Goal: Book appointment/travel/reservation

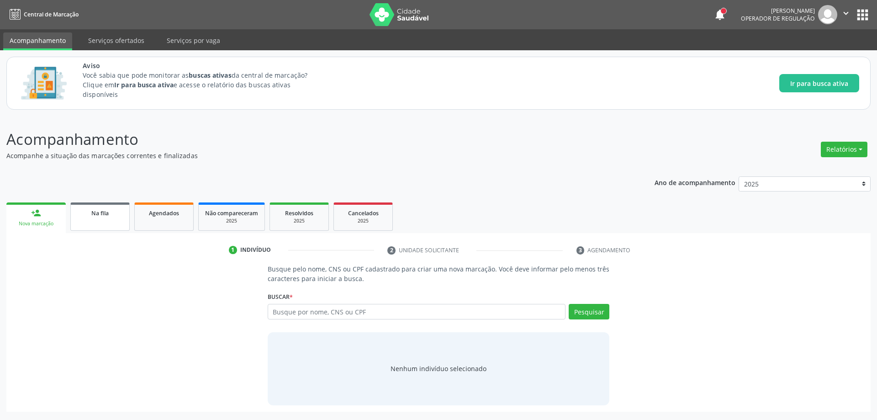
click at [98, 223] on link "Na fila" at bounding box center [99, 216] width 59 height 28
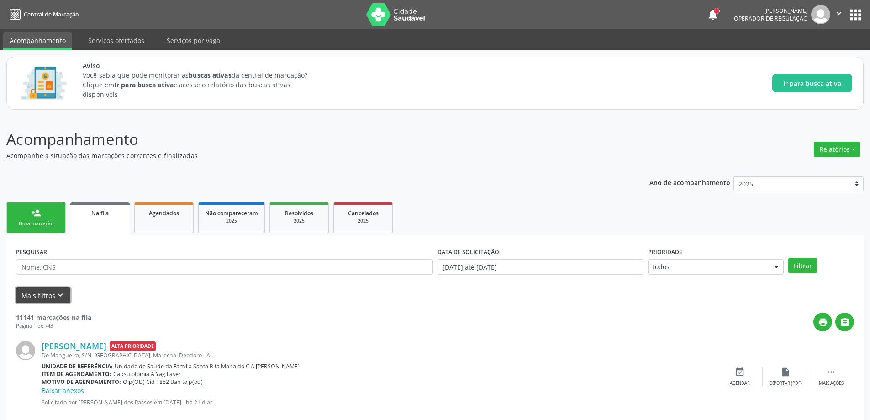
click at [46, 298] on button "Mais filtros keyboard_arrow_down" at bounding box center [43, 295] width 54 height 16
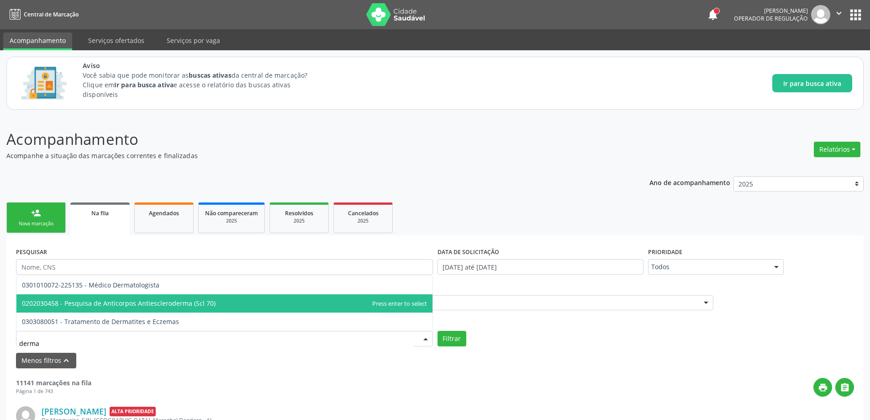
type input "dermat"
click at [163, 304] on span "0301010072-225135 - Médico Dermatologista" at bounding box center [224, 303] width 416 height 18
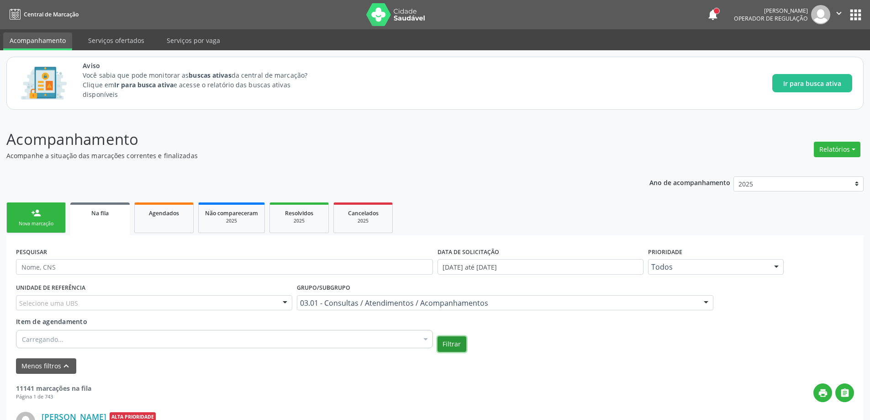
click at [449, 347] on button "Filtrar" at bounding box center [451, 344] width 29 height 16
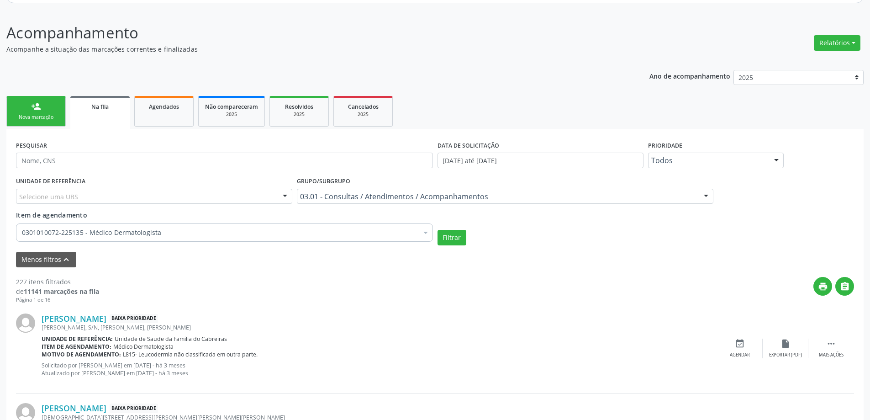
scroll to position [137, 0]
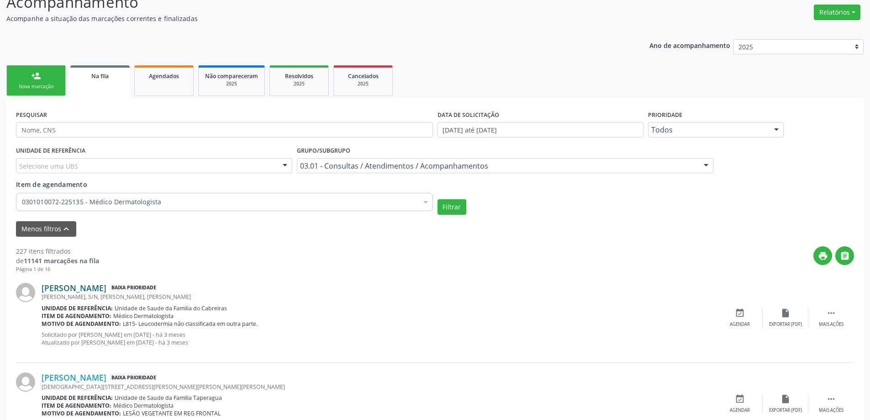
click at [79, 286] on link "[PERSON_NAME]" at bounding box center [74, 288] width 65 height 10
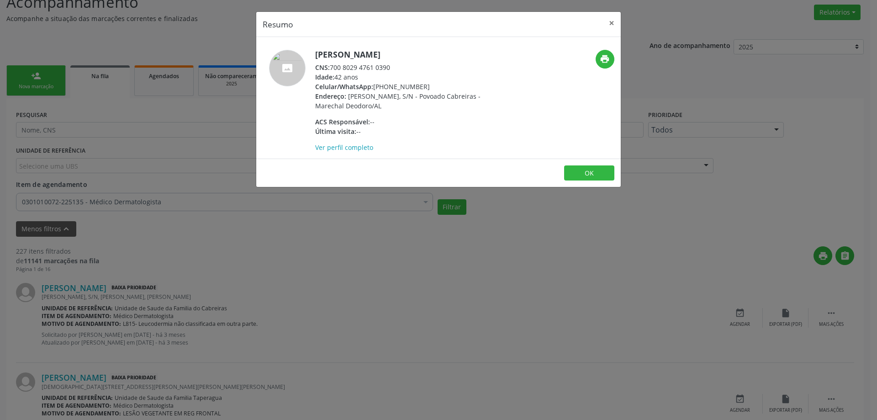
drag, startPoint x: 394, startPoint y: 68, endPoint x: 331, endPoint y: 68, distance: 63.9
click at [331, 68] on div "CNS: 700 8029 4761 0390" at bounding box center [404, 68] width 178 height 10
copy div "700 8029 4761 0390"
click at [610, 26] on button "×" at bounding box center [611, 23] width 18 height 22
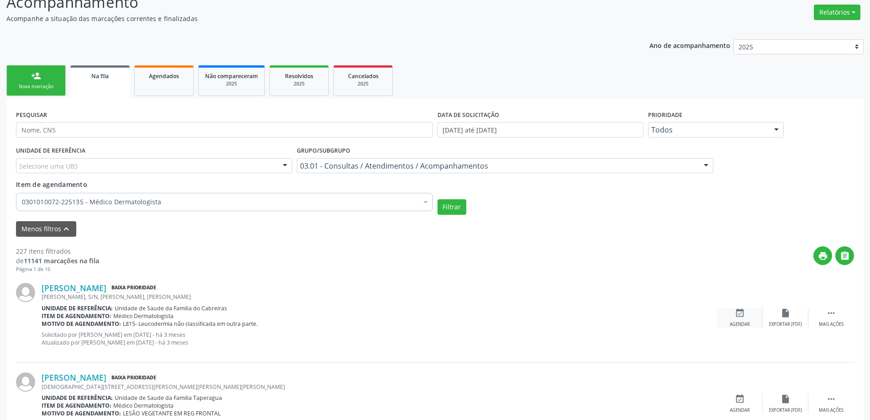
click at [731, 317] on div "event_available Agendar" at bounding box center [740, 318] width 46 height 20
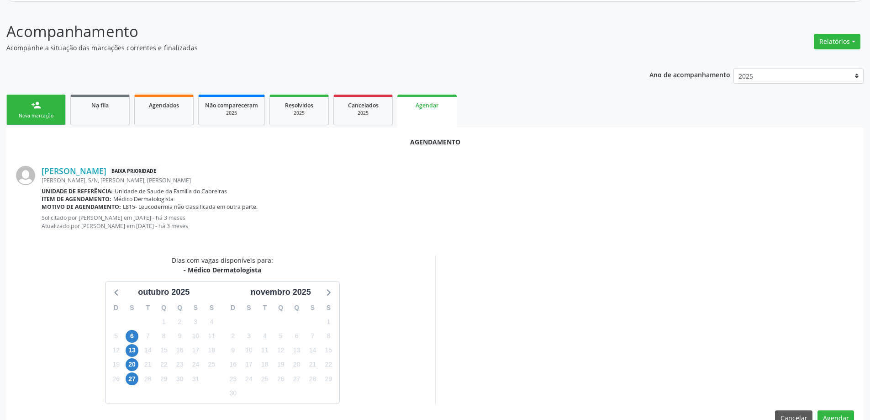
scroll to position [129, 0]
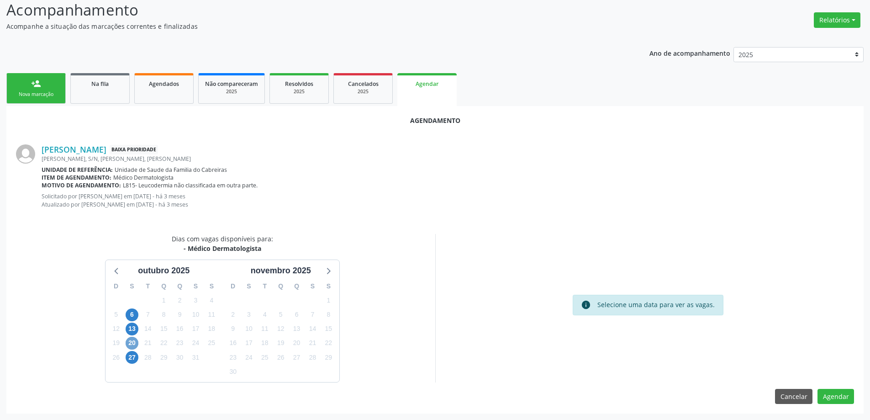
click at [133, 342] on span "20" at bounding box center [132, 343] width 13 height 13
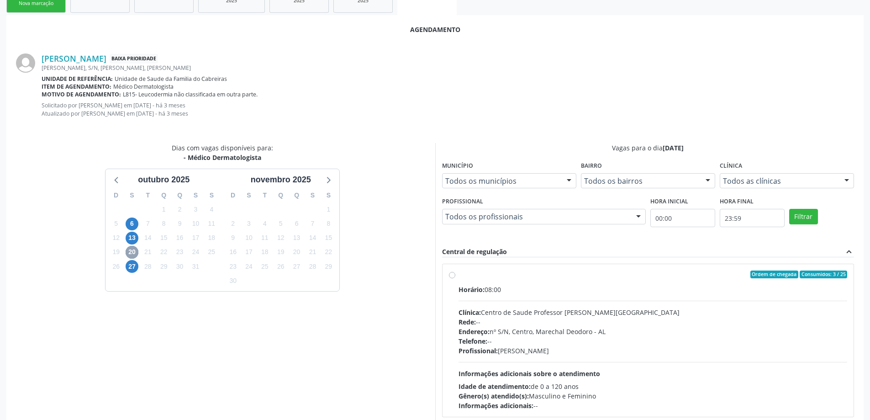
scroll to position [221, 0]
click at [455, 277] on div "Ordem de chegada Consumidos: 3 / 25 Horário: 08:00 Clínica: Centro de Saude Pro…" at bounding box center [648, 340] width 399 height 140
radio input "true"
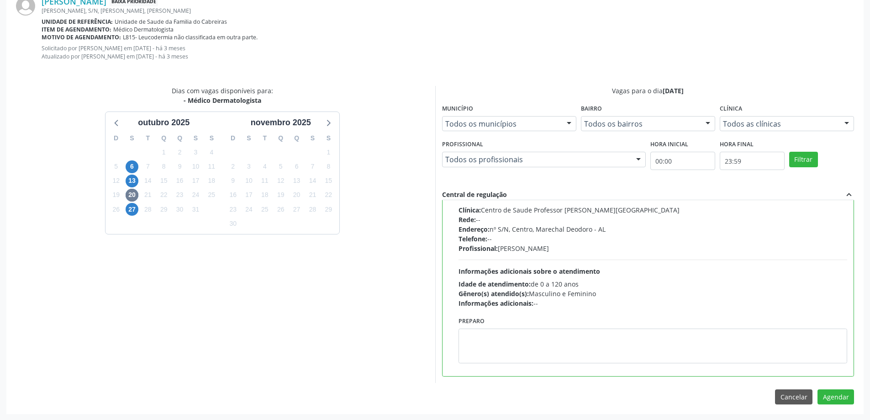
scroll to position [278, 0]
click at [830, 393] on button "Agendar" at bounding box center [835, 397] width 37 height 16
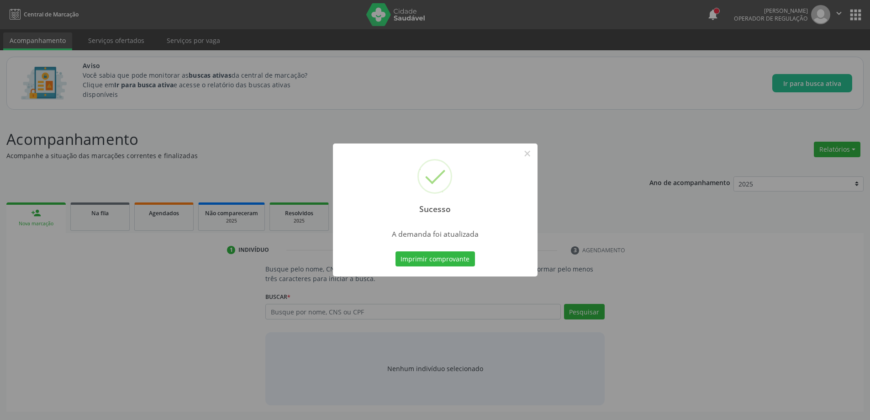
scroll to position [0, 0]
click at [533, 154] on button "×" at bounding box center [531, 154] width 16 height 16
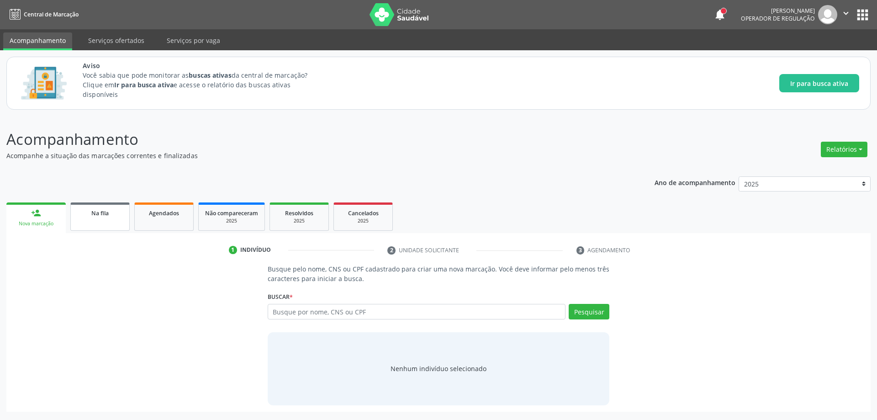
click at [102, 219] on link "Na fila" at bounding box center [99, 216] width 59 height 28
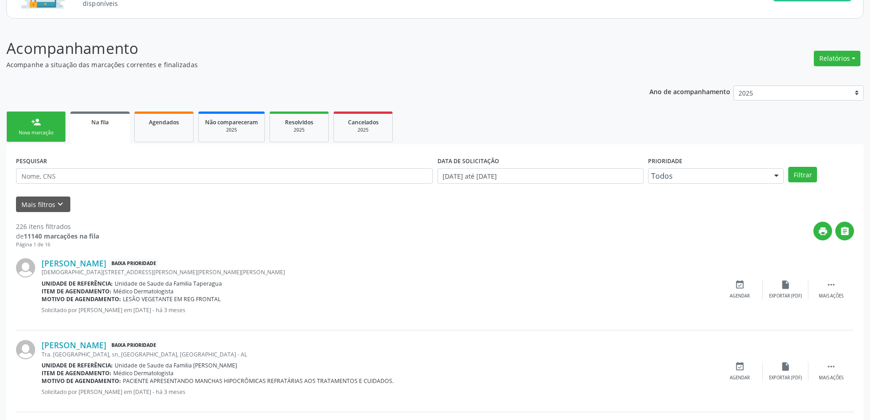
scroll to position [91, 0]
click at [86, 261] on link "[PERSON_NAME]" at bounding box center [74, 263] width 65 height 10
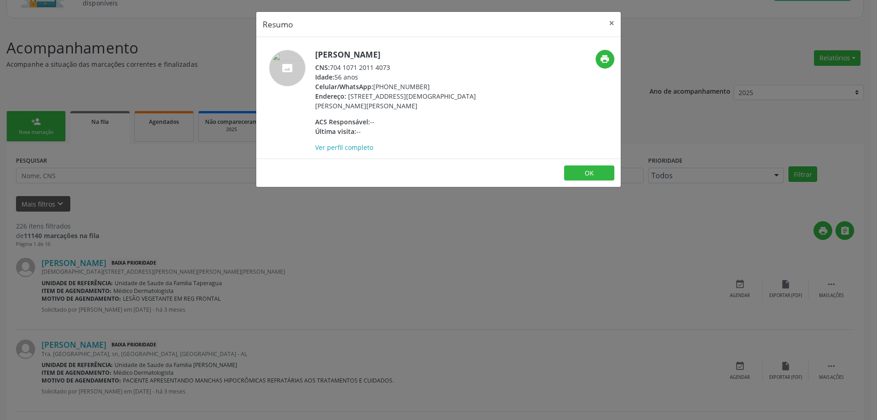
drag, startPoint x: 390, startPoint y: 65, endPoint x: 332, endPoint y: 68, distance: 58.1
click at [332, 68] on div "CNS: 704 1071 2011 4073" at bounding box center [404, 68] width 178 height 10
copy div "704 1071 2011 4073"
click at [609, 26] on button "×" at bounding box center [611, 23] width 18 height 22
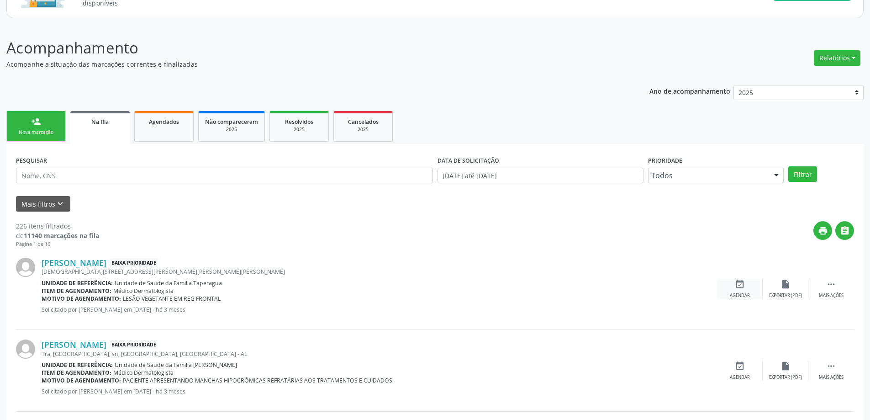
click at [739, 293] on div "Agendar" at bounding box center [740, 295] width 20 height 6
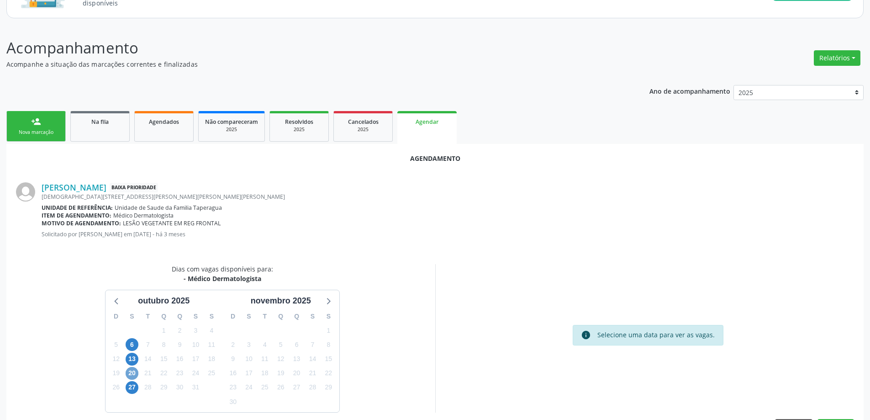
click at [126, 373] on span "20" at bounding box center [132, 373] width 13 height 13
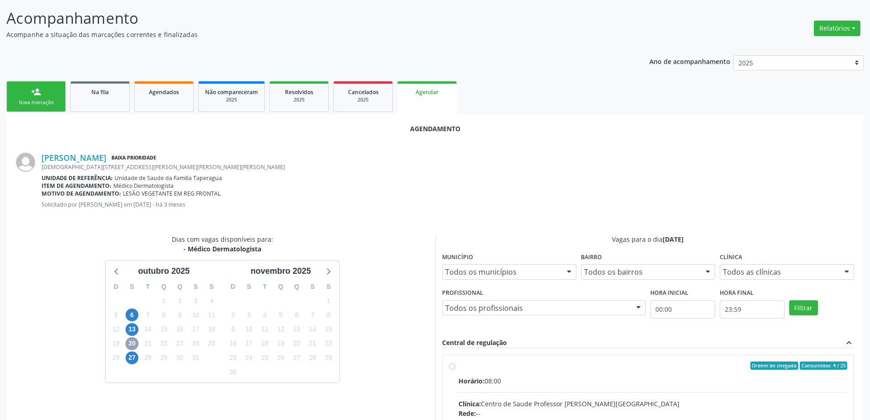
scroll to position [137, 0]
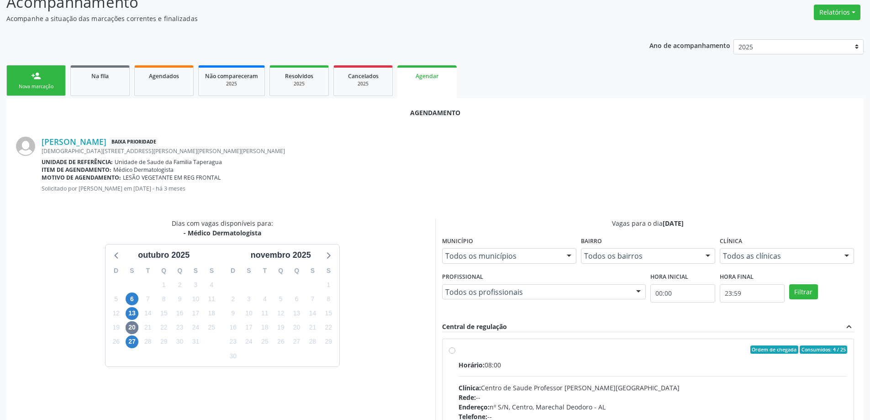
click at [450, 354] on div "Ordem de chegada Consumidos: 4 / 25 Horário: 08:00 Clínica: Centro de Saude Pro…" at bounding box center [648, 415] width 399 height 140
radio input "true"
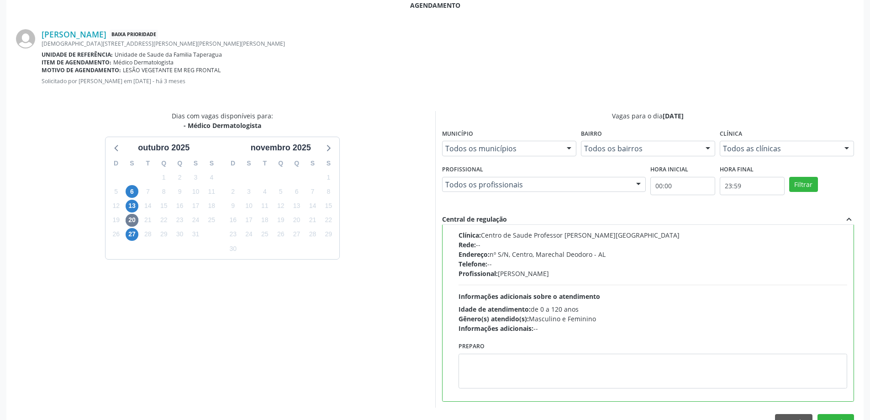
scroll to position [270, 0]
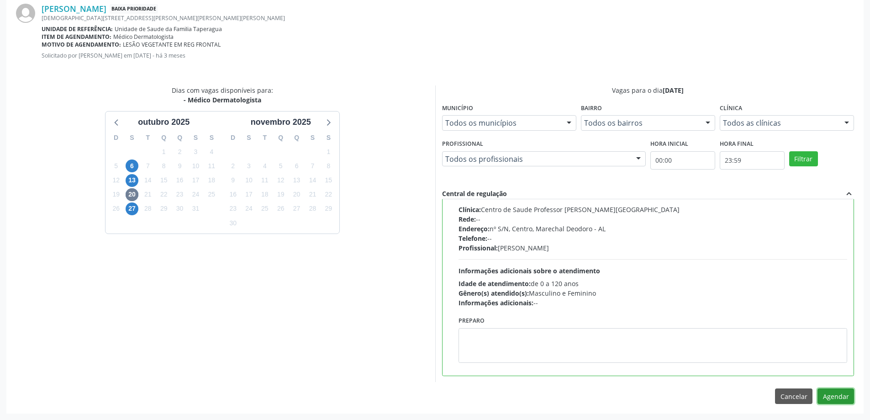
click at [836, 393] on button "Agendar" at bounding box center [835, 396] width 37 height 16
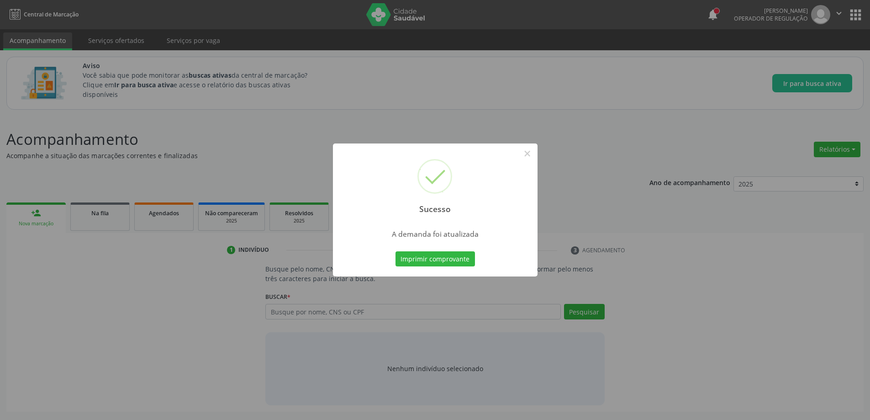
scroll to position [0, 0]
click at [533, 152] on button "×" at bounding box center [531, 154] width 16 height 16
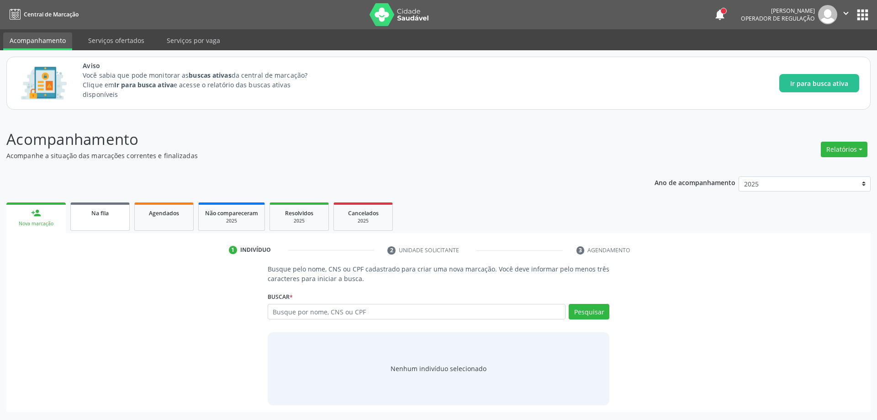
click at [94, 217] on div "Na fila" at bounding box center [100, 213] width 46 height 10
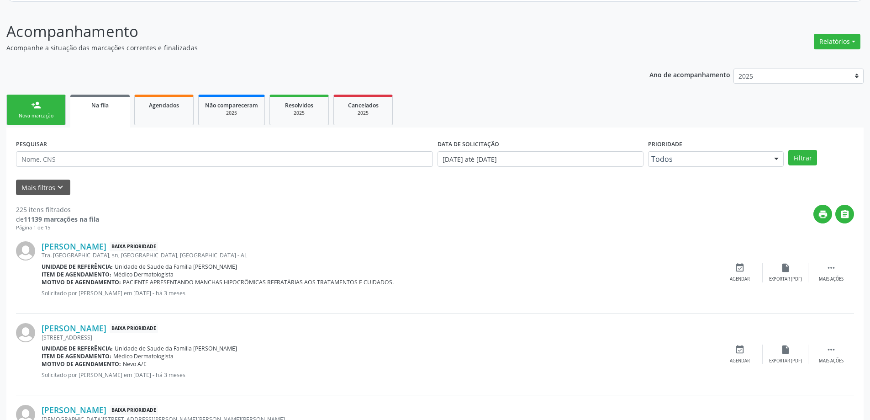
scroll to position [137, 0]
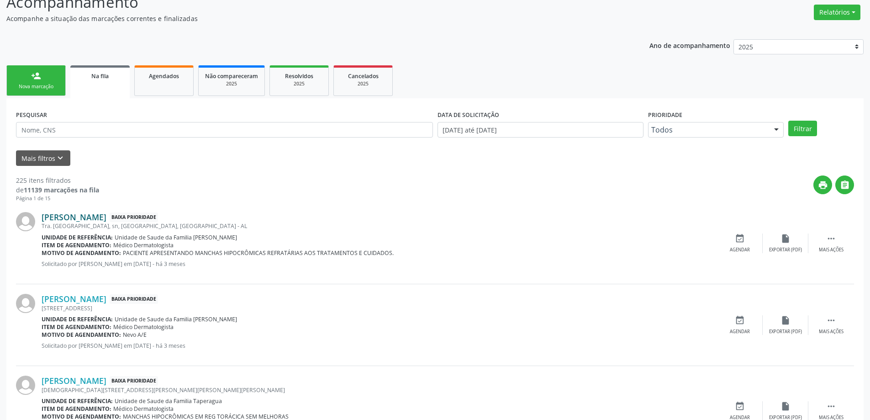
click at [77, 221] on link "[PERSON_NAME]" at bounding box center [74, 217] width 65 height 10
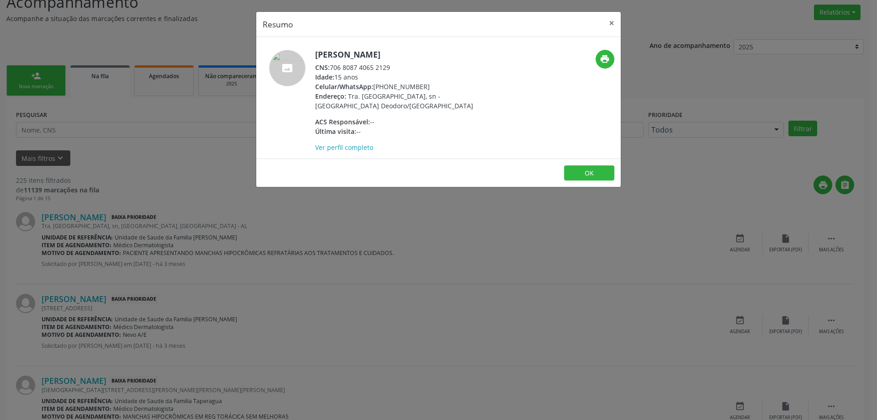
drag, startPoint x: 391, startPoint y: 67, endPoint x: 332, endPoint y: 68, distance: 58.9
click at [332, 68] on div "CNS: 706 8087 4065 2129" at bounding box center [404, 68] width 178 height 10
copy div "706 8087 4065 2129"
click at [606, 25] on button "×" at bounding box center [611, 23] width 18 height 22
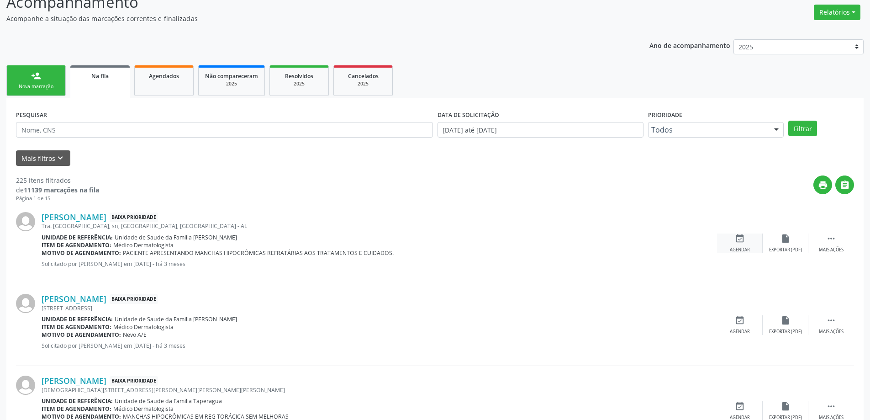
click at [739, 240] on icon "event_available" at bounding box center [740, 238] width 10 height 10
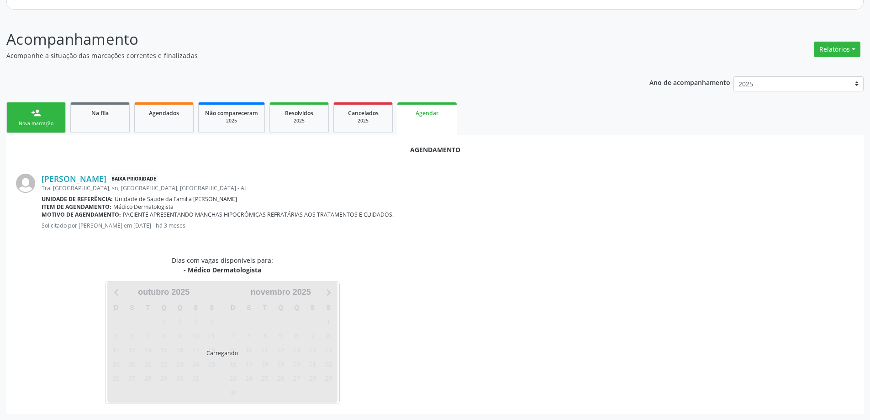
scroll to position [121, 0]
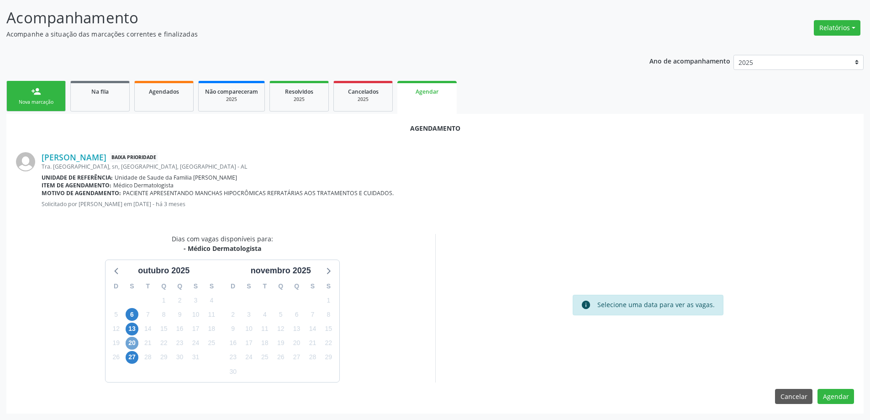
click at [134, 344] on span "20" at bounding box center [132, 343] width 13 height 13
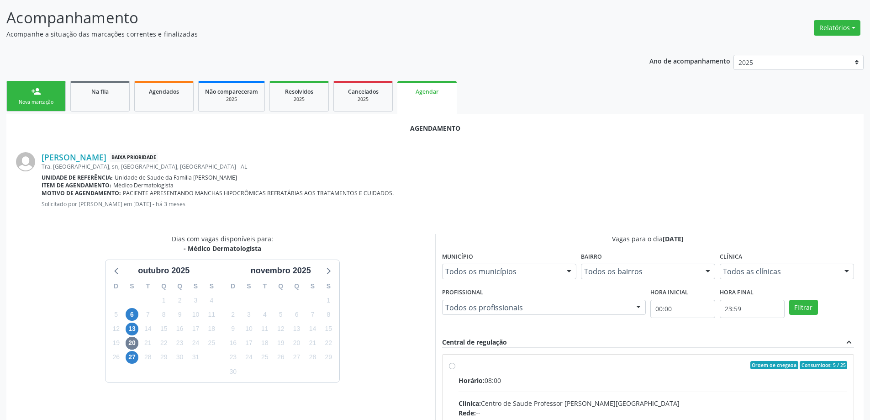
click at [450, 367] on input "Ordem de chegada Consumidos: 5 / 25 Horário: 08:00 Clínica: Centro de Saude Pro…" at bounding box center [452, 365] width 6 height 8
radio input "true"
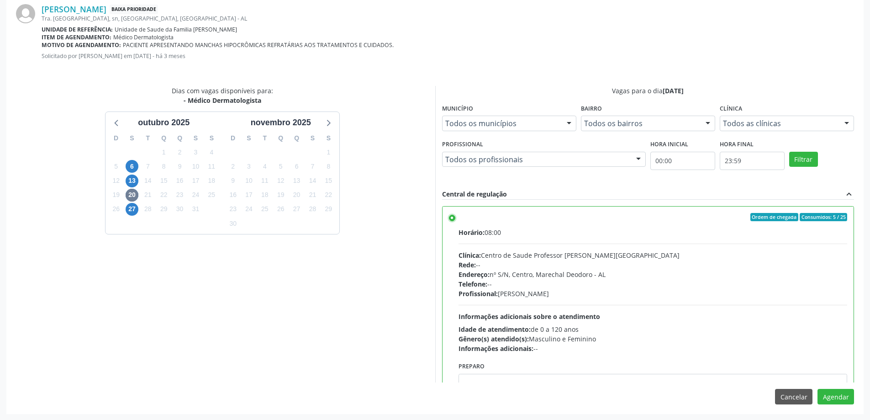
scroll to position [270, 0]
click at [835, 398] on button "Agendar" at bounding box center [835, 396] width 37 height 16
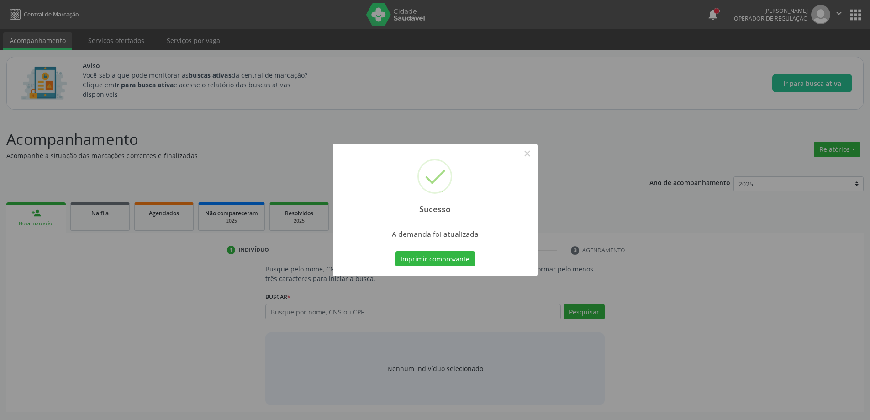
scroll to position [0, 0]
click at [531, 153] on button "×" at bounding box center [531, 154] width 16 height 16
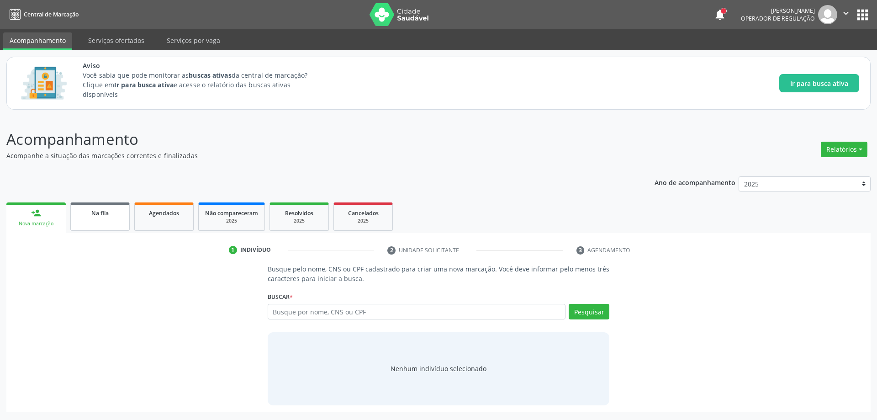
click at [101, 216] on span "Na fila" at bounding box center [99, 213] width 17 height 8
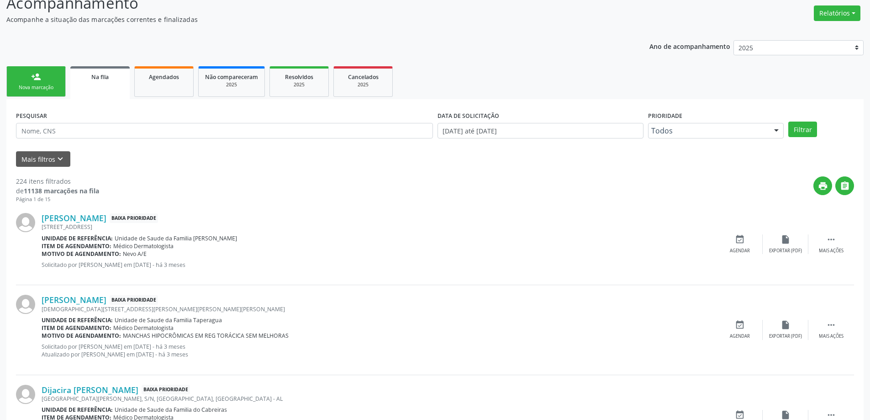
scroll to position [137, 0]
click at [87, 224] on div "[STREET_ADDRESS]" at bounding box center [379, 226] width 675 height 8
click at [86, 216] on link "[PERSON_NAME]" at bounding box center [74, 217] width 65 height 10
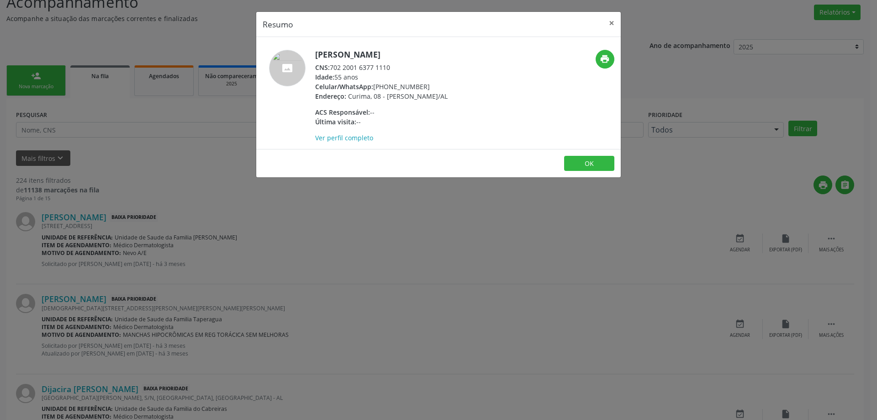
drag, startPoint x: 393, startPoint y: 67, endPoint x: 331, endPoint y: 67, distance: 61.6
click at [331, 67] on div "CNS: 702 2001 6377 1110" at bounding box center [381, 68] width 132 height 10
copy div "702 2001 6377 1110"
click at [613, 29] on button "×" at bounding box center [611, 23] width 18 height 22
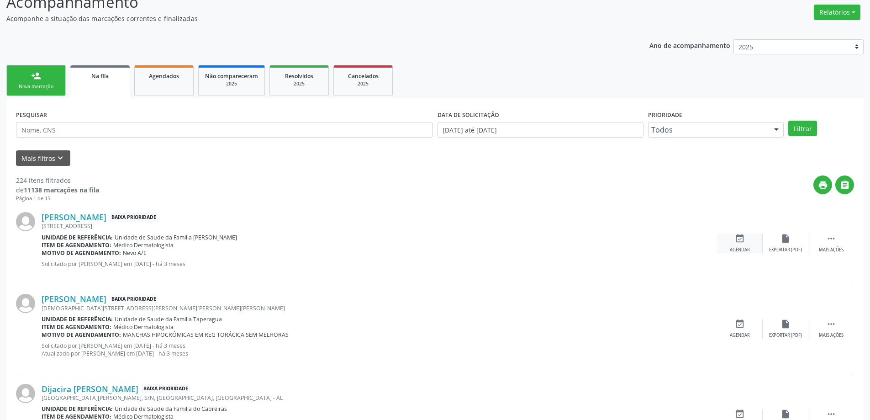
click at [745, 245] on div "event_available Agendar" at bounding box center [740, 243] width 46 height 20
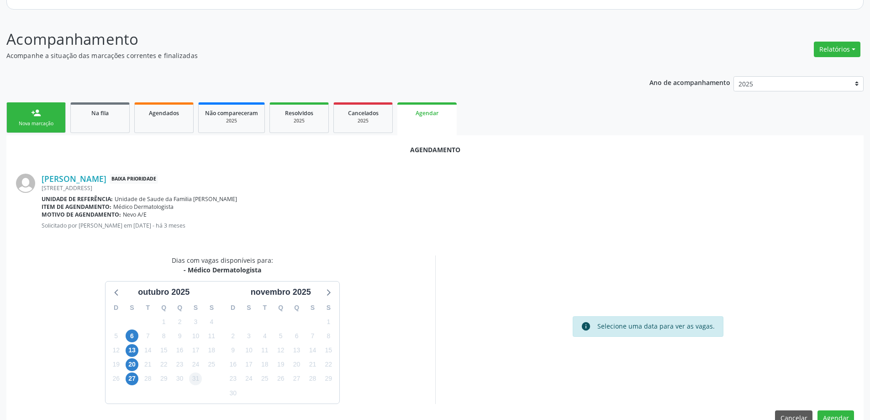
scroll to position [121, 0]
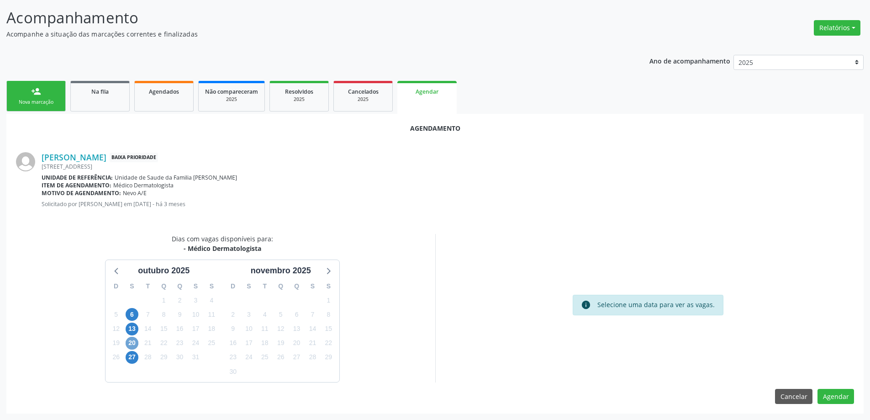
click at [131, 345] on span "20" at bounding box center [132, 343] width 13 height 13
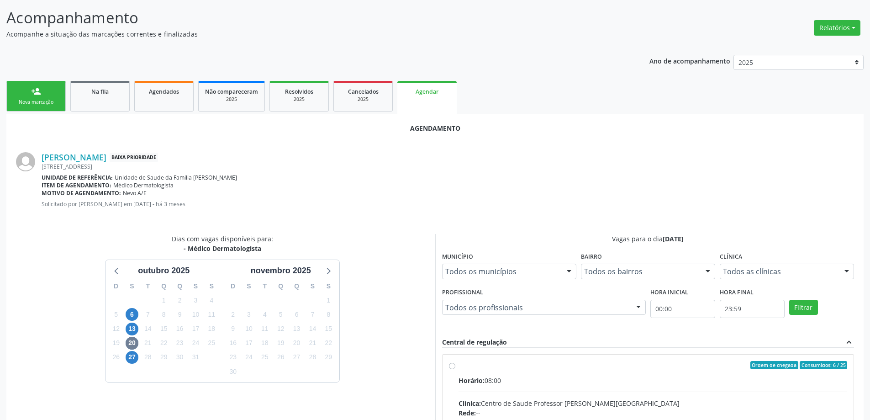
click at [449, 368] on input "Ordem de chegada Consumidos: 6 / 25 Horário: 08:00 Clínica: Centro de Saude Pro…" at bounding box center [452, 365] width 6 height 8
radio input "true"
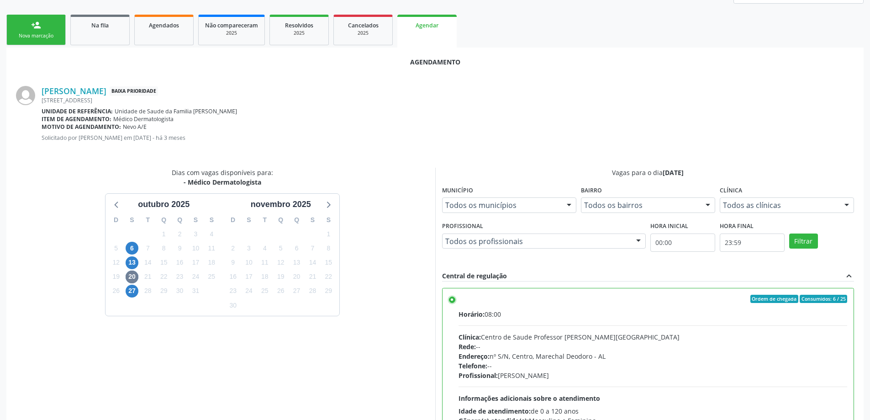
scroll to position [270, 0]
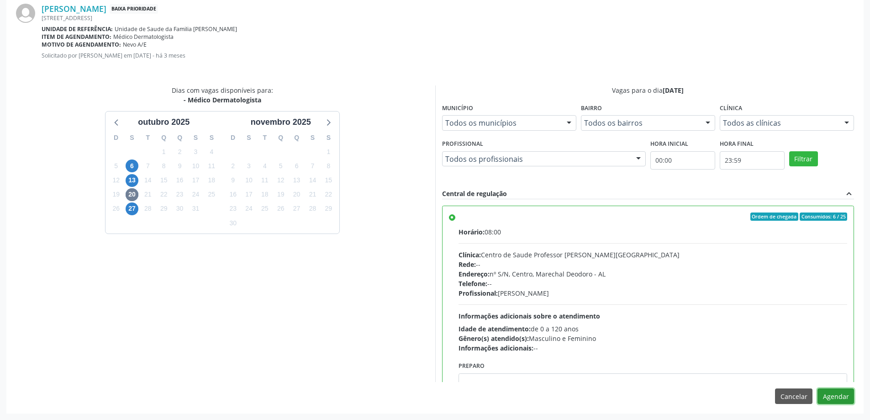
click at [841, 398] on button "Agendar" at bounding box center [835, 396] width 37 height 16
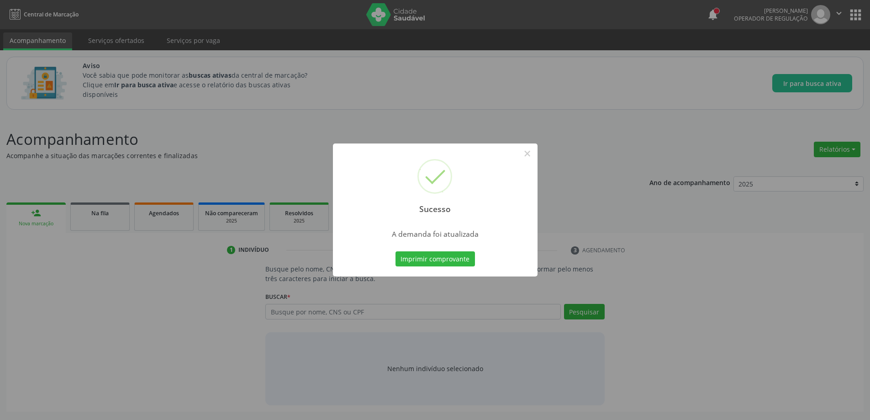
scroll to position [0, 0]
click at [530, 153] on button "×" at bounding box center [531, 154] width 16 height 16
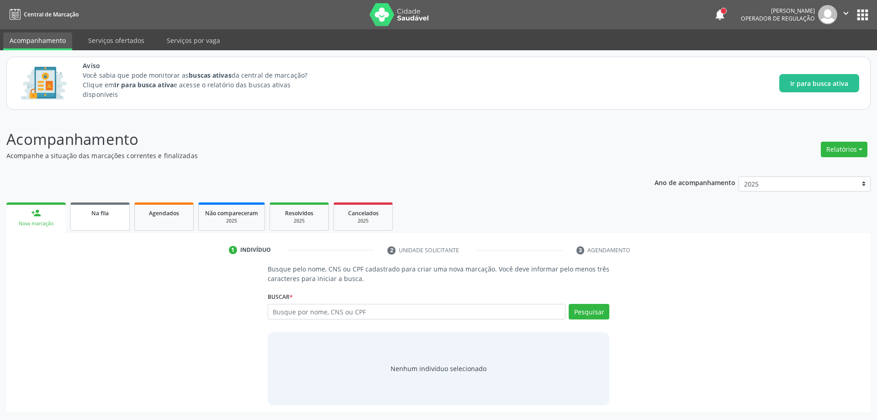
click at [91, 213] on span "Na fila" at bounding box center [99, 213] width 17 height 8
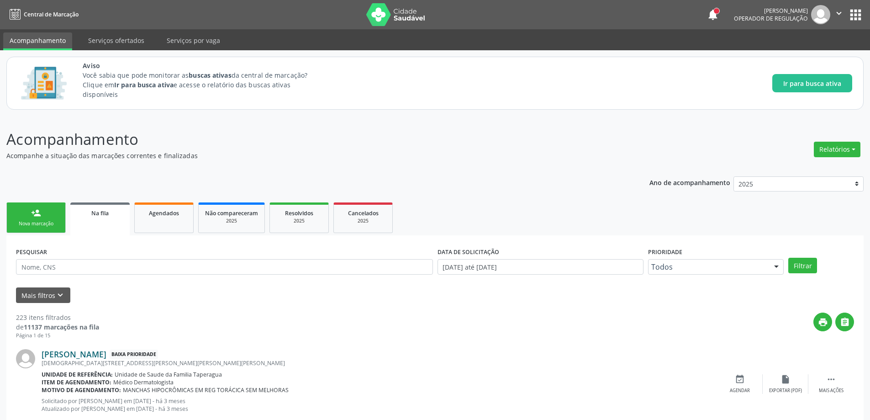
click at [65, 356] on link "[PERSON_NAME]" at bounding box center [74, 354] width 65 height 10
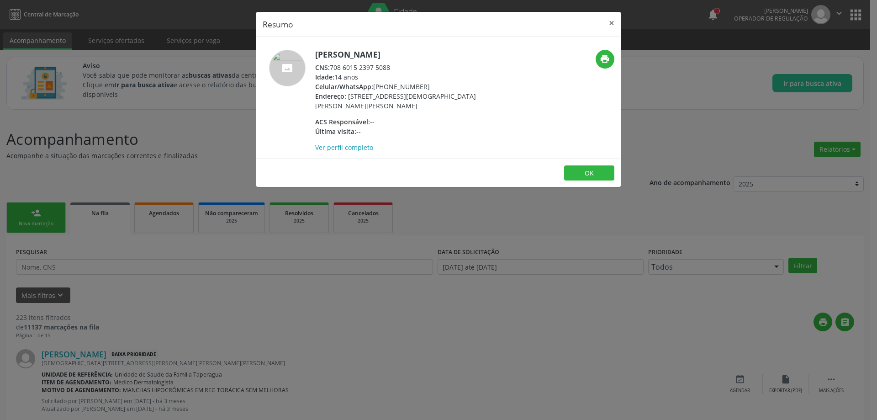
drag, startPoint x: 390, startPoint y: 64, endPoint x: 331, endPoint y: 67, distance: 59.9
click at [331, 67] on div "CNS: 708 6015 2397 5088" at bounding box center [404, 68] width 178 height 10
copy div "708 6015 2397 5088"
click at [611, 27] on button "×" at bounding box center [611, 23] width 18 height 22
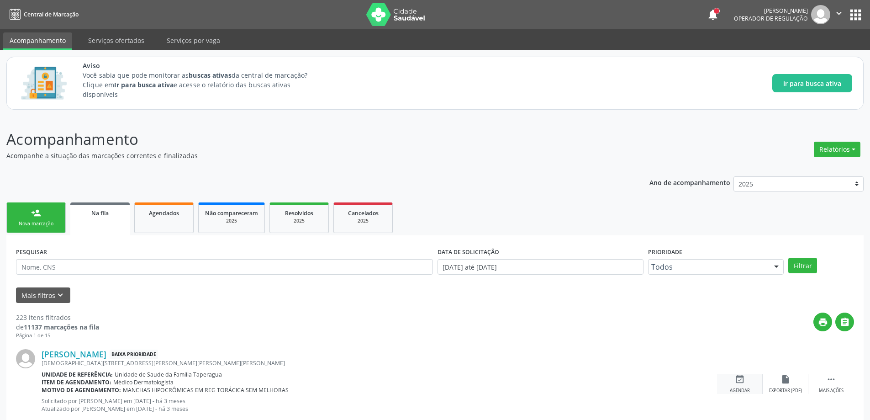
click at [743, 380] on icon "event_available" at bounding box center [740, 379] width 10 height 10
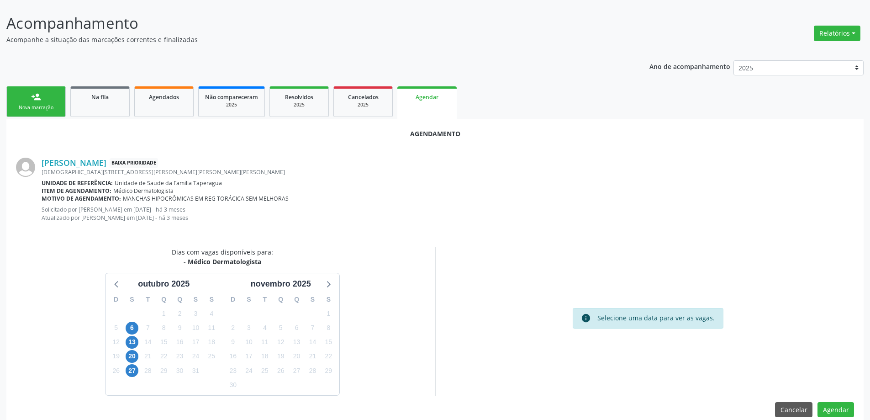
scroll to position [129, 0]
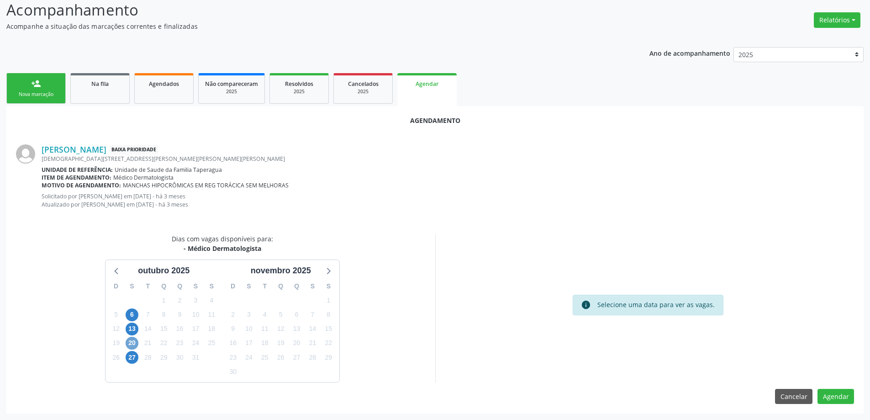
click at [137, 341] on span "20" at bounding box center [132, 343] width 13 height 13
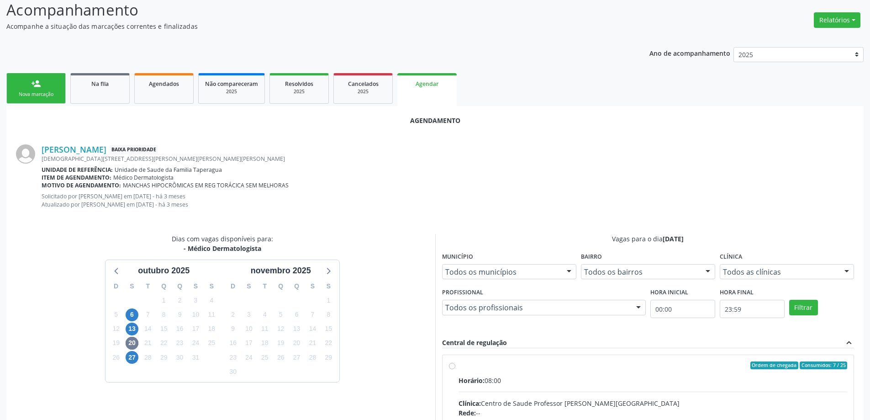
click at [453, 363] on input "Ordem de chegada Consumidos: 7 / 25 Horário: 08:00 Clínica: Centro de Saude Pro…" at bounding box center [452, 365] width 6 height 8
radio input "true"
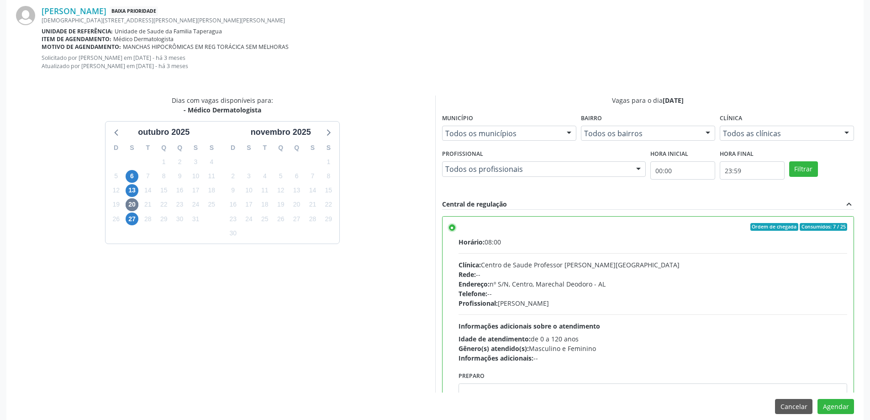
scroll to position [278, 0]
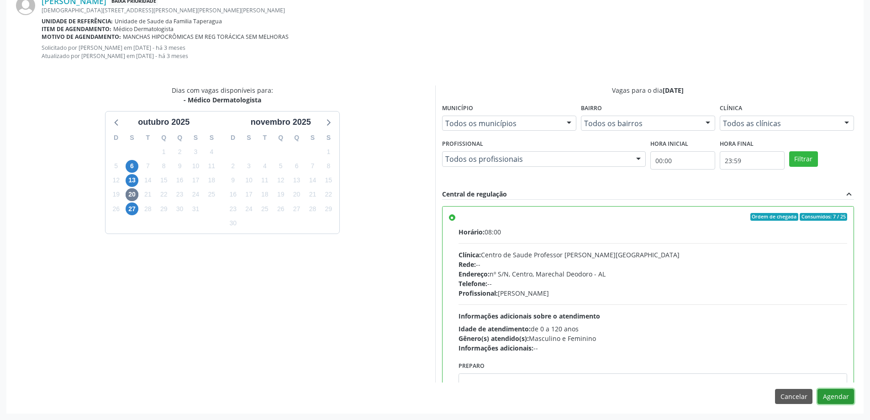
click at [830, 397] on button "Agendar" at bounding box center [835, 397] width 37 height 16
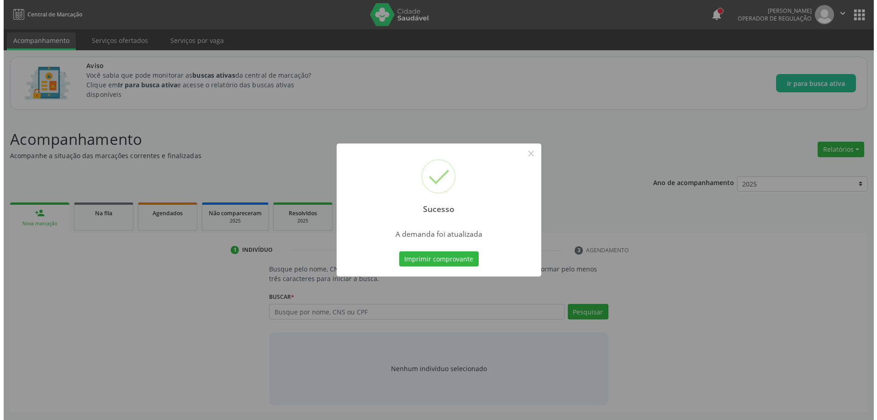
scroll to position [0, 0]
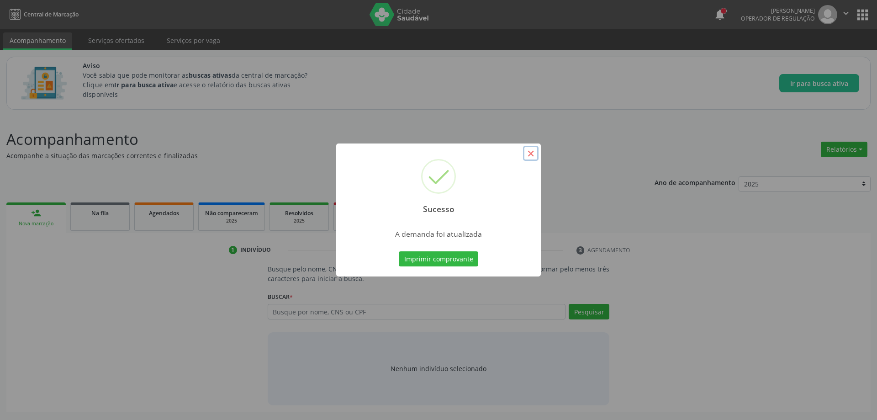
click at [530, 157] on button "×" at bounding box center [531, 154] width 16 height 16
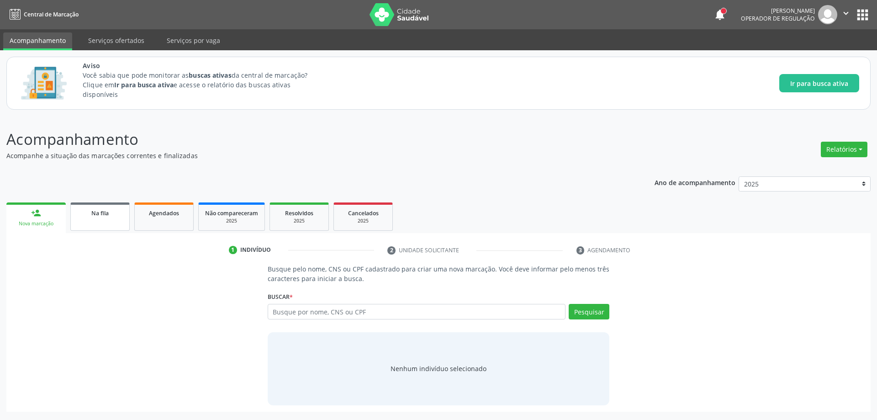
click at [82, 220] on link "Na fila" at bounding box center [99, 216] width 59 height 28
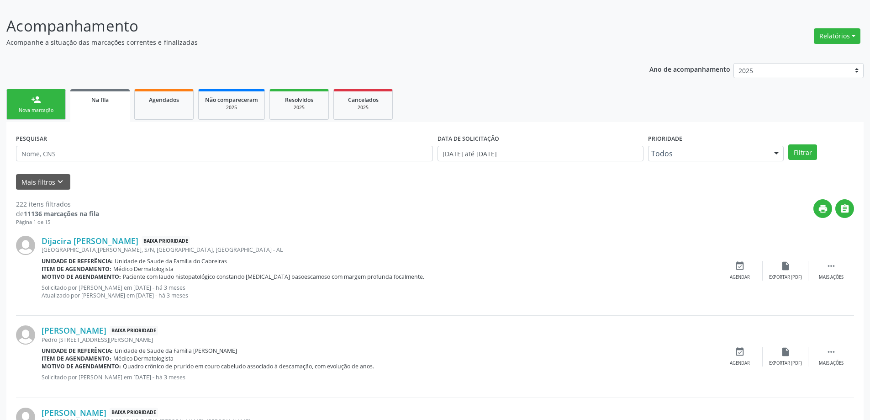
scroll to position [228, 0]
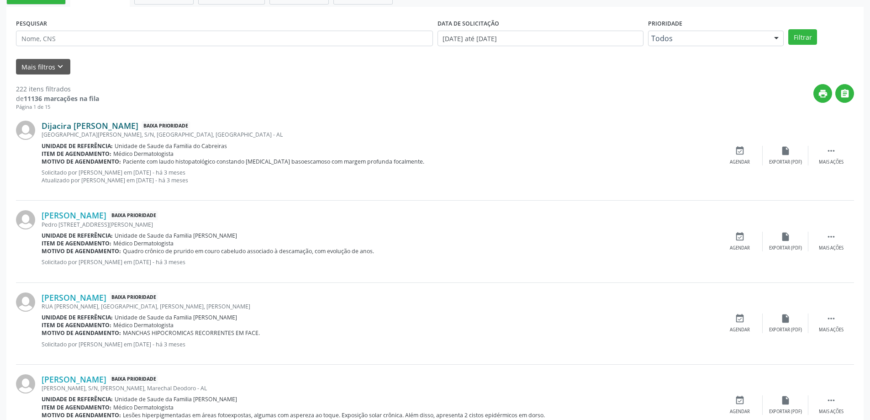
click at [83, 121] on div "Dijacira [PERSON_NAME] Baixa Prioridade [GEOGRAPHIC_DATA][PERSON_NAME], S/N, [G…" at bounding box center [435, 155] width 838 height 89
click at [64, 128] on link "Dijacira [PERSON_NAME]" at bounding box center [90, 126] width 97 height 10
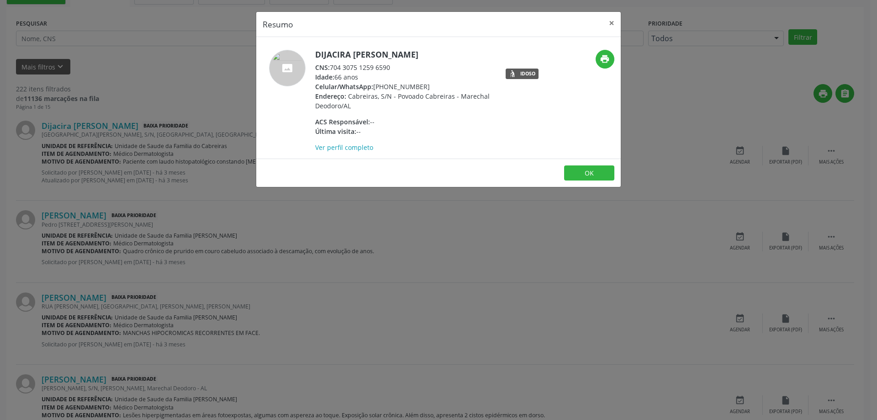
drag, startPoint x: 391, startPoint y: 68, endPoint x: 331, endPoint y: 70, distance: 59.4
click at [331, 70] on div "CNS: 704 3075 1259 6590" at bounding box center [404, 68] width 178 height 10
copy div "704 3075 1259 6590"
click at [610, 26] on button "×" at bounding box center [611, 23] width 18 height 22
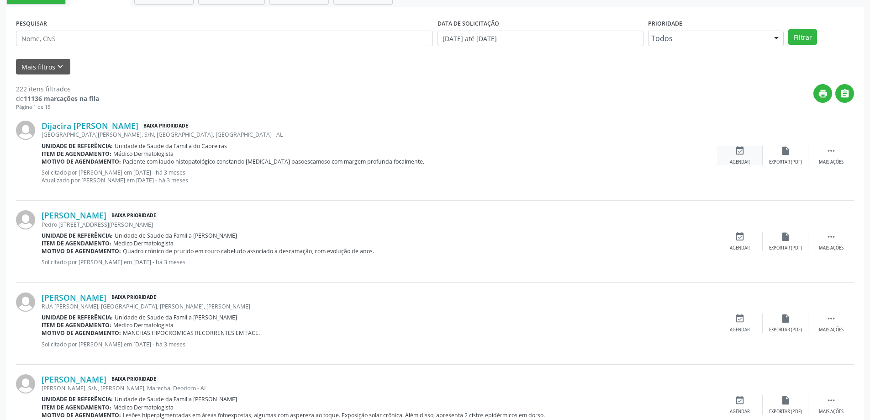
click at [746, 158] on div "event_available Agendar" at bounding box center [740, 156] width 46 height 20
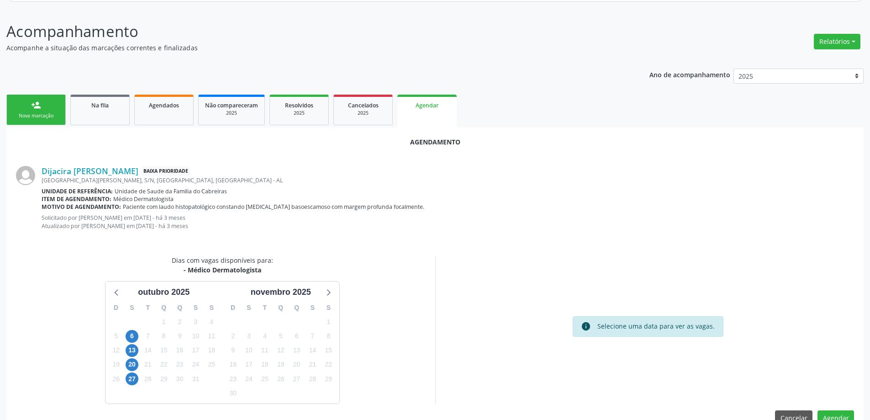
scroll to position [129, 0]
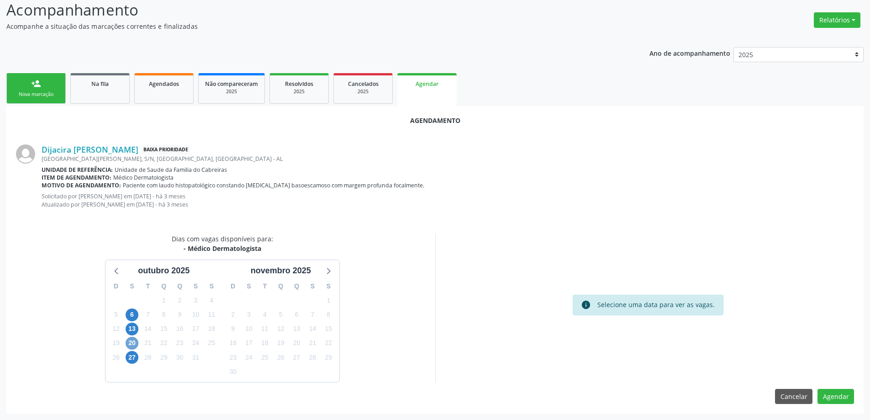
click at [133, 342] on span "20" at bounding box center [132, 343] width 13 height 13
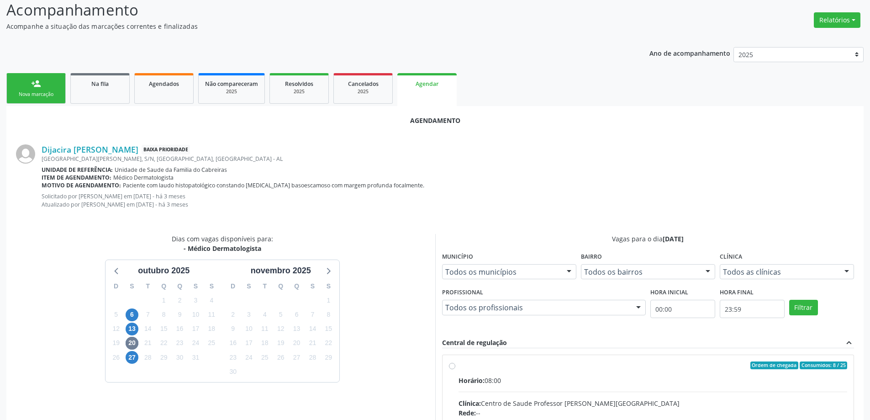
click at [449, 364] on input "Ordem de chegada Consumidos: 8 / 25 Horário: 08:00 Clínica: Centro de Saude Pro…" at bounding box center [452, 365] width 6 height 8
radio input "true"
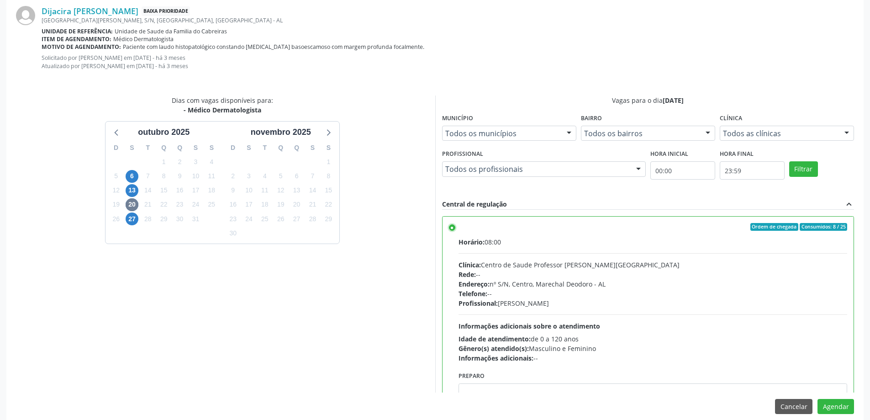
scroll to position [278, 0]
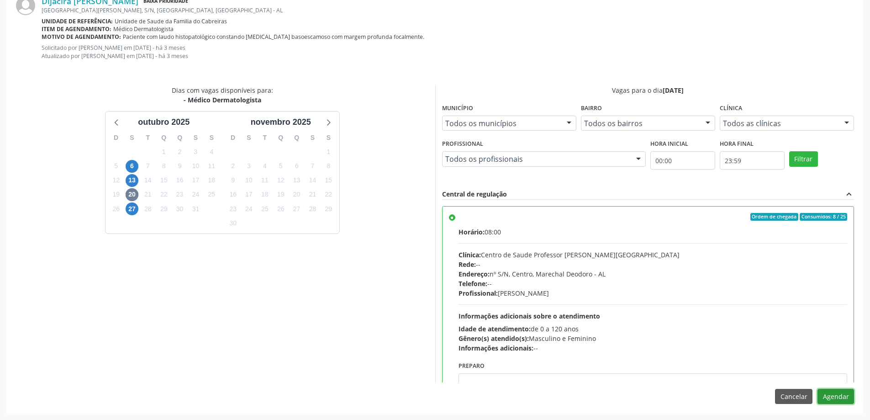
click at [839, 396] on button "Agendar" at bounding box center [835, 397] width 37 height 16
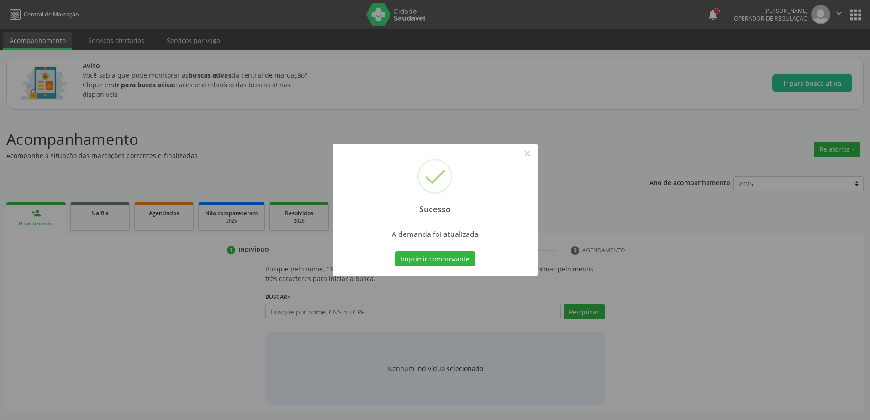
scroll to position [0, 0]
click at [533, 157] on button "×" at bounding box center [531, 154] width 16 height 16
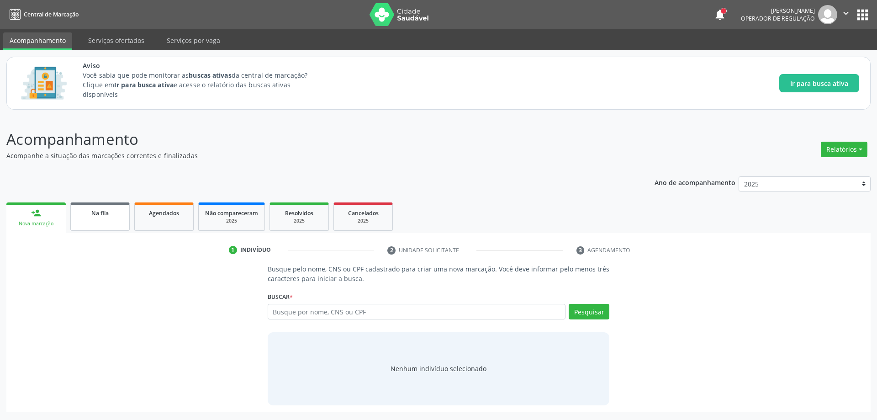
click at [96, 224] on link "Na fila" at bounding box center [99, 216] width 59 height 28
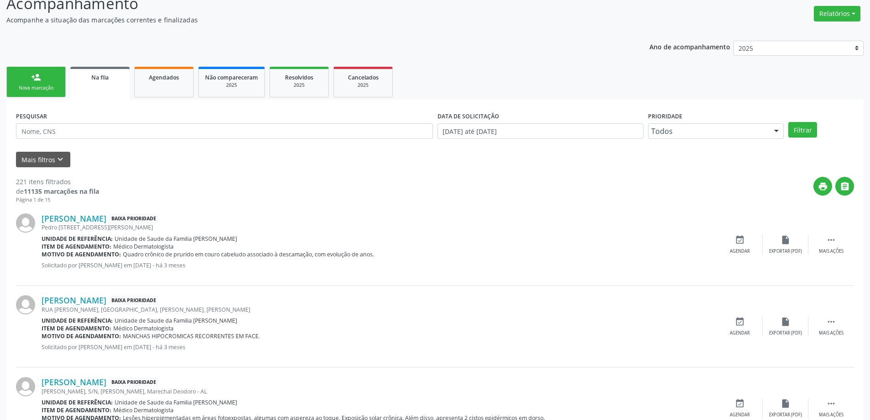
scroll to position [137, 0]
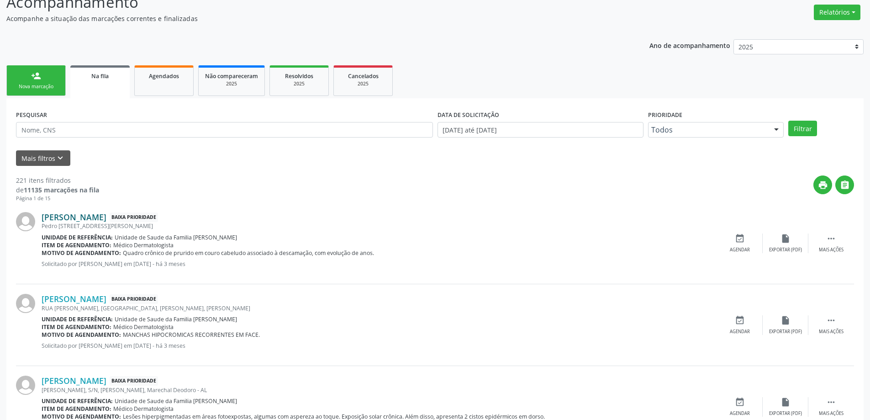
click at [74, 218] on link "[PERSON_NAME]" at bounding box center [74, 217] width 65 height 10
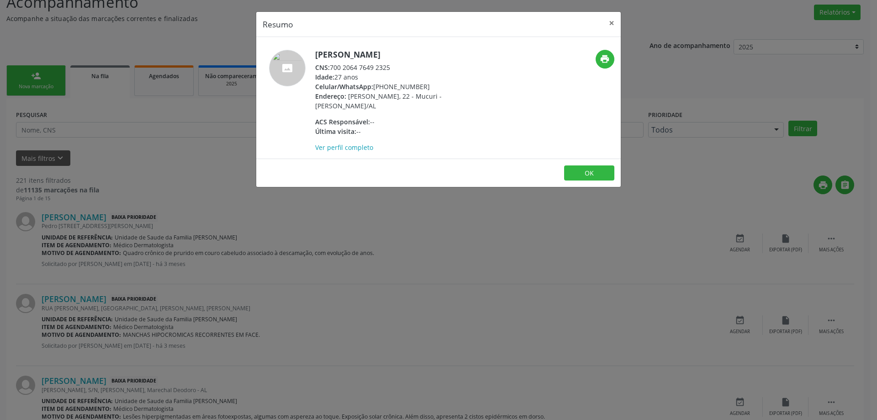
drag, startPoint x: 396, startPoint y: 67, endPoint x: 331, endPoint y: 69, distance: 65.3
click at [331, 69] on div "CNS: 700 2064 7649 2325" at bounding box center [404, 68] width 178 height 10
copy div "700 2064 7649 2325"
click at [612, 23] on button "×" at bounding box center [611, 23] width 18 height 22
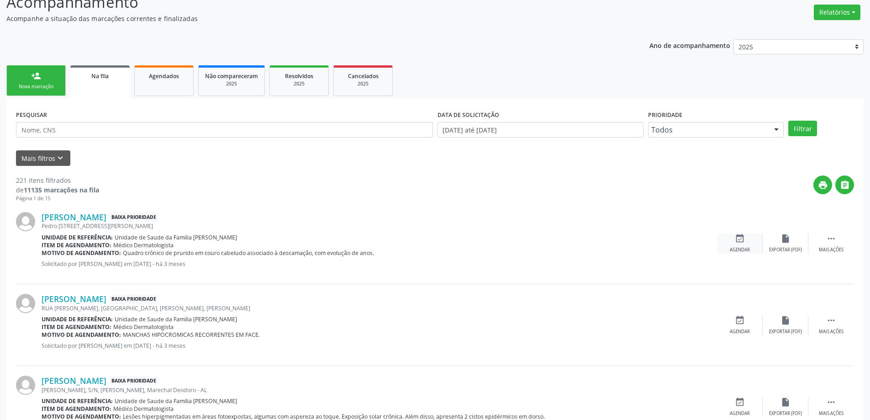
click at [738, 237] on icon "event_available" at bounding box center [740, 238] width 10 height 10
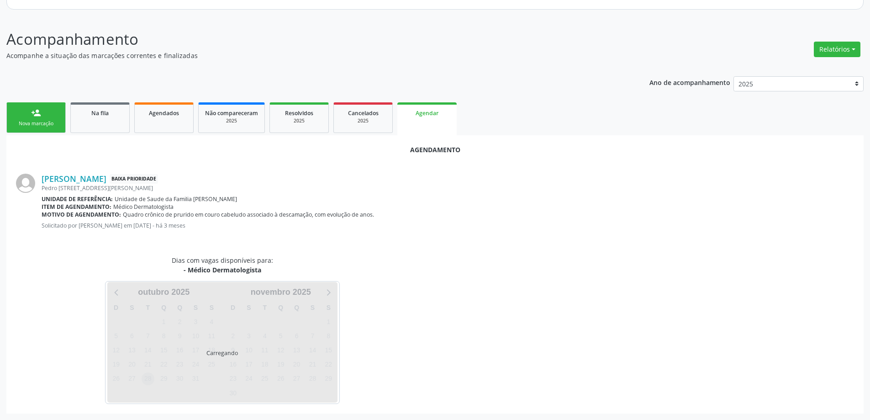
scroll to position [121, 0]
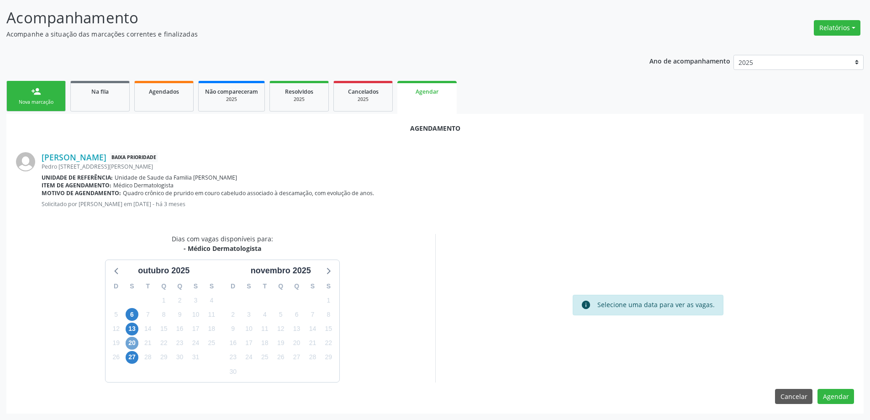
click at [133, 341] on span "20" at bounding box center [132, 343] width 13 height 13
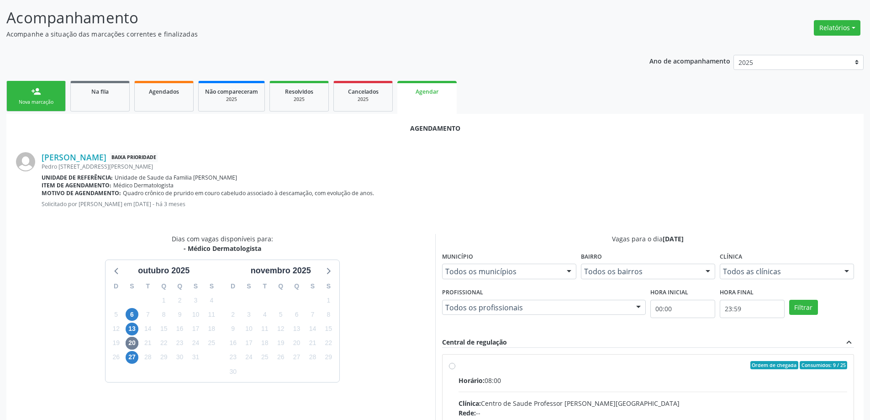
click at [451, 367] on input "Ordem de chegada Consumidos: 9 / 25 Horário: 08:00 Clínica: Centro de Saude Pro…" at bounding box center [452, 365] width 6 height 8
radio input "true"
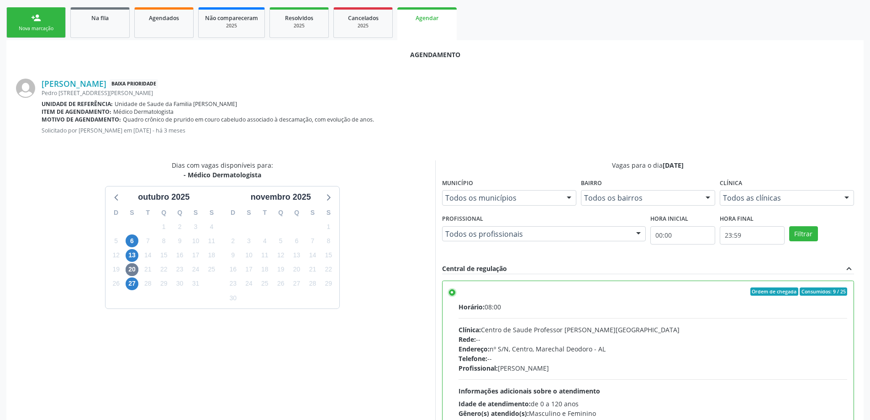
scroll to position [270, 0]
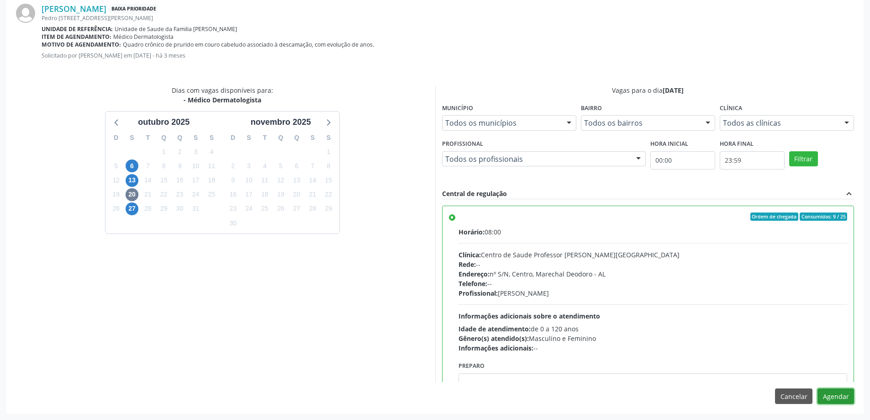
click at [841, 397] on button "Agendar" at bounding box center [835, 396] width 37 height 16
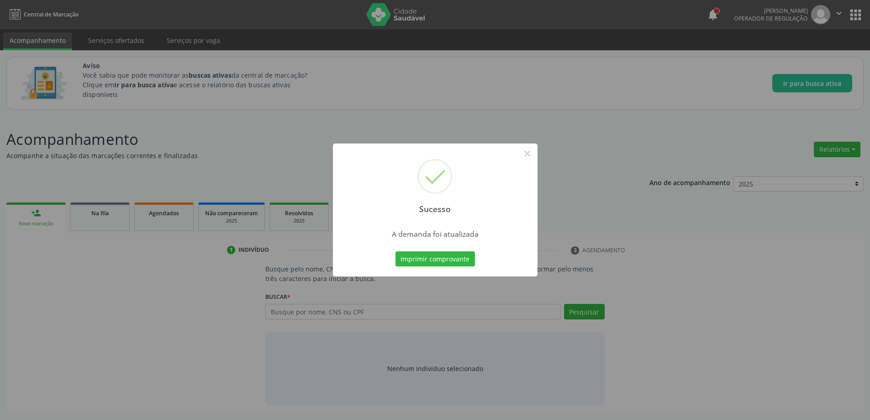
scroll to position [0, 0]
click at [525, 152] on button "×" at bounding box center [531, 154] width 16 height 16
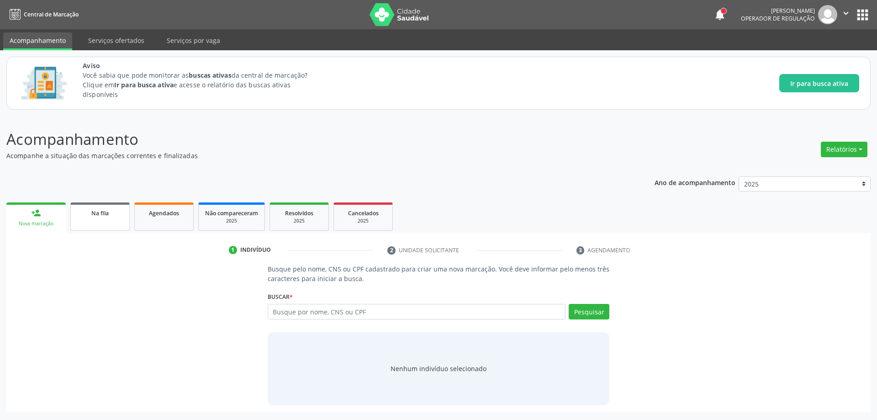
click at [96, 222] on link "Na fila" at bounding box center [99, 216] width 59 height 28
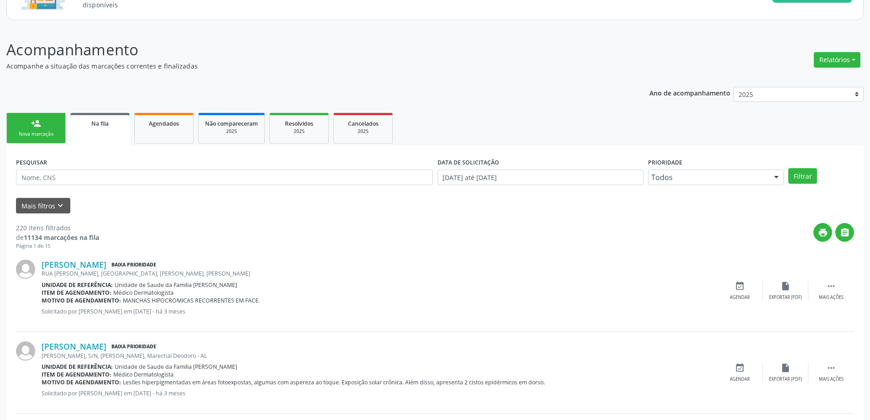
scroll to position [91, 0]
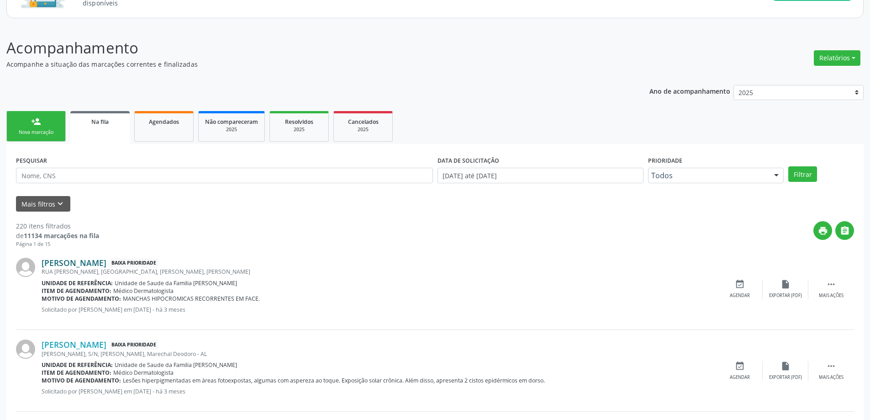
click at [86, 263] on link "[PERSON_NAME]" at bounding box center [74, 263] width 65 height 10
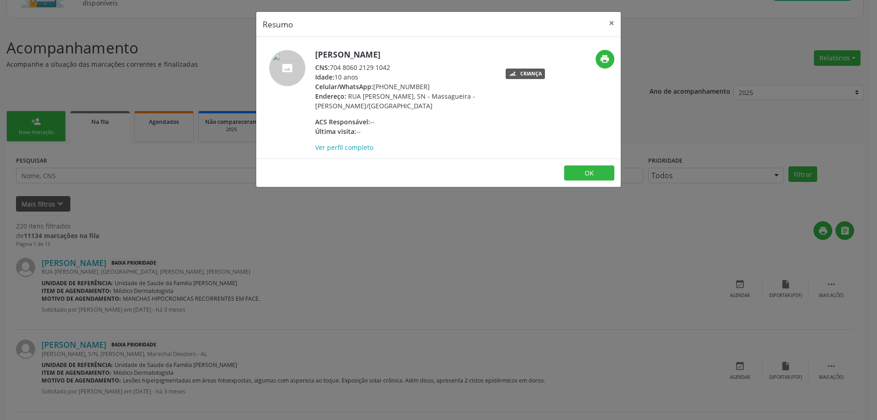
drag, startPoint x: 393, startPoint y: 66, endPoint x: 332, endPoint y: 66, distance: 60.7
click at [332, 66] on div "CNS: 704 8060 2129 1042" at bounding box center [404, 68] width 178 height 10
copy div "704 8060 2129 1042"
click at [612, 20] on button "×" at bounding box center [611, 23] width 18 height 22
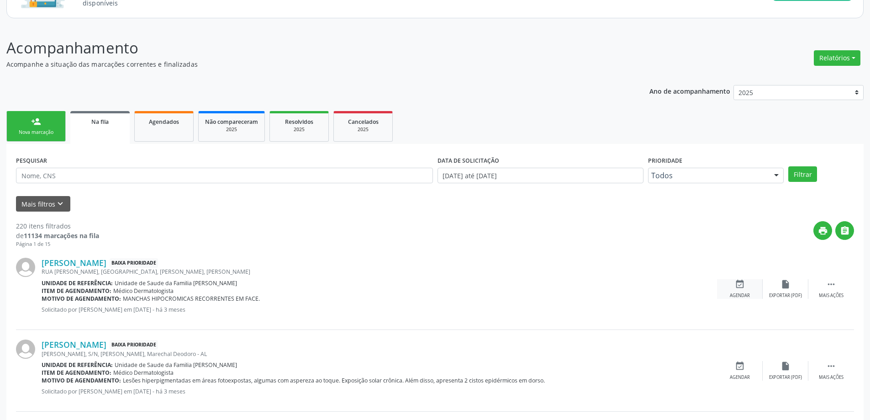
click at [732, 285] on div "event_available Agendar" at bounding box center [740, 289] width 46 height 20
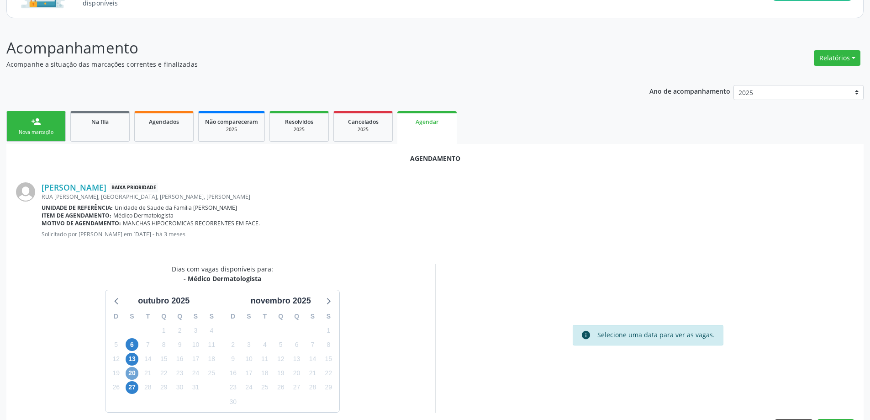
click at [131, 373] on span "20" at bounding box center [132, 373] width 13 height 13
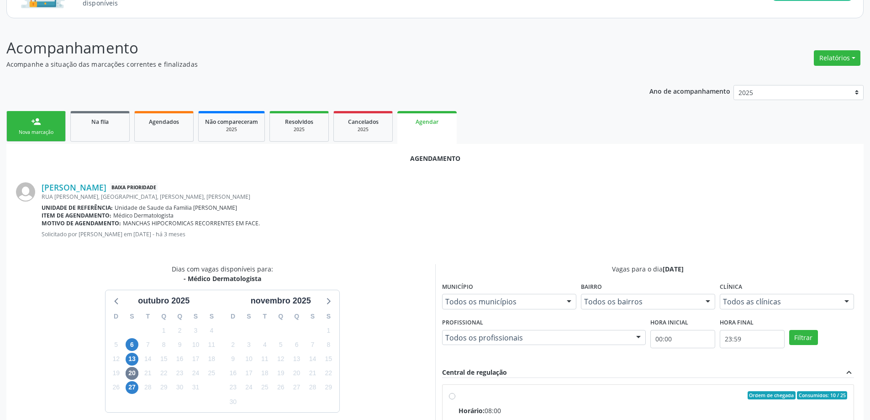
click at [450, 398] on input "Ordem de chegada Consumidos: 10 / 25 Horário: 08:00 Clínica: Centro de Saude Pr…" at bounding box center [452, 395] width 6 height 8
radio input "true"
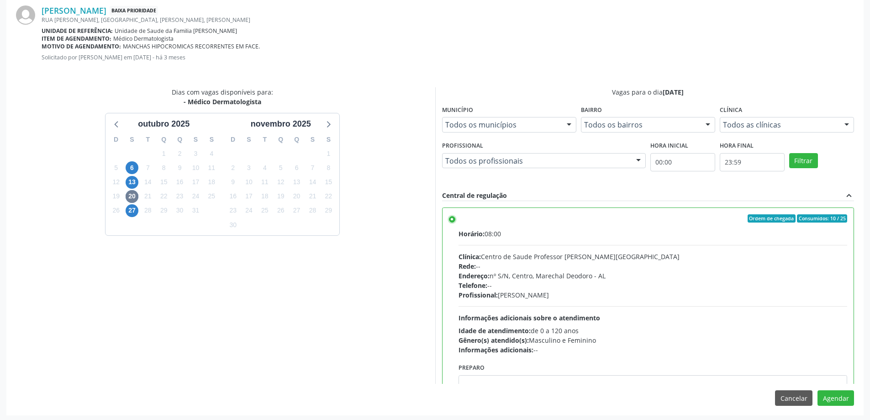
scroll to position [270, 0]
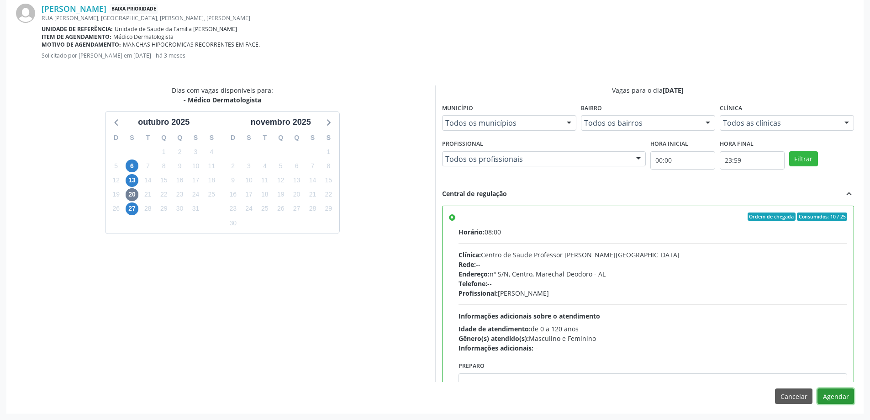
click at [831, 392] on button "Agendar" at bounding box center [835, 396] width 37 height 16
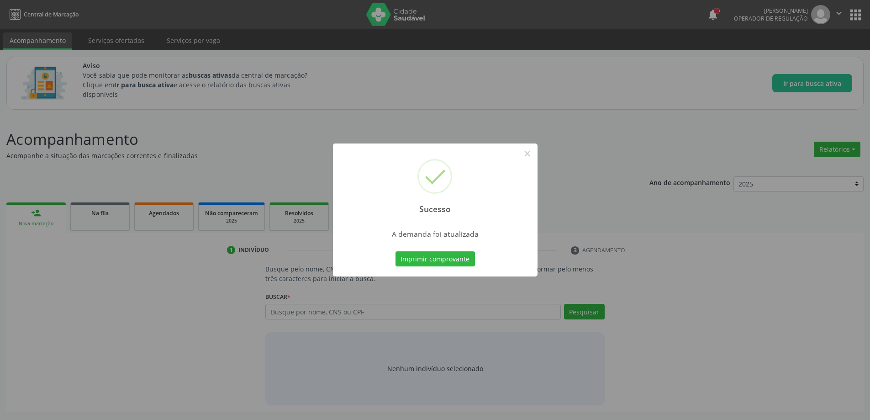
scroll to position [0, 0]
click at [527, 153] on button "×" at bounding box center [531, 154] width 16 height 16
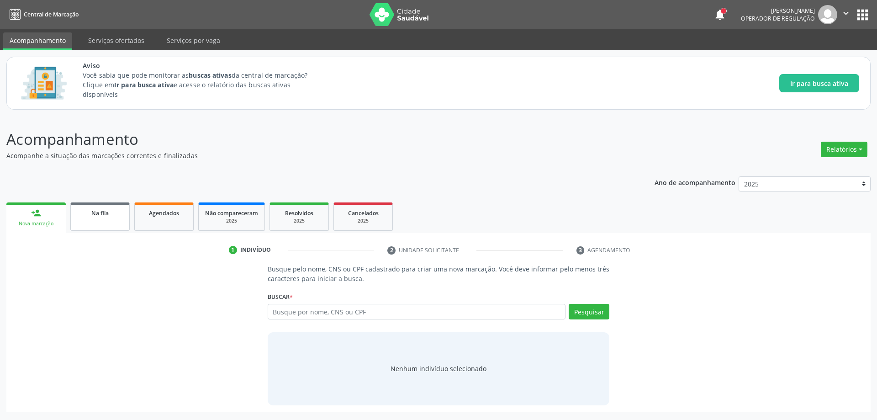
click at [95, 216] on span "Na fila" at bounding box center [99, 213] width 17 height 8
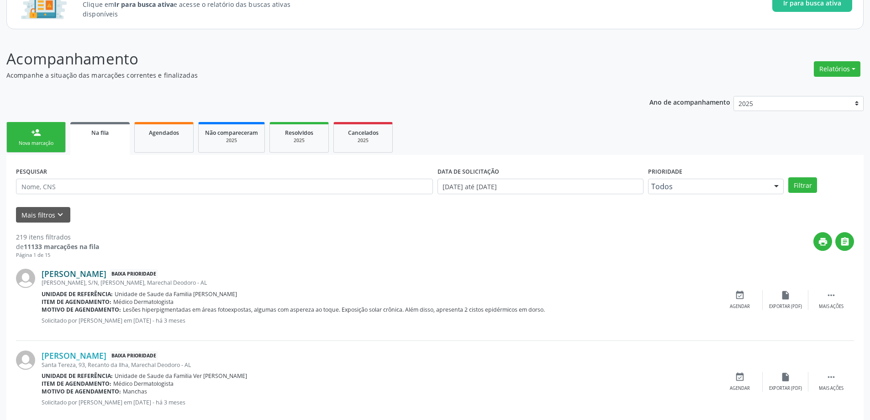
scroll to position [91, 0]
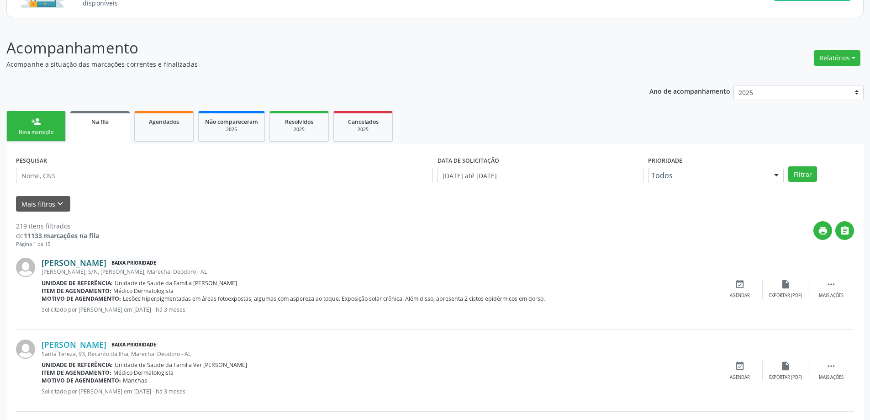
click at [61, 266] on link "[PERSON_NAME]" at bounding box center [74, 263] width 65 height 10
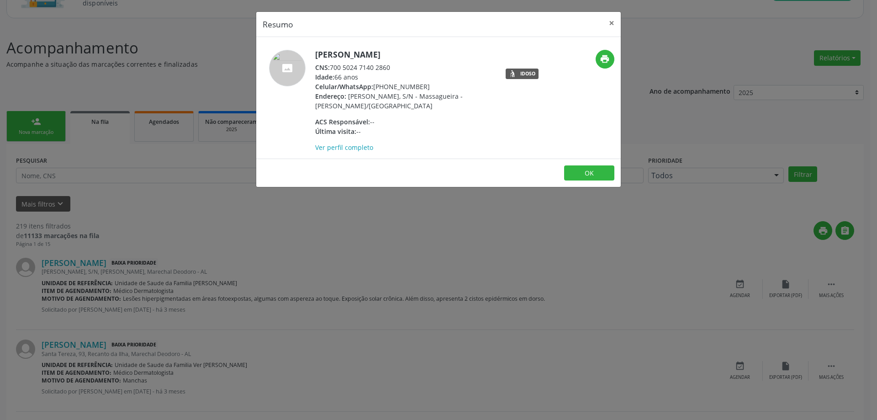
drag, startPoint x: 394, startPoint y: 68, endPoint x: 333, endPoint y: 69, distance: 60.7
click at [333, 69] on div "CNS: 700 5024 7140 2860" at bounding box center [404, 68] width 178 height 10
copy div "700 5024 7140 2860"
click at [608, 21] on button "×" at bounding box center [611, 23] width 18 height 22
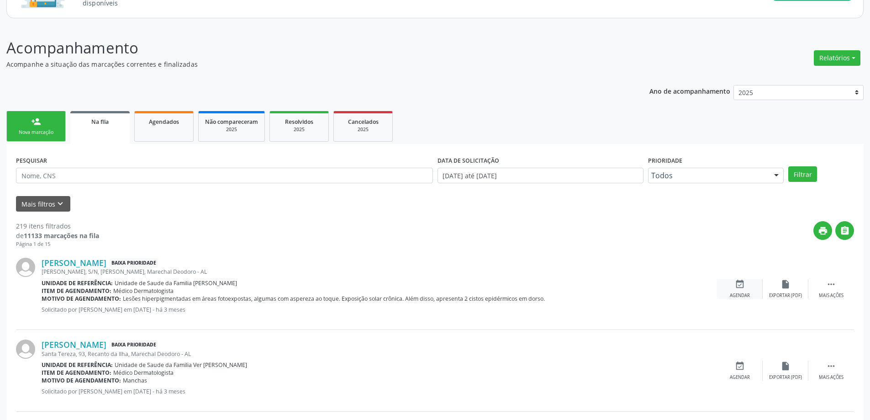
click at [746, 283] on div "event_available Agendar" at bounding box center [740, 289] width 46 height 20
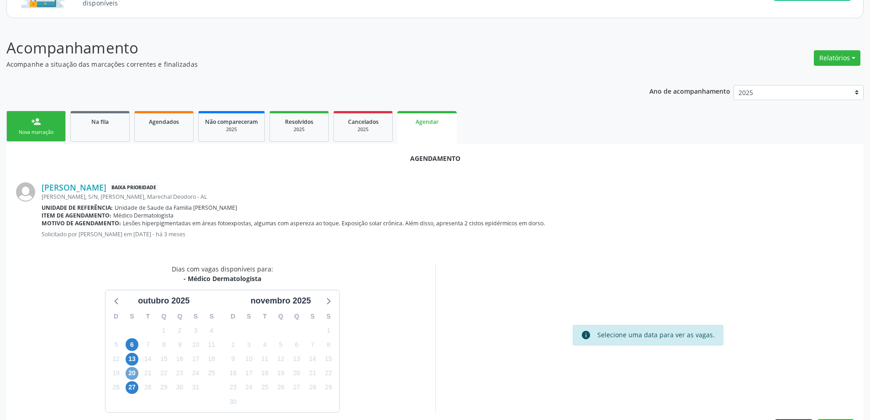
click at [132, 375] on span "20" at bounding box center [132, 373] width 13 height 13
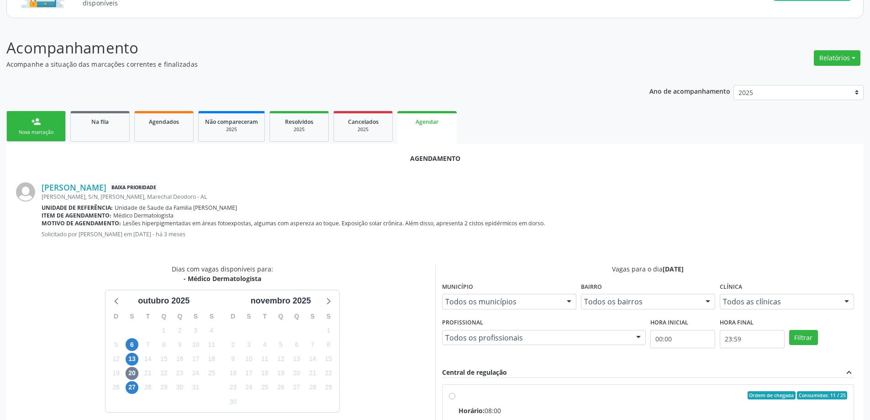
click at [450, 399] on input "Ordem de chegada Consumidos: 11 / 25 Horário: 08:00 Clínica: Centro de Saude Pr…" at bounding box center [452, 395] width 6 height 8
radio input "true"
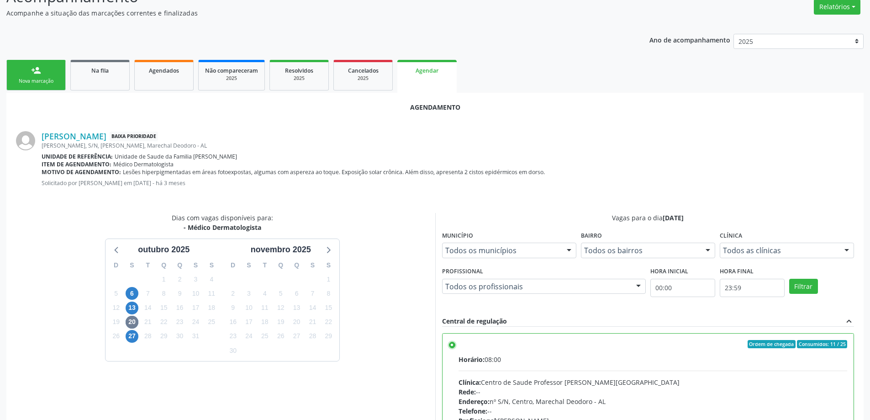
scroll to position [270, 0]
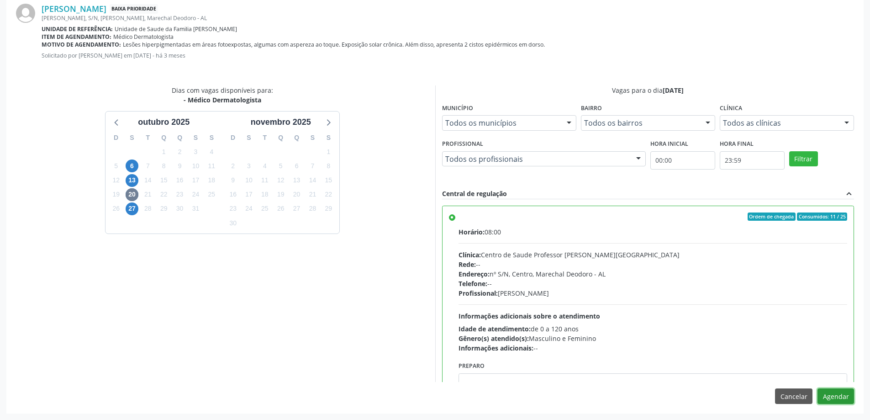
click at [837, 399] on button "Agendar" at bounding box center [835, 396] width 37 height 16
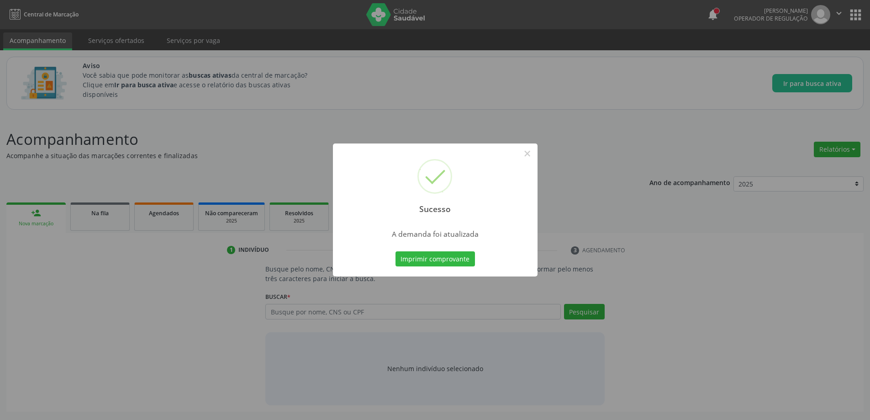
scroll to position [0, 0]
click at [536, 152] on button "×" at bounding box center [531, 154] width 16 height 16
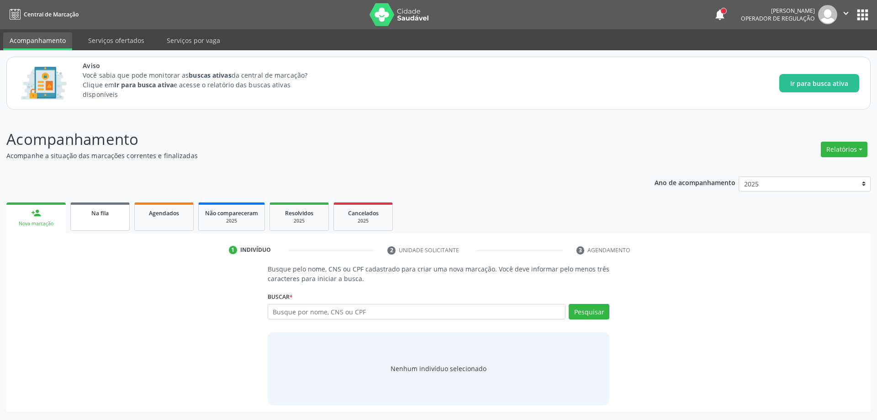
click at [83, 213] on div "Na fila" at bounding box center [100, 213] width 46 height 10
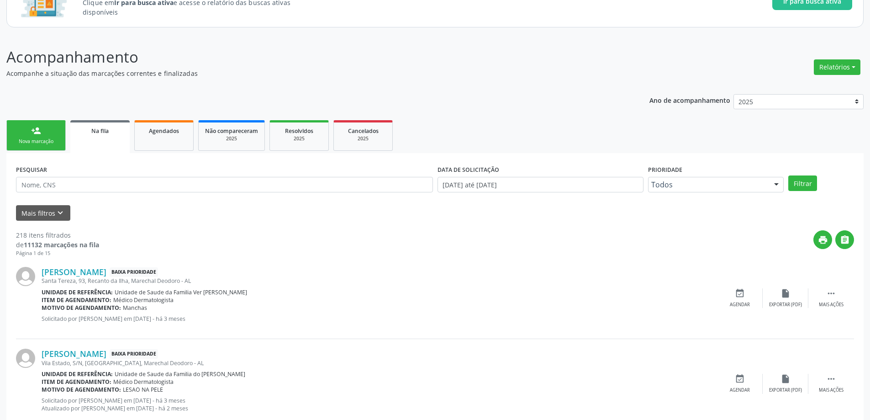
scroll to position [137, 0]
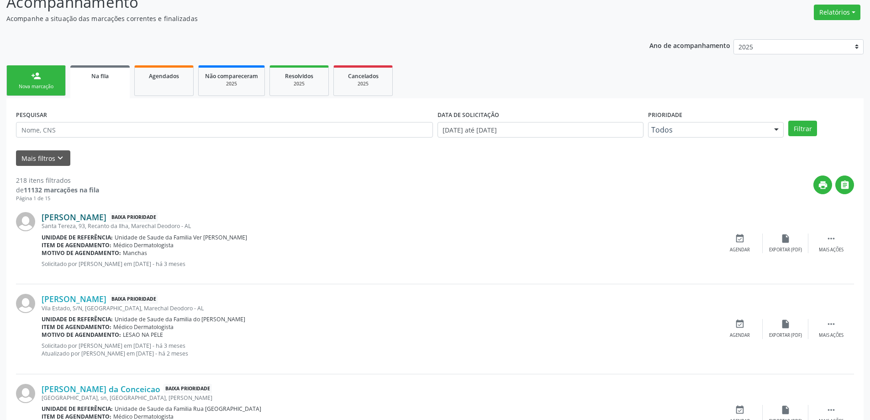
click at [106, 219] on link "[PERSON_NAME]" at bounding box center [74, 217] width 65 height 10
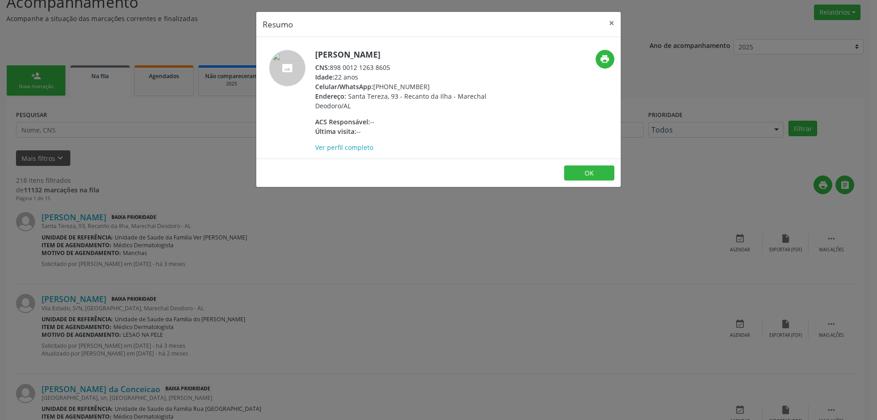
drag, startPoint x: 391, startPoint y: 65, endPoint x: 331, endPoint y: 71, distance: 59.7
click at [331, 71] on div "CNS: 898 0012 1263 8605" at bounding box center [404, 68] width 178 height 10
copy div "898 0012 1263 8605"
click at [611, 22] on button "×" at bounding box center [611, 23] width 18 height 22
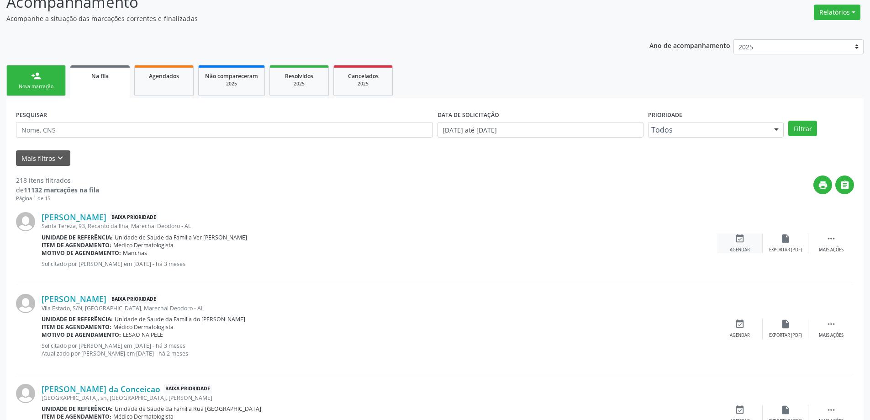
click at [736, 237] on icon "event_available" at bounding box center [740, 238] width 10 height 10
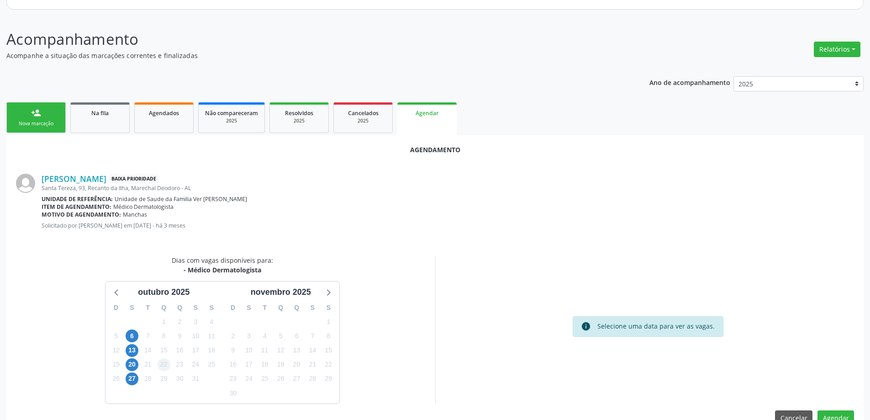
scroll to position [121, 0]
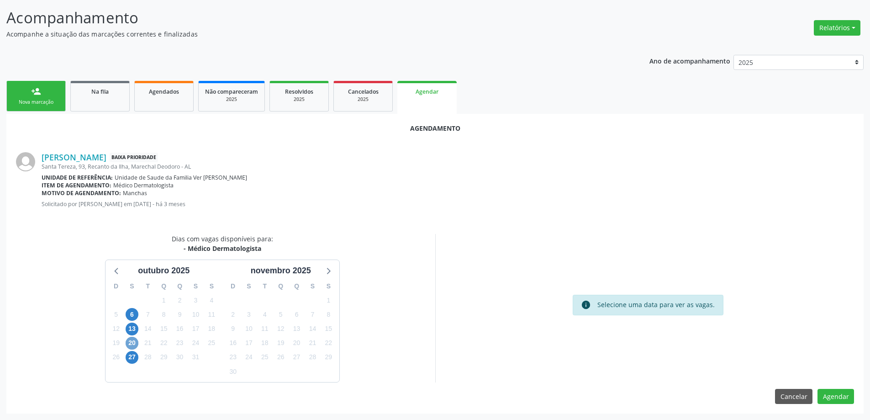
click at [132, 343] on span "20" at bounding box center [132, 343] width 13 height 13
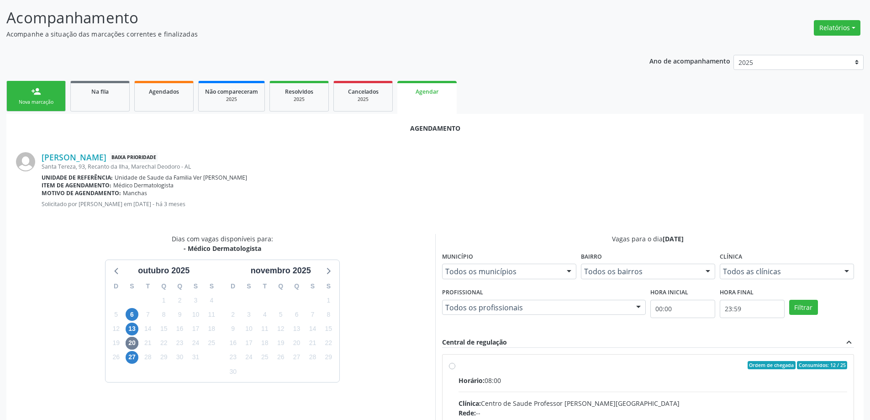
click at [452, 365] on input "Ordem de chegada Consumidos: 12 / 25 Horário: 08:00 Clínica: Centro de Saude Pr…" at bounding box center [452, 365] width 6 height 8
radio input "true"
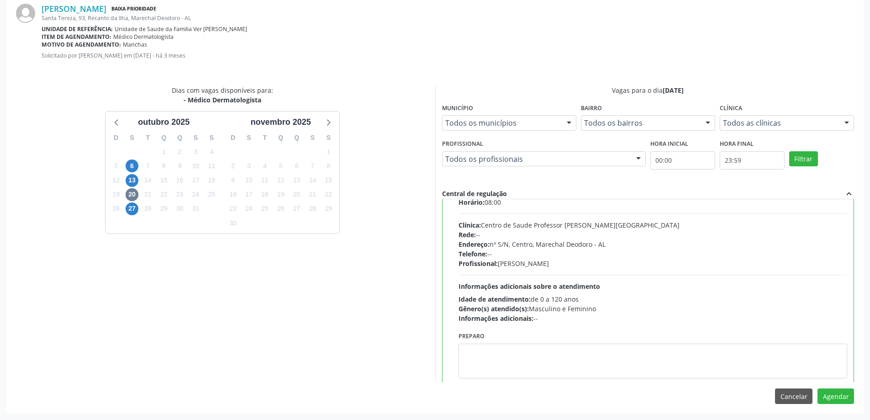
scroll to position [45, 0]
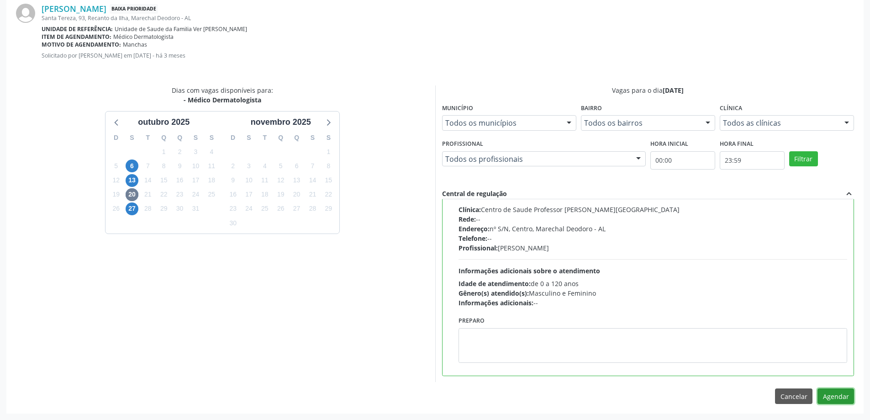
click at [836, 393] on button "Agendar" at bounding box center [835, 396] width 37 height 16
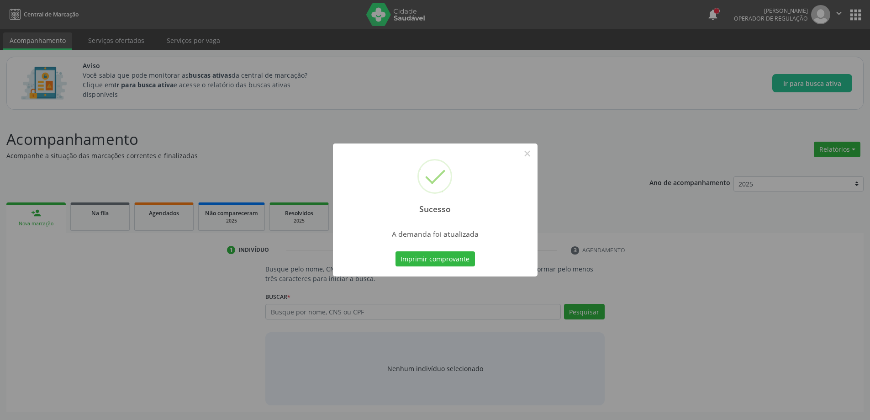
scroll to position [0, 0]
click at [540, 152] on div "Sucesso ×" at bounding box center [438, 182] width 205 height 79
click at [531, 152] on button "×" at bounding box center [531, 154] width 16 height 16
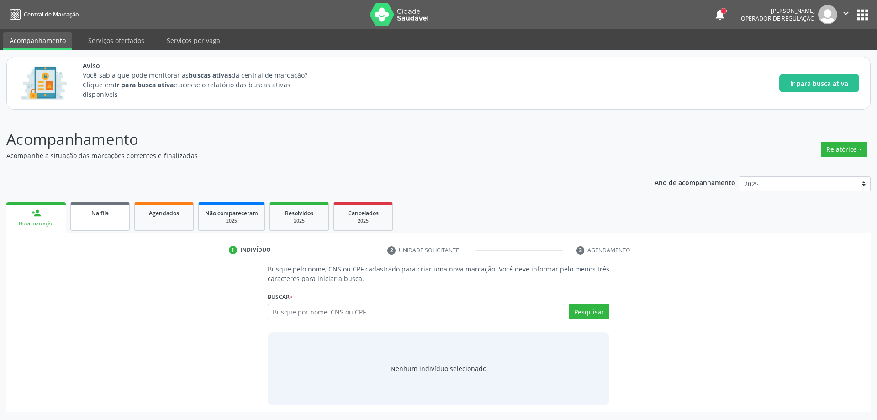
click at [99, 210] on span "Na fila" at bounding box center [99, 213] width 17 height 8
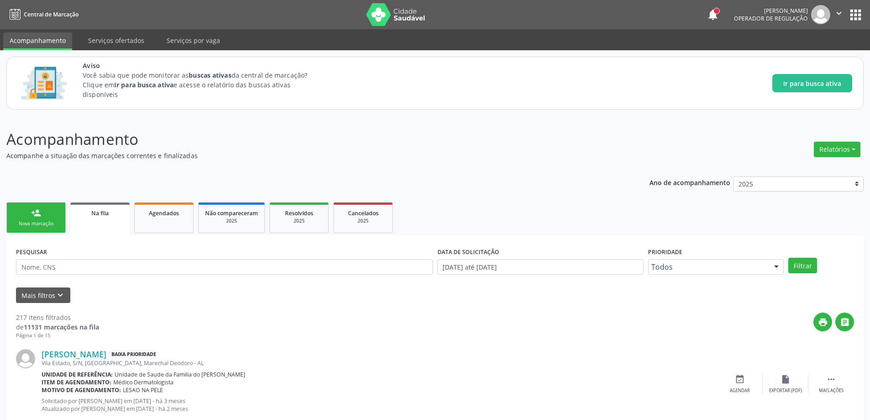
click at [97, 223] on link "Na fila" at bounding box center [99, 218] width 59 height 33
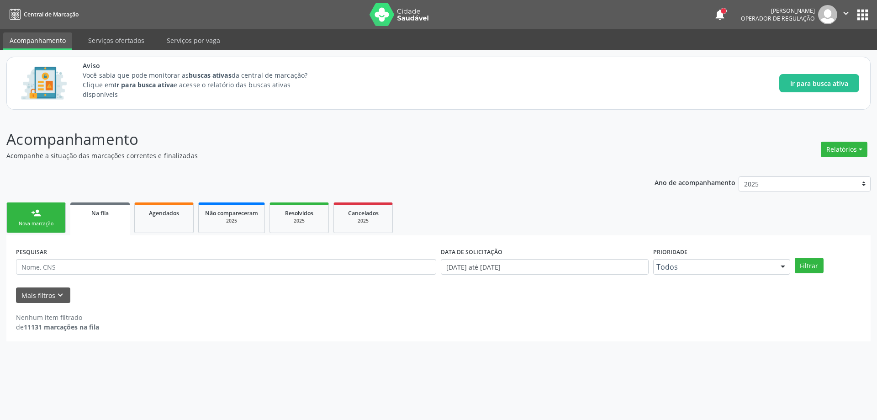
click at [108, 223] on link "Na fila" at bounding box center [99, 218] width 59 height 33
click at [91, 230] on link "Na fila" at bounding box center [99, 218] width 59 height 33
click at [90, 222] on link "Na fila" at bounding box center [99, 218] width 59 height 33
click at [44, 292] on button "Mais filtros keyboard_arrow_down" at bounding box center [43, 295] width 54 height 16
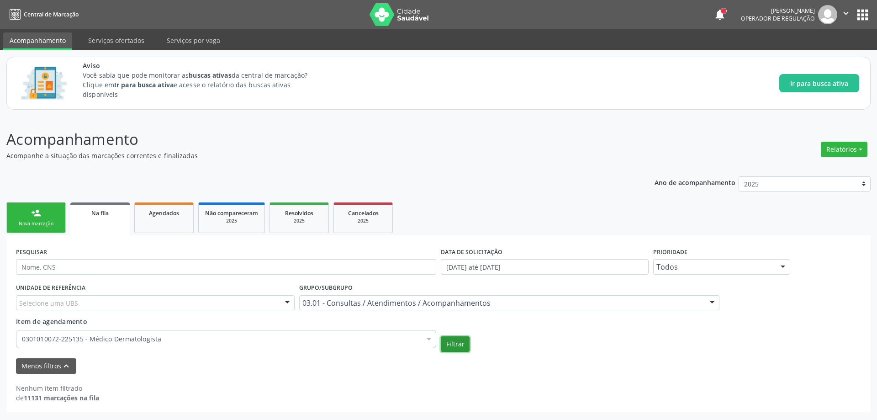
click at [455, 343] on button "Filtrar" at bounding box center [455, 344] width 29 height 16
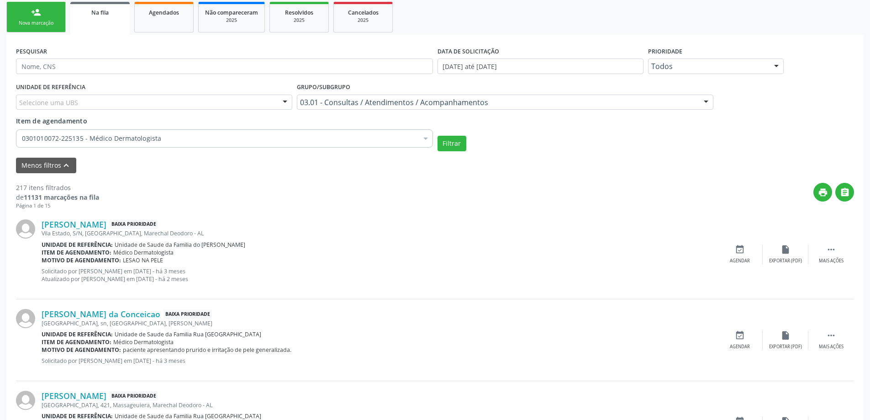
scroll to position [228, 0]
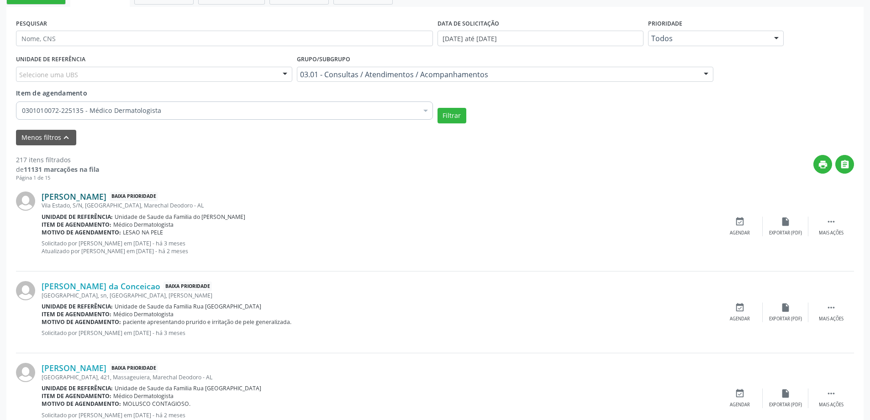
click at [85, 197] on link "[PERSON_NAME]" at bounding box center [74, 196] width 65 height 10
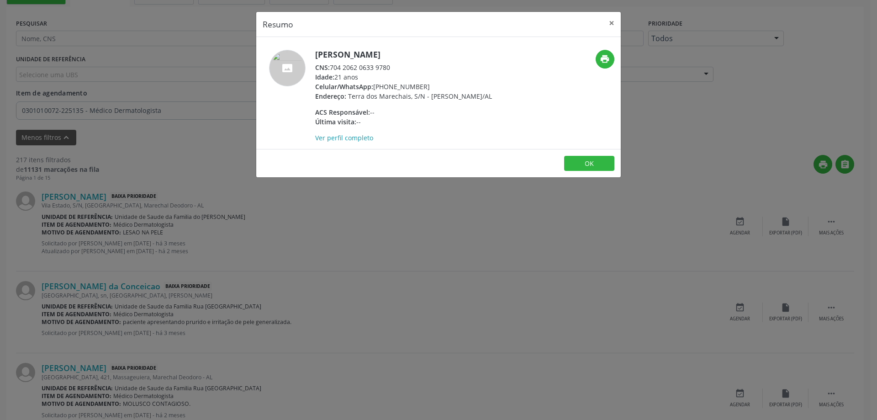
drag, startPoint x: 392, startPoint y: 67, endPoint x: 331, endPoint y: 69, distance: 60.8
click at [331, 69] on div "CNS: 704 2062 0633 9780" at bounding box center [403, 68] width 177 height 10
click at [611, 21] on button "×" at bounding box center [611, 23] width 18 height 22
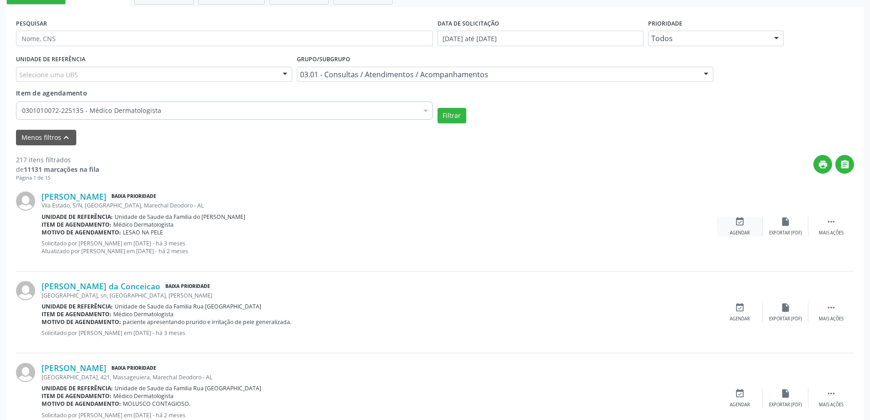
click at [742, 224] on icon "event_available" at bounding box center [740, 221] width 10 height 10
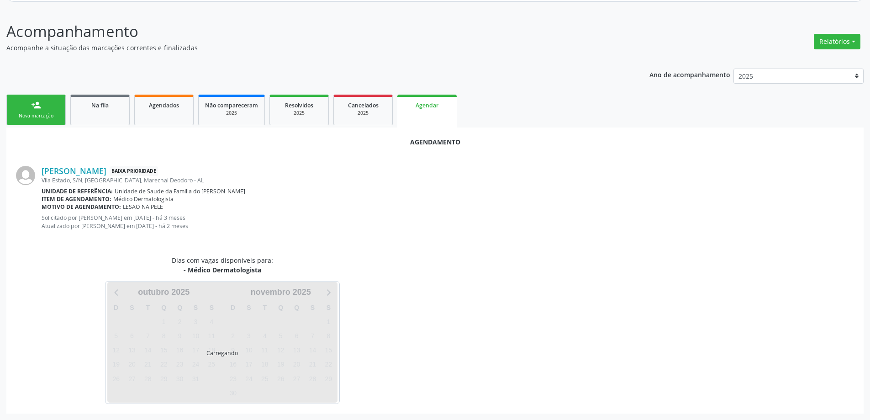
scroll to position [129, 0]
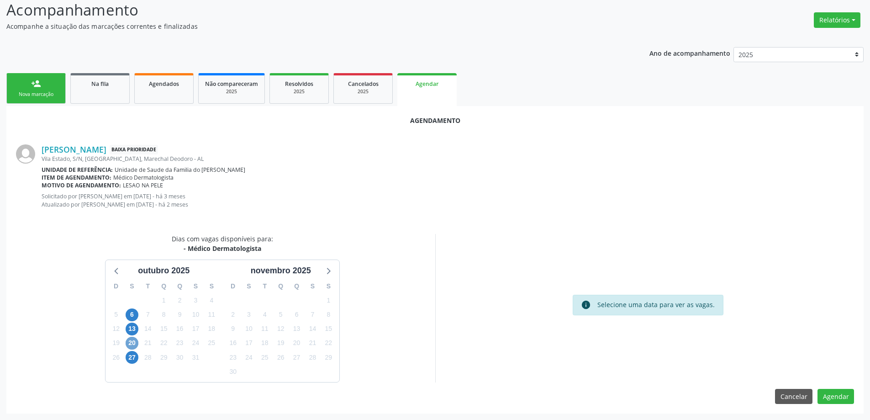
click at [130, 341] on span "20" at bounding box center [132, 343] width 13 height 13
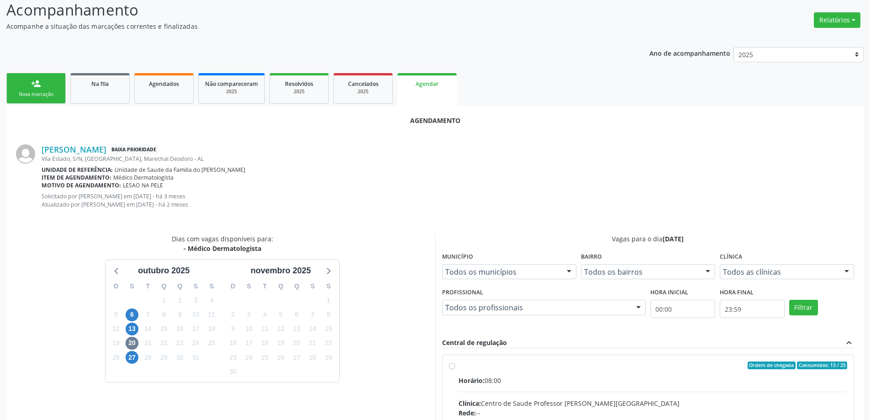
click at [452, 367] on input "Ordem de chegada Consumidos: 13 / 25 Horário: 08:00 Clínica: Centro de Saude Pr…" at bounding box center [452, 365] width 6 height 8
radio input "true"
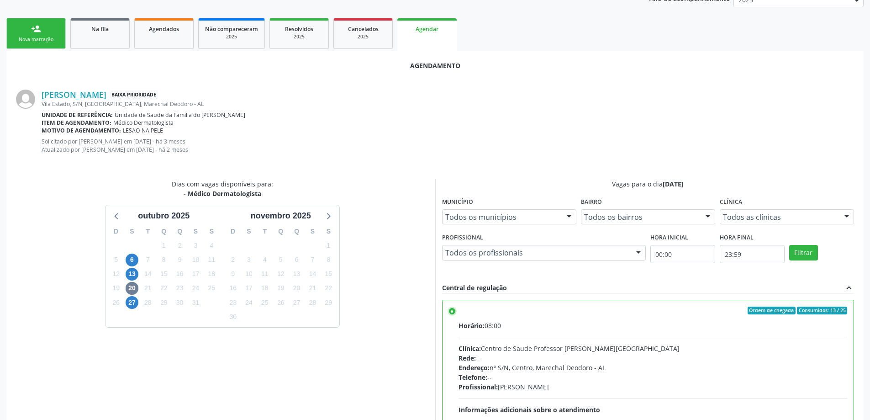
scroll to position [278, 0]
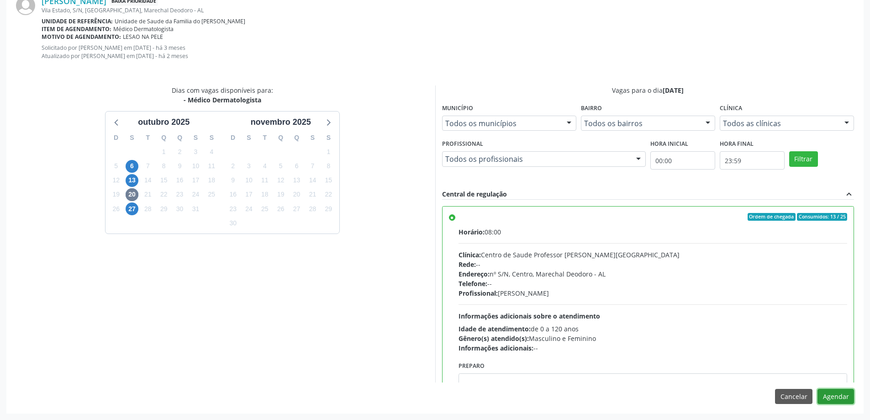
click at [849, 395] on button "Agendar" at bounding box center [835, 397] width 37 height 16
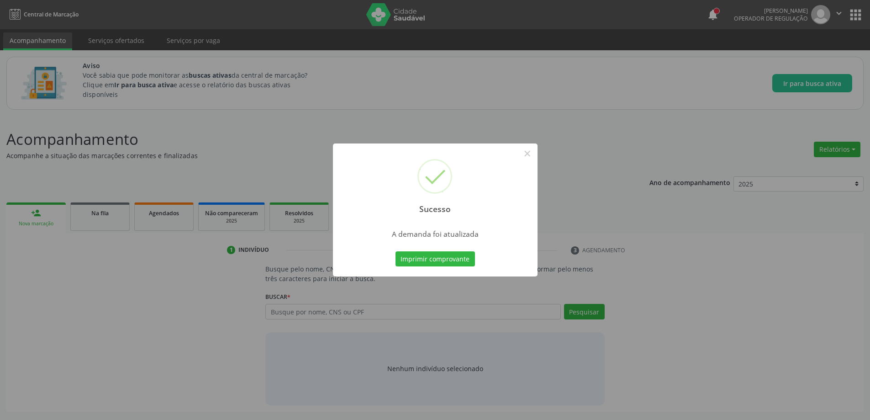
scroll to position [0, 0]
click at [527, 154] on button "×" at bounding box center [531, 154] width 16 height 16
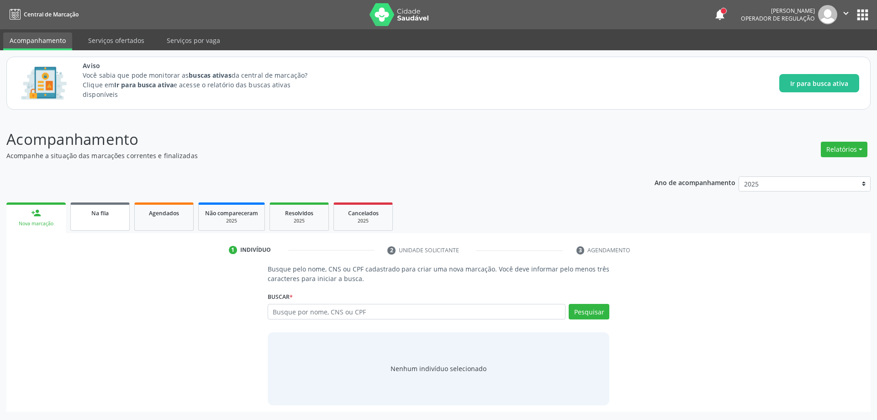
click at [86, 213] on div "Na fila" at bounding box center [100, 213] width 46 height 10
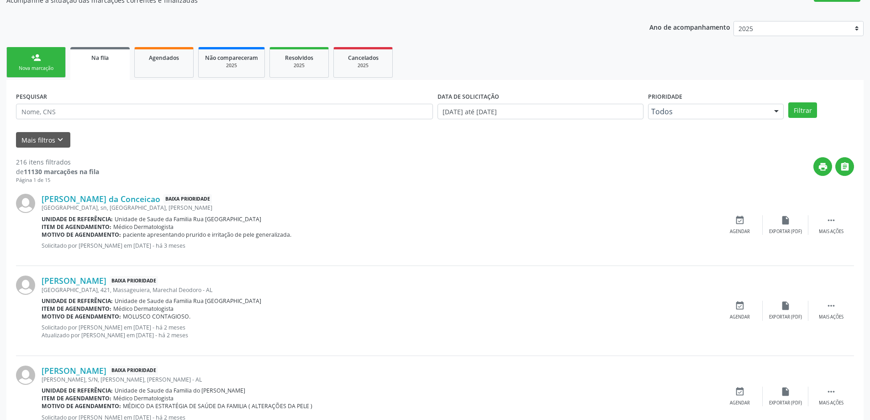
scroll to position [183, 0]
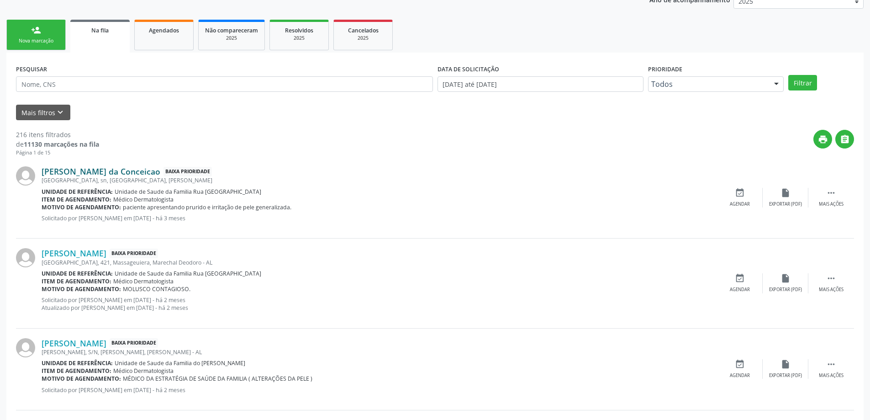
click at [66, 169] on link "[PERSON_NAME] da Conceicao" at bounding box center [101, 171] width 119 height 10
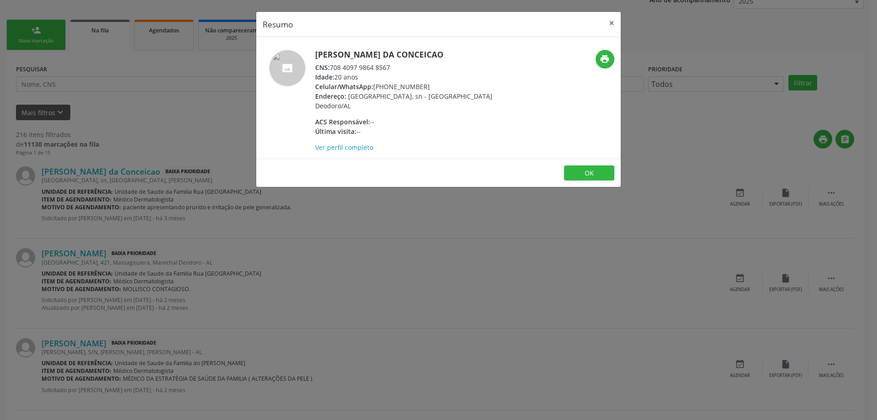
drag, startPoint x: 394, startPoint y: 66, endPoint x: 331, endPoint y: 63, distance: 62.6
click at [331, 63] on div "CNS: 708 4097 9864 8567" at bounding box center [404, 68] width 178 height 10
click at [608, 21] on button "×" at bounding box center [611, 23] width 18 height 22
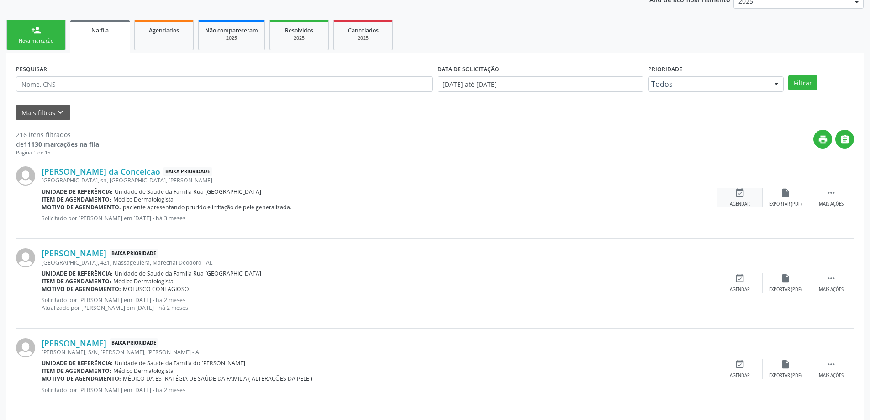
click at [736, 194] on icon "event_available" at bounding box center [740, 193] width 10 height 10
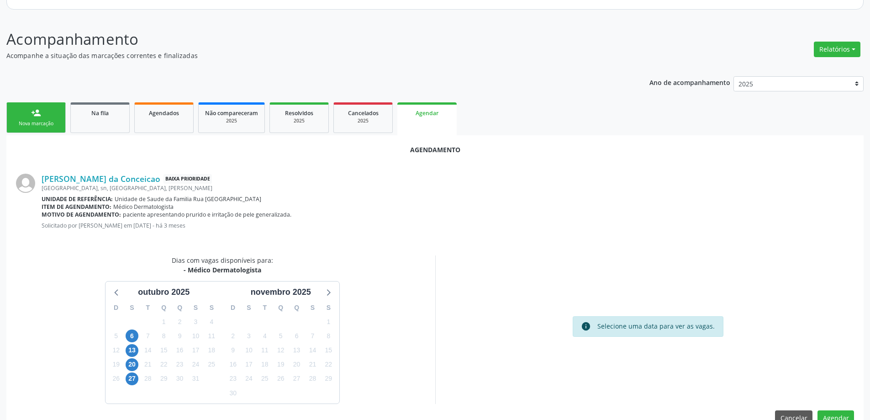
scroll to position [121, 0]
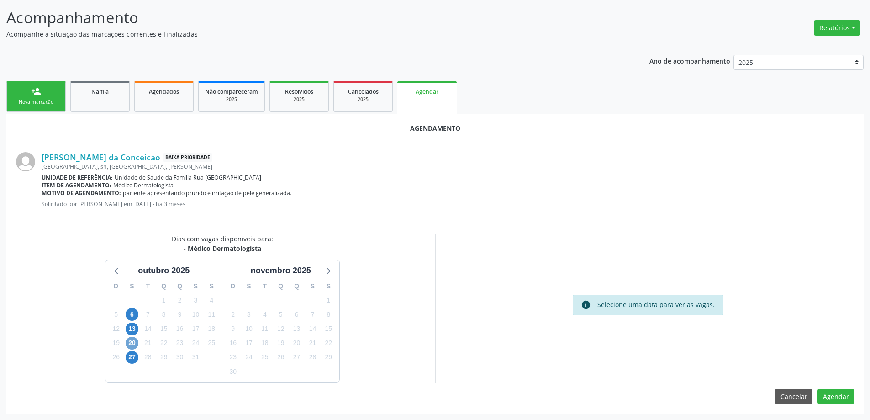
click at [126, 346] on span "20" at bounding box center [132, 343] width 13 height 13
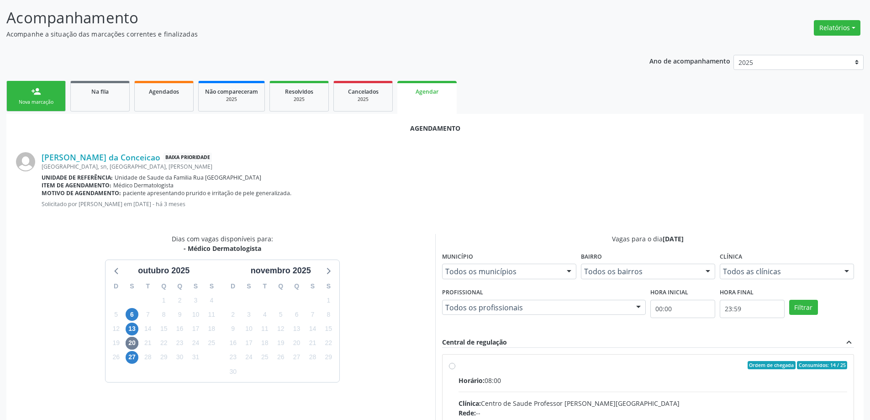
radio input "true"
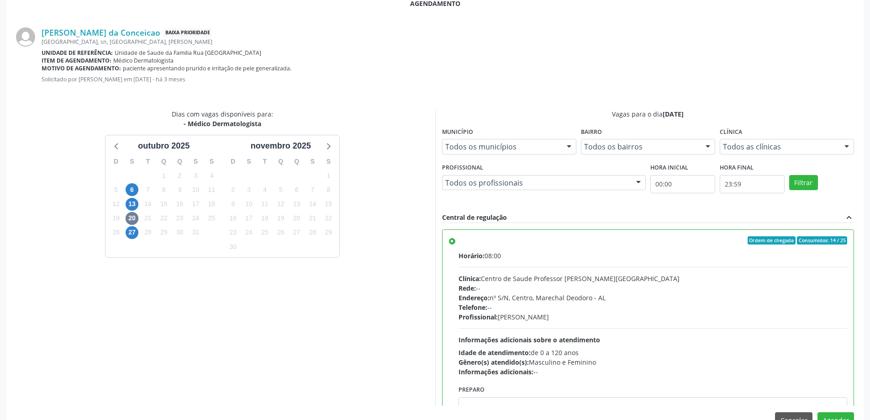
scroll to position [270, 0]
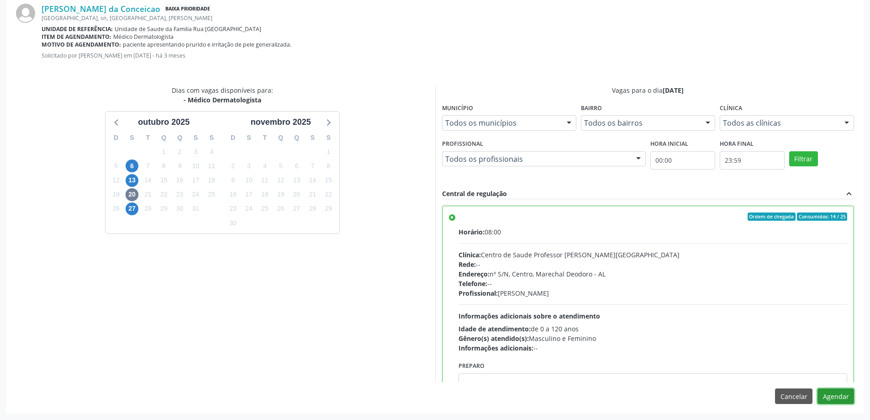
click at [847, 394] on button "Agendar" at bounding box center [835, 396] width 37 height 16
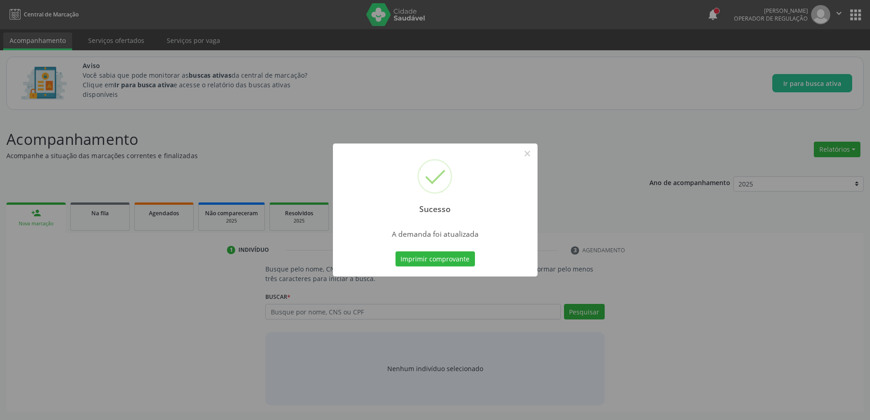
scroll to position [0, 0]
click at [536, 150] on button "×" at bounding box center [531, 154] width 16 height 16
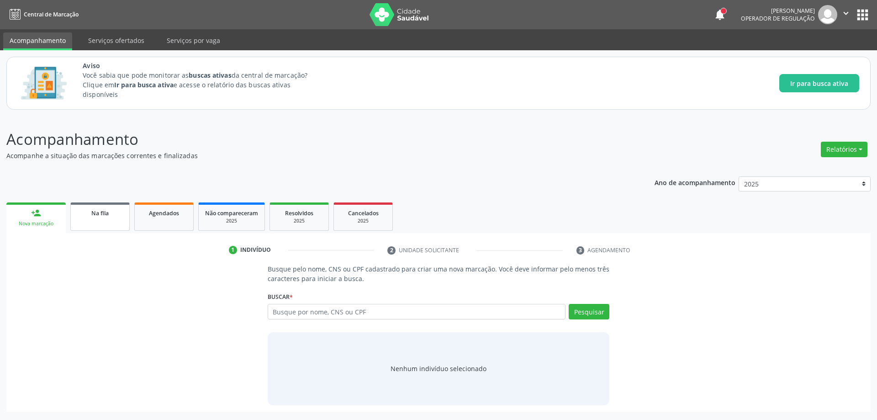
click at [91, 217] on link "Na fila" at bounding box center [99, 216] width 59 height 28
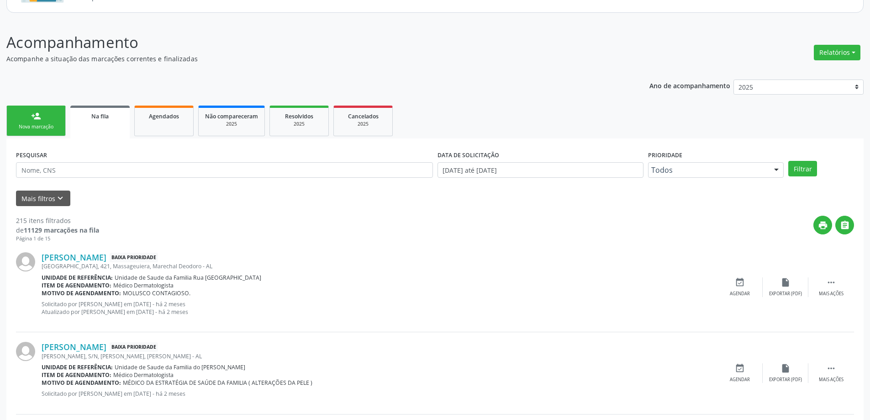
scroll to position [137, 0]
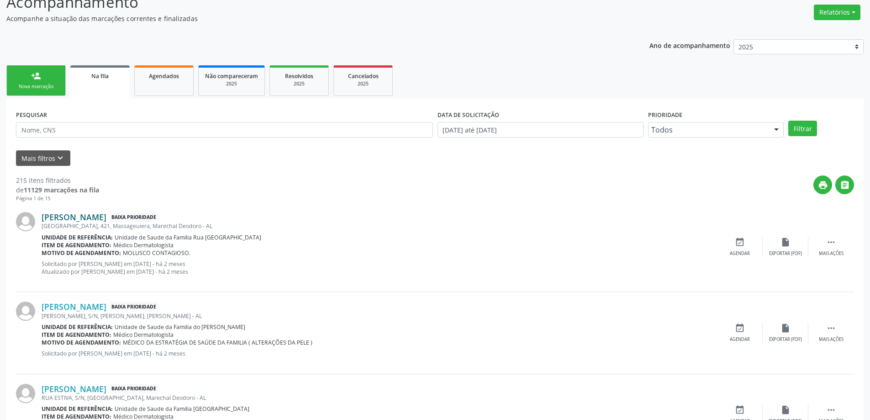
click at [78, 217] on link "[PERSON_NAME]" at bounding box center [74, 217] width 65 height 10
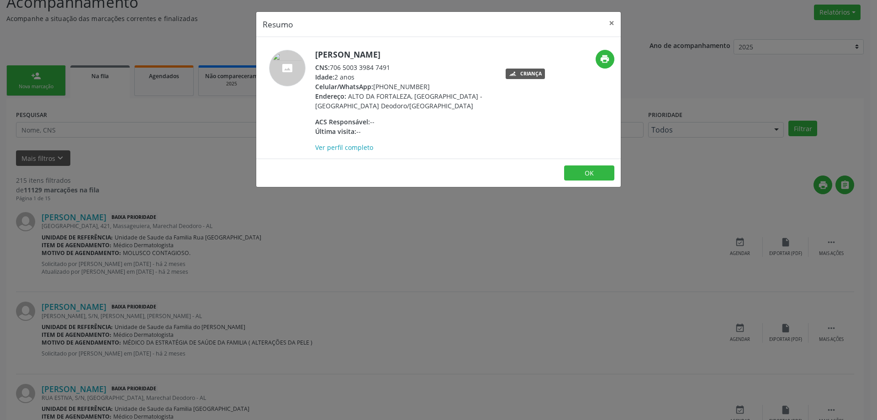
drag, startPoint x: 392, startPoint y: 68, endPoint x: 332, endPoint y: 68, distance: 59.8
click at [332, 68] on div "CNS: 706 5003 3984 7491" at bounding box center [404, 68] width 178 height 10
click at [611, 25] on button "×" at bounding box center [611, 23] width 18 height 22
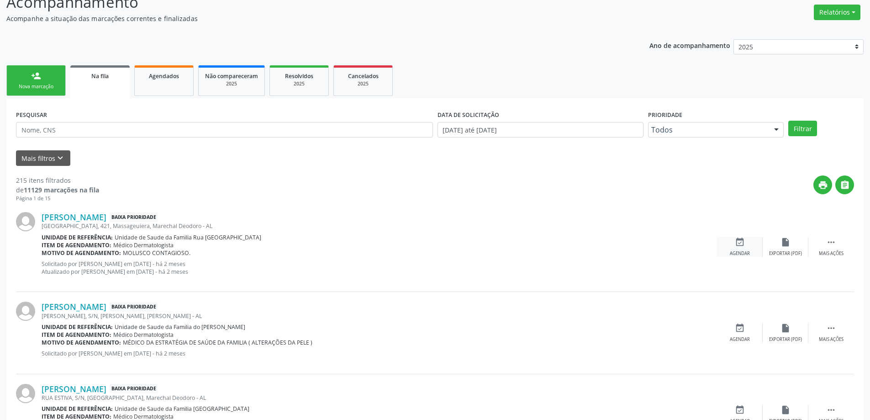
click at [731, 250] on div "event_available Agendar" at bounding box center [740, 247] width 46 height 20
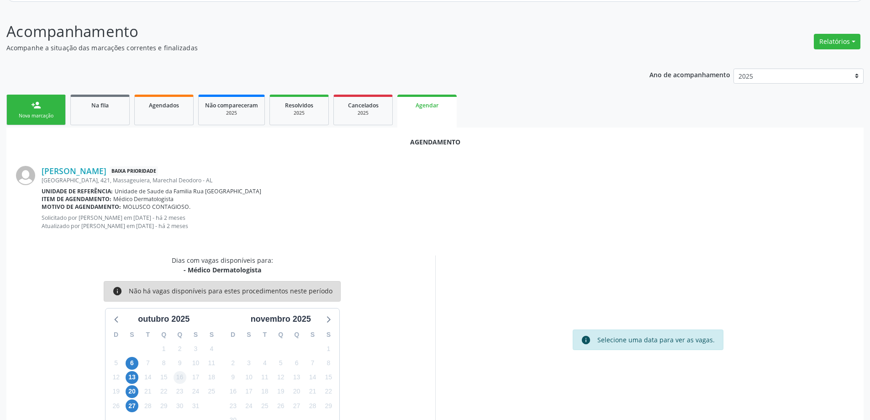
scroll to position [129, 0]
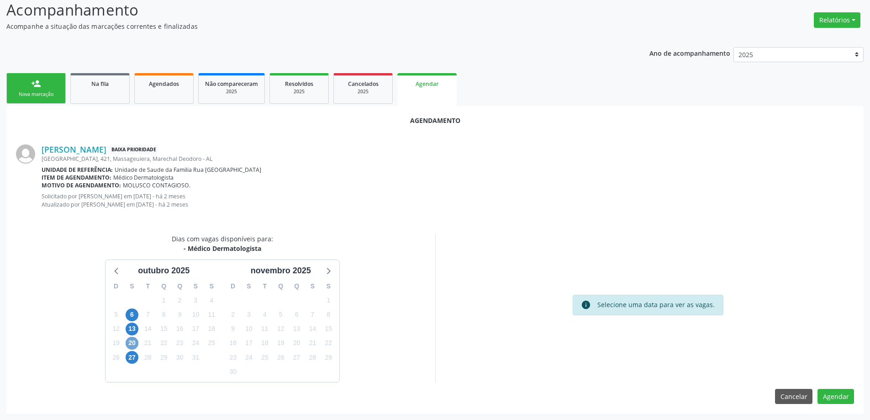
click at [129, 342] on span "20" at bounding box center [132, 343] width 13 height 13
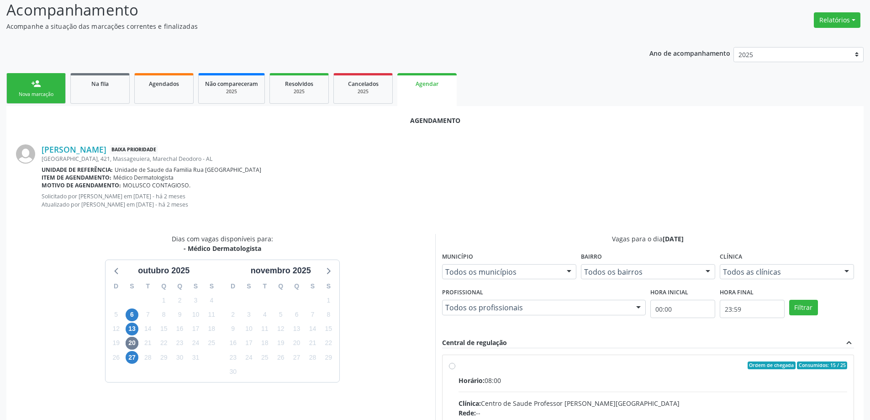
click at [451, 365] on input "Ordem de chegada Consumidos: 15 / 25 Horário: 08:00 Clínica: Centro de Saude Pr…" at bounding box center [452, 365] width 6 height 8
radio input "true"
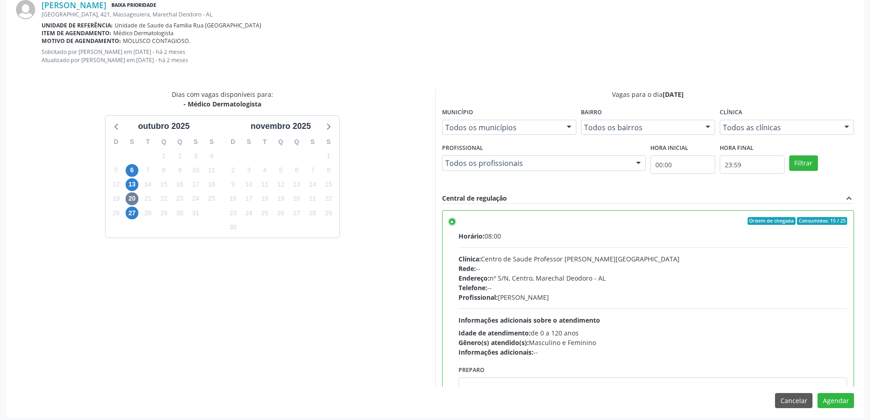
scroll to position [278, 0]
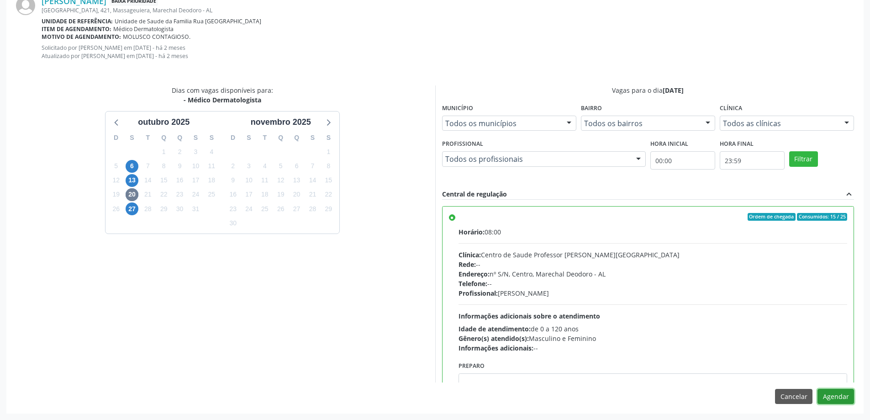
click at [837, 400] on button "Agendar" at bounding box center [835, 397] width 37 height 16
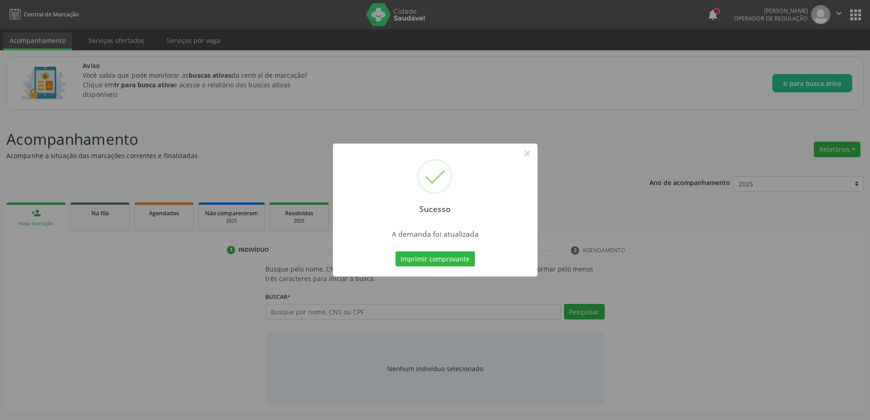
scroll to position [0, 0]
click at [530, 154] on button "×" at bounding box center [531, 154] width 16 height 16
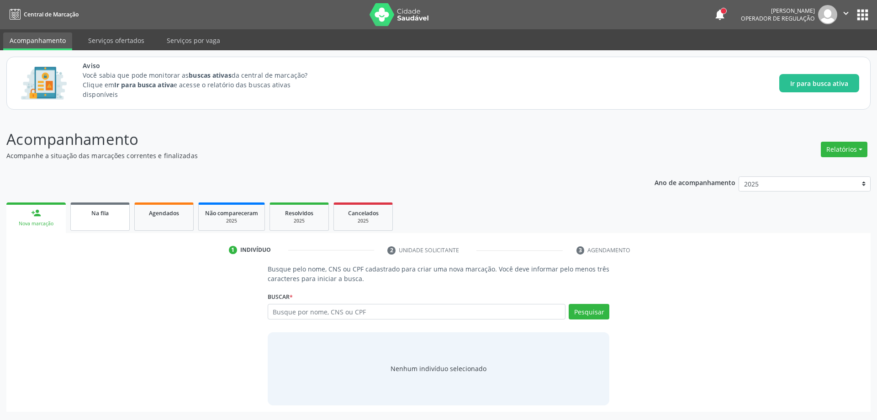
click at [99, 224] on link "Na fila" at bounding box center [99, 216] width 59 height 28
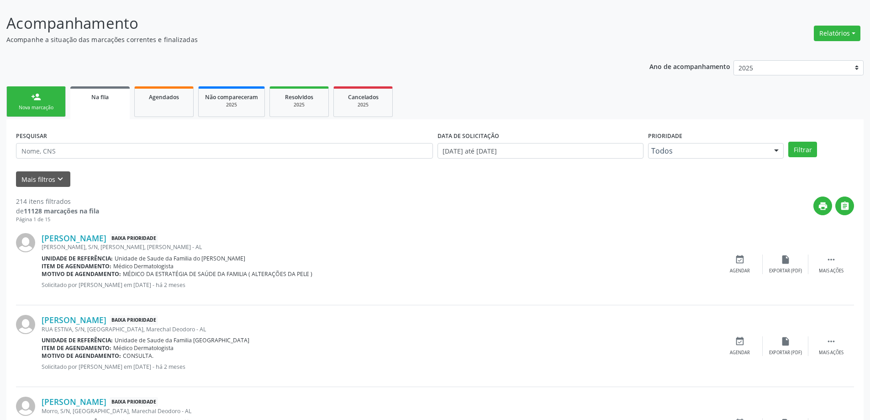
scroll to position [137, 0]
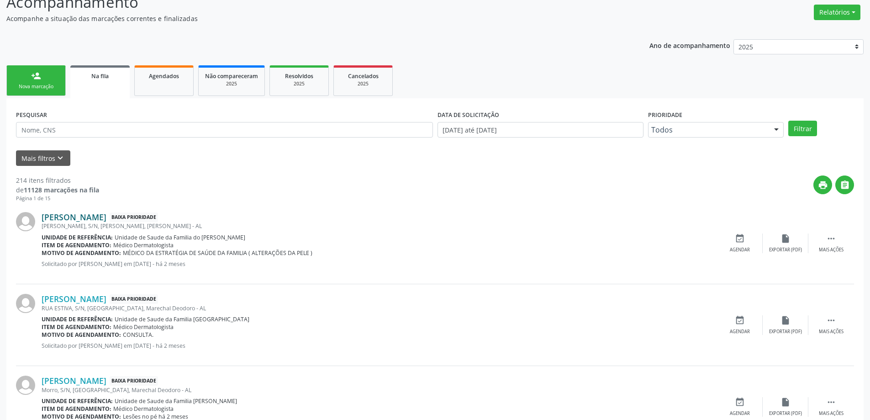
click at [81, 220] on link "[PERSON_NAME]" at bounding box center [74, 217] width 65 height 10
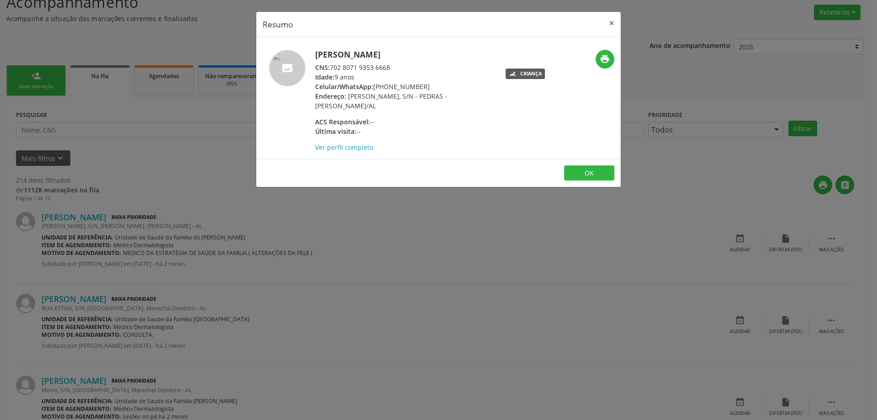
drag, startPoint x: 390, startPoint y: 66, endPoint x: 331, endPoint y: 71, distance: 60.0
click at [331, 71] on div "CNS: 702 8071 9353 6668" at bounding box center [404, 68] width 178 height 10
click at [605, 21] on button "×" at bounding box center [611, 23] width 18 height 22
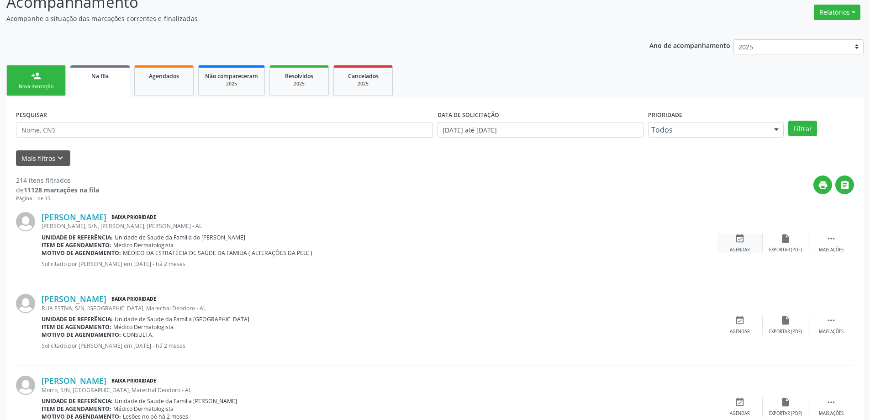
click at [749, 235] on div "event_available Agendar" at bounding box center [740, 243] width 46 height 20
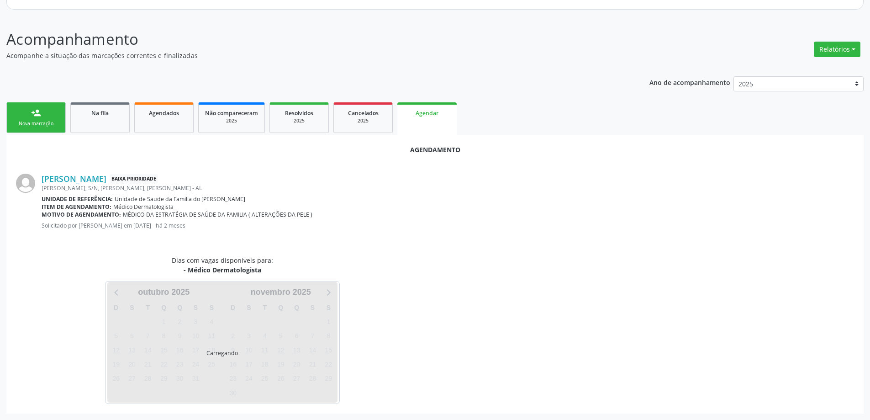
scroll to position [121, 0]
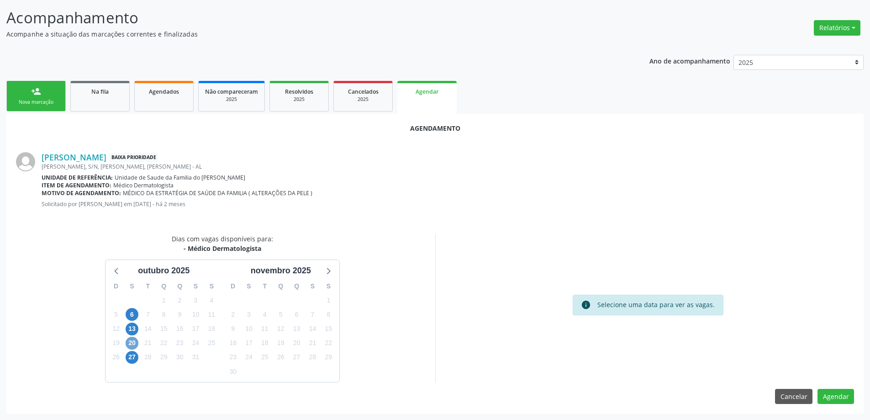
click at [128, 345] on span "20" at bounding box center [132, 343] width 13 height 13
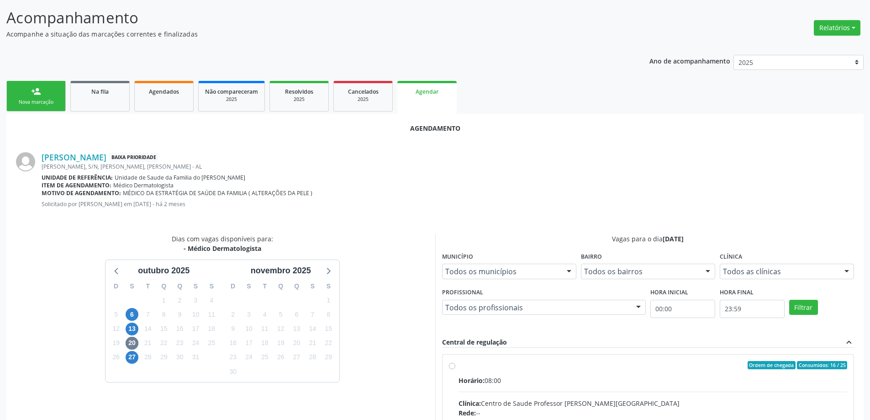
radio input "true"
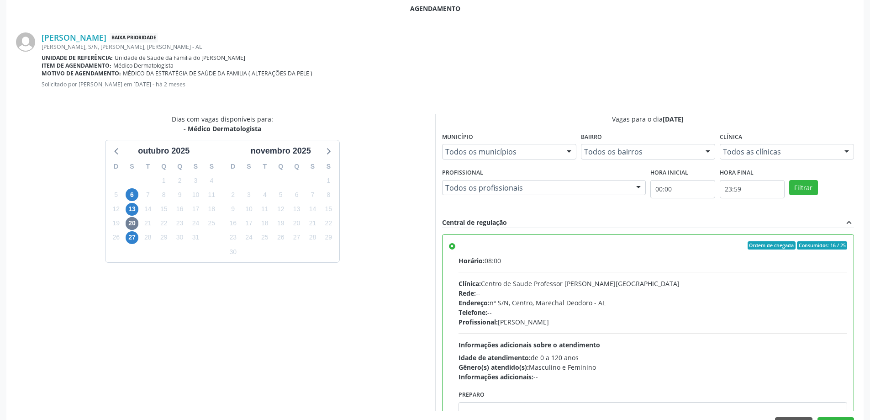
scroll to position [270, 0]
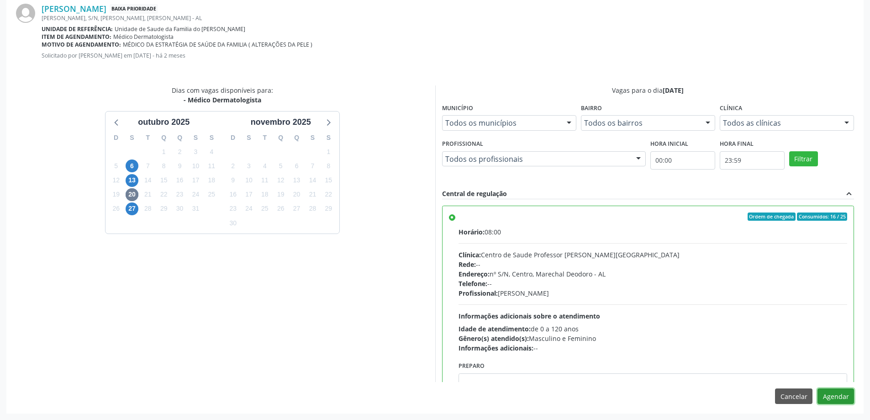
click at [829, 395] on button "Agendar" at bounding box center [835, 396] width 37 height 16
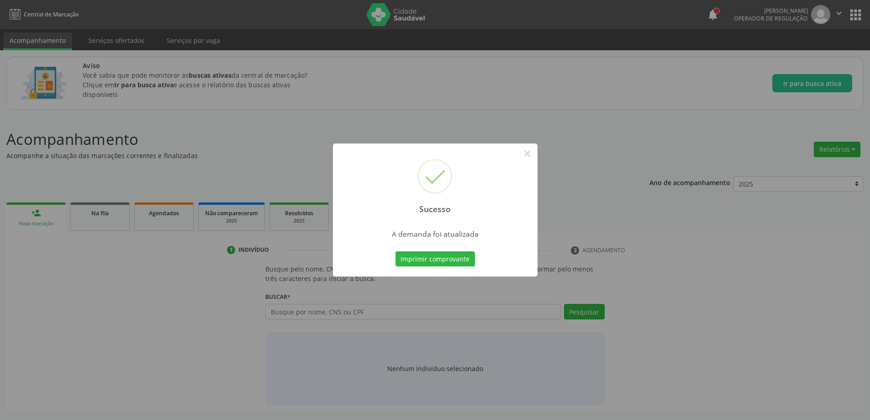
scroll to position [0, 0]
click at [532, 157] on button "×" at bounding box center [531, 154] width 16 height 16
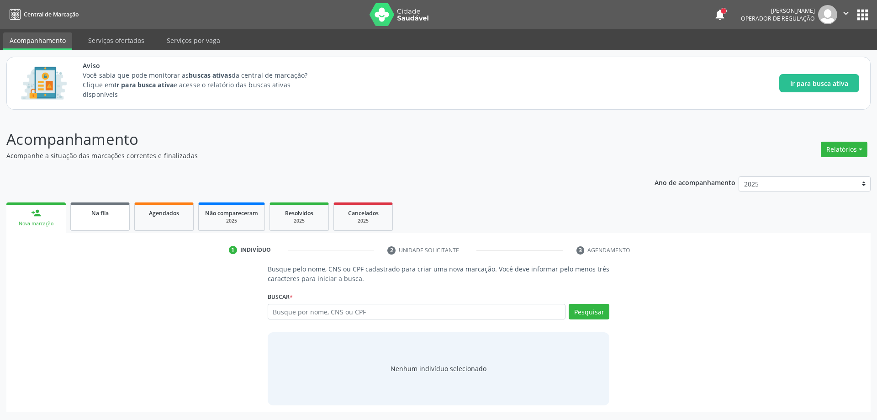
click at [77, 225] on link "Na fila" at bounding box center [99, 216] width 59 height 28
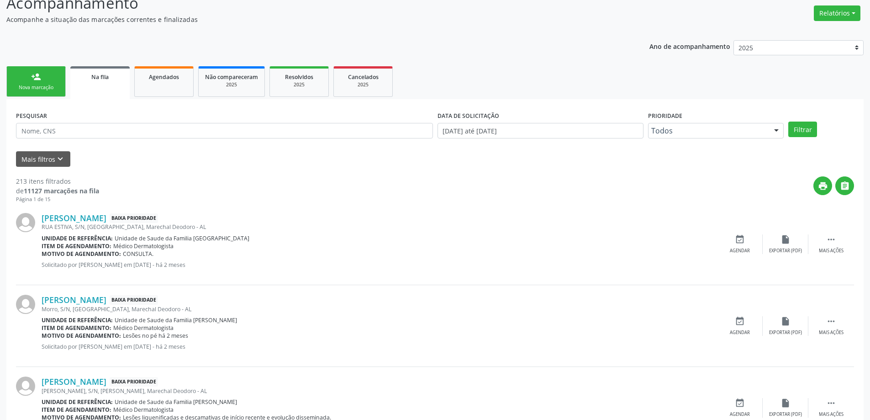
scroll to position [137, 0]
click at [81, 218] on link "[PERSON_NAME]" at bounding box center [74, 217] width 65 height 10
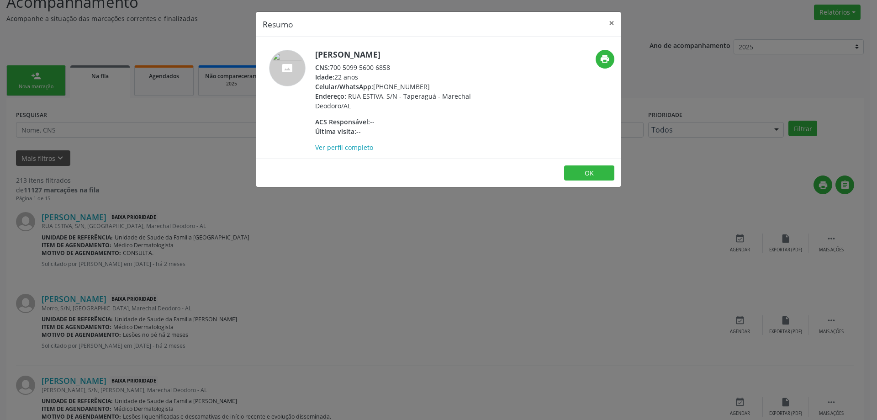
drag, startPoint x: 393, startPoint y: 69, endPoint x: 333, endPoint y: 69, distance: 59.8
click at [333, 69] on div "CNS: 700 5099 5600 6858" at bounding box center [404, 68] width 178 height 10
click at [609, 20] on button "×" at bounding box center [611, 23] width 18 height 22
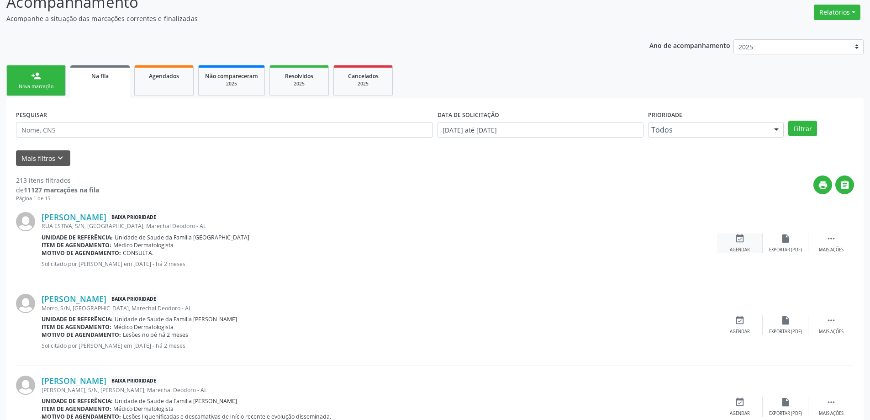
click at [735, 239] on icon "event_available" at bounding box center [740, 238] width 10 height 10
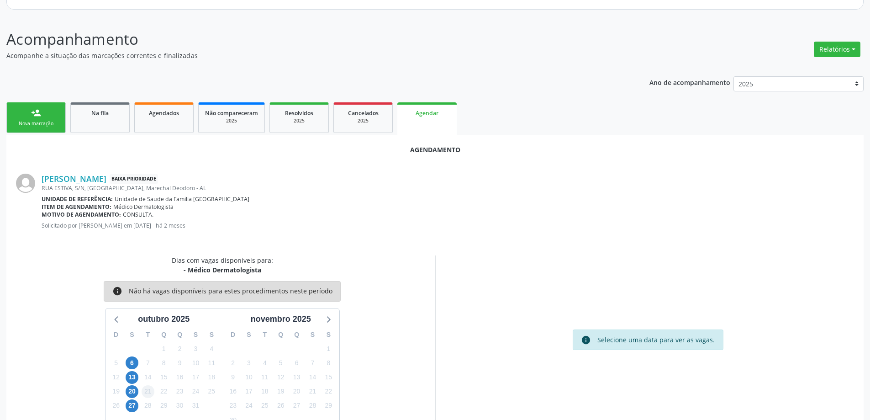
scroll to position [121, 0]
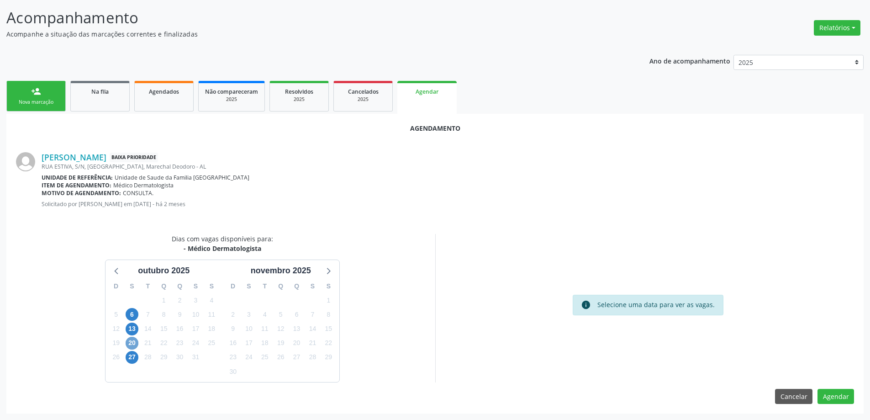
click at [134, 345] on span "20" at bounding box center [132, 343] width 13 height 13
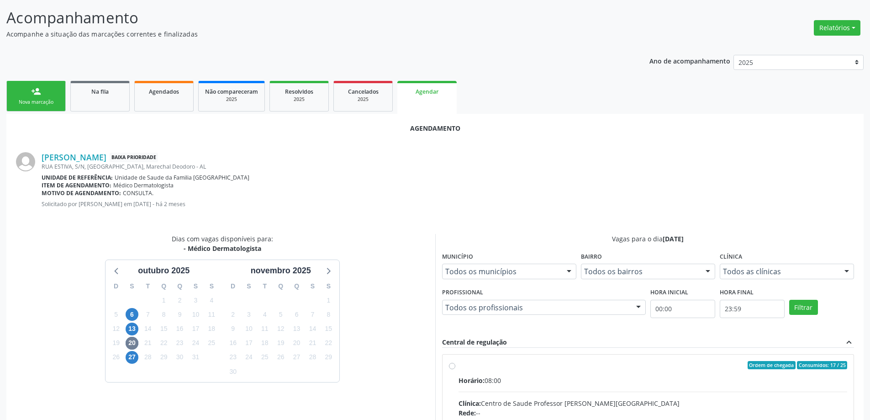
click at [449, 367] on input "Ordem de chegada Consumidos: 17 / 25 Horário: 08:00 Clínica: Centro de Saude Pr…" at bounding box center [452, 365] width 6 height 8
radio input "true"
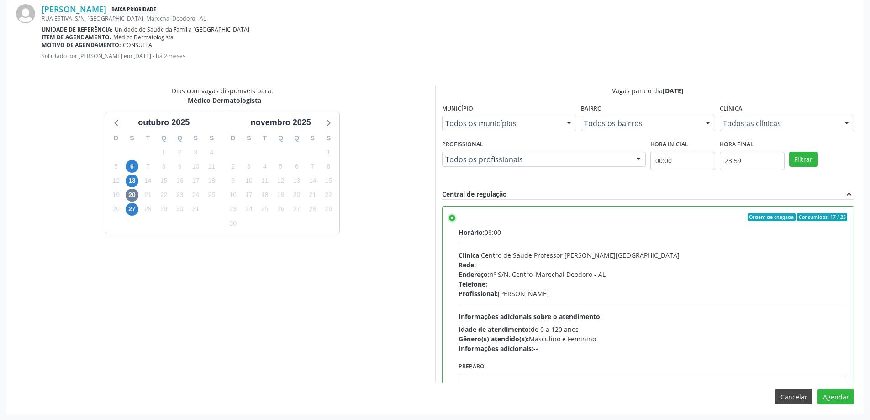
scroll to position [270, 0]
click at [842, 392] on button "Agendar" at bounding box center [835, 396] width 37 height 16
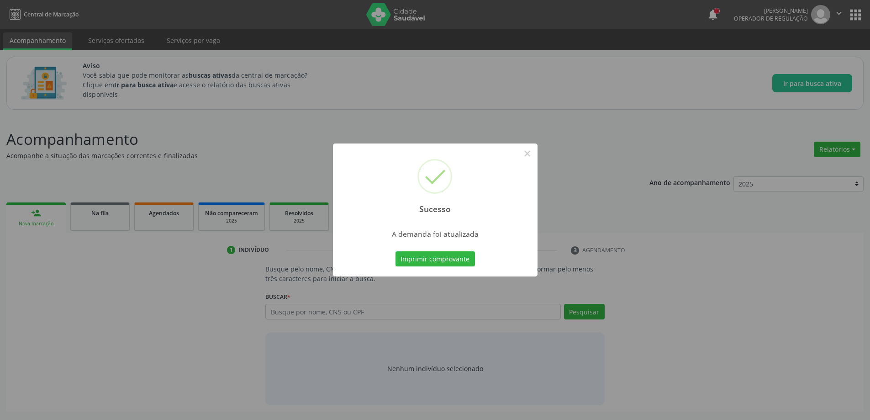
scroll to position [0, 0]
click at [535, 156] on button "×" at bounding box center [531, 154] width 16 height 16
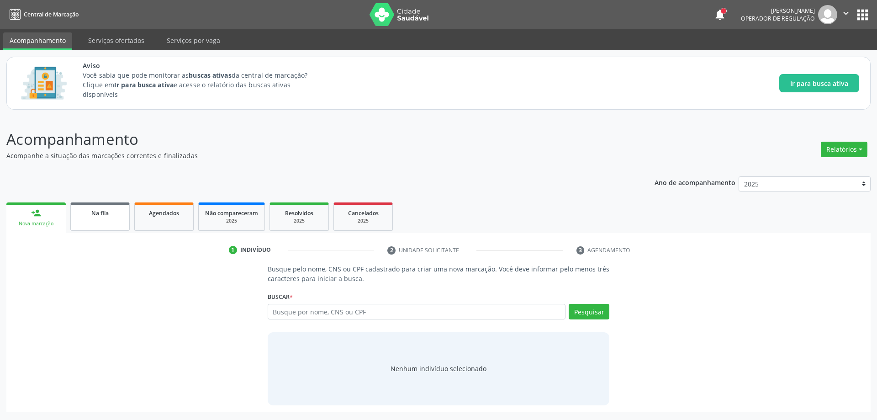
click at [108, 227] on link "Na fila" at bounding box center [99, 216] width 59 height 28
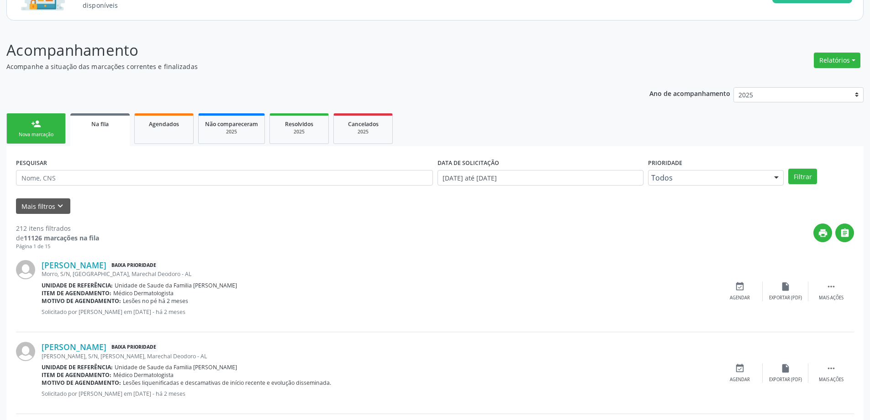
scroll to position [91, 0]
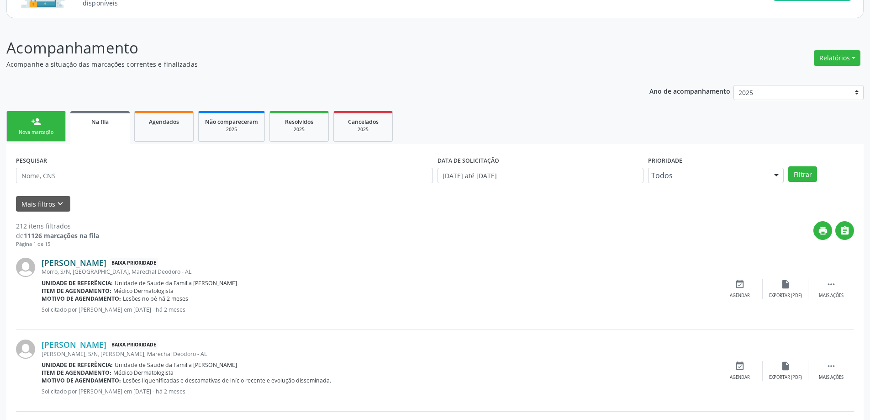
click at [70, 263] on link "[PERSON_NAME]" at bounding box center [74, 263] width 65 height 10
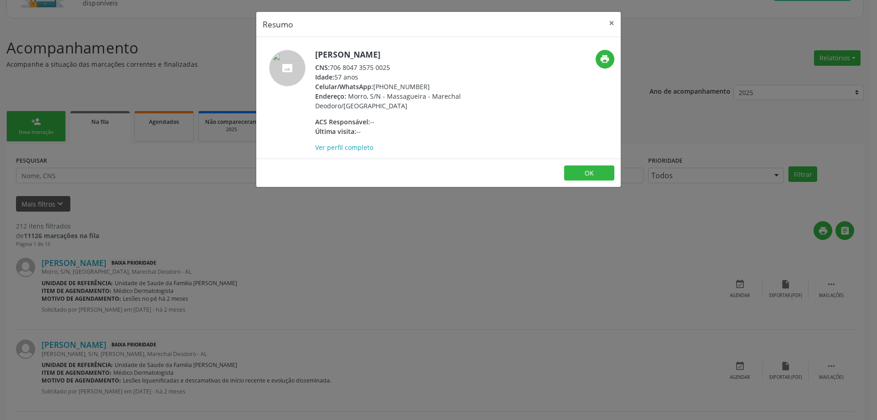
drag, startPoint x: 394, startPoint y: 69, endPoint x: 331, endPoint y: 70, distance: 62.6
click at [331, 70] on div "CNS: 706 8047 3575 0025" at bounding box center [404, 68] width 178 height 10
click at [609, 27] on button "×" at bounding box center [611, 23] width 18 height 22
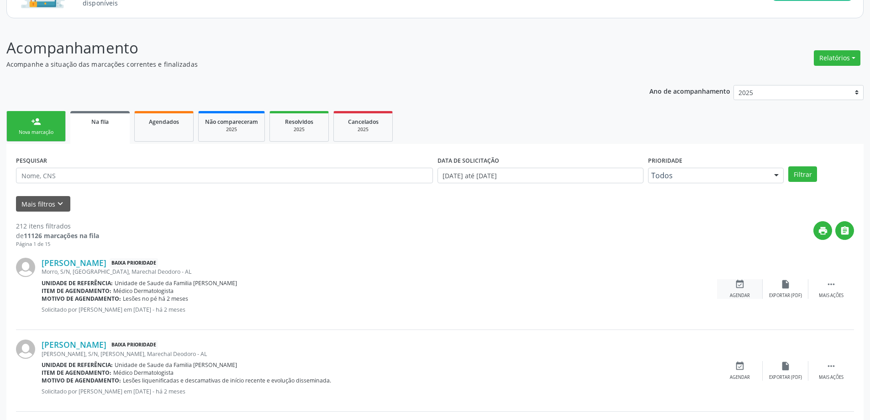
click at [740, 289] on icon "event_available" at bounding box center [740, 284] width 10 height 10
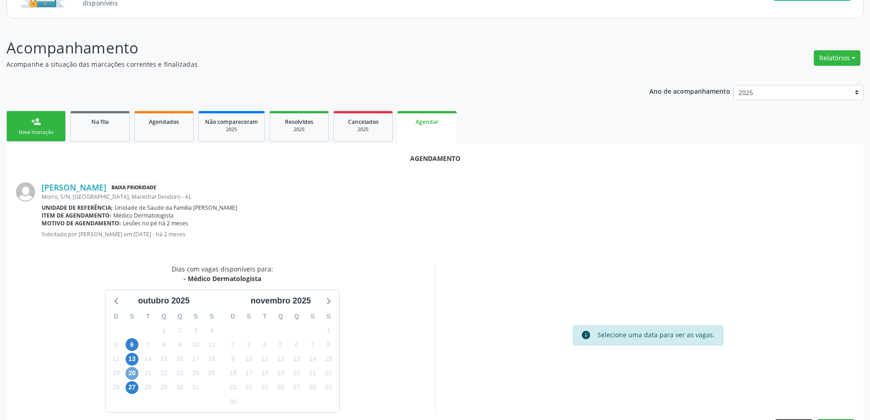
click at [129, 373] on span "20" at bounding box center [132, 373] width 13 height 13
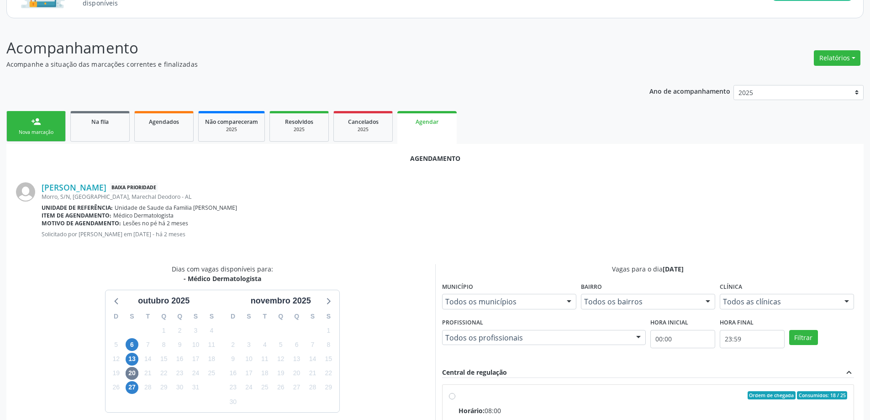
radio input "true"
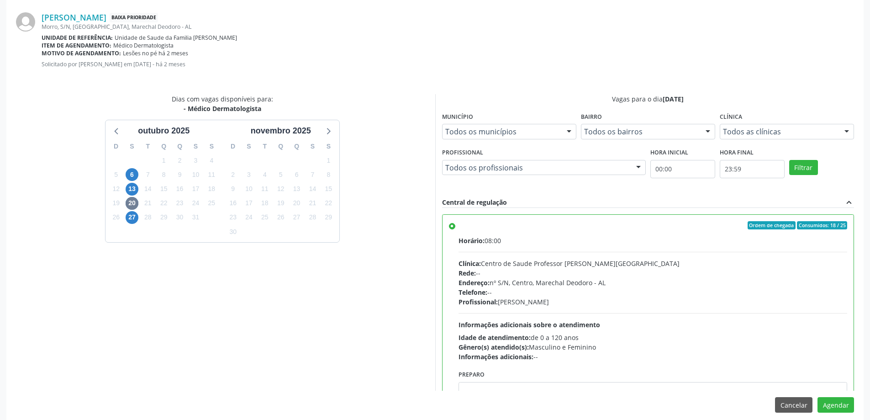
scroll to position [270, 0]
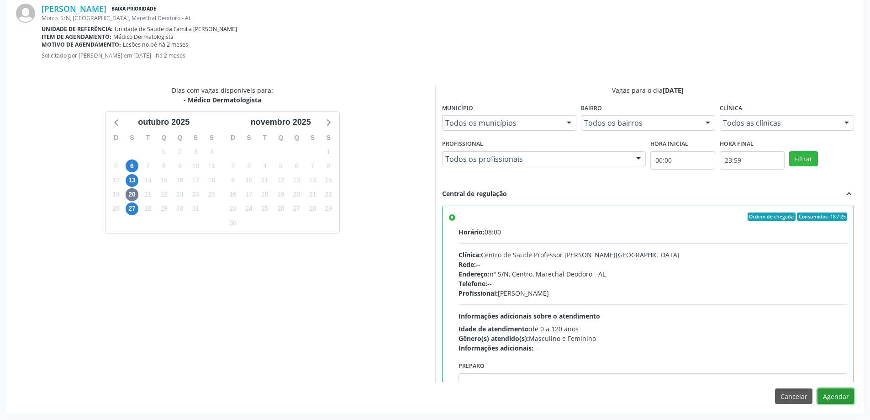
click at [825, 394] on button "Agendar" at bounding box center [835, 396] width 37 height 16
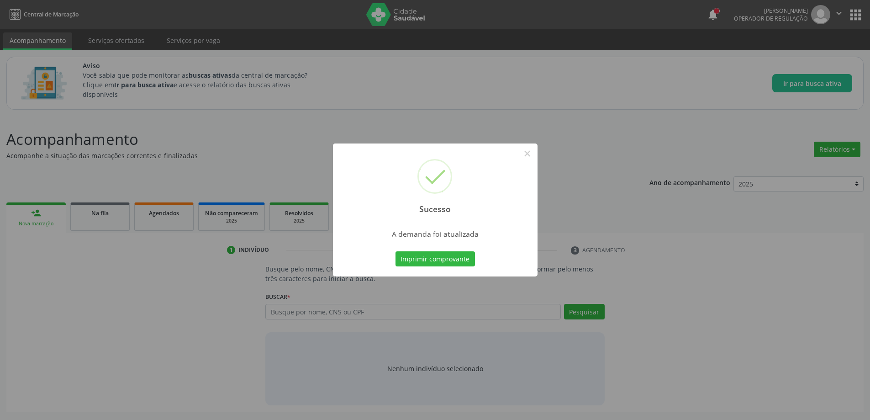
scroll to position [0, 0]
click at [528, 153] on button "×" at bounding box center [531, 154] width 16 height 16
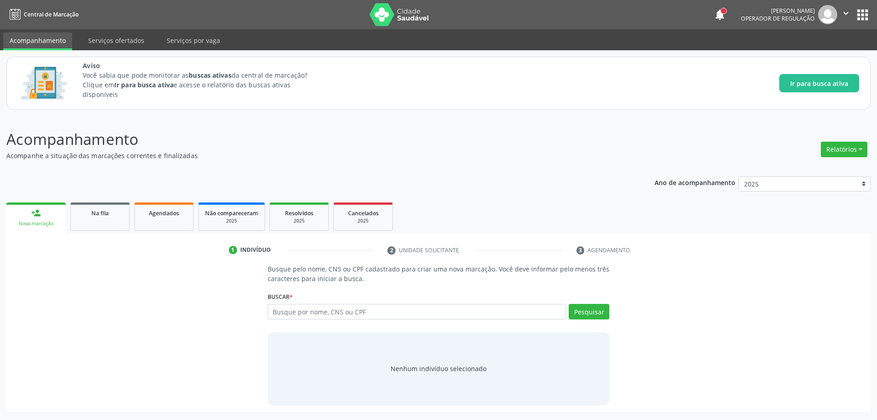
click at [61, 210] on link "person_add Nova marcação" at bounding box center [35, 217] width 59 height 31
click at [94, 212] on span "Na fila" at bounding box center [99, 213] width 17 height 8
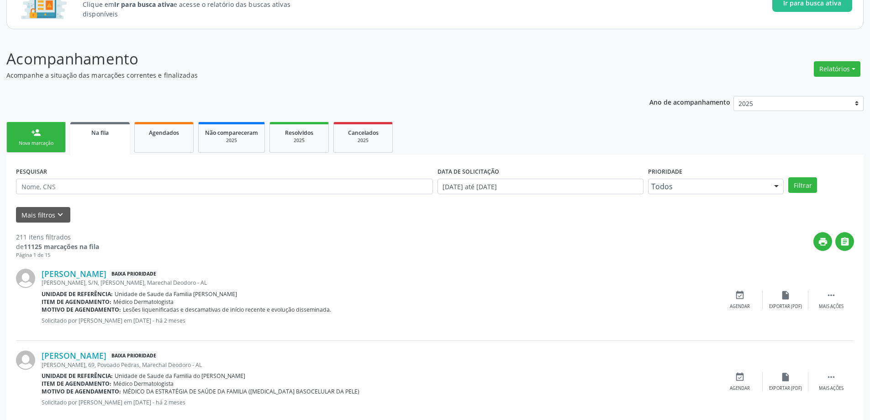
scroll to position [91, 0]
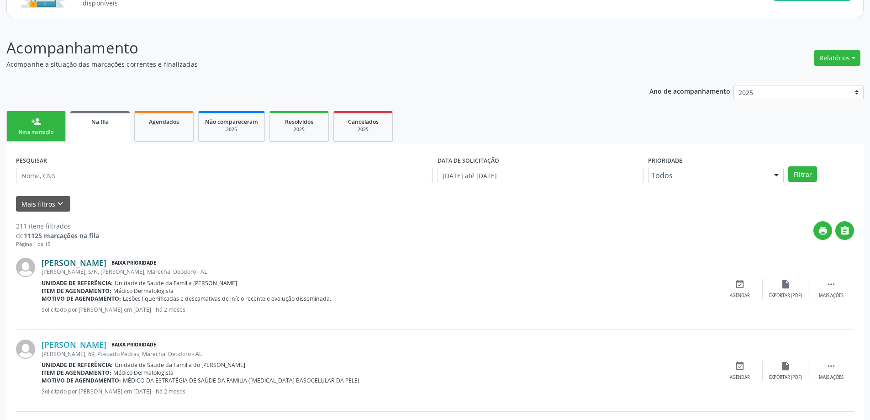
click at [100, 261] on link "[PERSON_NAME]" at bounding box center [74, 263] width 65 height 10
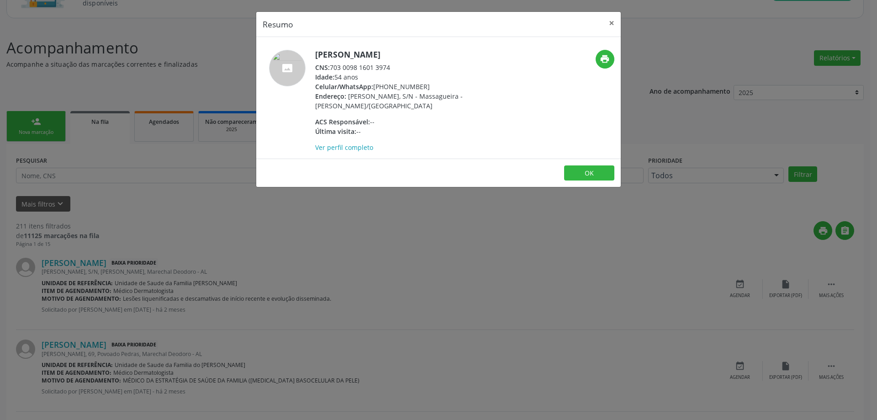
drag, startPoint x: 393, startPoint y: 68, endPoint x: 330, endPoint y: 69, distance: 63.0
click at [330, 69] on div "CNS: 703 0098 1601 3974" at bounding box center [404, 68] width 178 height 10
click at [611, 24] on button "×" at bounding box center [611, 23] width 18 height 22
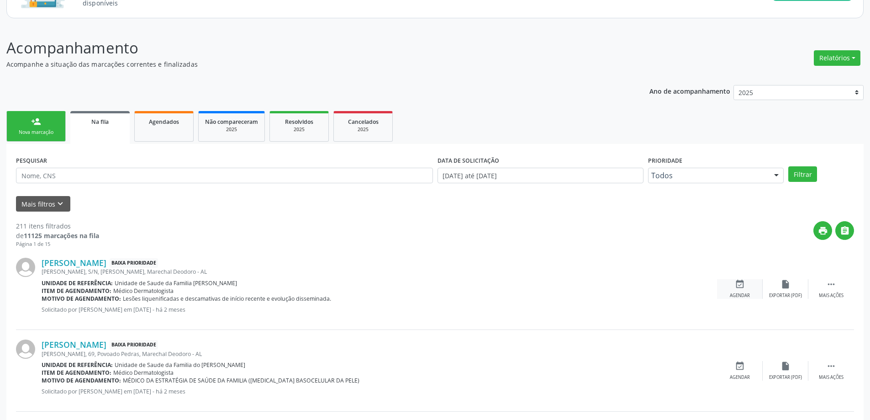
click at [731, 288] on div "event_available Agendar" at bounding box center [740, 289] width 46 height 20
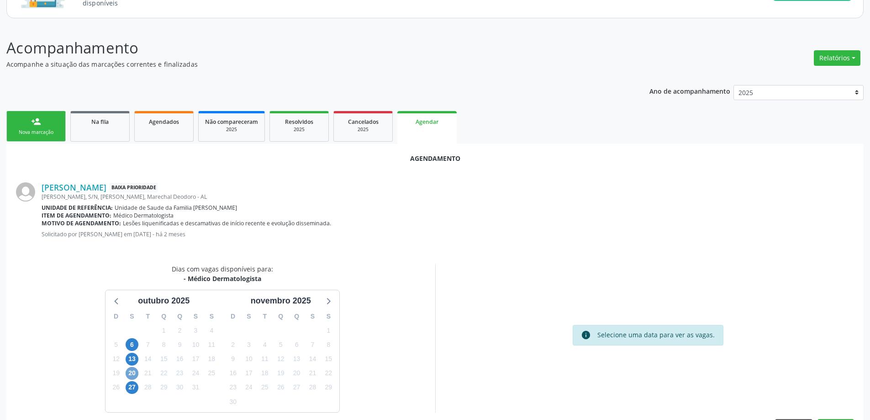
click at [134, 377] on span "20" at bounding box center [132, 373] width 13 height 13
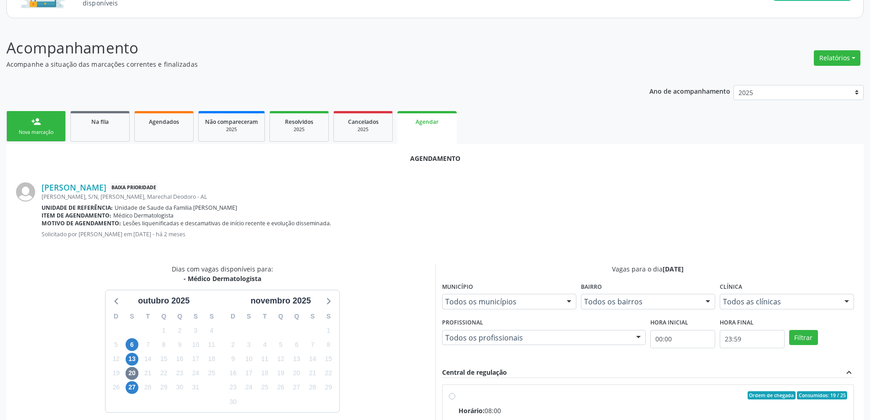
click at [449, 397] on input "Ordem de chegada Consumidos: 19 / 25 Horário: 08:00 Clínica: Centro de Saude Pr…" at bounding box center [452, 395] width 6 height 8
radio input "true"
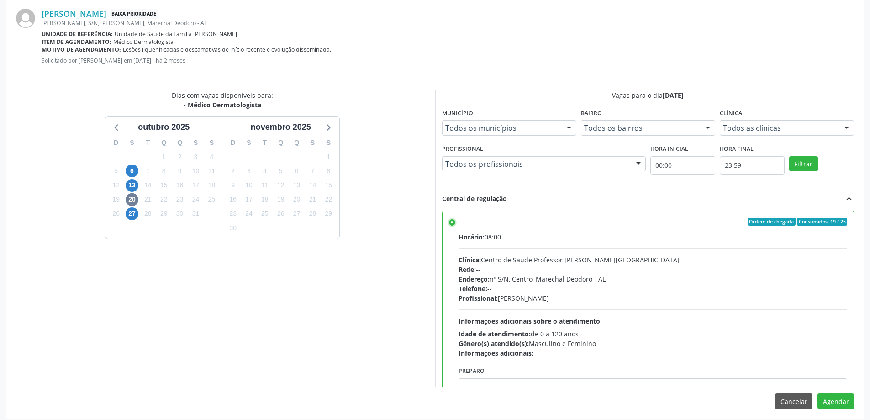
scroll to position [270, 0]
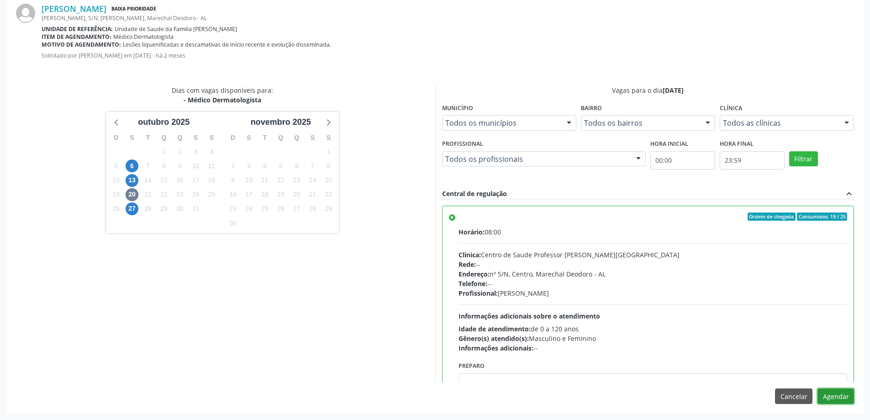
click at [835, 397] on button "Agendar" at bounding box center [835, 396] width 37 height 16
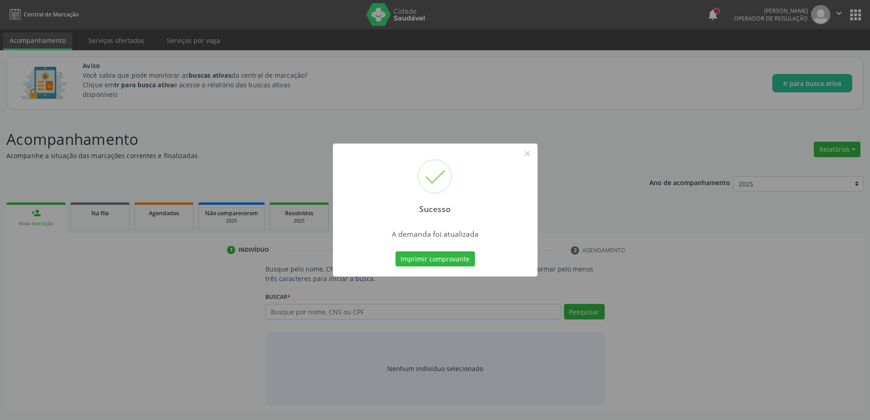
scroll to position [0, 0]
click at [533, 157] on button "×" at bounding box center [531, 154] width 16 height 16
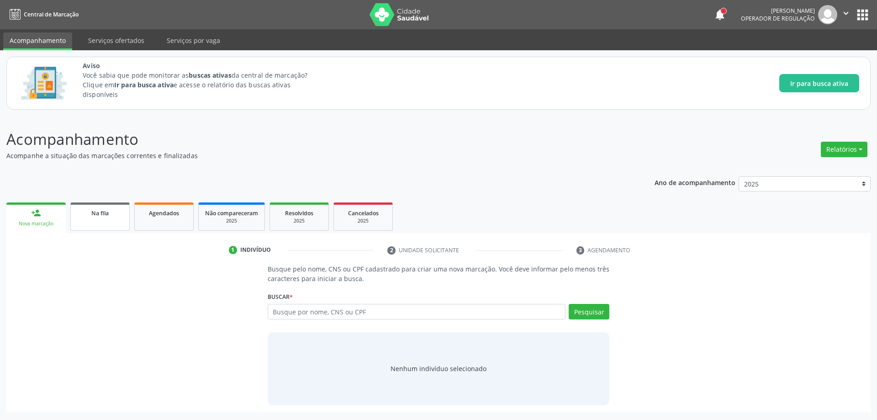
click at [100, 216] on span "Na fila" at bounding box center [99, 213] width 17 height 8
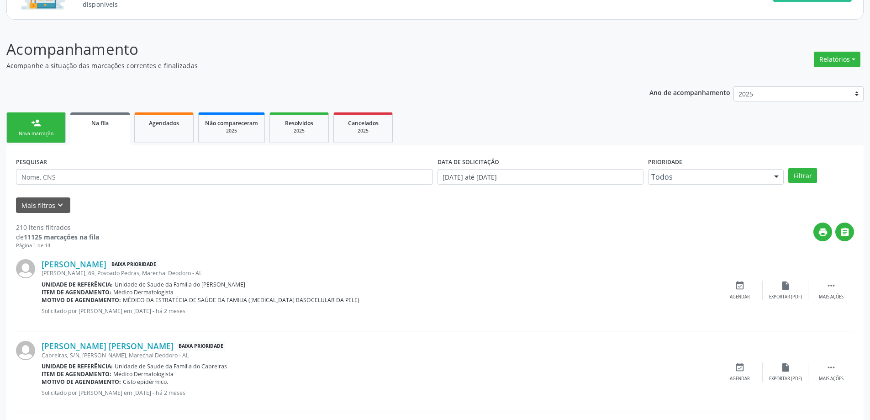
scroll to position [91, 0]
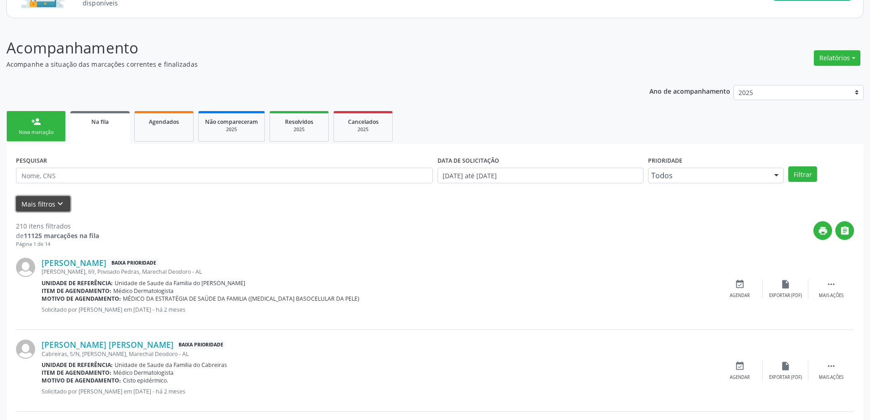
click at [57, 205] on icon "keyboard_arrow_down" at bounding box center [60, 204] width 10 height 10
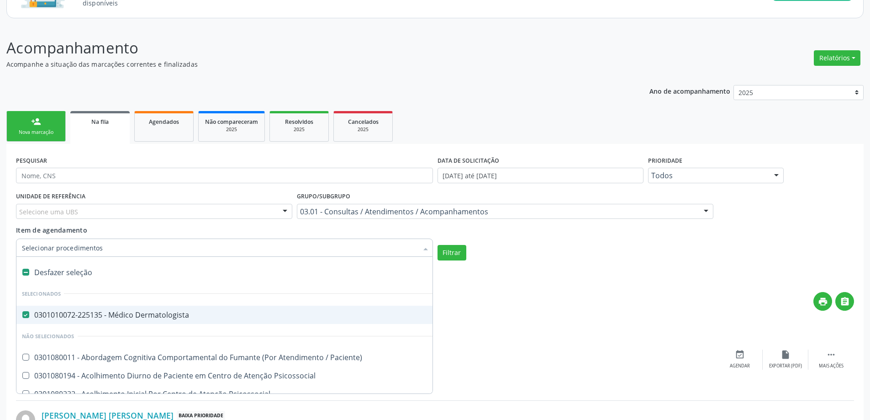
click at [30, 315] on div "0301010072-225135 - Médico Dermatologista" at bounding box center [505, 314] width 967 height 7
checkbox Dermatologista "false"
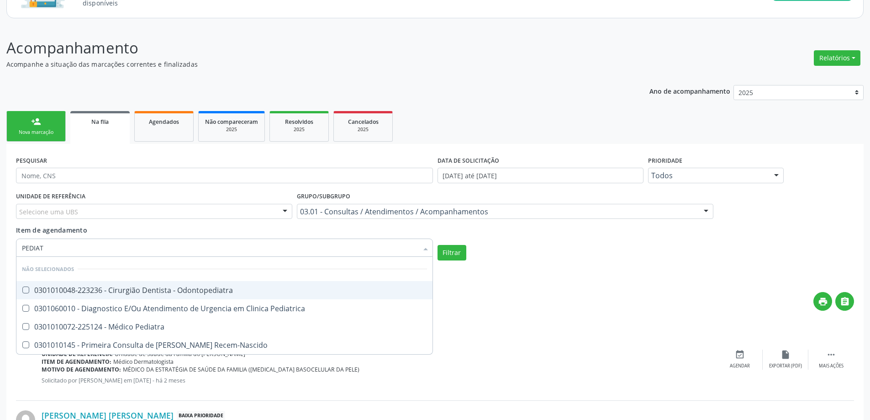
type input "PEDIATR"
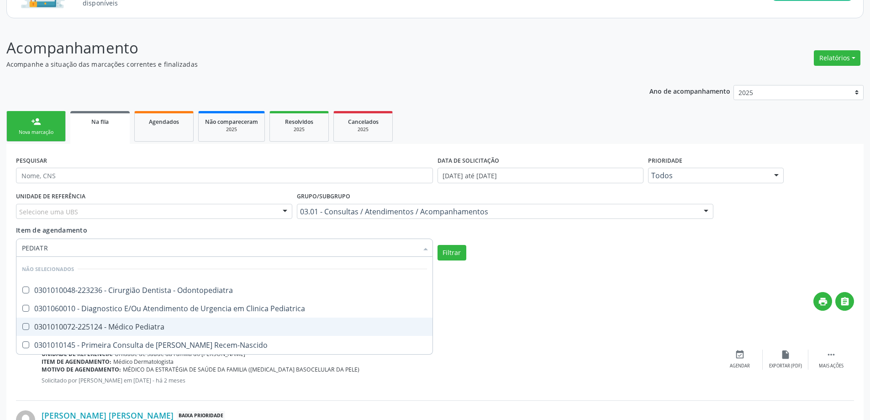
click at [23, 330] on div "0301010072-225124 - Médico Pediatra" at bounding box center [224, 326] width 405 height 7
checkbox Pediatra "true"
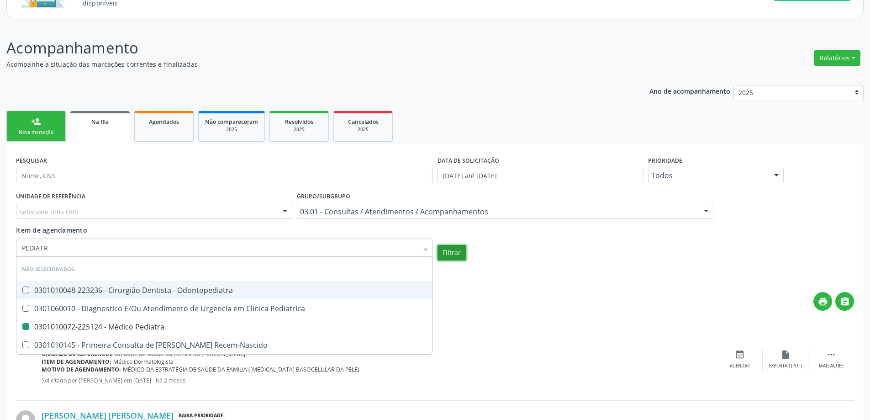
click at [454, 253] on button "Filtrar" at bounding box center [451, 253] width 29 height 16
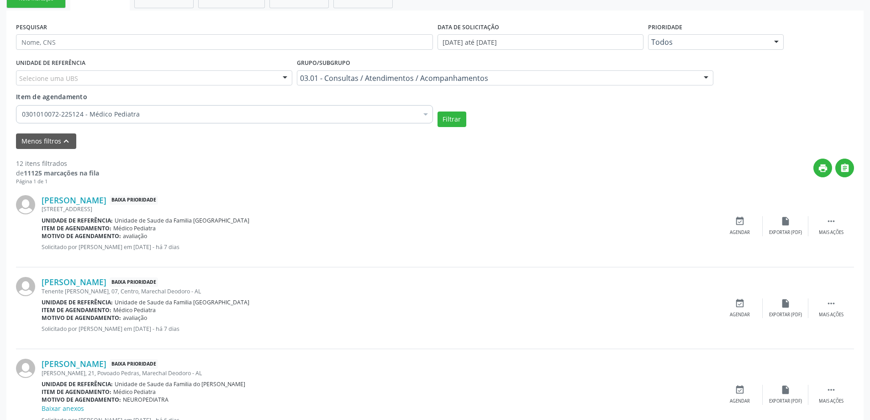
scroll to position [228, 0]
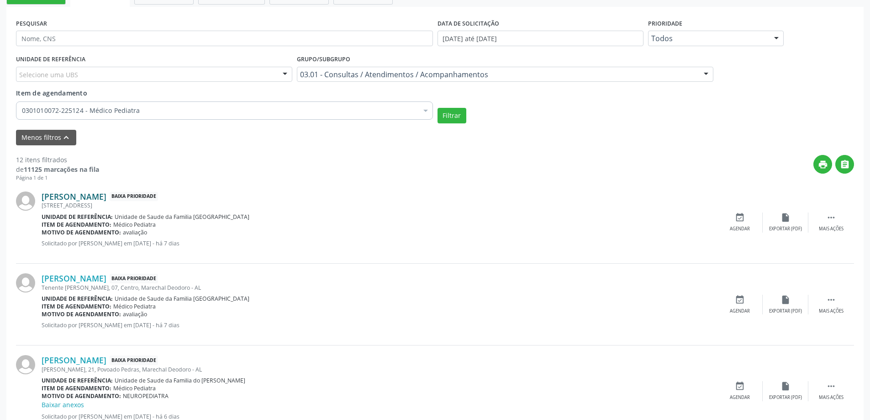
click at [79, 197] on link "[PERSON_NAME]" at bounding box center [74, 196] width 65 height 10
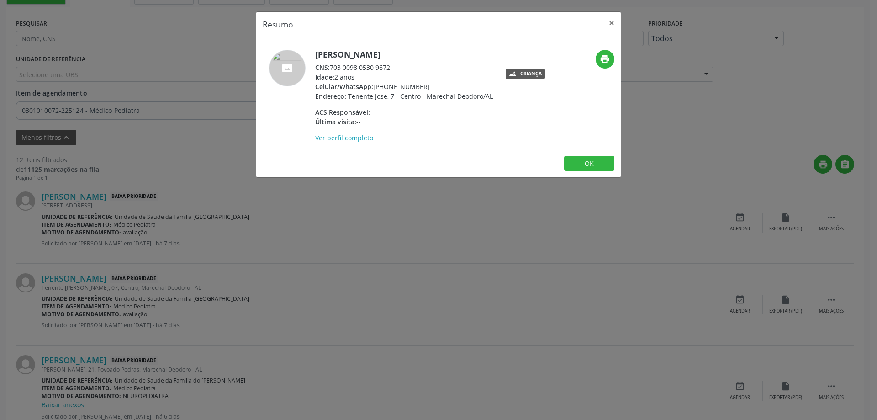
drag, startPoint x: 389, startPoint y: 66, endPoint x: 331, endPoint y: 64, distance: 58.5
click at [331, 64] on div "CNS: 703 0098 0530 9672" at bounding box center [404, 68] width 178 height 10
click at [613, 25] on button "×" at bounding box center [611, 23] width 18 height 22
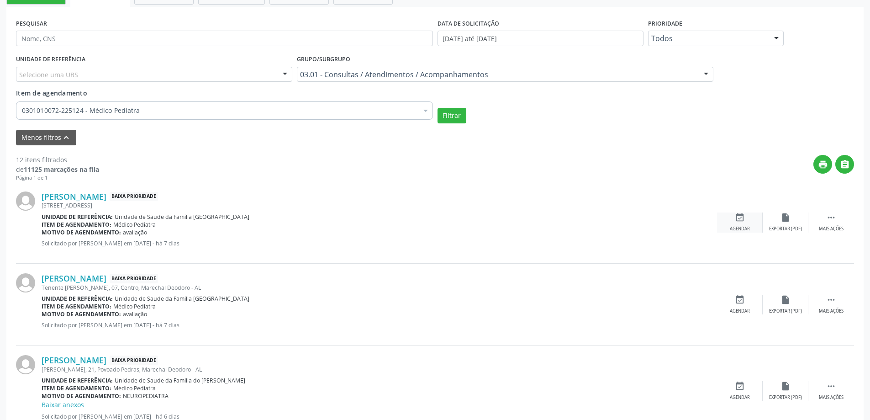
click at [729, 222] on div "event_available Agendar" at bounding box center [740, 222] width 46 height 20
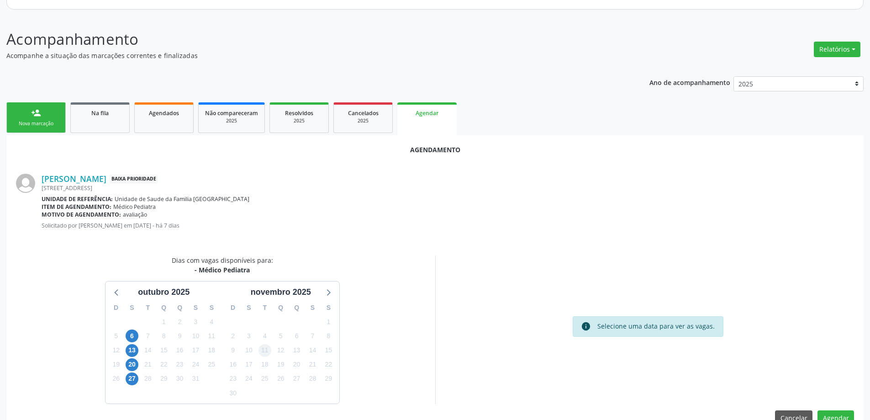
scroll to position [121, 0]
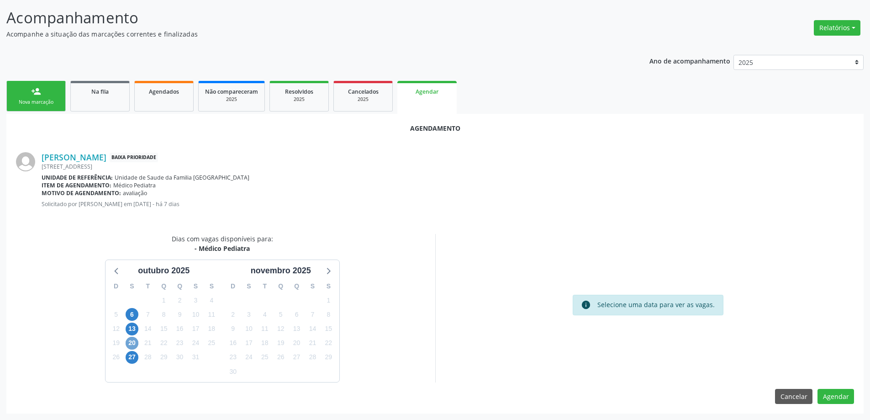
click at [132, 342] on span "20" at bounding box center [132, 343] width 13 height 13
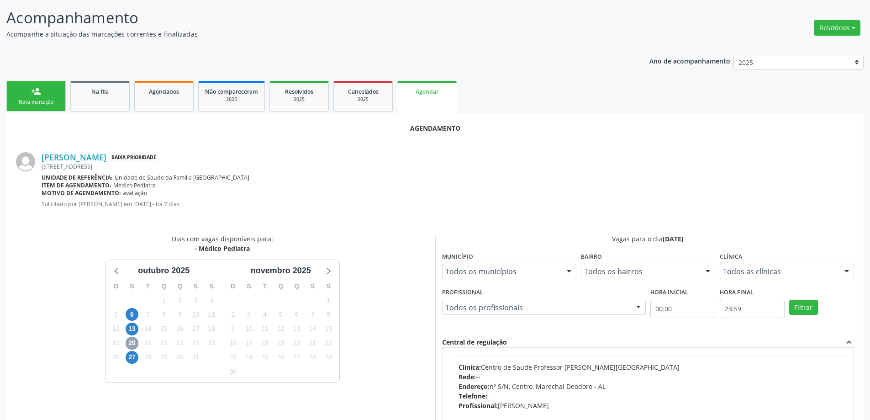
scroll to position [137, 0]
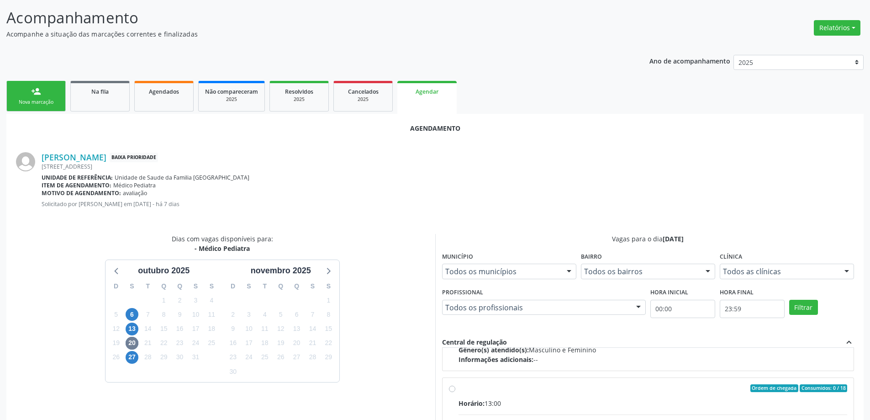
radio input "true"
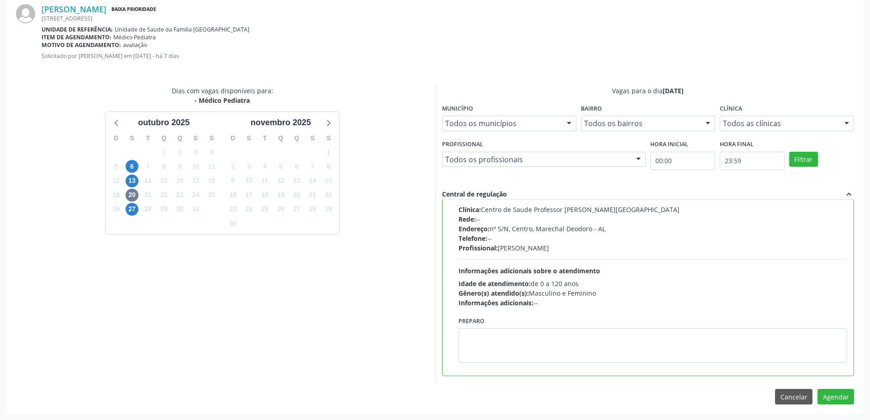
scroll to position [270, 0]
click at [844, 397] on button "Agendar" at bounding box center [835, 396] width 37 height 16
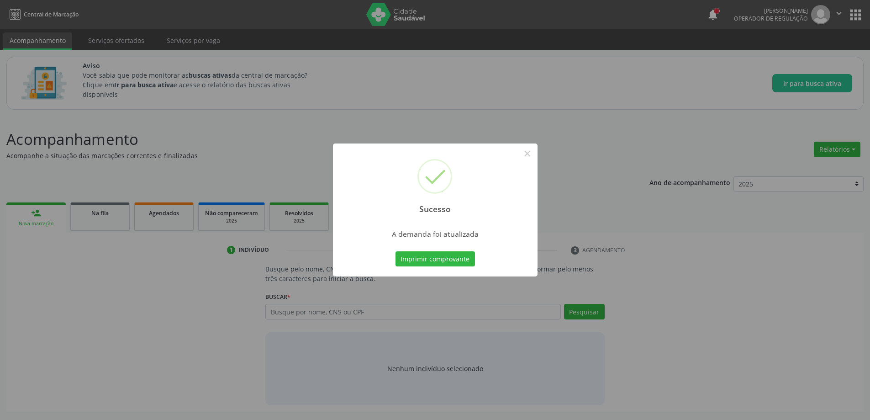
scroll to position [0, 0]
click at [526, 154] on button "×" at bounding box center [531, 154] width 16 height 16
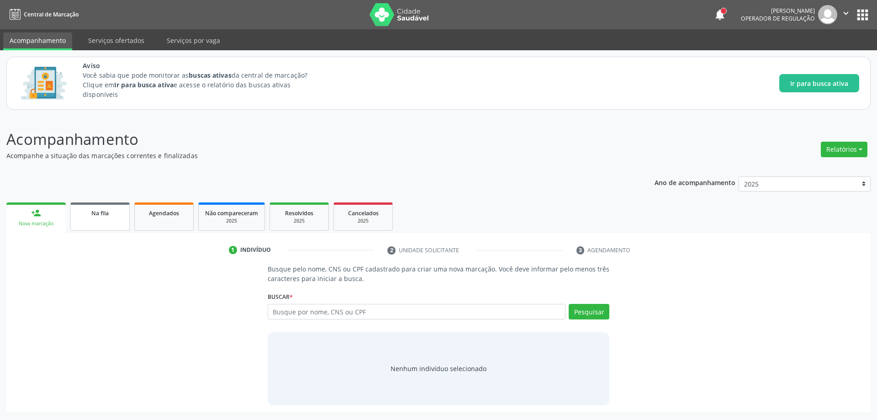
click at [97, 218] on link "Na fila" at bounding box center [99, 216] width 59 height 28
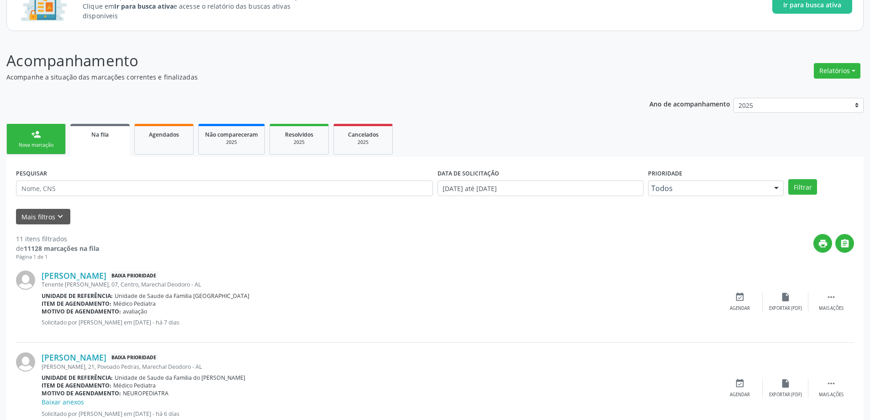
scroll to position [91, 0]
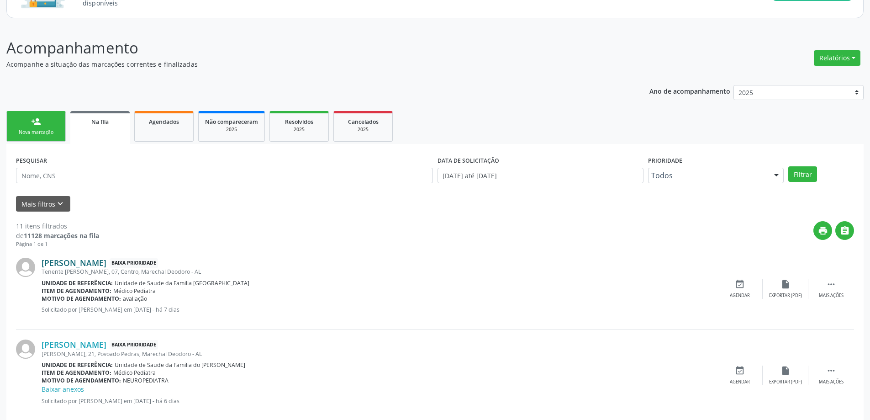
click at [80, 264] on link "[PERSON_NAME]" at bounding box center [74, 263] width 65 height 10
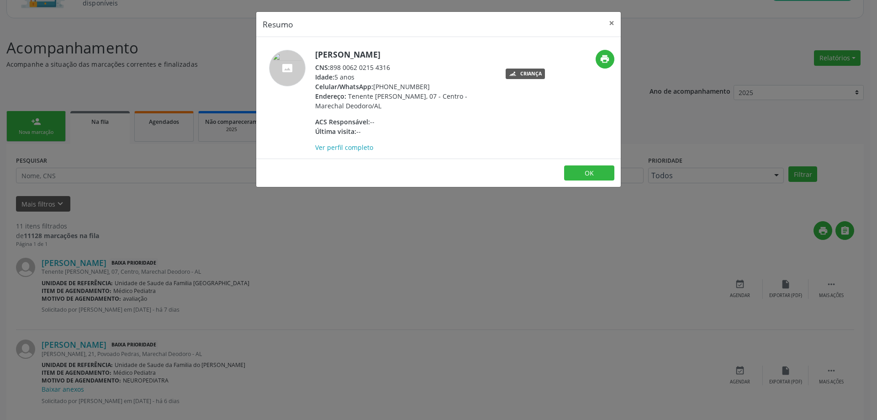
drag, startPoint x: 389, startPoint y: 65, endPoint x: 332, endPoint y: 69, distance: 57.2
click at [332, 69] on div "CNS: 898 0062 0215 4316" at bounding box center [404, 68] width 178 height 10
click at [610, 27] on button "×" at bounding box center [611, 23] width 18 height 22
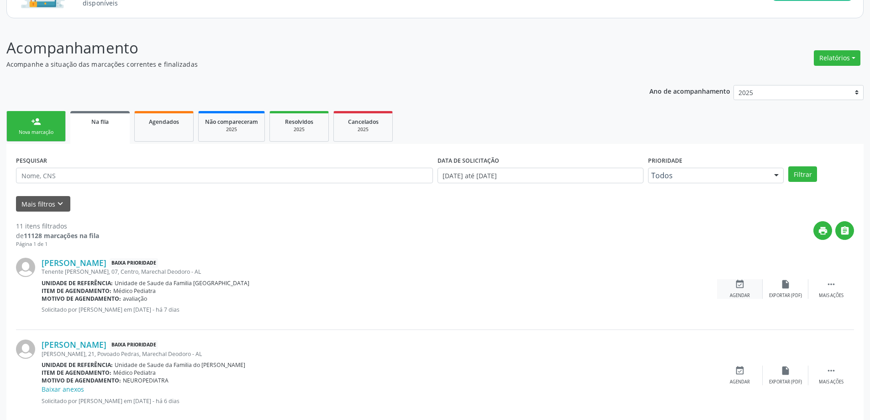
click at [736, 289] on div "event_available Agendar" at bounding box center [740, 289] width 46 height 20
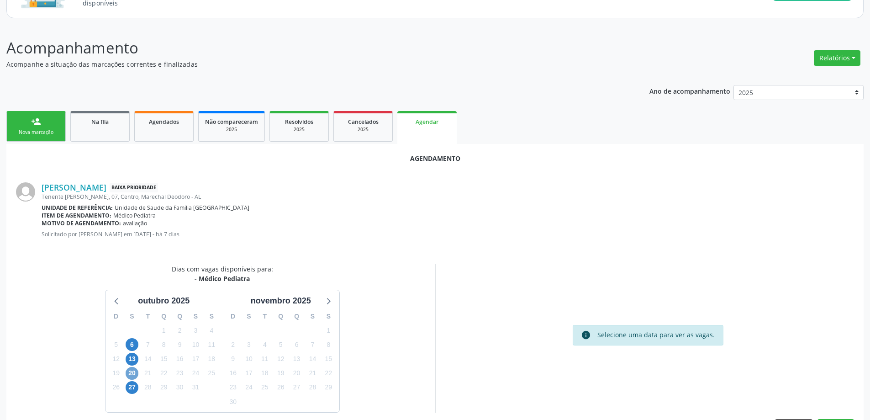
click at [133, 375] on span "20" at bounding box center [132, 373] width 13 height 13
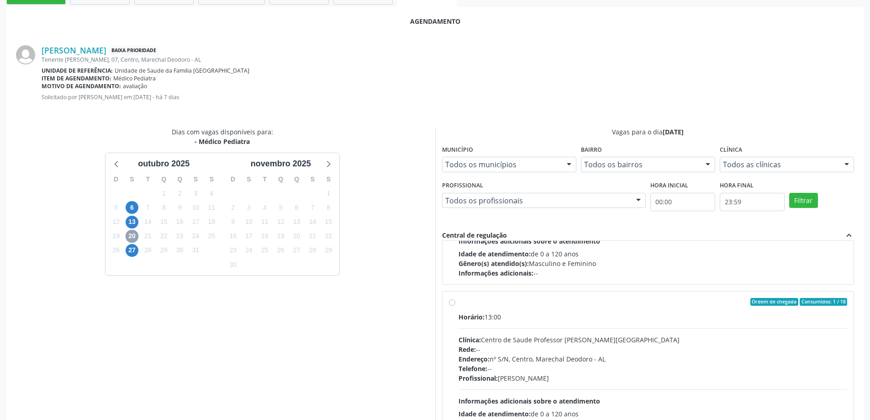
scroll to position [137, 0]
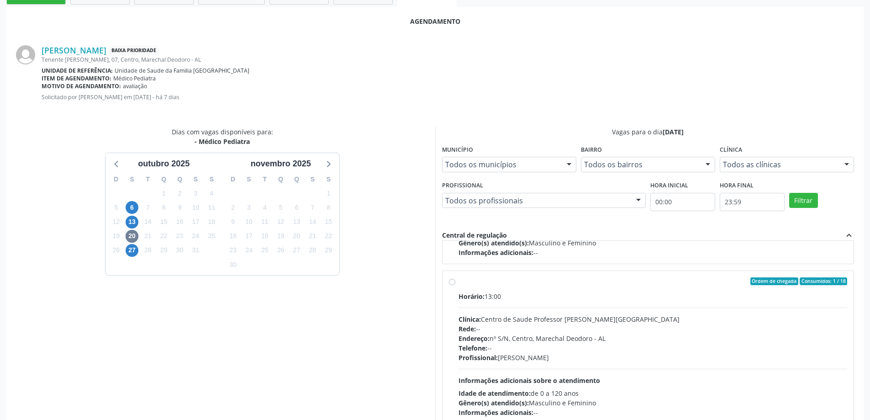
click at [458, 283] on label "Ordem de chegada Consumidos: 1 / 18 Horário: 13:00 Clínica: Centro de Saude Pro…" at bounding box center [652, 347] width 389 height 140
click at [452, 283] on input "Ordem de chegada Consumidos: 1 / 18 Horário: 13:00 Clínica: Centro de Saude Pro…" at bounding box center [452, 281] width 6 height 8
radio input "true"
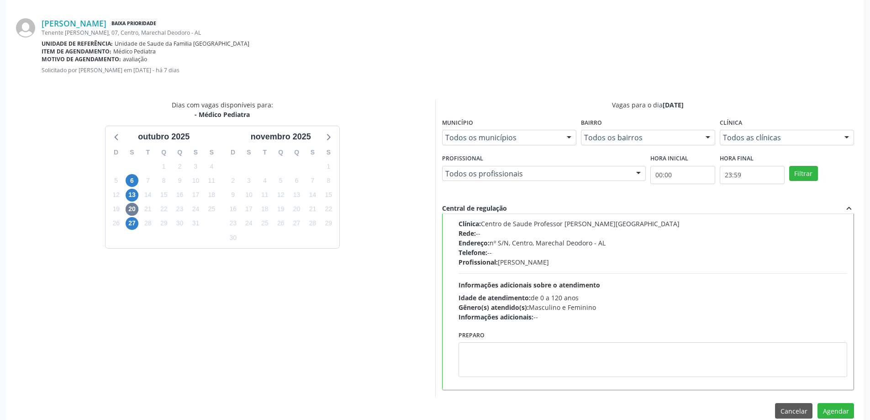
scroll to position [270, 0]
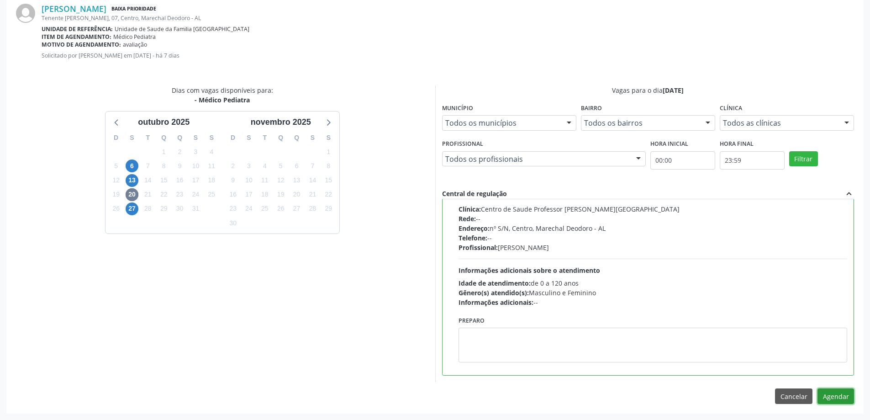
click at [841, 399] on button "Agendar" at bounding box center [835, 396] width 37 height 16
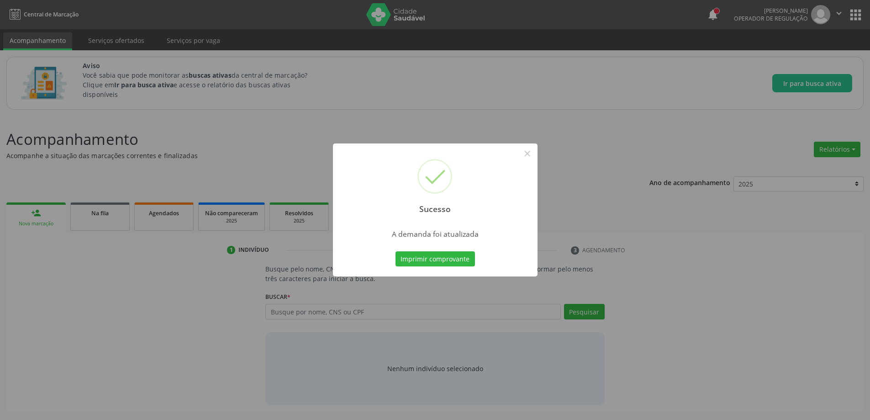
scroll to position [0, 0]
click at [531, 155] on button "×" at bounding box center [531, 154] width 16 height 16
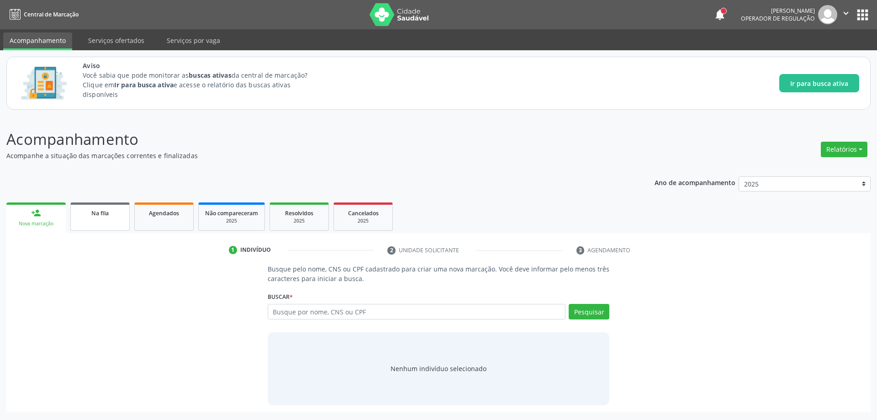
click at [106, 223] on link "Na fila" at bounding box center [99, 216] width 59 height 28
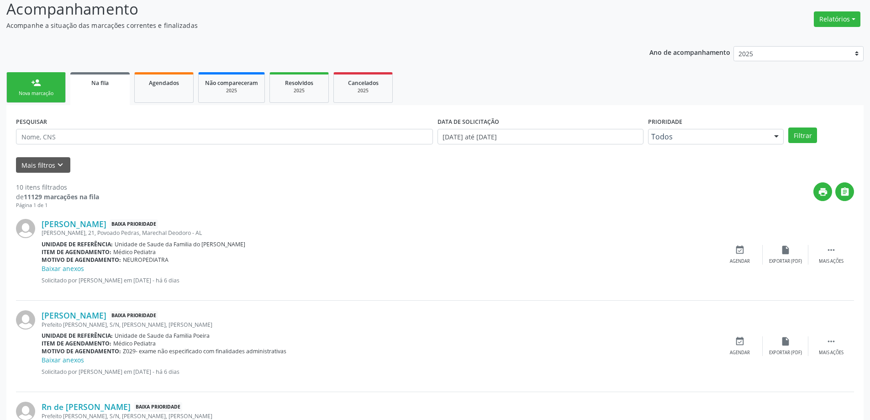
scroll to position [137, 0]
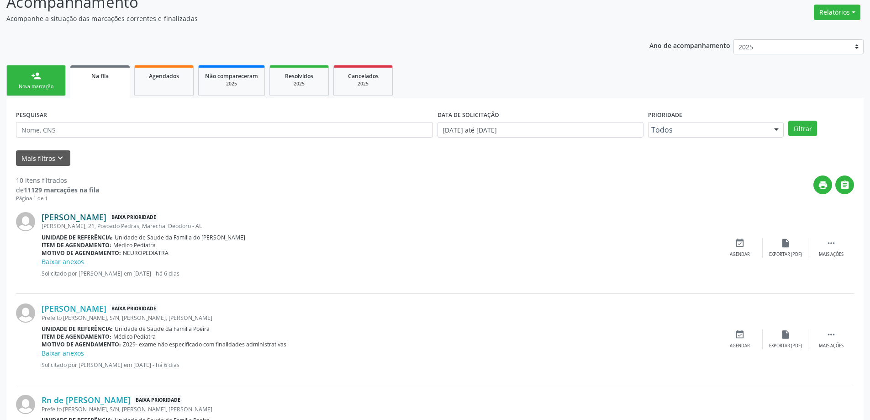
click at [74, 221] on link "[PERSON_NAME]" at bounding box center [74, 217] width 65 height 10
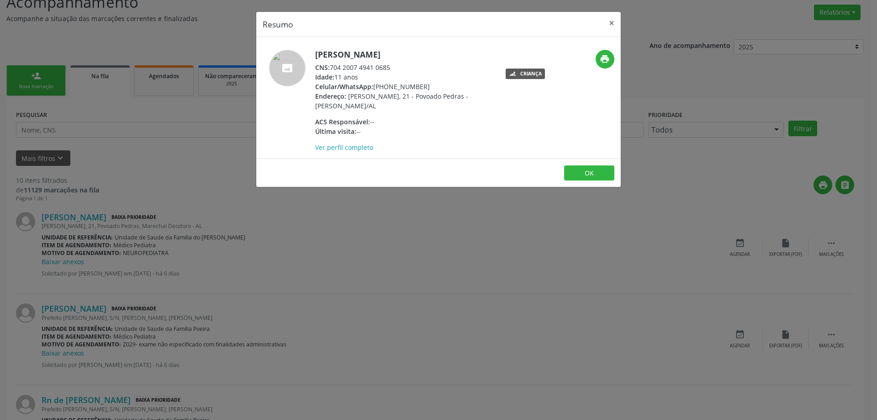
drag, startPoint x: 392, startPoint y: 66, endPoint x: 333, endPoint y: 67, distance: 58.9
click at [333, 67] on div "CNS: 704 2007 4941 0685" at bounding box center [404, 68] width 178 height 10
click at [615, 26] on button "×" at bounding box center [611, 23] width 18 height 22
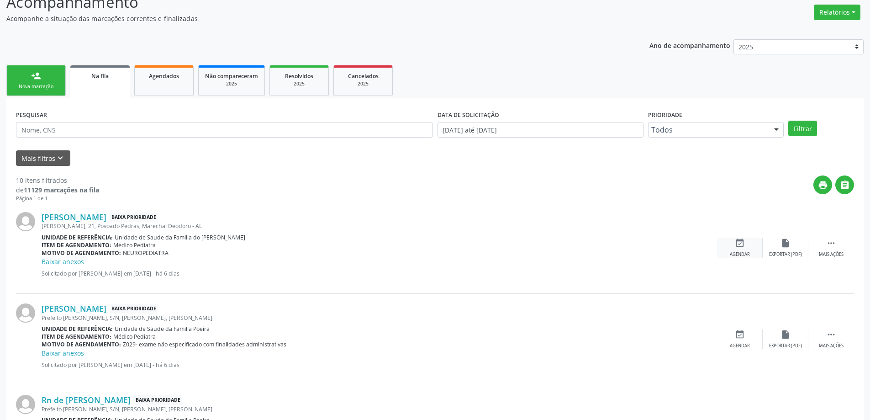
click at [736, 245] on icon "event_available" at bounding box center [740, 243] width 10 height 10
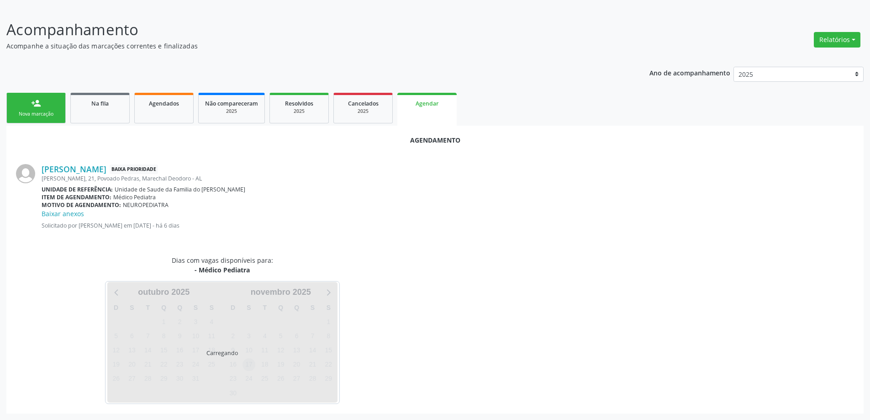
scroll to position [131, 0]
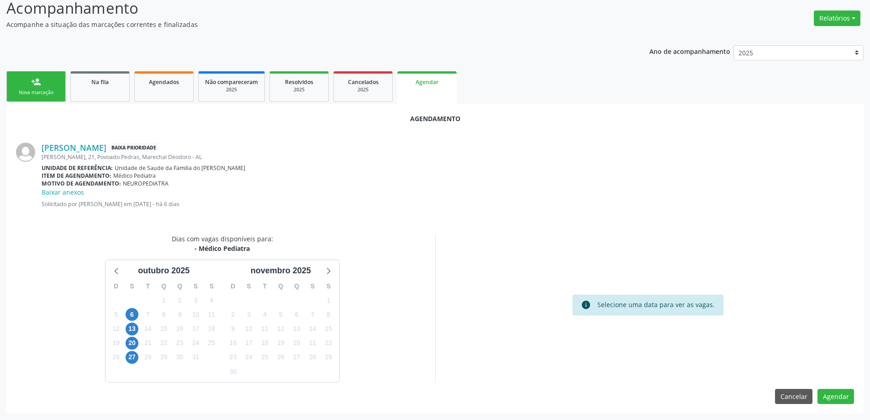
click at [289, 162] on div "[PERSON_NAME] Baixa Prioridade [PERSON_NAME], 21, Povoado Pedras, [PERSON_NAME]…" at bounding box center [448, 178] width 812 height 72
click at [92, 92] on link "Na fila" at bounding box center [99, 86] width 59 height 31
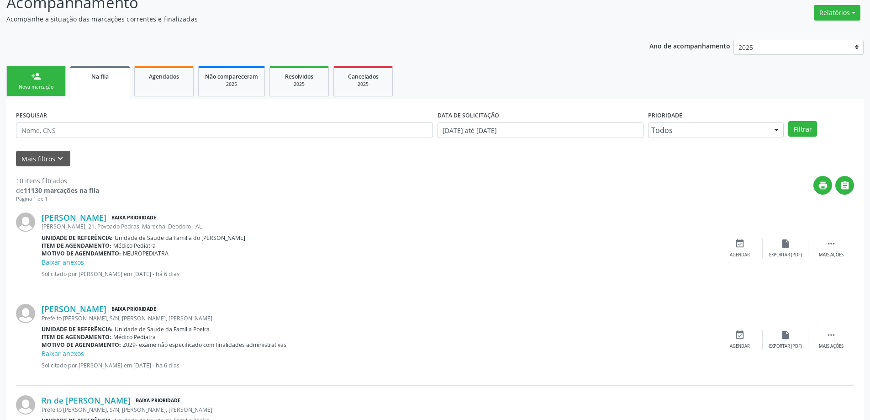
scroll to position [183, 0]
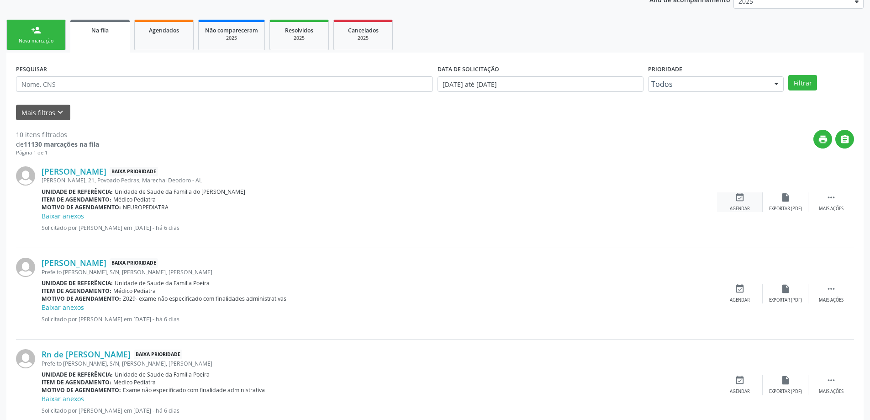
click at [738, 205] on div "event_available Agendar" at bounding box center [740, 202] width 46 height 20
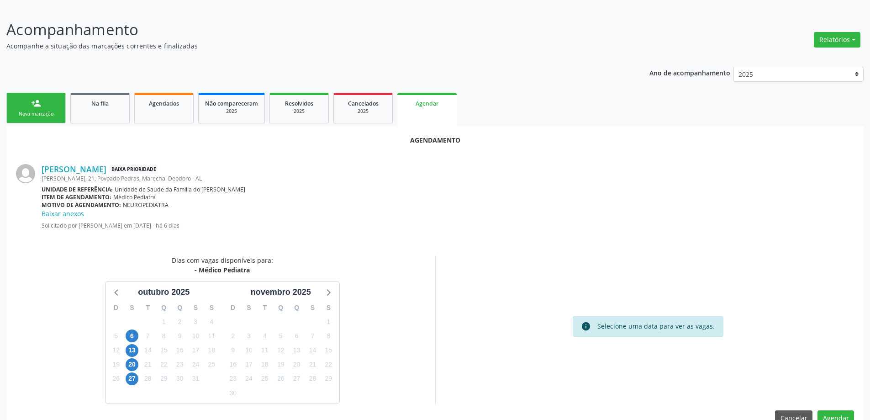
scroll to position [131, 0]
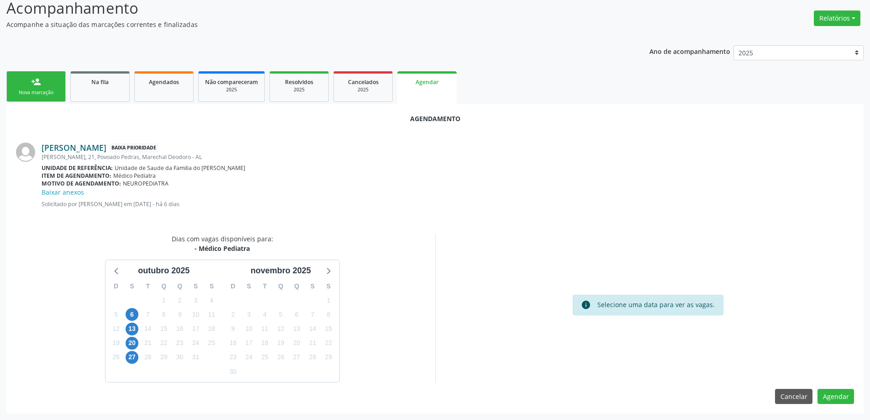
click at [81, 149] on link "[PERSON_NAME]" at bounding box center [74, 147] width 65 height 10
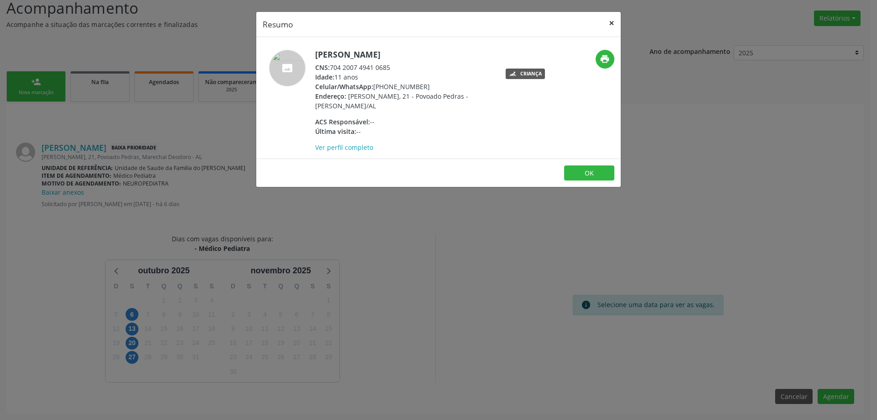
click at [614, 23] on button "×" at bounding box center [611, 23] width 18 height 22
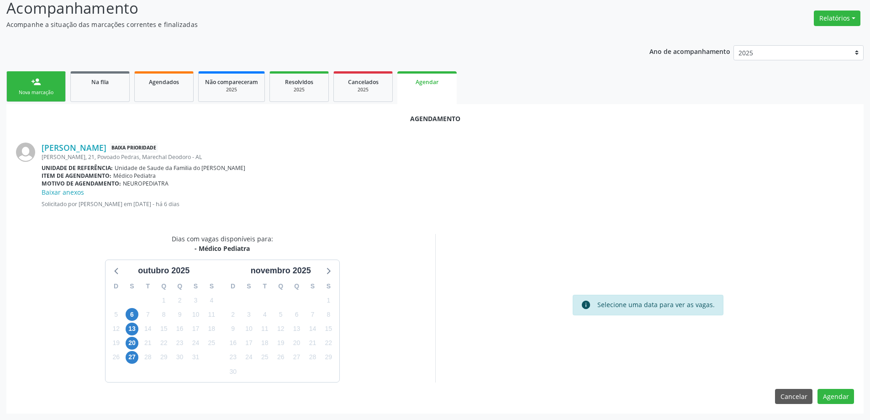
click at [463, 230] on div "Agendamento [PERSON_NAME] Baixa Prioridade [PERSON_NAME], 21, Povoado Pedras, […" at bounding box center [434, 258] width 857 height 309
click at [91, 85] on span "Na fila" at bounding box center [99, 82] width 17 height 8
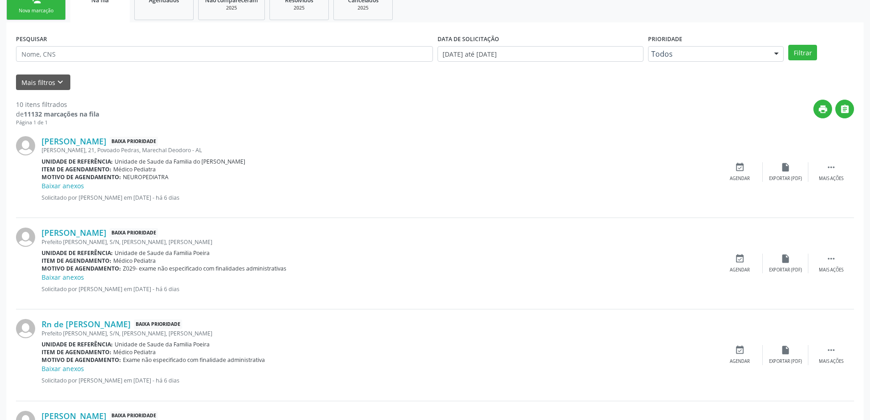
scroll to position [228, 0]
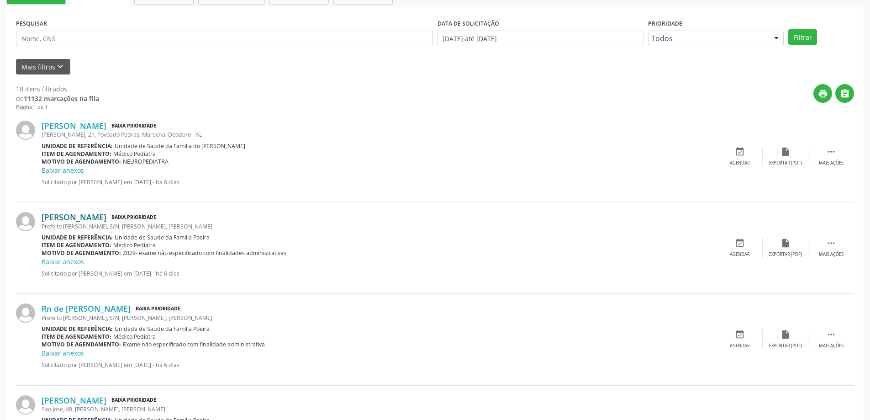
click at [68, 217] on link "[PERSON_NAME]" at bounding box center [74, 217] width 65 height 10
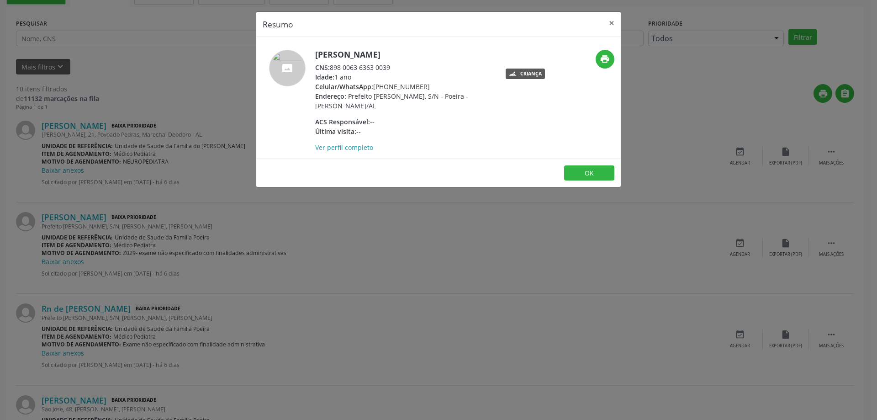
drag, startPoint x: 391, startPoint y: 67, endPoint x: 331, endPoint y: 69, distance: 59.8
click at [331, 69] on div "CNS: 898 0063 6363 0039" at bounding box center [404, 68] width 178 height 10
click at [615, 22] on button "×" at bounding box center [611, 23] width 18 height 22
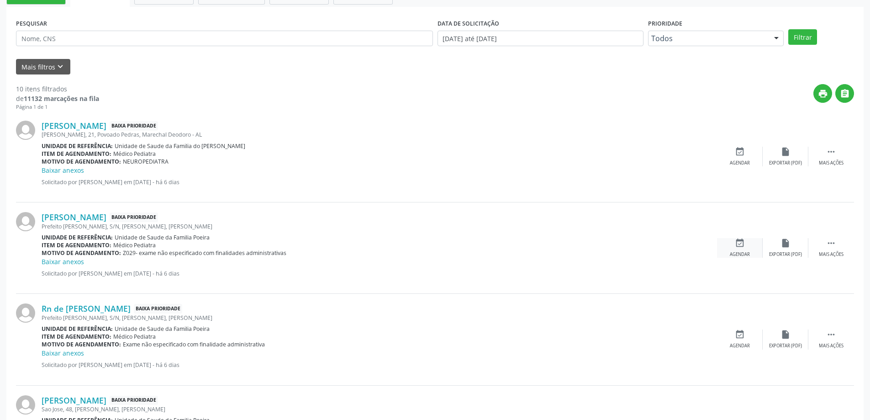
click at [739, 256] on div "Agendar" at bounding box center [740, 254] width 20 height 6
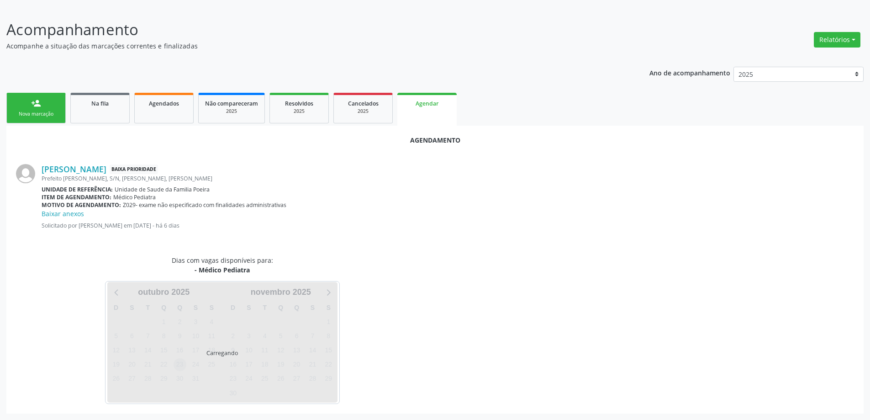
scroll to position [131, 0]
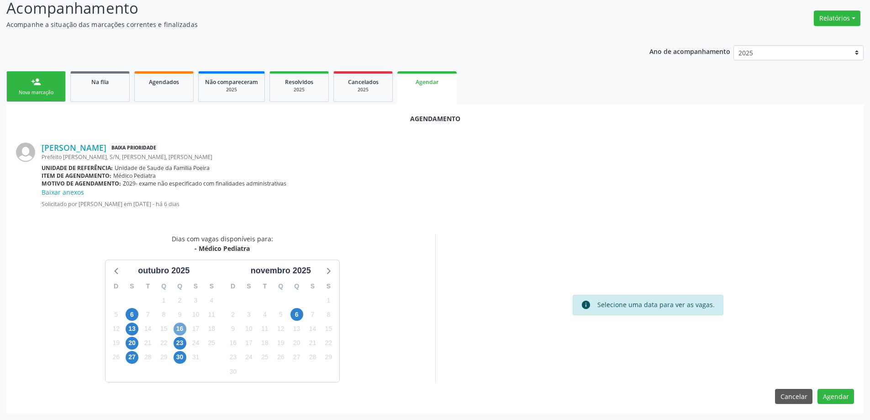
click at [178, 330] on span "16" at bounding box center [180, 328] width 13 height 13
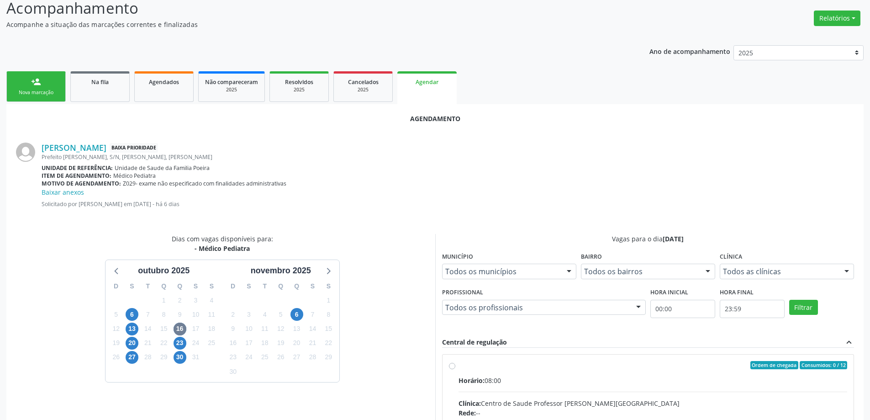
click at [449, 368] on input "Ordem de chegada Consumidos: 0 / 12 Horário: 08:00 Clínica: Centro de Saude Pro…" at bounding box center [452, 365] width 6 height 8
radio input "true"
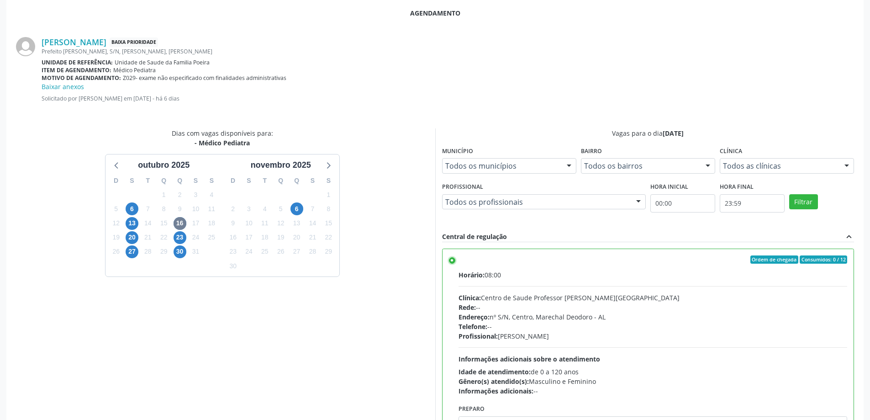
scroll to position [279, 0]
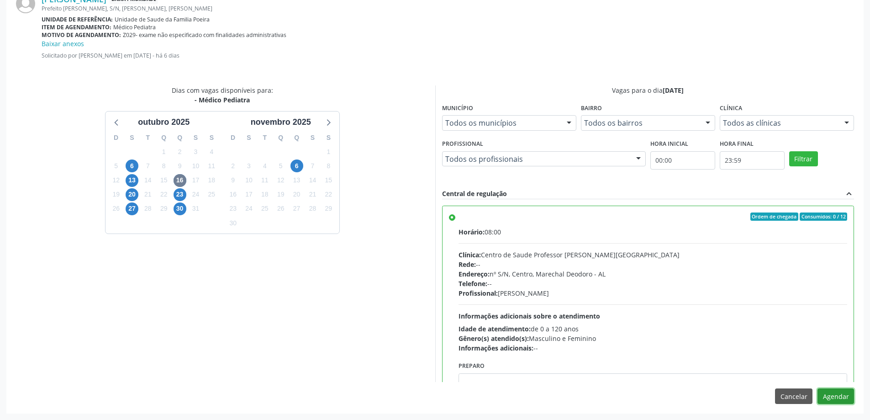
click at [834, 396] on button "Agendar" at bounding box center [835, 396] width 37 height 16
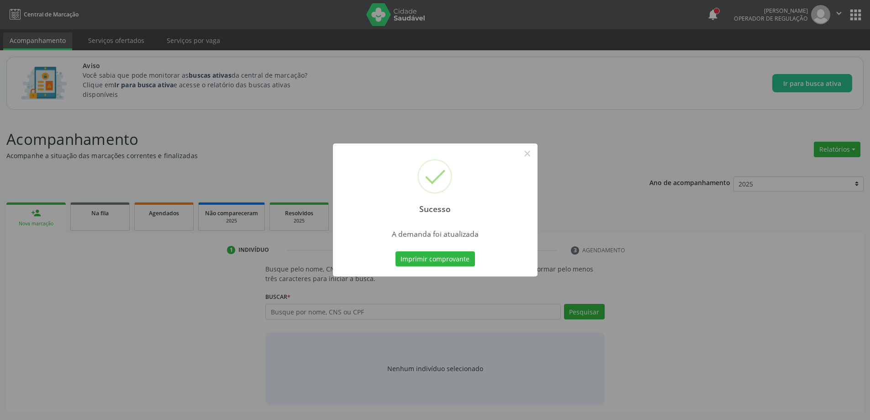
scroll to position [0, 0]
click at [529, 154] on button "×" at bounding box center [531, 154] width 16 height 16
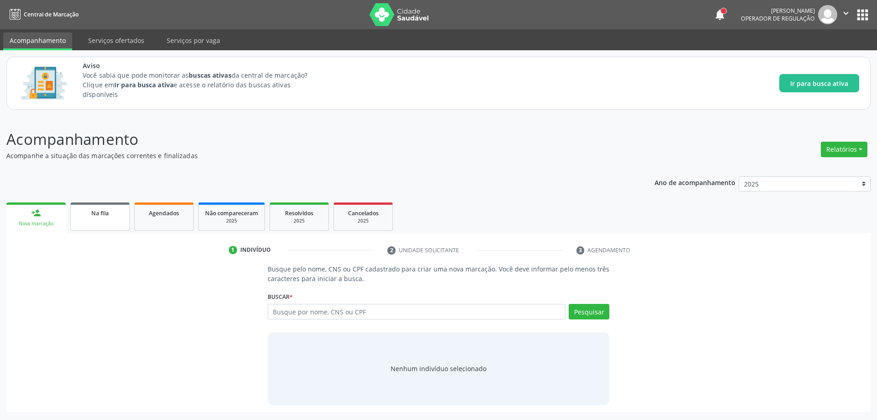
click at [100, 219] on link "Na fila" at bounding box center [99, 216] width 59 height 28
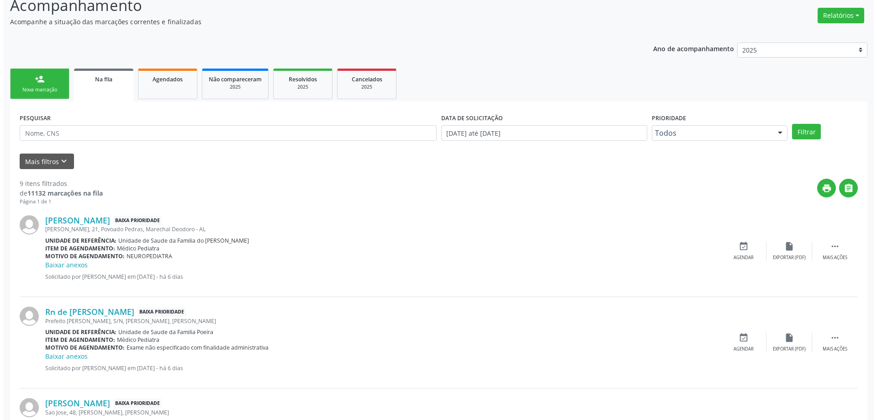
scroll to position [137, 0]
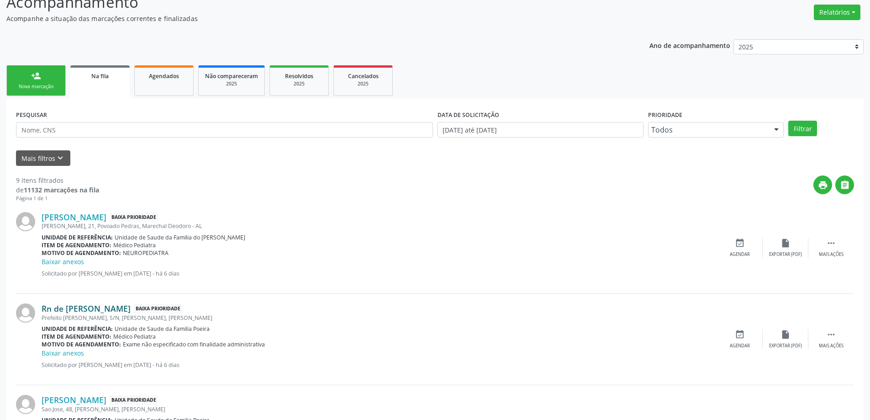
click at [62, 310] on link "Rn de [PERSON_NAME]" at bounding box center [86, 308] width 89 height 10
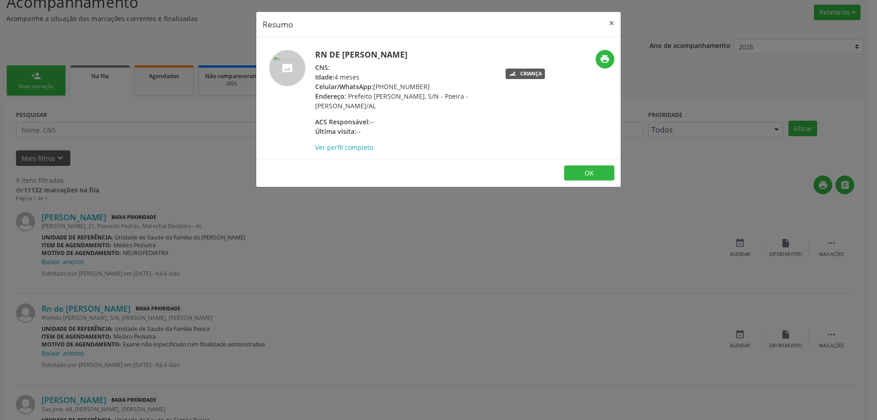
click at [511, 74] on icon at bounding box center [513, 73] width 8 height 8
click at [605, 24] on button "×" at bounding box center [611, 23] width 18 height 22
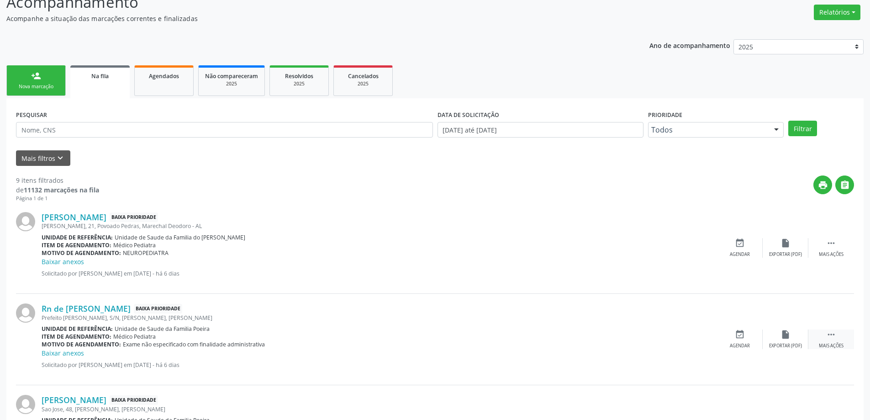
click at [830, 330] on icon "" at bounding box center [831, 334] width 10 height 10
click at [834, 342] on div " Menos ações" at bounding box center [831, 339] width 46 height 20
click at [832, 341] on div " Mais ações" at bounding box center [831, 339] width 46 height 20
click at [738, 345] on div "Cancelar" at bounding box center [739, 345] width 21 height 6
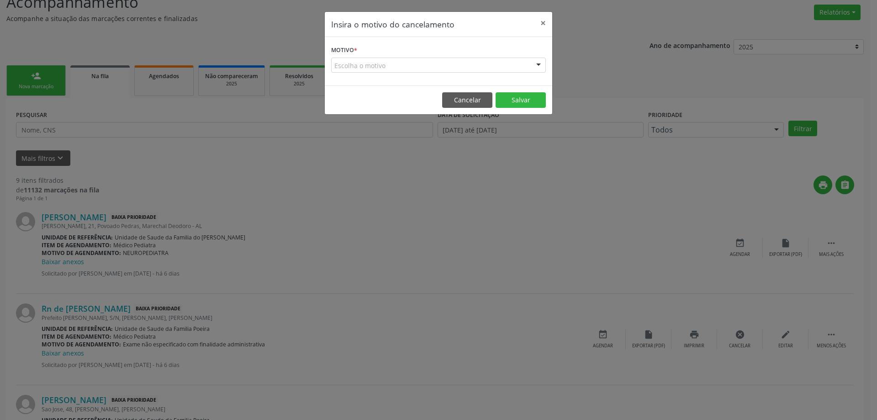
click at [537, 68] on div at bounding box center [538, 66] width 14 height 16
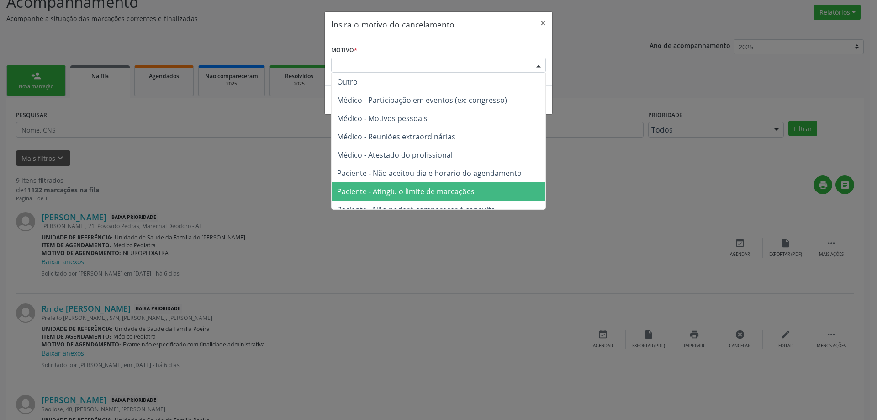
scroll to position [46, 0]
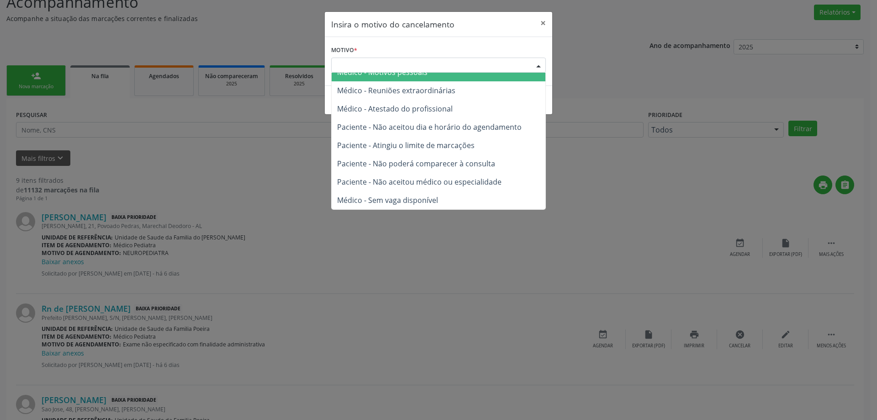
click at [360, 65] on div "Escolha o motivo" at bounding box center [438, 66] width 215 height 16
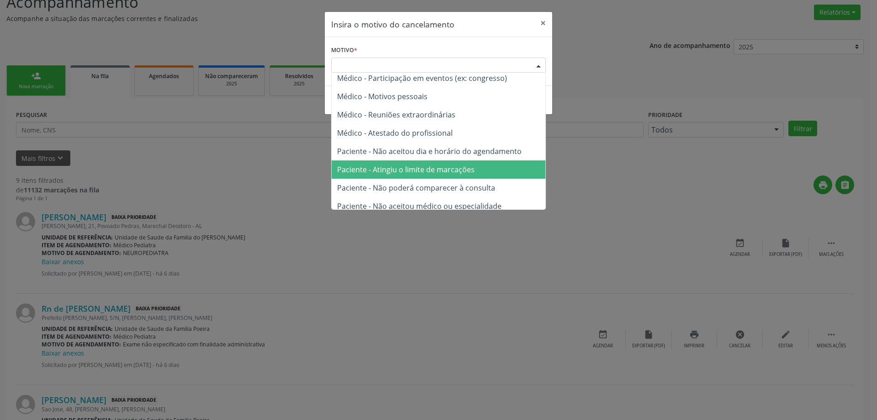
scroll to position [0, 0]
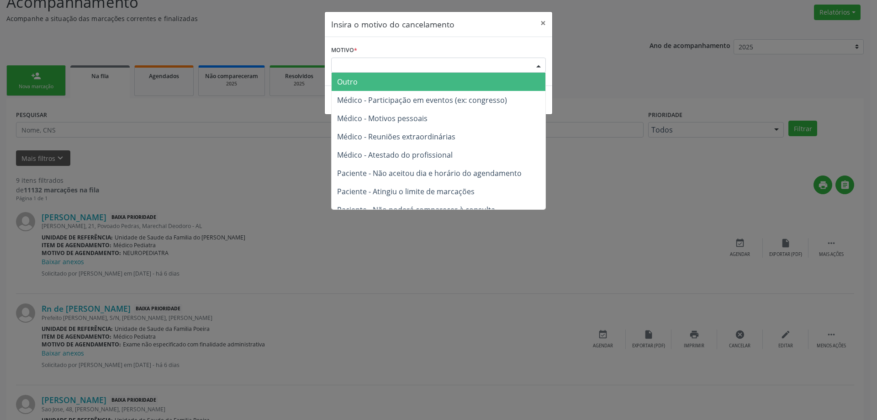
click at [350, 85] on span "Outro" at bounding box center [347, 82] width 21 height 10
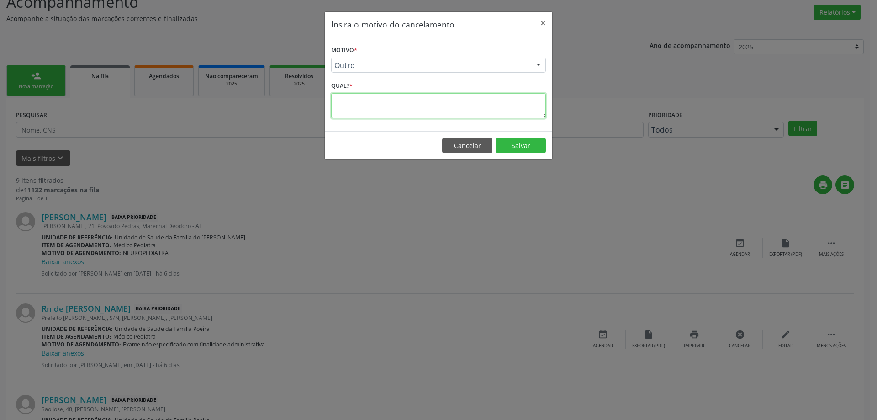
click at [356, 108] on textarea at bounding box center [438, 105] width 215 height 25
type textarea "SEM SUS"
click at [529, 149] on button "Salvar" at bounding box center [520, 146] width 50 height 16
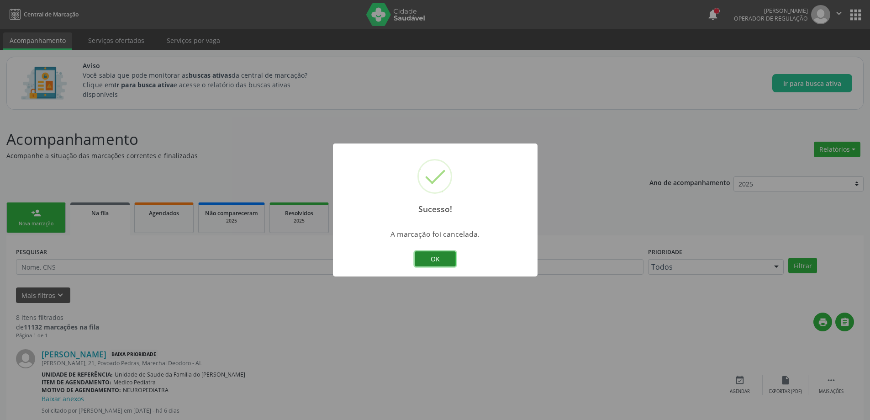
click at [452, 258] on button "OK" at bounding box center [435, 259] width 41 height 16
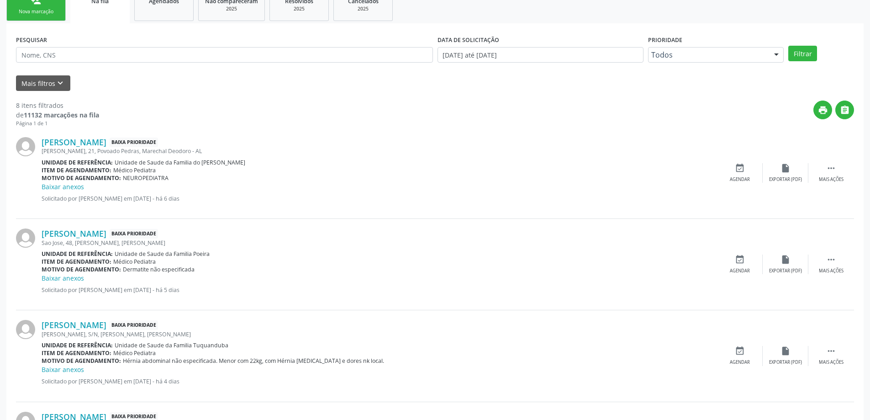
scroll to position [228, 0]
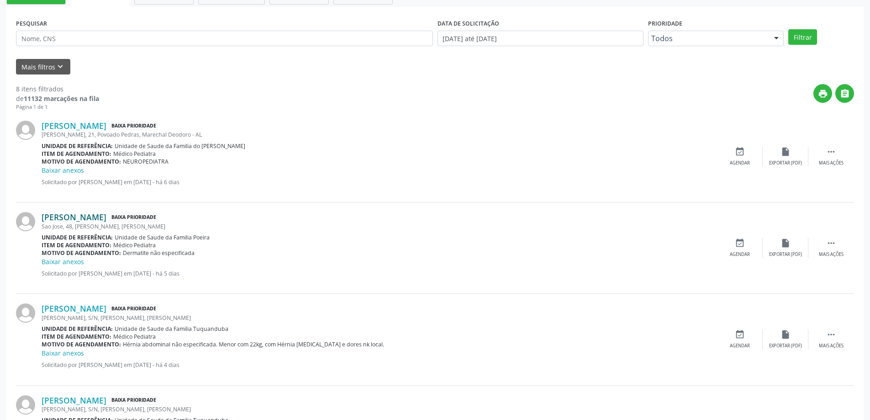
click at [90, 218] on link "[PERSON_NAME]" at bounding box center [74, 217] width 65 height 10
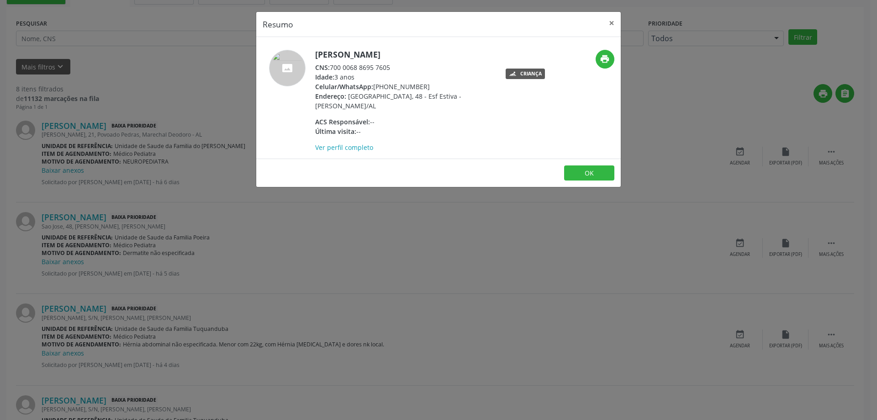
drag, startPoint x: 392, startPoint y: 66, endPoint x: 333, endPoint y: 65, distance: 58.9
click at [333, 65] on div "CNS: 700 0068 8695 7605" at bounding box center [404, 68] width 178 height 10
click at [608, 23] on button "×" at bounding box center [611, 23] width 18 height 22
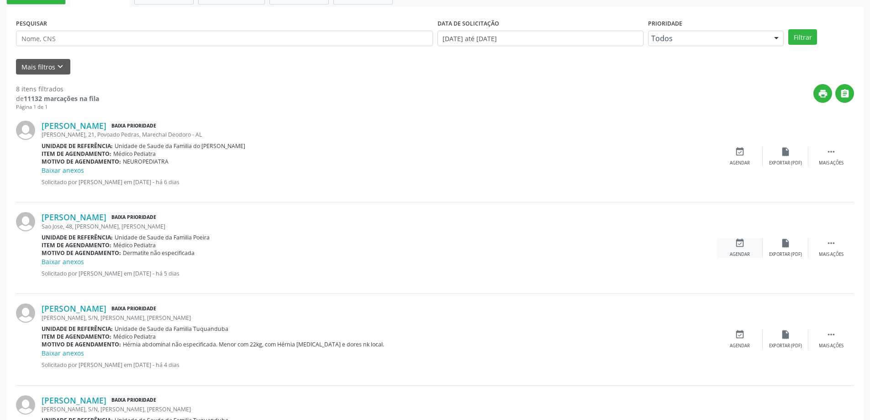
click at [742, 241] on icon "event_available" at bounding box center [740, 243] width 10 height 10
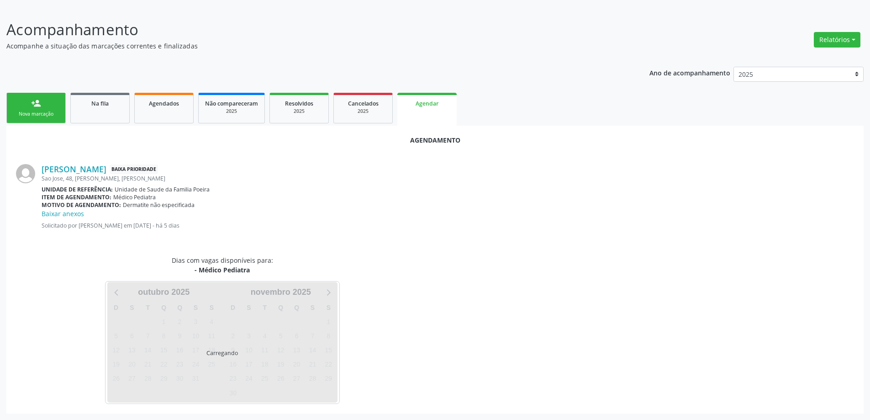
scroll to position [131, 0]
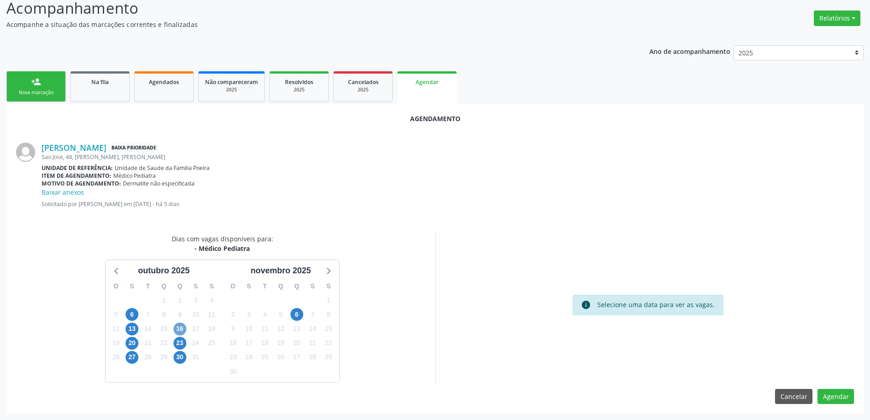
click at [178, 330] on span "16" at bounding box center [180, 328] width 13 height 13
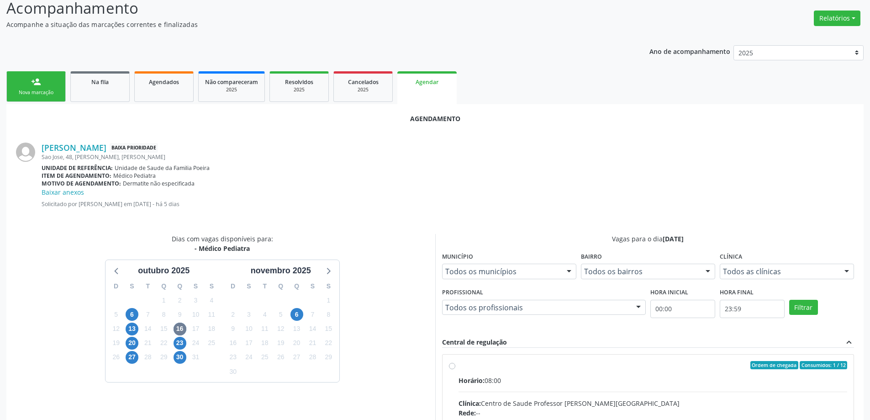
click at [449, 366] on input "Ordem de chegada Consumidos: 1 / 12 Horário: 08:00 Clínica: Centro de Saude Pro…" at bounding box center [452, 365] width 6 height 8
radio input "true"
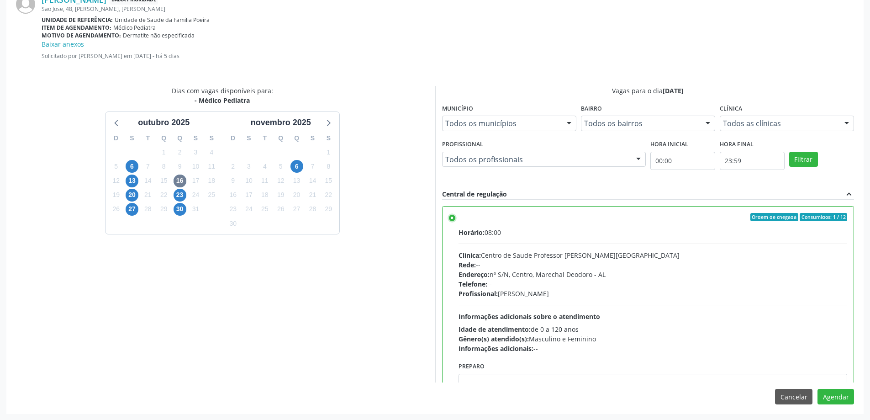
scroll to position [279, 0]
click at [835, 396] on button "Agendar" at bounding box center [835, 396] width 37 height 16
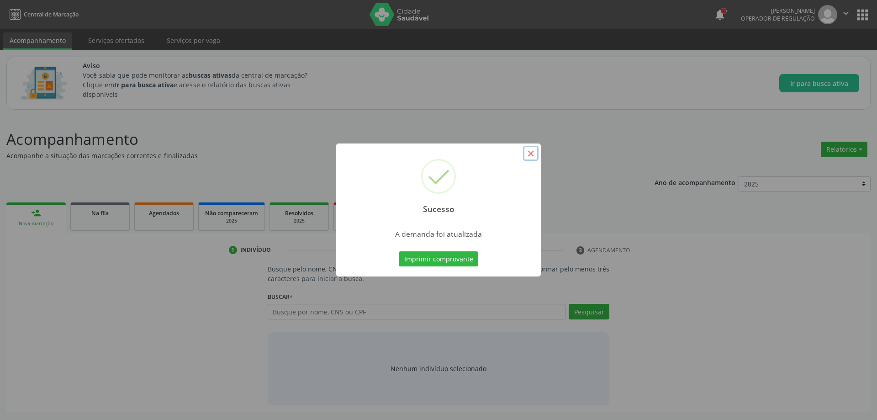
click at [528, 157] on button "×" at bounding box center [531, 154] width 16 height 16
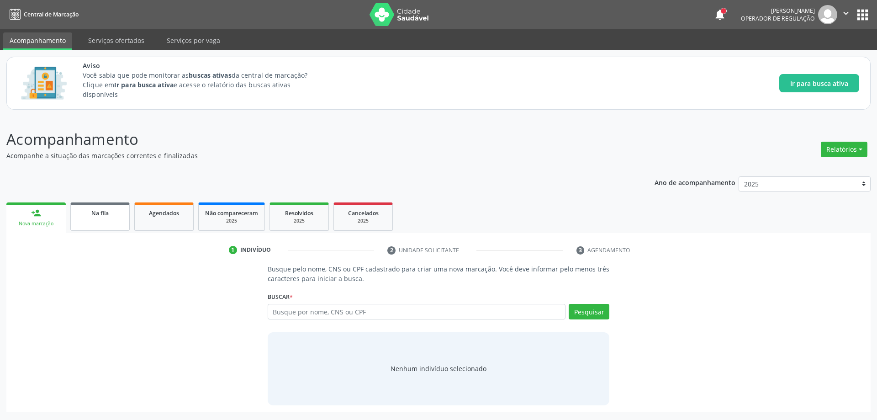
click at [93, 216] on span "Na fila" at bounding box center [99, 213] width 17 height 8
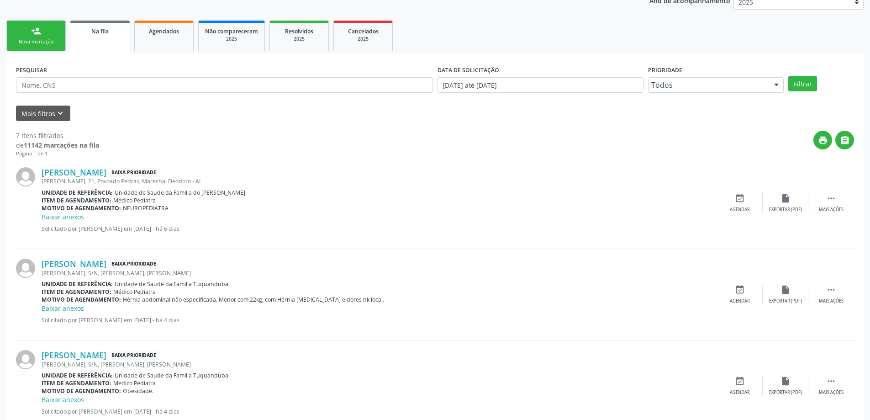
scroll to position [183, 0]
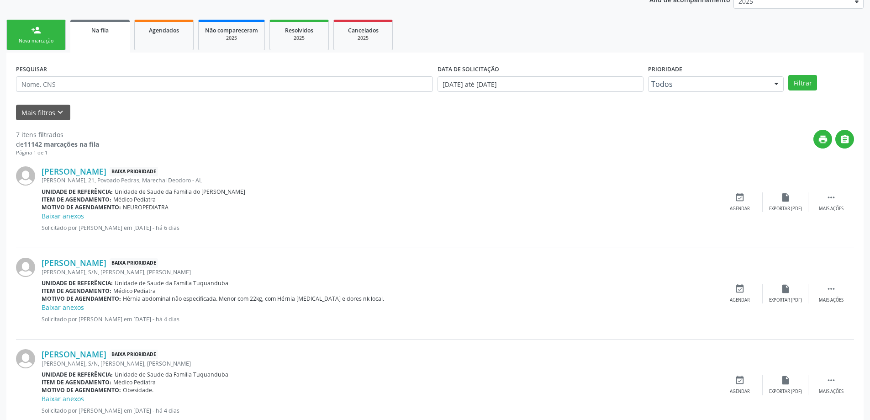
click at [104, 268] on div "[PERSON_NAME], S/N, [PERSON_NAME], [PERSON_NAME]" at bounding box center [379, 272] width 675 height 8
click at [94, 258] on link "[PERSON_NAME]" at bounding box center [74, 263] width 65 height 10
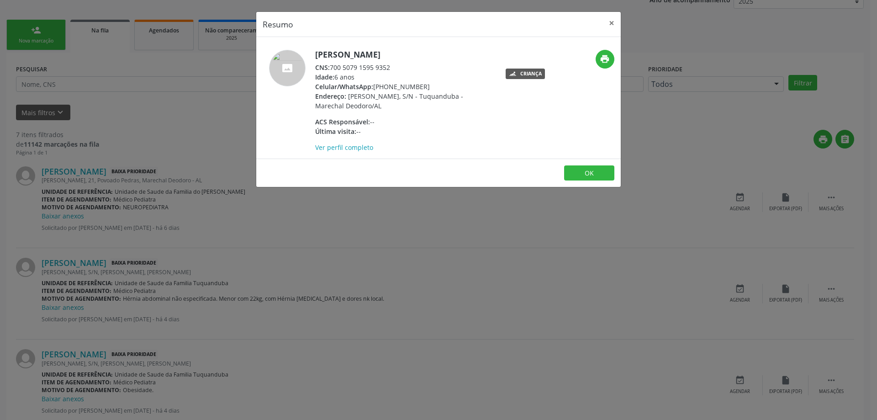
drag, startPoint x: 395, startPoint y: 67, endPoint x: 331, endPoint y: 70, distance: 64.9
click at [331, 70] on div "CNS: 700 5079 1595 9352" at bounding box center [404, 68] width 178 height 10
click at [610, 21] on button "×" at bounding box center [611, 23] width 18 height 22
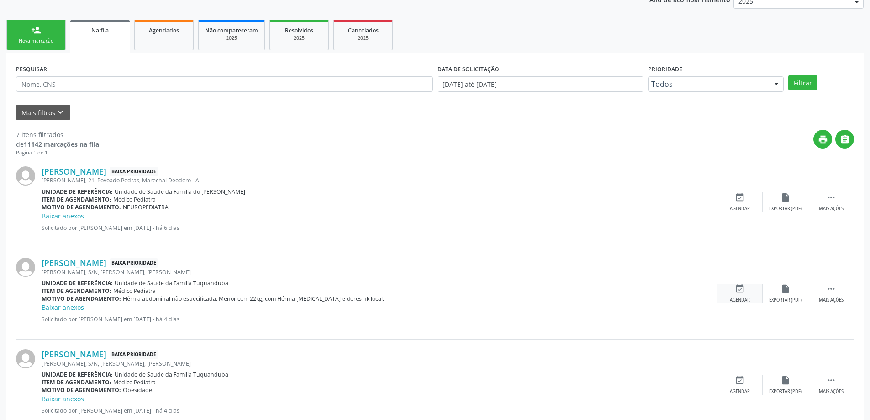
click at [737, 298] on div "Agendar" at bounding box center [740, 300] width 20 height 6
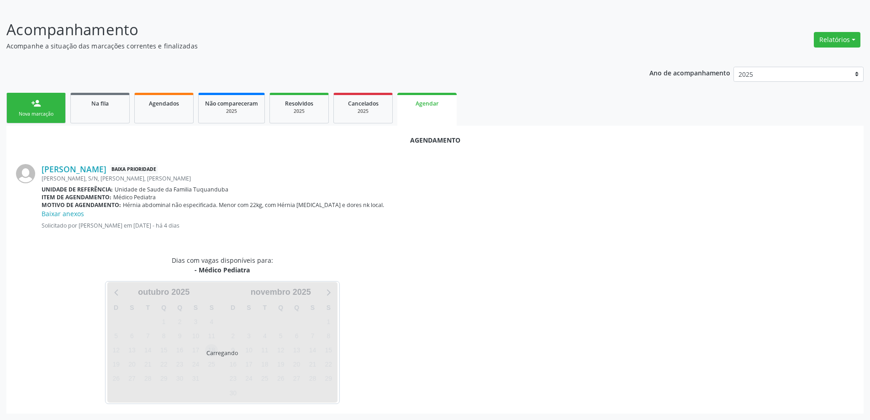
scroll to position [131, 0]
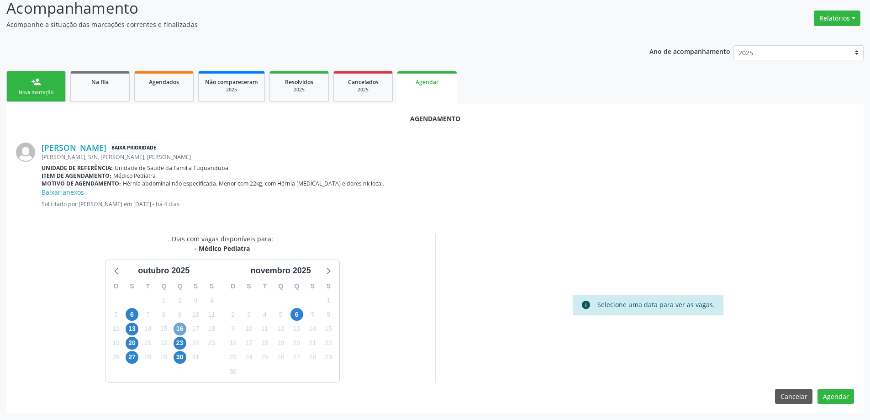
click at [178, 330] on span "16" at bounding box center [180, 328] width 13 height 13
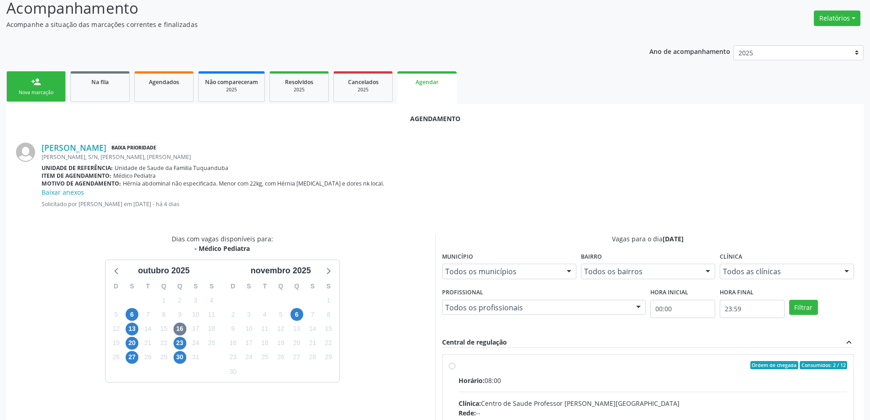
click at [449, 366] on input "Ordem de chegada Consumidos: 2 / 12 Horário: 08:00 Clínica: Centro de Saude Pro…" at bounding box center [452, 365] width 6 height 8
radio input "true"
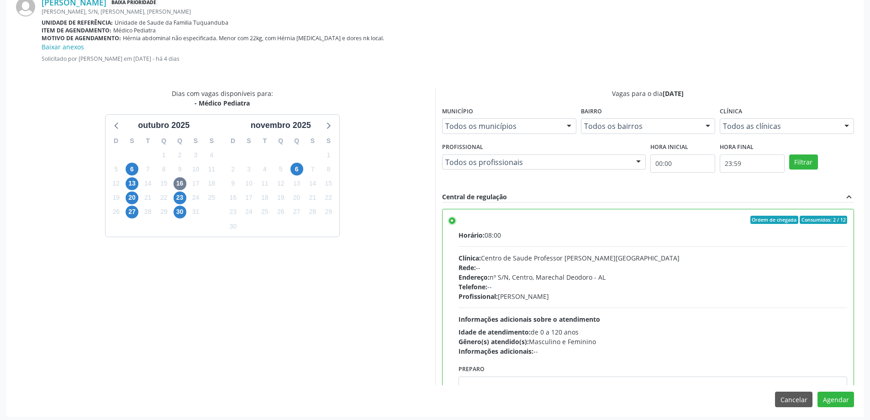
scroll to position [279, 0]
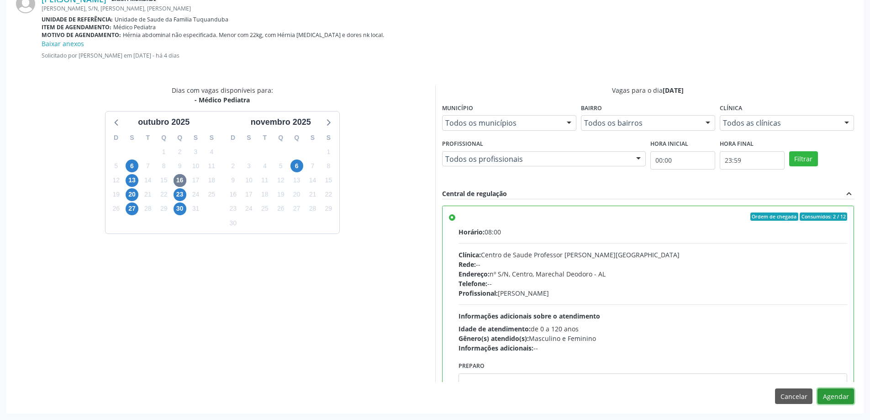
click at [846, 395] on button "Agendar" at bounding box center [835, 396] width 37 height 16
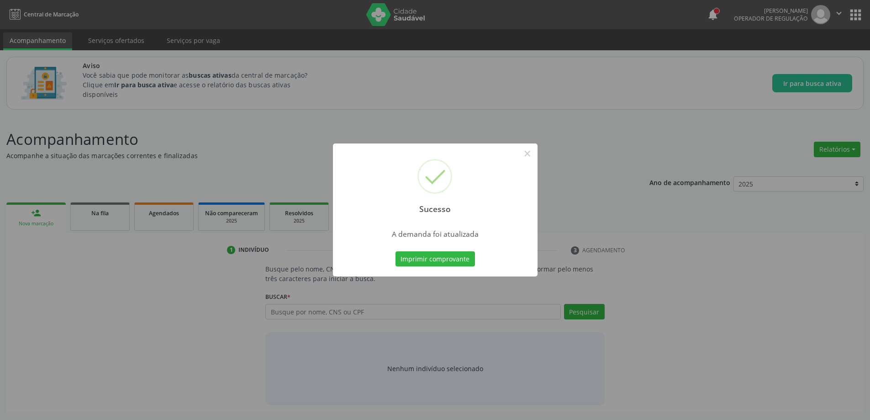
scroll to position [0, 0]
click at [530, 156] on button "×" at bounding box center [531, 154] width 16 height 16
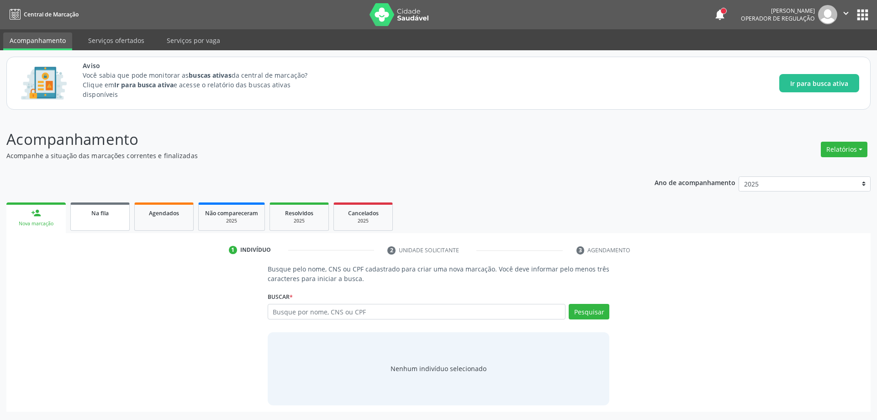
click at [94, 213] on span "Na fila" at bounding box center [99, 213] width 17 height 8
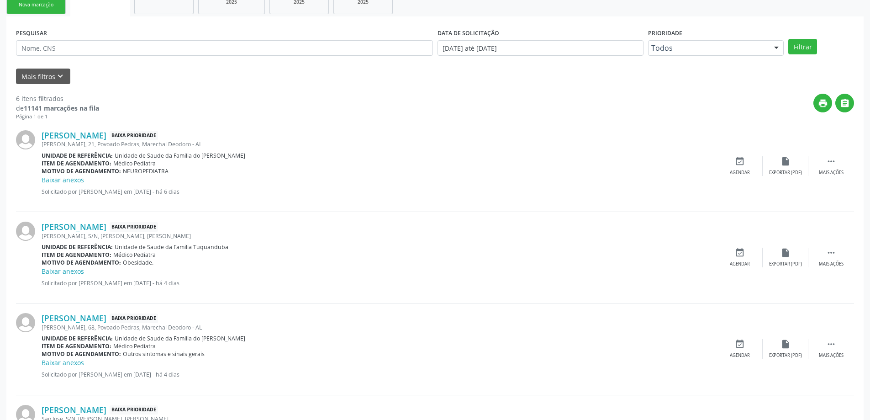
scroll to position [228, 0]
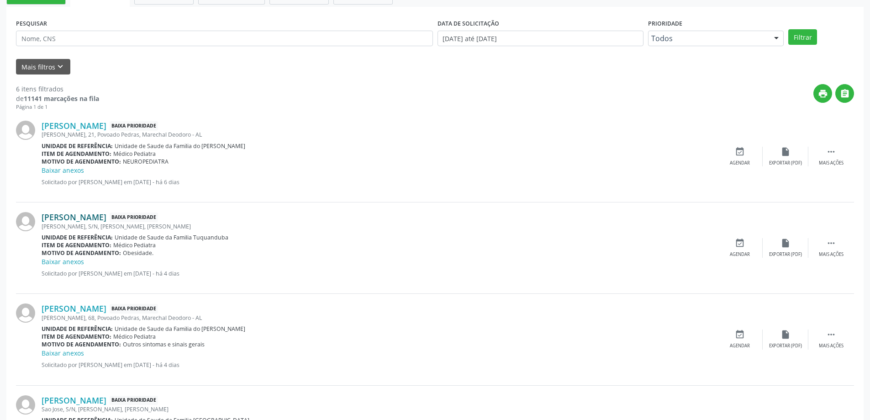
click at [84, 220] on link "[PERSON_NAME]" at bounding box center [74, 217] width 65 height 10
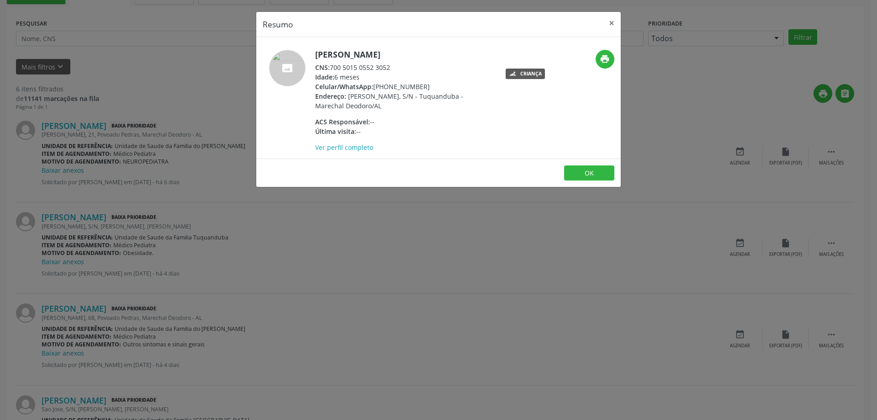
drag, startPoint x: 394, startPoint y: 75, endPoint x: 330, endPoint y: 75, distance: 64.4
click at [330, 72] on div "CNS: 700 5015 0552 3052" at bounding box center [404, 68] width 178 height 10
click at [609, 24] on button "×" at bounding box center [611, 23] width 18 height 22
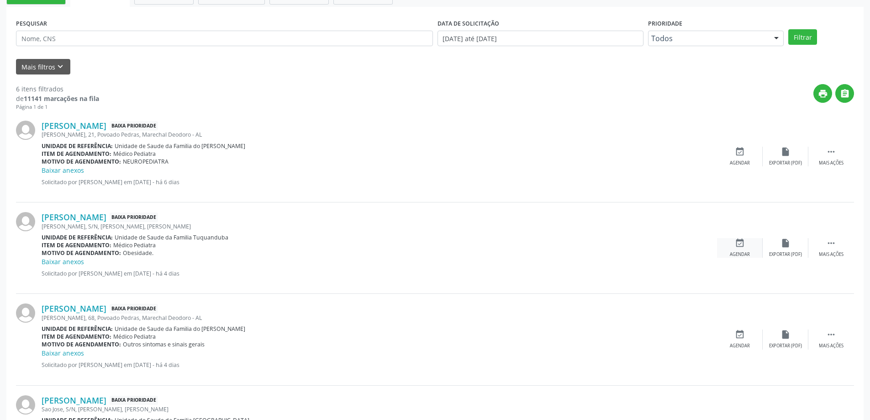
click at [747, 242] on div "event_available Agendar" at bounding box center [740, 248] width 46 height 20
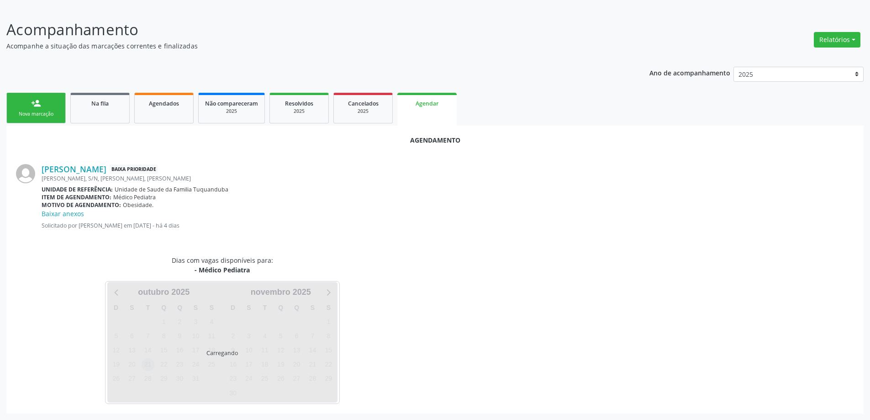
scroll to position [131, 0]
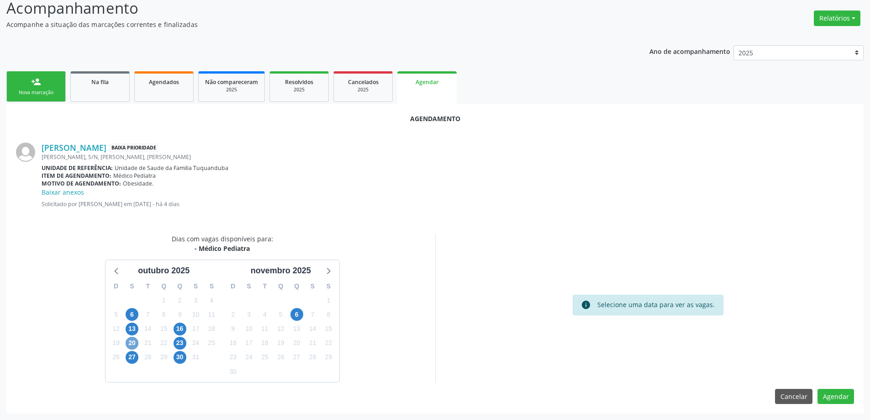
click at [134, 344] on span "20" at bounding box center [132, 343] width 13 height 13
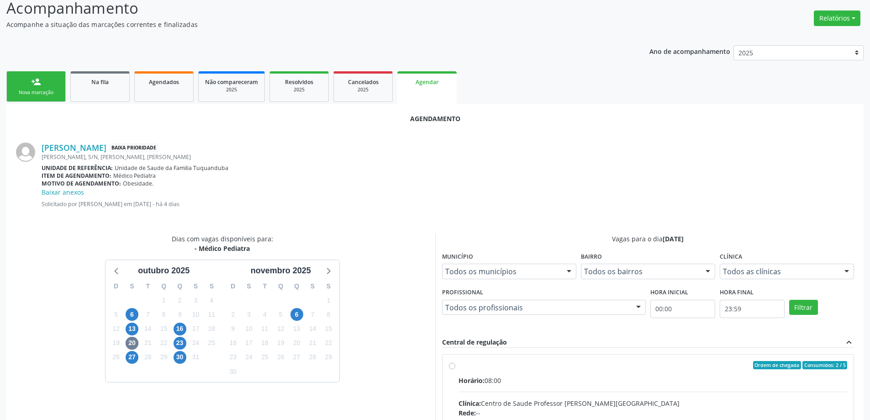
click at [453, 366] on input "Ordem de chegada Consumidos: 2 / 5 Horário: 08:00 Clínica: Centro de Saude Prof…" at bounding box center [452, 365] width 6 height 8
radio input "true"
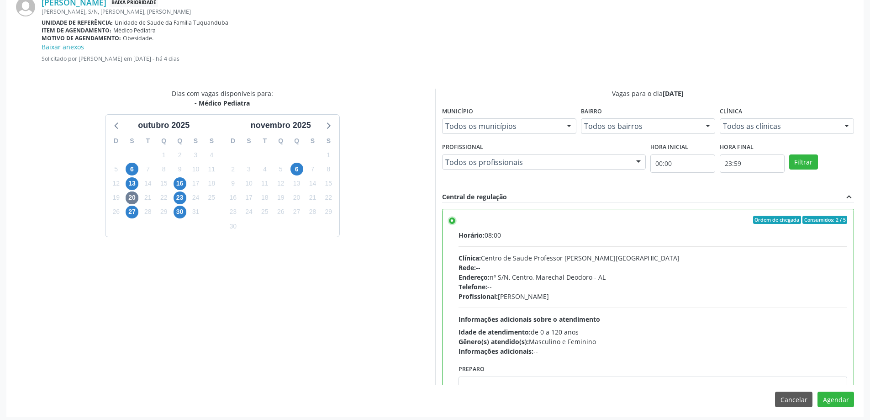
scroll to position [279, 0]
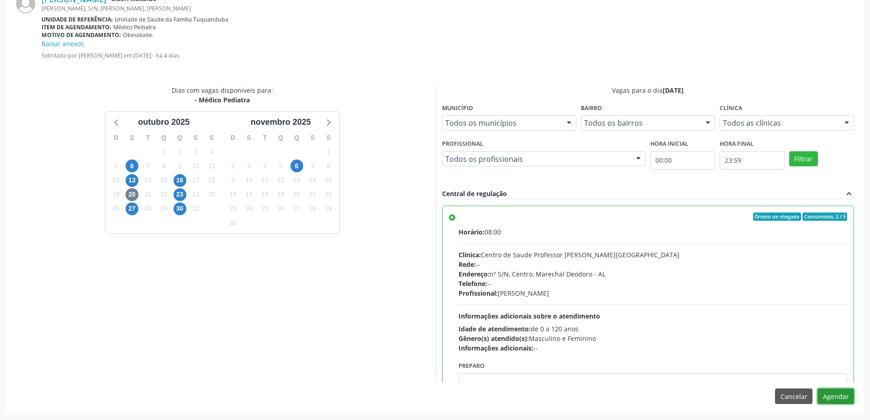
click at [834, 397] on button "Agendar" at bounding box center [835, 396] width 37 height 16
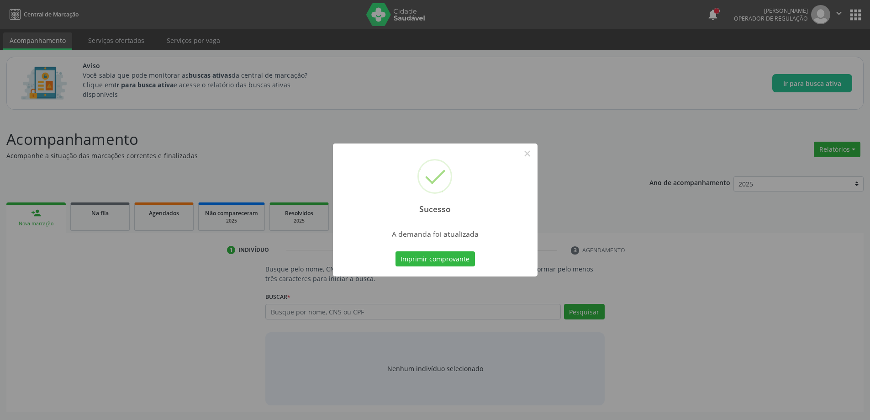
scroll to position [0, 0]
click at [524, 153] on button "×" at bounding box center [531, 154] width 16 height 16
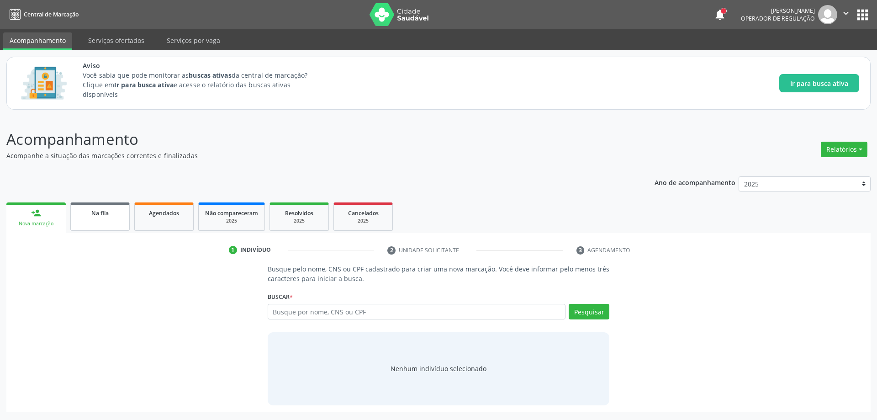
click at [100, 220] on link "Na fila" at bounding box center [99, 216] width 59 height 28
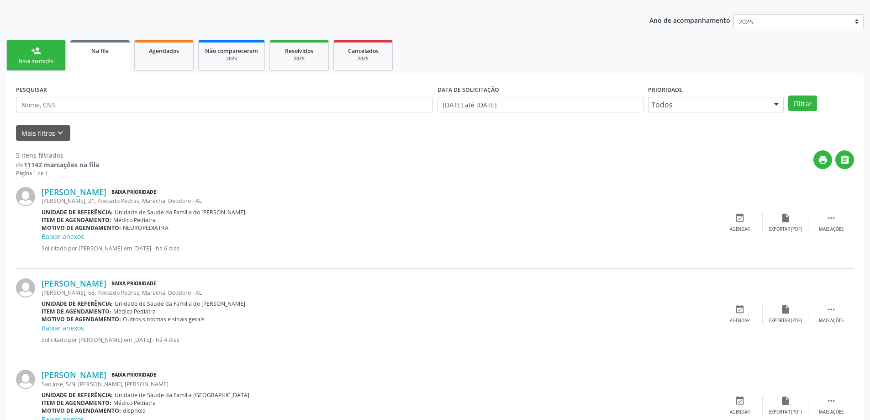
scroll to position [183, 0]
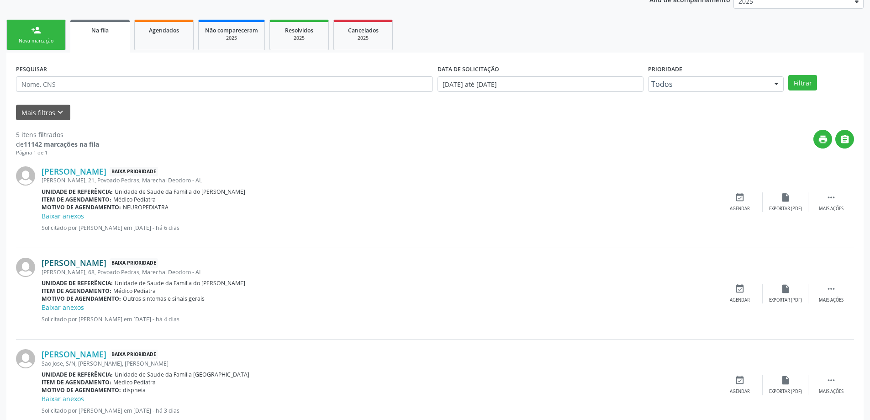
click at [72, 266] on link "[PERSON_NAME]" at bounding box center [74, 263] width 65 height 10
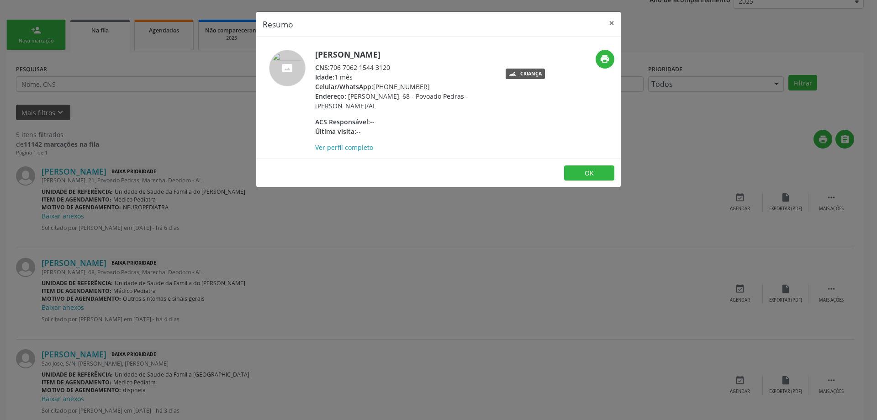
drag, startPoint x: 393, startPoint y: 75, endPoint x: 331, endPoint y: 78, distance: 62.2
click at [331, 72] on div "CNS: 706 7062 1544 3120" at bounding box center [404, 68] width 178 height 10
click at [621, 21] on div "Resumo × [PERSON_NAME] CNS: 706 7062 1544 3120 Idade: 1 mês Celular/WhatsApp: […" at bounding box center [438, 210] width 877 height 420
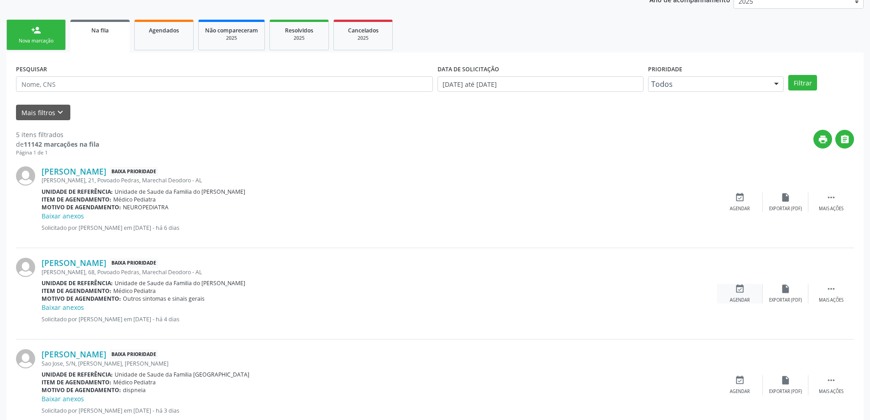
click at [745, 290] on div "event_available Agendar" at bounding box center [740, 294] width 46 height 20
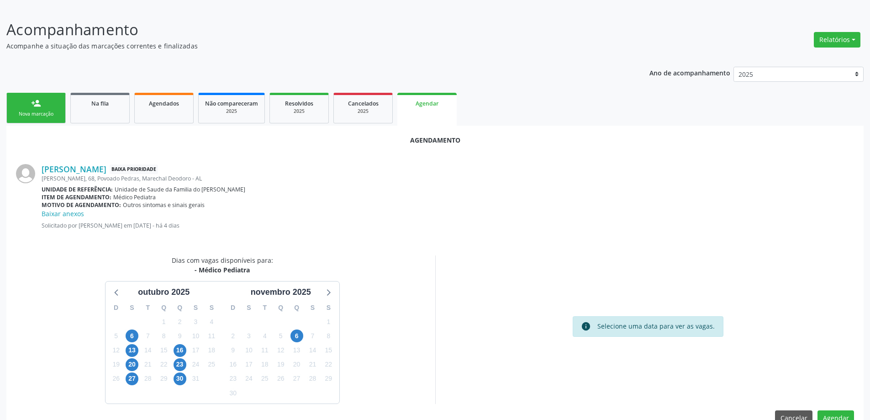
scroll to position [131, 0]
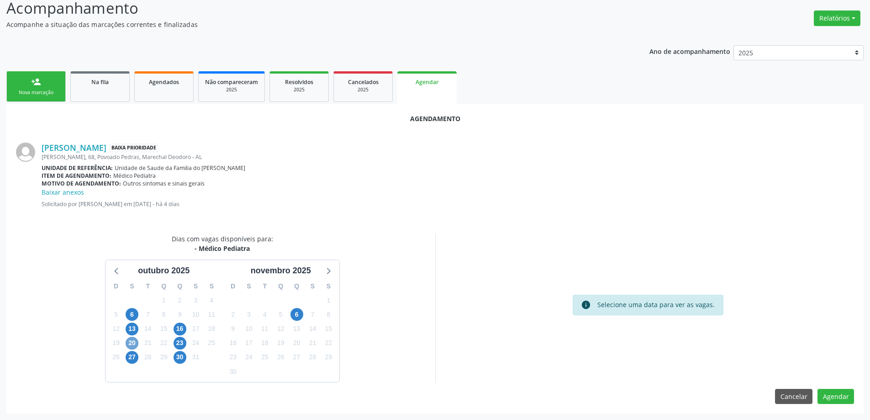
click at [132, 343] on span "20" at bounding box center [132, 343] width 13 height 13
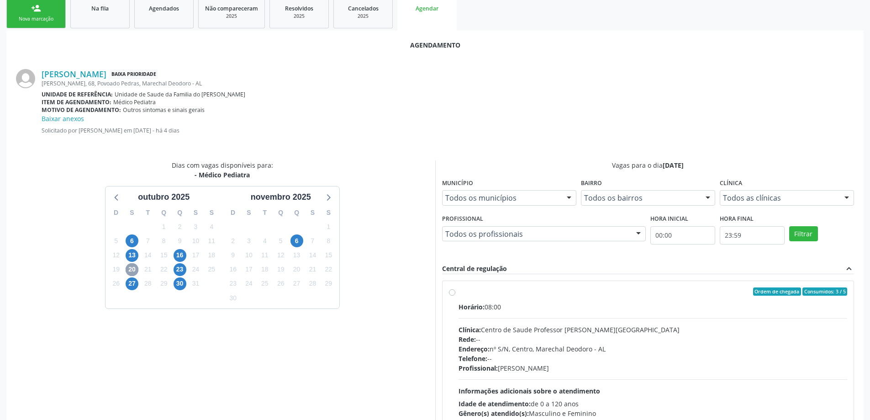
scroll to position [222, 0]
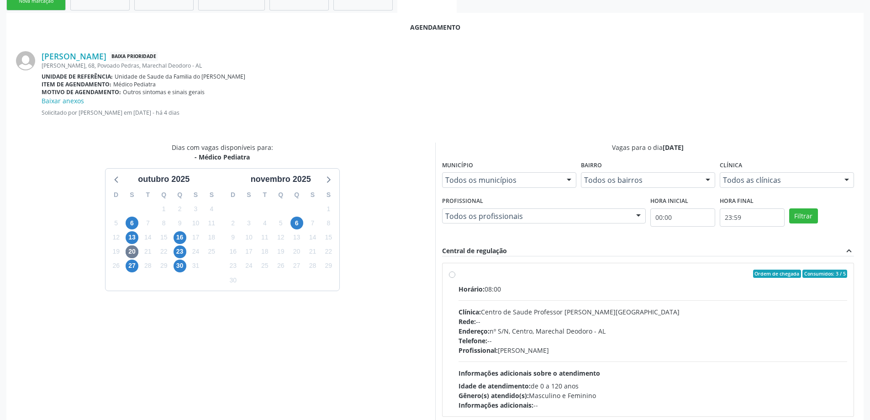
click at [453, 278] on div "Ordem de chegada Consumidos: 3 / 5 Horário: 08:00 Clínica: Centro de Saude Prof…" at bounding box center [648, 339] width 399 height 140
radio input "true"
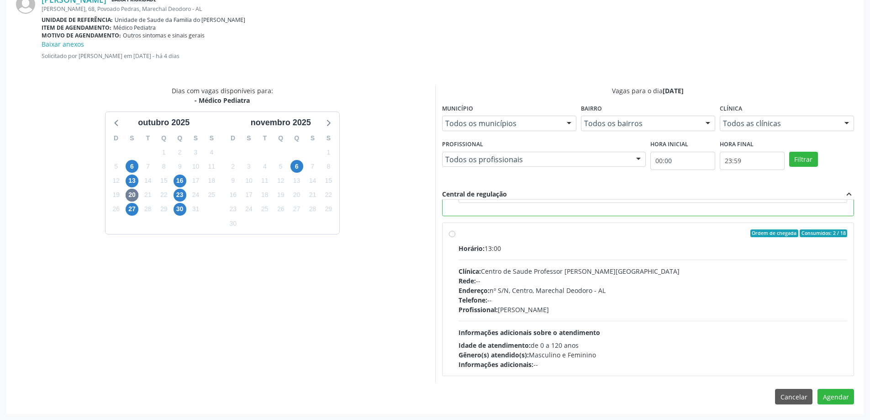
scroll to position [279, 0]
click at [831, 401] on button "Agendar" at bounding box center [835, 396] width 37 height 16
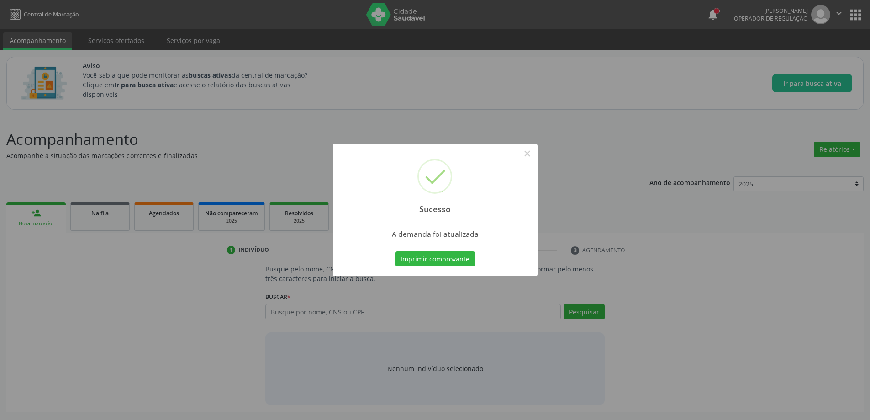
scroll to position [0, 0]
click at [533, 151] on button "×" at bounding box center [531, 154] width 16 height 16
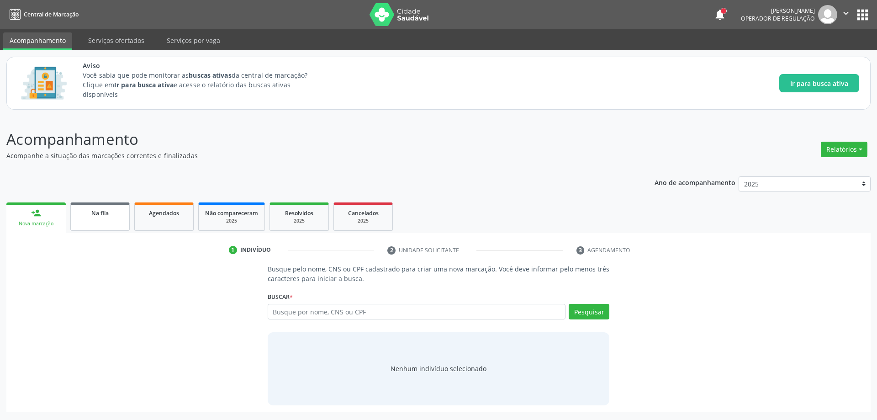
click at [93, 217] on link "Na fila" at bounding box center [99, 216] width 59 height 28
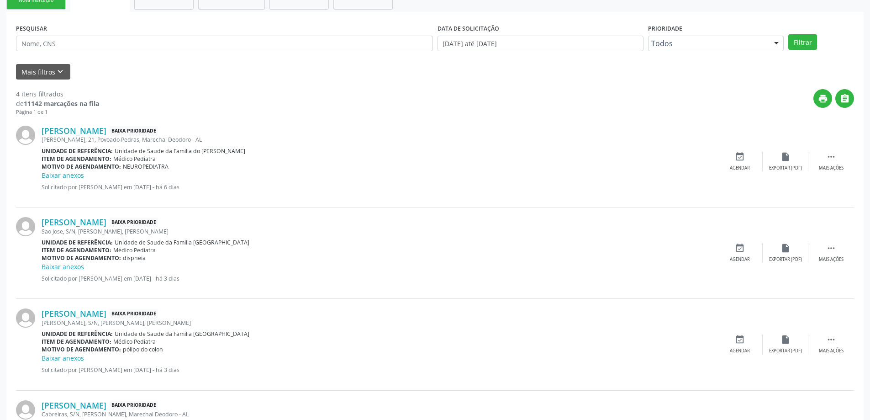
scroll to position [228, 0]
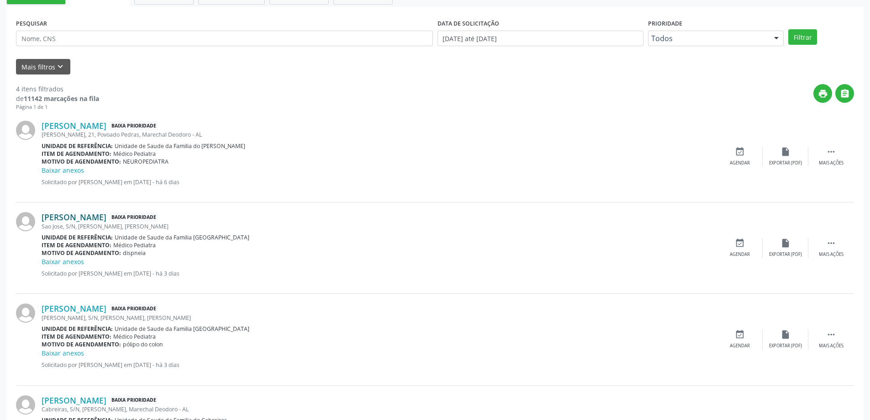
click at [58, 216] on link "[PERSON_NAME]" at bounding box center [74, 217] width 65 height 10
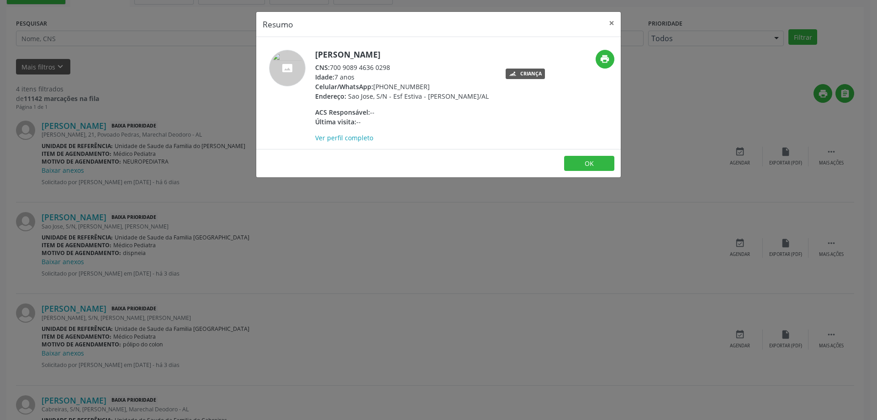
drag, startPoint x: 390, startPoint y: 67, endPoint x: 331, endPoint y: 70, distance: 59.0
click at [331, 70] on div "CNS: 700 9089 4636 0298" at bounding box center [402, 68] width 174 height 10
click at [610, 25] on button "×" at bounding box center [611, 23] width 18 height 22
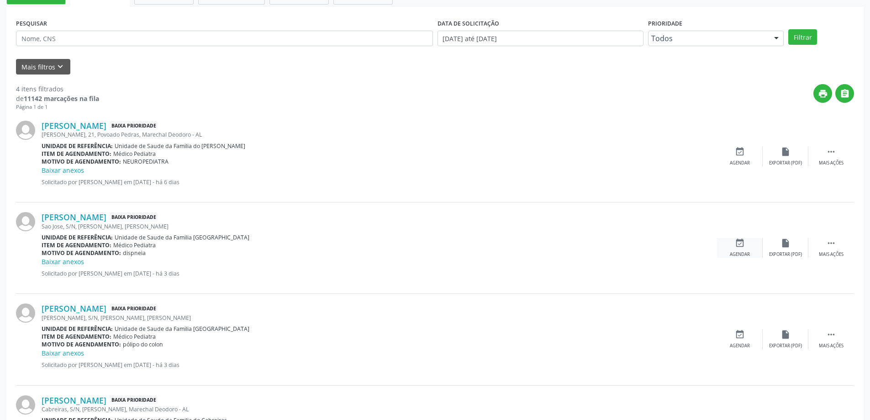
click at [741, 244] on icon "event_available" at bounding box center [740, 243] width 10 height 10
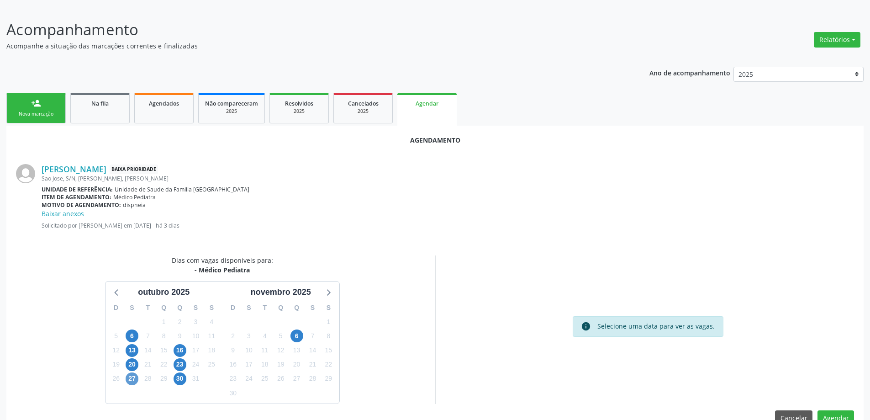
scroll to position [131, 0]
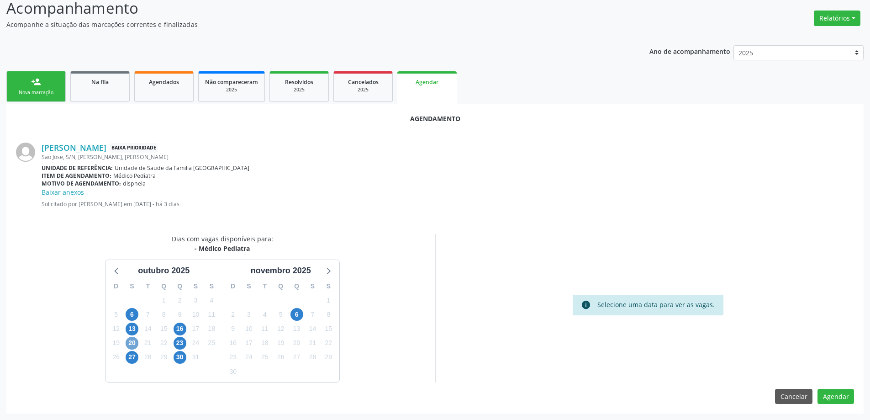
click at [130, 347] on span "20" at bounding box center [132, 343] width 13 height 13
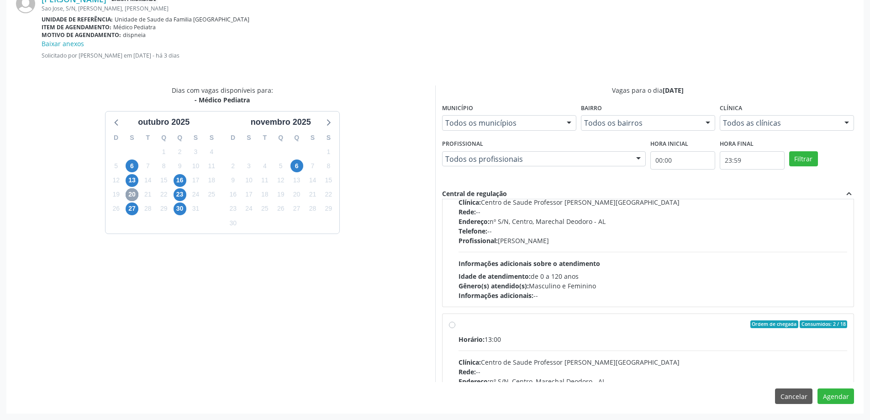
scroll to position [144, 0]
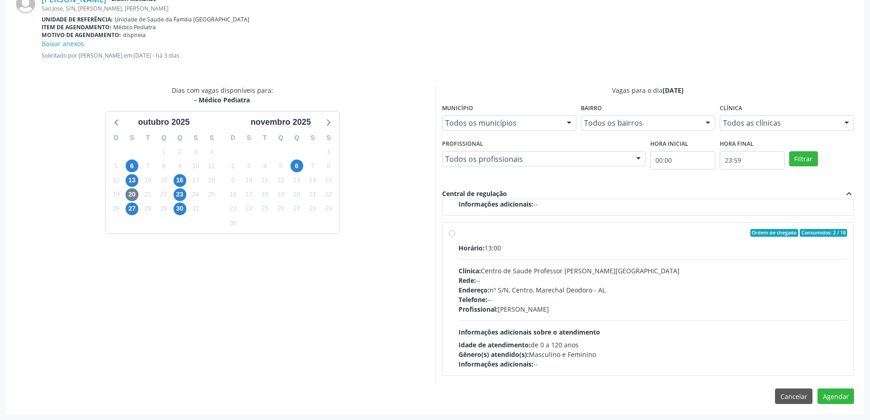
click at [458, 235] on label "Ordem de chegada Consumidos: 2 / 18 Horário: 13:00 Clínica: Centro de Saude Pro…" at bounding box center [652, 299] width 389 height 140
click at [453, 235] on input "Ordem de chegada Consumidos: 2 / 18 Horário: 13:00 Clínica: Centro de Saude Pro…" at bounding box center [452, 233] width 6 height 8
radio input "true"
click at [847, 393] on button "Agendar" at bounding box center [835, 396] width 37 height 16
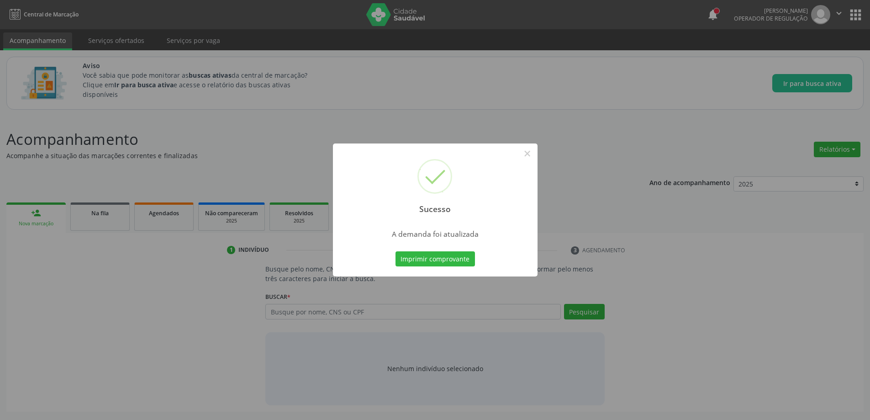
scroll to position [0, 0]
click at [529, 155] on button "×" at bounding box center [531, 154] width 16 height 16
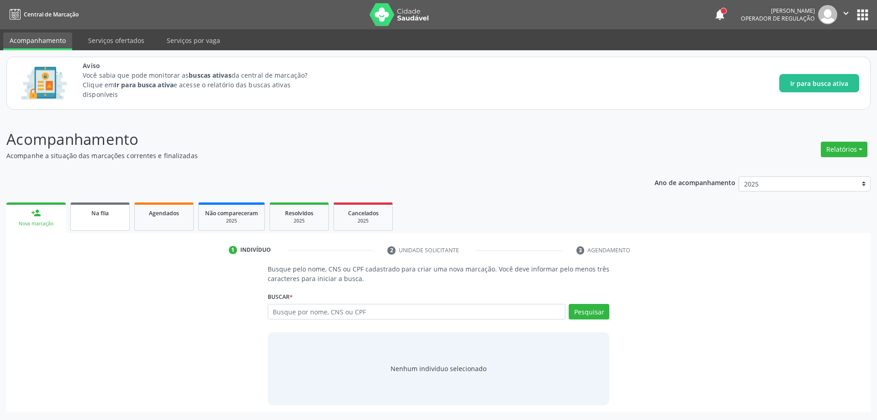
click at [106, 217] on link "Na fila" at bounding box center [99, 216] width 59 height 28
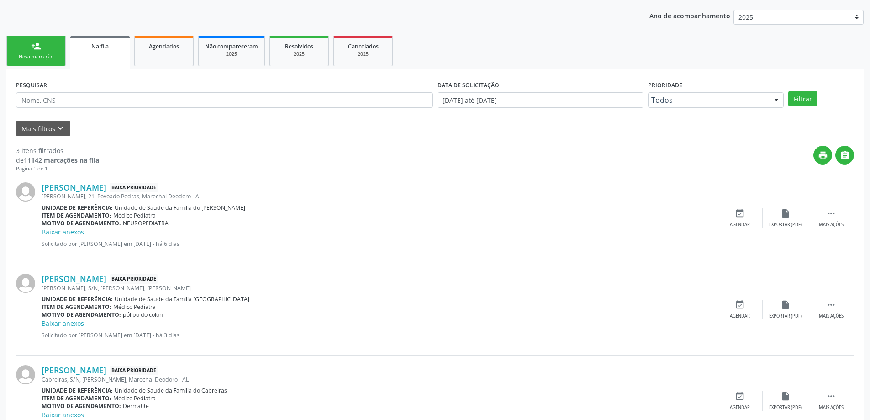
scroll to position [183, 0]
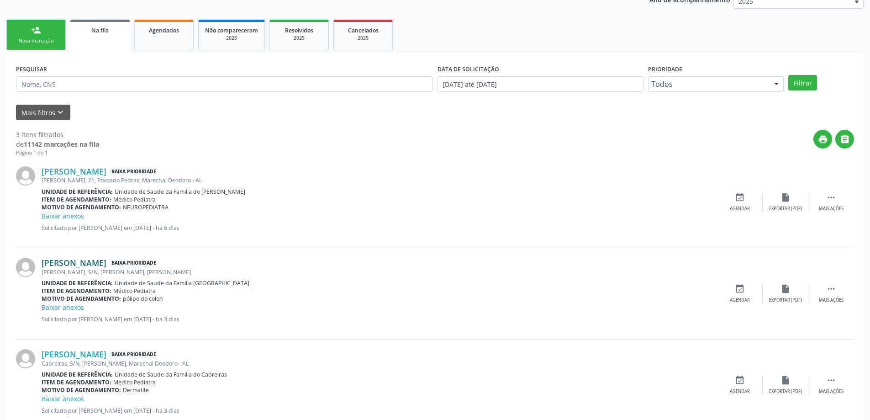
click at [84, 266] on link "[PERSON_NAME]" at bounding box center [74, 263] width 65 height 10
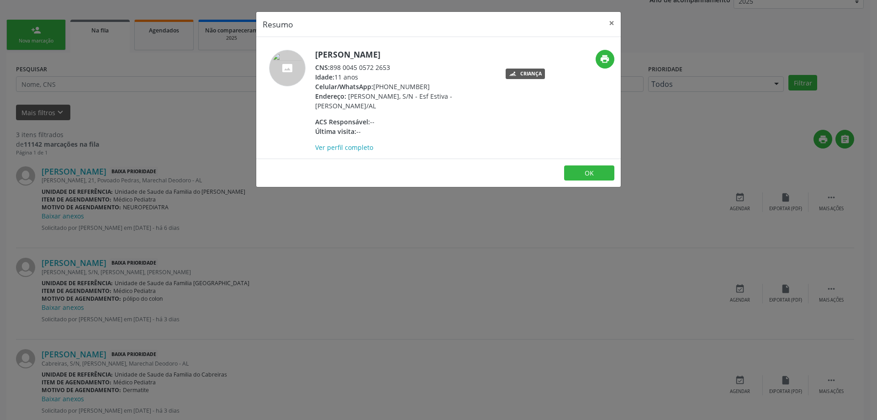
drag, startPoint x: 393, startPoint y: 66, endPoint x: 329, endPoint y: 69, distance: 64.0
click at [329, 69] on div "CNS: 898 0045 0572 2653" at bounding box center [404, 68] width 178 height 10
click at [612, 25] on button "×" at bounding box center [611, 23] width 18 height 22
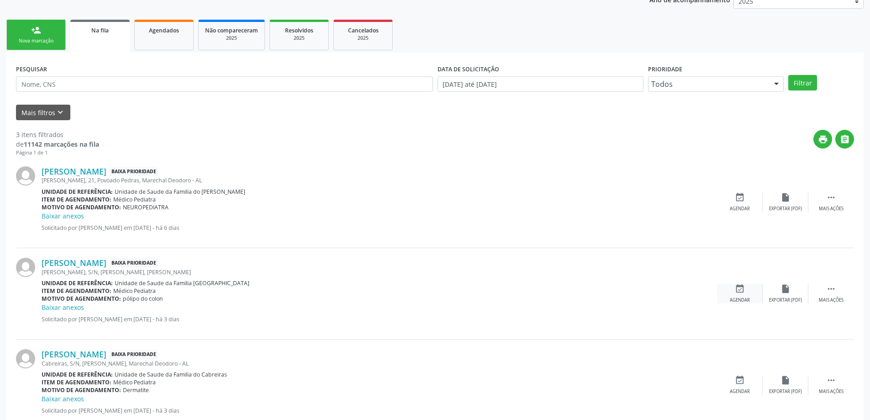
click at [731, 292] on div "event_available Agendar" at bounding box center [740, 294] width 46 height 20
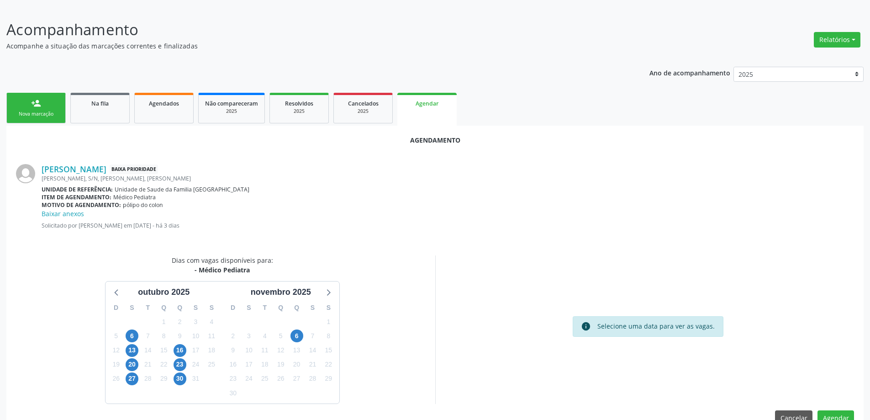
scroll to position [131, 0]
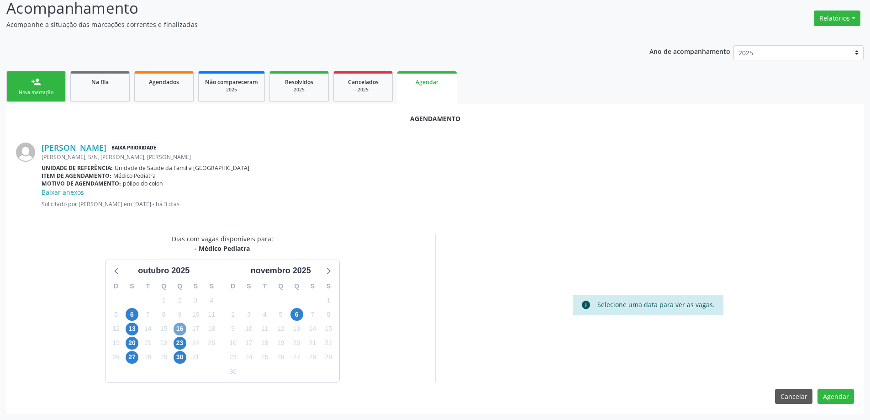
click at [180, 328] on span "16" at bounding box center [180, 328] width 13 height 13
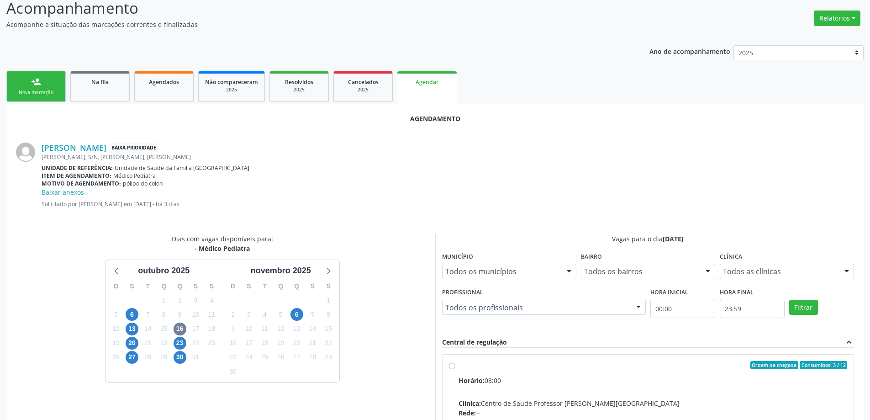
click at [452, 368] on input "Ordem de chegada Consumidos: 3 / 12 Horário: 08:00 Clínica: Centro de Saude Pro…" at bounding box center [452, 365] width 6 height 8
radio input "true"
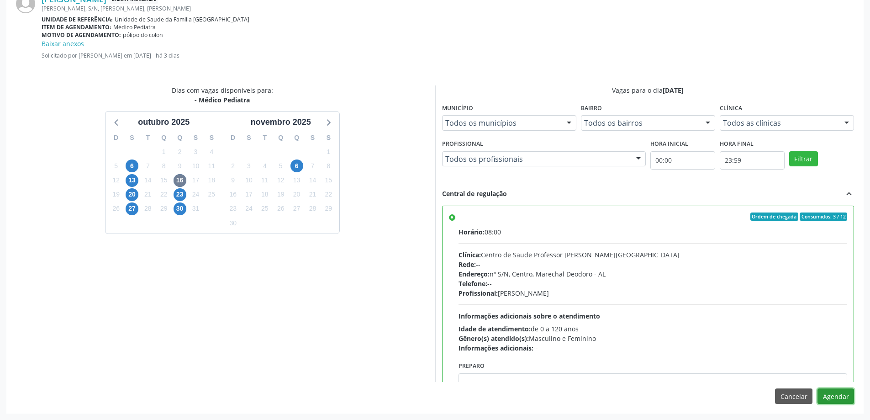
click at [838, 395] on button "Agendar" at bounding box center [835, 396] width 37 height 16
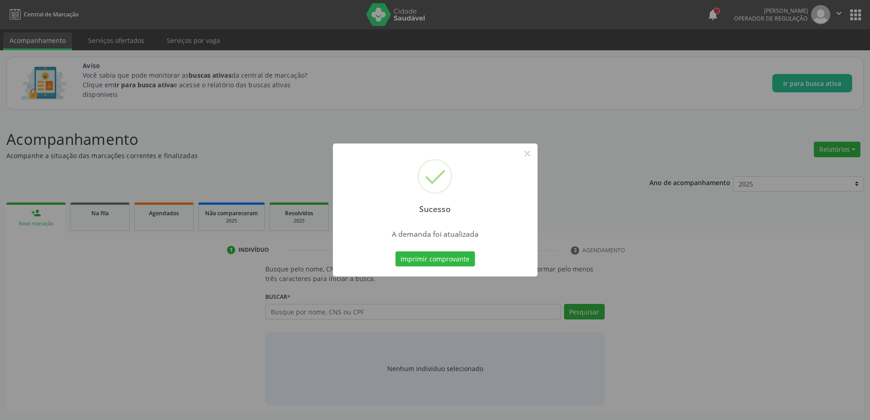
scroll to position [0, 0]
click at [525, 156] on button "×" at bounding box center [531, 154] width 16 height 16
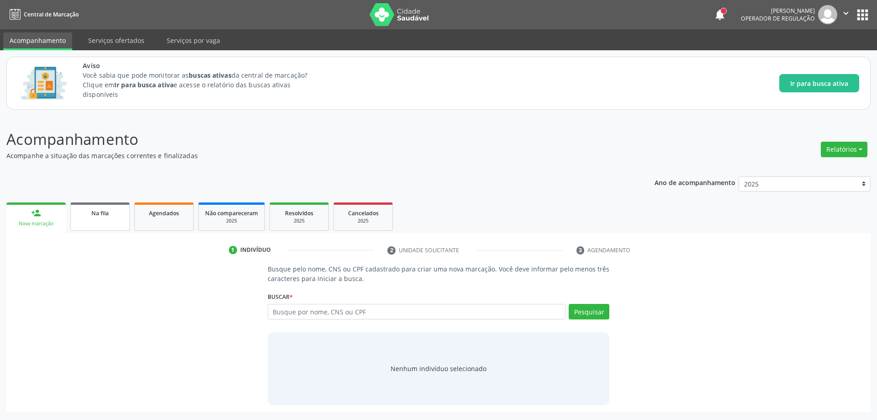
click at [85, 223] on link "Na fila" at bounding box center [99, 216] width 59 height 28
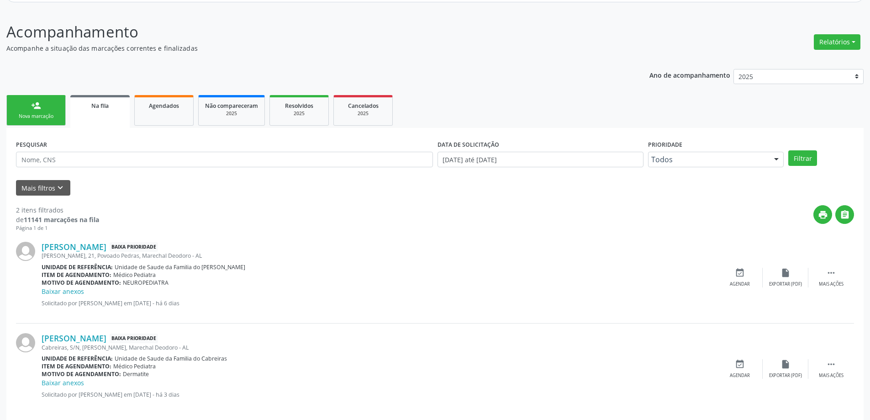
scroll to position [118, 0]
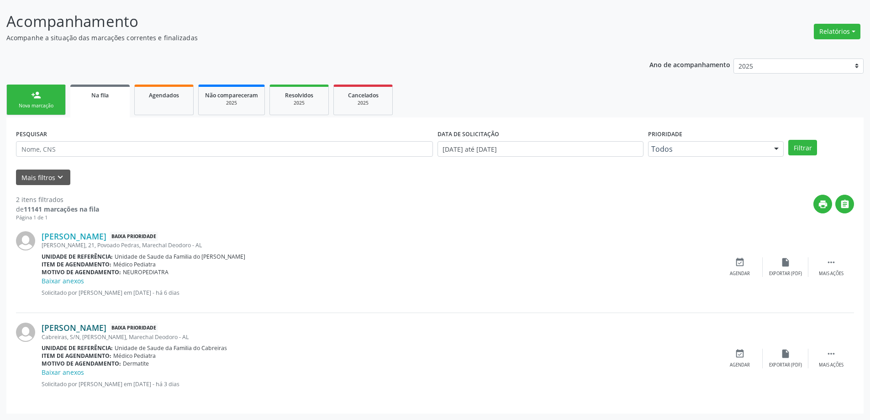
click at [81, 330] on link "[PERSON_NAME]" at bounding box center [74, 327] width 65 height 10
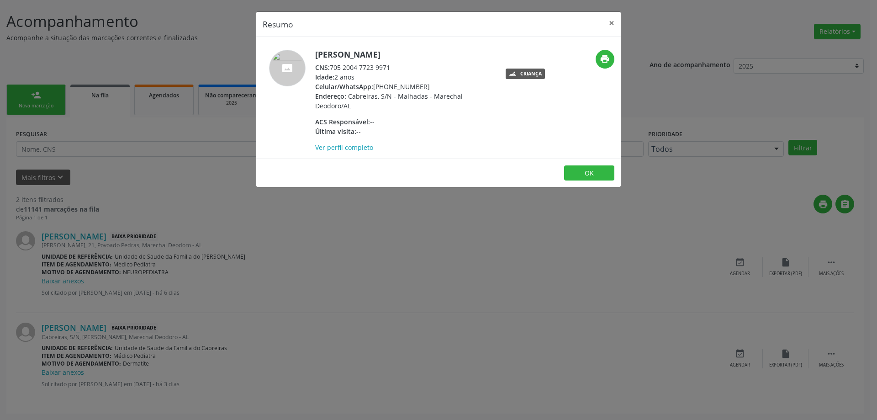
drag, startPoint x: 390, startPoint y: 67, endPoint x: 332, endPoint y: 69, distance: 57.6
click at [332, 69] on div "CNS: 705 2004 7723 9971" at bounding box center [404, 68] width 178 height 10
click at [609, 26] on button "×" at bounding box center [611, 23] width 18 height 22
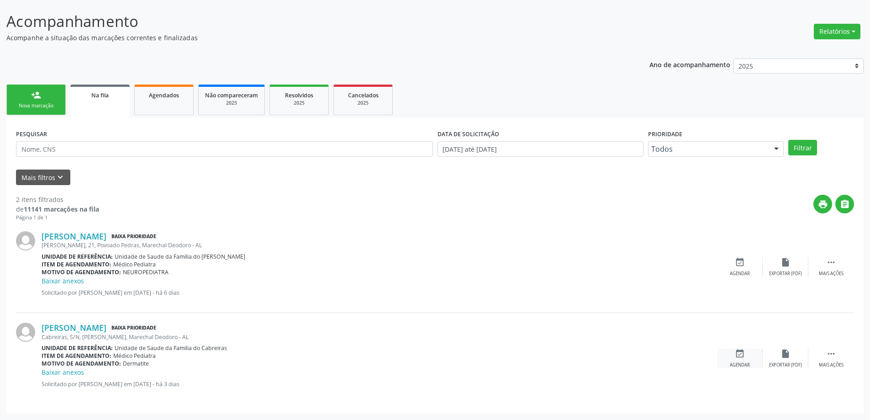
click at [738, 357] on icon "event_available" at bounding box center [740, 353] width 10 height 10
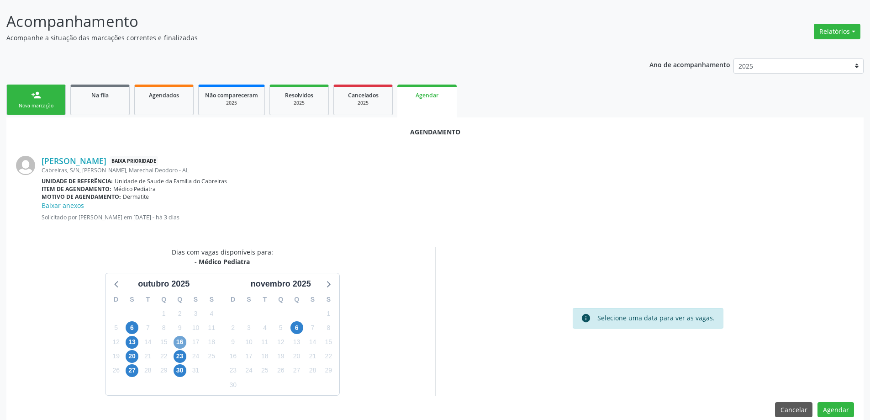
click at [181, 342] on span "16" at bounding box center [180, 342] width 13 height 13
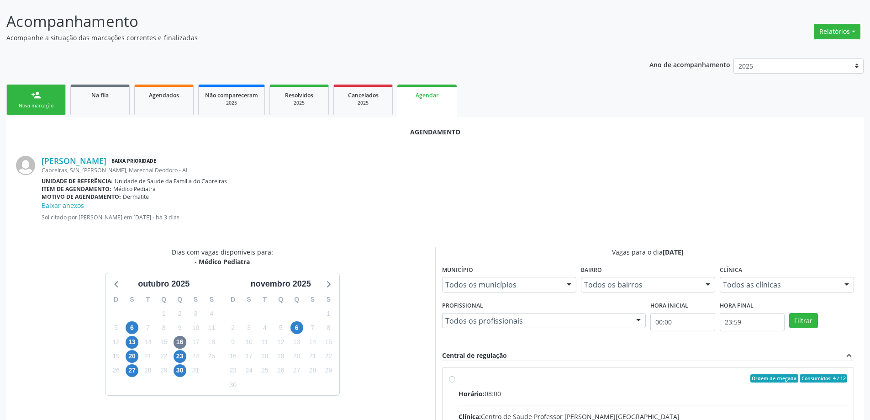
click at [450, 381] on input "Ordem de chegada Consumidos: 4 / 12 Horário: 08:00 Clínica: Centro de Saude Pro…" at bounding box center [452, 378] width 6 height 8
radio input "true"
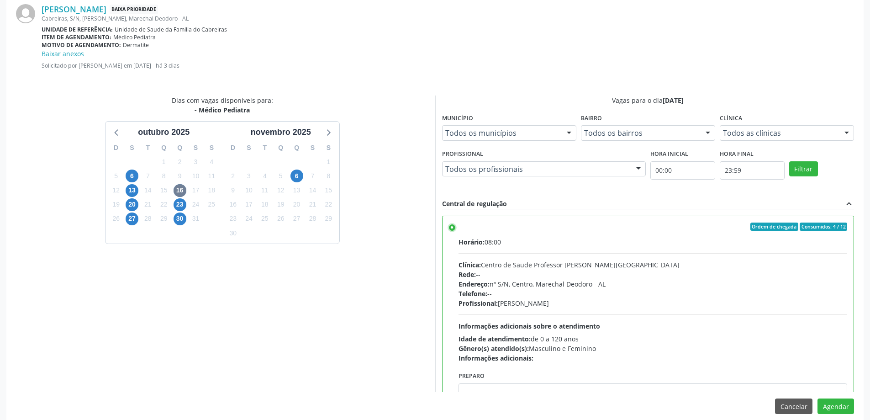
scroll to position [279, 0]
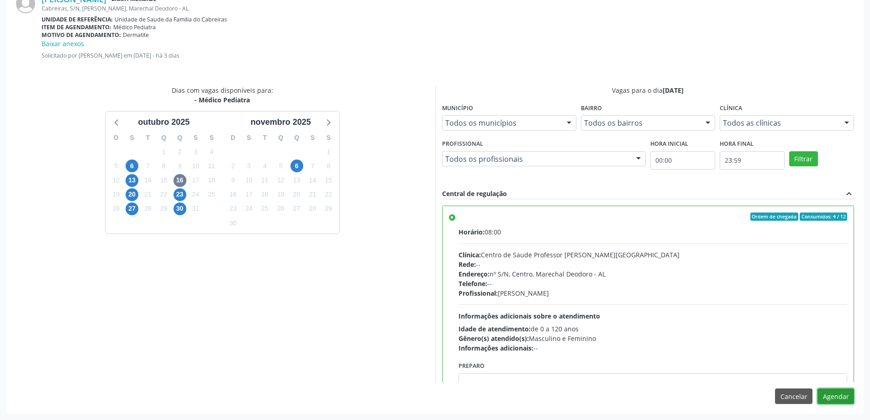
click at [845, 397] on button "Agendar" at bounding box center [835, 396] width 37 height 16
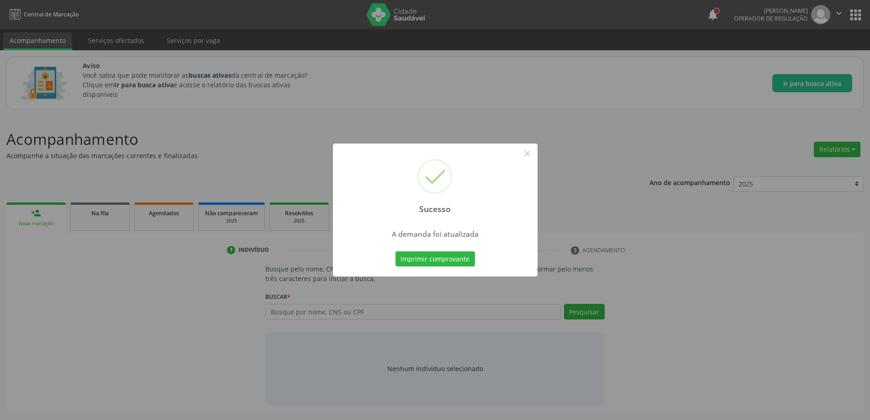
scroll to position [0, 0]
click at [530, 154] on button "×" at bounding box center [531, 154] width 16 height 16
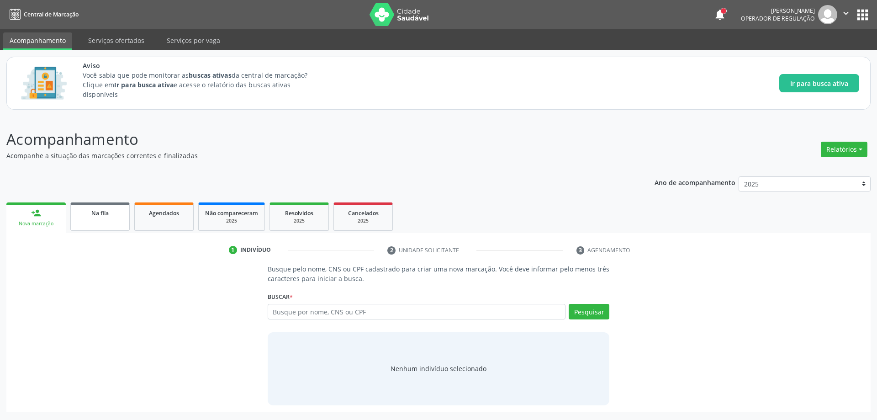
click at [81, 223] on link "Na fila" at bounding box center [99, 216] width 59 height 28
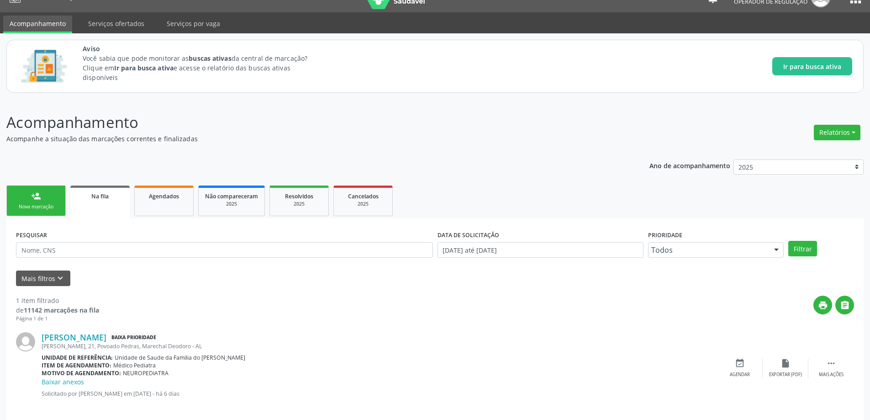
scroll to position [26, 0]
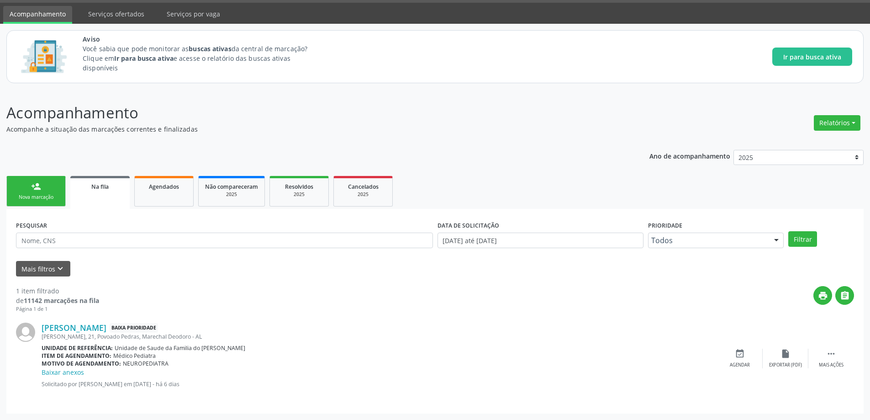
click at [103, 192] on link "Na fila" at bounding box center [99, 192] width 59 height 33
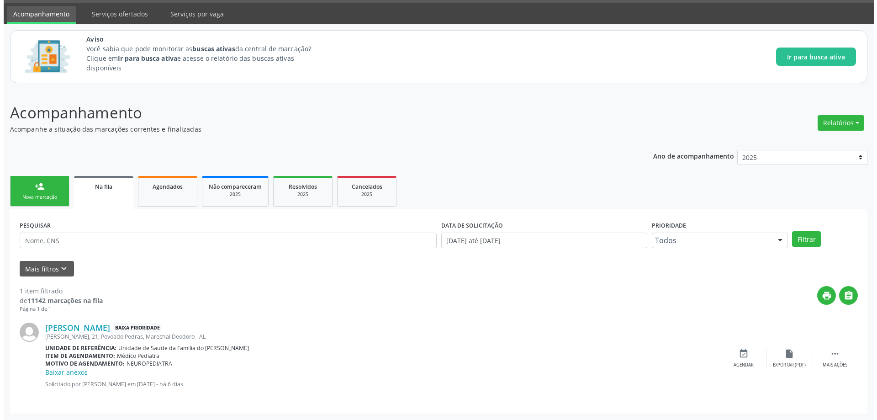
scroll to position [0, 0]
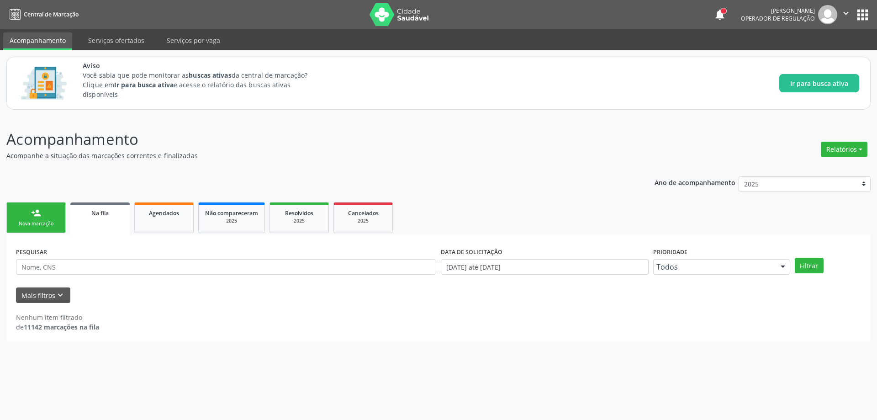
click at [103, 218] on link "Na fila" at bounding box center [99, 218] width 59 height 33
click at [58, 295] on icon "keyboard_arrow_down" at bounding box center [60, 295] width 10 height 10
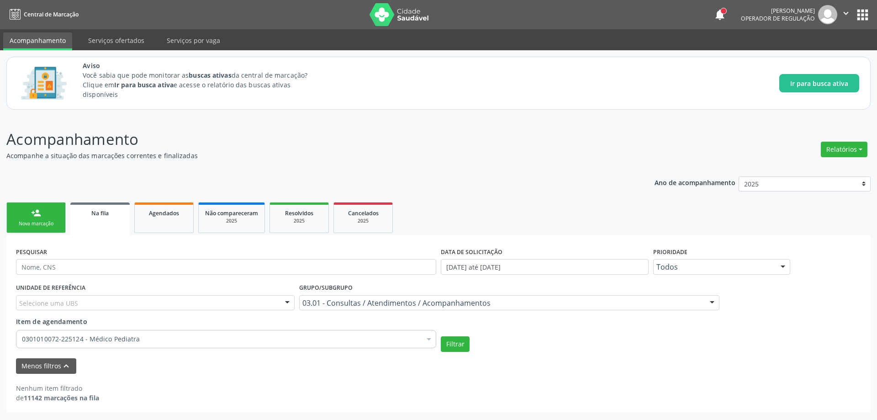
click at [170, 327] on div "Item de agendamento 0301010072-225124 - Médico Pediatra Desfazer seleção Seleci…" at bounding box center [226, 330] width 420 height 29
click at [170, 332] on div "0301010072-225124 - Médico Pediatra" at bounding box center [226, 339] width 420 height 18
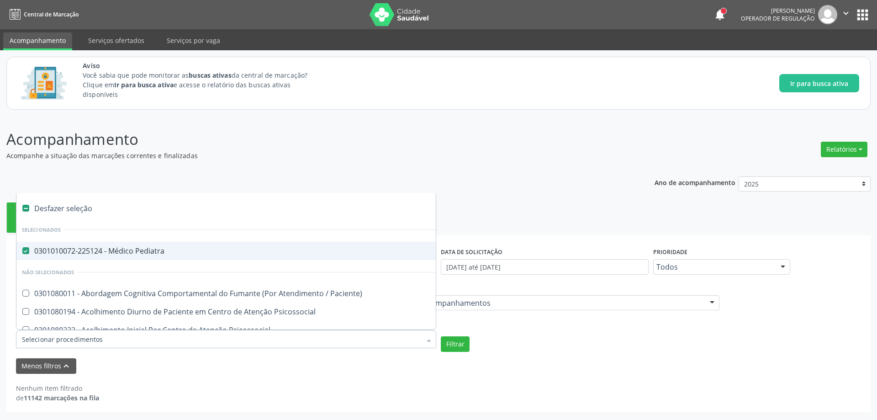
click at [24, 247] on Pediatra at bounding box center [25, 250] width 7 height 7
click at [22, 247] on Pediatra "checkbox" at bounding box center [19, 250] width 6 height 6
checkbox Pediatra "false"
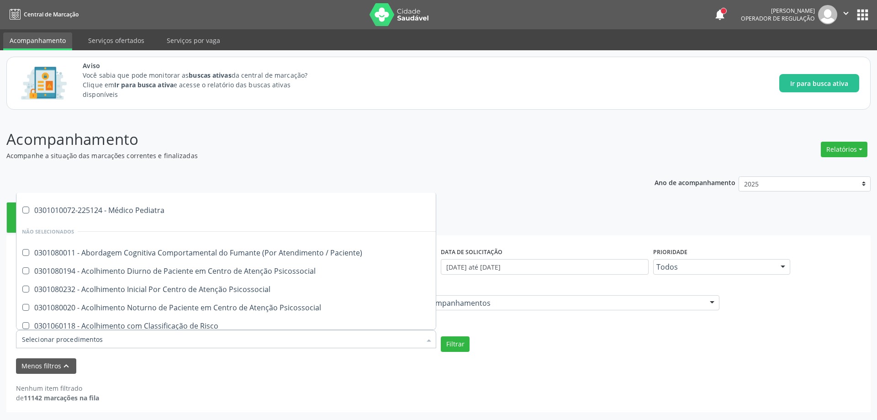
scroll to position [91, 0]
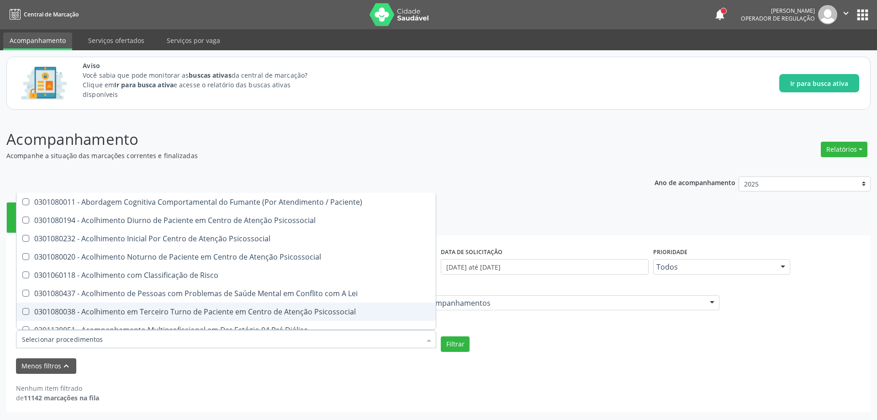
click at [181, 343] on input "Item de agendamento" at bounding box center [221, 339] width 399 height 18
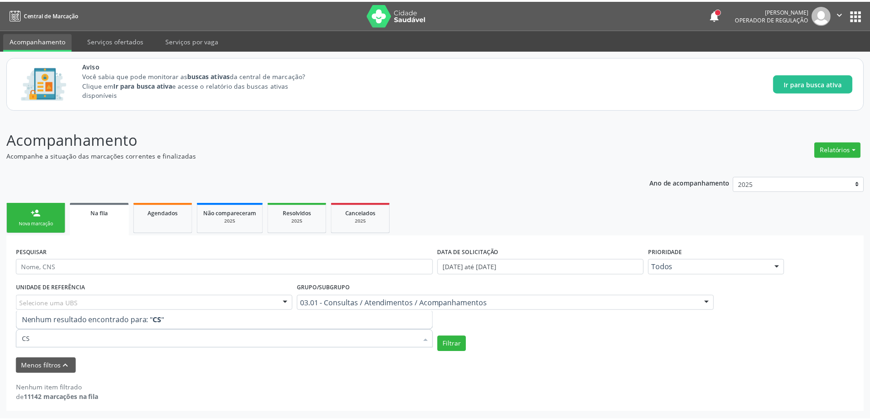
scroll to position [0, 0]
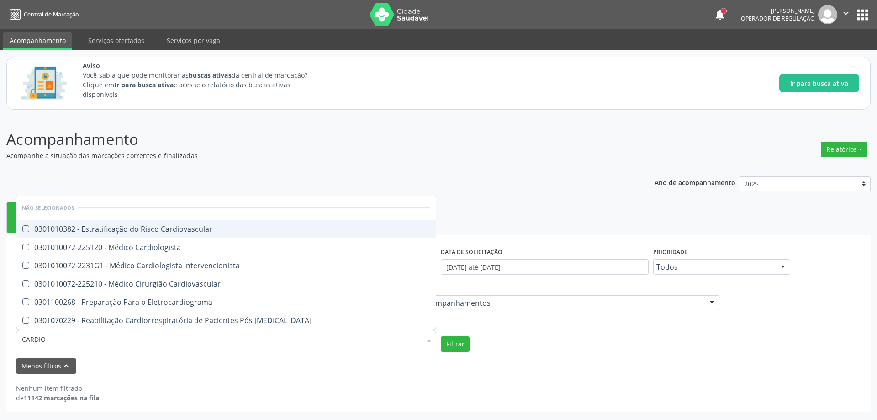
type input "CARDIOL"
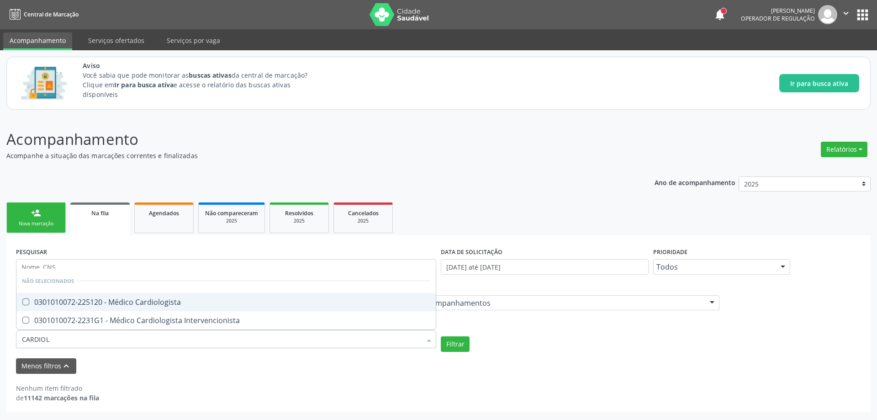
click at [136, 308] on span "0301010072-225120 - Médico Cardiologista" at bounding box center [225, 302] width 419 height 18
checkbox Cardiologista "true"
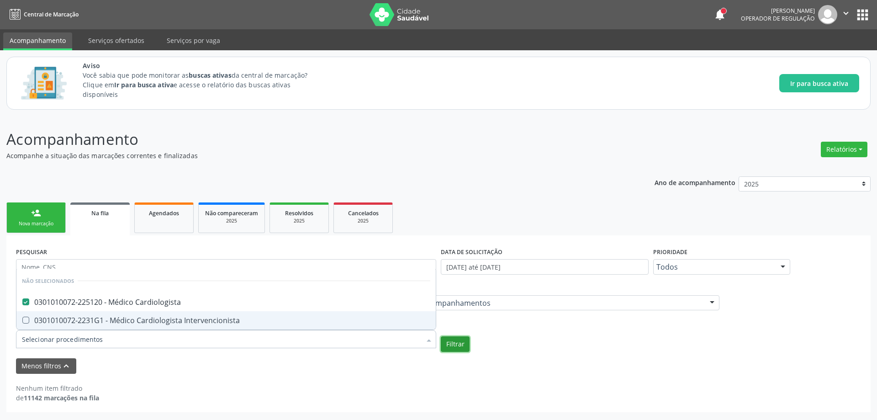
click at [459, 338] on button "Filtrar" at bounding box center [455, 344] width 29 height 16
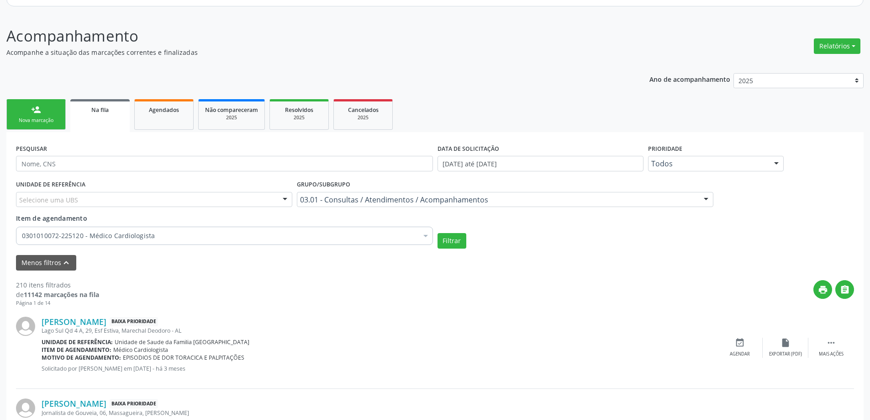
scroll to position [183, 0]
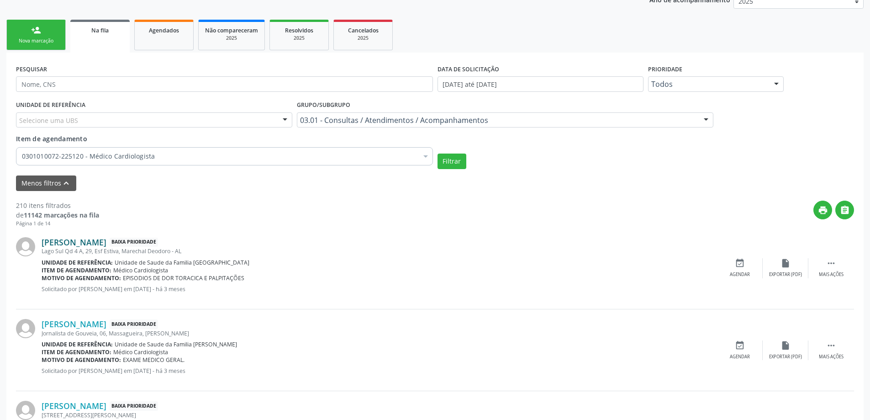
click at [74, 240] on link "[PERSON_NAME]" at bounding box center [74, 242] width 65 height 10
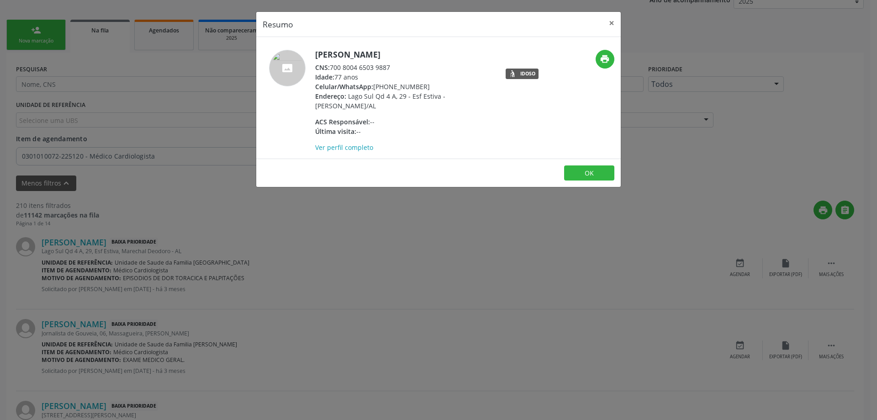
drag, startPoint x: 390, startPoint y: 67, endPoint x: 331, endPoint y: 66, distance: 58.5
click at [331, 66] on div "CNS: 700 8004 6503 9887" at bounding box center [404, 68] width 178 height 10
click at [613, 26] on button "×" at bounding box center [611, 23] width 18 height 22
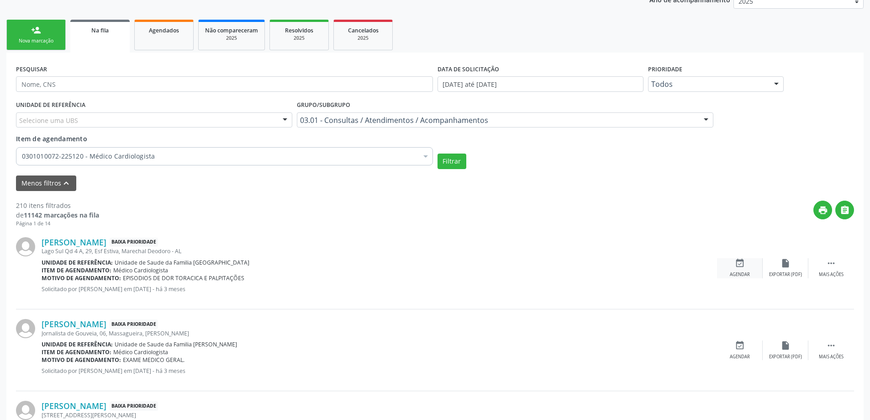
click at [737, 271] on div "event_available Agendar" at bounding box center [740, 268] width 46 height 20
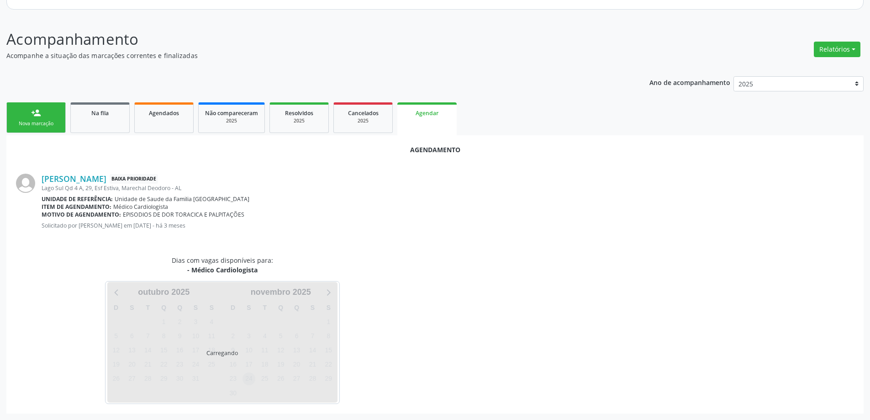
scroll to position [121, 0]
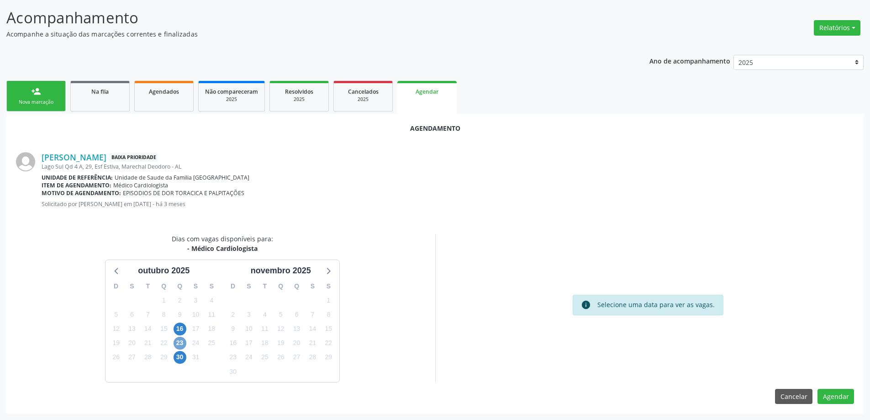
click at [178, 342] on span "23" at bounding box center [180, 343] width 13 height 13
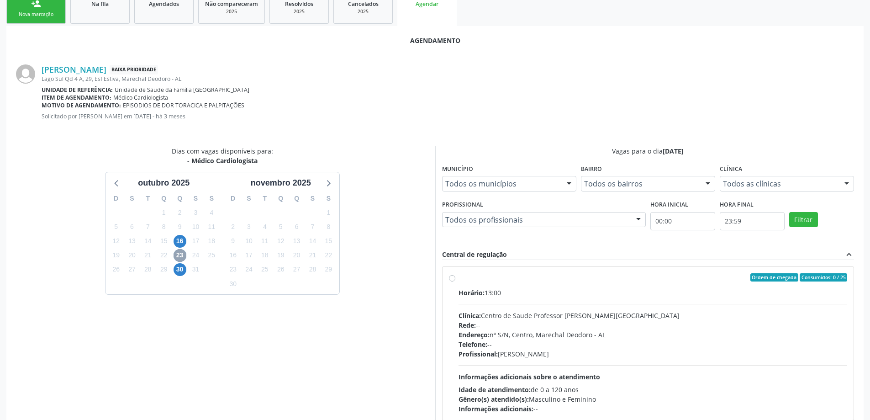
scroll to position [213, 0]
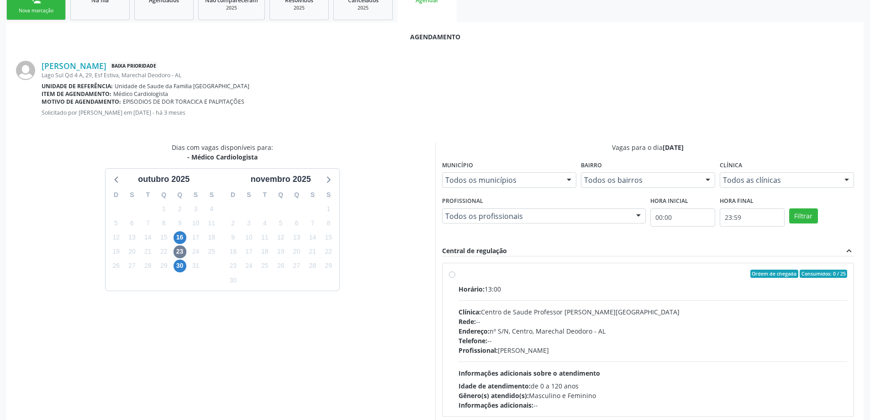
click at [458, 275] on label "Ordem de chegada Consumidos: 0 / 25 Horário: 13:00 Clínica: Centro de Saude Pro…" at bounding box center [652, 339] width 389 height 140
click at [454, 275] on input "Ordem de chegada Consumidos: 0 / 25 Horário: 13:00 Clínica: Centro de Saude Pro…" at bounding box center [452, 273] width 6 height 8
radio input "true"
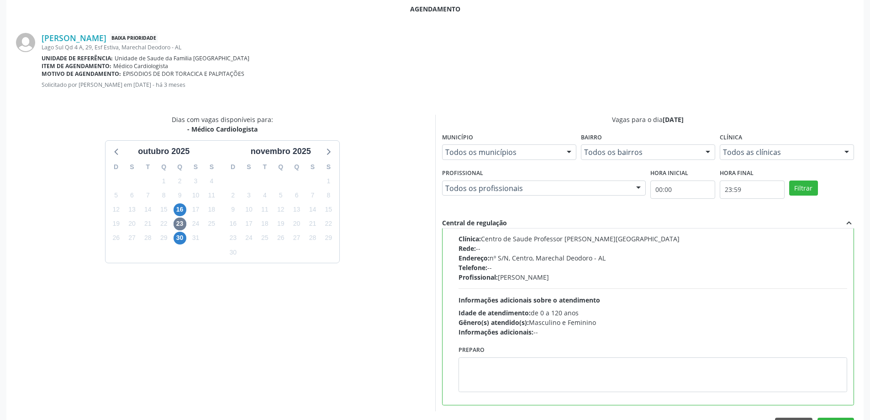
scroll to position [270, 0]
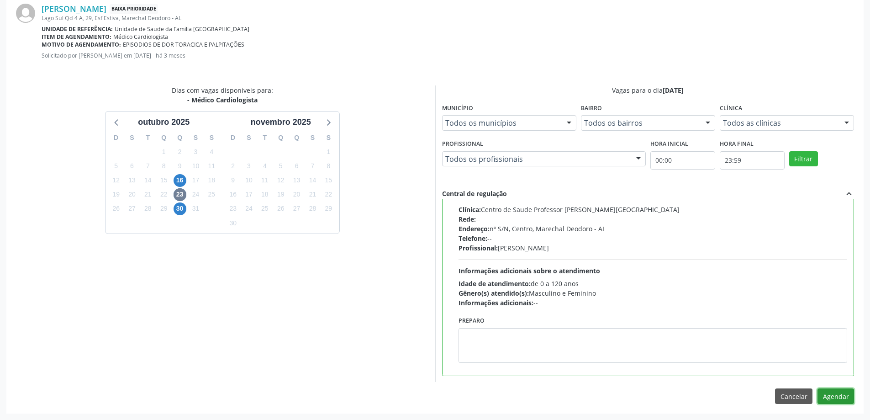
click at [844, 400] on button "Agendar" at bounding box center [835, 396] width 37 height 16
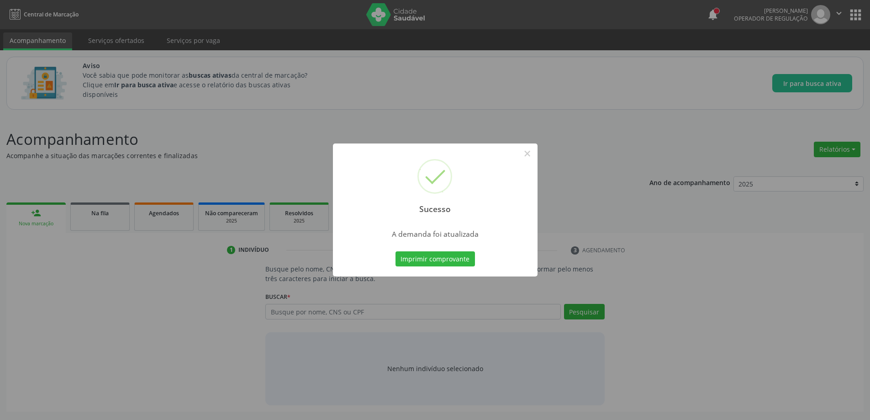
scroll to position [0, 0]
click at [530, 158] on button "×" at bounding box center [531, 154] width 16 height 16
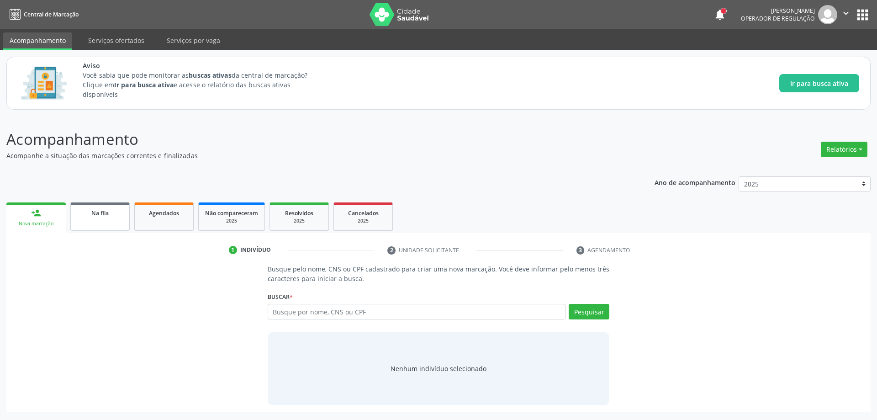
click at [92, 220] on link "Na fila" at bounding box center [99, 216] width 59 height 28
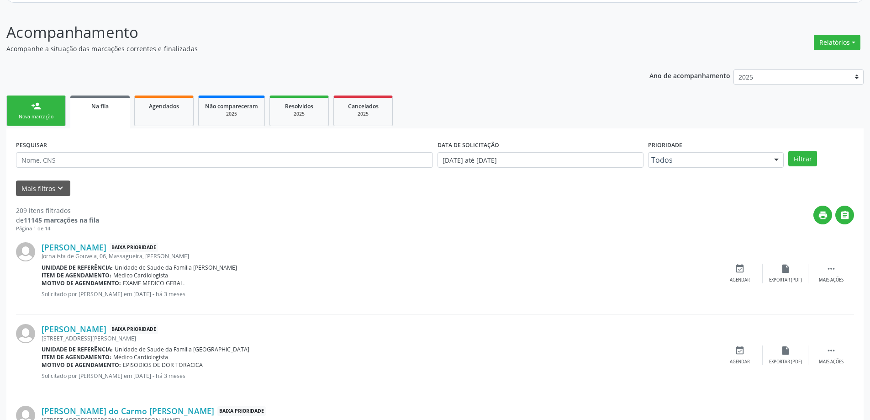
scroll to position [137, 0]
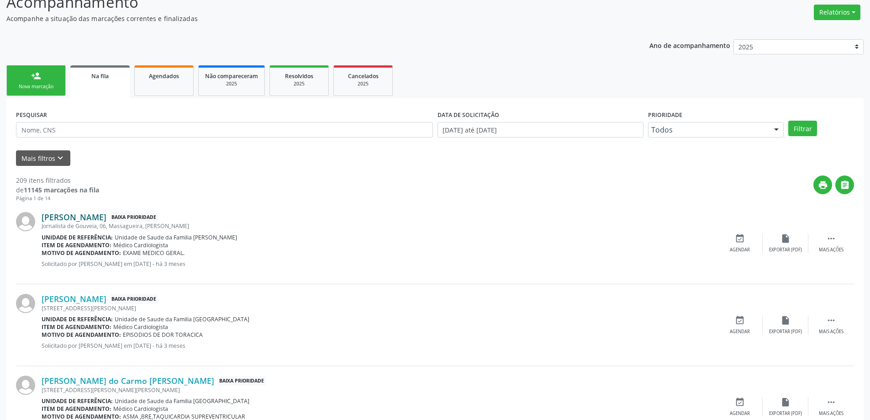
click at [81, 216] on link "[PERSON_NAME]" at bounding box center [74, 217] width 65 height 10
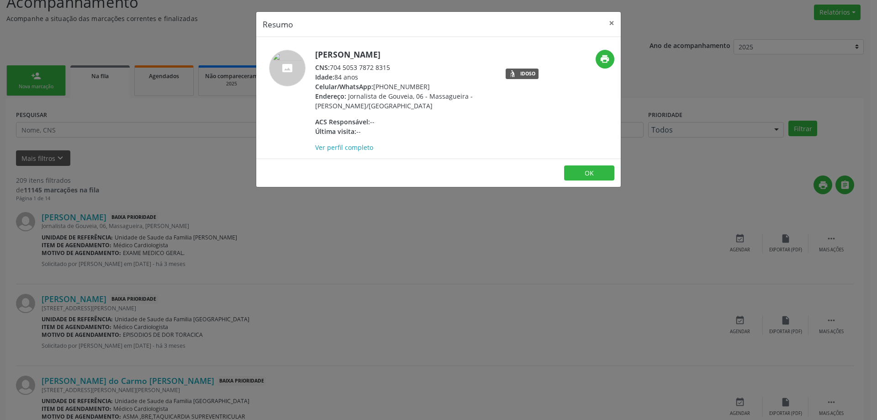
drag, startPoint x: 390, startPoint y: 67, endPoint x: 332, endPoint y: 67, distance: 58.0
click at [332, 67] on div "CNS: 704 5053 7872 8315" at bounding box center [404, 68] width 178 height 10
click at [610, 25] on button "×" at bounding box center [611, 23] width 18 height 22
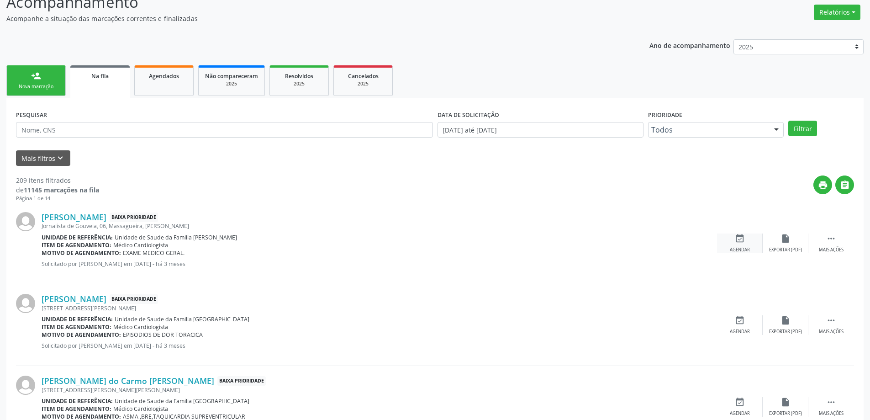
click at [742, 243] on div "event_available Agendar" at bounding box center [740, 243] width 46 height 20
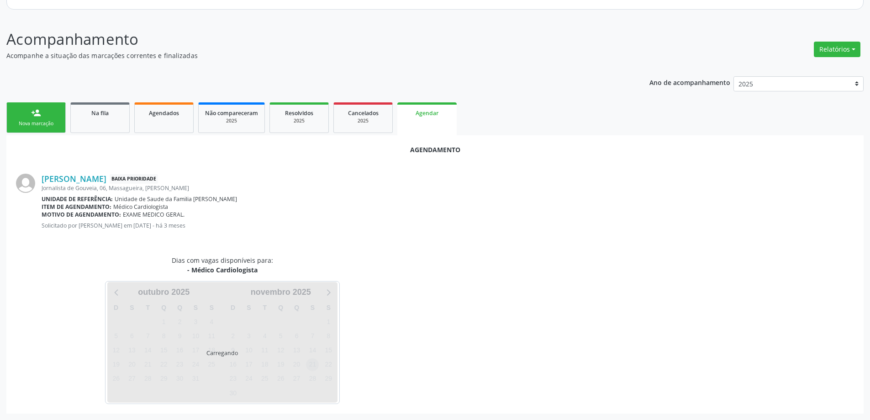
scroll to position [121, 0]
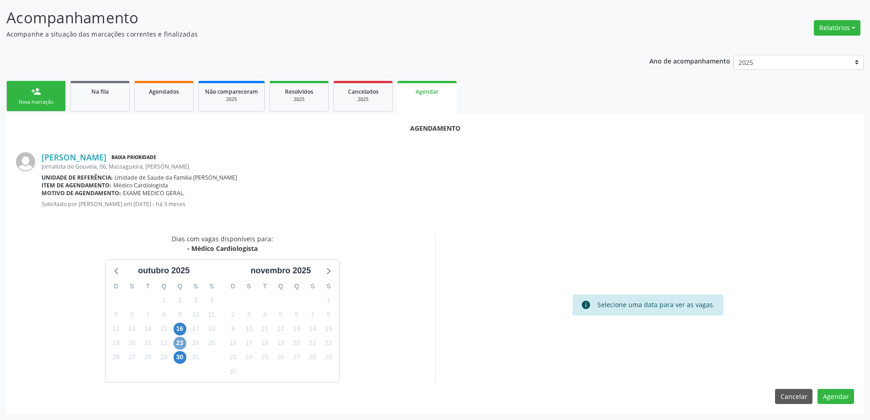
click at [181, 345] on span "23" at bounding box center [180, 343] width 13 height 13
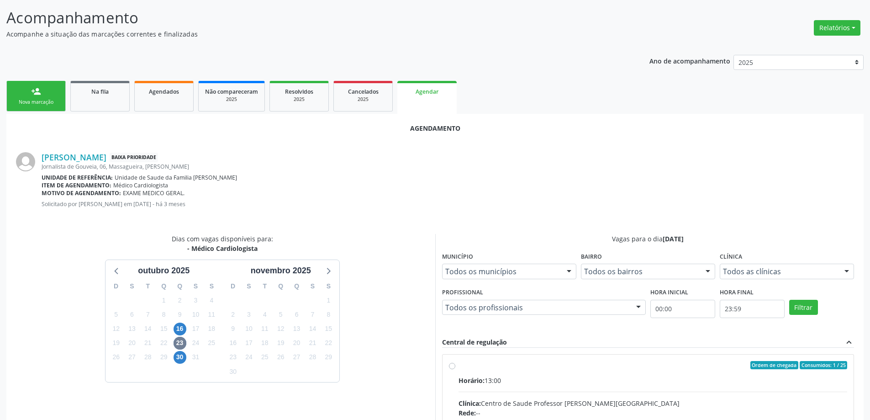
click at [451, 368] on input "Ordem de chegada Consumidos: 1 / 25 Horário: 13:00 Clínica: Centro de Saude Pro…" at bounding box center [452, 365] width 6 height 8
radio input "true"
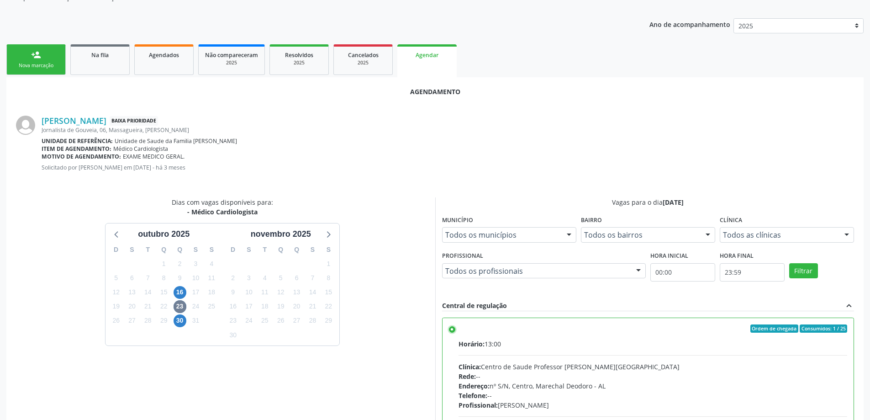
scroll to position [270, 0]
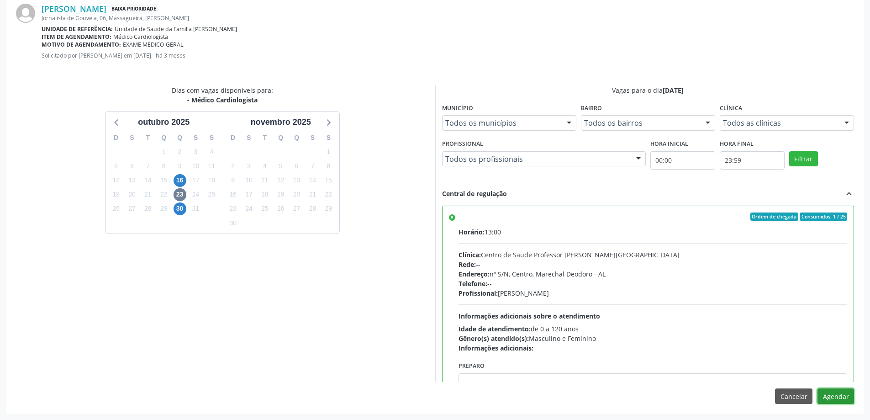
click at [827, 394] on button "Agendar" at bounding box center [835, 396] width 37 height 16
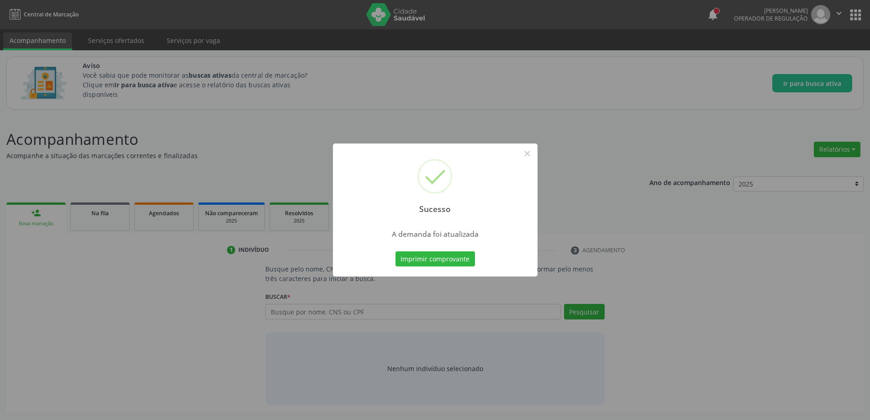
scroll to position [0, 0]
click at [530, 156] on button "×" at bounding box center [531, 154] width 16 height 16
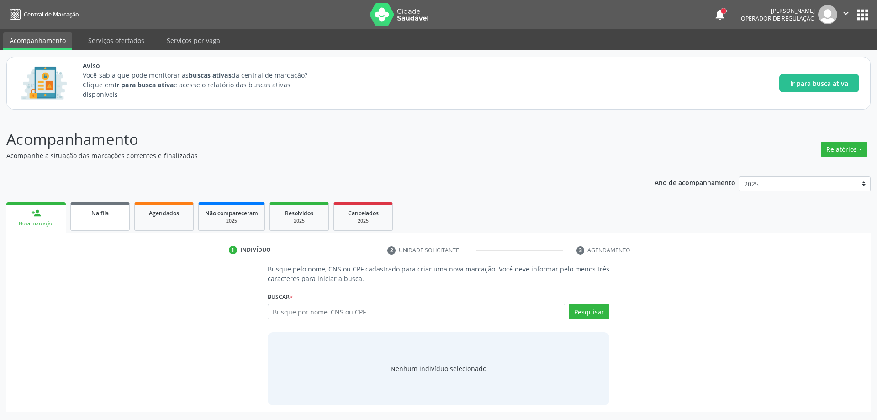
click at [99, 227] on link "Na fila" at bounding box center [99, 216] width 59 height 28
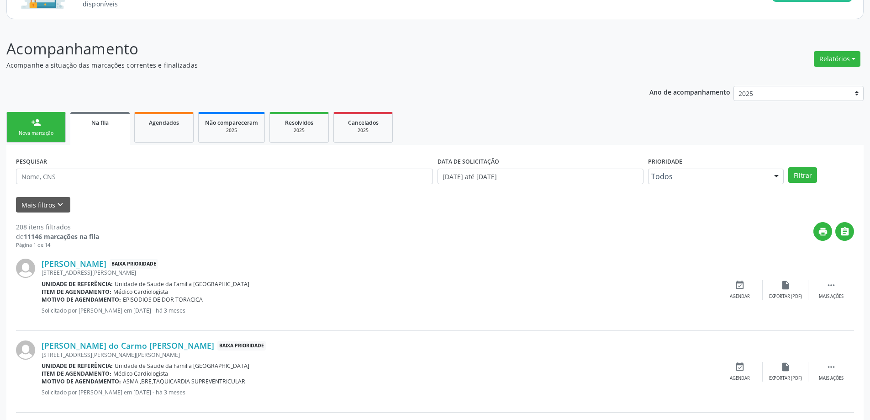
scroll to position [91, 0]
click at [82, 266] on link "[PERSON_NAME]" at bounding box center [74, 263] width 65 height 10
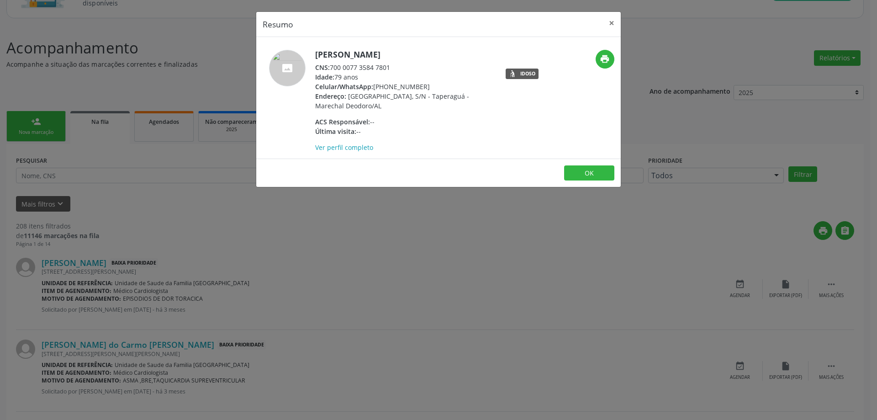
drag, startPoint x: 389, startPoint y: 65, endPoint x: 331, endPoint y: 67, distance: 58.5
click at [331, 67] on div "CNS: 700 0077 3584 7801" at bounding box center [404, 68] width 178 height 10
click at [609, 22] on button "×" at bounding box center [611, 23] width 18 height 22
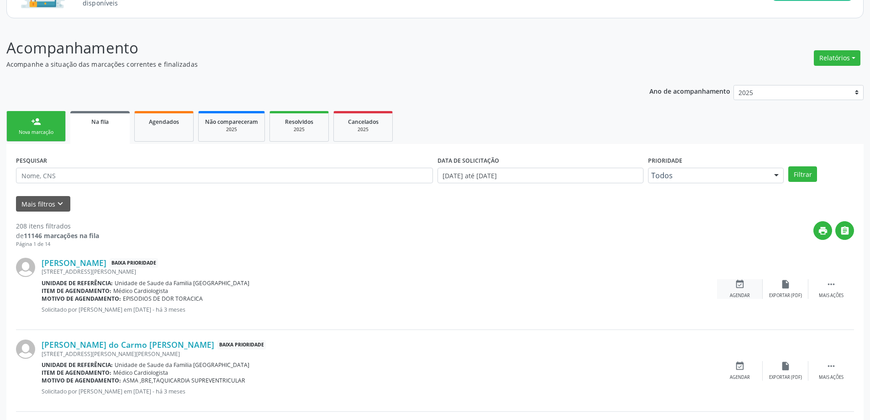
click at [733, 287] on div "event_available Agendar" at bounding box center [740, 289] width 46 height 20
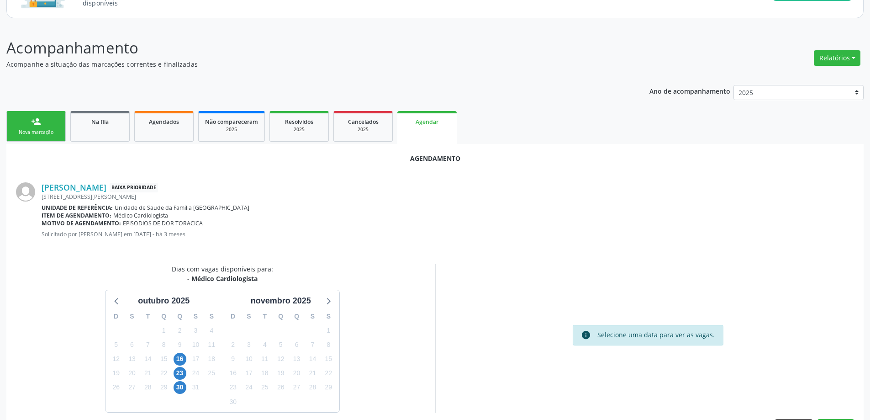
click at [172, 374] on div "23" at bounding box center [180, 373] width 16 height 14
click at [184, 372] on span "23" at bounding box center [180, 373] width 13 height 13
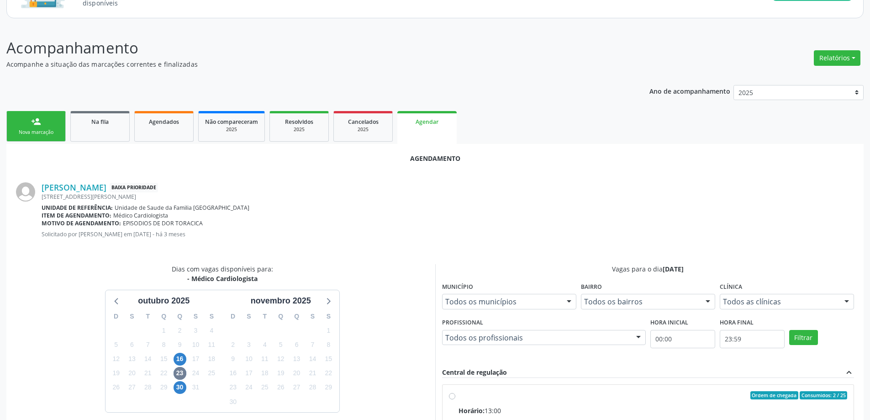
click at [450, 395] on input "Ordem de chegada Consumidos: 2 / 25 Horário: 13:00 Clínica: Centro de Saude Pro…" at bounding box center [452, 395] width 6 height 8
radio input "true"
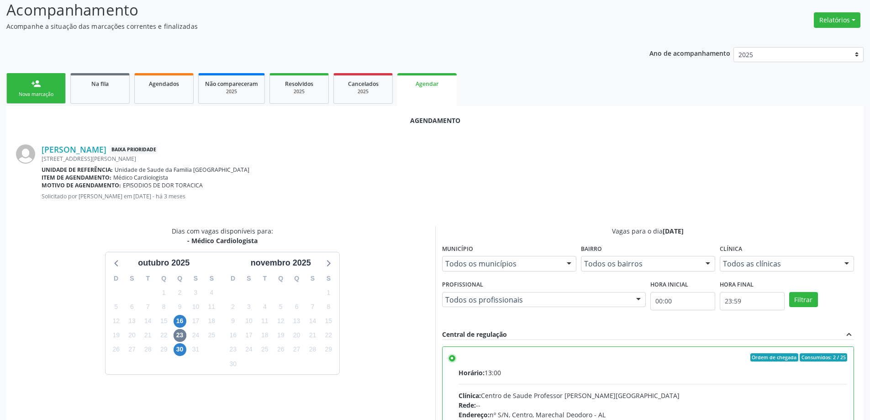
scroll to position [270, 0]
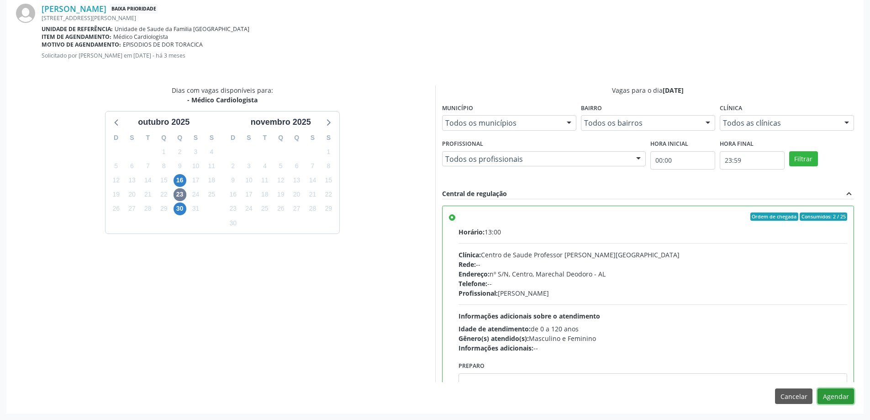
click at [831, 398] on button "Agendar" at bounding box center [835, 396] width 37 height 16
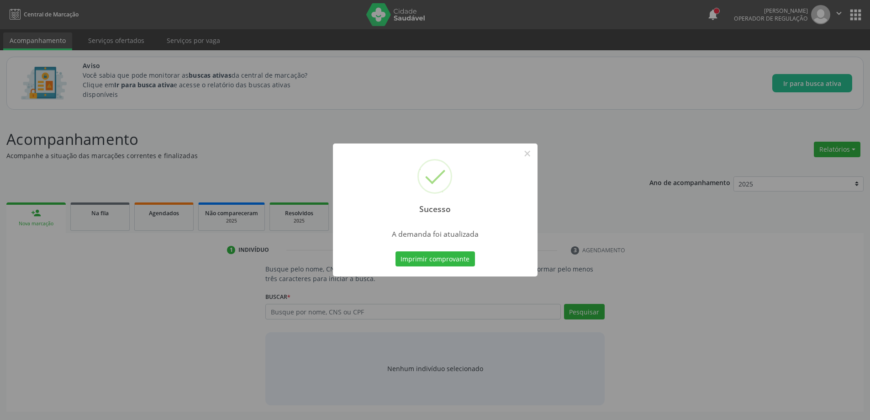
scroll to position [0, 0]
click at [531, 155] on button "×" at bounding box center [531, 154] width 16 height 16
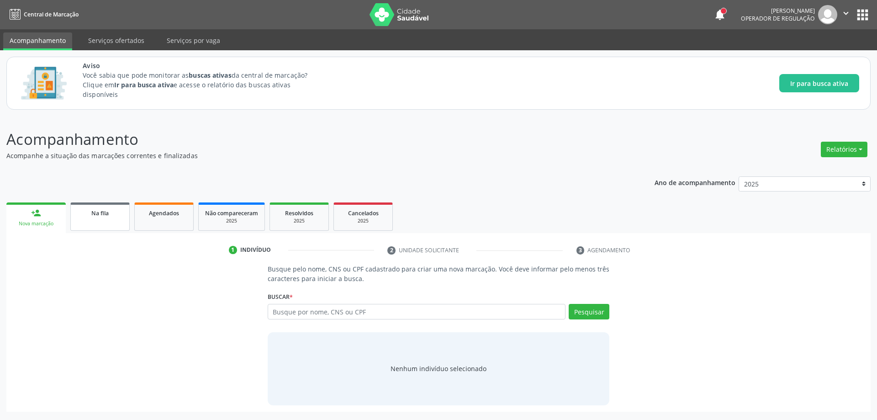
click at [92, 220] on link "Na fila" at bounding box center [99, 216] width 59 height 28
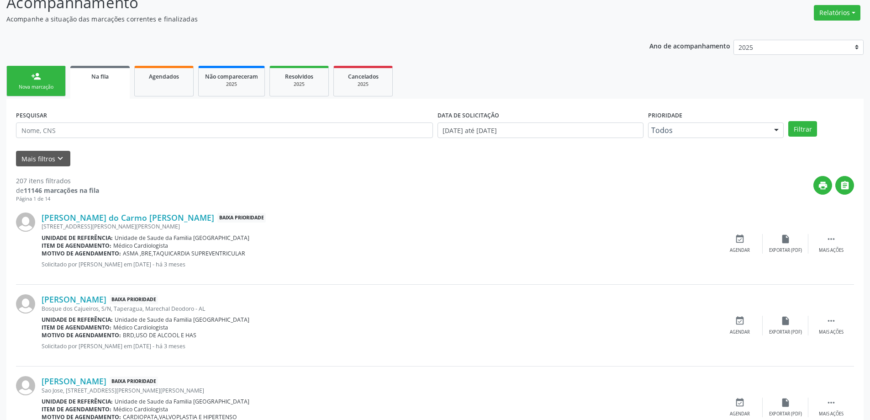
scroll to position [137, 0]
click at [91, 218] on link "[PERSON_NAME] do Carmo [PERSON_NAME]" at bounding box center [128, 217] width 173 height 10
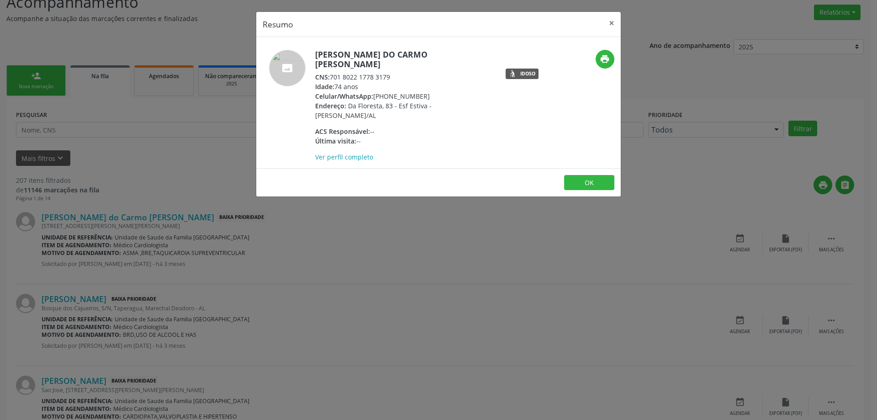
drag, startPoint x: 393, startPoint y: 69, endPoint x: 331, endPoint y: 68, distance: 62.6
click at [331, 72] on div "CNS: 701 8022 1778 3179" at bounding box center [404, 77] width 178 height 10
click at [610, 21] on button "×" at bounding box center [611, 23] width 18 height 22
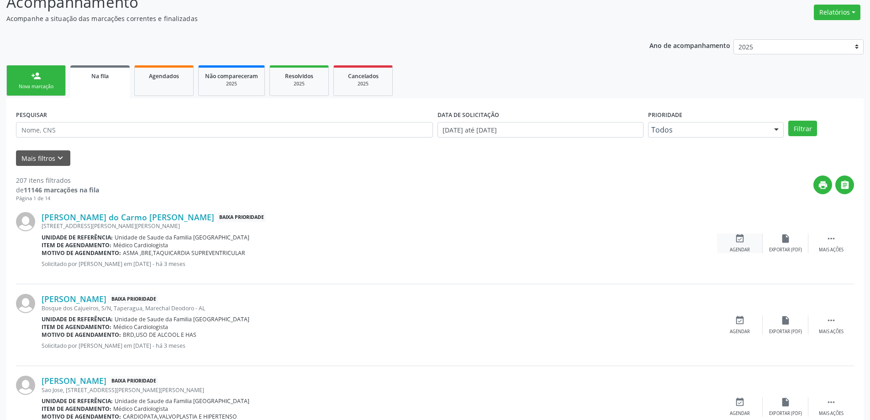
click at [735, 247] on div "Agendar" at bounding box center [740, 250] width 20 height 6
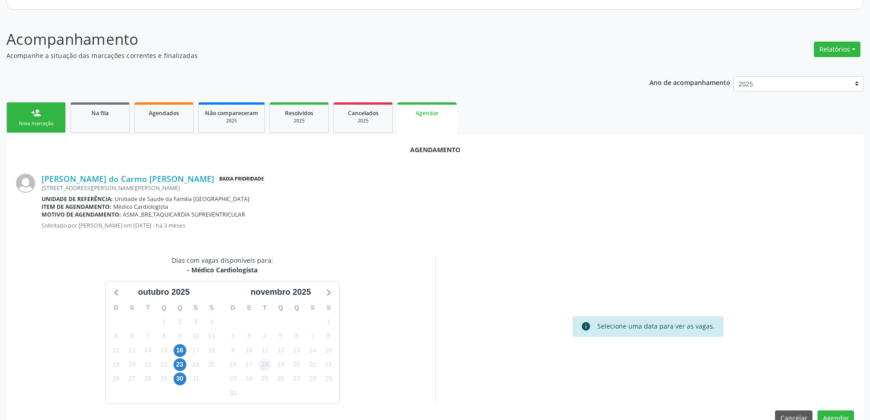
scroll to position [121, 0]
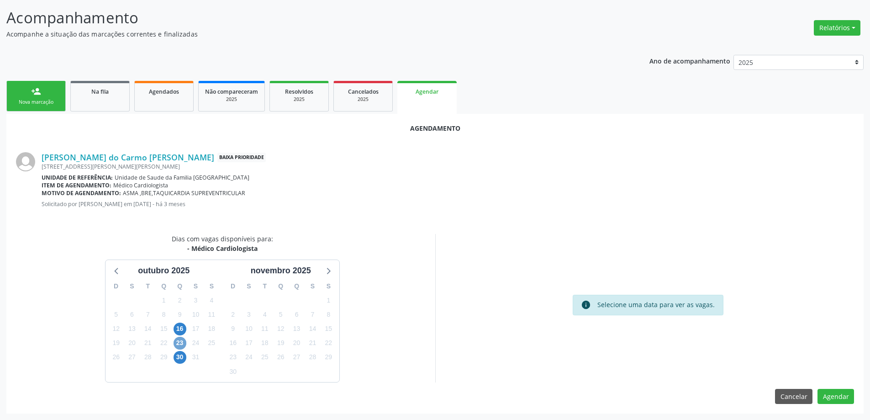
click at [185, 342] on span "23" at bounding box center [180, 343] width 13 height 13
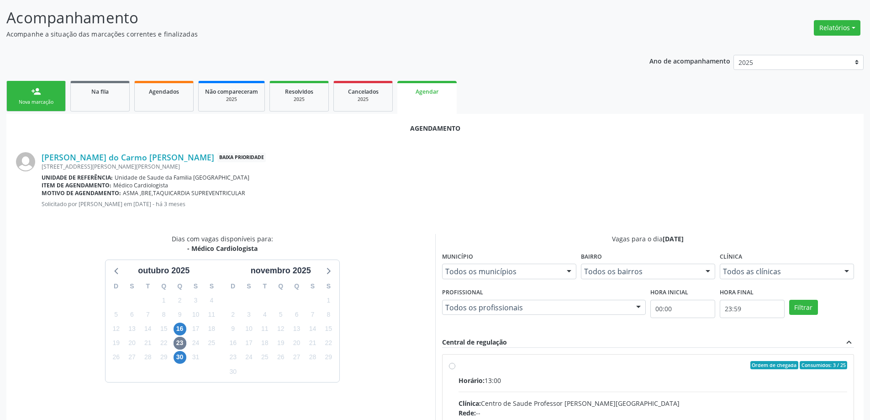
click at [453, 364] on input "Ordem de chegada Consumidos: 3 / 25 Horário: 13:00 Clínica: Centro de Saude Pro…" at bounding box center [452, 365] width 6 height 8
radio input "true"
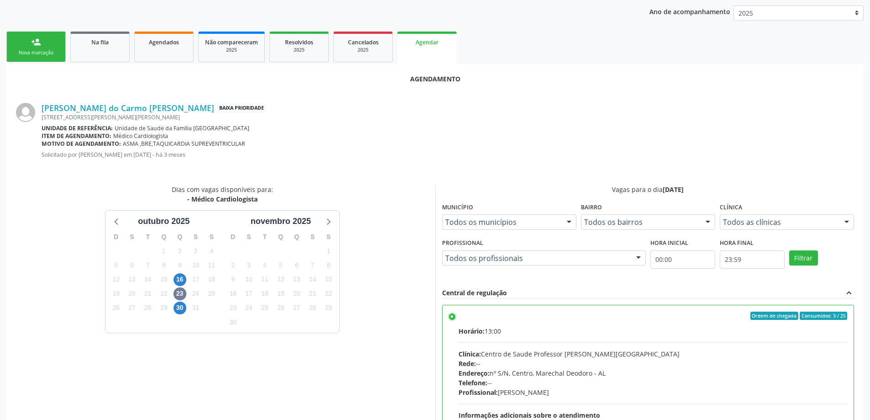
scroll to position [270, 0]
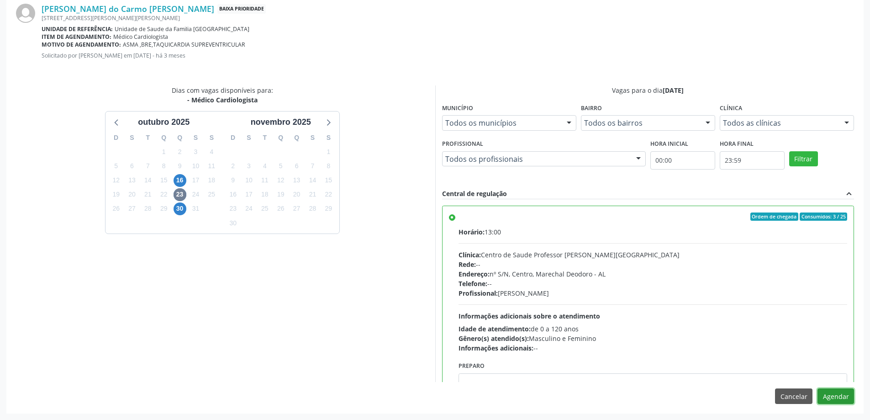
click at [840, 400] on button "Agendar" at bounding box center [835, 396] width 37 height 16
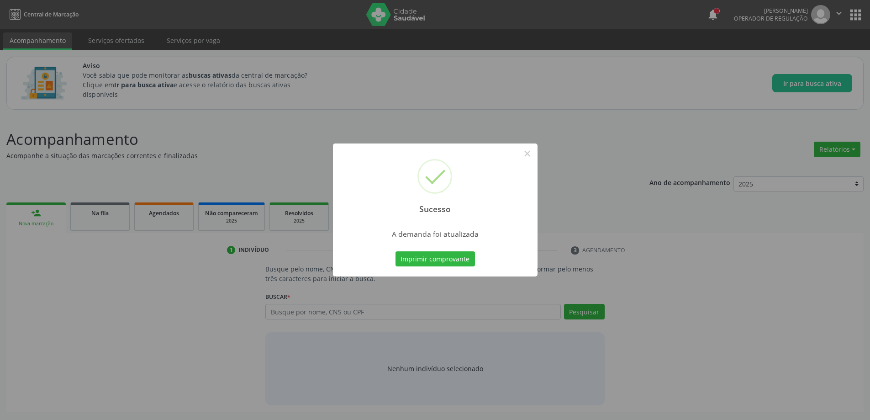
scroll to position [0, 0]
click at [528, 153] on button "×" at bounding box center [531, 154] width 16 height 16
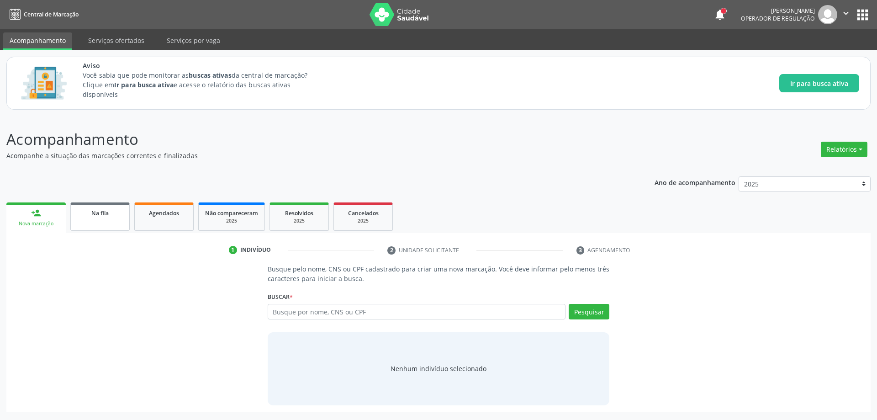
click at [112, 225] on link "Na fila" at bounding box center [99, 216] width 59 height 28
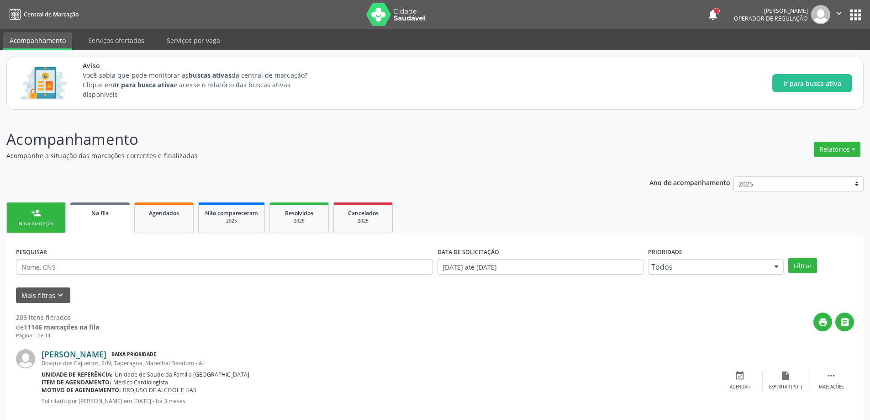
scroll to position [91, 0]
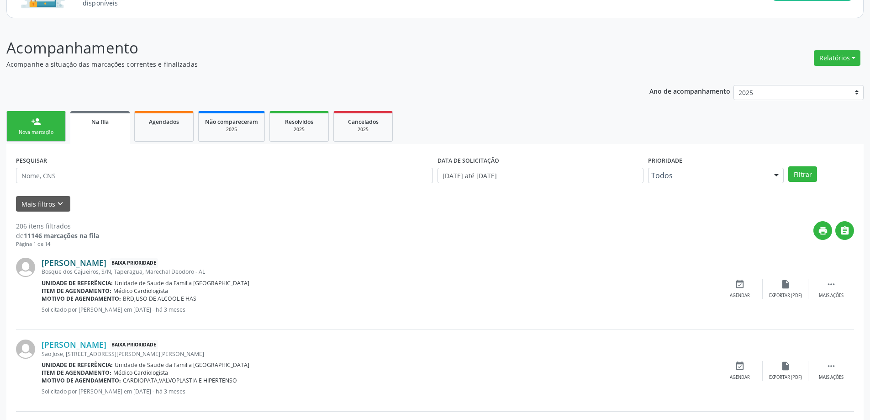
click at [102, 260] on link "[PERSON_NAME]" at bounding box center [74, 263] width 65 height 10
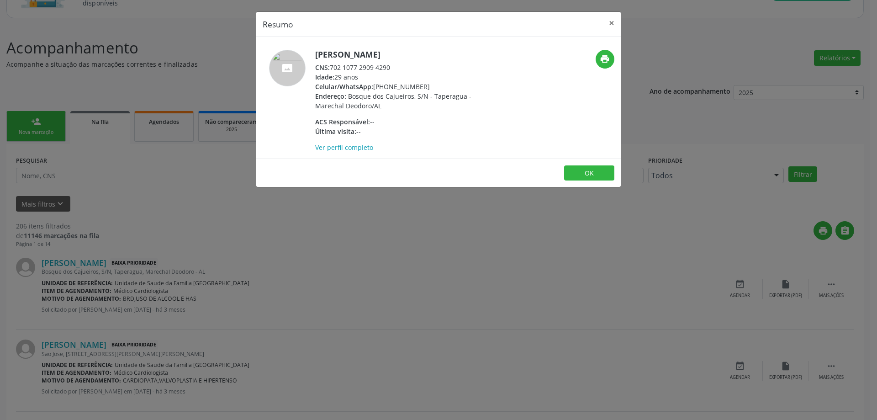
drag, startPoint x: 390, startPoint y: 66, endPoint x: 331, endPoint y: 68, distance: 59.9
click at [331, 68] on div "CNS: 702 1077 2909 4290" at bounding box center [404, 68] width 178 height 10
click at [610, 25] on button "×" at bounding box center [611, 23] width 18 height 22
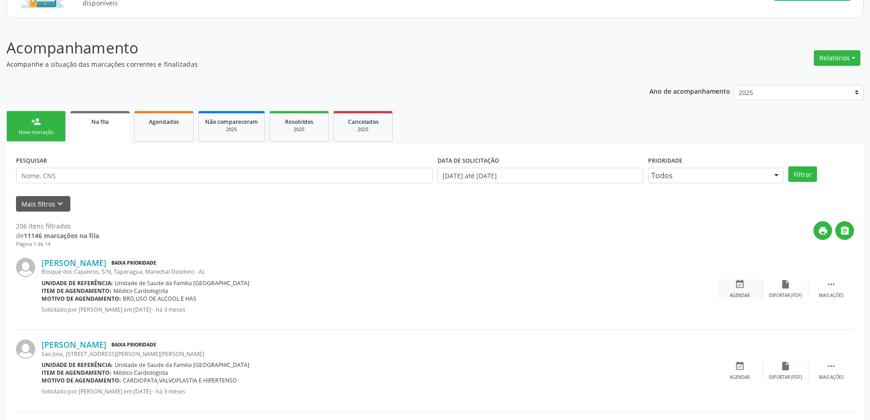
click at [737, 290] on div "event_available Agendar" at bounding box center [740, 289] width 46 height 20
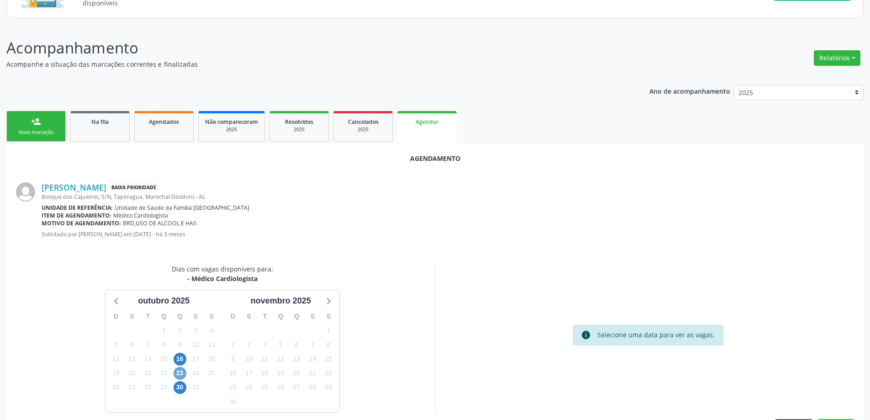
click at [181, 376] on span "23" at bounding box center [180, 373] width 13 height 13
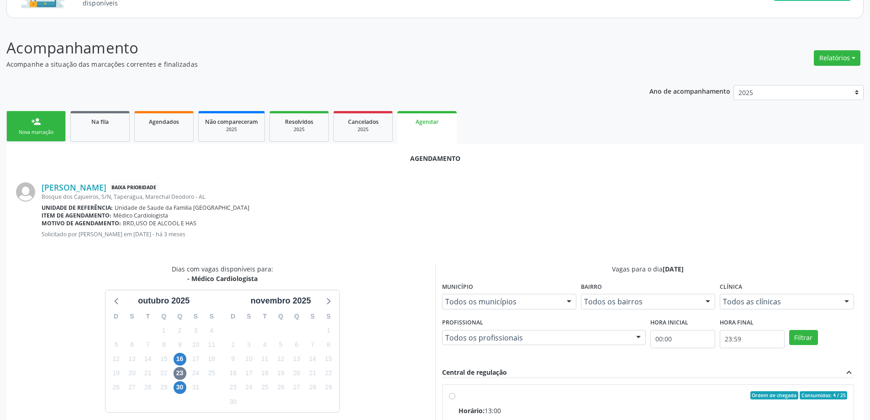
click at [450, 398] on input "Ordem de chegada Consumidos: 4 / 25 Horário: 13:00 Clínica: Centro de Saude Pro…" at bounding box center [452, 395] width 6 height 8
radio input "true"
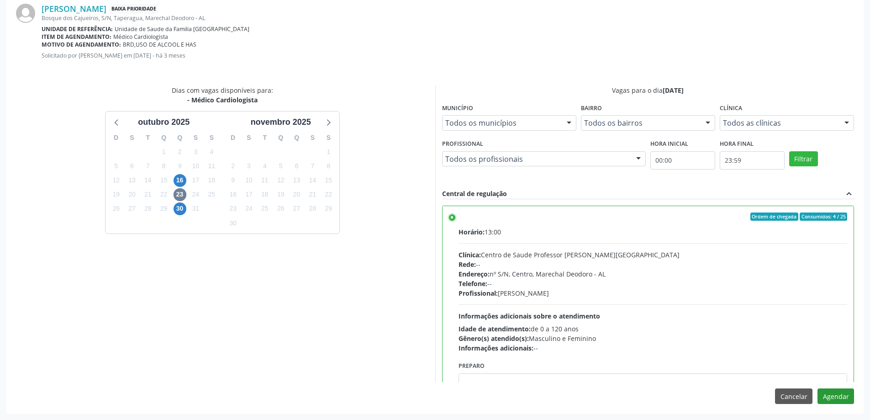
scroll to position [45, 0]
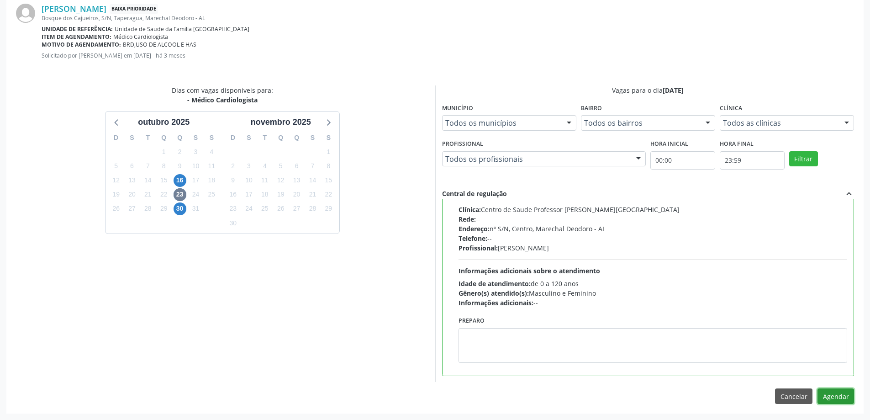
click at [835, 393] on button "Agendar" at bounding box center [835, 396] width 37 height 16
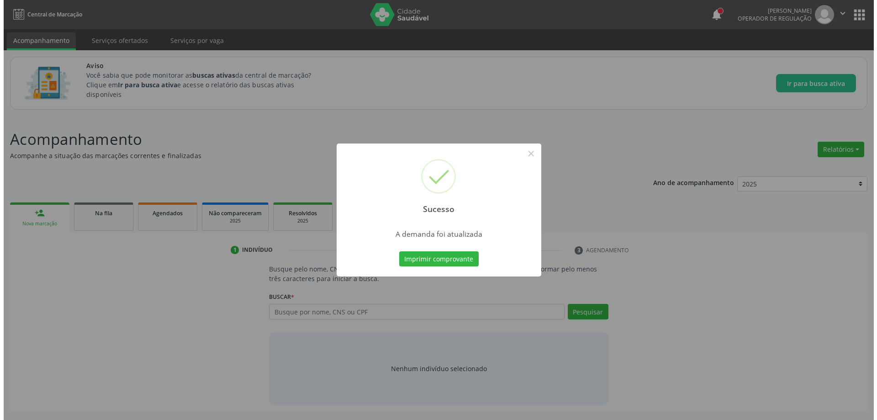
scroll to position [0, 0]
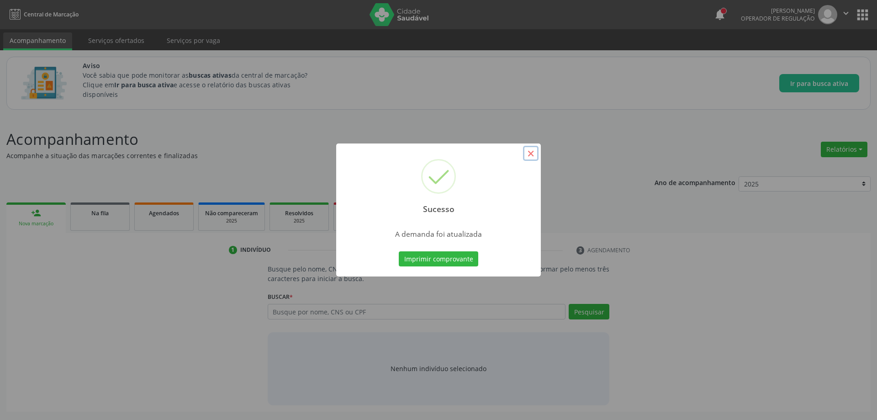
click at [532, 155] on button "×" at bounding box center [531, 154] width 16 height 16
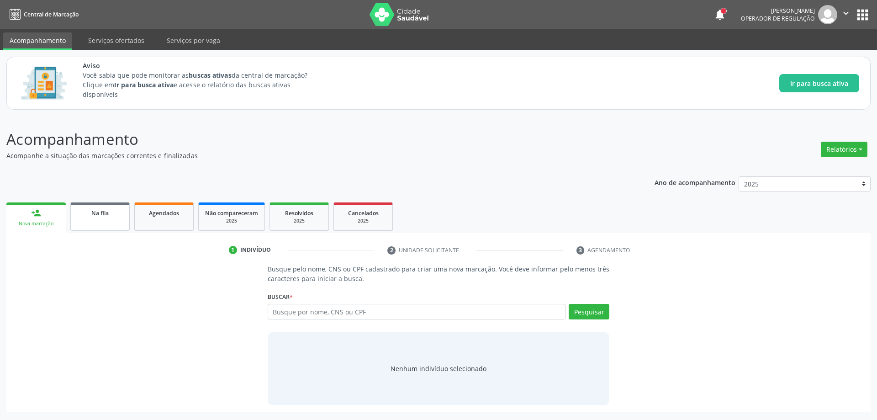
click at [88, 219] on link "Na fila" at bounding box center [99, 216] width 59 height 28
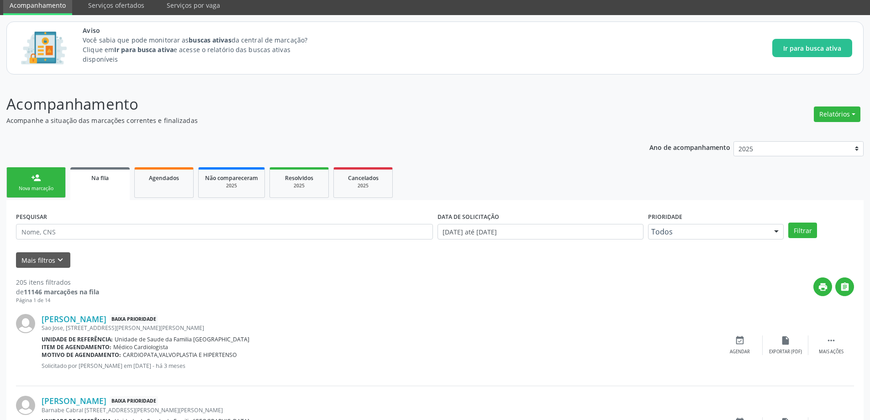
scroll to position [91, 0]
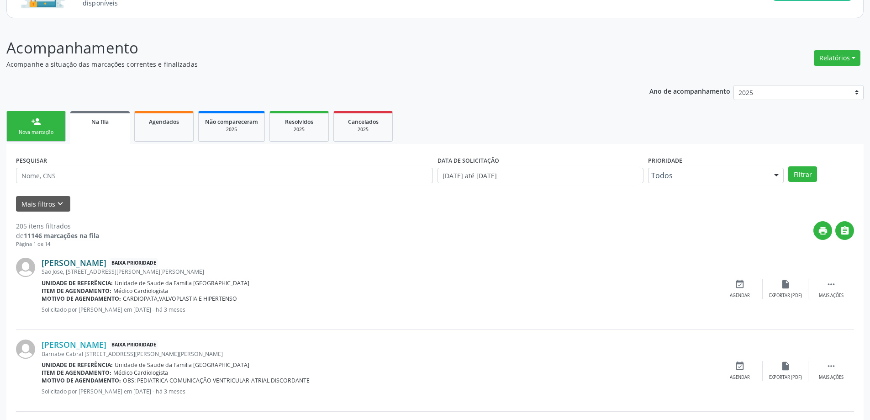
click at [71, 263] on link "[PERSON_NAME]" at bounding box center [74, 263] width 65 height 10
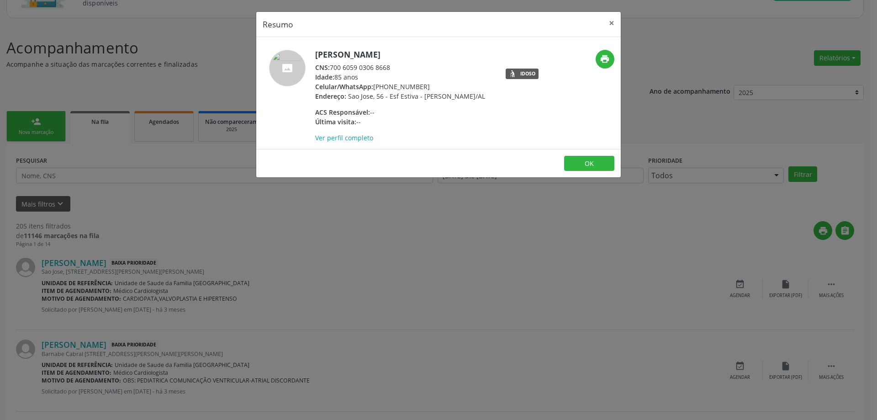
drag, startPoint x: 392, startPoint y: 67, endPoint x: 332, endPoint y: 67, distance: 59.4
click at [332, 67] on div "CNS: 700 6059 0306 8668" at bounding box center [400, 68] width 170 height 10
copy div "700 6059 0306 8668"
click at [608, 26] on button "×" at bounding box center [611, 23] width 18 height 22
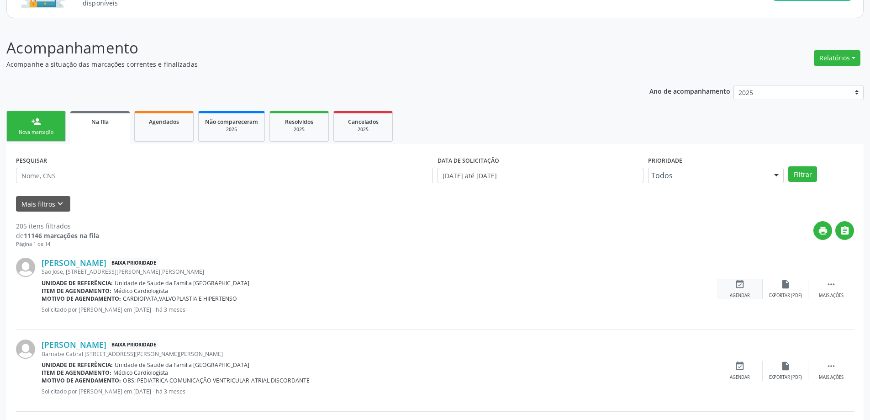
click at [741, 291] on div "event_available Agendar" at bounding box center [740, 289] width 46 height 20
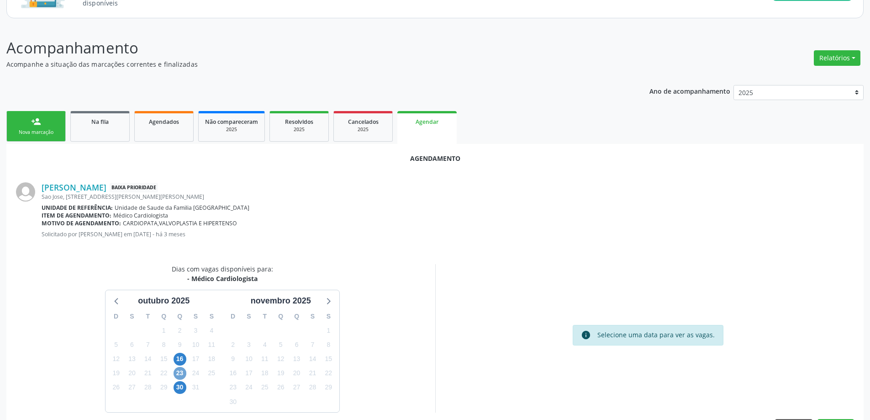
click at [180, 376] on span "23" at bounding box center [180, 373] width 13 height 13
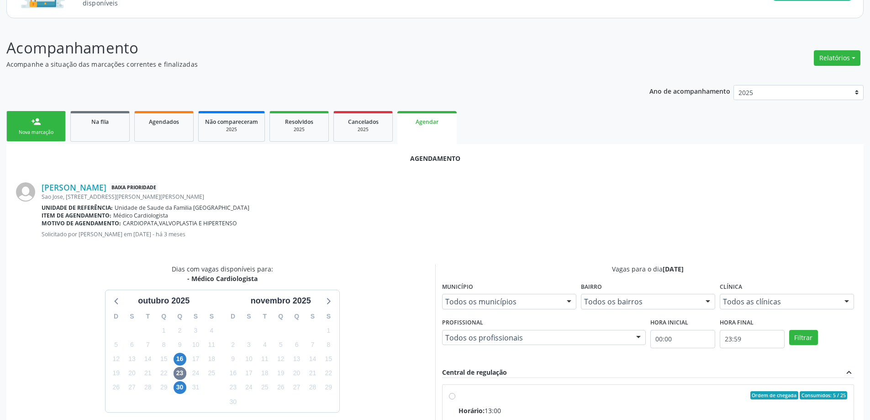
radio input "true"
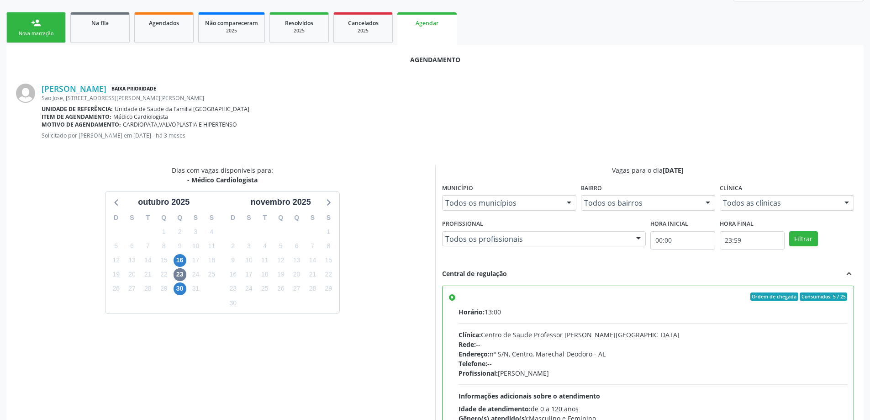
scroll to position [270, 0]
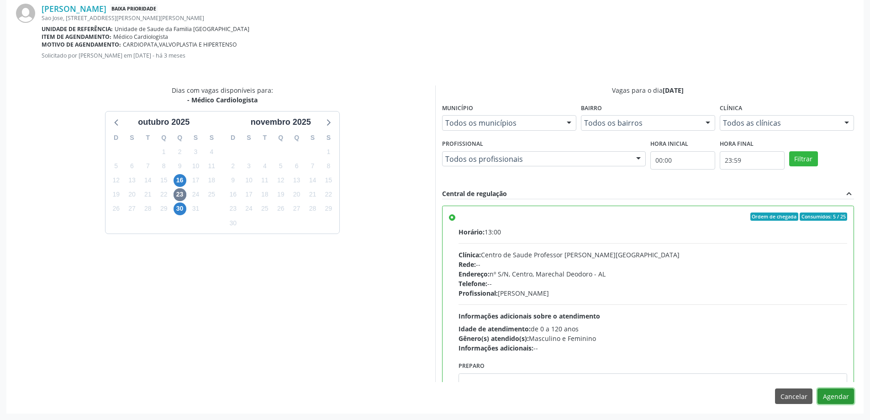
click at [836, 394] on button "Agendar" at bounding box center [835, 396] width 37 height 16
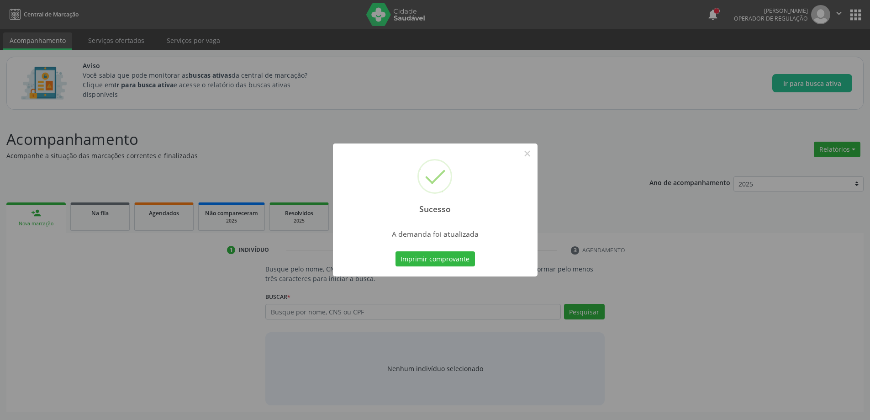
scroll to position [0, 0]
click at [532, 157] on button "×" at bounding box center [531, 154] width 16 height 16
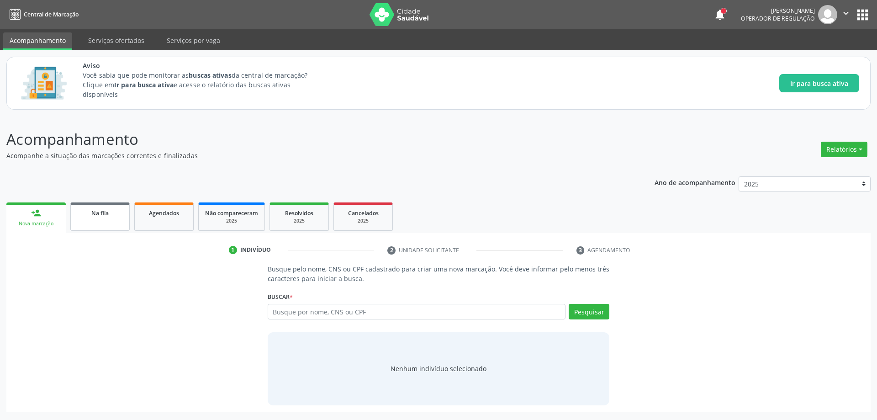
click at [103, 221] on link "Na fila" at bounding box center [99, 216] width 59 height 28
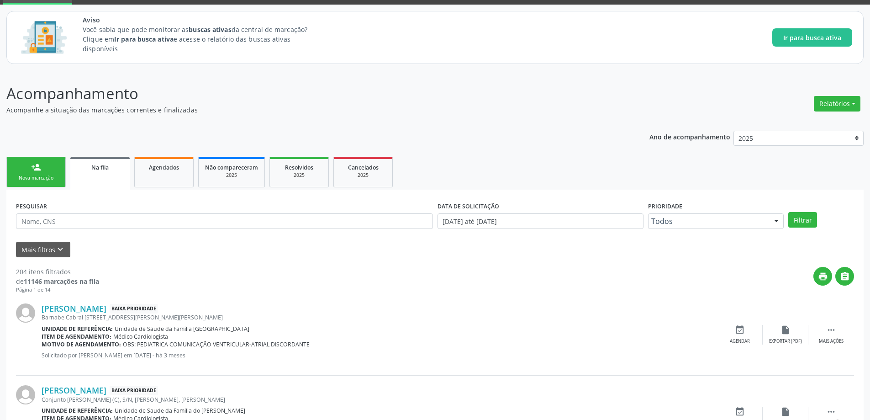
scroll to position [91, 0]
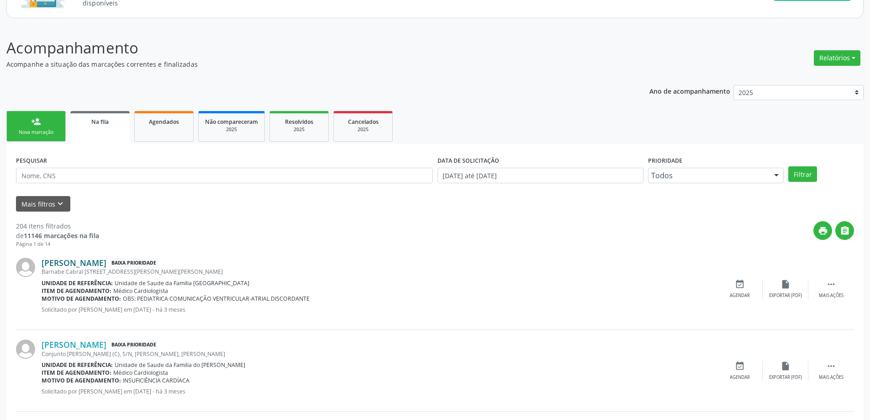
click at [94, 258] on link "[PERSON_NAME]" at bounding box center [74, 263] width 65 height 10
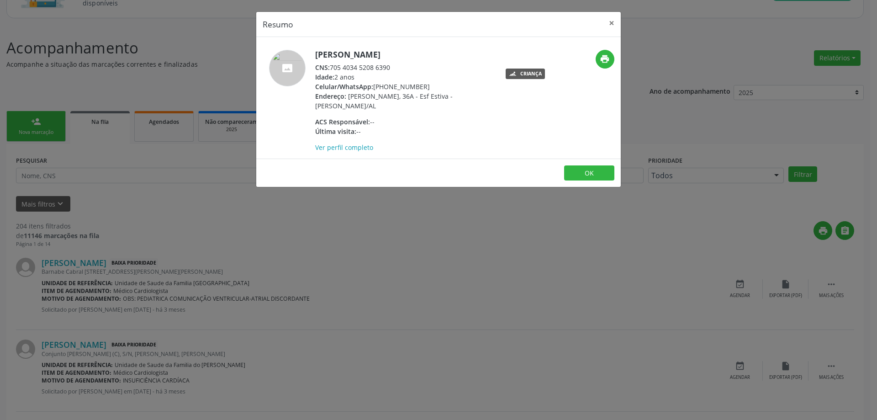
drag, startPoint x: 394, startPoint y: 66, endPoint x: 333, endPoint y: 68, distance: 60.8
click at [333, 68] on div "CNS: 705 4034 5208 6390" at bounding box center [404, 68] width 178 height 10
copy div "705 4034 5208 6390"
click at [608, 25] on button "×" at bounding box center [611, 23] width 18 height 22
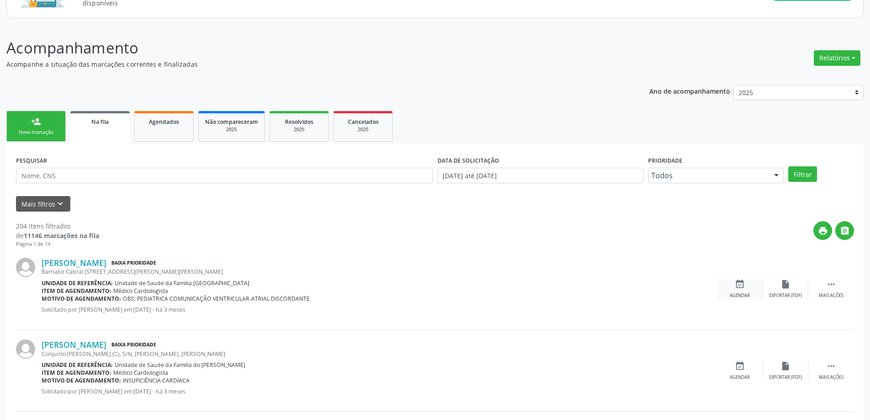
click at [740, 284] on icon "event_available" at bounding box center [740, 284] width 10 height 10
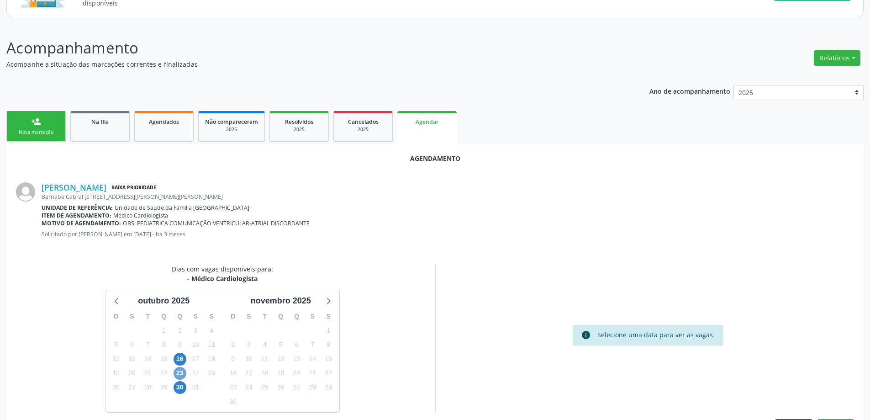
click at [179, 374] on span "23" at bounding box center [180, 373] width 13 height 13
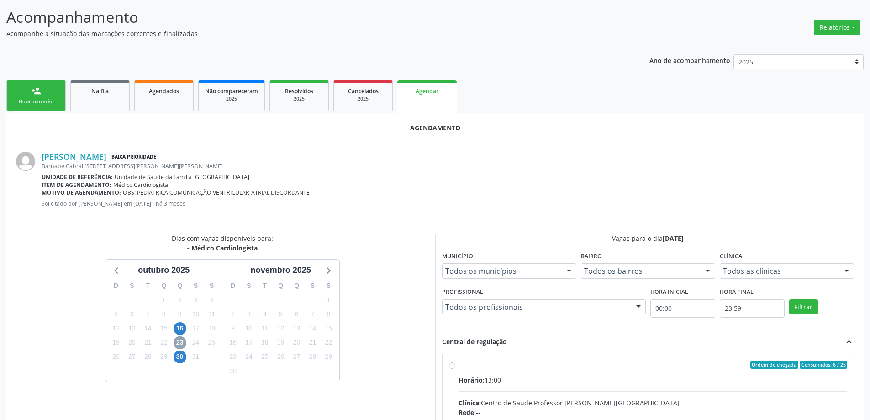
scroll to position [137, 0]
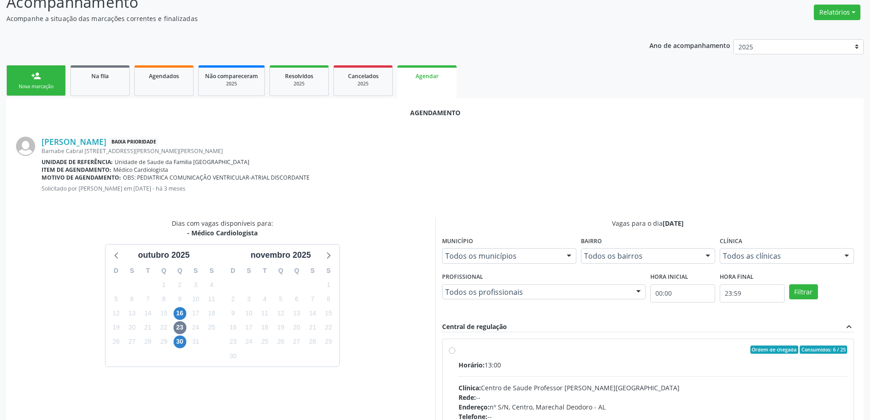
click at [453, 355] on div "Ordem de chegada Consumidos: 6 / 25 Horário: 13:00 Clínica: Centro de Saude Pro…" at bounding box center [648, 415] width 399 height 140
radio input "true"
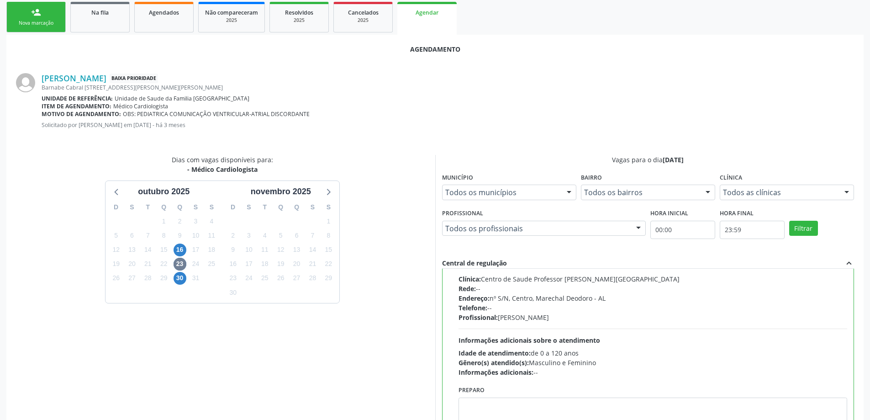
scroll to position [270, 0]
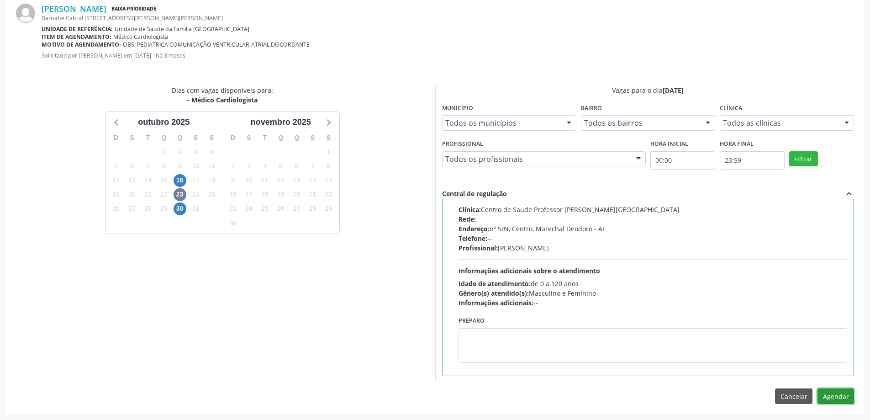
click at [828, 395] on button "Agendar" at bounding box center [835, 396] width 37 height 16
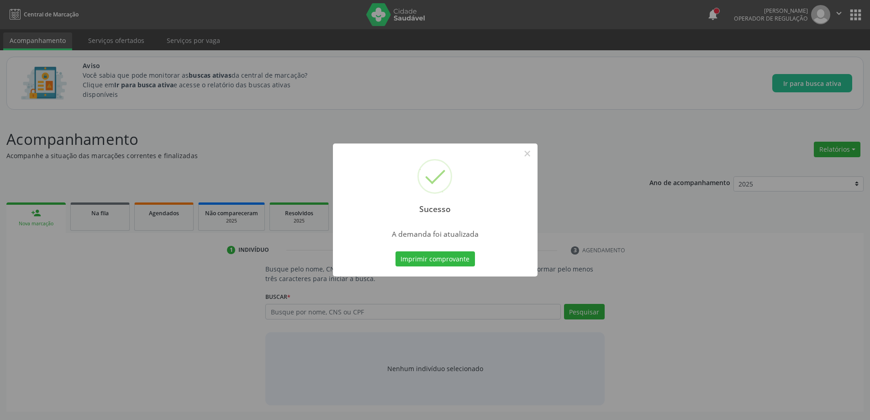
scroll to position [0, 0]
drag, startPoint x: 529, startPoint y: 151, endPoint x: 501, endPoint y: 160, distance: 29.3
click at [528, 151] on button "×" at bounding box center [531, 154] width 16 height 16
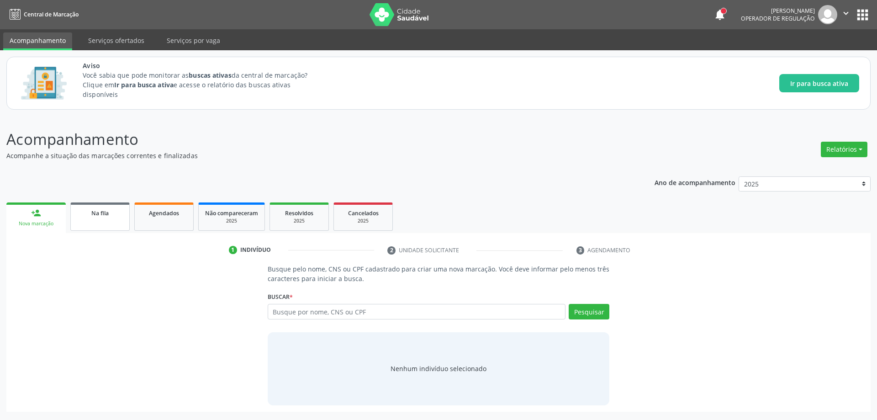
click at [105, 213] on span "Na fila" at bounding box center [99, 213] width 17 height 8
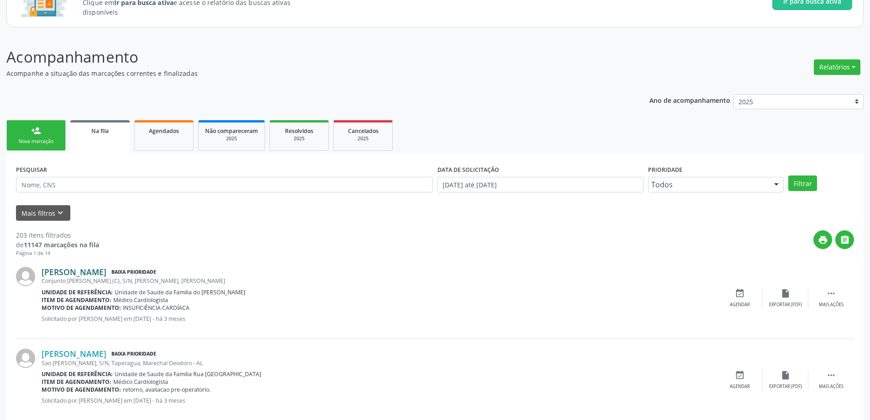
scroll to position [91, 0]
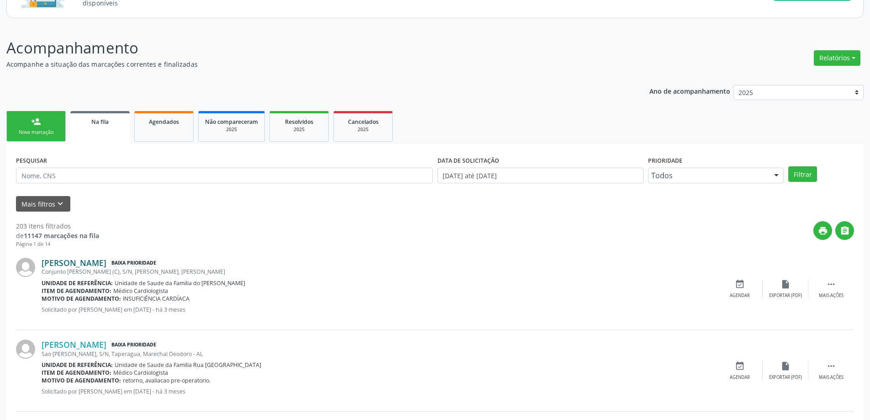
click at [106, 261] on link "[PERSON_NAME]" at bounding box center [74, 263] width 65 height 10
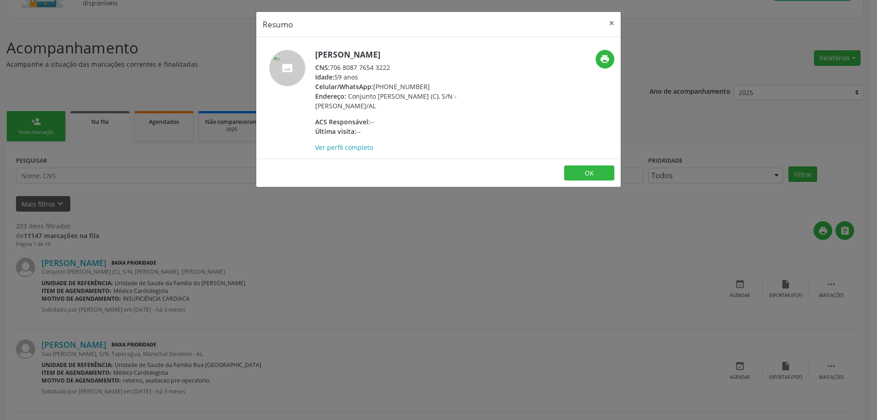
drag, startPoint x: 392, startPoint y: 68, endPoint x: 333, endPoint y: 69, distance: 59.4
click at [333, 69] on div "CNS: 706 8087 7654 3222" at bounding box center [404, 68] width 178 height 10
copy div "706 8087 7654 3222"
click at [607, 23] on button "×" at bounding box center [611, 23] width 18 height 22
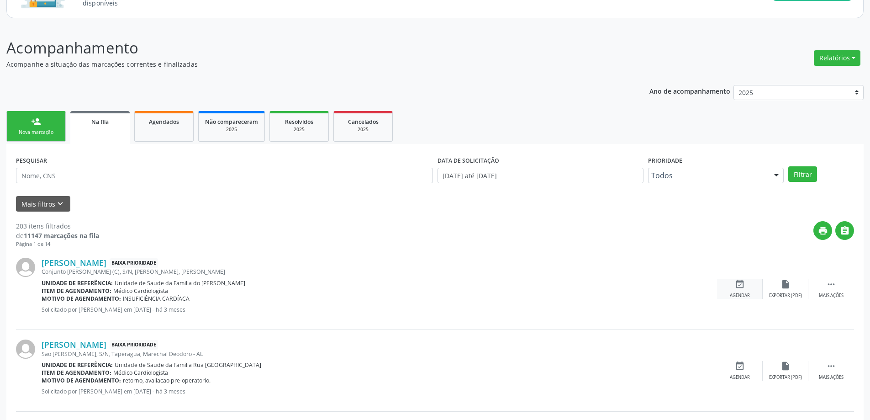
click at [733, 292] on div "Agendar" at bounding box center [740, 295] width 20 height 6
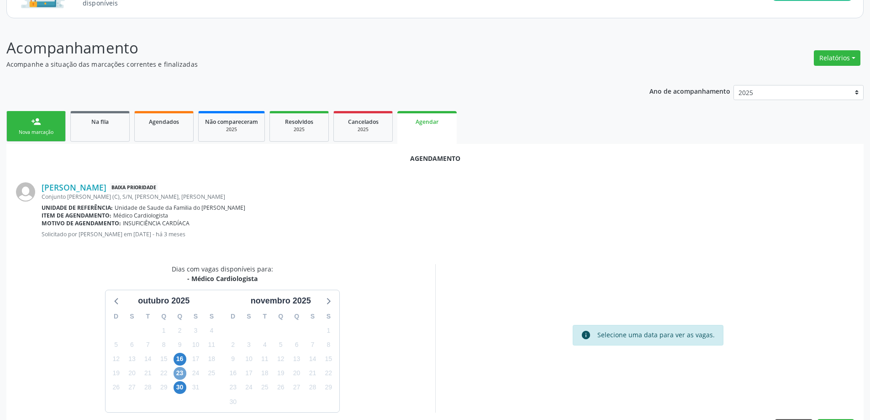
click at [179, 371] on span "23" at bounding box center [180, 373] width 13 height 13
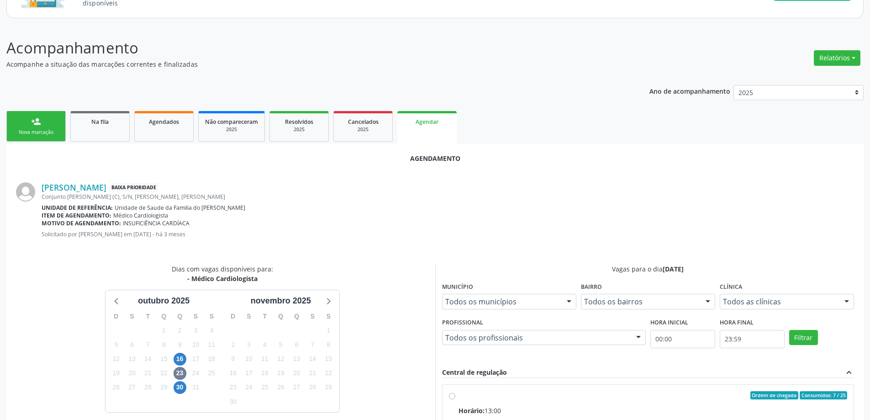
radio input "true"
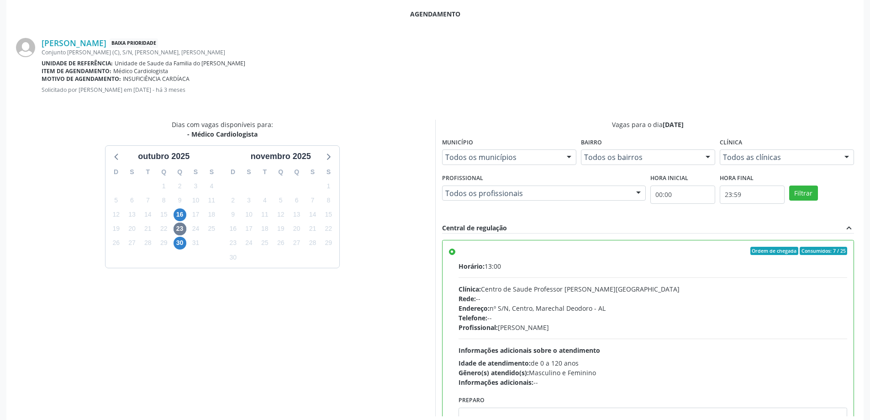
scroll to position [270, 0]
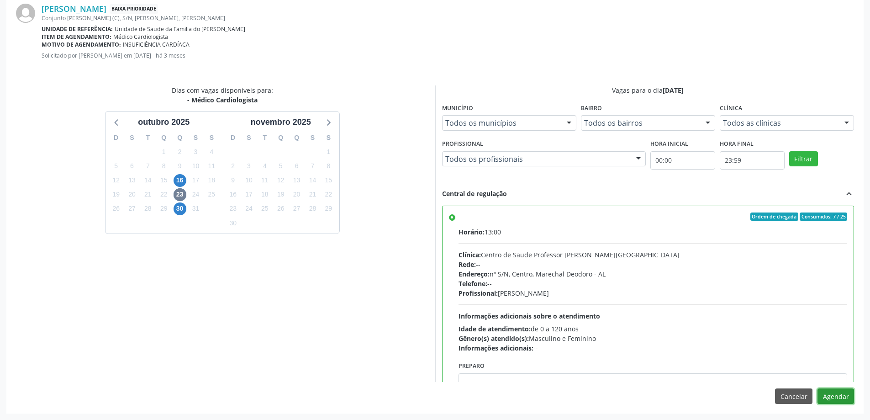
click at [831, 396] on button "Agendar" at bounding box center [835, 396] width 37 height 16
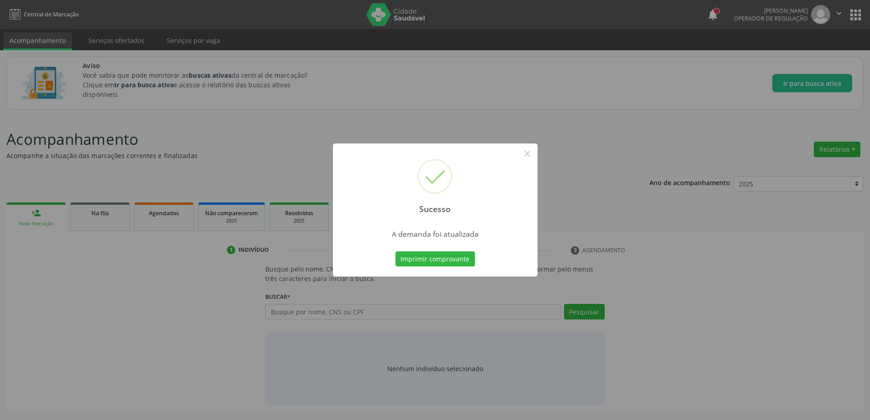
scroll to position [0, 0]
click at [526, 153] on button "×" at bounding box center [531, 154] width 16 height 16
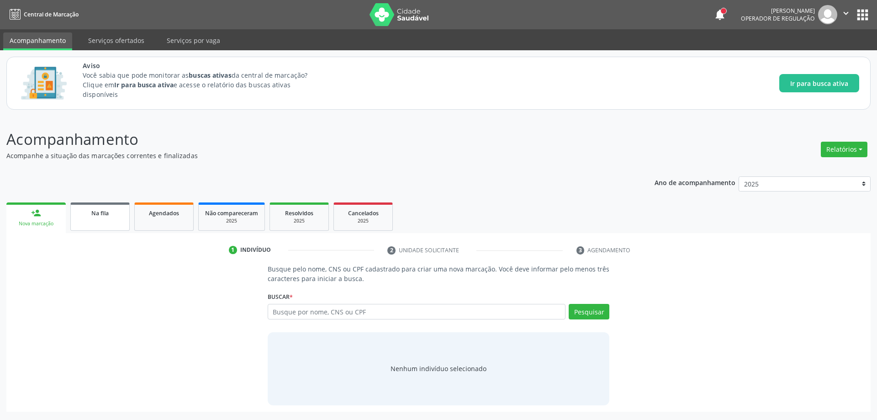
click at [94, 219] on link "Na fila" at bounding box center [99, 216] width 59 height 28
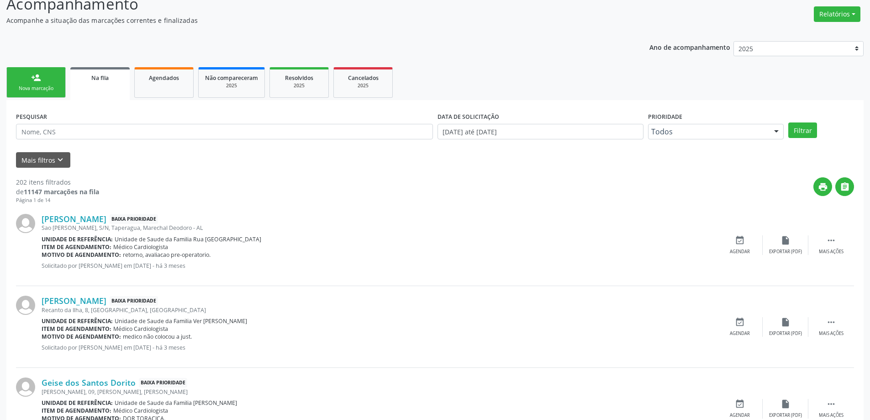
scroll to position [137, 0]
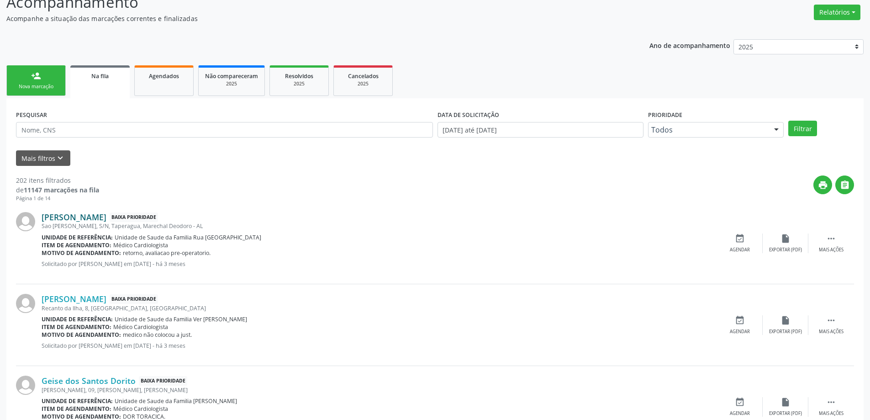
click at [72, 218] on link "[PERSON_NAME]" at bounding box center [74, 217] width 65 height 10
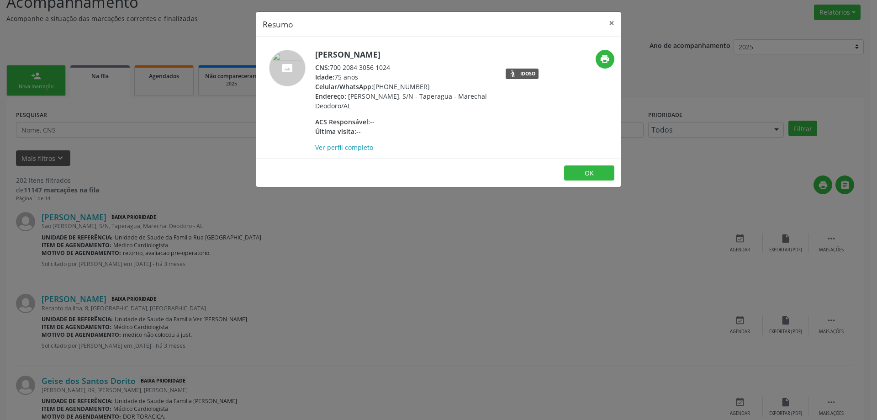
drag, startPoint x: 391, startPoint y: 68, endPoint x: 332, endPoint y: 67, distance: 59.4
click at [332, 67] on div "CNS: 700 2084 3056 1024" at bounding box center [404, 68] width 178 height 10
copy div "700 2084 3056 1024"
click at [618, 24] on button "×" at bounding box center [611, 23] width 18 height 22
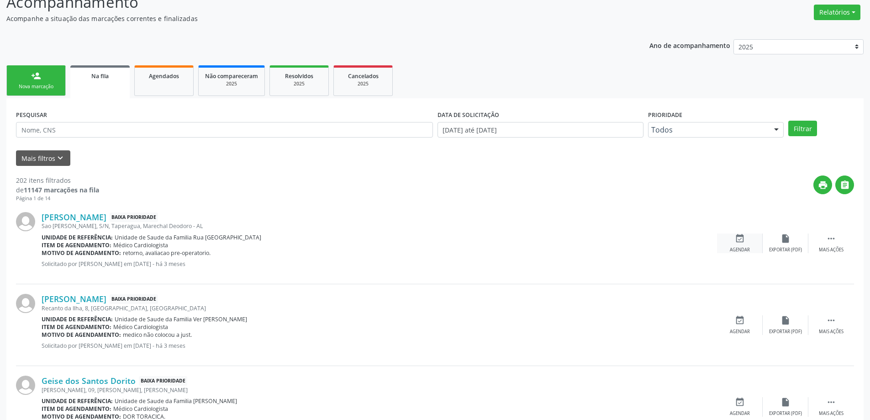
click at [736, 242] on icon "event_available" at bounding box center [740, 238] width 10 height 10
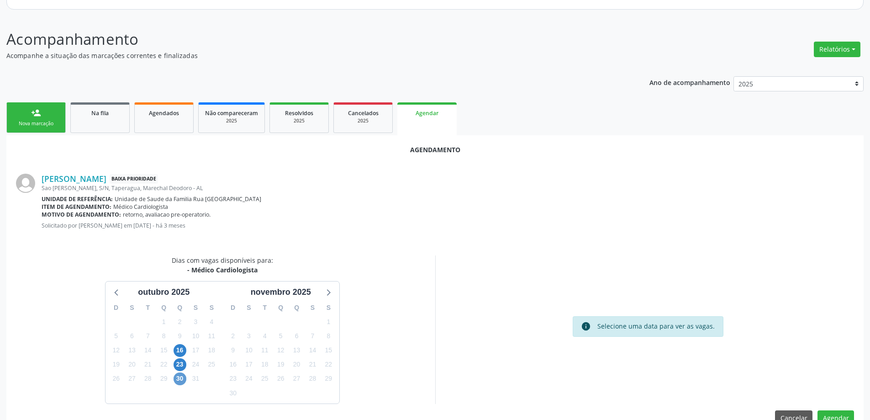
scroll to position [121, 0]
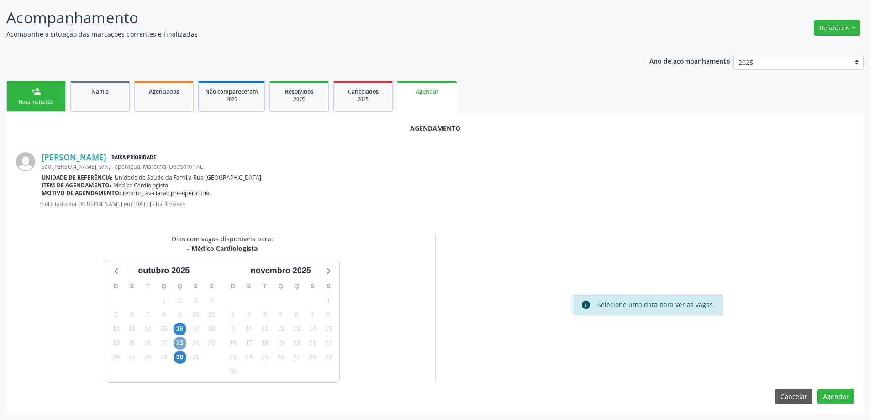
click at [182, 346] on span "23" at bounding box center [180, 343] width 13 height 13
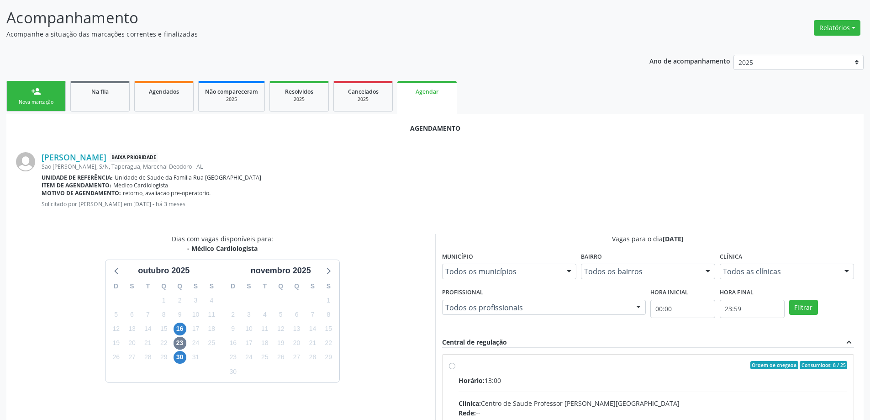
click at [452, 366] on input "Ordem de chegada Consumidos: 8 / 25 Horário: 13:00 Clínica: Centro de Saude Pro…" at bounding box center [452, 365] width 6 height 8
radio input "true"
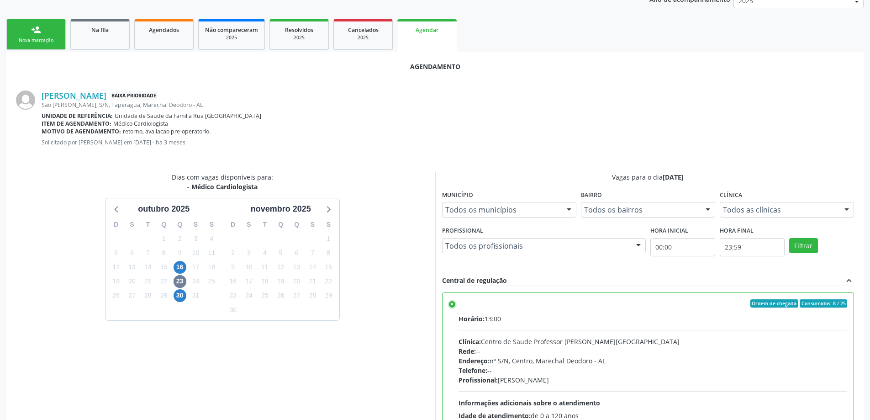
scroll to position [270, 0]
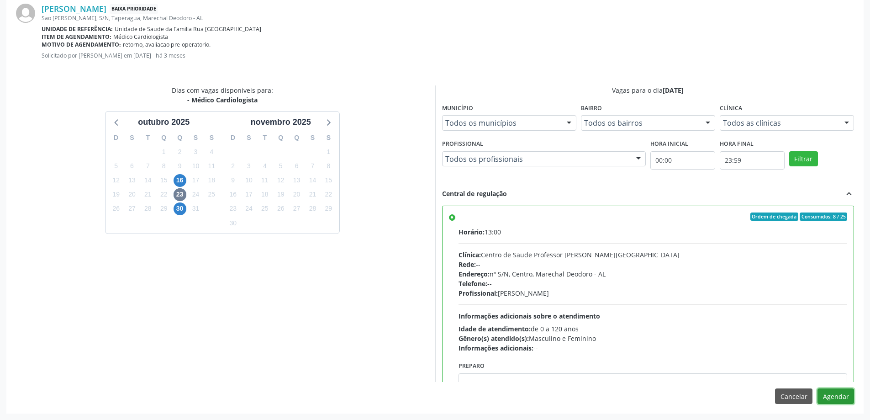
click at [835, 397] on button "Agendar" at bounding box center [835, 396] width 37 height 16
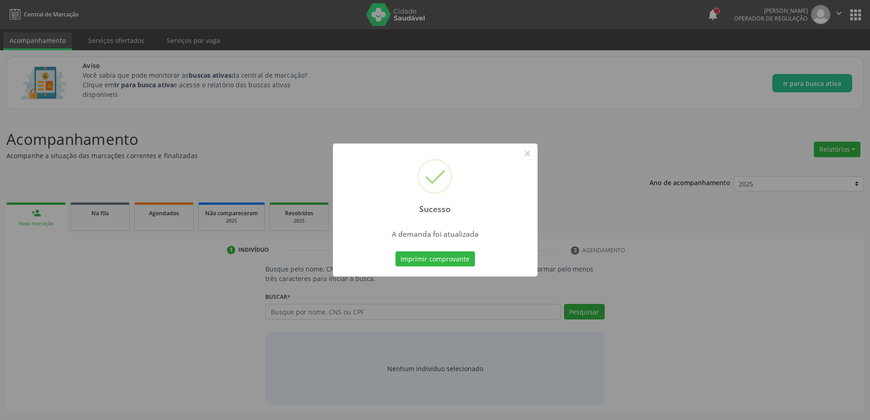
scroll to position [0, 0]
click at [531, 152] on button "×" at bounding box center [531, 154] width 16 height 16
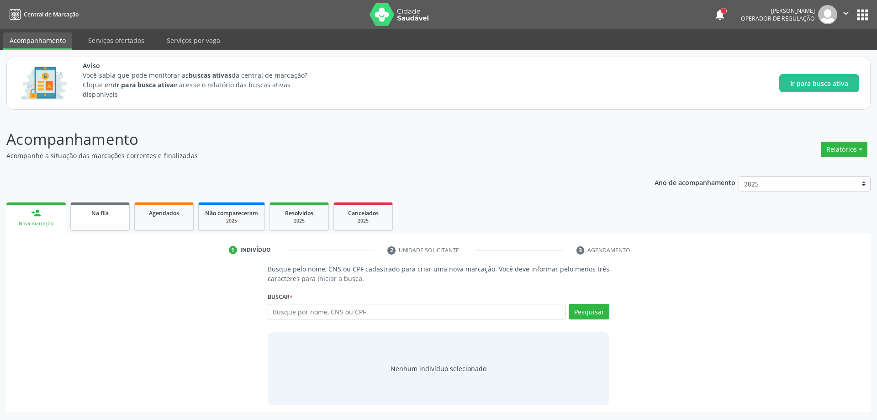
click at [102, 225] on link "Na fila" at bounding box center [99, 216] width 59 height 28
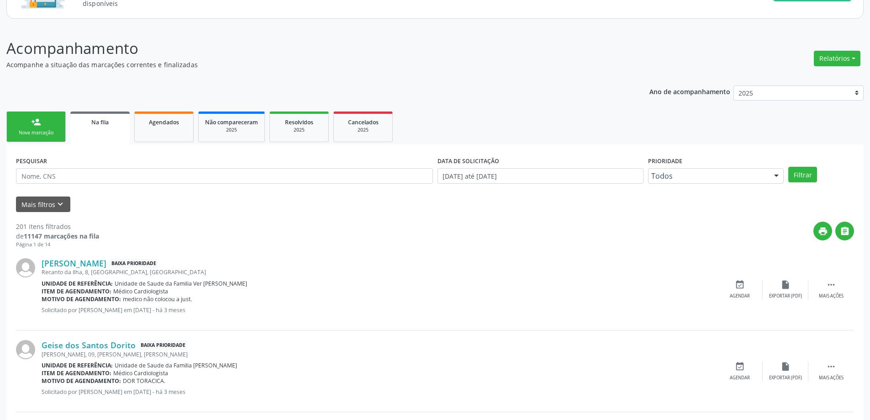
scroll to position [91, 0]
click at [74, 270] on div "Recanto da Ilha, 8, [GEOGRAPHIC_DATA], [GEOGRAPHIC_DATA]" at bounding box center [379, 272] width 675 height 8
click at [86, 262] on link "[PERSON_NAME]" at bounding box center [74, 263] width 65 height 10
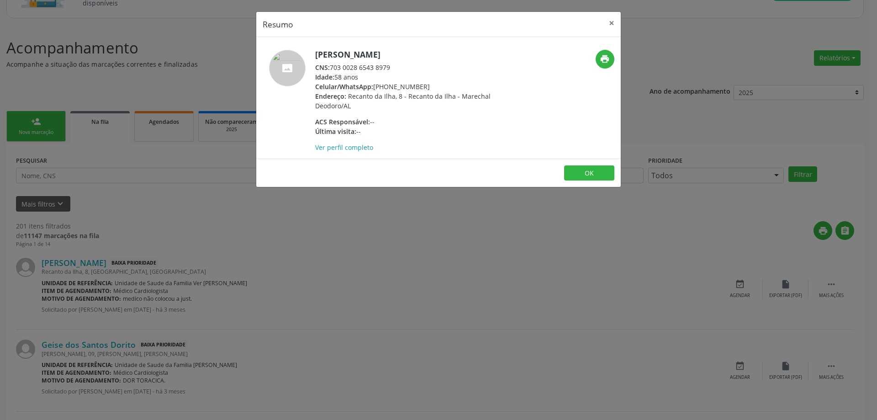
drag, startPoint x: 392, startPoint y: 68, endPoint x: 331, endPoint y: 69, distance: 60.8
click at [331, 69] on div "CNS: 703 0028 6543 8979" at bounding box center [404, 68] width 178 height 10
copy div "703 0028 6543 8979"
click at [609, 21] on button "×" at bounding box center [611, 23] width 18 height 22
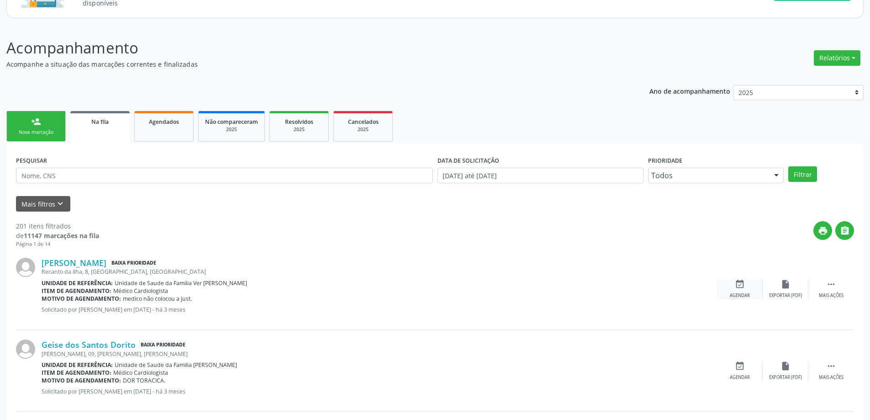
click at [732, 288] on div "event_available Agendar" at bounding box center [740, 289] width 46 height 20
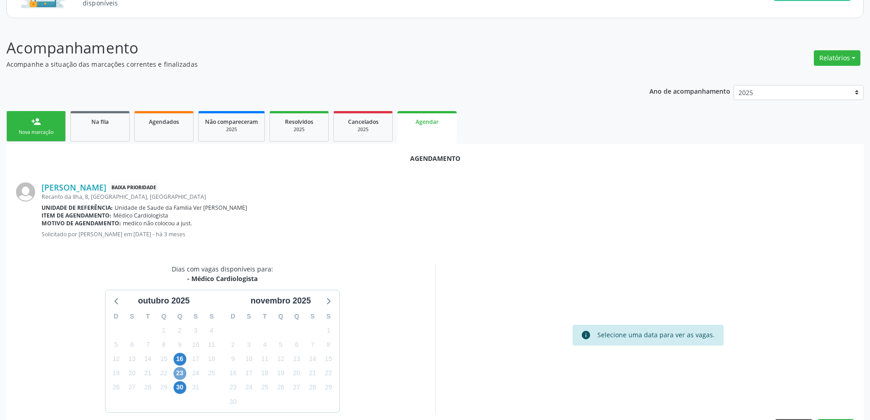
click at [185, 371] on span "23" at bounding box center [180, 373] width 13 height 13
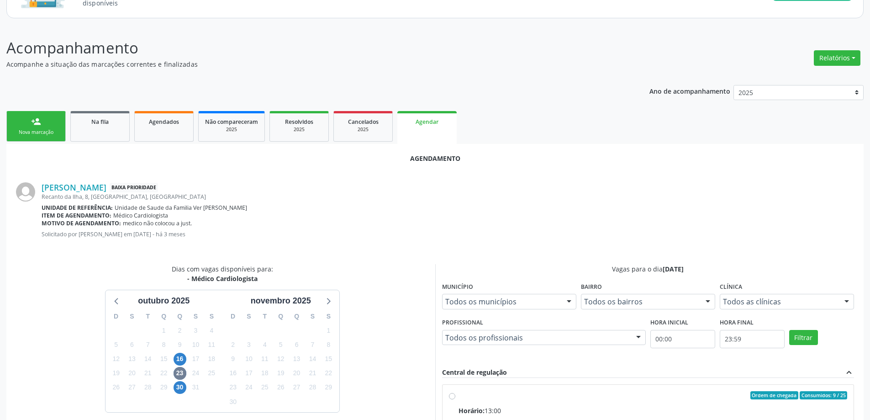
click at [451, 392] on input "Ordem de chegada Consumidos: 9 / 25 Horário: 13:00 Clínica: Centro de Saude Pro…" at bounding box center [452, 395] width 6 height 8
radio input "true"
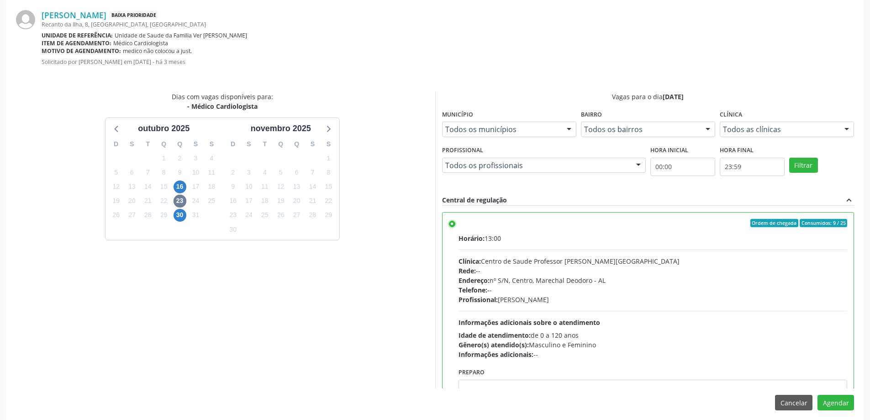
scroll to position [270, 0]
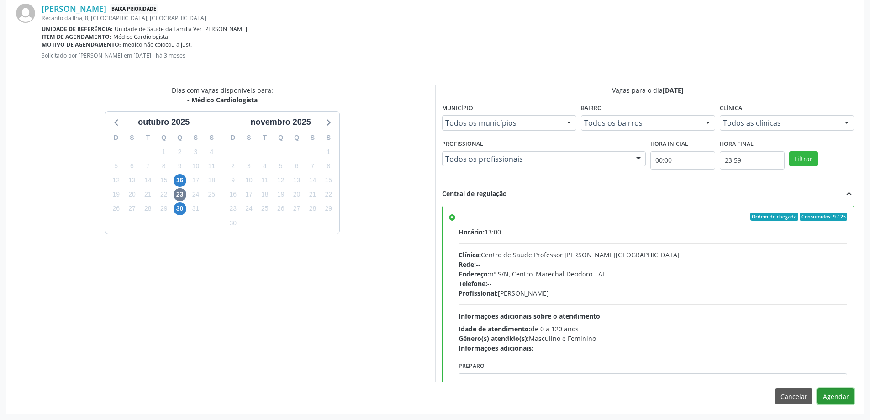
click at [832, 398] on button "Agendar" at bounding box center [835, 396] width 37 height 16
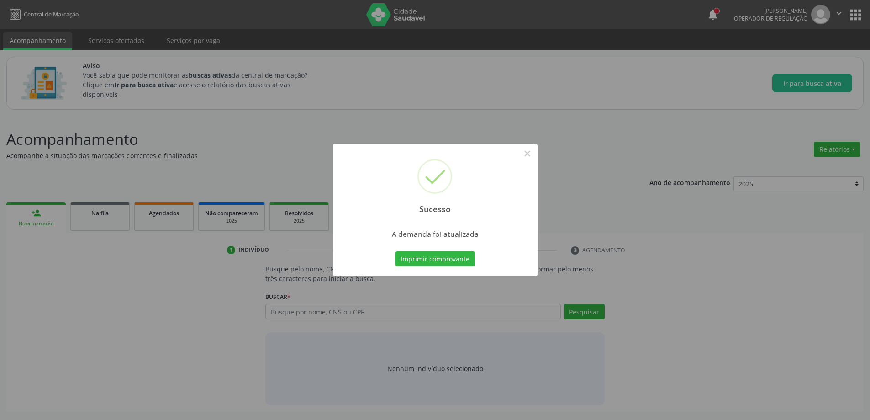
scroll to position [0, 0]
click at [532, 151] on button "×" at bounding box center [531, 154] width 16 height 16
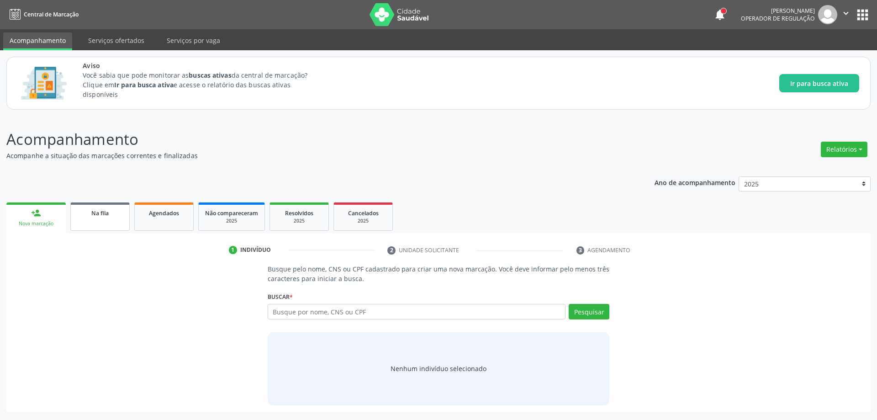
click at [96, 218] on link "Na fila" at bounding box center [99, 216] width 59 height 28
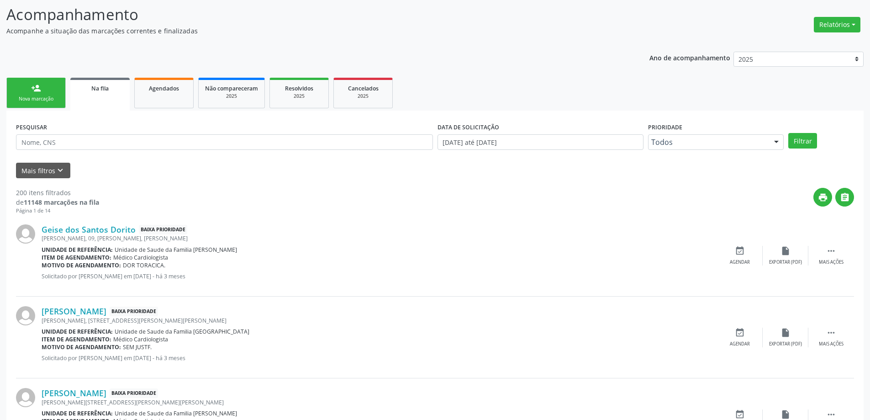
scroll to position [137, 0]
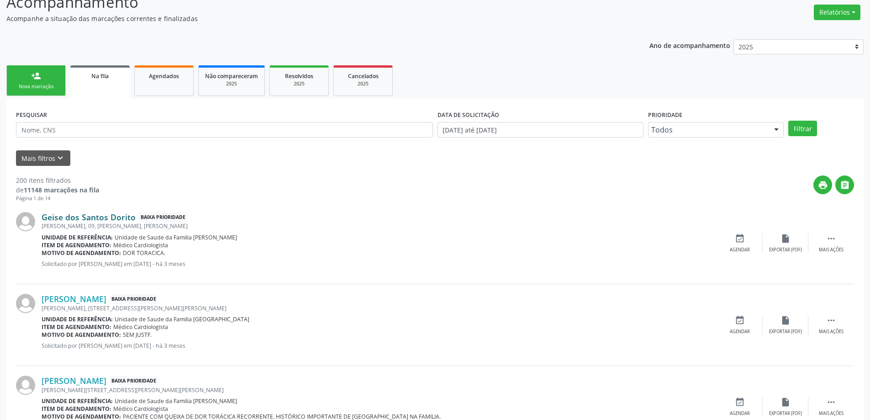
click at [47, 217] on link "Geise dos Santos Dorito" at bounding box center [89, 217] width 94 height 10
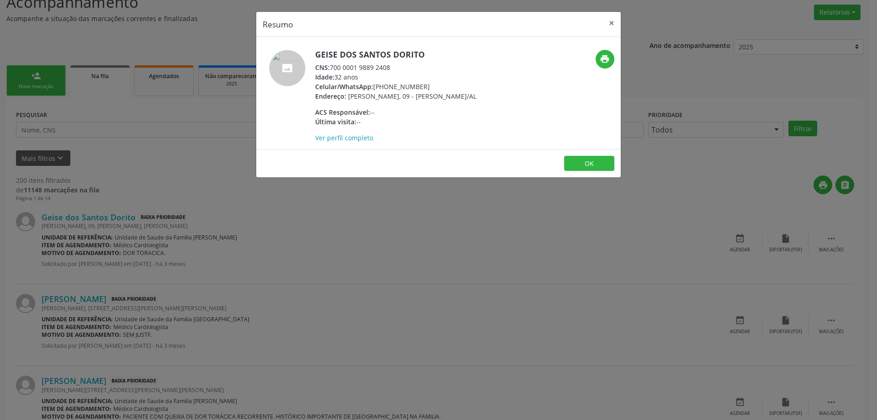
drag, startPoint x: 389, startPoint y: 67, endPoint x: 332, endPoint y: 68, distance: 57.1
click at [332, 68] on div "CNS: 700 0001 9889 2408" at bounding box center [395, 68] width 161 height 10
copy div "700 0001 9889 2408"
click at [611, 22] on button "×" at bounding box center [611, 23] width 18 height 22
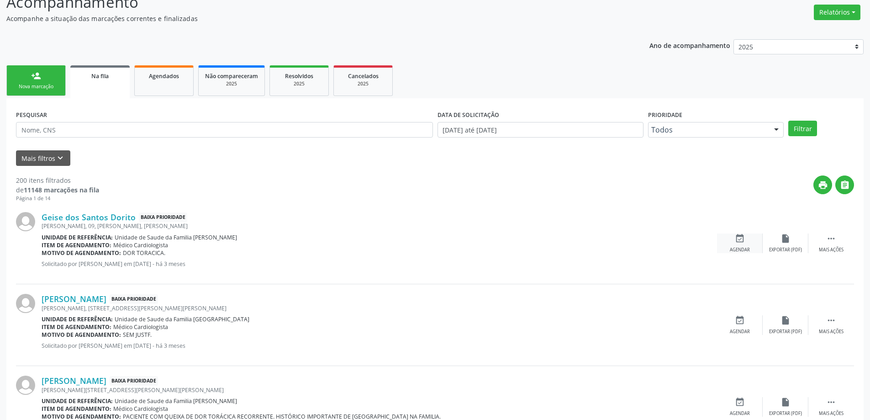
click at [738, 240] on icon "event_available" at bounding box center [740, 238] width 10 height 10
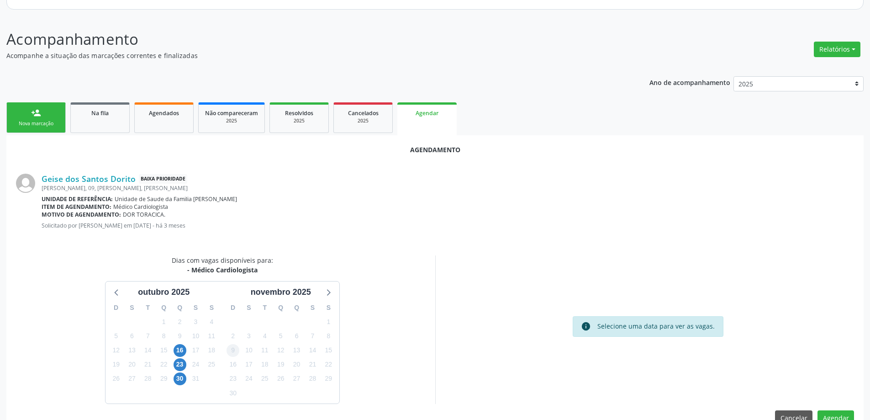
scroll to position [121, 0]
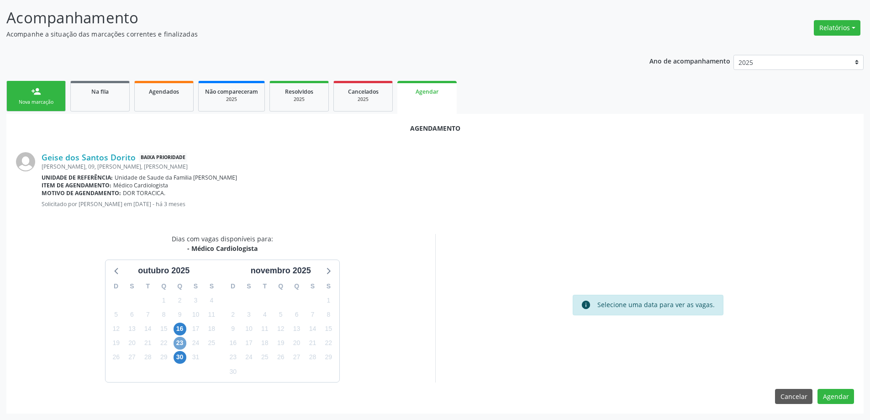
click at [181, 338] on span "23" at bounding box center [180, 343] width 13 height 13
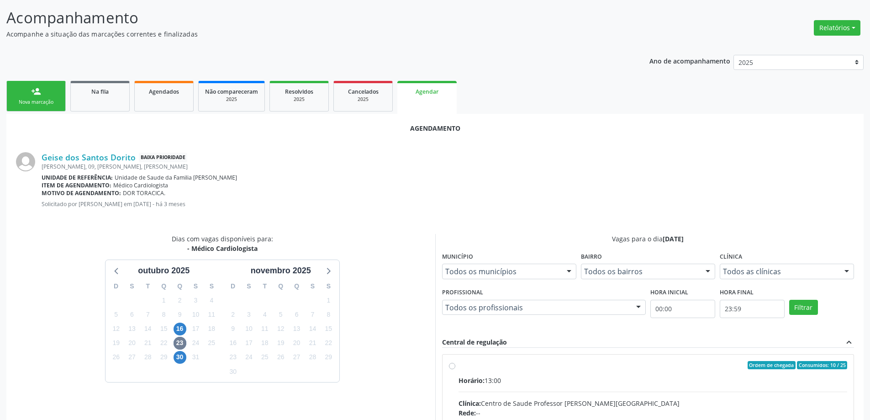
click at [450, 367] on input "Ordem de chegada Consumidos: 10 / 25 Horário: 13:00 Clínica: Centro de Saude Pr…" at bounding box center [452, 365] width 6 height 8
radio input "true"
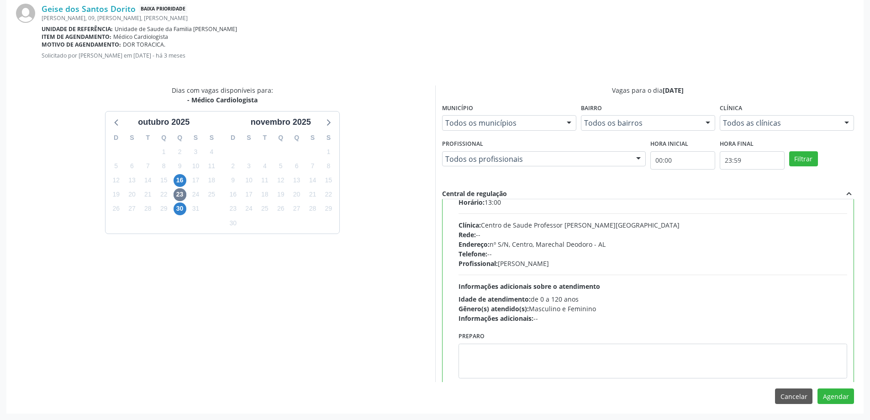
scroll to position [45, 0]
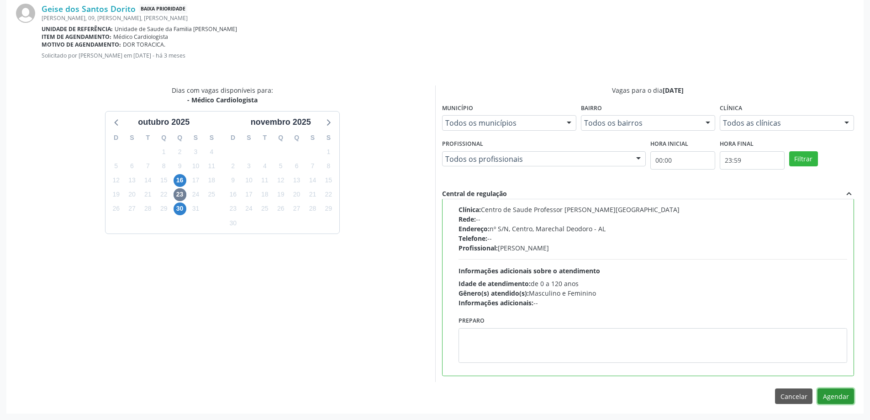
click at [828, 400] on button "Agendar" at bounding box center [835, 396] width 37 height 16
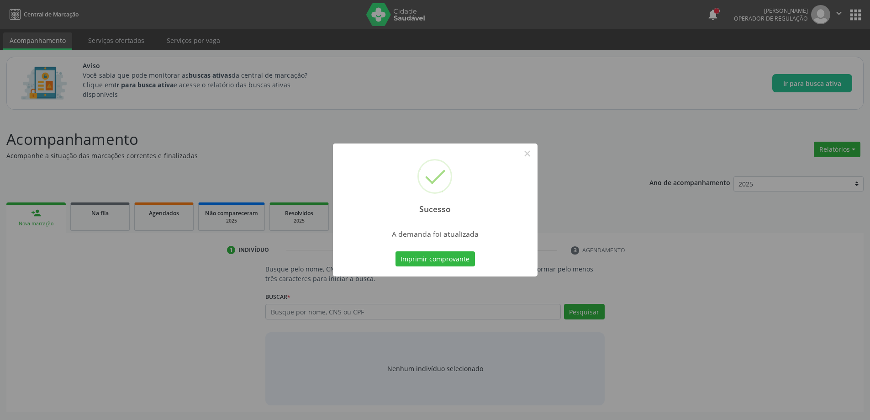
scroll to position [0, 0]
click at [533, 154] on button "×" at bounding box center [531, 154] width 16 height 16
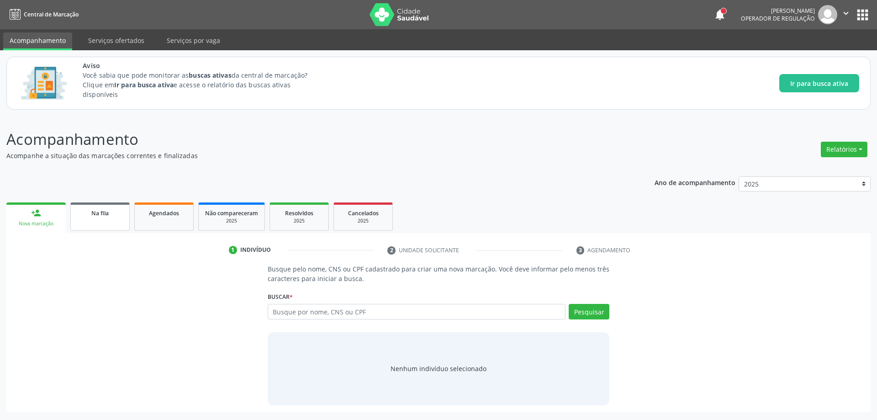
click at [113, 220] on link "Na fila" at bounding box center [99, 216] width 59 height 28
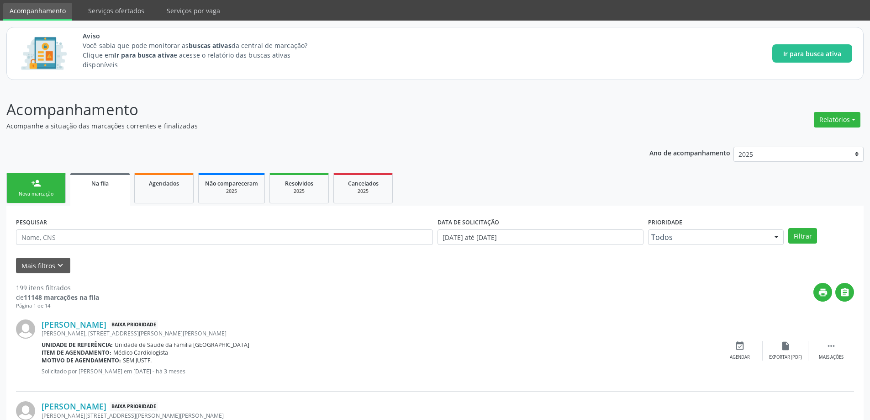
scroll to position [46, 0]
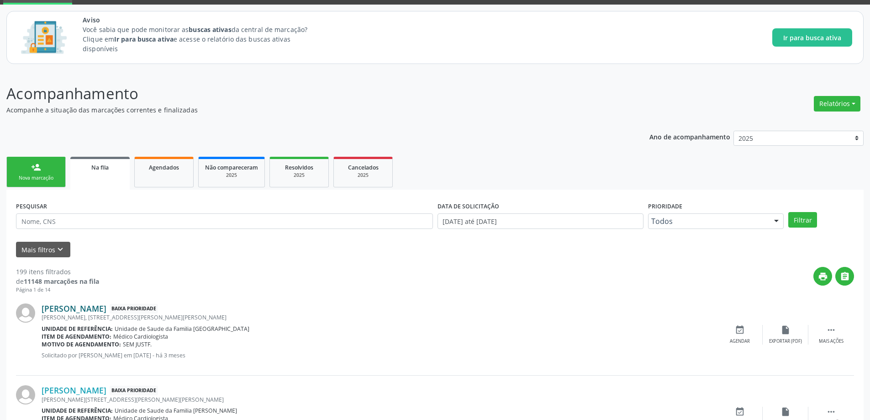
click at [77, 311] on link "[PERSON_NAME]" at bounding box center [74, 308] width 65 height 10
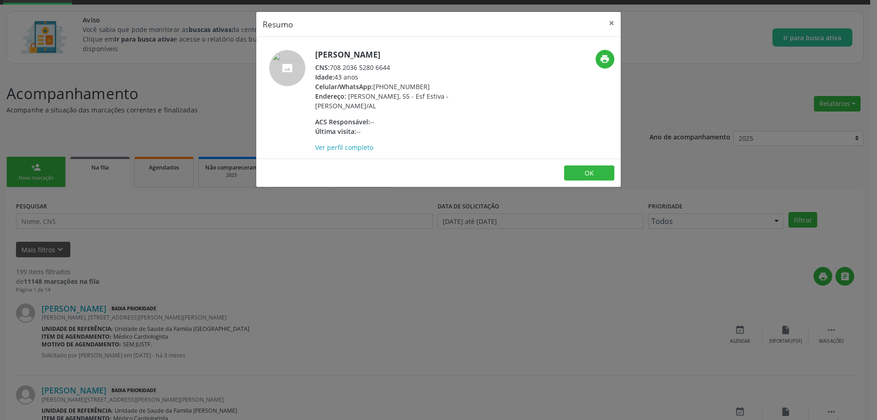
drag, startPoint x: 392, startPoint y: 67, endPoint x: 331, endPoint y: 65, distance: 61.2
click at [331, 65] on div "CNS: 708 2036 5280 6644" at bounding box center [404, 68] width 178 height 10
copy div "708 2036 5280 6644"
click at [615, 23] on button "×" at bounding box center [611, 23] width 18 height 22
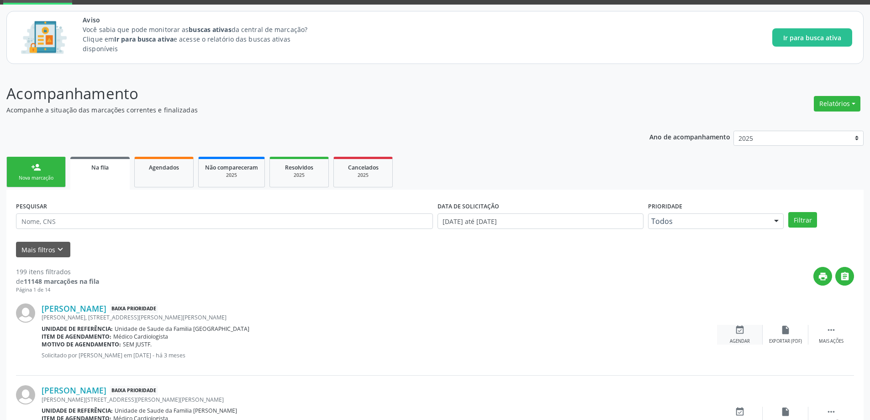
click at [745, 333] on div "event_available Agendar" at bounding box center [740, 335] width 46 height 20
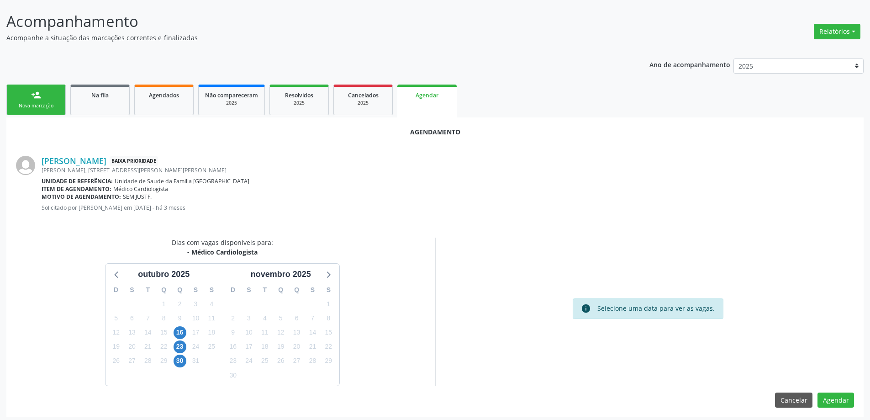
scroll to position [121, 0]
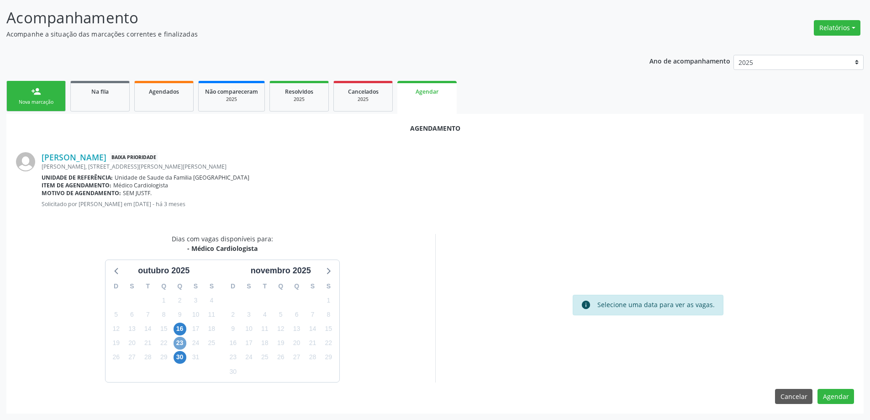
click at [179, 344] on span "23" at bounding box center [180, 343] width 13 height 13
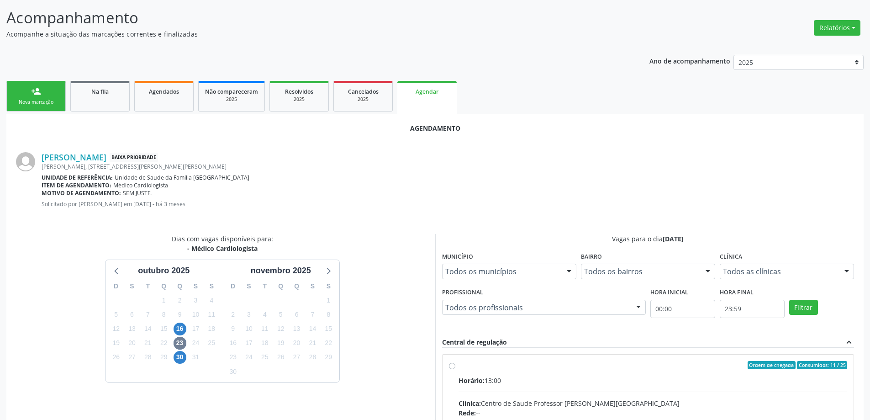
radio input "true"
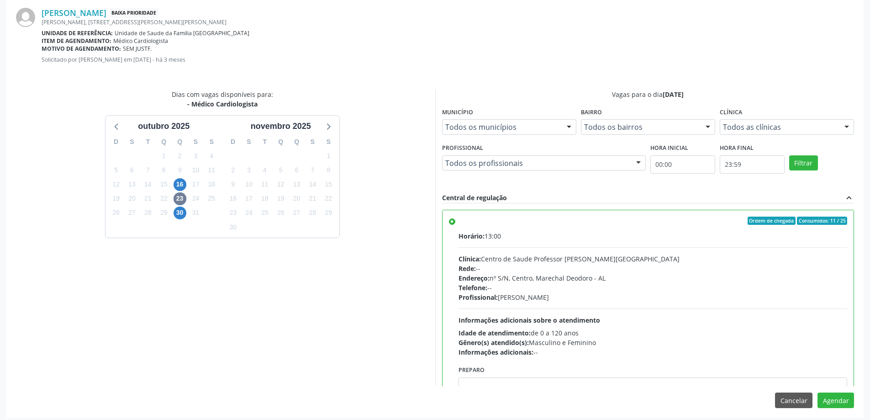
scroll to position [270, 0]
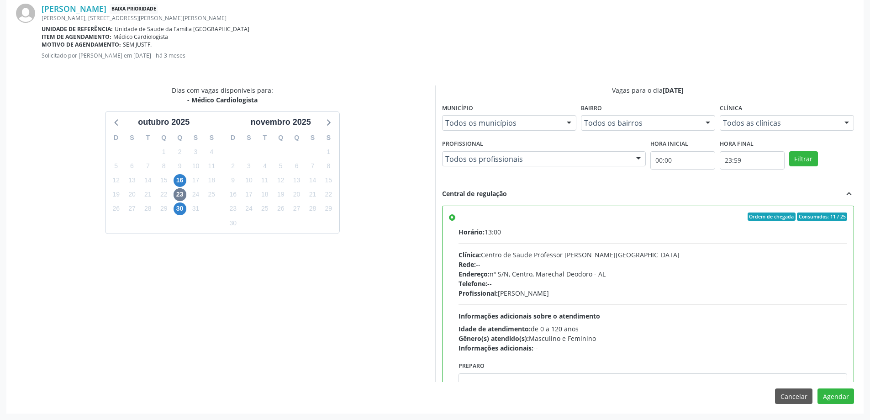
click at [683, 310] on div "Horário: 13:00 Clínica: Centro de Saude Professor Estacio de Lima Rede: -- Ende…" at bounding box center [652, 290] width 389 height 126
click at [455, 221] on input "Ordem de chegada Consumidos: 11 / 25 Horário: 13:00 Clínica: Centro de Saude Pr…" at bounding box center [452, 216] width 6 height 8
click at [834, 396] on button "Agendar" at bounding box center [835, 396] width 37 height 16
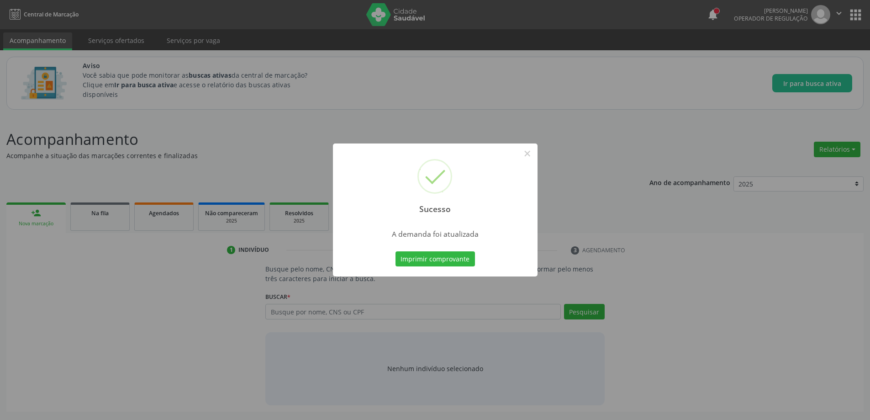
scroll to position [0, 0]
click at [532, 154] on button "×" at bounding box center [531, 154] width 16 height 16
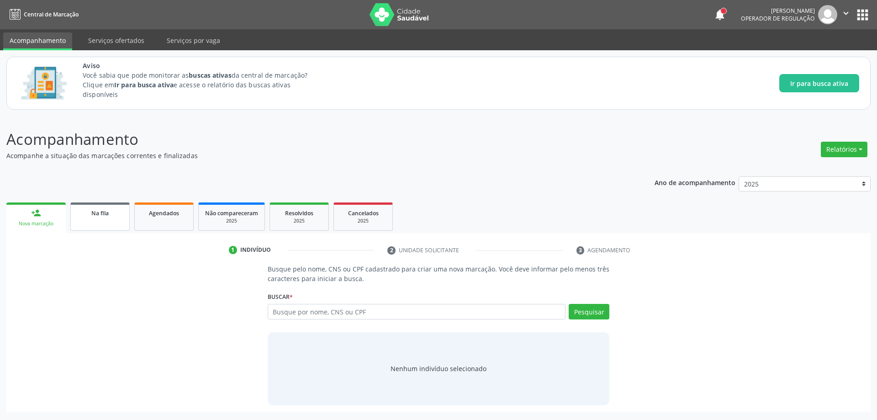
click at [102, 229] on link "Na fila" at bounding box center [99, 216] width 59 height 28
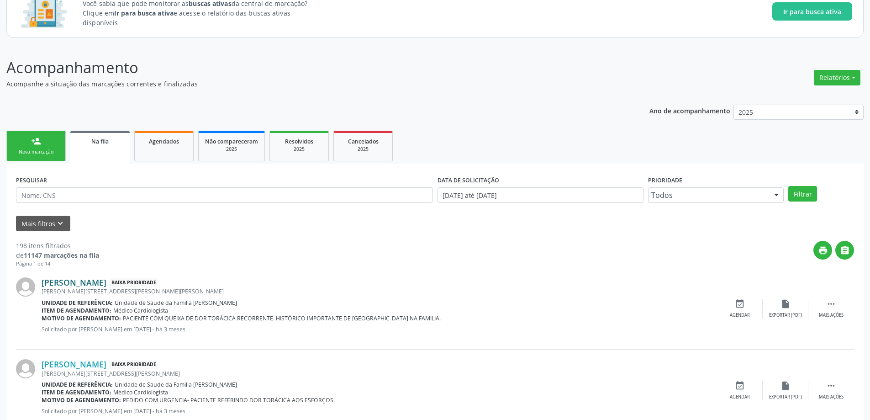
scroll to position [91, 0]
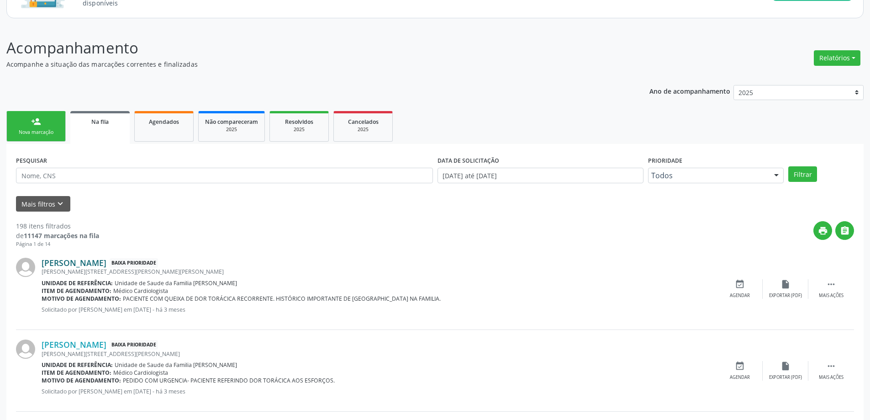
click at [52, 264] on link "[PERSON_NAME]" at bounding box center [74, 263] width 65 height 10
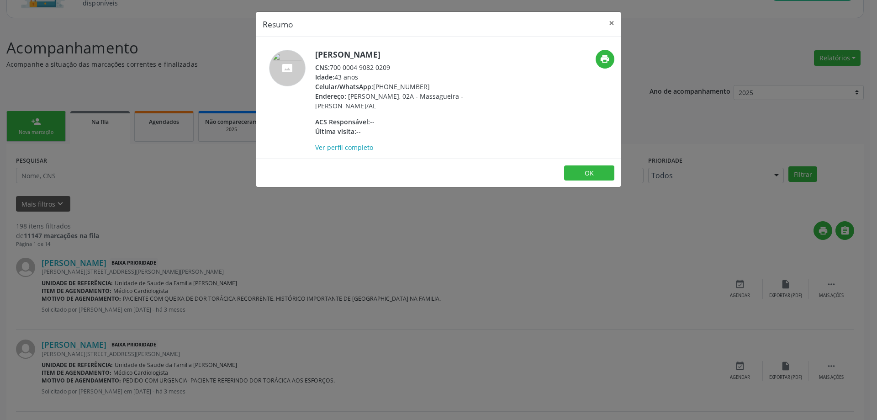
drag, startPoint x: 391, startPoint y: 66, endPoint x: 332, endPoint y: 67, distance: 58.9
click at [332, 67] on div "CNS: 700 0004 9082 0209" at bounding box center [404, 68] width 178 height 10
copy div "700 0004 9082 0209"
click at [612, 25] on button "×" at bounding box center [611, 23] width 18 height 22
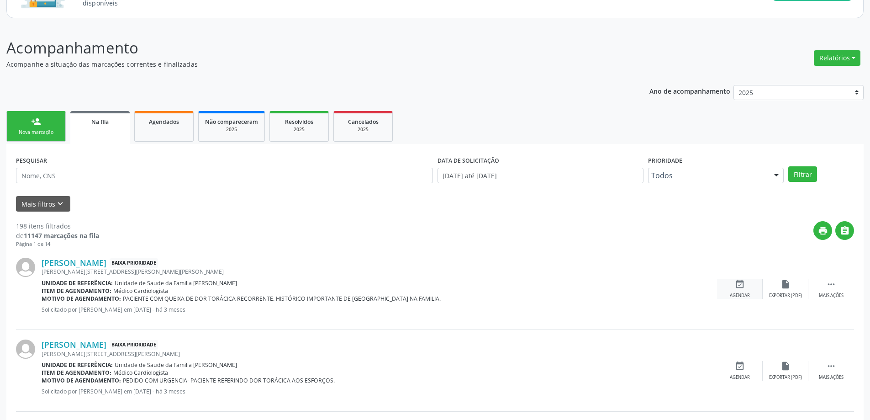
click at [743, 293] on div "Agendar" at bounding box center [740, 295] width 20 height 6
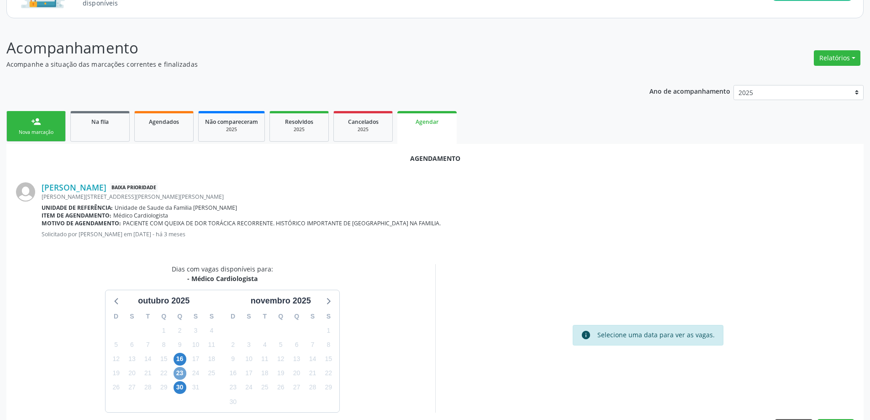
click at [178, 373] on span "23" at bounding box center [180, 373] width 13 height 13
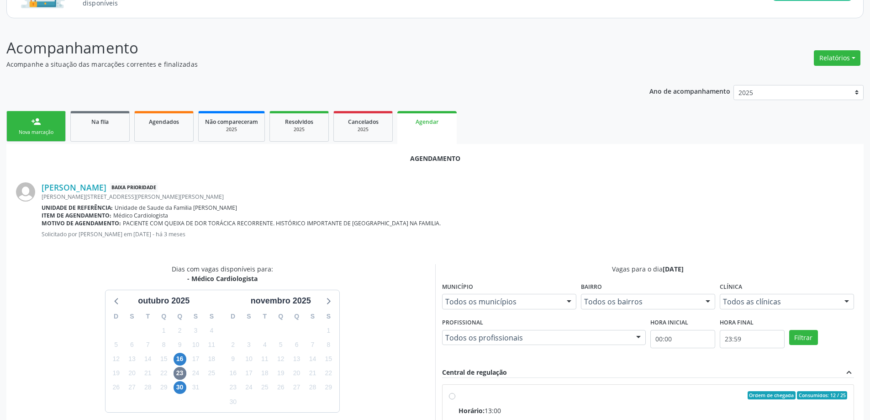
click at [452, 396] on input "Ordem de chegada Consumidos: 12 / 25 Horário: 13:00 Clínica: Centro de Saude Pr…" at bounding box center [452, 395] width 6 height 8
radio input "true"
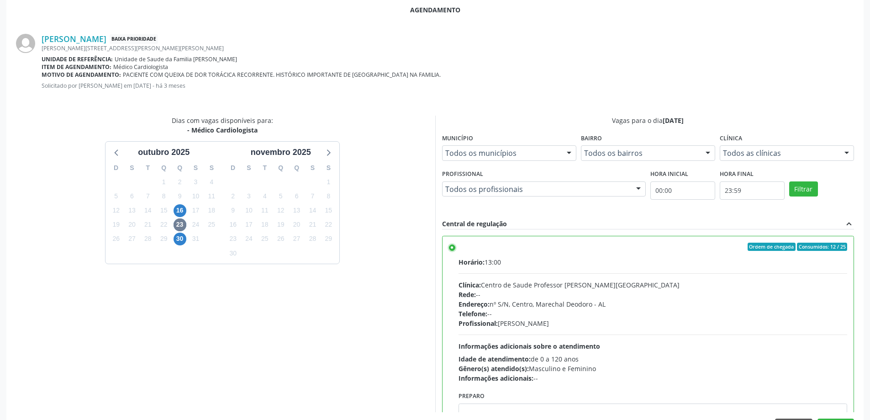
scroll to position [270, 0]
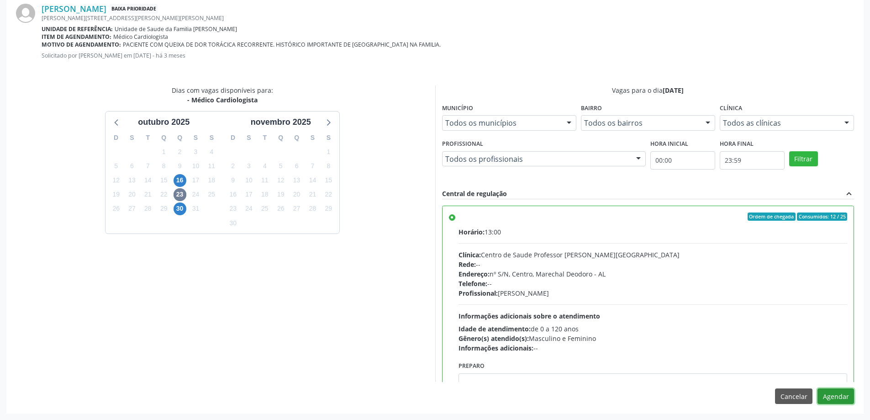
click at [834, 398] on button "Agendar" at bounding box center [835, 396] width 37 height 16
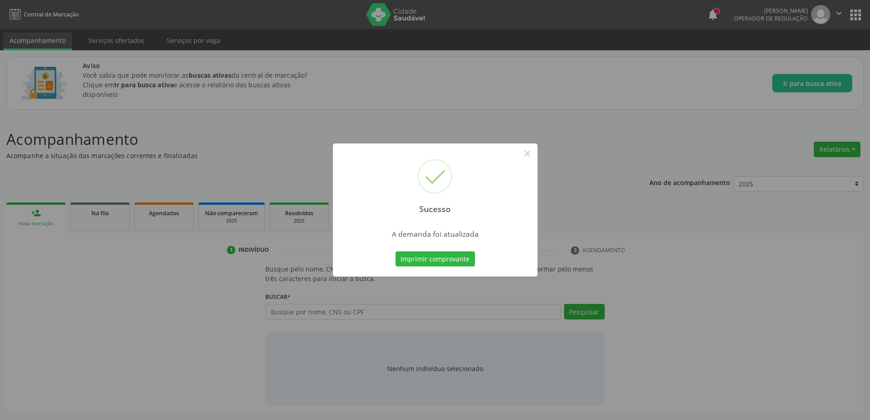
scroll to position [0, 0]
click at [531, 151] on button "×" at bounding box center [531, 154] width 16 height 16
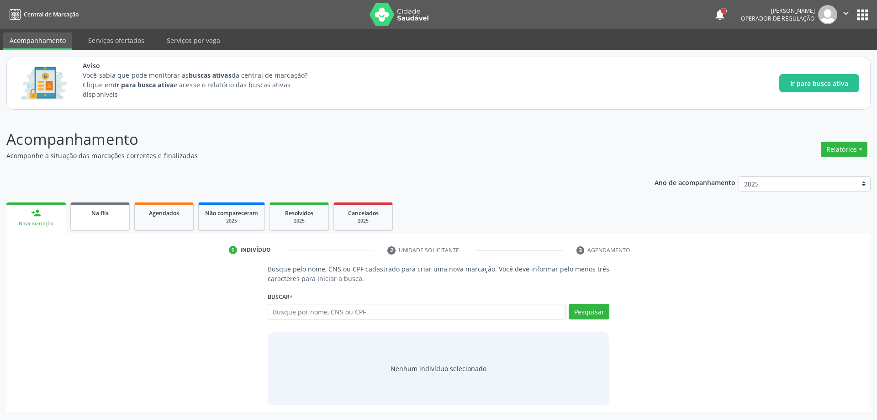
click at [90, 221] on link "Na fila" at bounding box center [99, 216] width 59 height 28
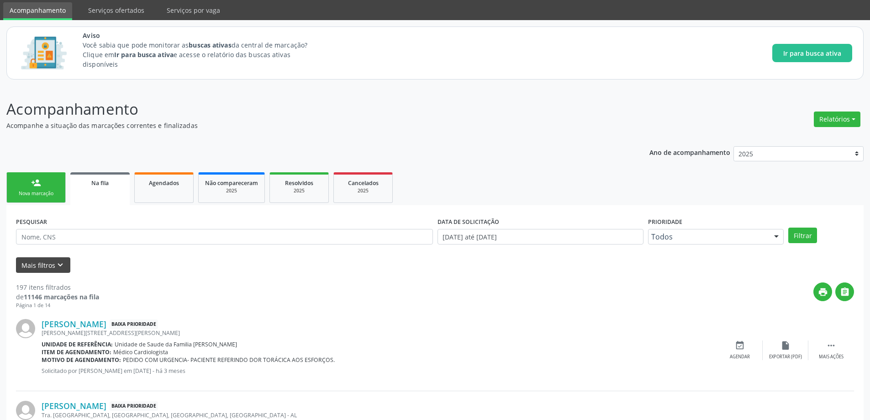
scroll to position [46, 0]
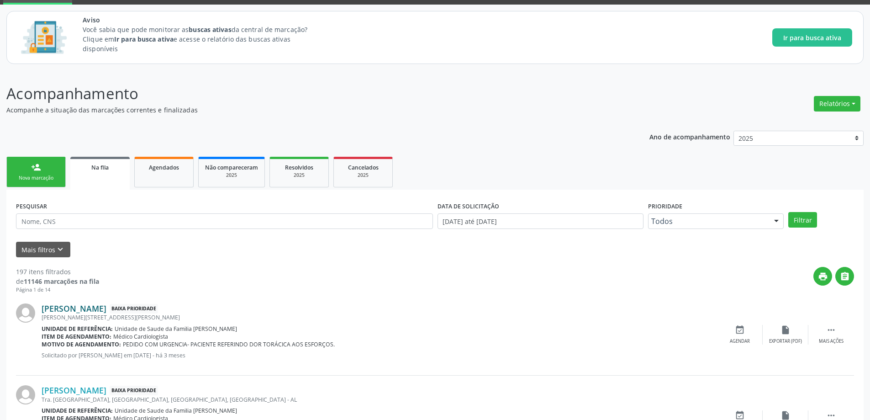
click at [56, 306] on link "[PERSON_NAME]" at bounding box center [74, 308] width 65 height 10
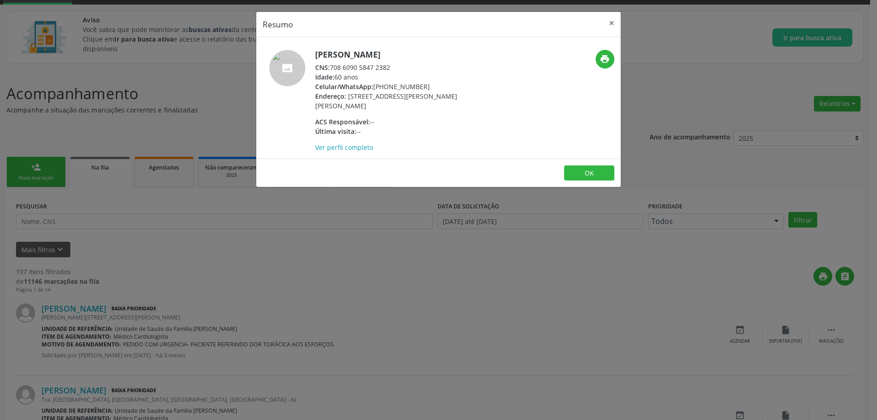
drag, startPoint x: 391, startPoint y: 66, endPoint x: 331, endPoint y: 68, distance: 60.3
click at [331, 68] on div "CNS: 708 6090 5847 2382" at bounding box center [404, 68] width 178 height 10
copy div "708 6090 5847 2382"
click at [613, 25] on button "×" at bounding box center [611, 23] width 18 height 22
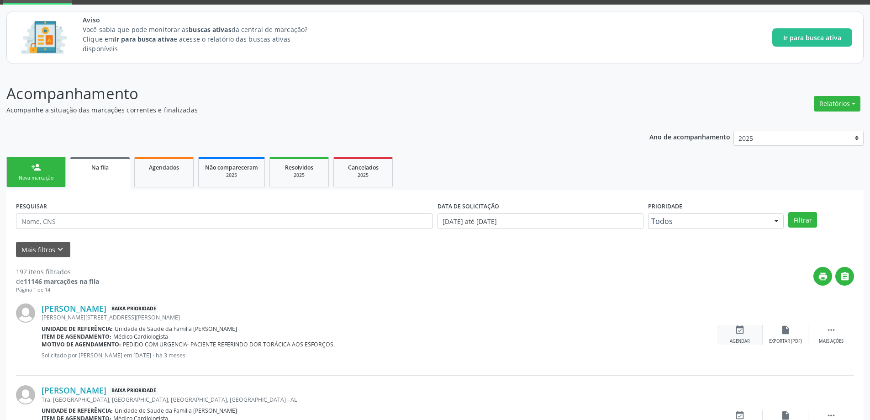
click at [744, 326] on icon "event_available" at bounding box center [740, 330] width 10 height 10
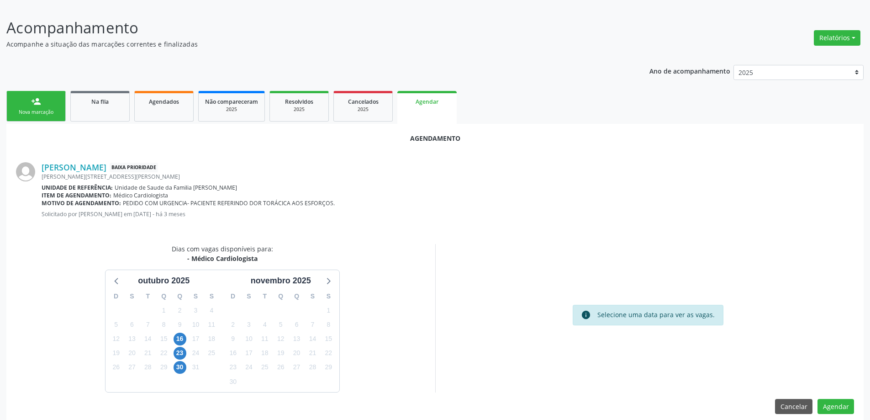
scroll to position [121, 0]
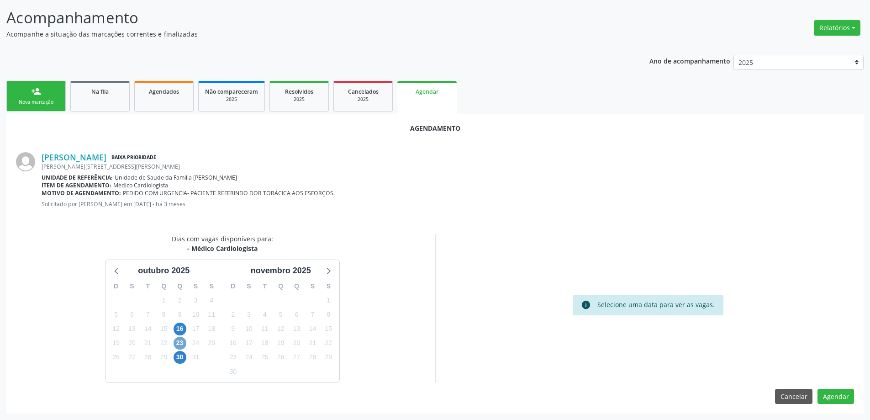
click at [178, 343] on span "23" at bounding box center [180, 343] width 13 height 13
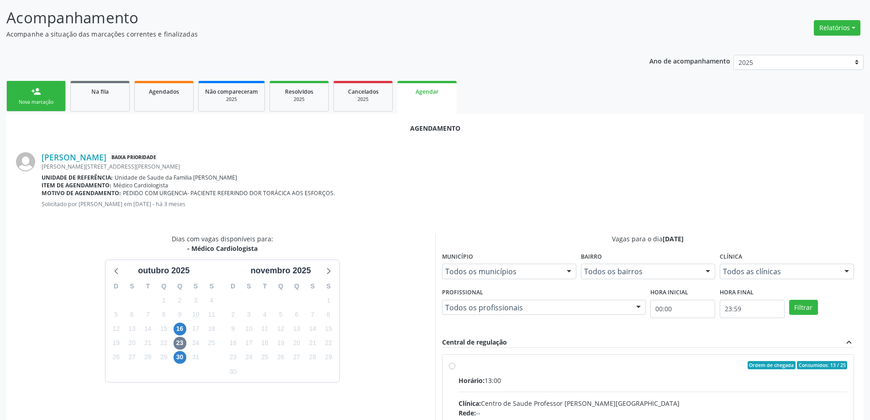
click at [449, 365] on input "Ordem de chegada Consumidos: 13 / 25 Horário: 13:00 Clínica: Centro de Saude Pr…" at bounding box center [452, 365] width 6 height 8
radio input "true"
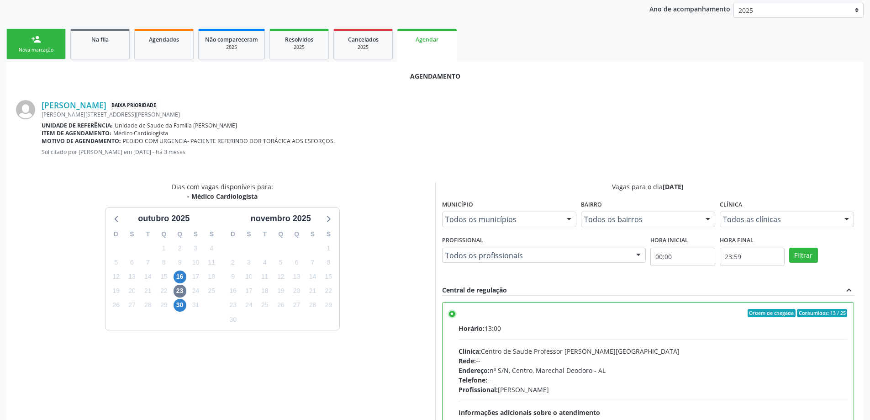
scroll to position [270, 0]
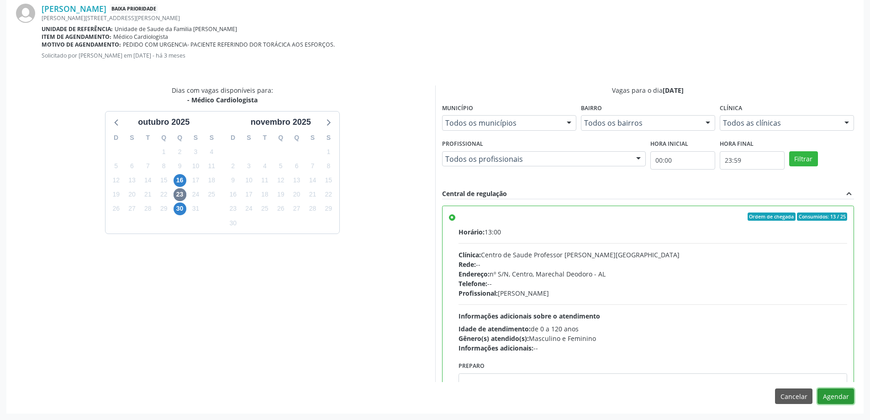
click at [831, 400] on button "Agendar" at bounding box center [835, 396] width 37 height 16
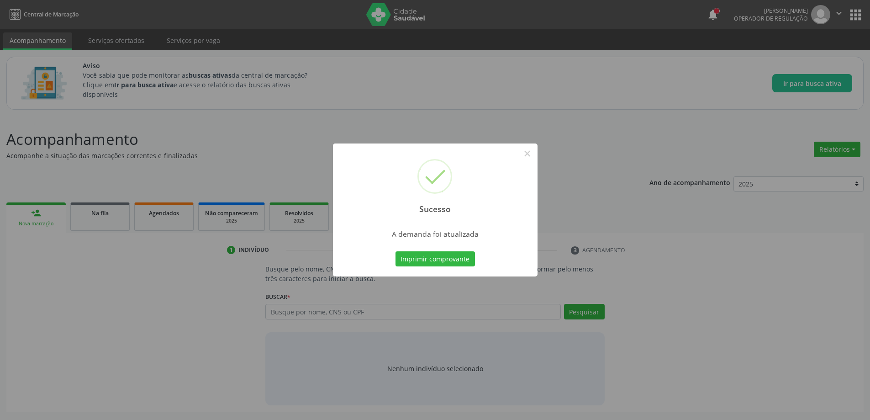
scroll to position [0, 0]
click at [530, 158] on button "×" at bounding box center [531, 154] width 16 height 16
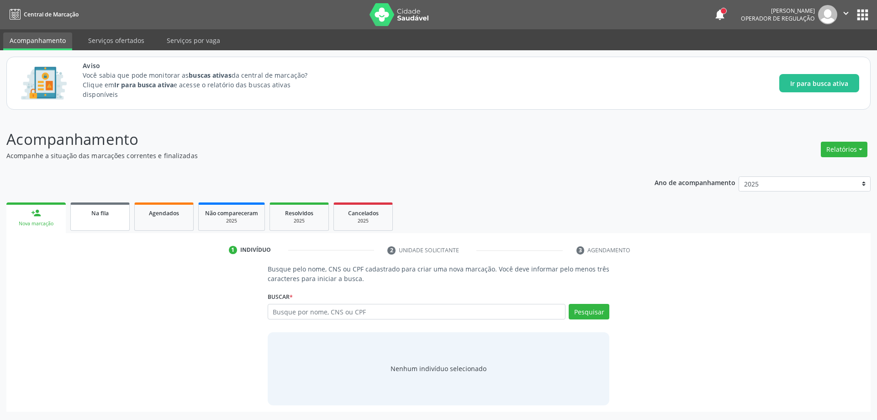
click at [98, 221] on link "Na fila" at bounding box center [99, 216] width 59 height 28
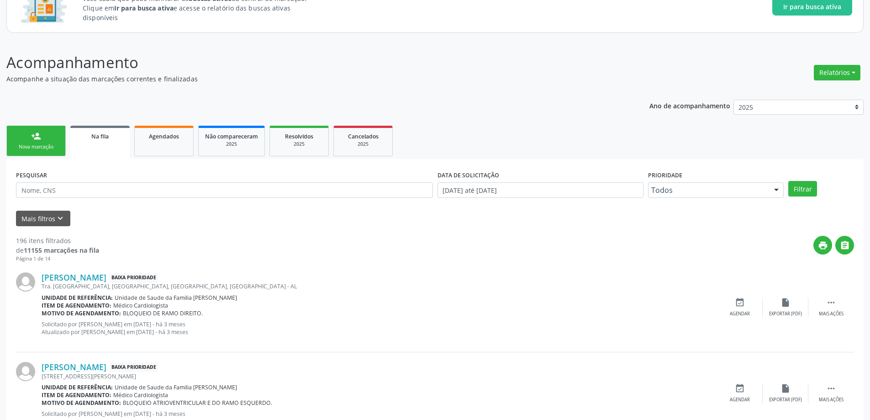
scroll to position [91, 0]
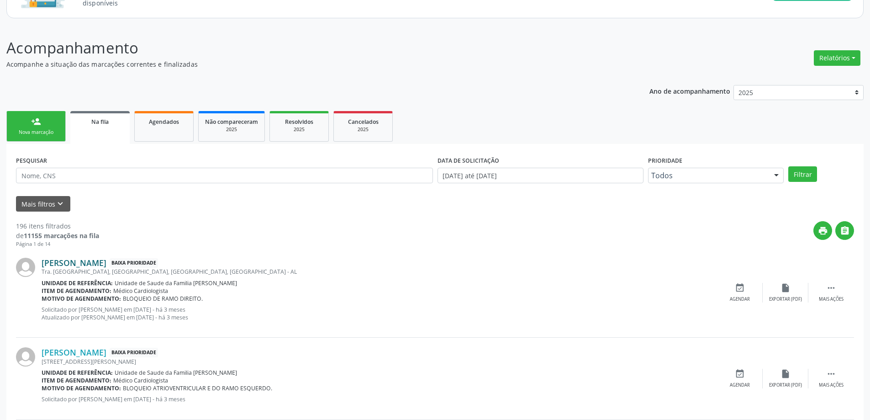
click at [86, 267] on link "[PERSON_NAME]" at bounding box center [74, 263] width 65 height 10
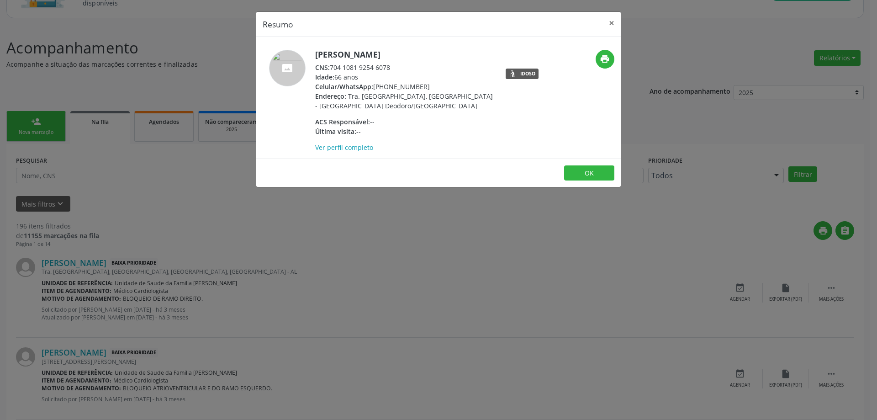
drag, startPoint x: 389, startPoint y: 69, endPoint x: 333, endPoint y: 69, distance: 56.6
click at [333, 69] on div "CNS: 704 1081 9254 6078" at bounding box center [404, 68] width 178 height 10
copy div "704 1081 9254 6078"
click at [613, 27] on button "×" at bounding box center [611, 23] width 18 height 22
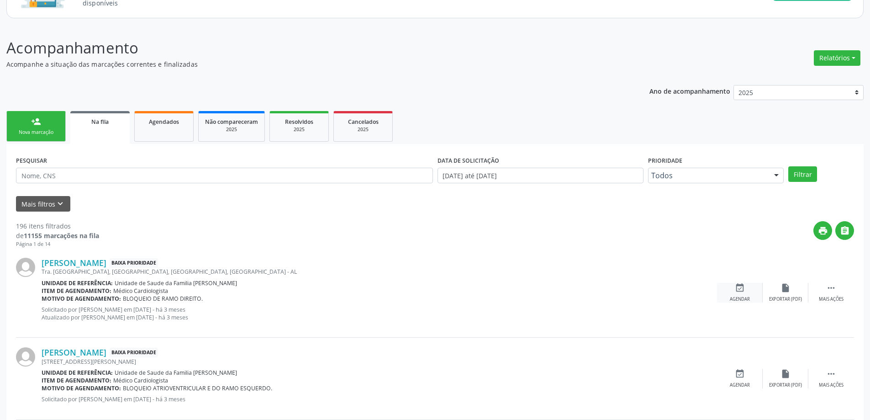
click at [741, 295] on div "event_available Agendar" at bounding box center [740, 293] width 46 height 20
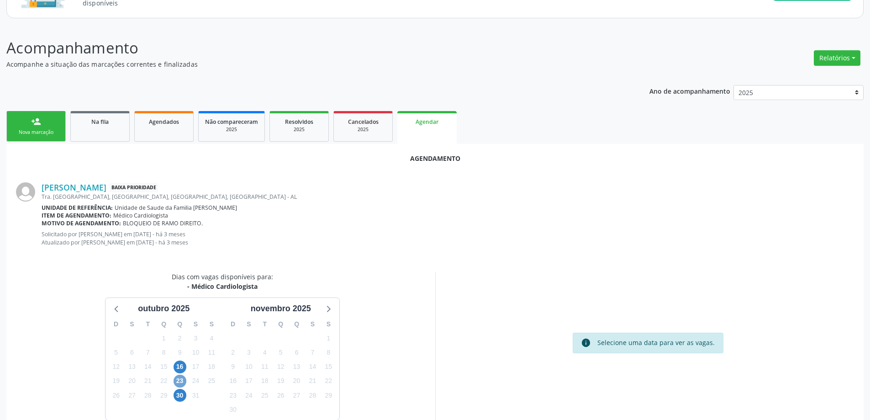
click at [174, 382] on span "23" at bounding box center [180, 380] width 13 height 13
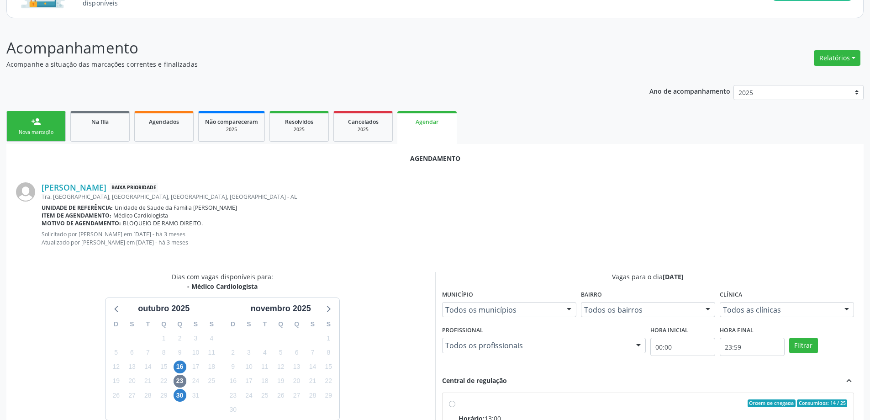
radio input "true"
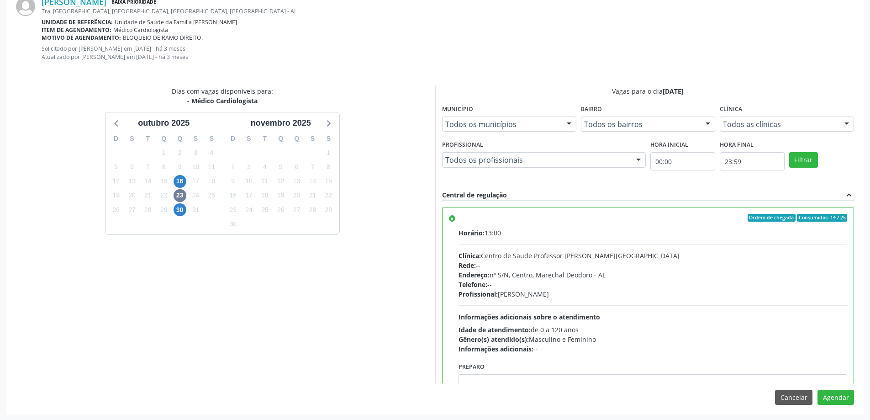
scroll to position [278, 0]
click at [836, 395] on button "Agendar" at bounding box center [835, 397] width 37 height 16
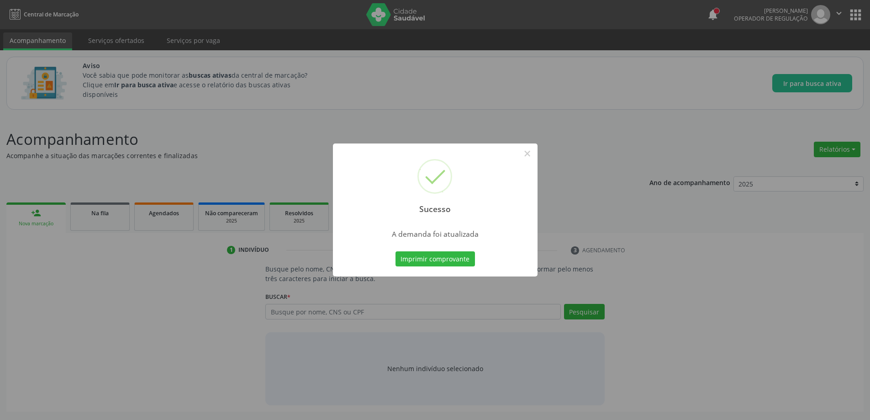
scroll to position [0, 0]
click at [530, 158] on button "×" at bounding box center [531, 154] width 16 height 16
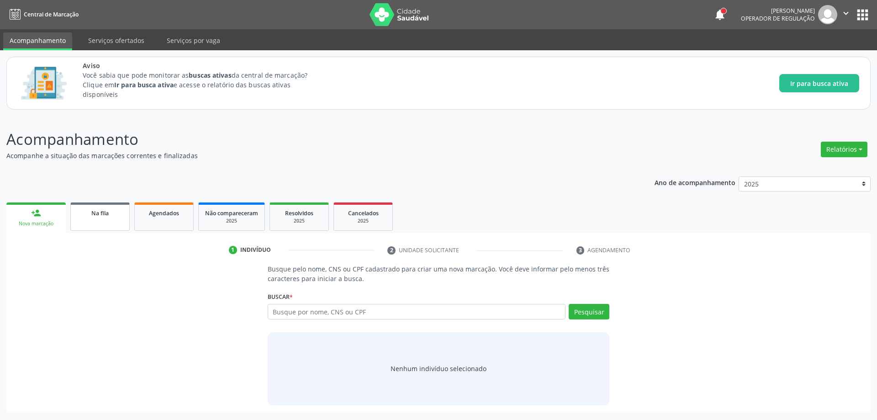
click at [103, 215] on span "Na fila" at bounding box center [99, 213] width 17 height 8
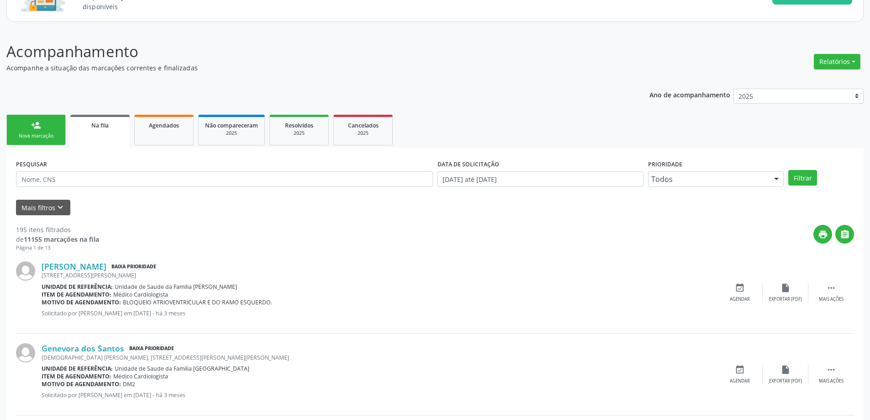
scroll to position [91, 0]
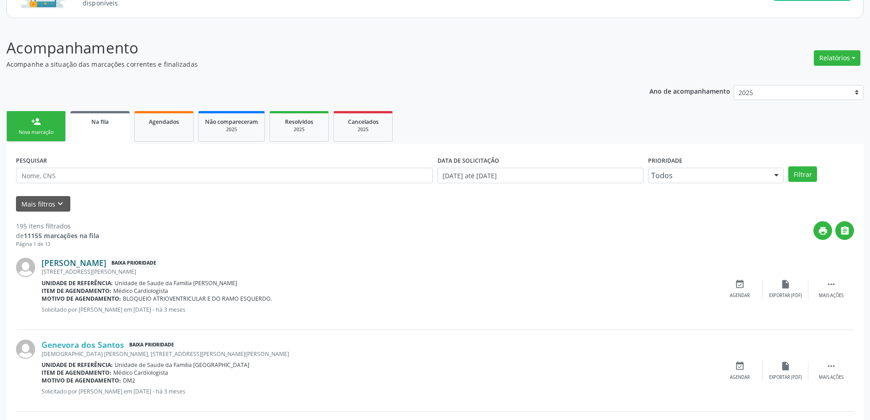
click at [84, 265] on link "[PERSON_NAME]" at bounding box center [74, 263] width 65 height 10
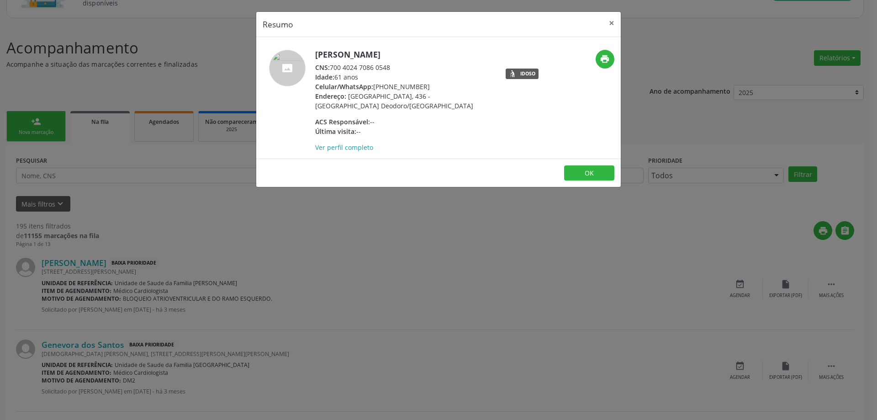
drag, startPoint x: 389, startPoint y: 69, endPoint x: 367, endPoint y: 69, distance: 21.5
click at [367, 69] on div "CNS: 700 4024 7086 0548" at bounding box center [404, 68] width 178 height 10
click at [398, 67] on div "CNS: 700 4024 7086 0548" at bounding box center [404, 68] width 178 height 10
drag, startPoint x: 391, startPoint y: 67, endPoint x: 332, endPoint y: 70, distance: 59.0
click at [332, 70] on div "CNS: 700 4024 7086 0548" at bounding box center [404, 68] width 178 height 10
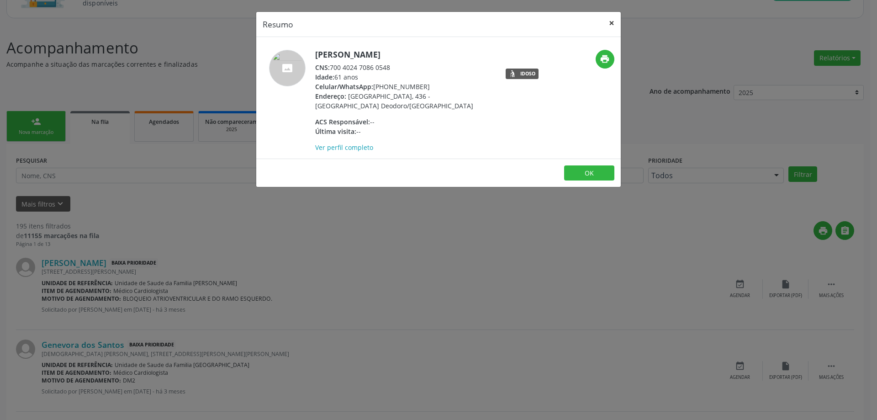
click at [610, 19] on button "×" at bounding box center [611, 23] width 18 height 22
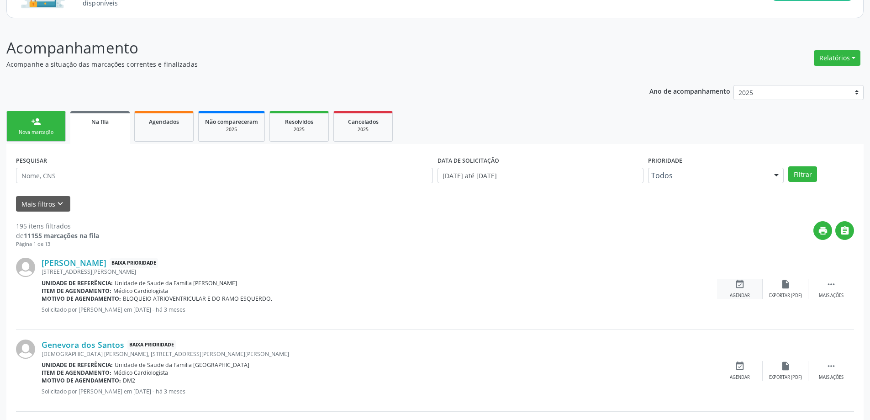
click at [732, 289] on div "event_available Agendar" at bounding box center [740, 289] width 46 height 20
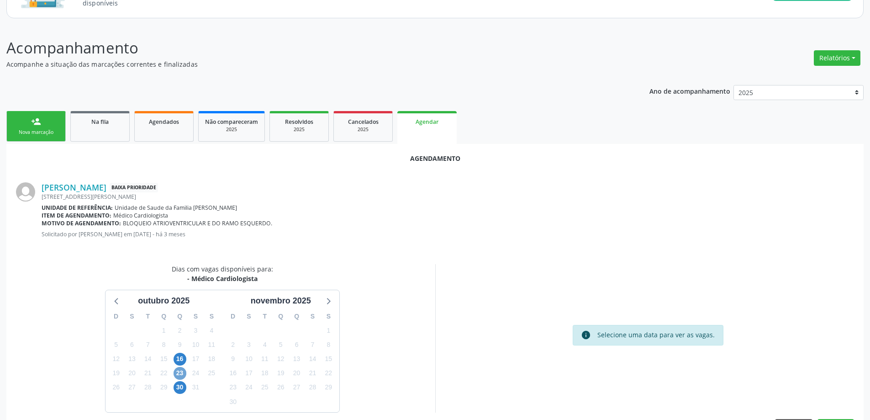
click at [178, 373] on span "23" at bounding box center [180, 373] width 13 height 13
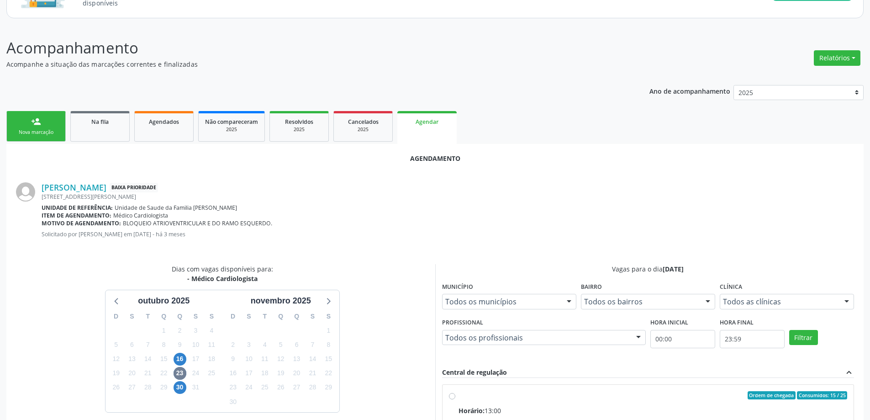
click at [452, 396] on input "Ordem de chegada Consumidos: 15 / 25 Horário: 13:00 Clínica: Centro de Saude Pr…" at bounding box center [452, 395] width 6 height 8
radio input "true"
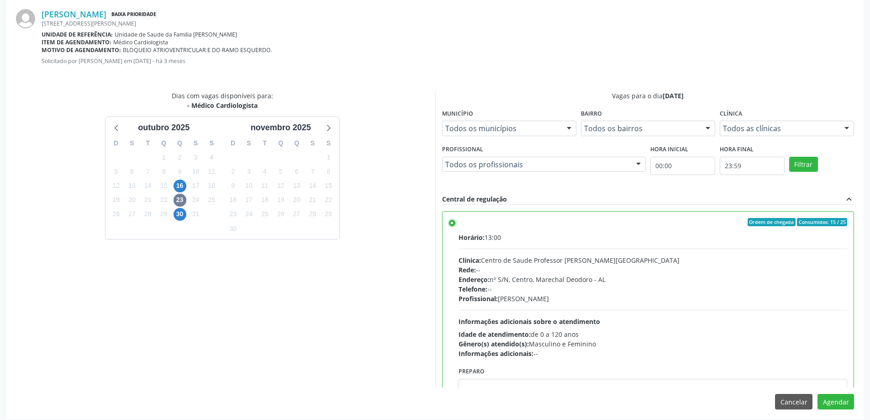
scroll to position [270, 0]
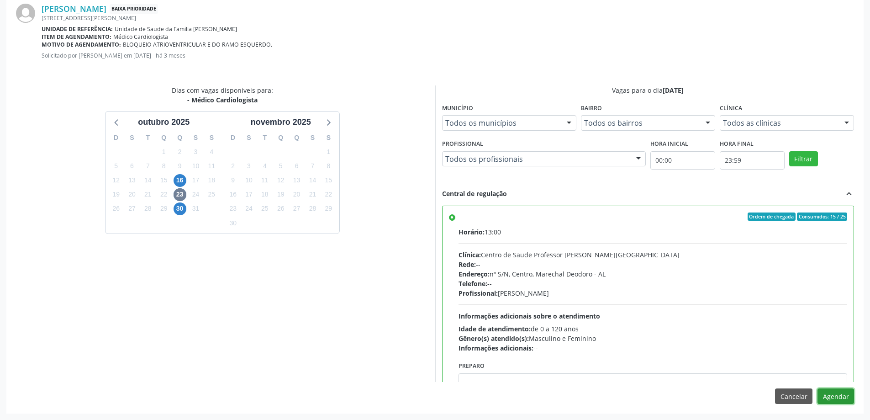
click at [833, 394] on button "Agendar" at bounding box center [835, 396] width 37 height 16
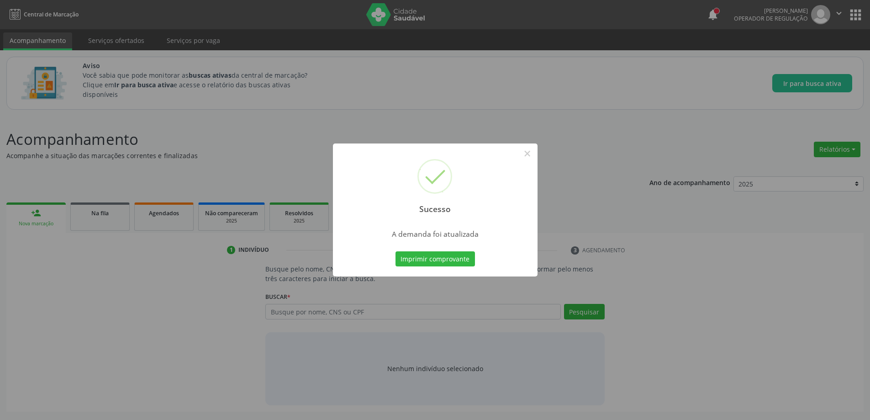
scroll to position [0, 0]
click at [531, 150] on button "×" at bounding box center [531, 154] width 16 height 16
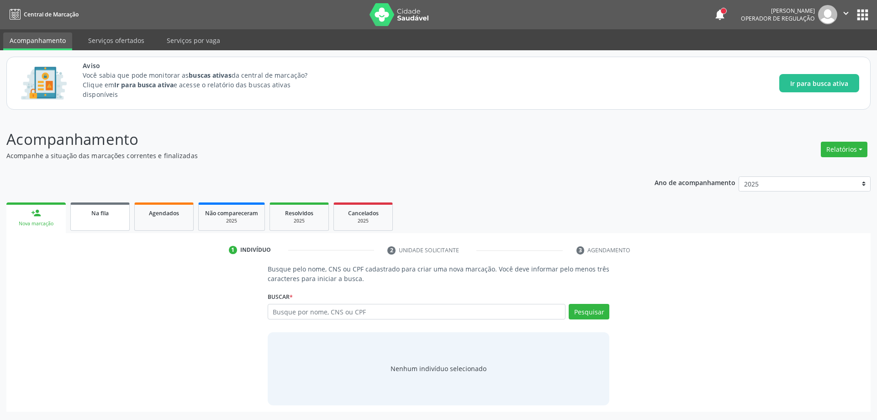
click at [117, 219] on link "Na fila" at bounding box center [99, 216] width 59 height 28
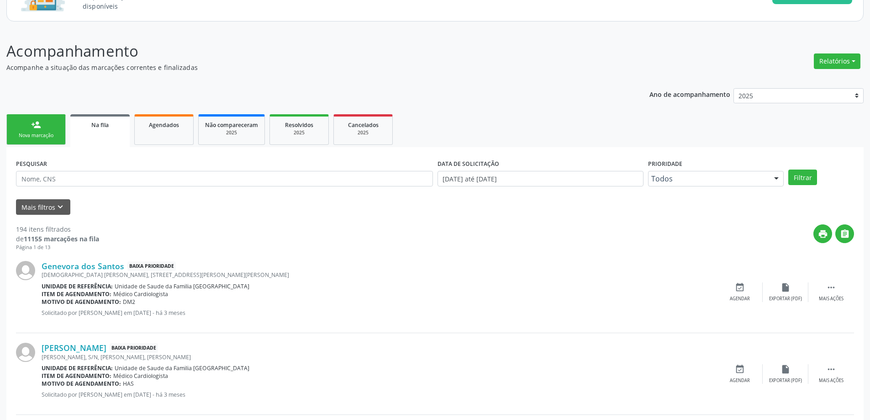
scroll to position [91, 0]
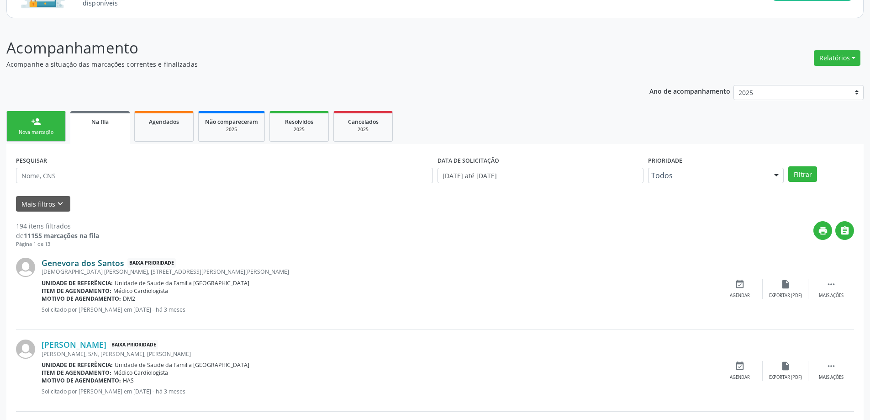
click at [83, 267] on link "Genevora dos Santos" at bounding box center [83, 263] width 83 height 10
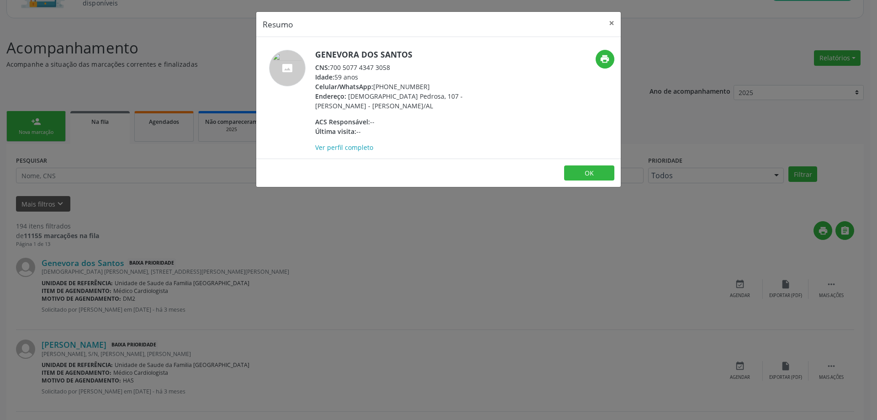
drag, startPoint x: 391, startPoint y: 67, endPoint x: 331, endPoint y: 68, distance: 60.8
click at [331, 68] on div "CNS: 700 5077 4347 3058" at bounding box center [404, 68] width 178 height 10
click at [614, 23] on button "×" at bounding box center [611, 23] width 18 height 22
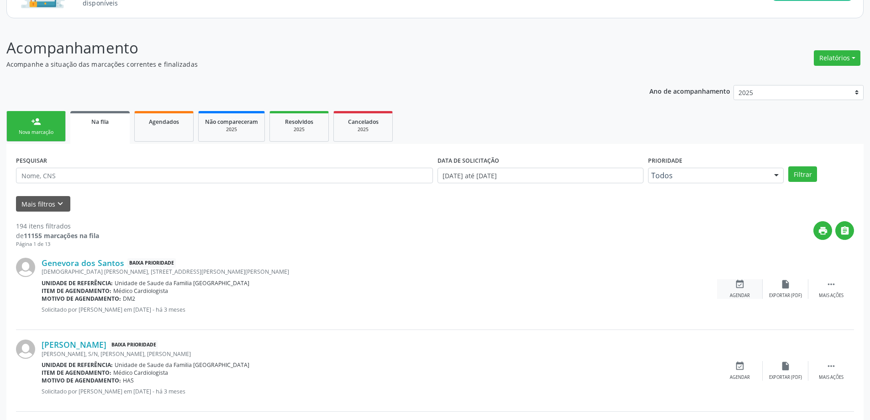
click at [738, 279] on icon "event_available" at bounding box center [740, 284] width 10 height 10
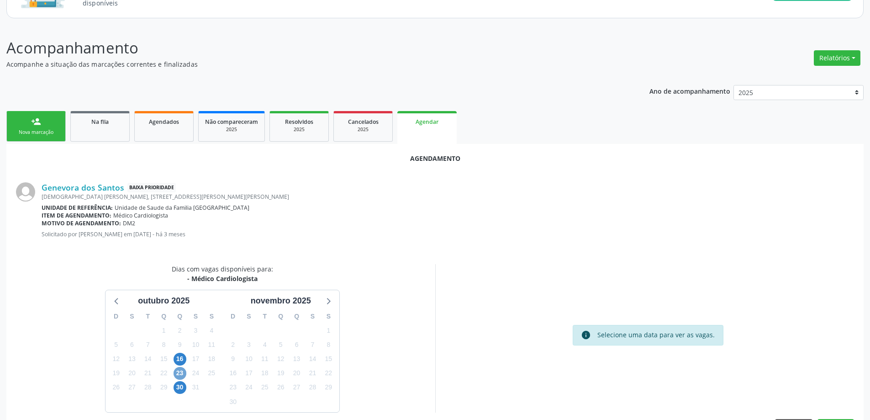
click at [179, 373] on span "23" at bounding box center [180, 373] width 13 height 13
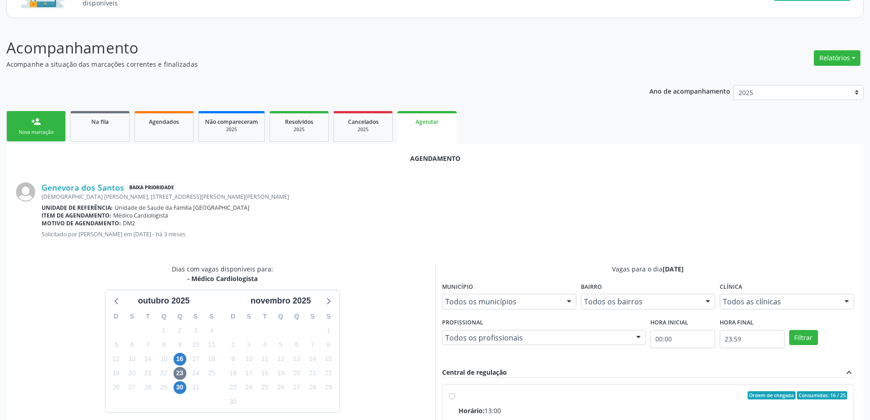
radio input "true"
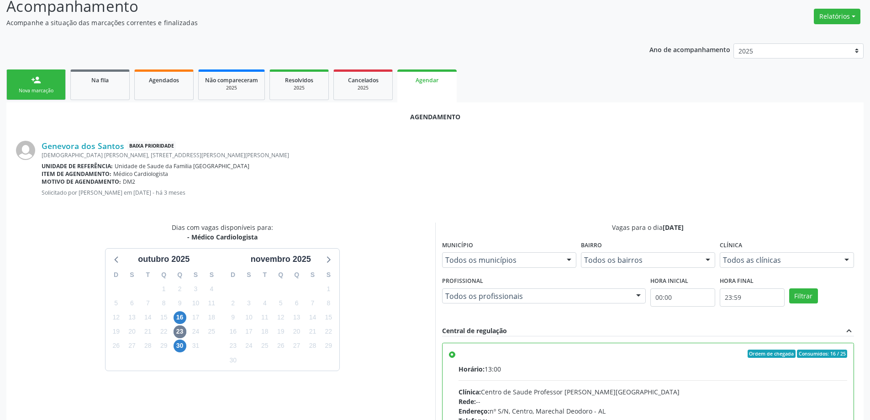
scroll to position [270, 0]
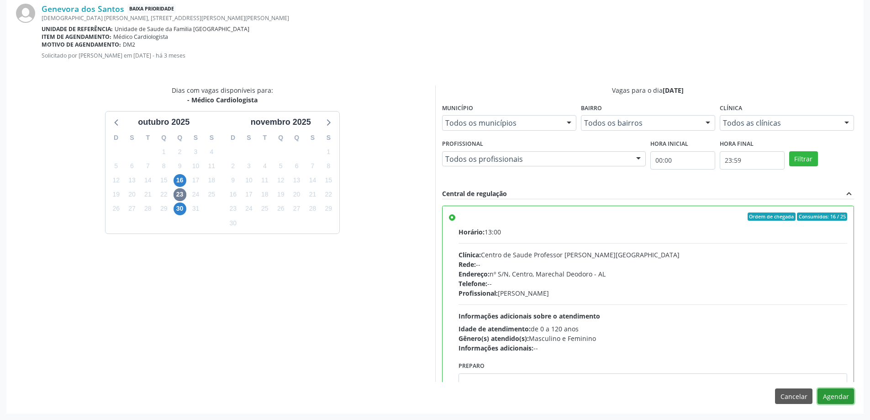
click at [836, 394] on button "Agendar" at bounding box center [835, 396] width 37 height 16
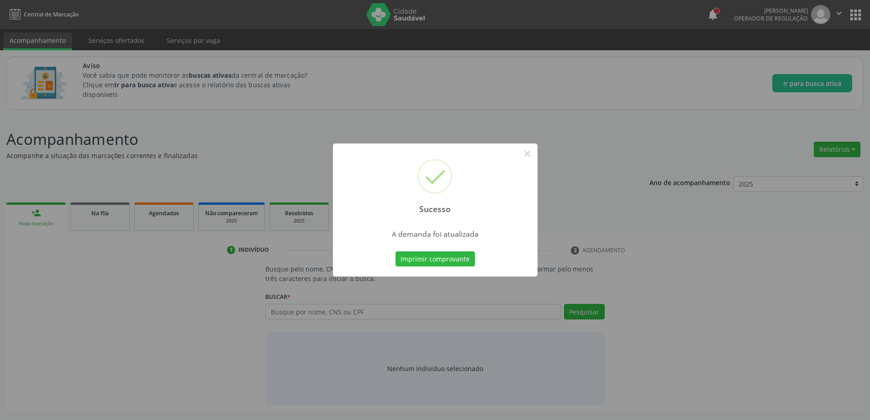
scroll to position [0, 0]
click at [527, 155] on button "×" at bounding box center [531, 154] width 16 height 16
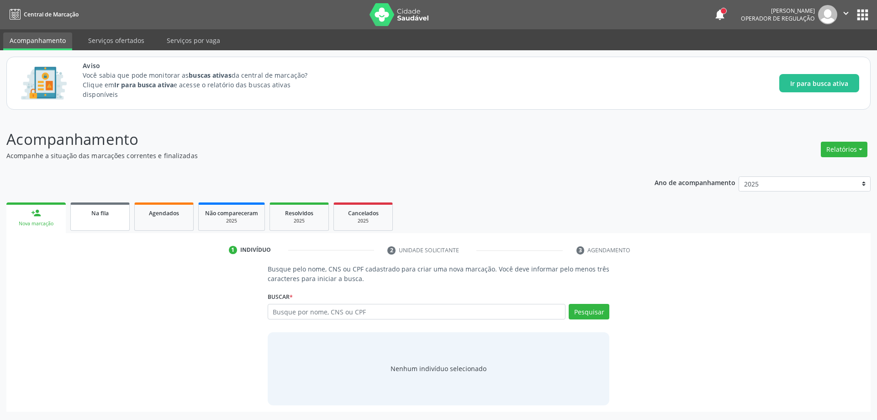
click at [86, 214] on div "Na fila" at bounding box center [100, 213] width 46 height 10
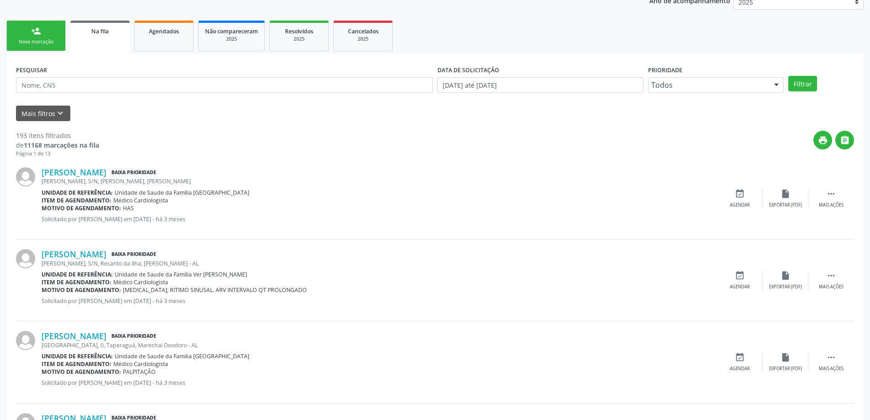
scroll to position [183, 0]
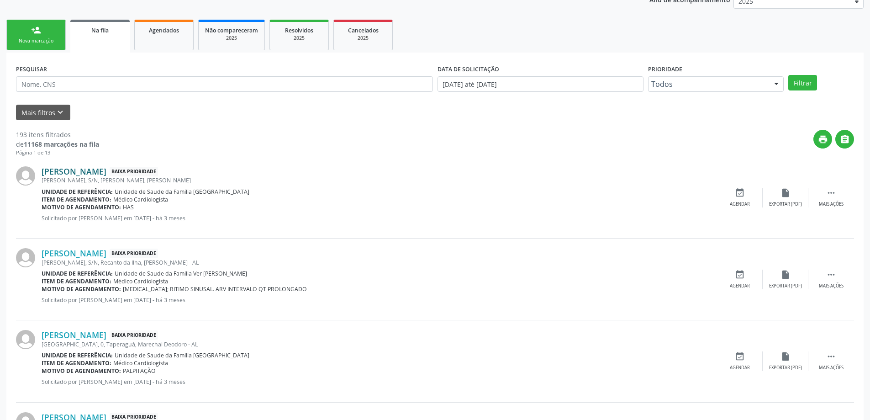
click at [96, 173] on link "[PERSON_NAME]" at bounding box center [74, 171] width 65 height 10
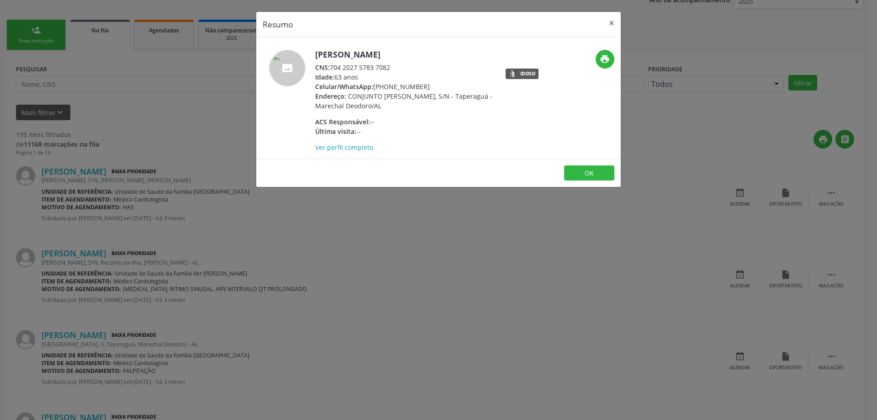
drag, startPoint x: 394, startPoint y: 67, endPoint x: 332, endPoint y: 67, distance: 61.2
click at [332, 67] on div "CNS: 704 2027 5783 7082" at bounding box center [404, 68] width 178 height 10
click at [595, 28] on header "Resumo ×" at bounding box center [438, 24] width 364 height 25
click at [614, 23] on button "×" at bounding box center [611, 23] width 18 height 22
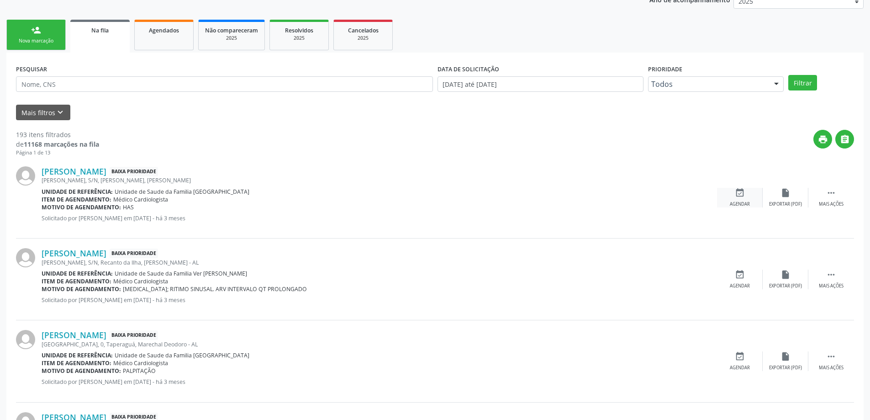
click at [733, 199] on div "event_available Agendar" at bounding box center [740, 198] width 46 height 20
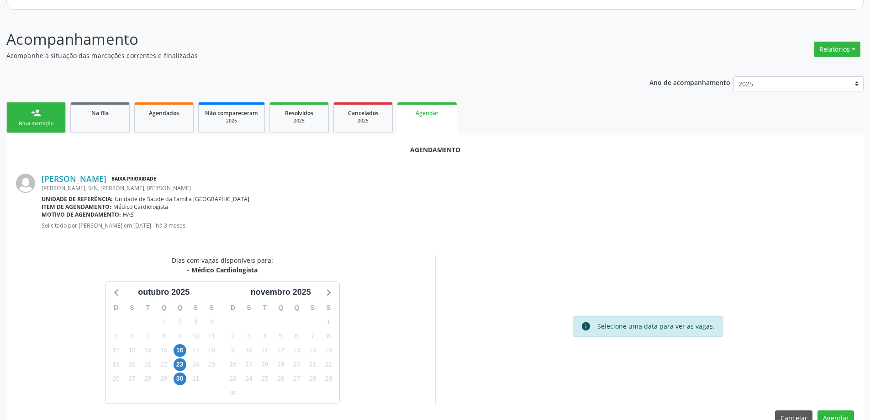
scroll to position [121, 0]
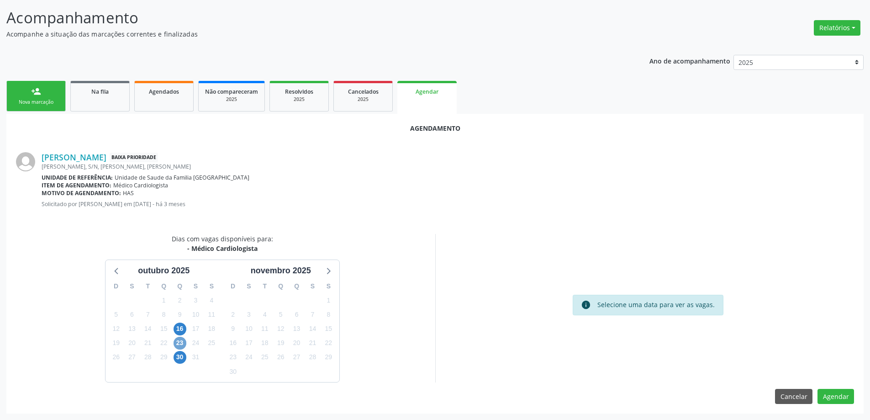
click at [182, 341] on span "23" at bounding box center [180, 343] width 13 height 13
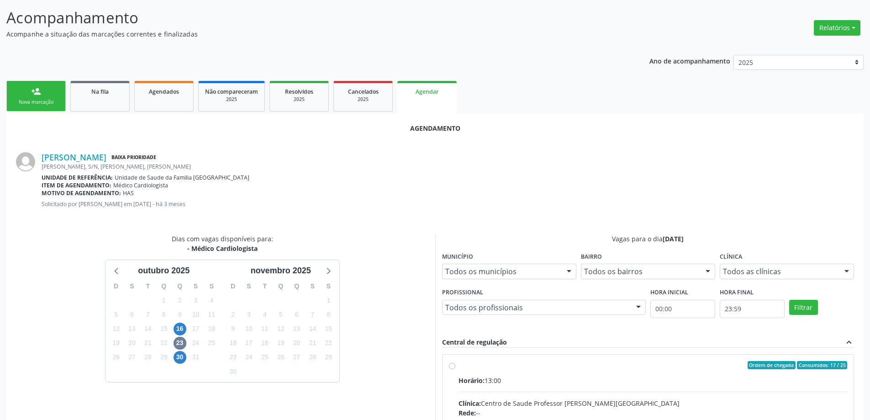
click at [455, 367] on input "Ordem de chegada Consumidos: 17 / 25 Horário: 13:00 Clínica: Centro de Saude Pr…" at bounding box center [452, 365] width 6 height 8
radio input "true"
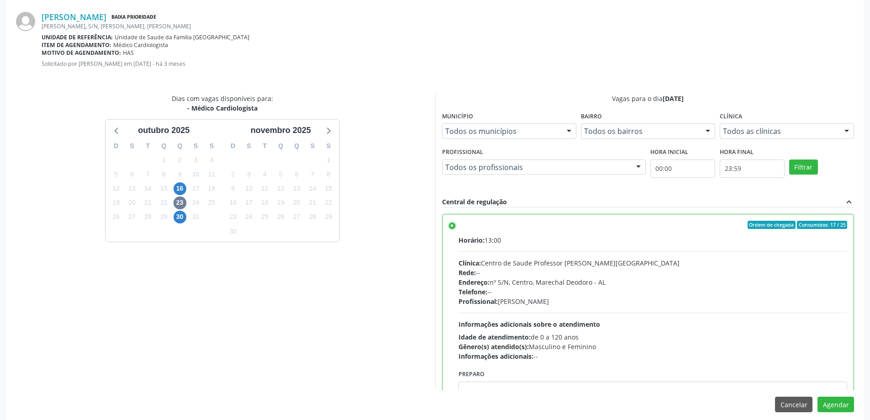
scroll to position [270, 0]
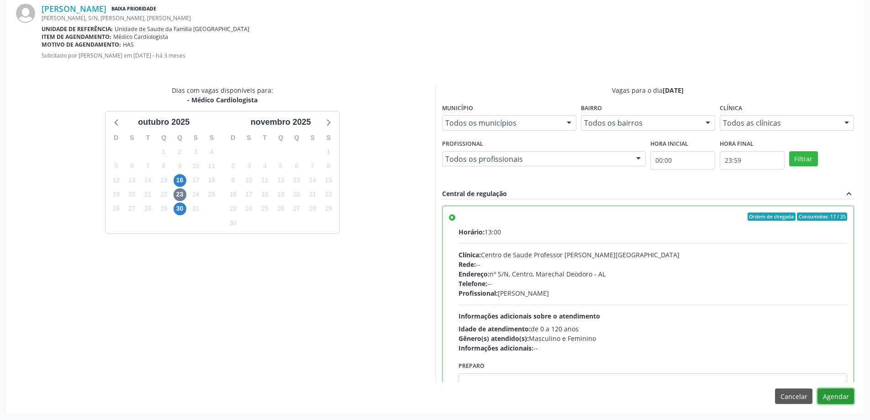
click at [837, 395] on button "Agendar" at bounding box center [835, 396] width 37 height 16
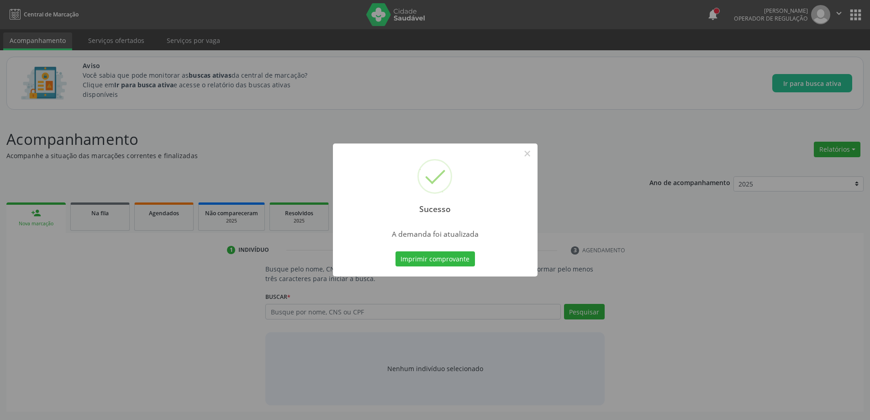
scroll to position [0, 0]
click at [534, 153] on button "×" at bounding box center [531, 154] width 16 height 16
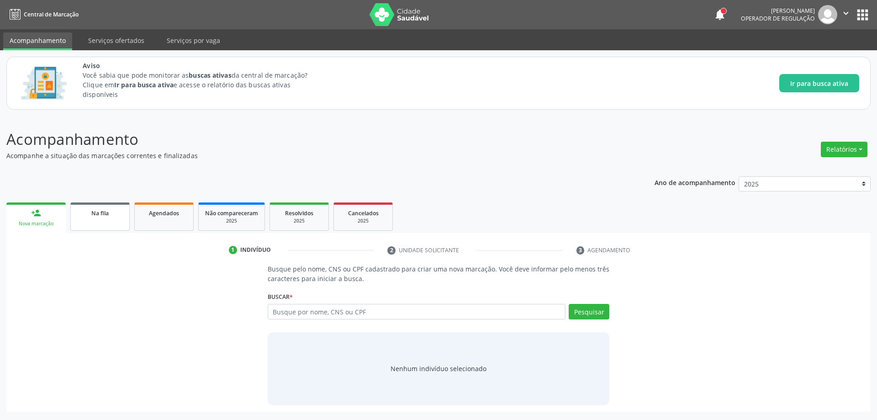
click at [117, 216] on div "Na fila" at bounding box center [100, 213] width 46 height 10
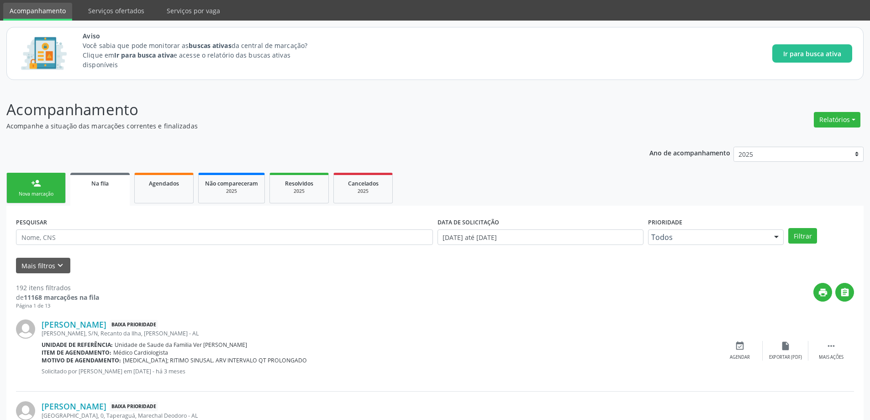
scroll to position [46, 0]
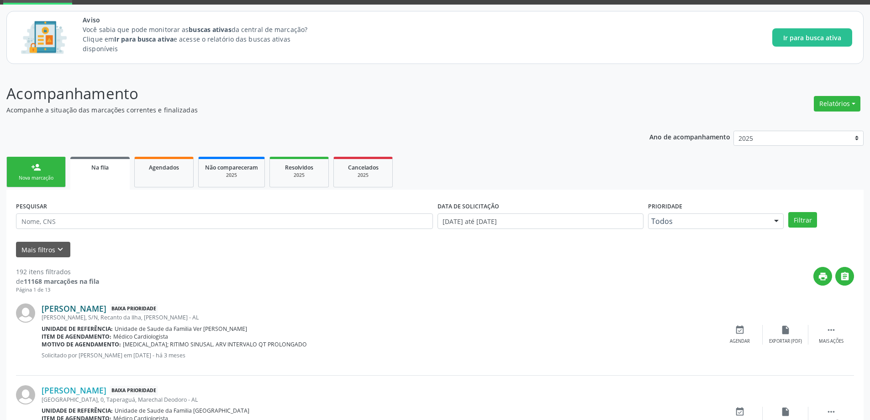
click at [82, 310] on link "[PERSON_NAME]" at bounding box center [74, 308] width 65 height 10
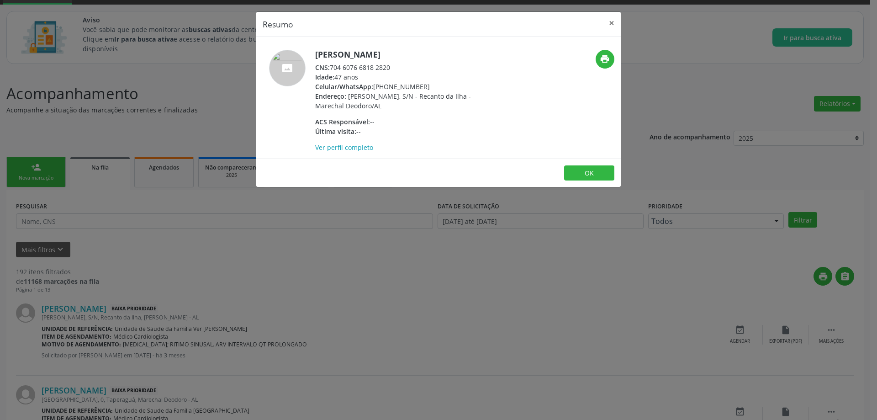
drag, startPoint x: 391, startPoint y: 68, endPoint x: 331, endPoint y: 68, distance: 60.3
click at [331, 68] on div "CNS: 704 6076 6818 2820" at bounding box center [404, 68] width 178 height 10
click at [607, 27] on button "×" at bounding box center [611, 23] width 18 height 22
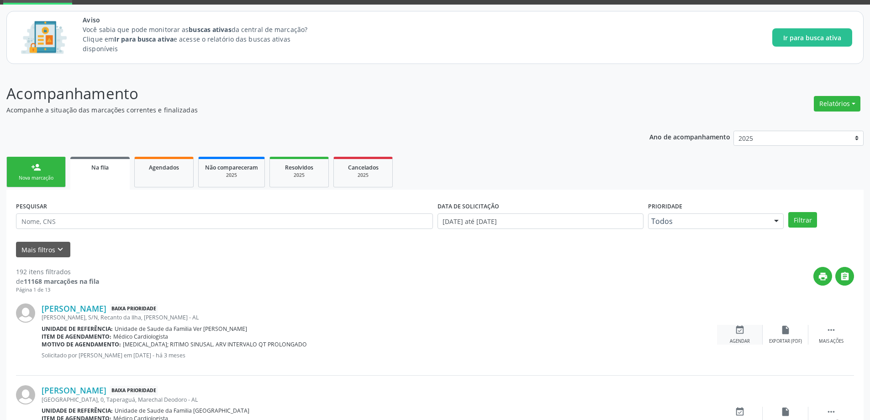
click at [738, 326] on icon "event_available" at bounding box center [740, 330] width 10 height 10
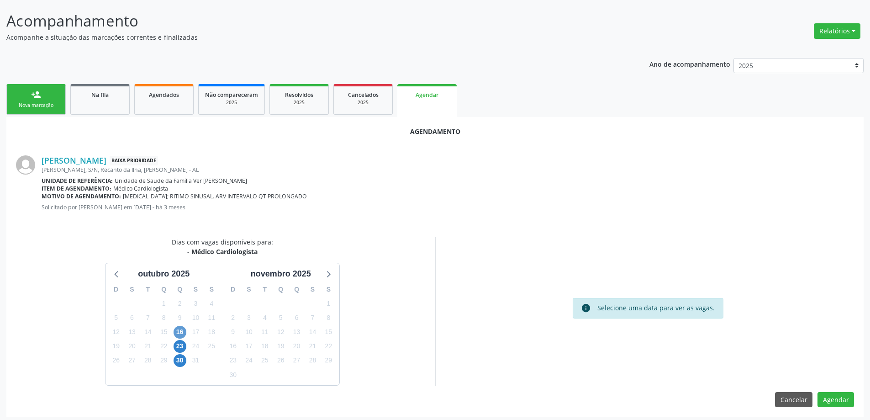
scroll to position [121, 0]
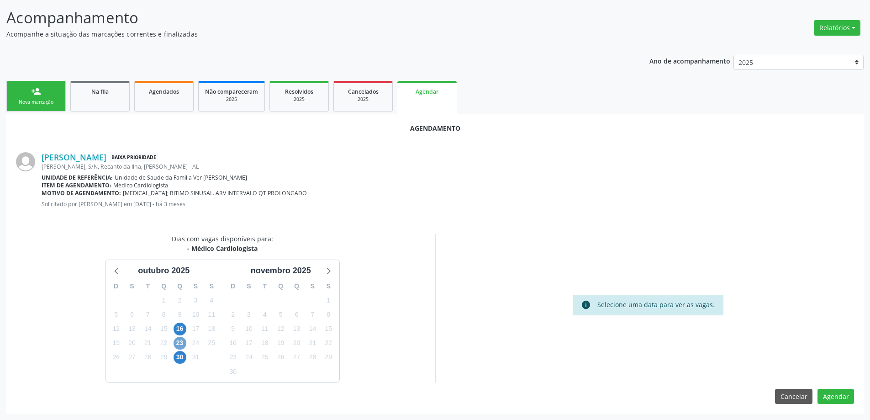
click at [183, 344] on span "23" at bounding box center [180, 343] width 13 height 13
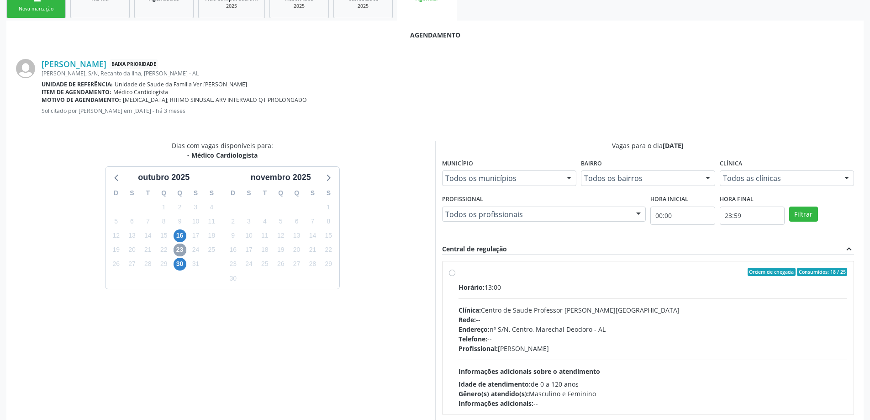
scroll to position [253, 0]
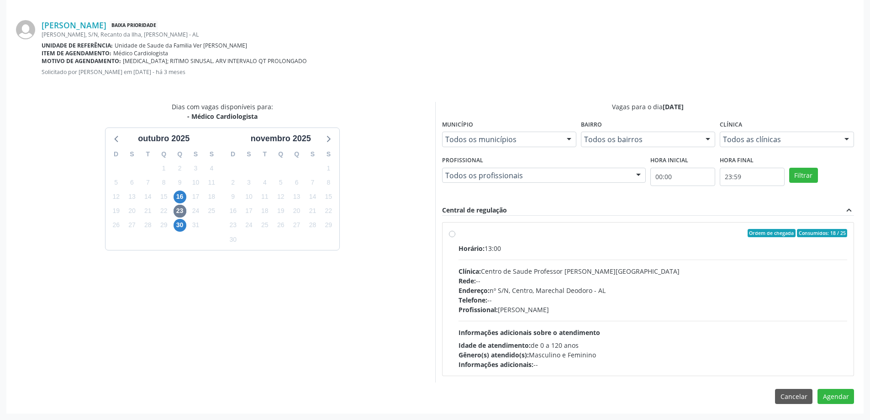
click at [450, 227] on div "Ordem de chegada Consumidos: 18 / 25 Horário: 13:00 Clínica: Centro de Saude Pr…" at bounding box center [647, 298] width 411 height 153
radio input "true"
click at [833, 410] on button "Agendar" at bounding box center [835, 413] width 37 height 16
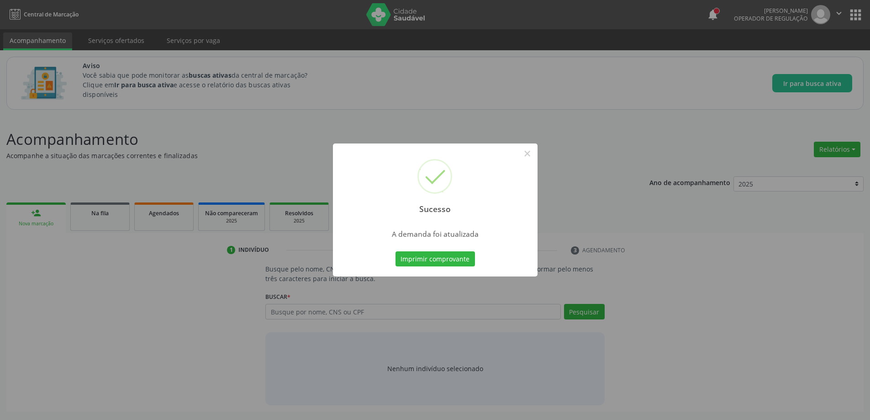
scroll to position [0, 0]
click at [532, 149] on button "×" at bounding box center [531, 154] width 16 height 16
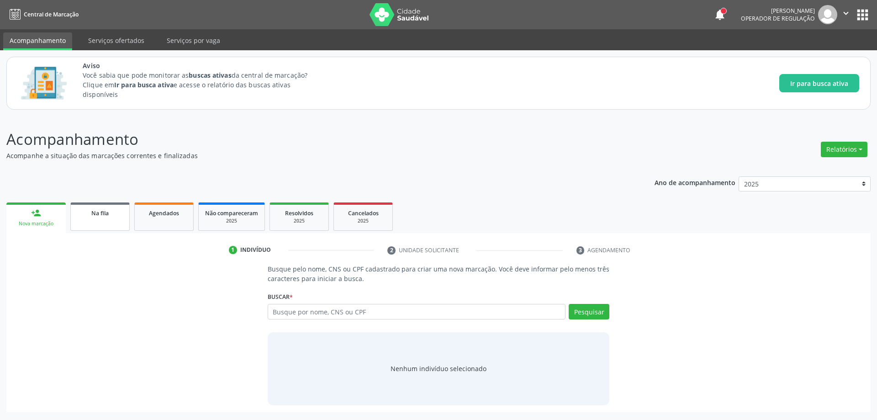
click at [89, 219] on link "Na fila" at bounding box center [99, 216] width 59 height 28
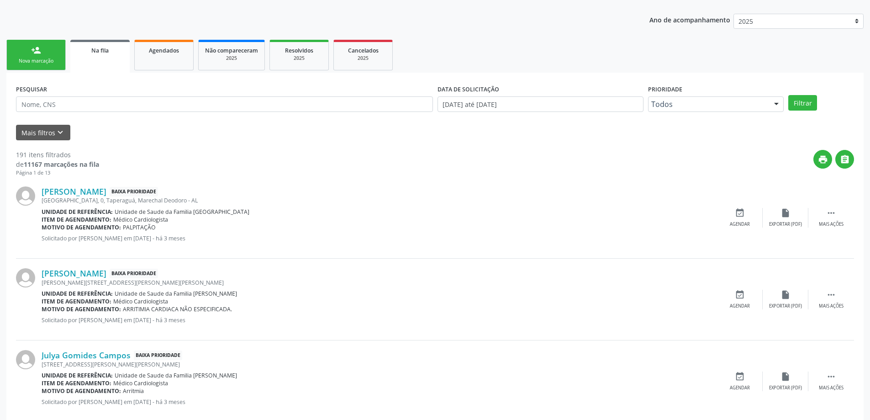
scroll to position [183, 0]
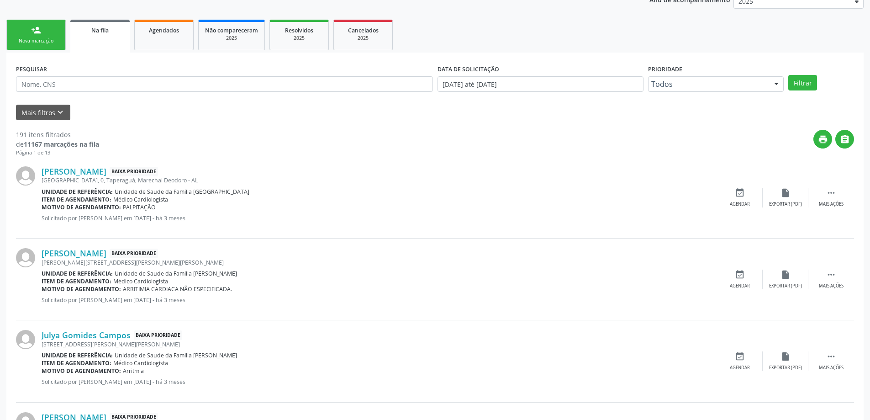
click at [106, 165] on div "Elaine da Silva Marcolino Baixa Prioridade RUA BOSQUE DOS CAJUEIROS, 0, Taperag…" at bounding box center [435, 198] width 838 height 82
click at [105, 171] on link "Elaine da Silva Marcolino" at bounding box center [74, 171] width 65 height 10
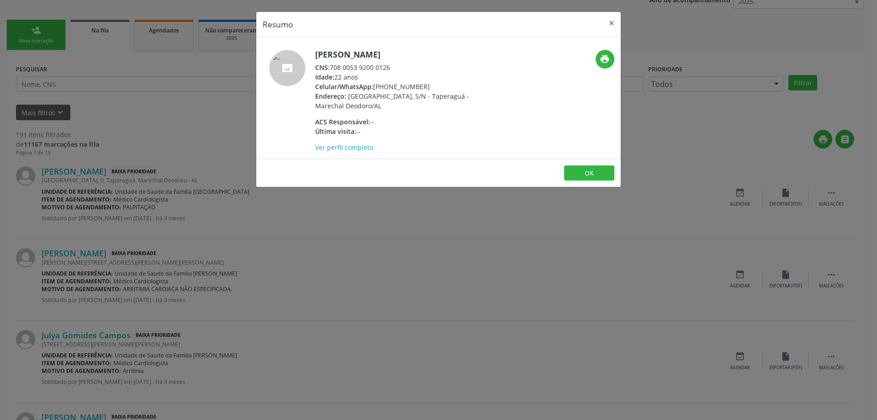
drag, startPoint x: 392, startPoint y: 66, endPoint x: 330, endPoint y: 69, distance: 62.2
click at [330, 69] on div "CNS: 708 0053 9200 0126" at bounding box center [404, 68] width 178 height 10
click at [331, 68] on div "CNS: 708 0053 9200 0126" at bounding box center [404, 68] width 178 height 10
drag, startPoint x: 331, startPoint y: 68, endPoint x: 392, endPoint y: 68, distance: 60.7
click at [392, 68] on div "CNS: 708 0053 9200 0126" at bounding box center [404, 68] width 178 height 10
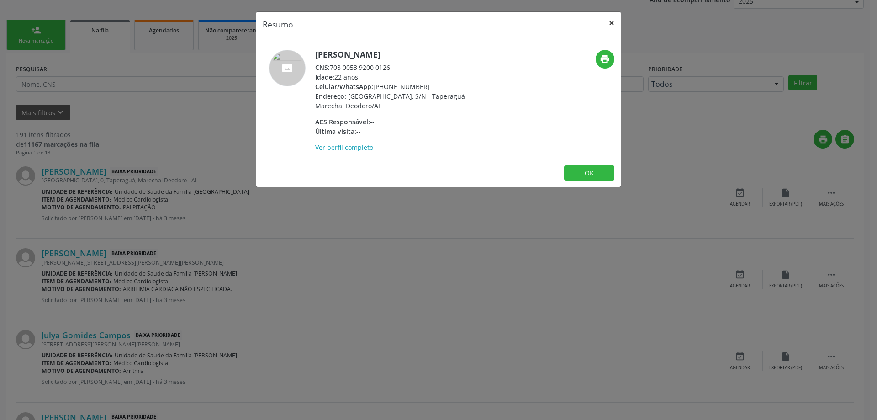
click at [608, 22] on button "×" at bounding box center [611, 23] width 18 height 22
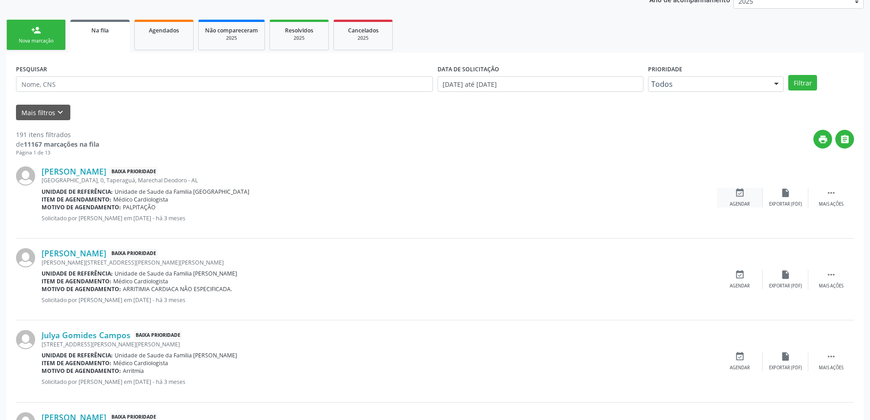
click at [738, 199] on div "event_available Agendar" at bounding box center [740, 198] width 46 height 20
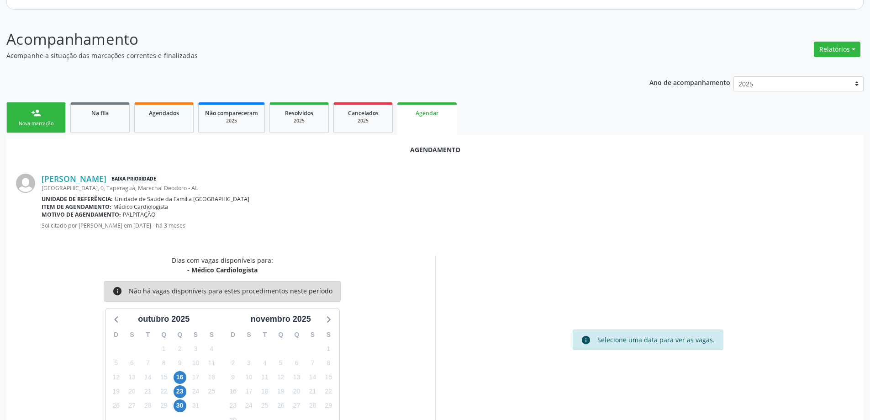
scroll to position [121, 0]
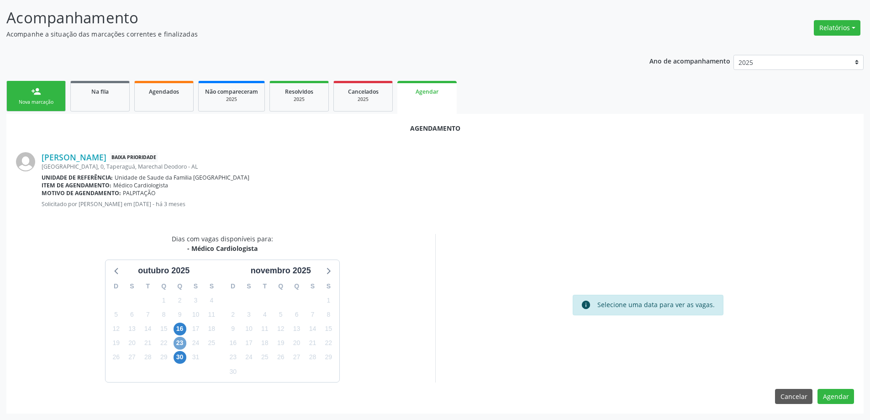
click at [180, 343] on span "23" at bounding box center [180, 343] width 13 height 13
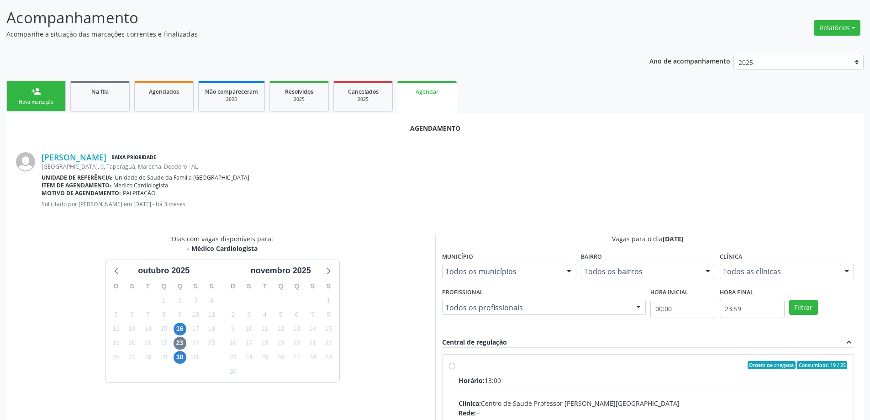
radio input "true"
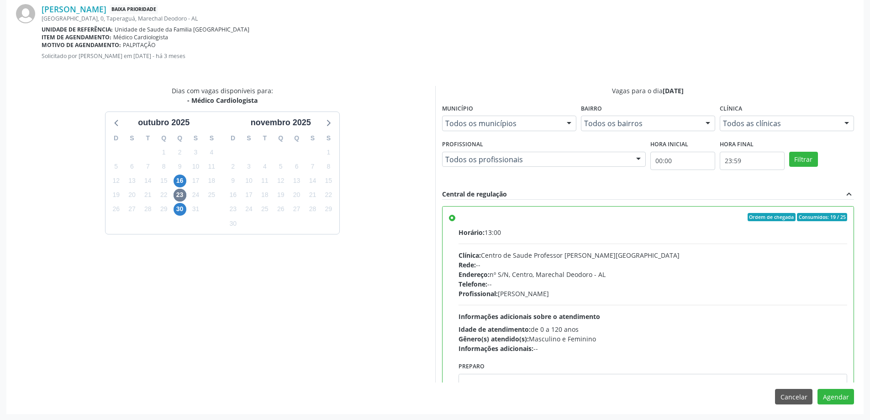
scroll to position [270, 0]
click at [834, 398] on button "Agendar" at bounding box center [835, 396] width 37 height 16
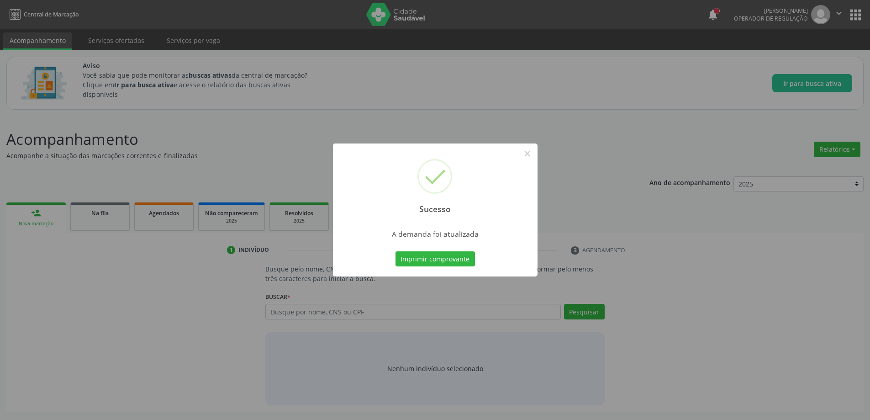
scroll to position [0, 0]
click at [530, 149] on button "×" at bounding box center [531, 154] width 16 height 16
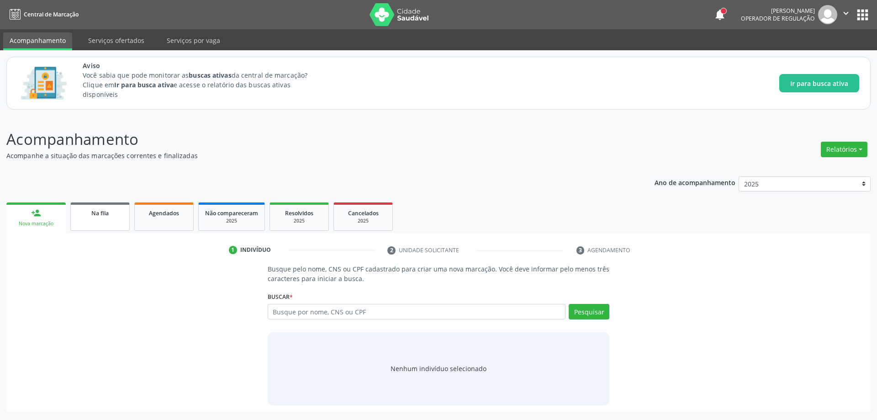
click at [94, 212] on span "Na fila" at bounding box center [99, 213] width 17 height 8
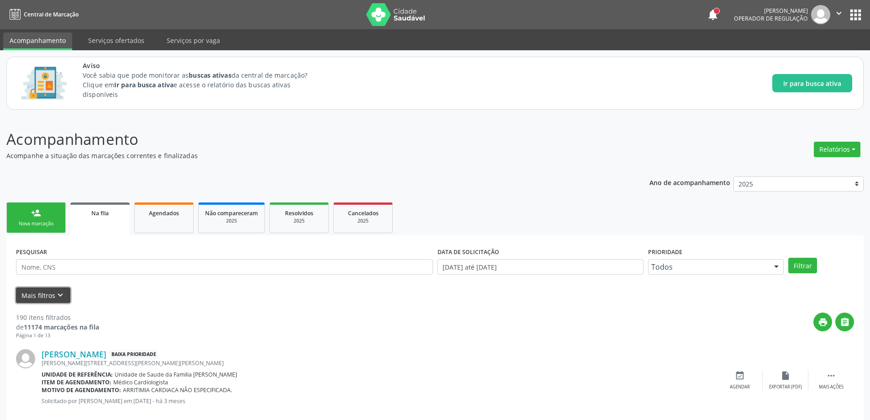
click at [57, 300] on icon "keyboard_arrow_down" at bounding box center [60, 295] width 10 height 10
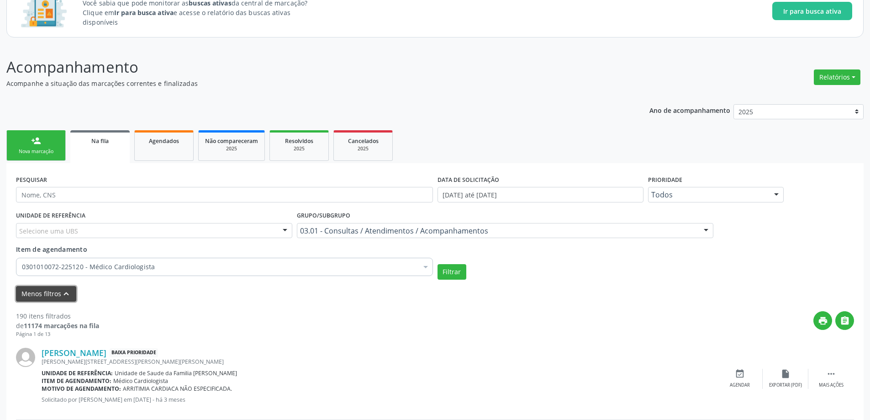
scroll to position [91, 0]
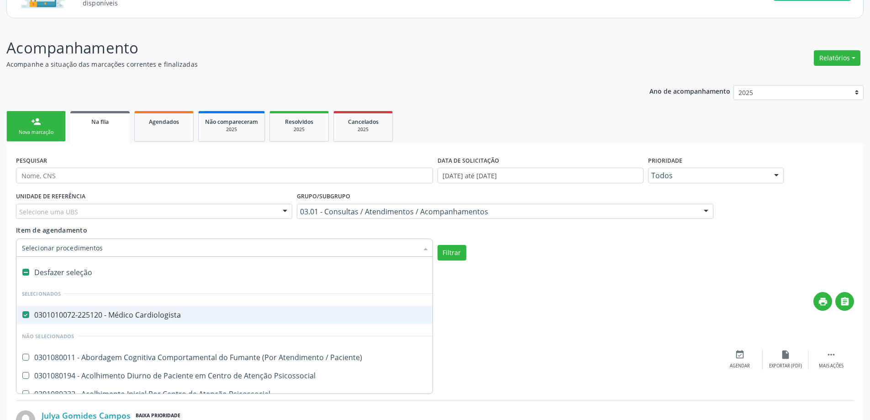
click at [22, 313] on div at bounding box center [19, 314] width 7 height 7
checkbox Cardiologista "false"
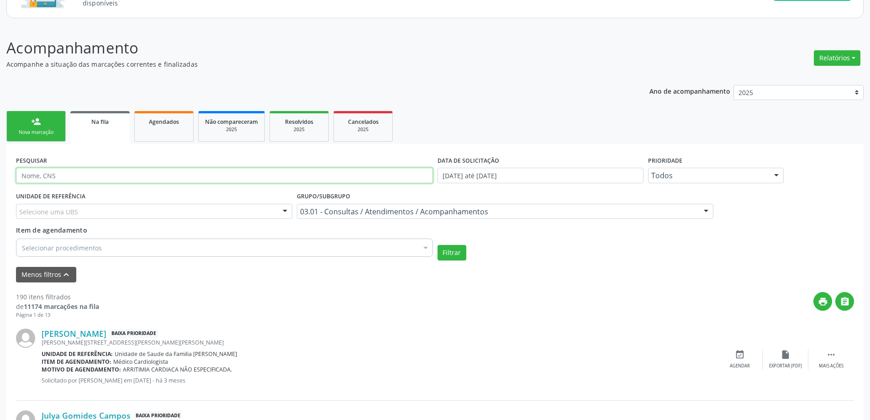
paste input "709207253323439"
type input "709207253323439"
click at [458, 252] on button "Filtrar" at bounding box center [451, 253] width 29 height 16
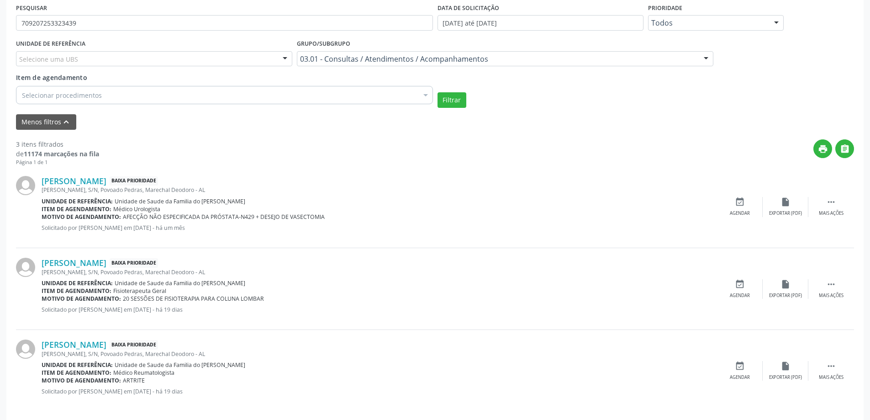
scroll to position [252, 0]
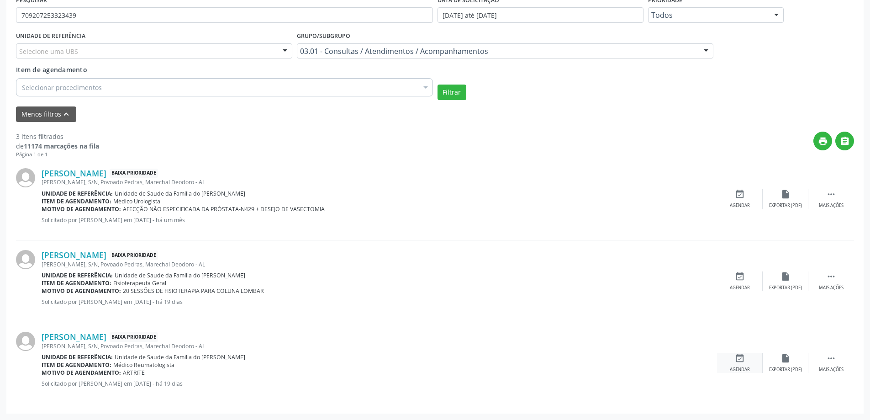
click at [745, 361] on div "event_available Agendar" at bounding box center [740, 363] width 46 height 20
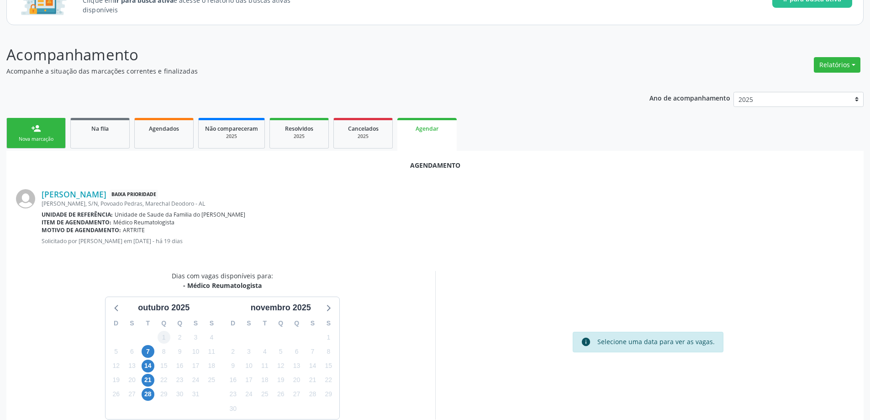
scroll to position [91, 0]
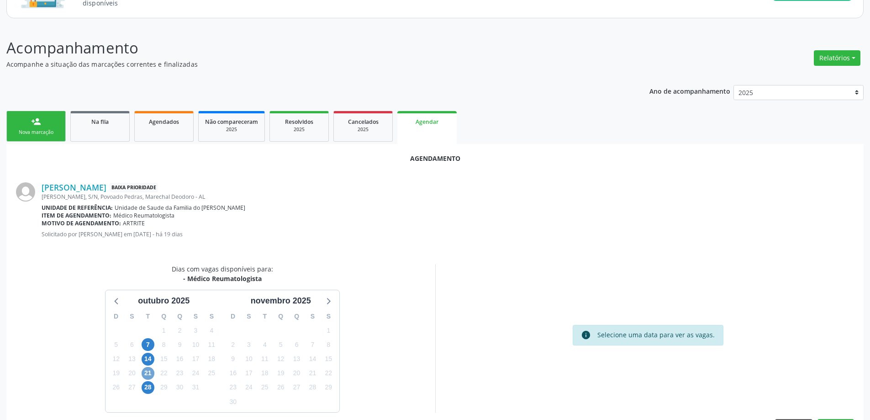
click at [147, 376] on span "21" at bounding box center [148, 373] width 13 height 13
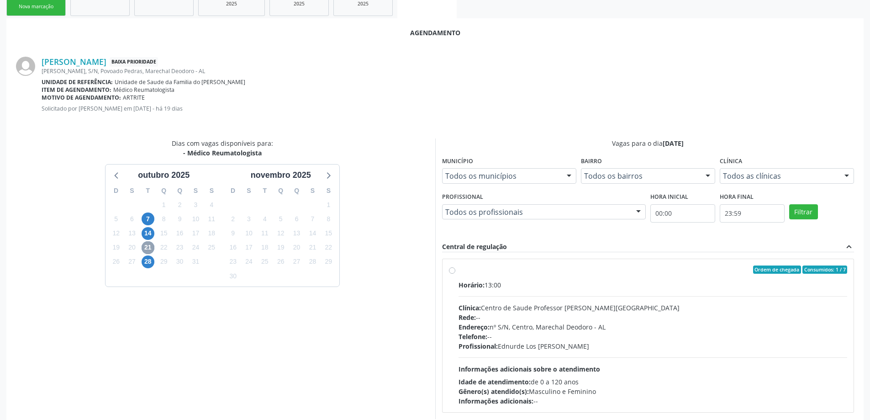
scroll to position [228, 0]
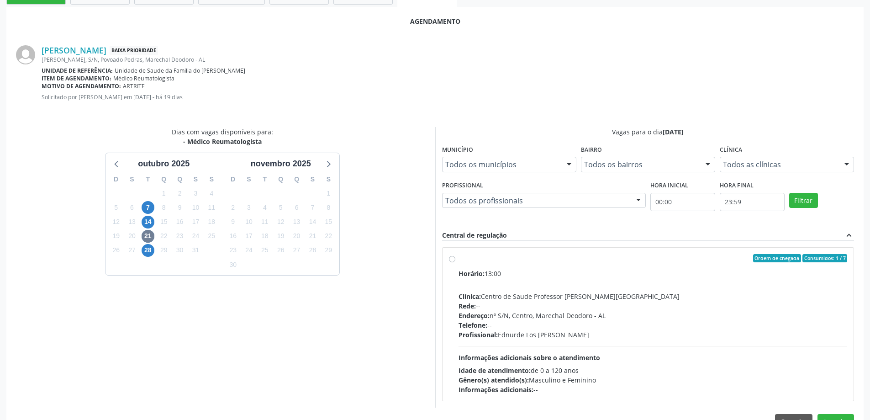
click at [458, 262] on label "Ordem de chegada Consumidos: 1 / 7 Horário: 13:00 Clínica: Centro de Saude Prof…" at bounding box center [652, 324] width 389 height 140
click at [452, 262] on input "Ordem de chegada Consumidos: 1 / 7 Horário: 13:00 Clínica: Centro de Saude Prof…" at bounding box center [452, 258] width 6 height 8
radio input "true"
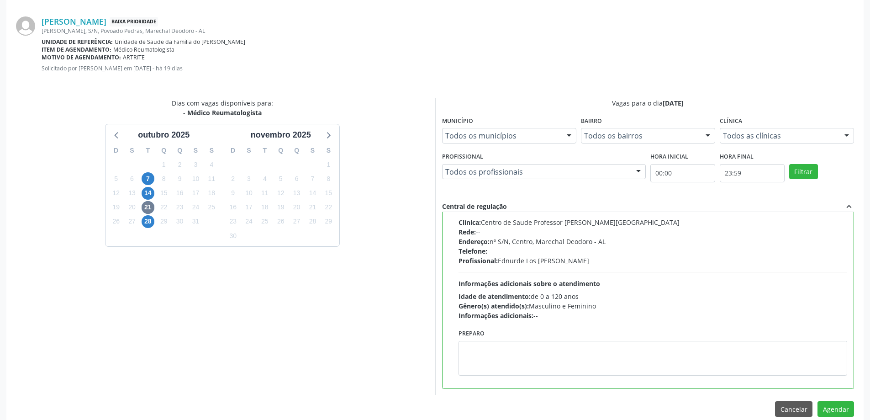
scroll to position [270, 0]
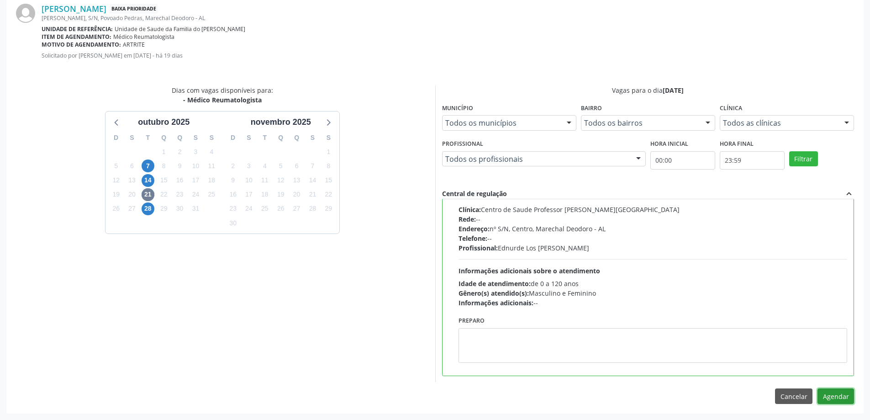
click at [835, 391] on button "Agendar" at bounding box center [835, 396] width 37 height 16
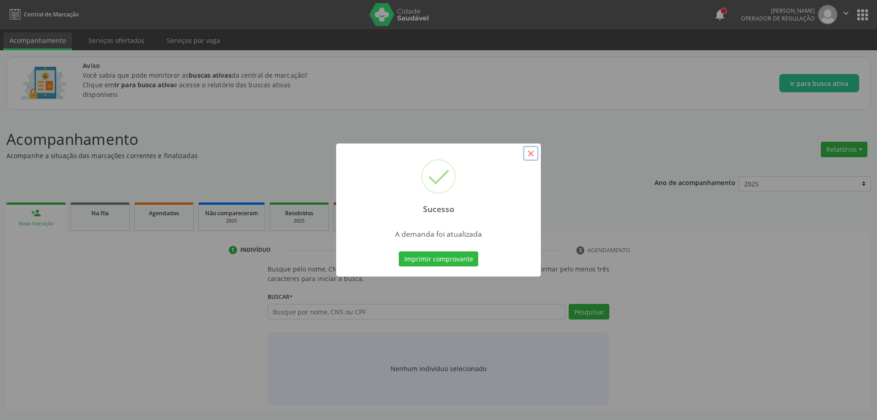
click at [531, 155] on button "×" at bounding box center [531, 154] width 16 height 16
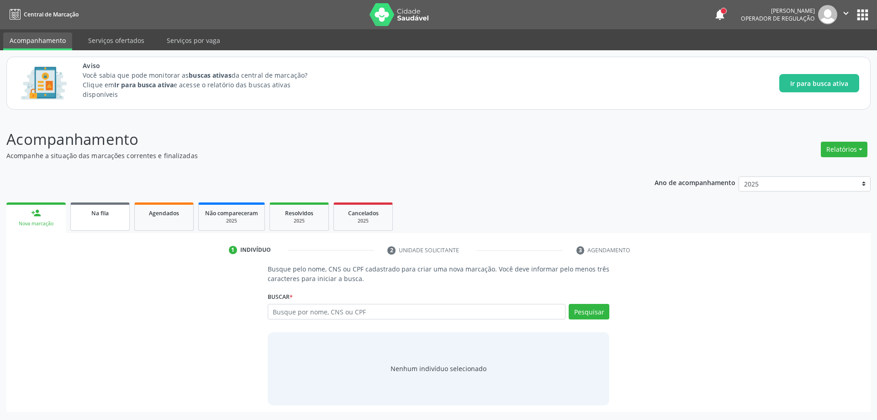
click at [100, 218] on link "Na fila" at bounding box center [99, 216] width 59 height 28
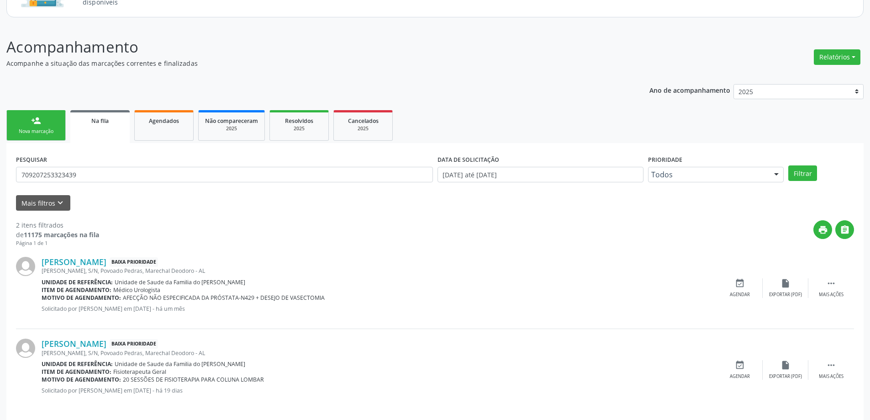
scroll to position [99, 0]
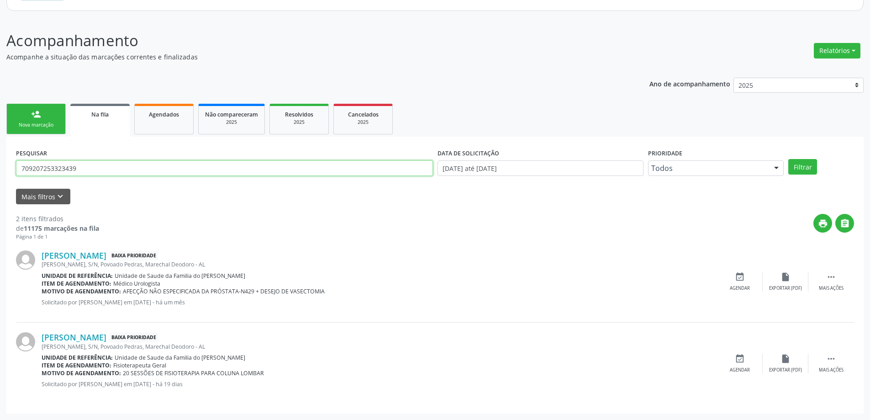
click at [103, 168] on input "709207253323439" at bounding box center [224, 168] width 417 height 16
type input "7"
paste input "706201035897867"
type input "706201035897867"
click at [808, 165] on button "Filtrar" at bounding box center [802, 167] width 29 height 16
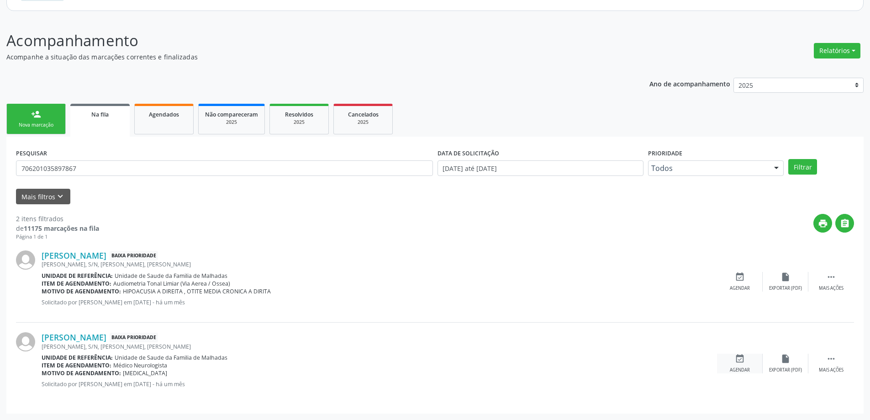
click at [743, 360] on icon "event_available" at bounding box center [740, 358] width 10 height 10
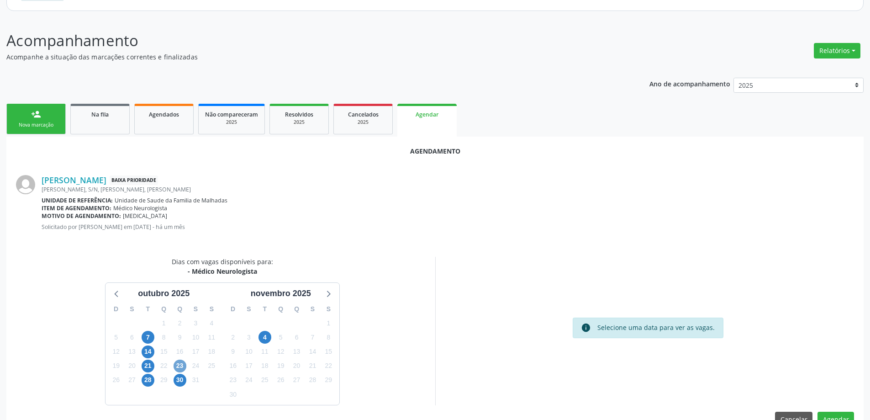
click at [181, 367] on span "23" at bounding box center [180, 365] width 13 height 13
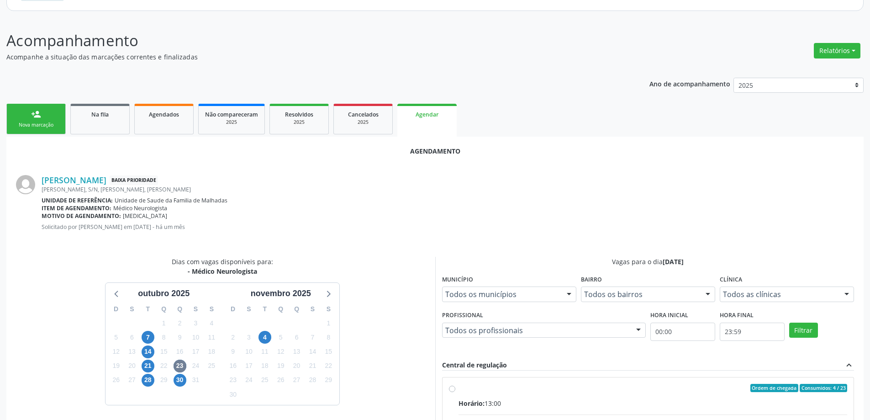
click at [450, 389] on input "Ordem de chegada Consumidos: 4 / 23 Horário: 13:00 Clínica: Centro de Saude Pro…" at bounding box center [452, 388] width 6 height 8
radio input "true"
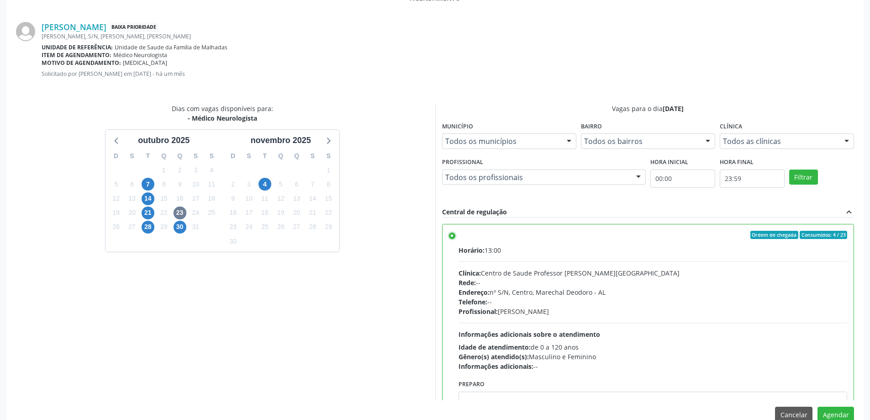
scroll to position [270, 0]
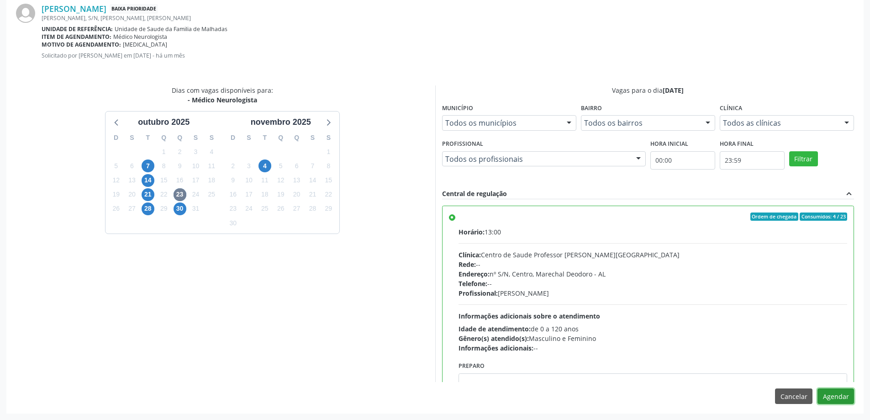
click at [848, 396] on button "Agendar" at bounding box center [835, 396] width 37 height 16
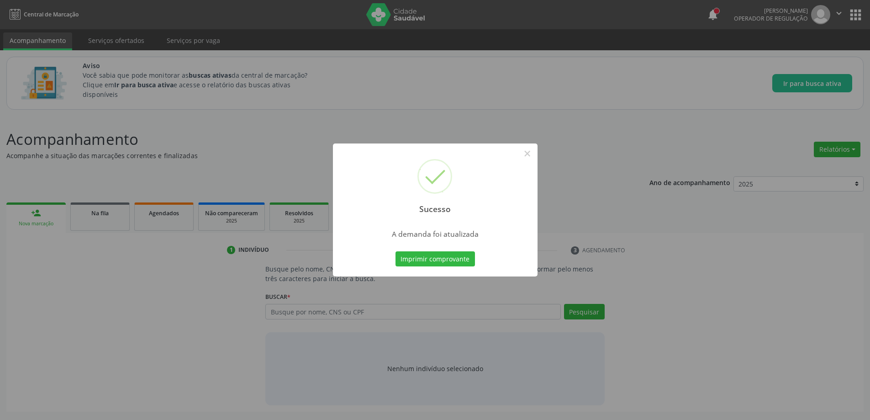
scroll to position [0, 0]
click at [524, 151] on button "×" at bounding box center [531, 154] width 16 height 16
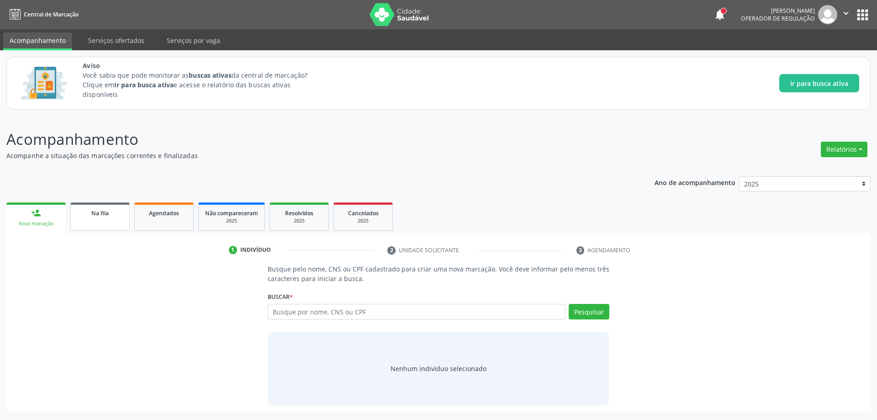
click at [93, 216] on span "Na fila" at bounding box center [99, 213] width 17 height 8
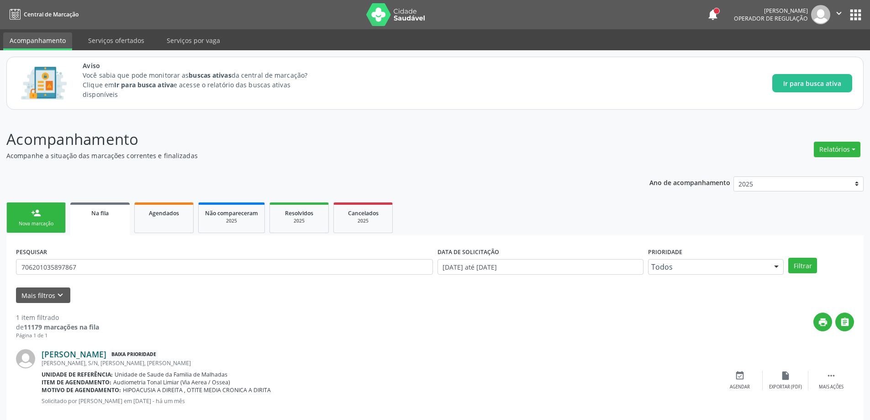
scroll to position [17, 0]
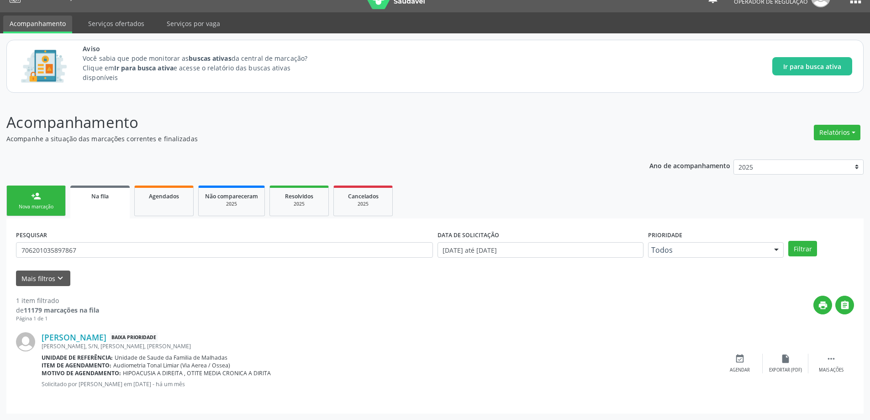
click at [95, 201] on link "Na fila" at bounding box center [99, 201] width 59 height 33
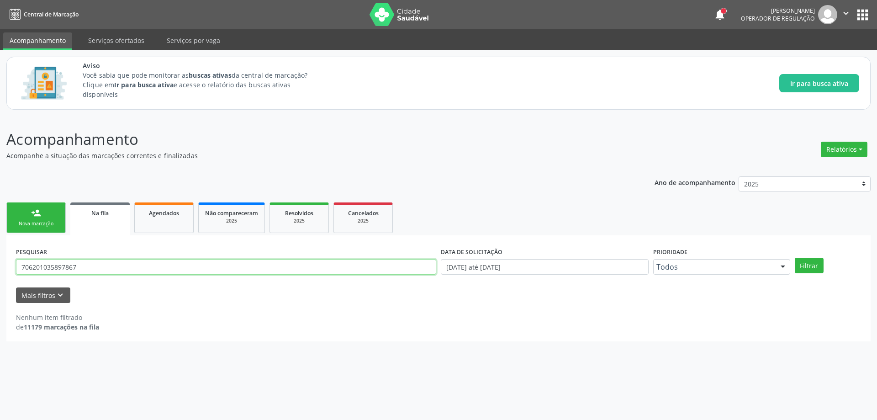
click at [112, 266] on input "706201035897867" at bounding box center [226, 267] width 420 height 16
type input "7"
click at [53, 294] on button "Mais filtros keyboard_arrow_down" at bounding box center [43, 295] width 54 height 16
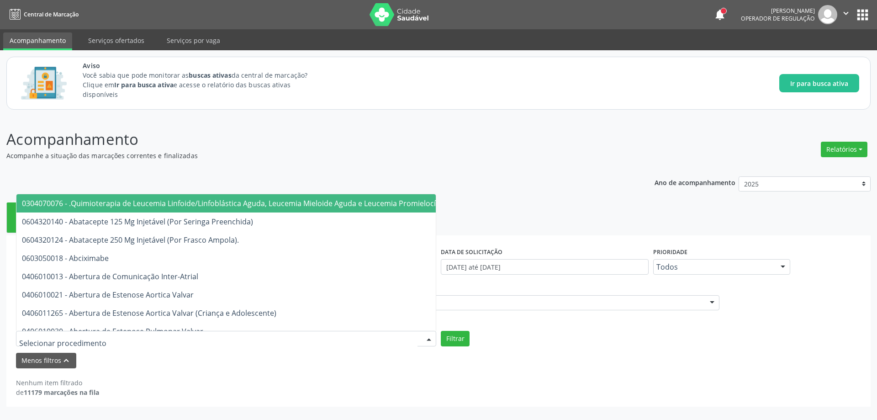
click at [105, 334] on div at bounding box center [226, 339] width 420 height 16
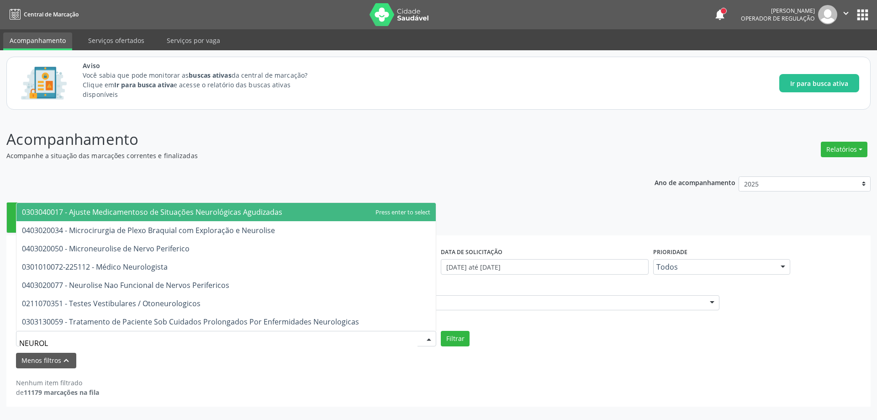
type input "NEUROLO"
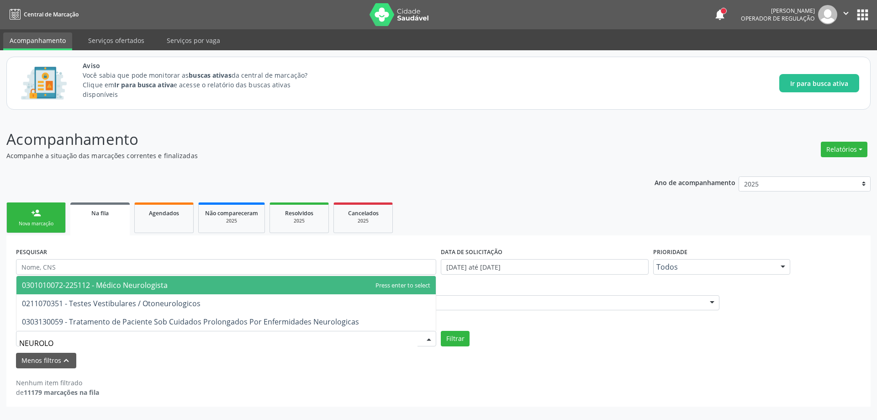
click at [118, 284] on span "0301010072-225112 - Médico Neurologista" at bounding box center [95, 285] width 146 height 10
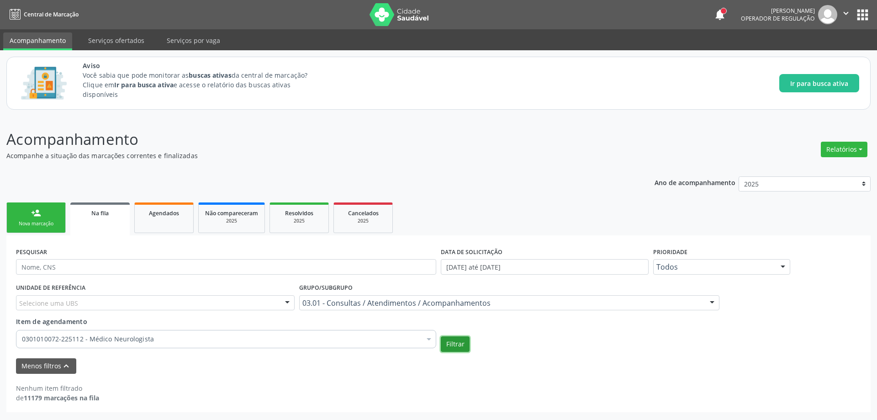
click at [452, 346] on button "Filtrar" at bounding box center [455, 344] width 29 height 16
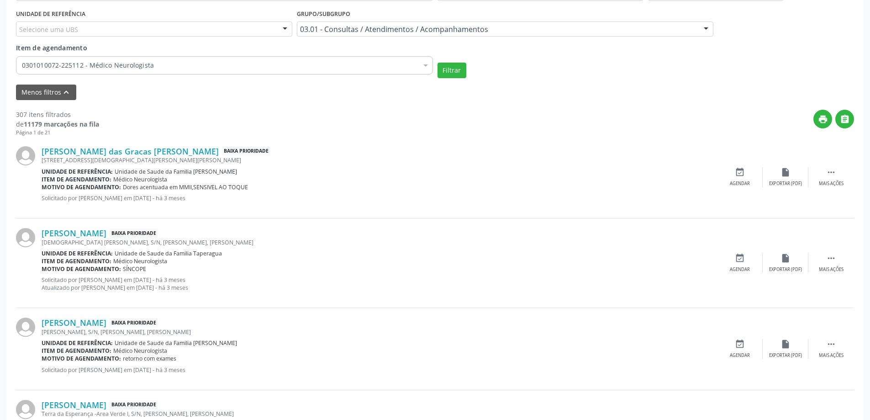
scroll to position [274, 0]
click at [88, 154] on link "Maria das Gracas Venancio de Lima" at bounding box center [130, 151] width 177 height 10
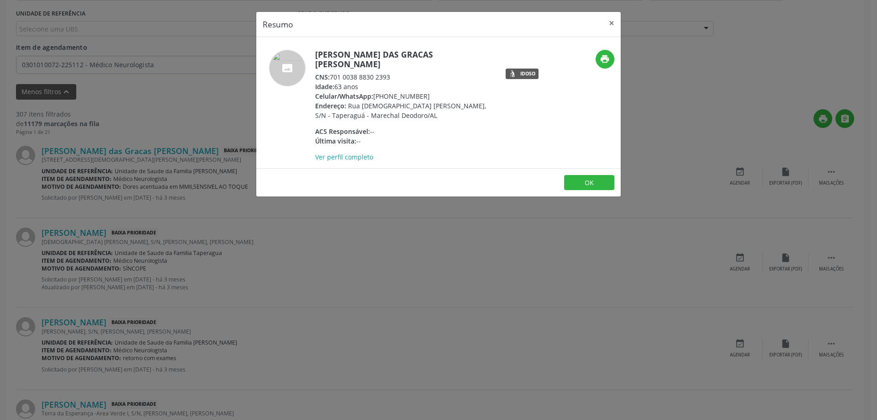
drag, startPoint x: 390, startPoint y: 66, endPoint x: 333, endPoint y: 69, distance: 57.6
click at [333, 72] on div "CNS: 701 0038 8830 2393" at bounding box center [404, 77] width 178 height 10
click at [611, 25] on button "×" at bounding box center [611, 23] width 18 height 22
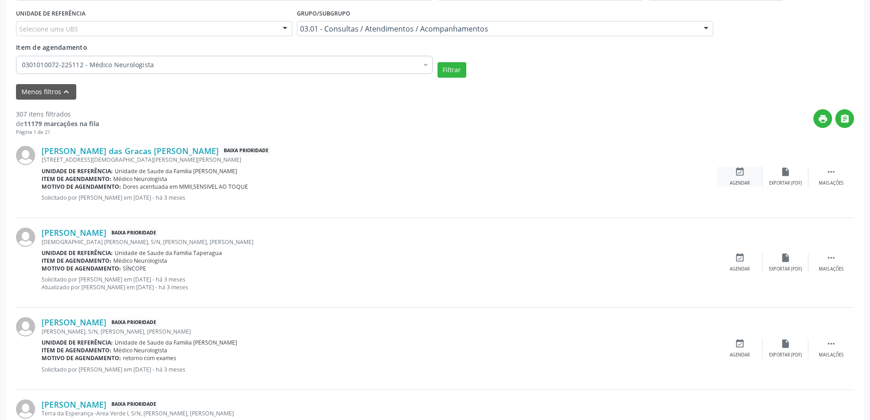
click at [738, 172] on icon "event_available" at bounding box center [740, 172] width 10 height 10
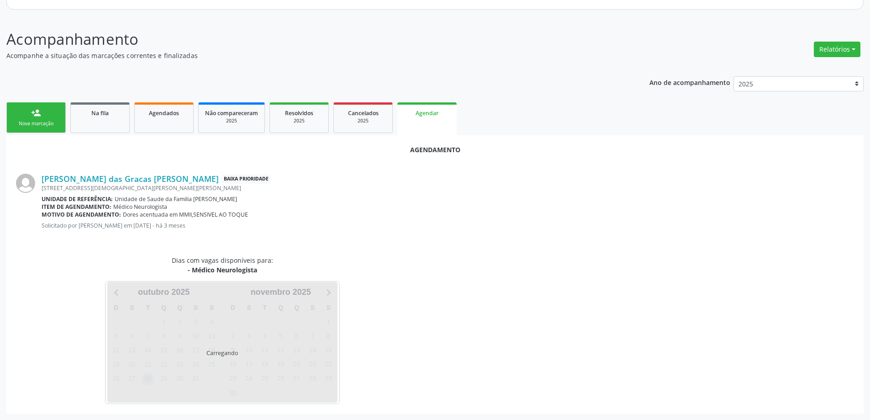
scroll to position [121, 0]
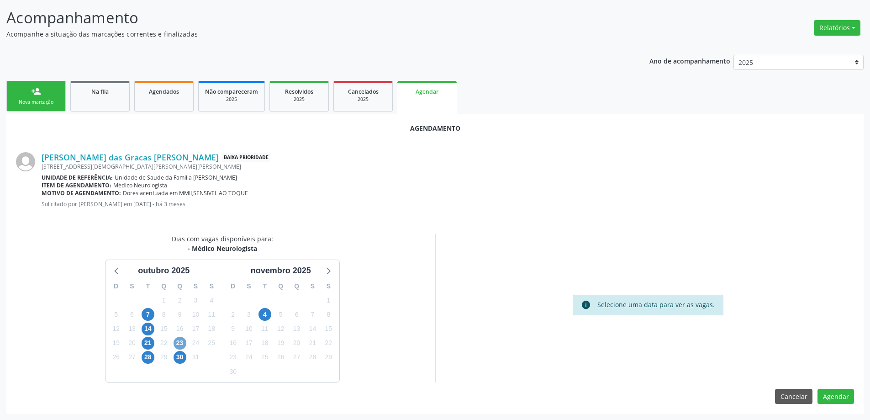
click at [181, 346] on span "23" at bounding box center [180, 343] width 13 height 13
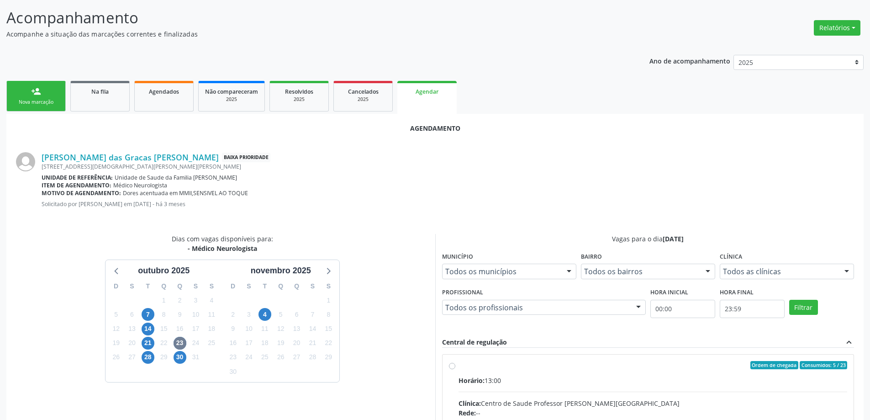
radio input "true"
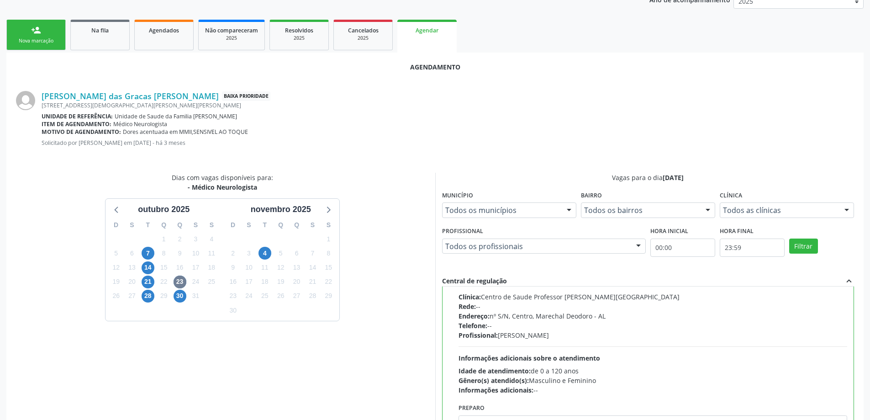
scroll to position [270, 0]
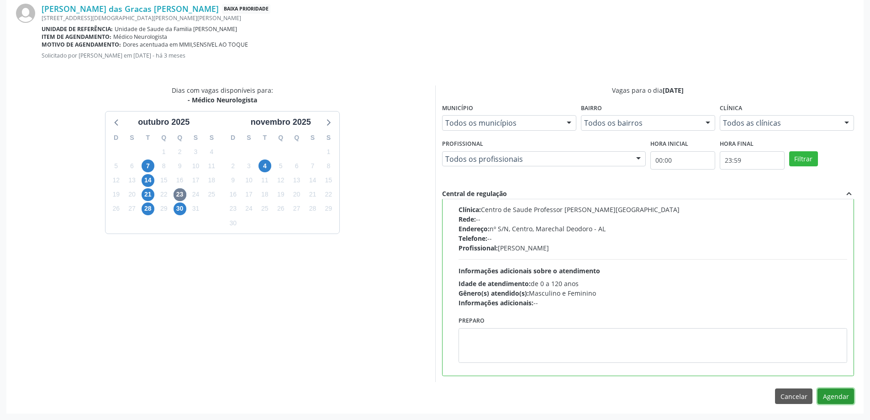
click at [837, 395] on button "Agendar" at bounding box center [835, 396] width 37 height 16
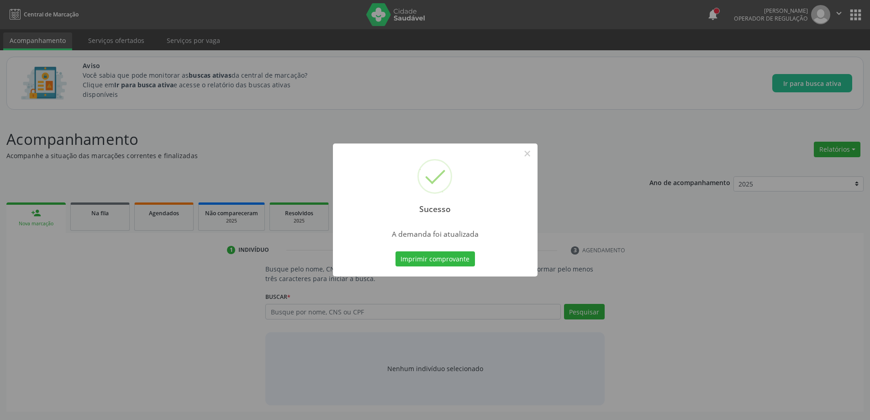
scroll to position [0, 0]
click at [528, 158] on button "×" at bounding box center [531, 154] width 16 height 16
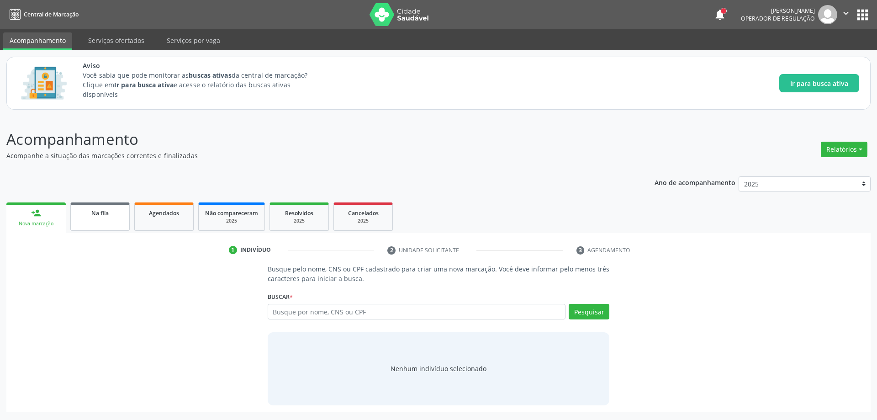
click at [96, 218] on link "Na fila" at bounding box center [99, 216] width 59 height 28
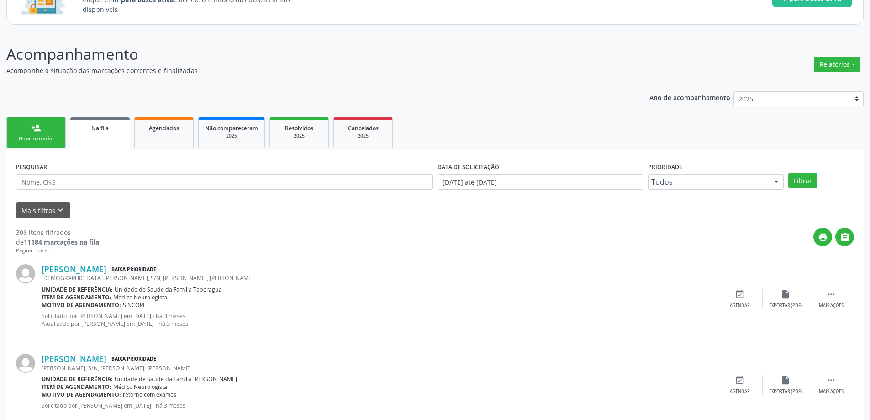
scroll to position [91, 0]
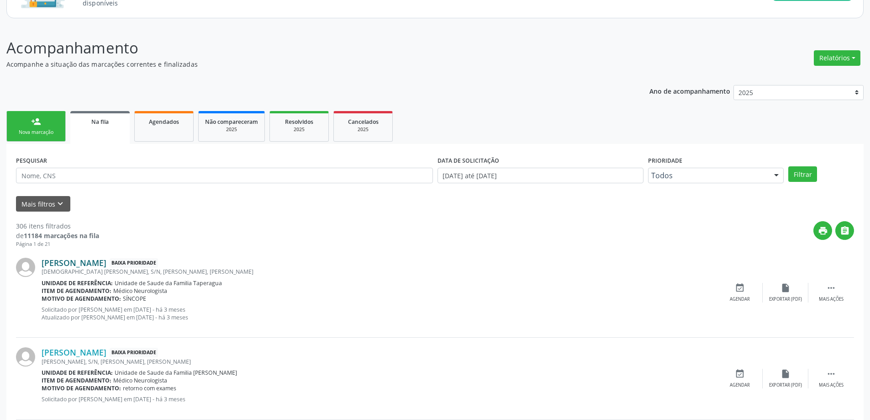
click at [105, 258] on link "Ana Claudia da Silva Lourenco" at bounding box center [74, 263] width 65 height 10
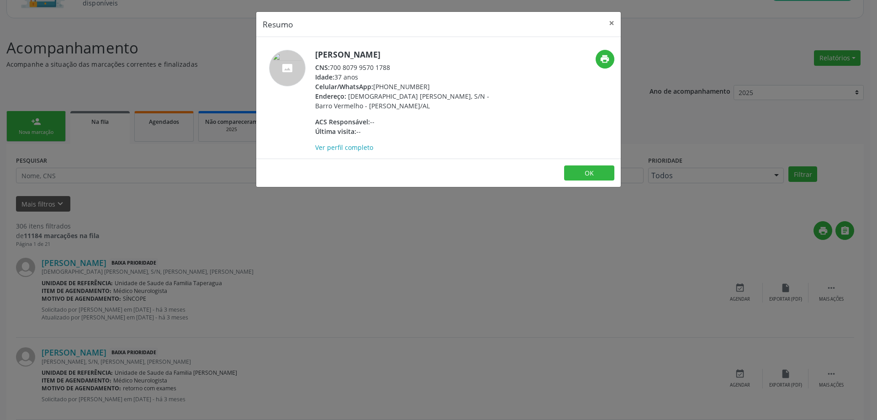
drag, startPoint x: 391, startPoint y: 67, endPoint x: 331, endPoint y: 71, distance: 60.0
click at [331, 71] on div "CNS: 700 8079 9570 1788" at bounding box center [404, 68] width 178 height 10
click at [610, 26] on button "×" at bounding box center [611, 23] width 18 height 22
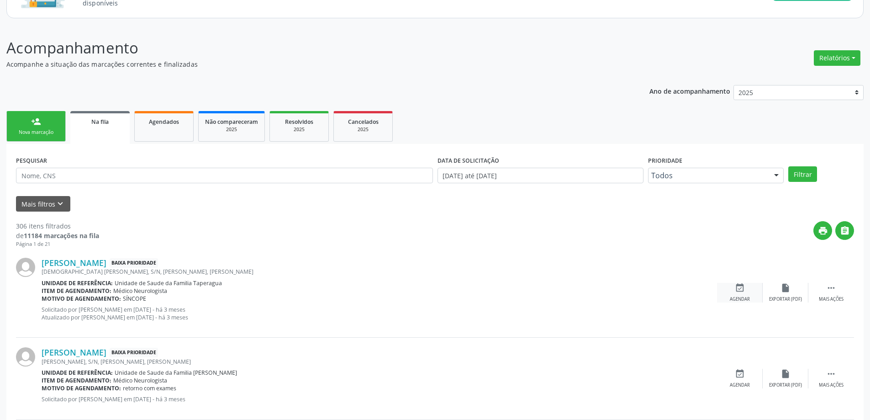
click at [739, 294] on div "event_available Agendar" at bounding box center [740, 293] width 46 height 20
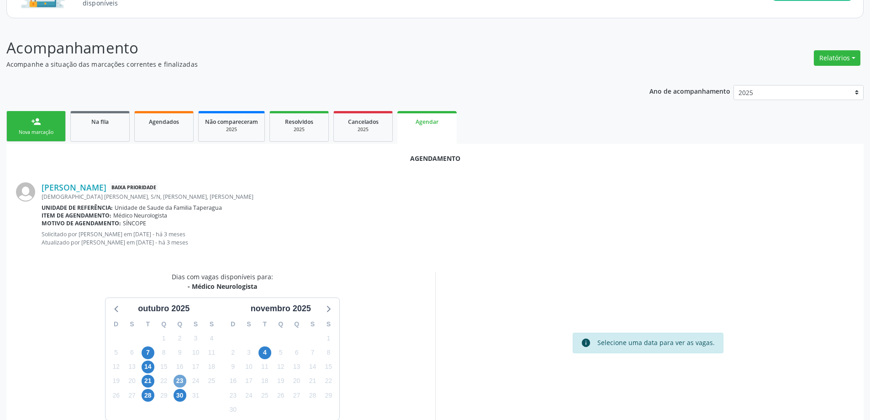
click at [179, 380] on span "23" at bounding box center [180, 380] width 13 height 13
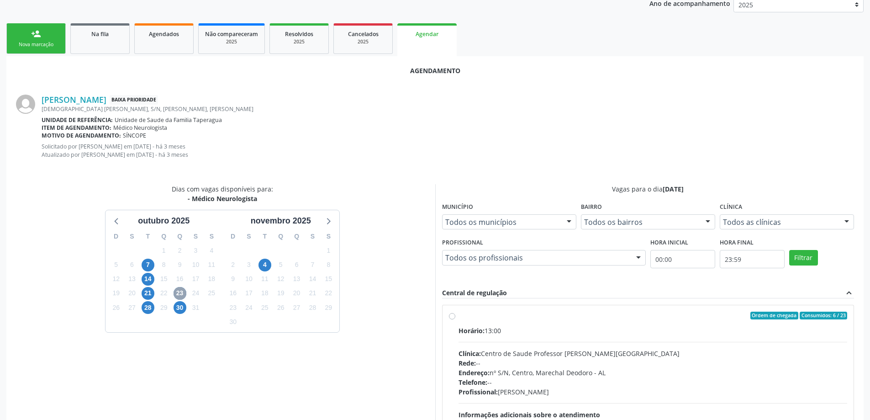
scroll to position [183, 0]
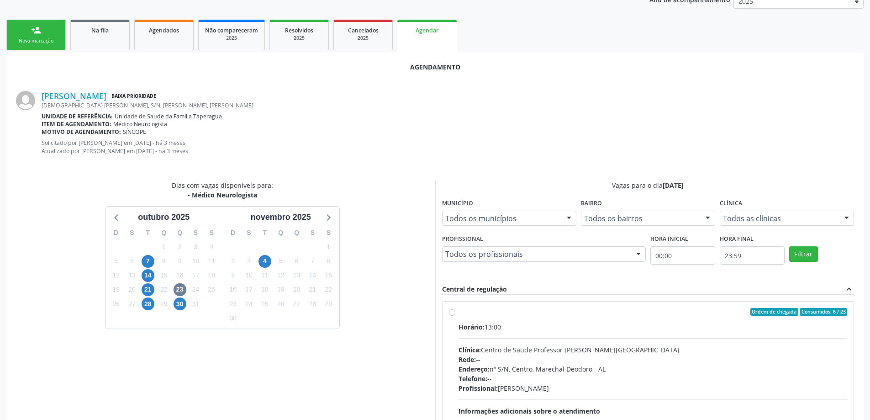
click at [458, 315] on label "Ordem de chegada Consumidos: 6 / 23 Horário: 13:00 Clínica: Centro de Saude Pro…" at bounding box center [652, 378] width 389 height 140
click at [452, 315] on input "Ordem de chegada Consumidos: 6 / 23 Horário: 13:00 Clínica: Centro de Saude Pro…" at bounding box center [452, 312] width 6 height 8
radio input "true"
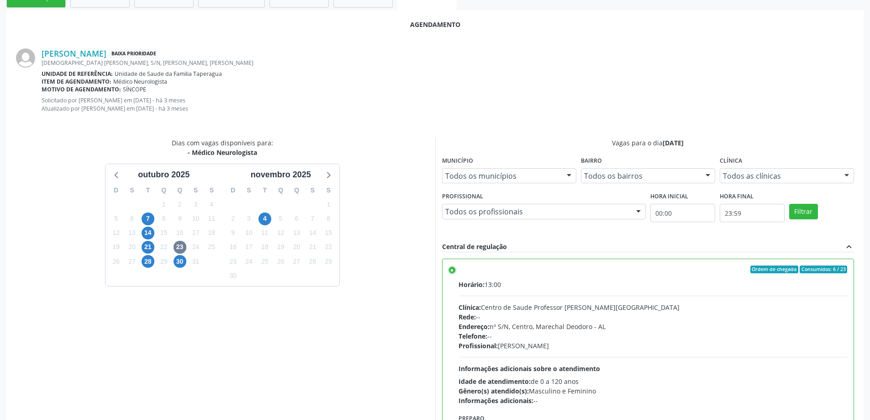
scroll to position [278, 0]
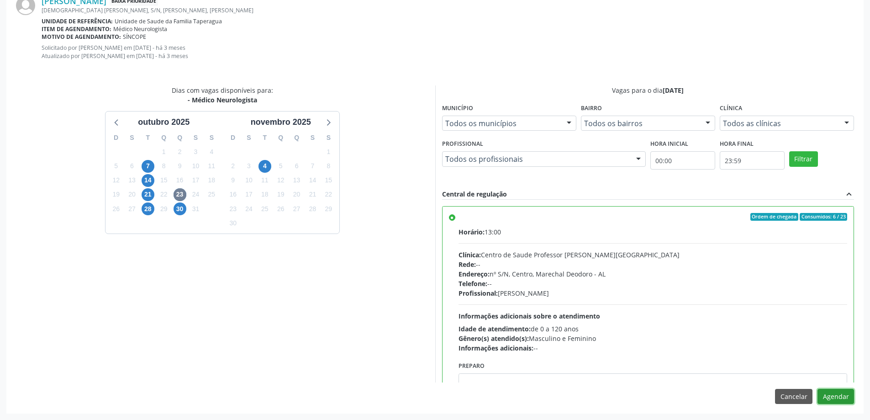
click at [841, 390] on button "Agendar" at bounding box center [835, 397] width 37 height 16
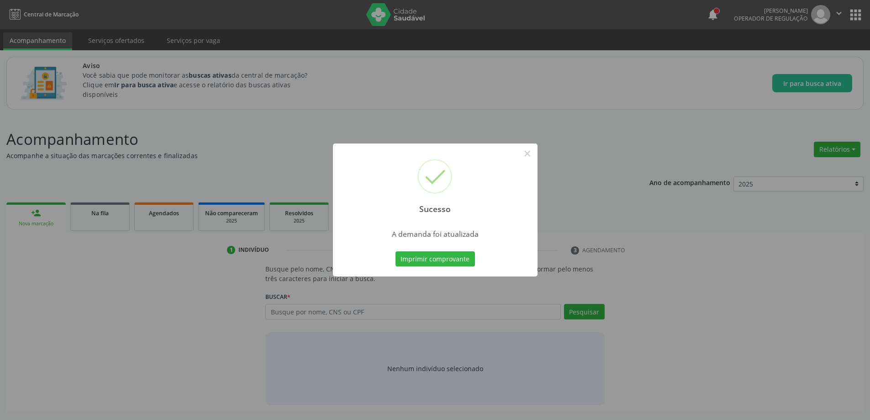
scroll to position [0, 0]
click at [533, 152] on button "×" at bounding box center [531, 154] width 16 height 16
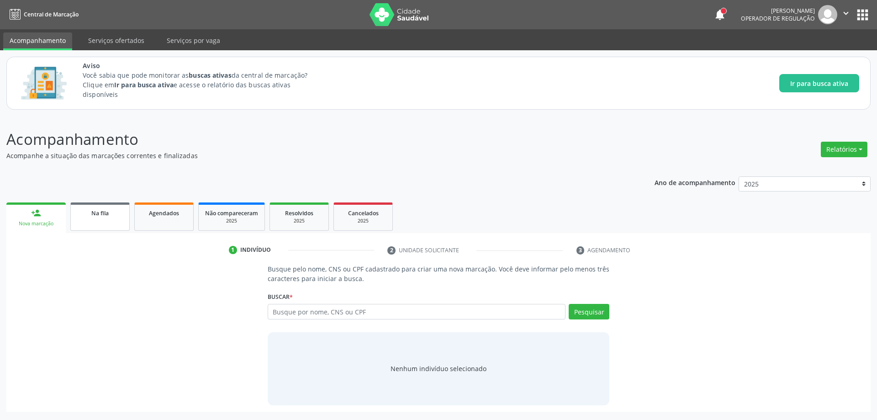
click at [93, 213] on span "Na fila" at bounding box center [99, 213] width 17 height 8
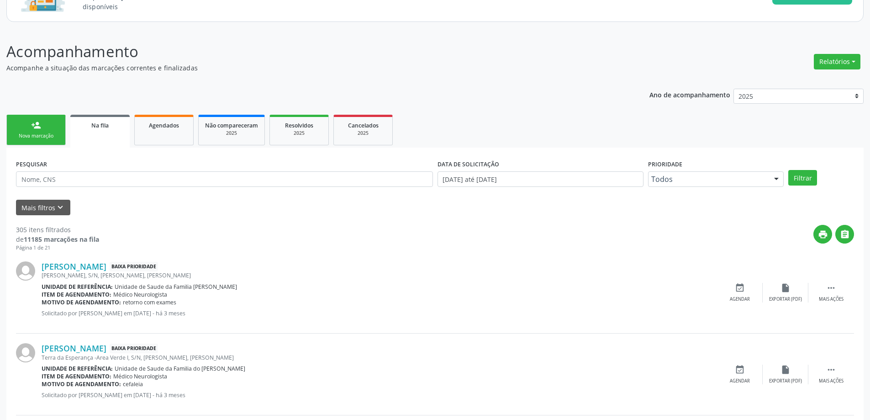
scroll to position [137, 0]
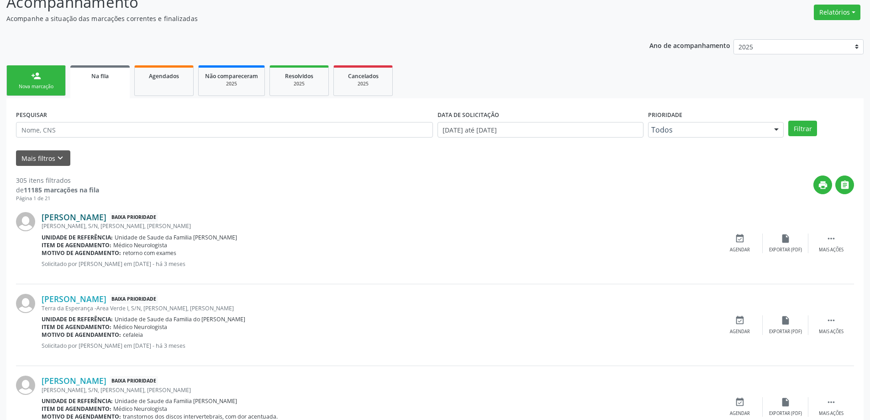
click at [68, 218] on link "Ayla Jasmine Nicolau da Silva" at bounding box center [74, 217] width 65 height 10
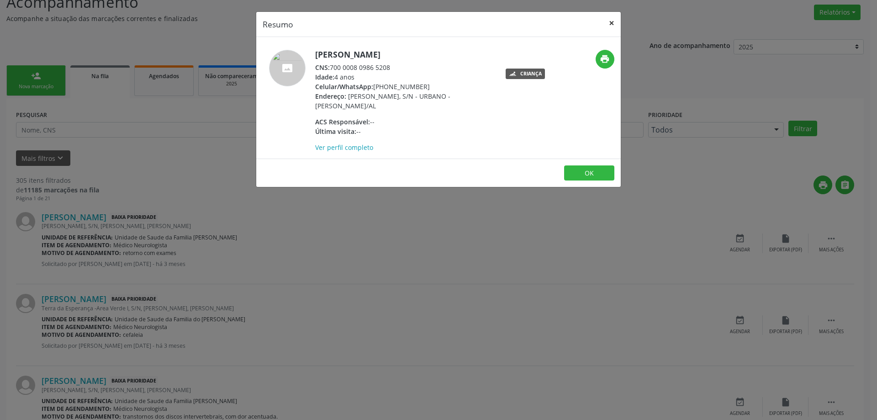
click at [610, 22] on button "×" at bounding box center [611, 23] width 18 height 22
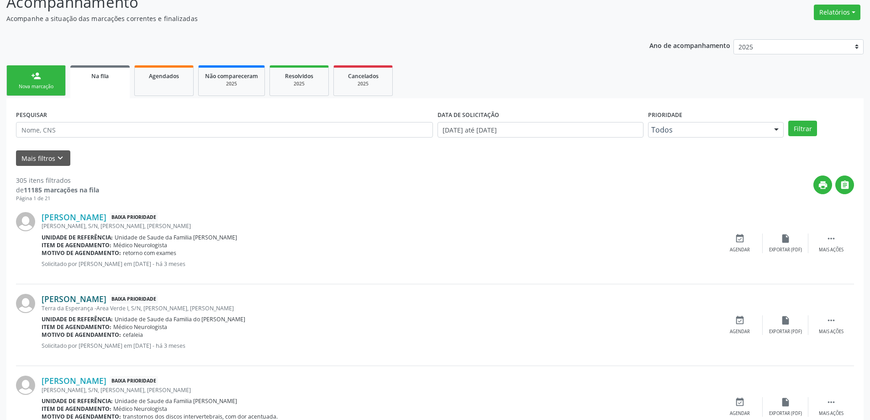
click at [63, 300] on link "Evenilde da Silva" at bounding box center [74, 299] width 65 height 10
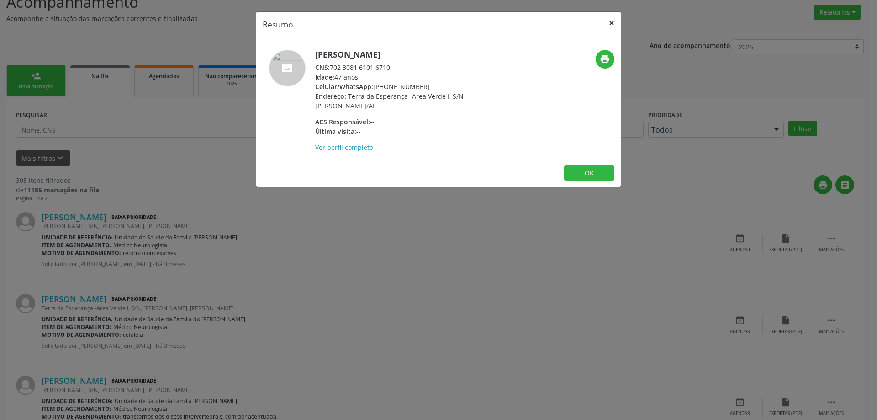
click at [613, 23] on button "×" at bounding box center [611, 23] width 18 height 22
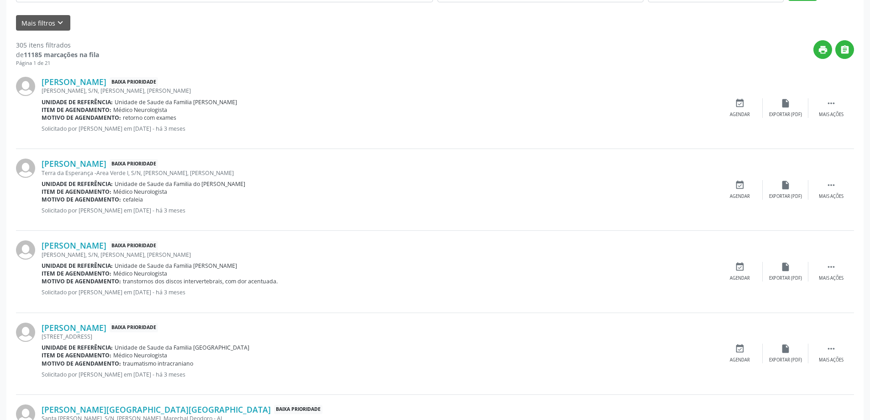
scroll to position [274, 0]
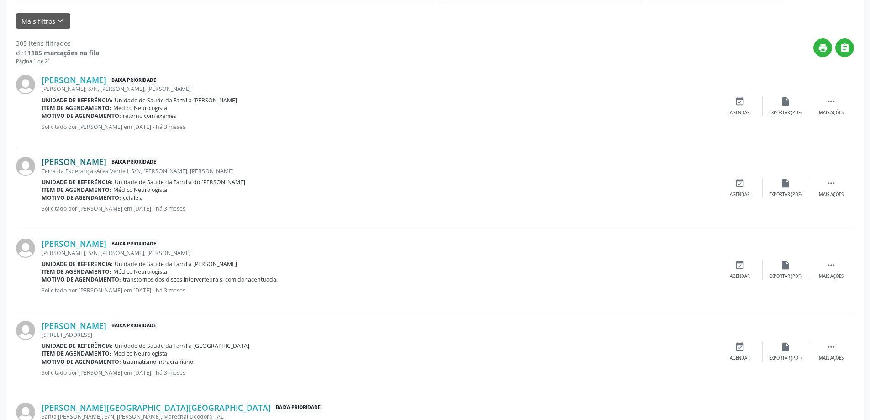
click at [72, 159] on link "Evenilde da Silva" at bounding box center [74, 162] width 65 height 10
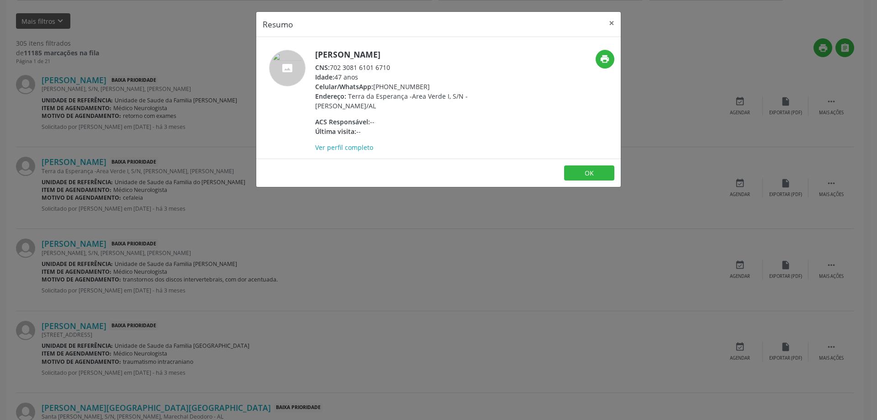
drag, startPoint x: 391, startPoint y: 67, endPoint x: 333, endPoint y: 67, distance: 58.4
click at [333, 67] on div "CNS: 702 3081 6101 6710" at bounding box center [404, 68] width 178 height 10
click at [607, 23] on button "×" at bounding box center [611, 23] width 18 height 22
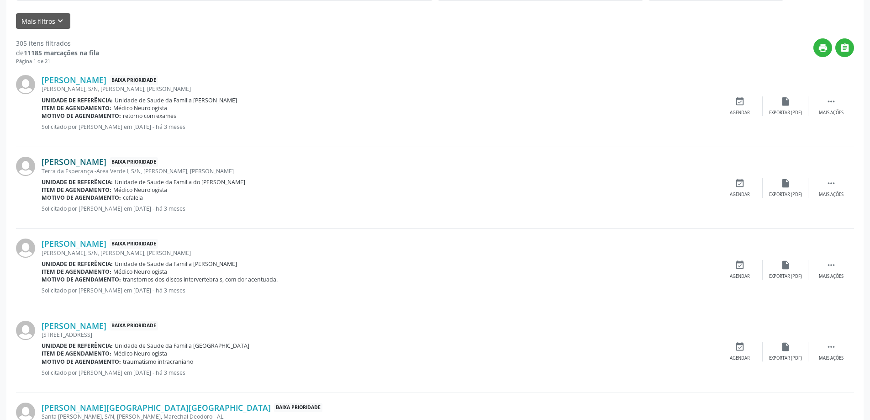
click at [69, 163] on link "Evenilde da Silva" at bounding box center [74, 162] width 65 height 10
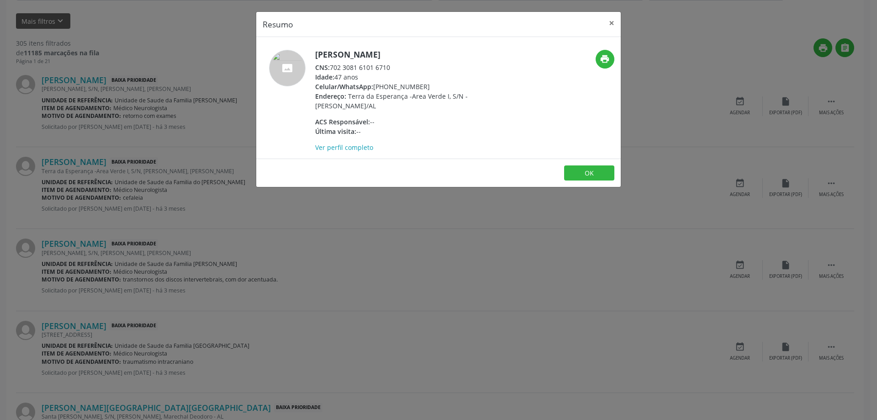
drag, startPoint x: 392, startPoint y: 68, endPoint x: 333, endPoint y: 70, distance: 58.9
click at [333, 70] on div "CNS: 702 3081 6101 6710" at bounding box center [404, 68] width 178 height 10
click at [612, 22] on button "×" at bounding box center [611, 23] width 18 height 22
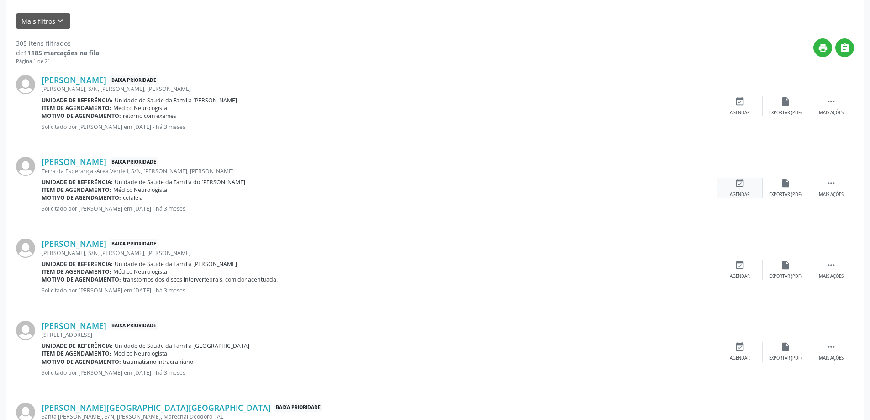
click at [741, 185] on icon "event_available" at bounding box center [740, 183] width 10 height 10
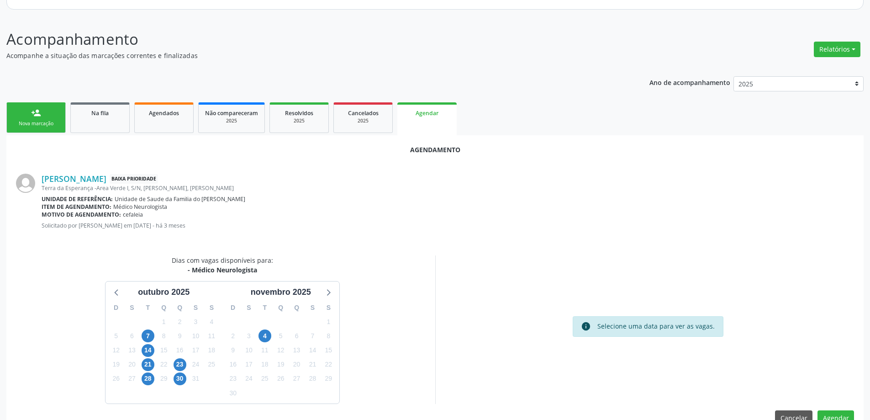
scroll to position [121, 0]
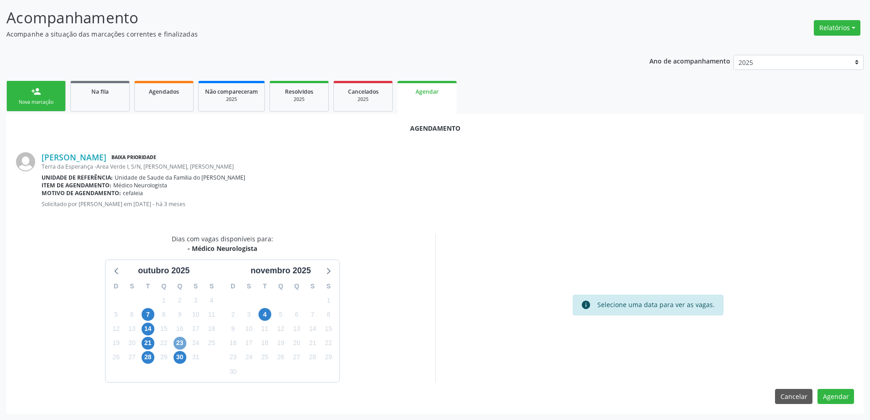
click at [177, 343] on span "23" at bounding box center [180, 343] width 13 height 13
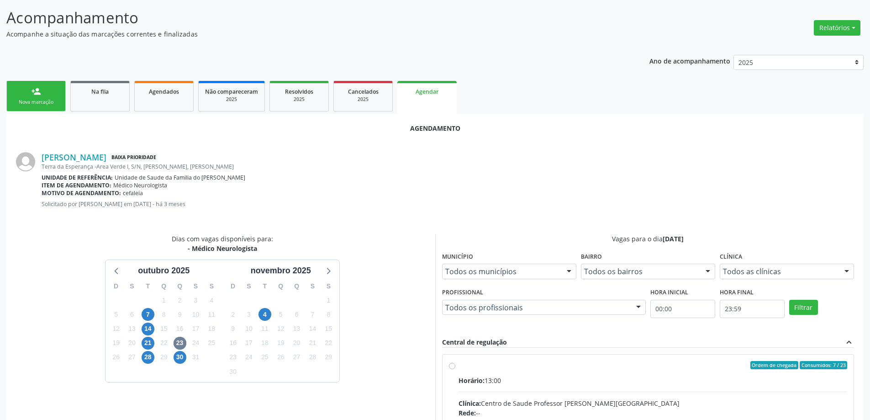
click at [449, 368] on input "Ordem de chegada Consumidos: 7 / 23 Horário: 13:00 Clínica: Centro de Saude Pro…" at bounding box center [452, 365] width 6 height 8
radio input "true"
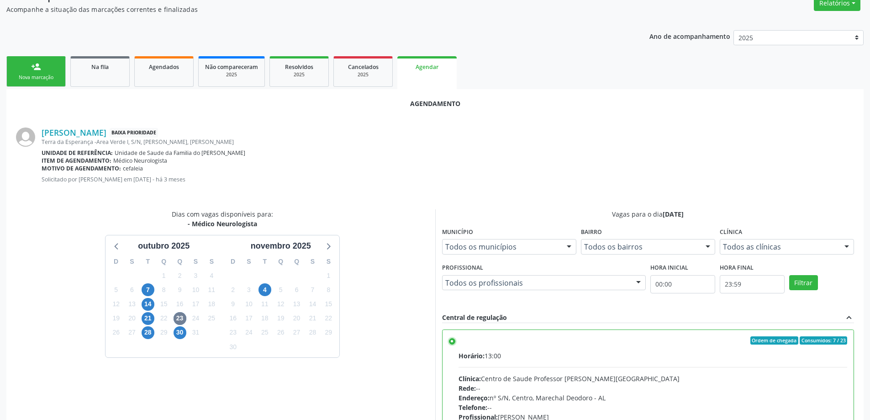
scroll to position [270, 0]
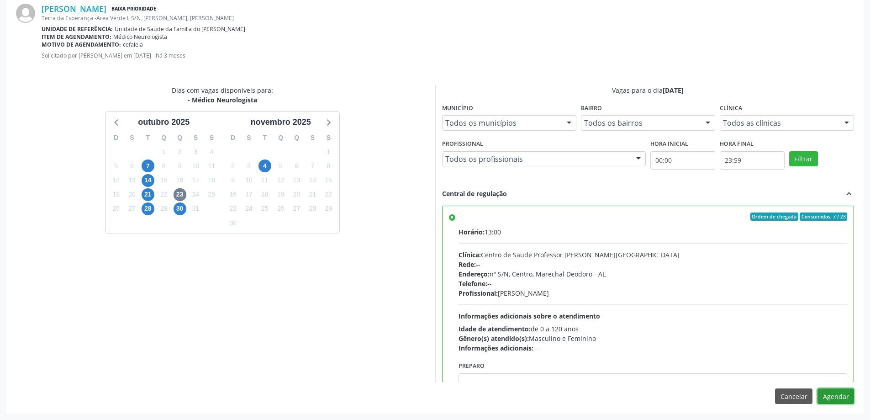
click at [840, 395] on button "Agendar" at bounding box center [835, 396] width 37 height 16
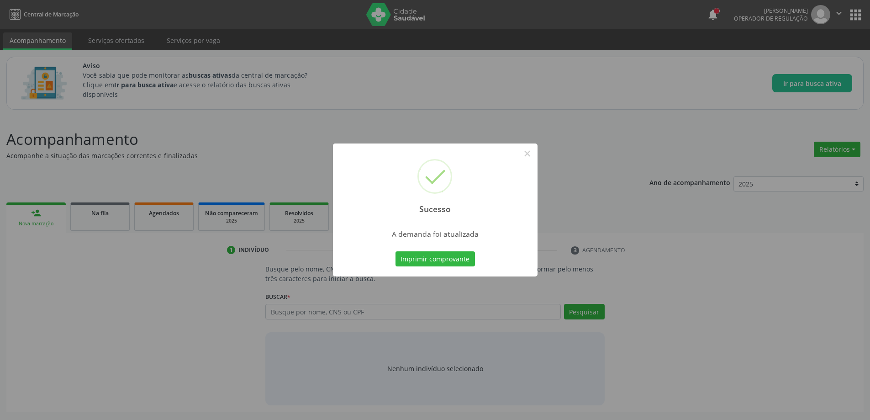
scroll to position [0, 0]
click at [526, 153] on button "×" at bounding box center [531, 154] width 16 height 16
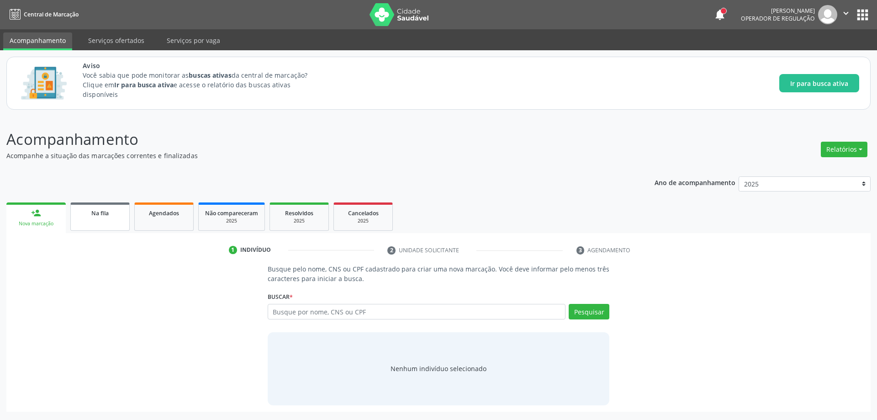
click at [99, 219] on link "Na fila" at bounding box center [99, 216] width 59 height 28
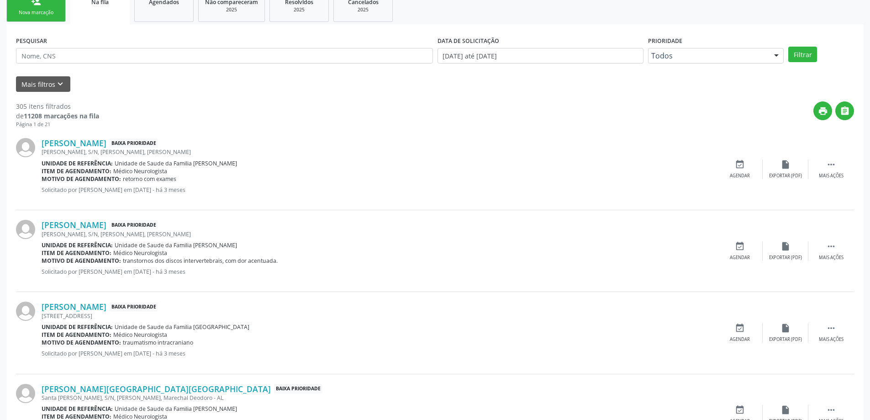
scroll to position [228, 0]
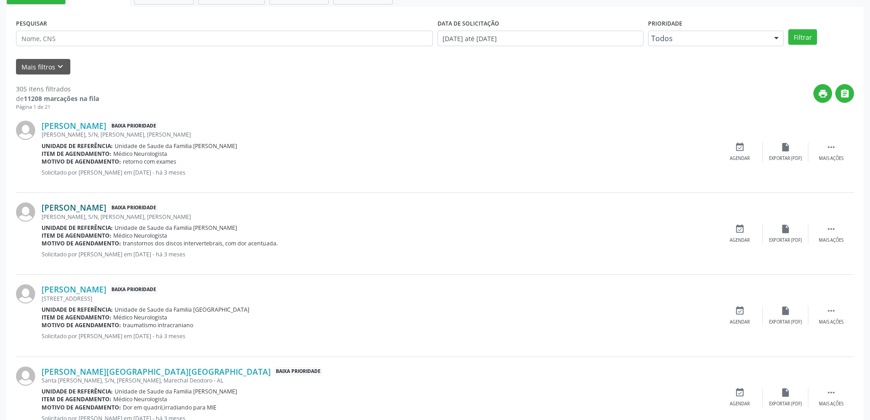
click at [67, 208] on link "Adriano Batista da Silva" at bounding box center [74, 207] width 65 height 10
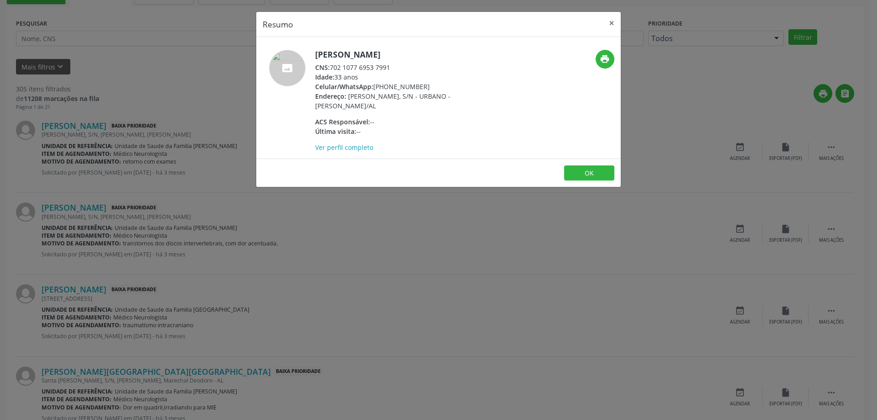
drag, startPoint x: 391, startPoint y: 66, endPoint x: 332, endPoint y: 68, distance: 59.4
click at [332, 68] on div "CNS: 702 1077 6953 7991" at bounding box center [404, 68] width 178 height 10
click at [613, 25] on button "×" at bounding box center [611, 23] width 18 height 22
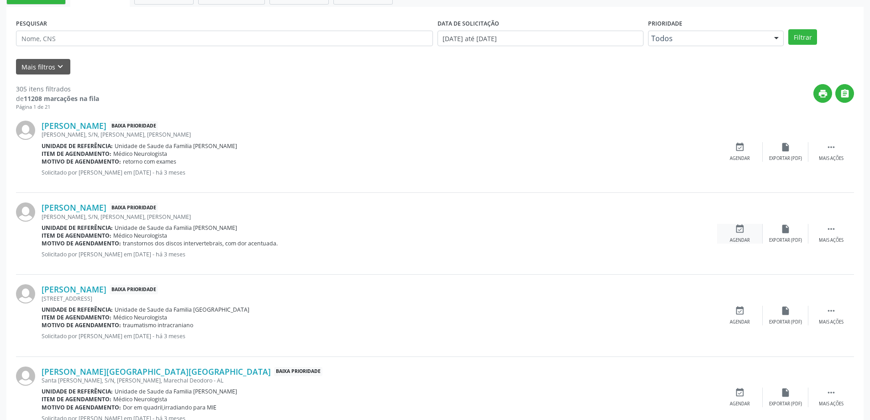
click at [735, 230] on icon "event_available" at bounding box center [740, 229] width 10 height 10
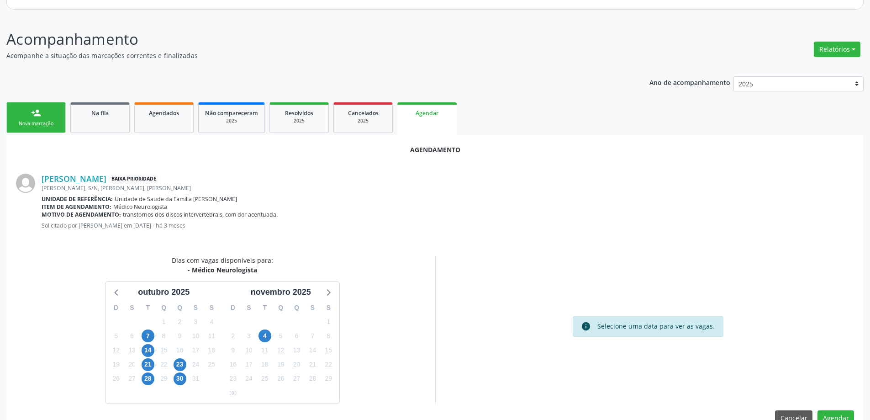
scroll to position [121, 0]
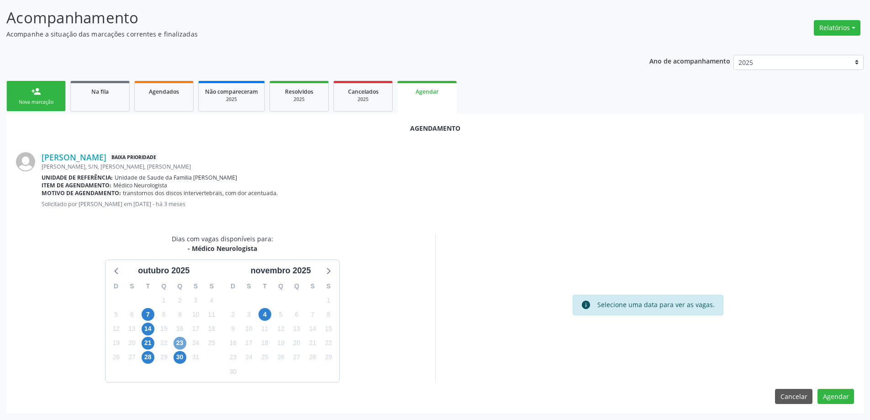
click at [180, 346] on span "23" at bounding box center [180, 343] width 13 height 13
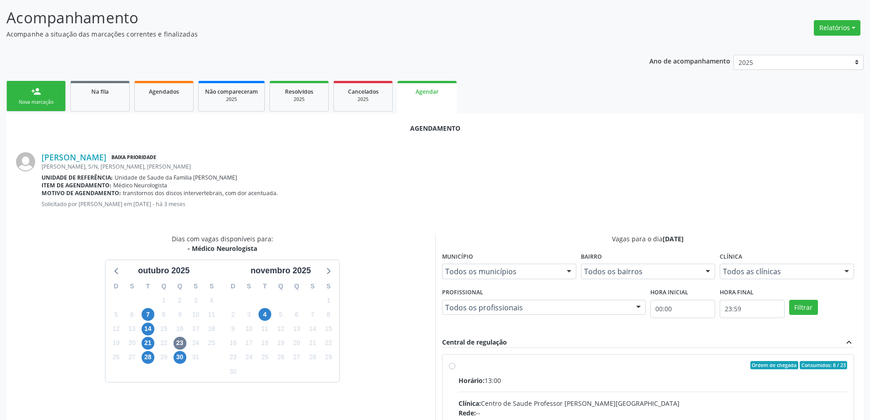
radio input "true"
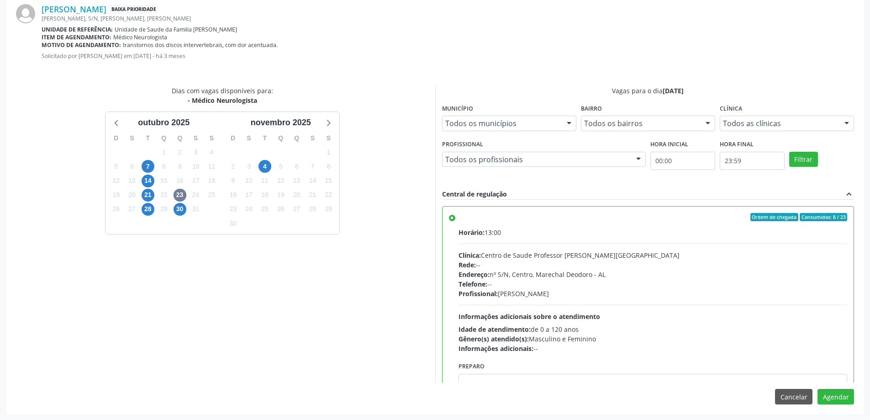
scroll to position [270, 0]
click at [842, 394] on button "Agendar" at bounding box center [835, 396] width 37 height 16
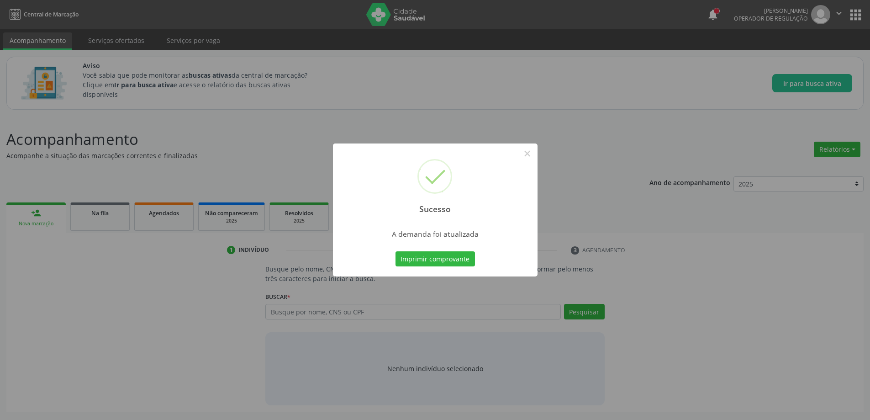
scroll to position [0, 0]
click at [533, 152] on button "×" at bounding box center [531, 154] width 16 height 16
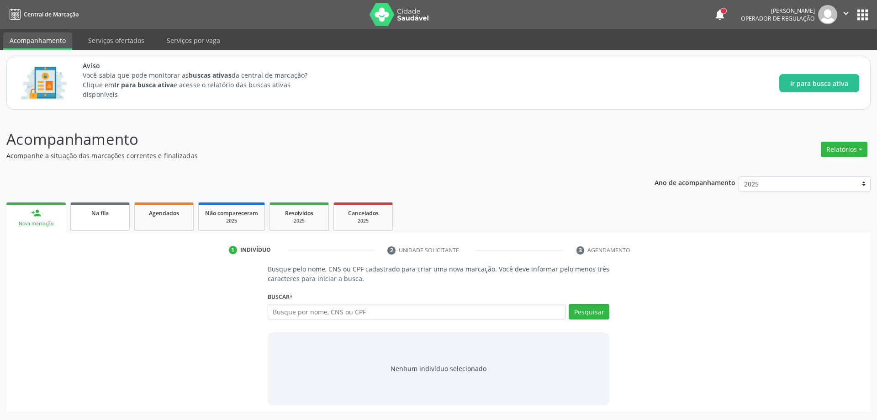
click at [84, 214] on div "Na fila" at bounding box center [100, 213] width 46 height 10
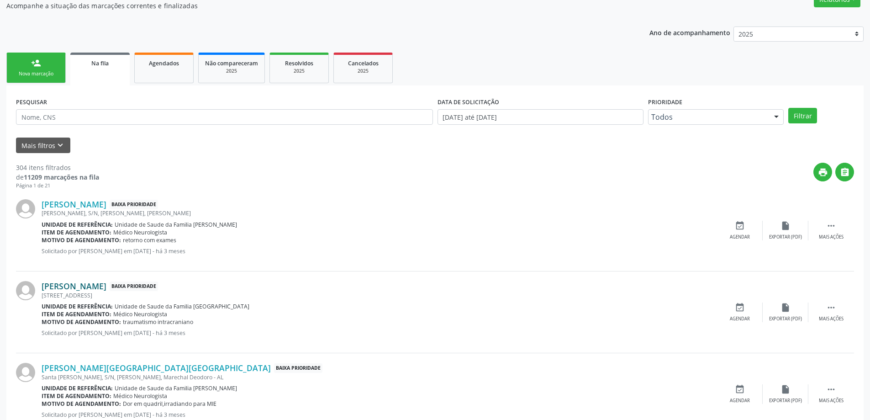
scroll to position [183, 0]
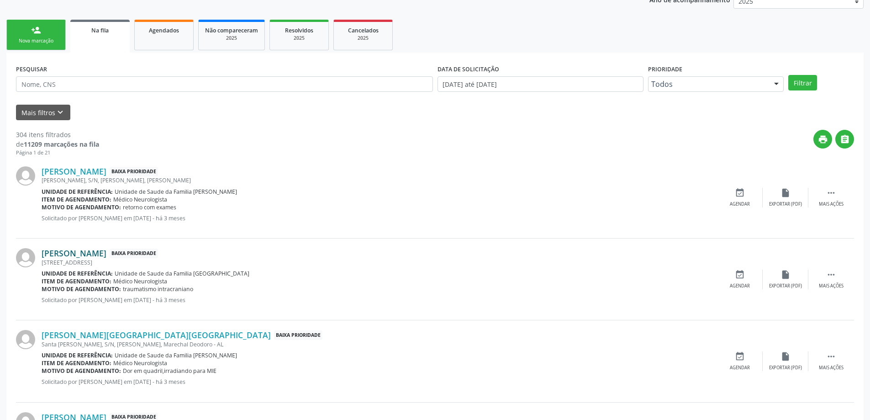
click at [72, 255] on link "Paulo Ricardo Ferreira dos Santos" at bounding box center [74, 253] width 65 height 10
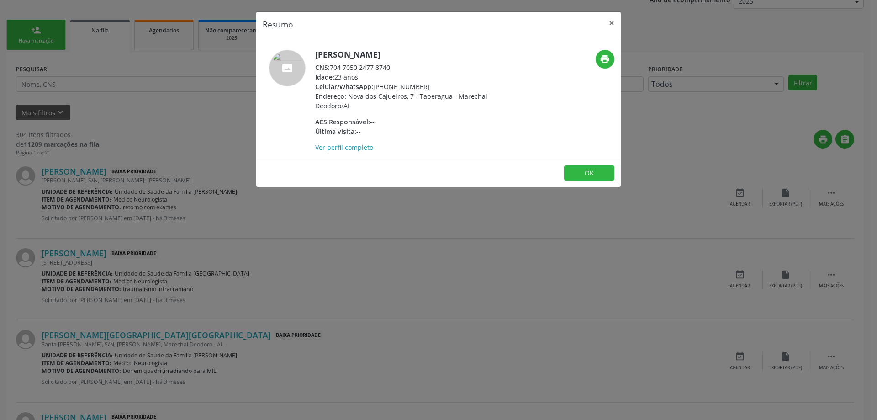
drag, startPoint x: 391, startPoint y: 69, endPoint x: 331, endPoint y: 68, distance: 60.3
click at [331, 68] on div "CNS: 704 7050 2477 8740" at bounding box center [404, 68] width 178 height 10
click at [609, 25] on button "×" at bounding box center [611, 23] width 18 height 22
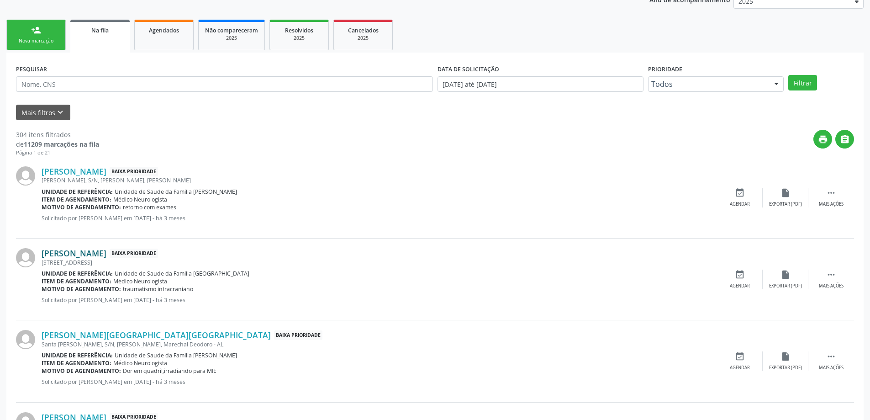
click at [99, 250] on link "Paulo Ricardo Ferreira dos Santos" at bounding box center [74, 253] width 65 height 10
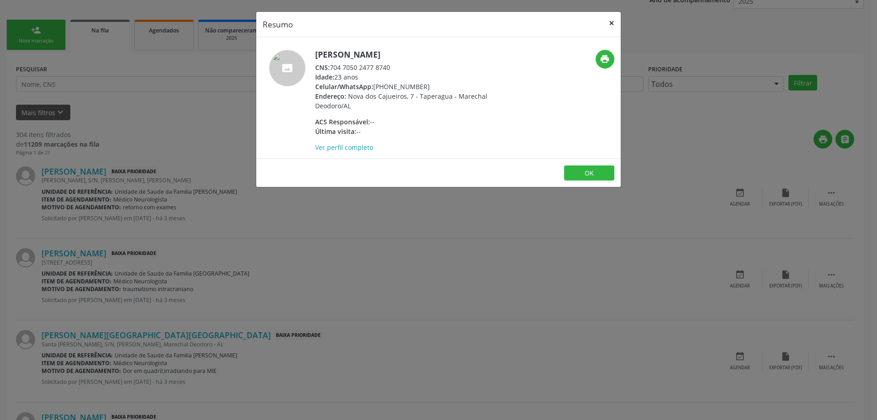
click at [610, 23] on button "×" at bounding box center [611, 23] width 18 height 22
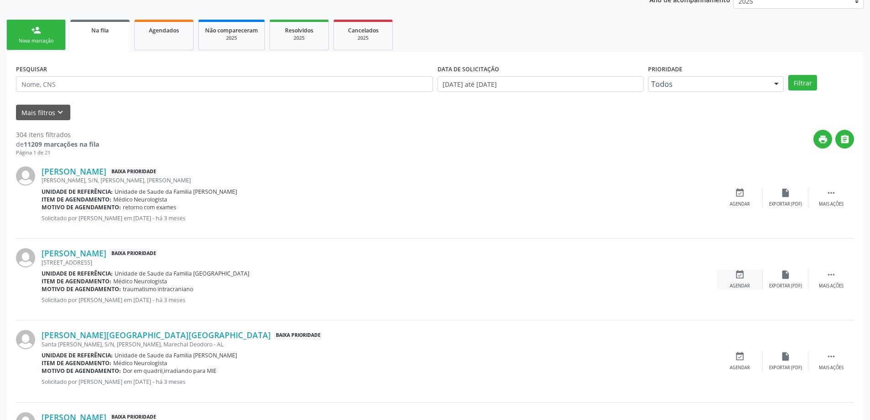
click at [736, 273] on icon "event_available" at bounding box center [740, 274] width 10 height 10
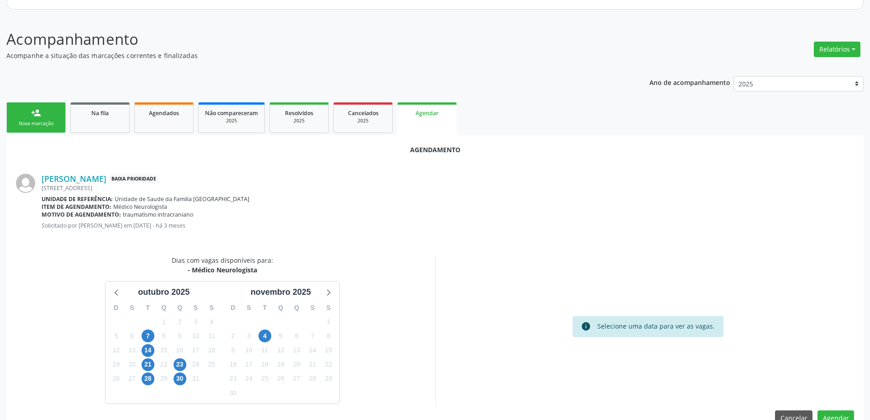
scroll to position [121, 0]
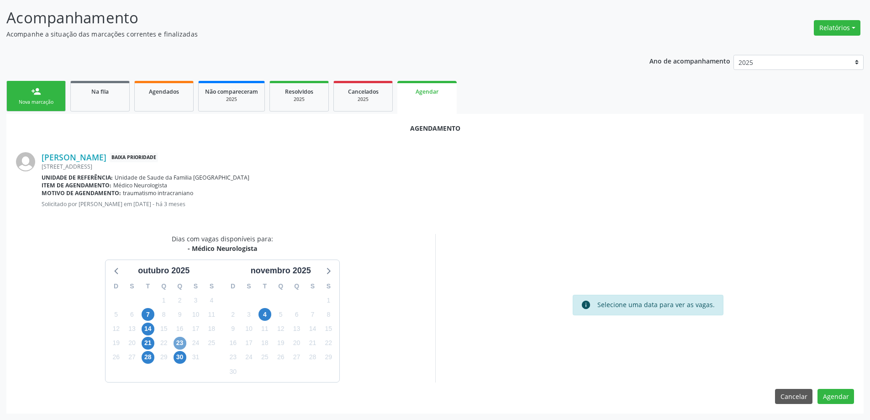
click at [176, 347] on span "23" at bounding box center [180, 343] width 13 height 13
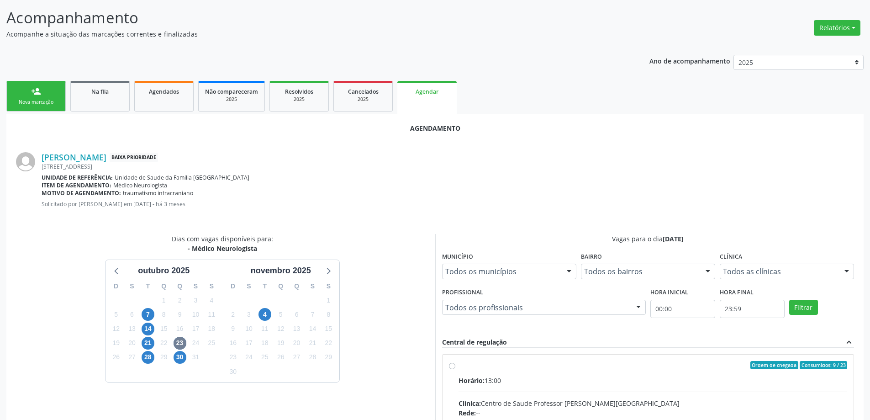
click at [454, 368] on input "Ordem de chegada Consumidos: 9 / 23 Horário: 13:00 Clínica: Centro de Saude Pro…" at bounding box center [452, 365] width 6 height 8
radio input "true"
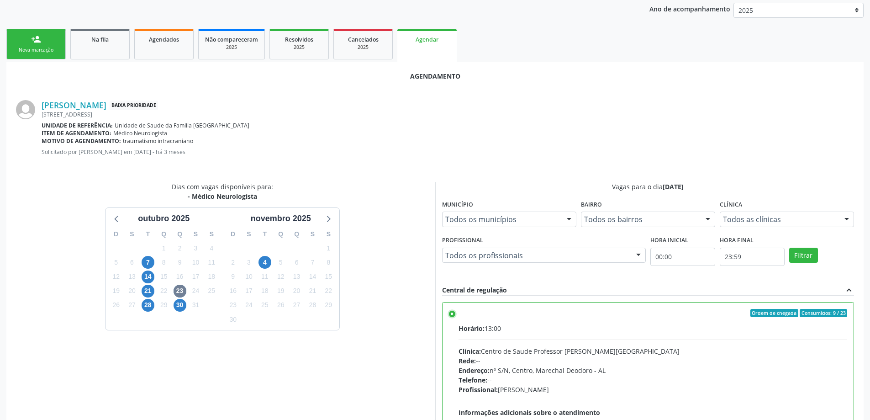
scroll to position [270, 0]
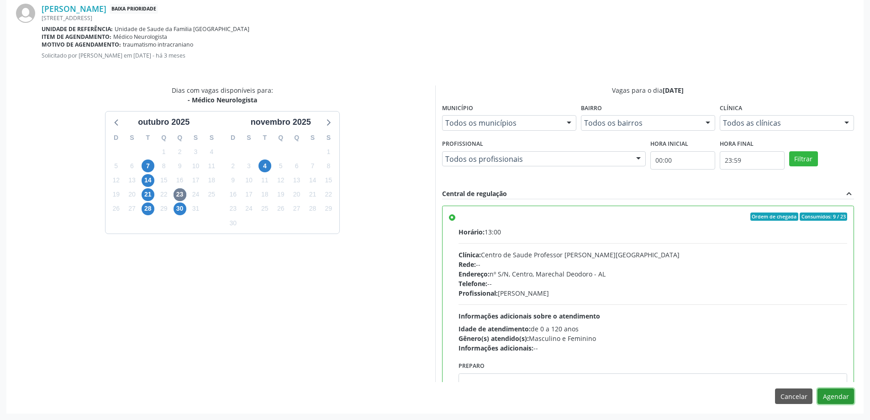
click at [838, 393] on button "Agendar" at bounding box center [835, 396] width 37 height 16
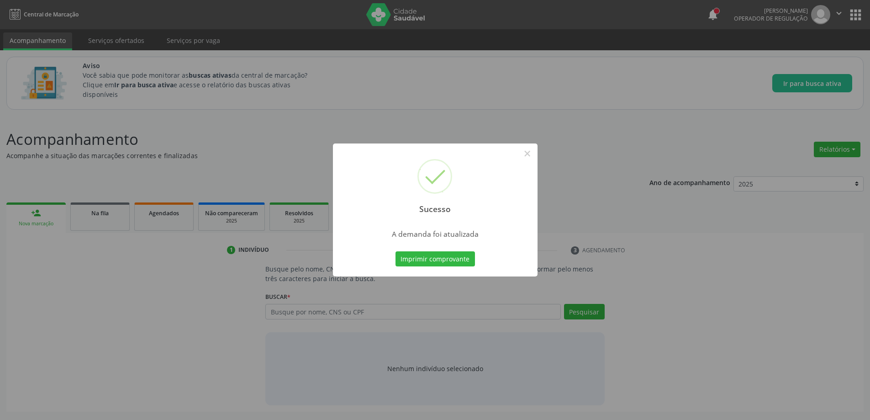
scroll to position [0, 0]
click at [527, 151] on button "×" at bounding box center [531, 154] width 16 height 16
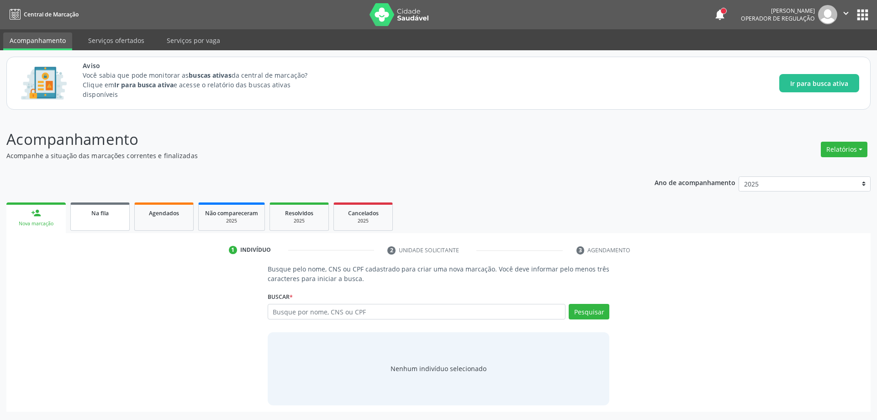
click at [100, 213] on span "Na fila" at bounding box center [99, 213] width 17 height 8
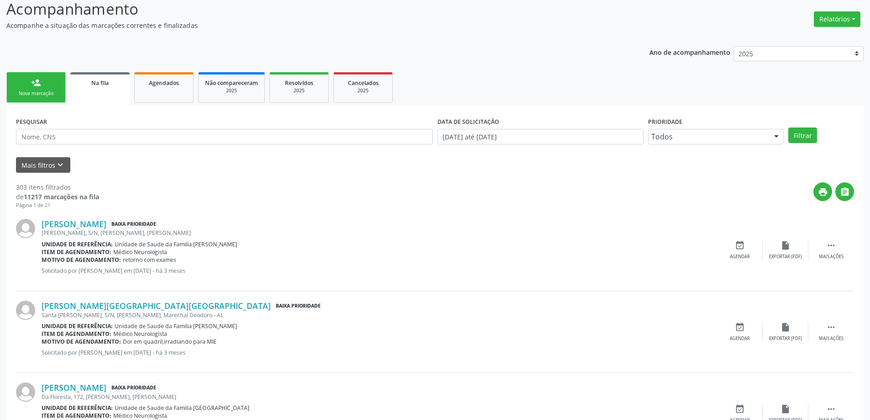
scroll to position [137, 0]
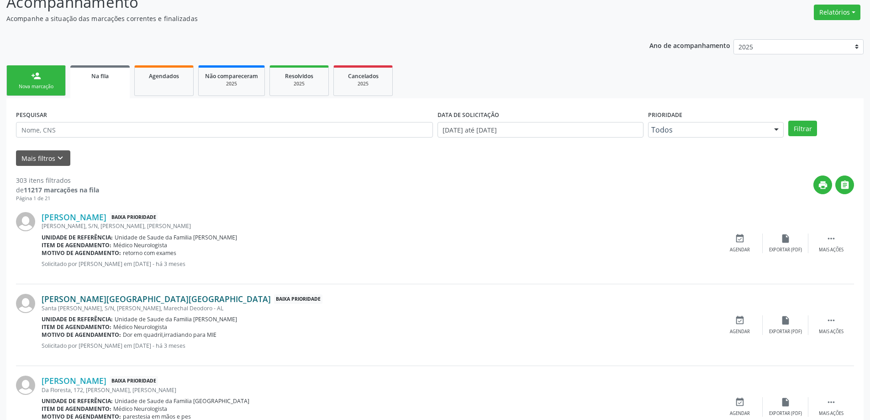
click at [89, 298] on link "Hildelice Albuquerque Montenegro" at bounding box center [156, 299] width 229 height 10
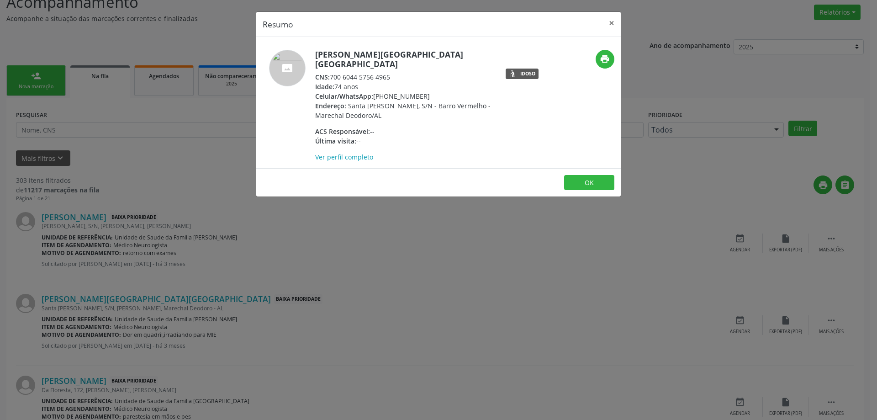
drag, startPoint x: 389, startPoint y: 67, endPoint x: 356, endPoint y: 70, distance: 33.0
click at [356, 72] on div "CNS: 700 6044 5756 4965" at bounding box center [404, 77] width 178 height 10
click at [408, 72] on div "CNS: 700 6044 5756 4965" at bounding box center [404, 77] width 178 height 10
drag, startPoint x: 389, startPoint y: 66, endPoint x: 331, endPoint y: 68, distance: 58.9
click at [331, 72] on div "CNS: 700 6044 5756 4965" at bounding box center [404, 77] width 178 height 10
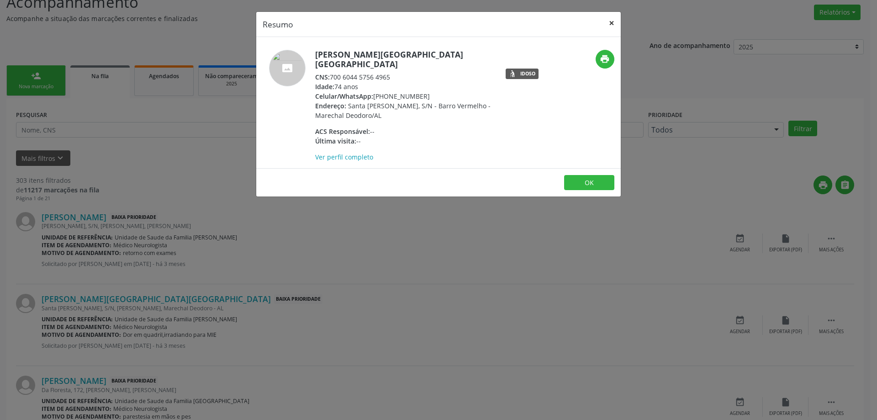
click at [611, 26] on button "×" at bounding box center [611, 23] width 18 height 22
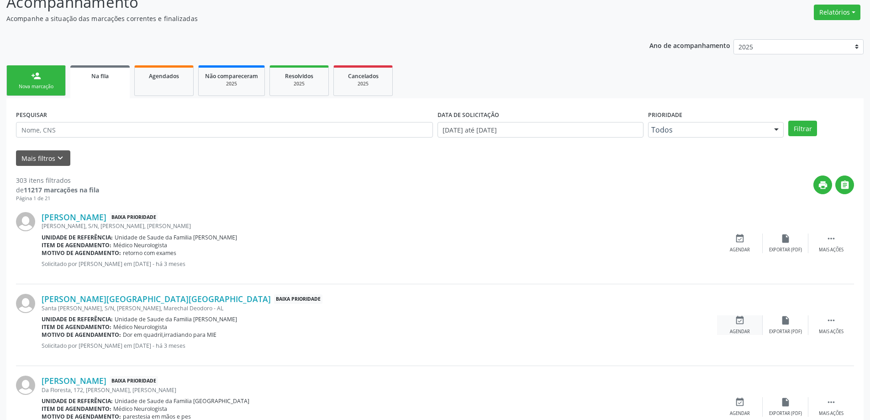
click at [736, 325] on icon "event_available" at bounding box center [740, 320] width 10 height 10
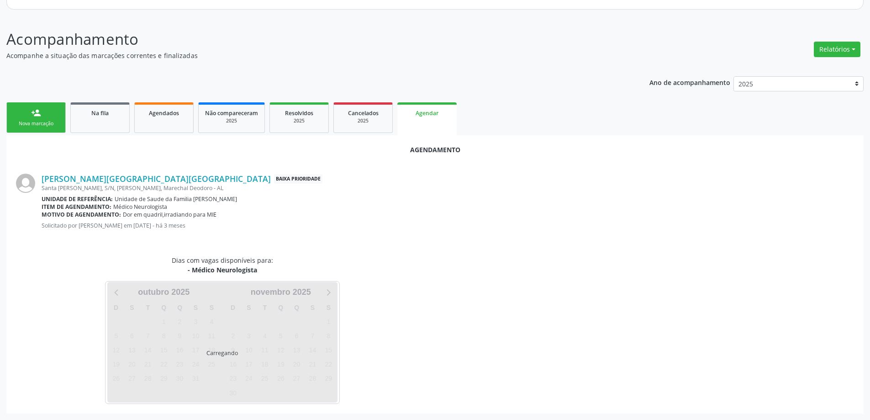
scroll to position [121, 0]
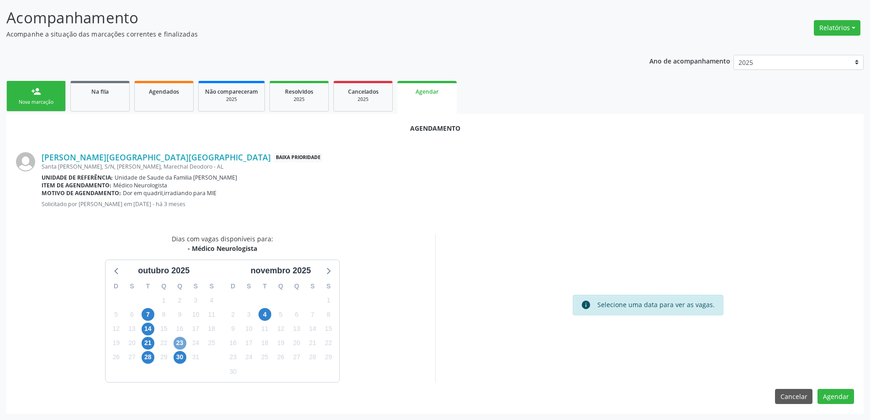
click at [183, 347] on span "23" at bounding box center [180, 343] width 13 height 13
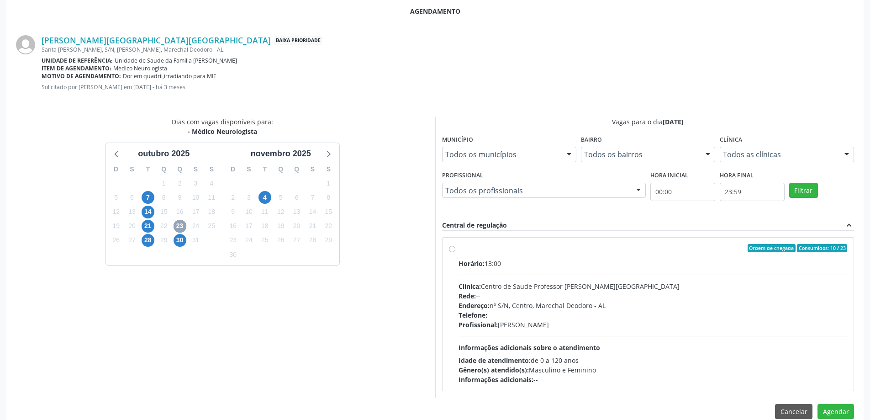
scroll to position [253, 0]
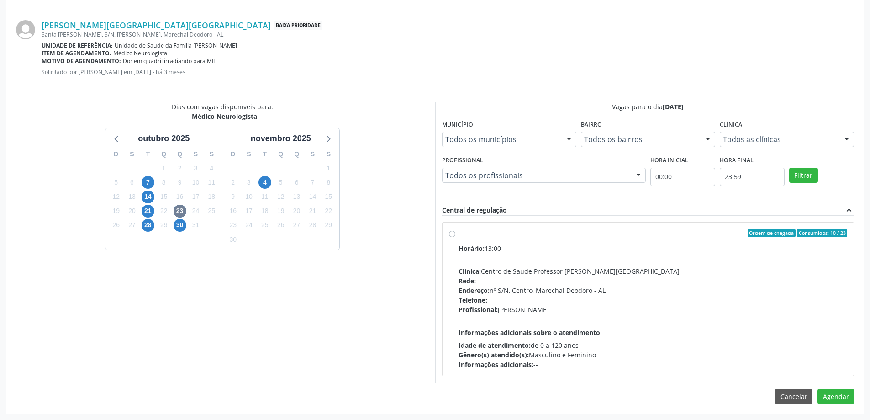
click at [458, 235] on label "Ordem de chegada Consumidos: 10 / 23 Horário: 13:00 Clínica: Centro de Saude Pr…" at bounding box center [652, 299] width 389 height 140
click at [450, 235] on input "Ordem de chegada Consumidos: 10 / 23 Horário: 13:00 Clínica: Centro de Saude Pr…" at bounding box center [452, 233] width 6 height 8
radio input "true"
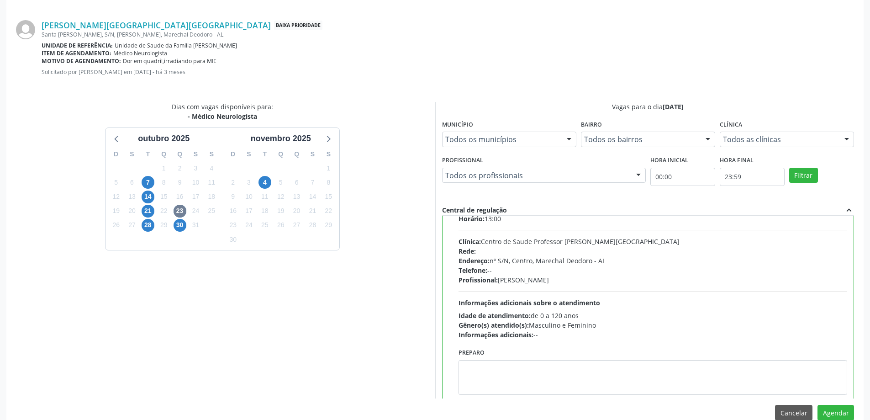
scroll to position [45, 0]
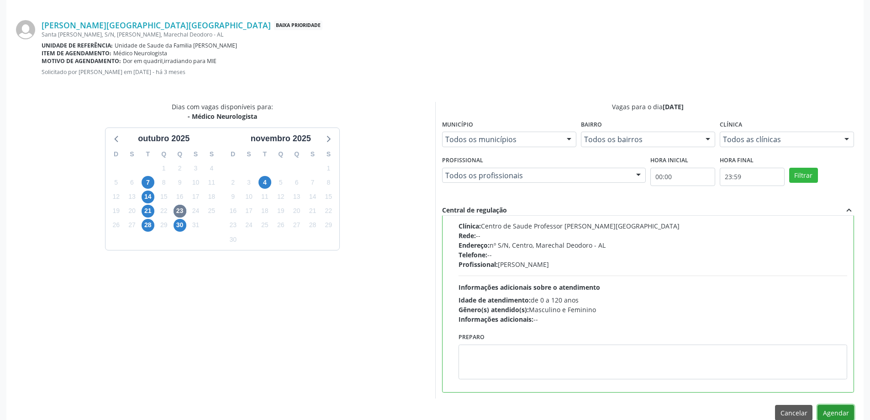
click at [823, 416] on button "Agendar" at bounding box center [835, 413] width 37 height 16
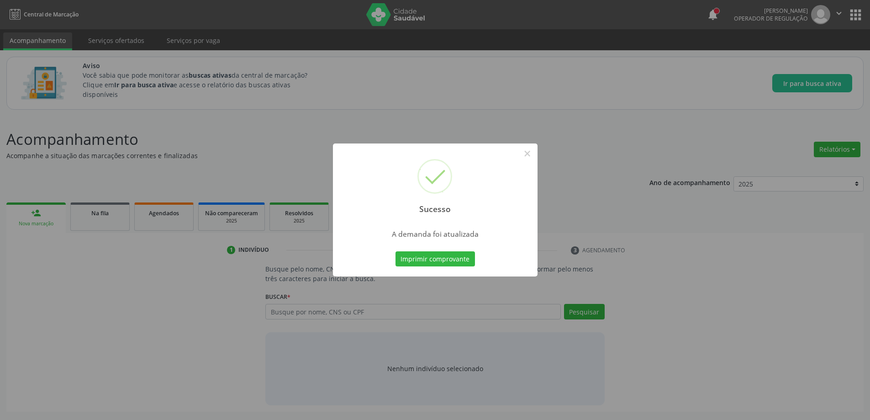
scroll to position [0, 0]
click at [533, 153] on button "×" at bounding box center [531, 154] width 16 height 16
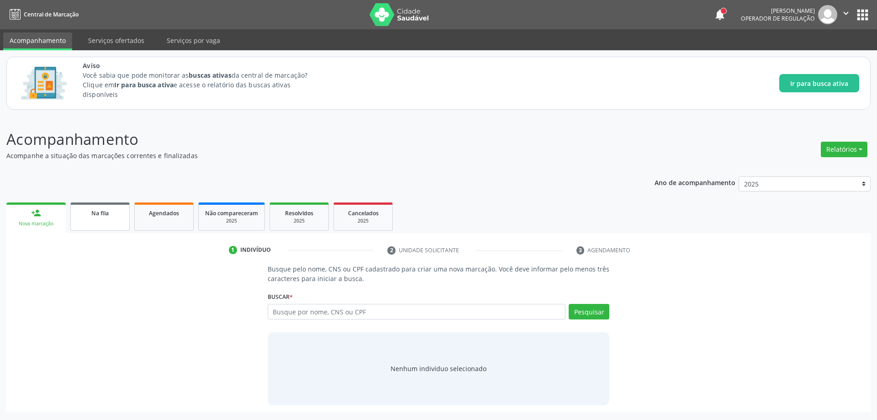
click at [94, 217] on div "Na fila" at bounding box center [100, 213] width 46 height 10
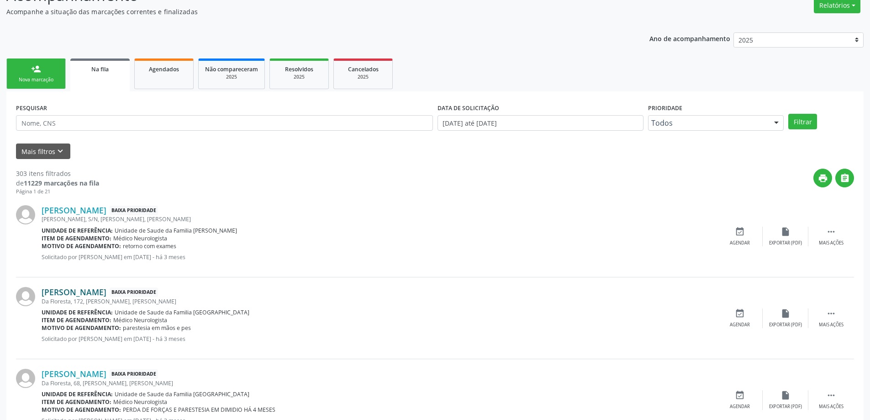
scroll to position [183, 0]
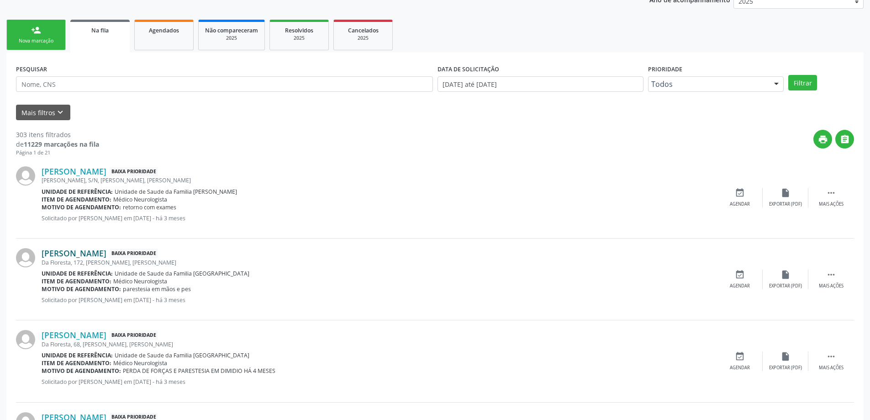
click at [88, 253] on link "Marinalva Maria da Silva Lima" at bounding box center [74, 253] width 65 height 10
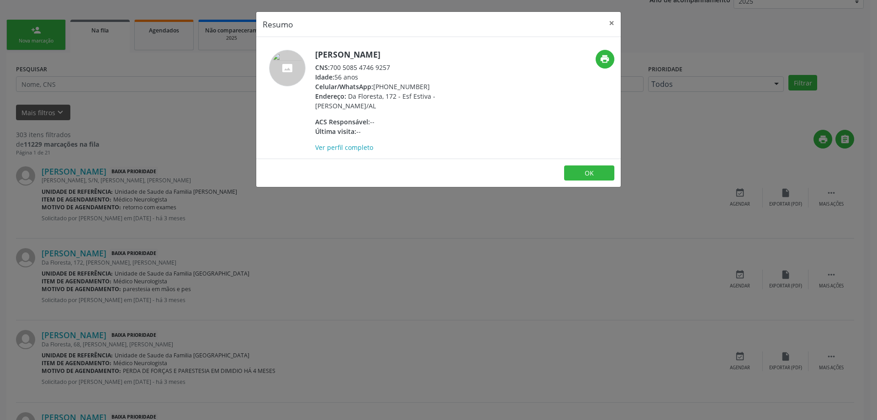
drag, startPoint x: 392, startPoint y: 68, endPoint x: 331, endPoint y: 68, distance: 60.7
click at [331, 68] on div "CNS: 700 5085 4746 9257" at bounding box center [404, 68] width 178 height 10
click at [607, 25] on button "×" at bounding box center [611, 23] width 18 height 22
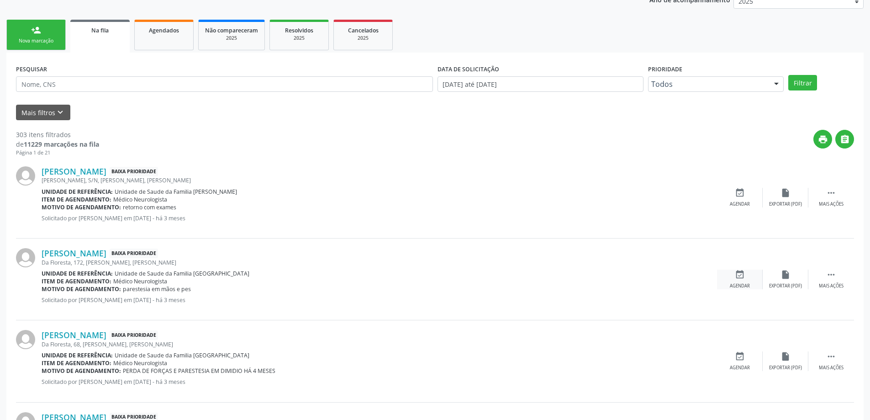
click at [747, 285] on div "Agendar" at bounding box center [740, 286] width 20 height 6
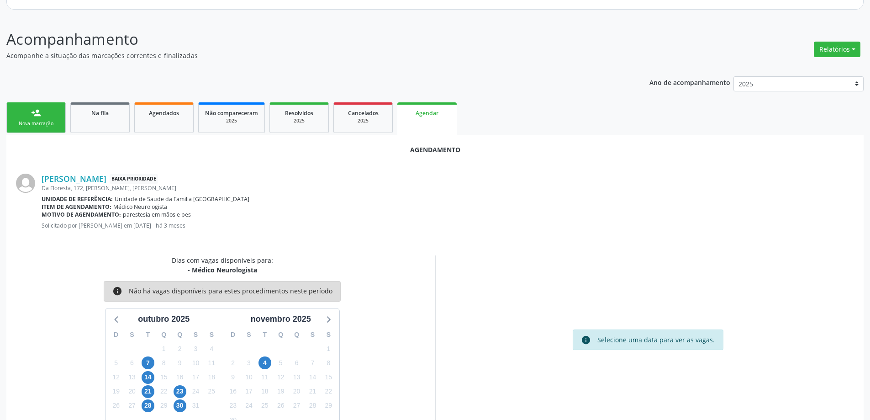
scroll to position [121, 0]
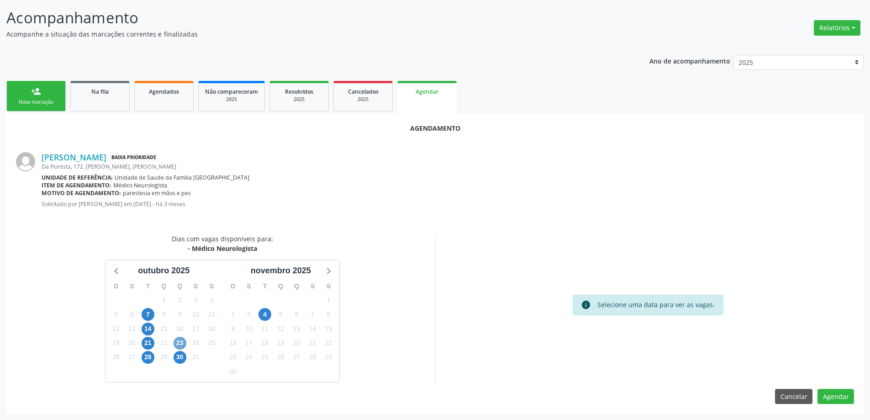
click at [180, 345] on span "23" at bounding box center [180, 343] width 13 height 13
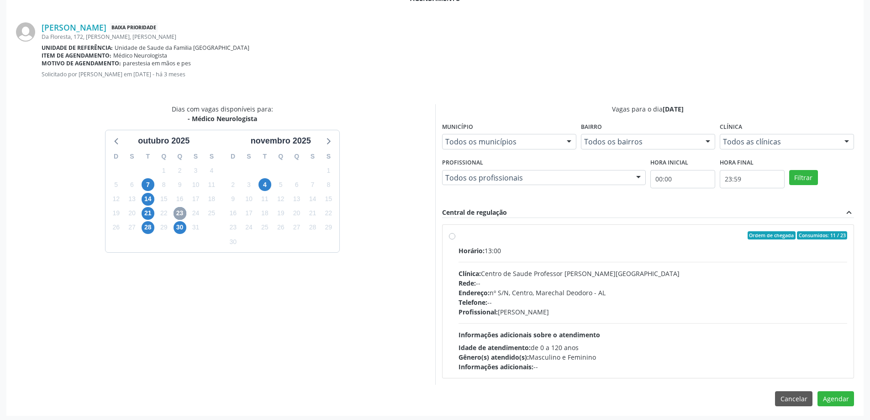
scroll to position [253, 0]
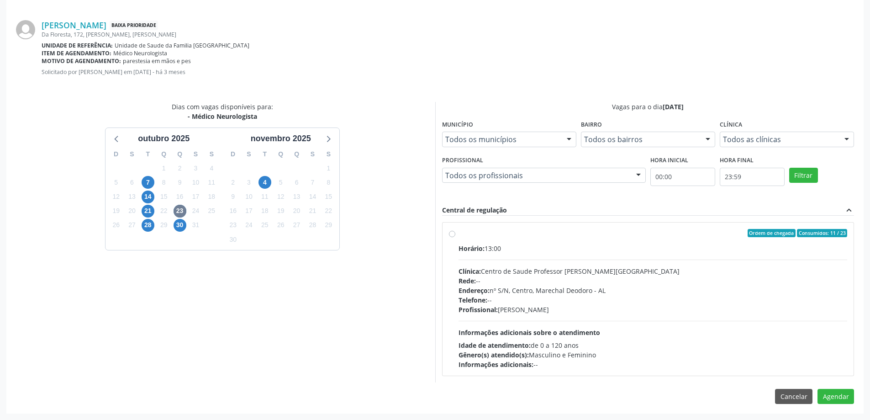
click at [458, 236] on label "Ordem de chegada Consumidos: 11 / 23 Horário: 13:00 Clínica: Centro de Saude Pr…" at bounding box center [652, 299] width 389 height 140
click at [452, 236] on input "Ordem de chegada Consumidos: 11 / 23 Horário: 13:00 Clínica: Centro de Saude Pr…" at bounding box center [452, 233] width 6 height 8
radio input "true"
click at [836, 408] on button "Agendar" at bounding box center [835, 413] width 37 height 16
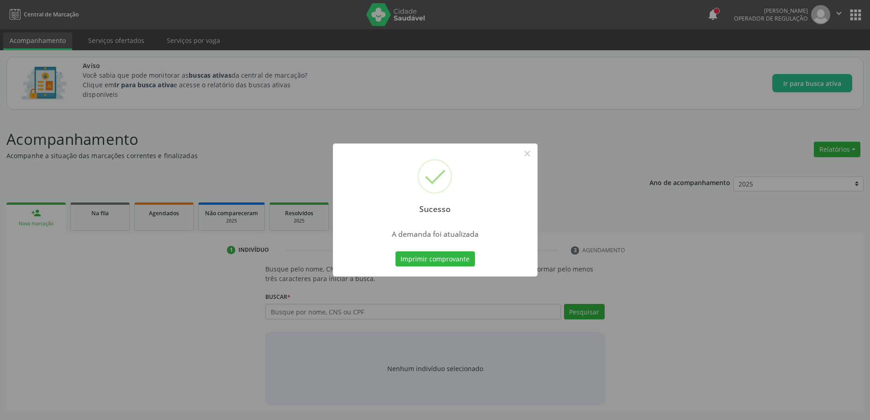
scroll to position [0, 0]
click at [524, 155] on button "×" at bounding box center [531, 154] width 16 height 16
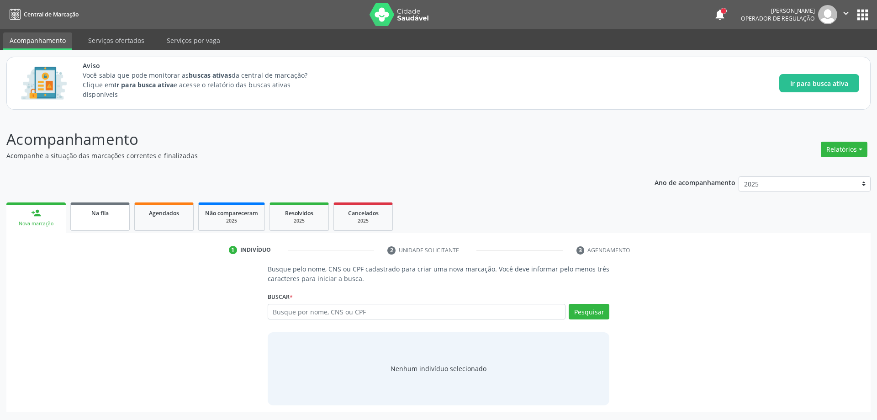
click at [92, 207] on link "Na fila" at bounding box center [99, 216] width 59 height 28
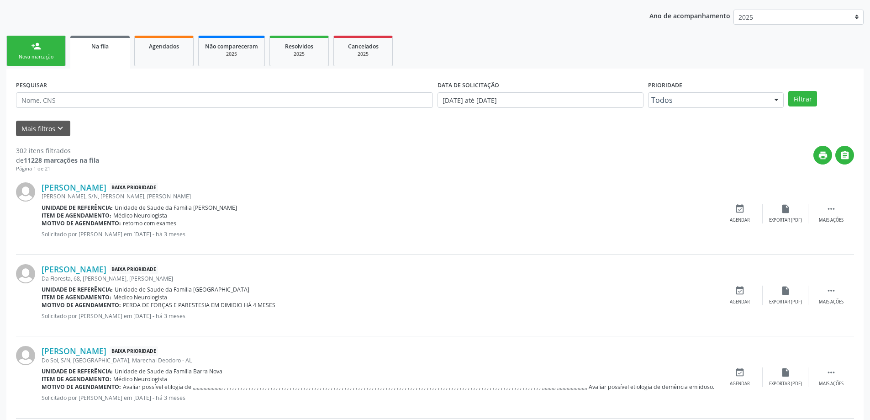
scroll to position [183, 0]
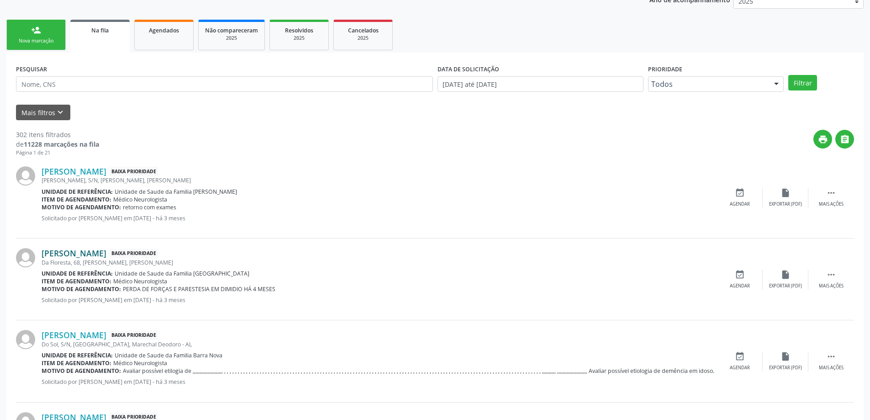
click at [106, 248] on link "Marilene dos Santos Ferreira" at bounding box center [74, 253] width 65 height 10
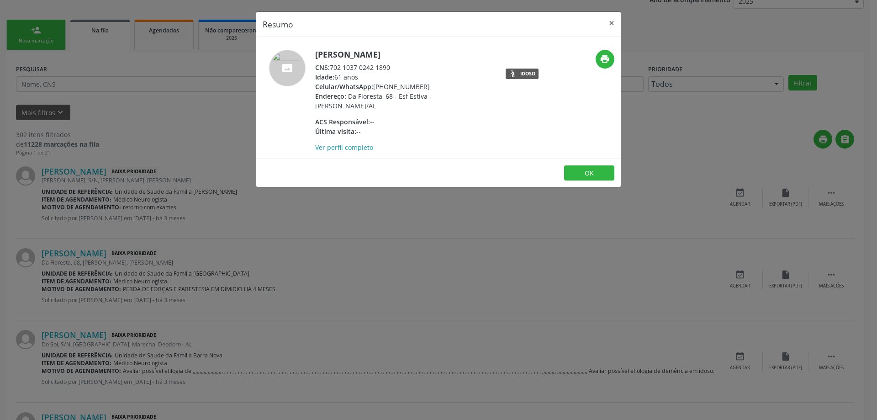
drag, startPoint x: 392, startPoint y: 68, endPoint x: 331, endPoint y: 67, distance: 61.2
click at [331, 67] on div "CNS: 702 1037 0242 1890" at bounding box center [404, 68] width 178 height 10
click at [610, 23] on button "×" at bounding box center [611, 23] width 18 height 22
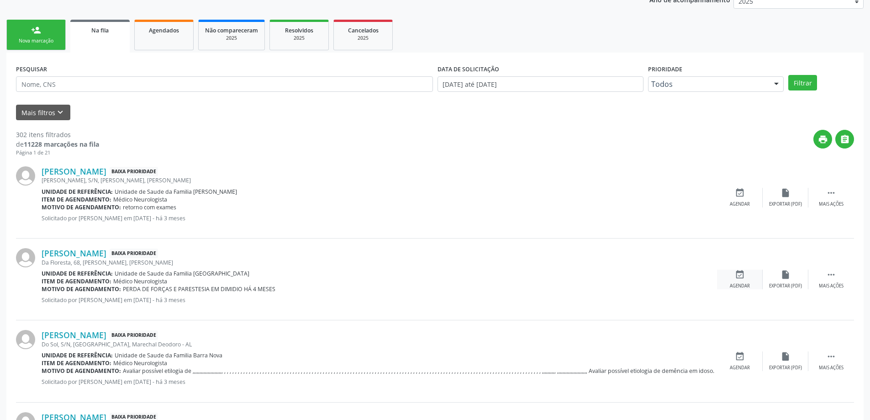
click at [740, 285] on div "Agendar" at bounding box center [740, 286] width 20 height 6
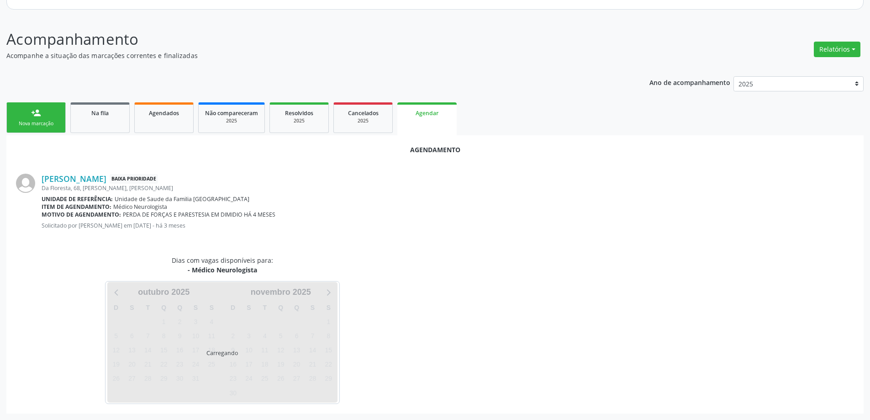
scroll to position [121, 0]
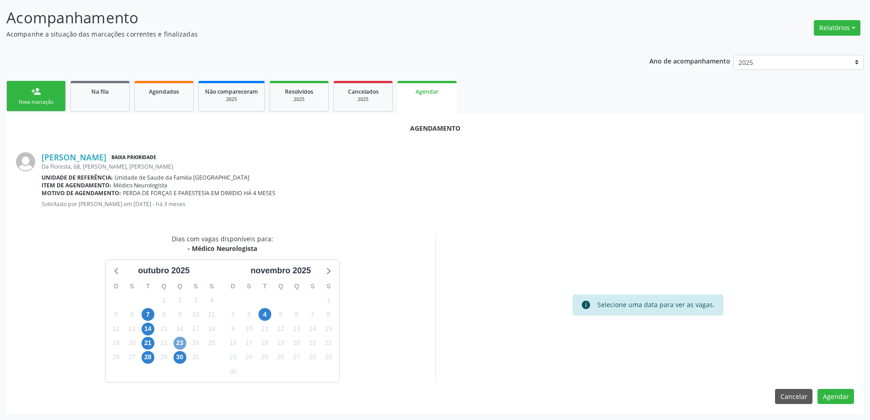
click at [180, 343] on span "23" at bounding box center [180, 343] width 13 height 13
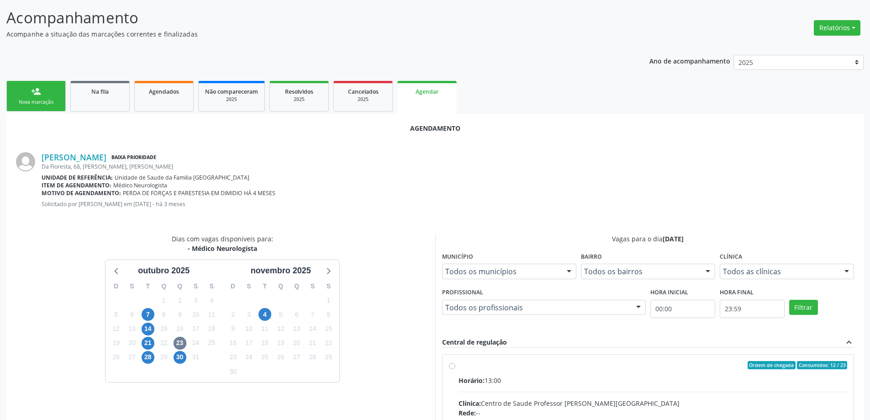
radio input "true"
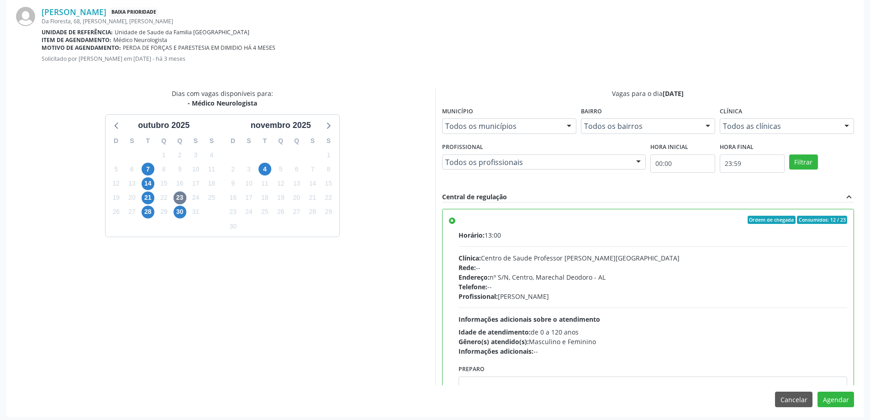
scroll to position [270, 0]
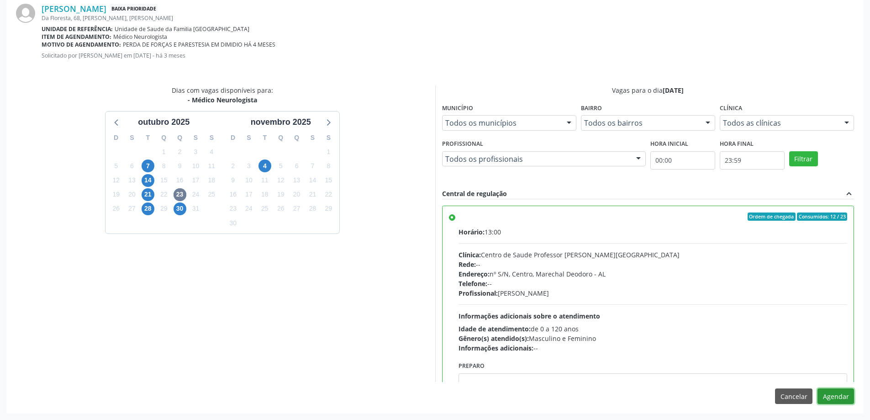
click at [842, 399] on button "Agendar" at bounding box center [835, 396] width 37 height 16
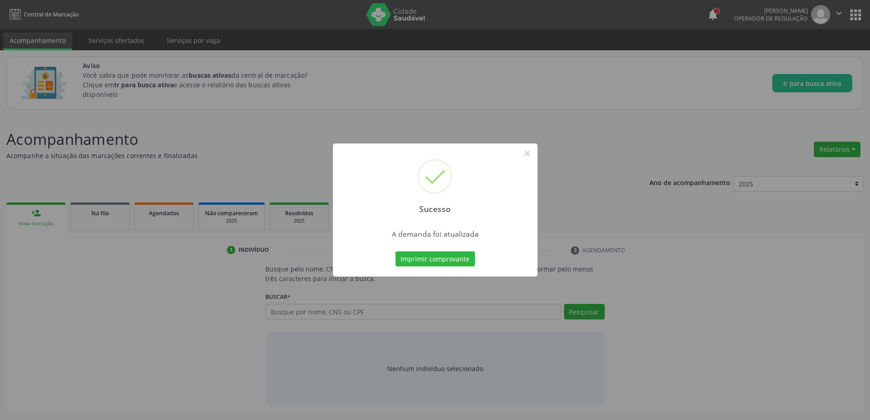
scroll to position [0, 0]
click at [531, 153] on button "×" at bounding box center [531, 154] width 16 height 16
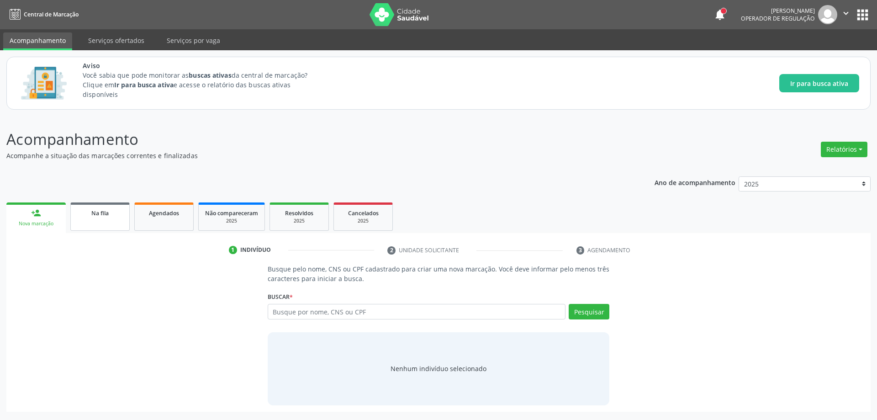
click at [84, 216] on div "Na fila" at bounding box center [100, 213] width 46 height 10
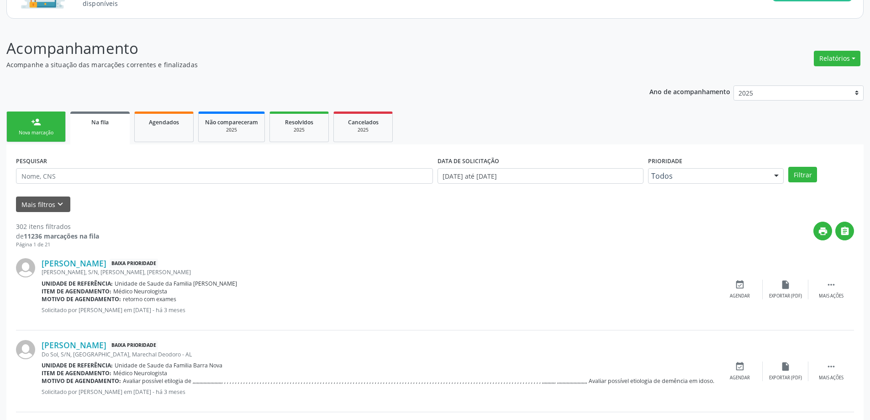
scroll to position [183, 0]
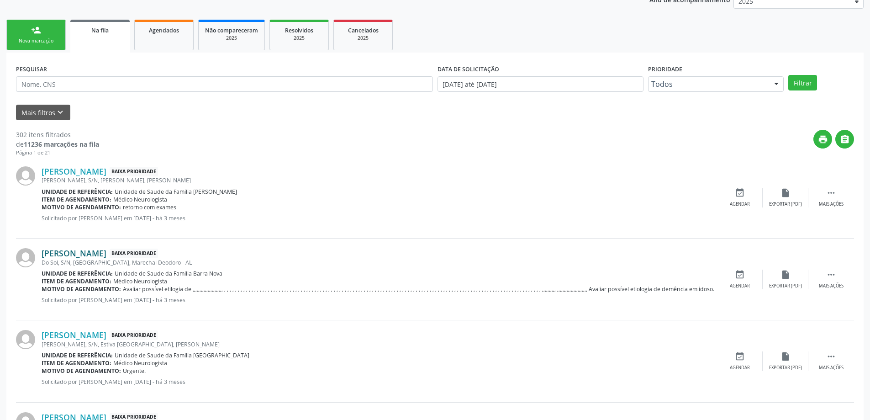
click at [76, 253] on link "Margarida Alves Bizetto" at bounding box center [74, 253] width 65 height 10
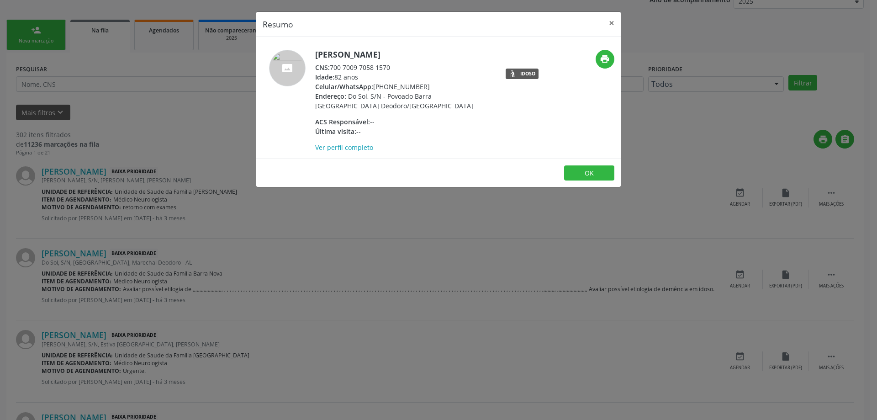
drag, startPoint x: 393, startPoint y: 66, endPoint x: 331, endPoint y: 68, distance: 61.7
click at [331, 68] on div "CNS: 700 7009 7058 1570" at bounding box center [404, 68] width 178 height 10
click at [610, 19] on button "×" at bounding box center [611, 23] width 18 height 22
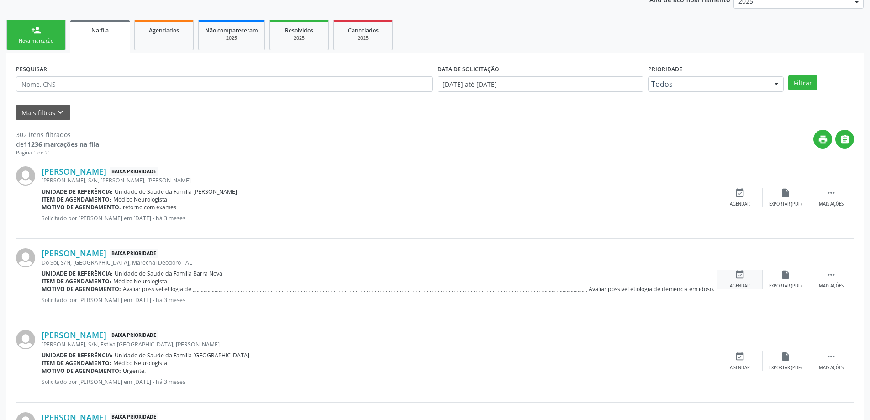
click at [746, 279] on div "event_available Agendar" at bounding box center [740, 279] width 46 height 20
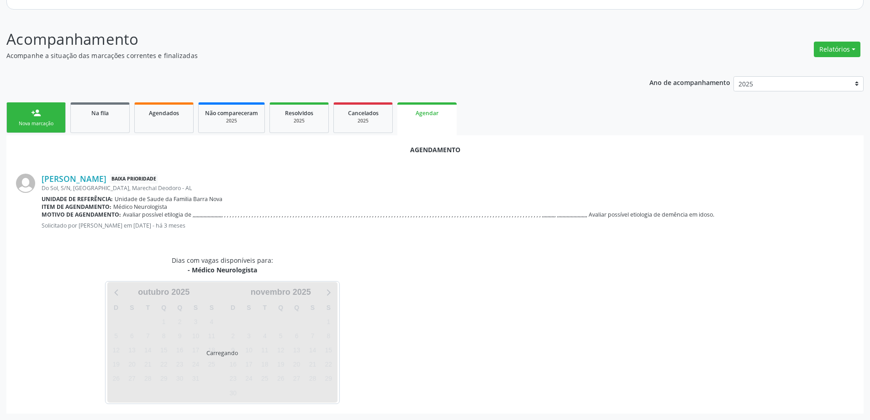
scroll to position [121, 0]
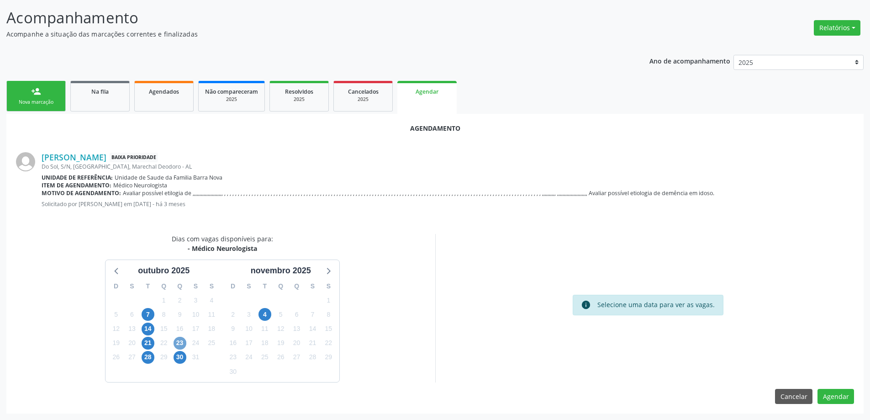
click at [179, 342] on span "23" at bounding box center [180, 343] width 13 height 13
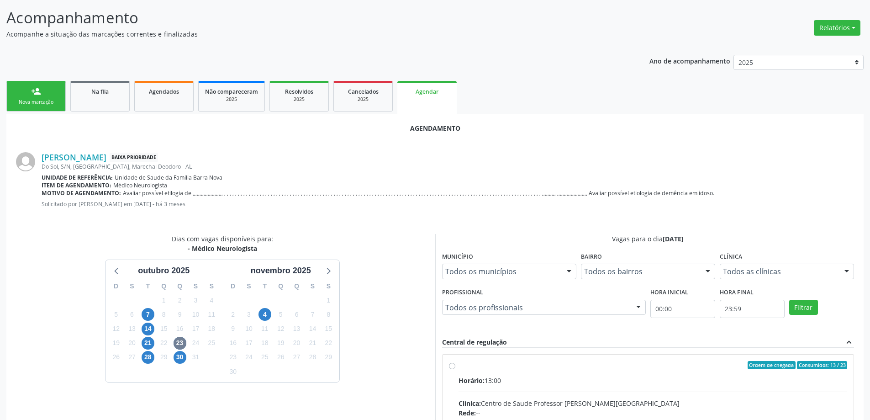
drag, startPoint x: 450, startPoint y: 365, endPoint x: 492, endPoint y: 372, distance: 42.5
click at [450, 366] on input "Ordem de chegada Consumidos: 13 / 23 Horário: 13:00 Clínica: Centro de Saude Pr…" at bounding box center [452, 365] width 6 height 8
radio input "true"
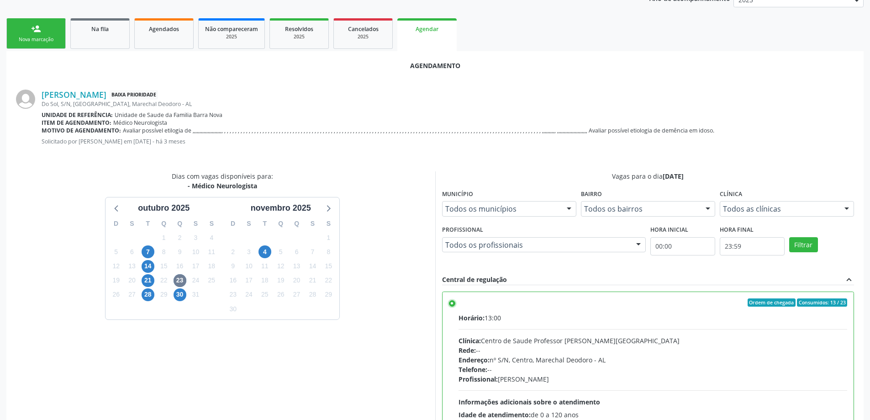
scroll to position [270, 0]
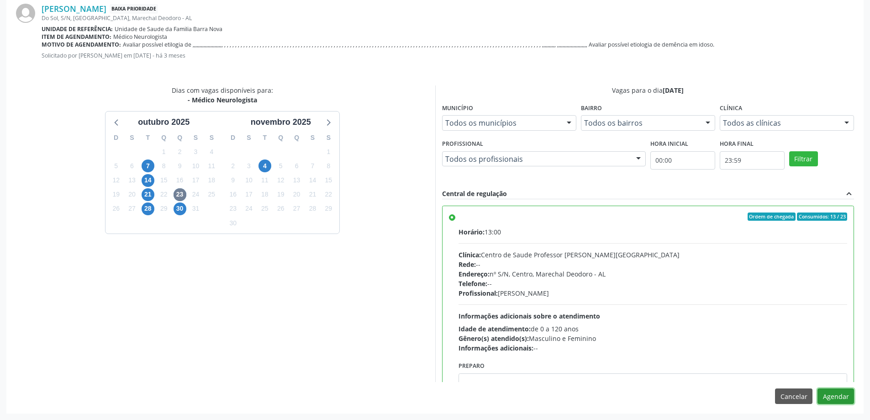
click at [829, 396] on button "Agendar" at bounding box center [835, 396] width 37 height 16
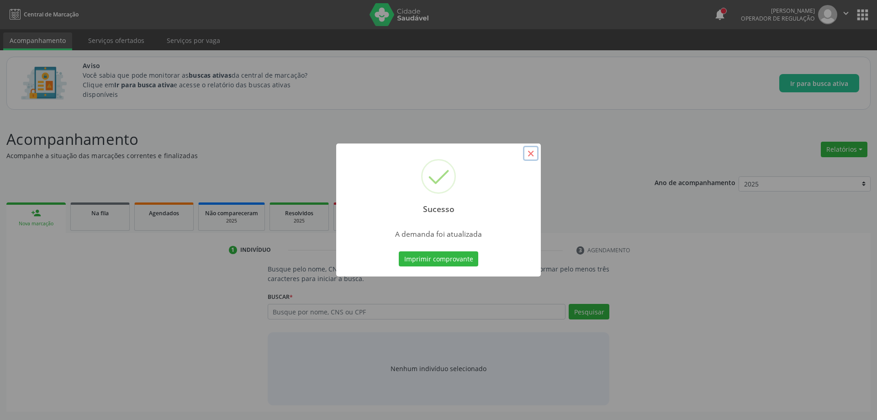
click at [527, 152] on button "×" at bounding box center [531, 154] width 16 height 16
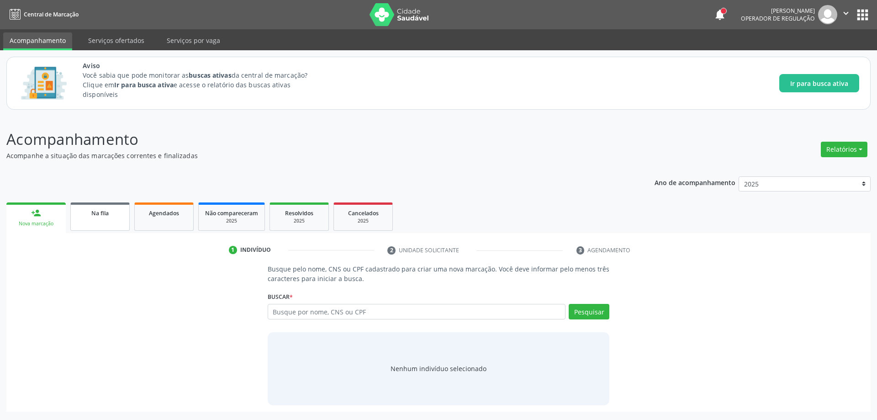
click at [107, 222] on link "Na fila" at bounding box center [99, 216] width 59 height 28
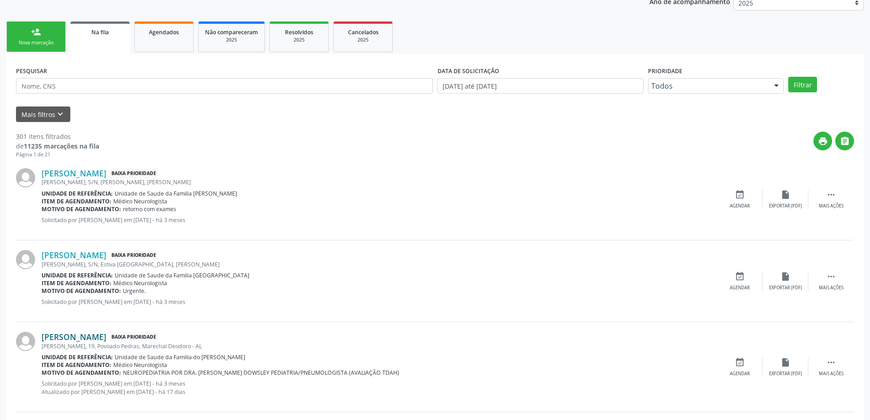
scroll to position [183, 0]
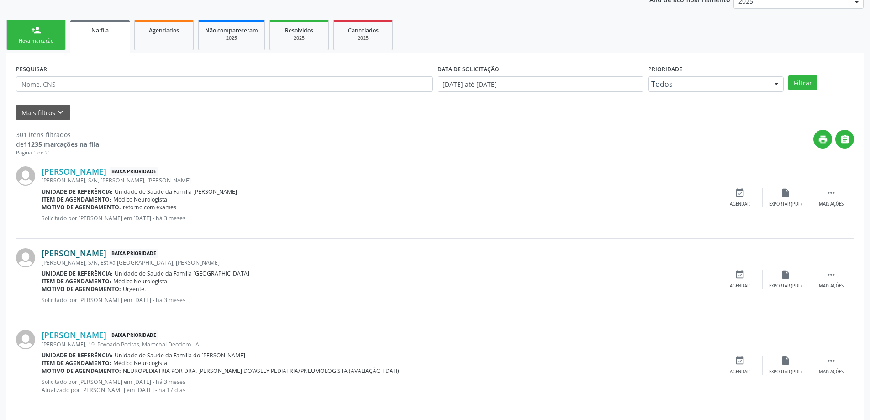
click at [77, 258] on link "Juracy Pedrosa Pinto" at bounding box center [74, 253] width 65 height 10
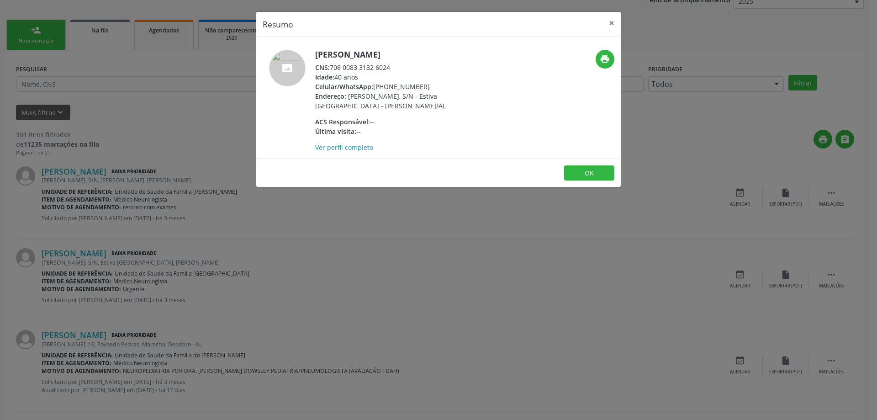
drag, startPoint x: 393, startPoint y: 68, endPoint x: 331, endPoint y: 66, distance: 62.6
click at [331, 66] on div "CNS: 708 0083 3132 6024" at bounding box center [404, 68] width 178 height 10
click at [609, 22] on button "×" at bounding box center [611, 23] width 18 height 22
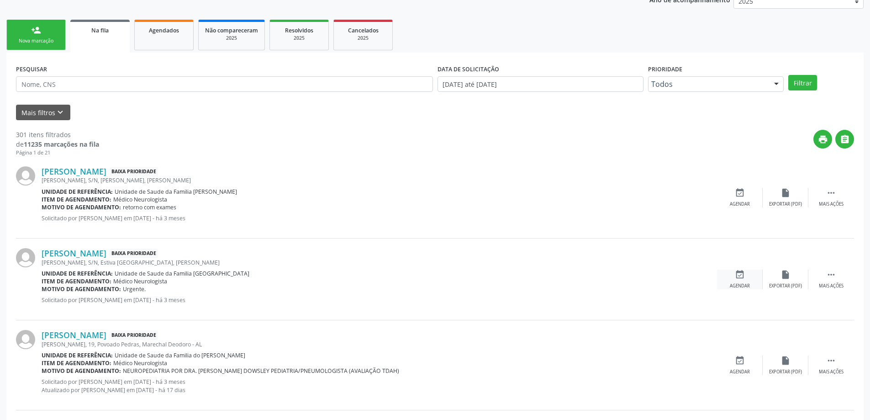
click at [733, 276] on div "event_available Agendar" at bounding box center [740, 279] width 46 height 20
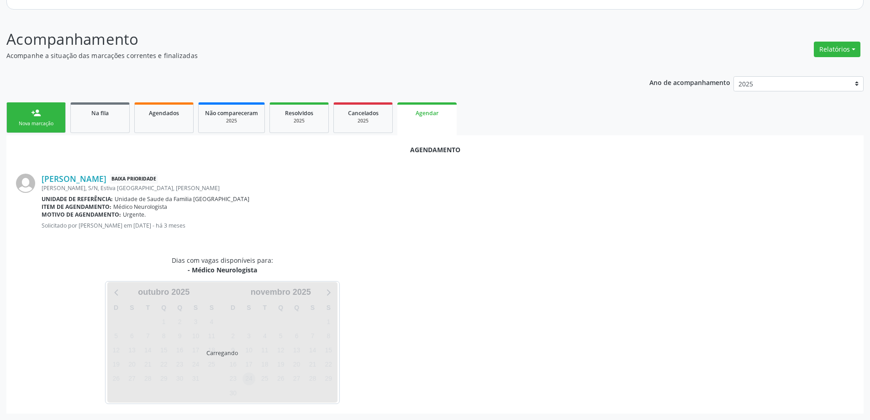
scroll to position [121, 0]
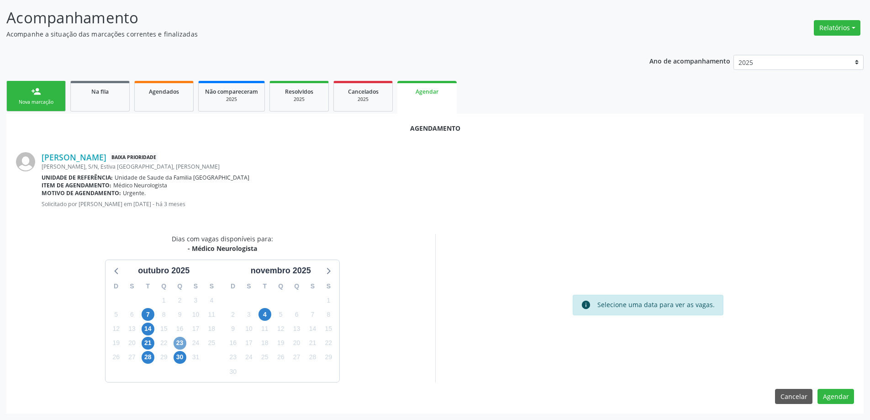
click at [181, 341] on span "23" at bounding box center [180, 343] width 13 height 13
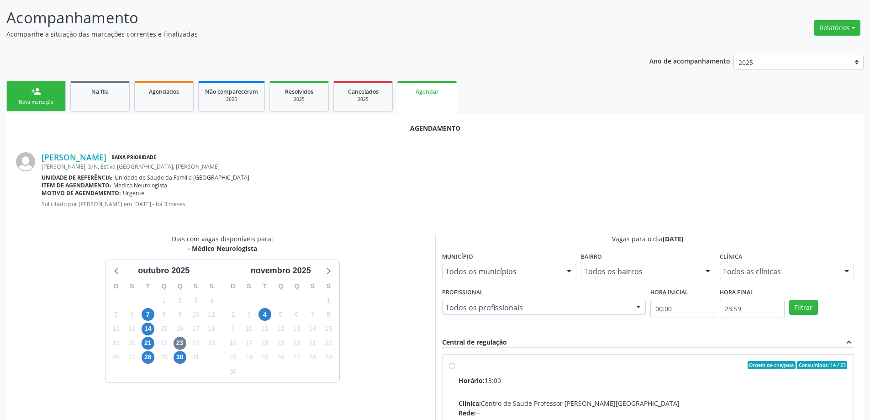
click at [451, 366] on input "Ordem de chegada Consumidos: 14 / 23 Horário: 13:00 Clínica: Centro de Saude Pr…" at bounding box center [452, 365] width 6 height 8
radio input "true"
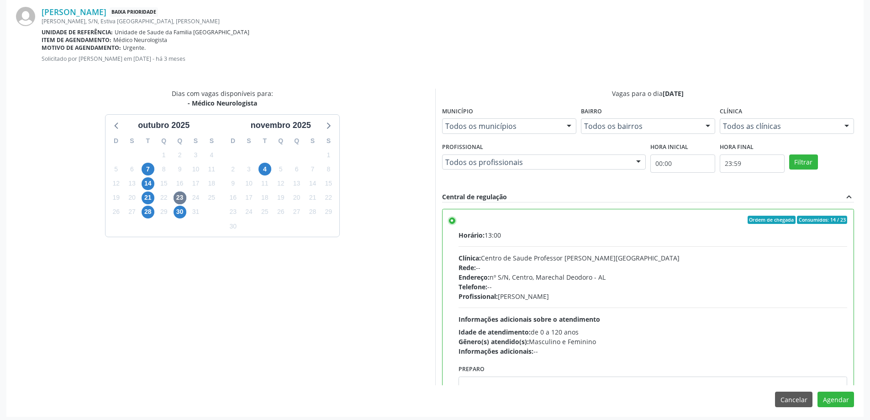
scroll to position [270, 0]
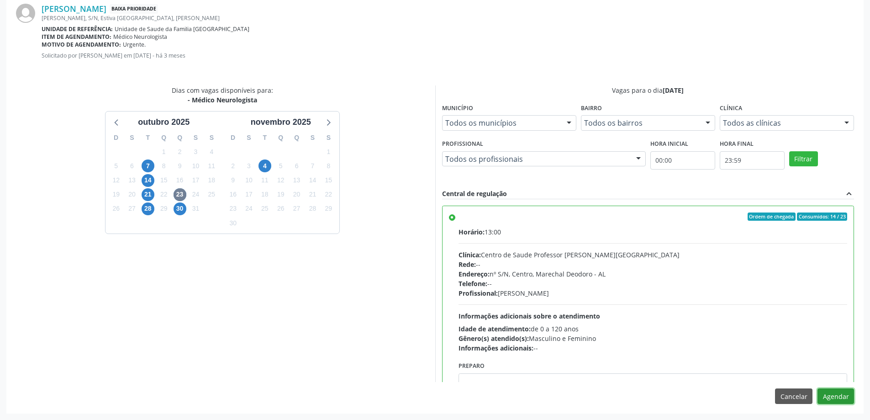
click at [837, 399] on button "Agendar" at bounding box center [835, 396] width 37 height 16
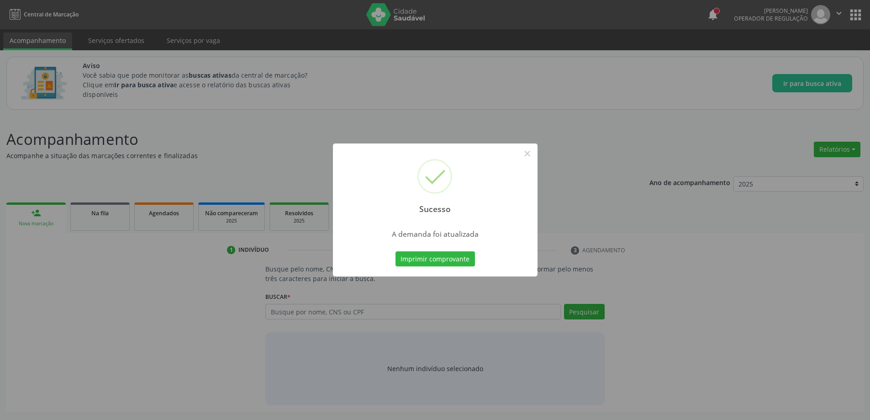
scroll to position [0, 0]
click at [525, 154] on button "×" at bounding box center [531, 154] width 16 height 16
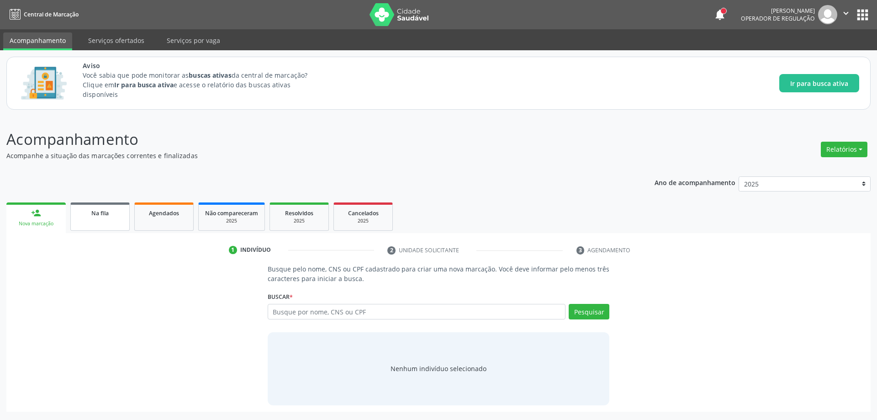
click at [88, 212] on div "Na fila" at bounding box center [100, 213] width 46 height 10
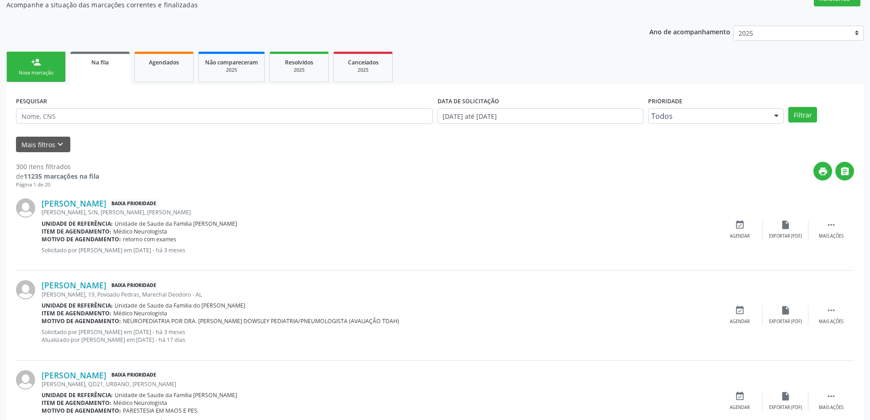
scroll to position [183, 0]
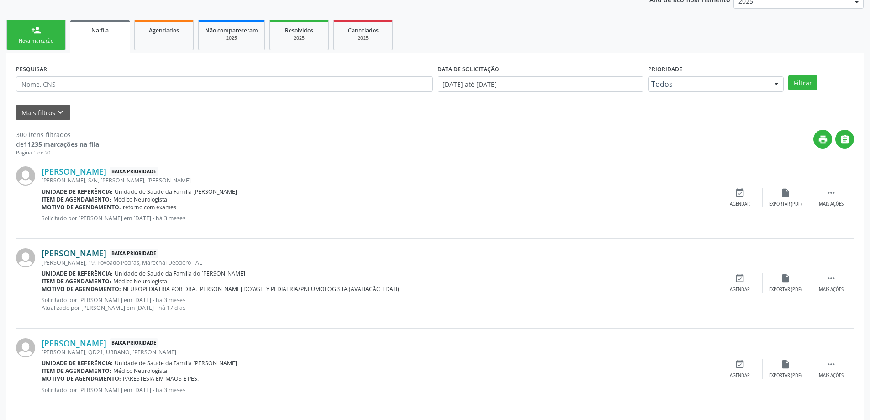
click at [78, 256] on link "Miguel Moreira de Souza" at bounding box center [74, 253] width 65 height 10
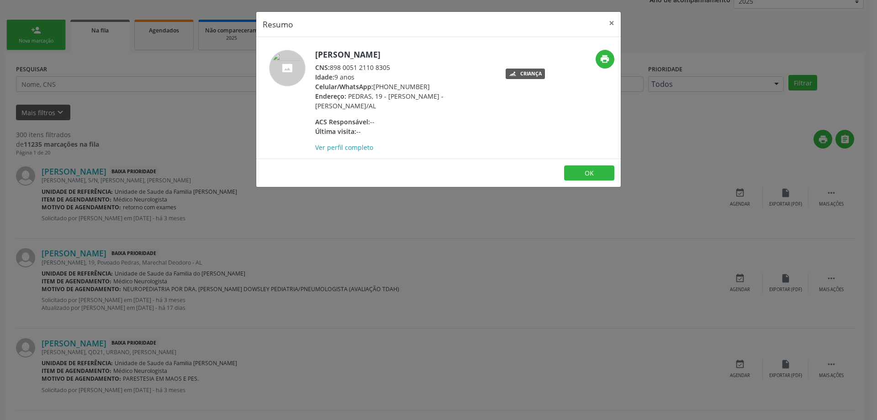
drag, startPoint x: 393, startPoint y: 66, endPoint x: 332, endPoint y: 69, distance: 60.8
click at [332, 69] on div "CNS: 898 0051 2110 8305" at bounding box center [404, 68] width 178 height 10
click at [610, 24] on button "×" at bounding box center [611, 23] width 18 height 22
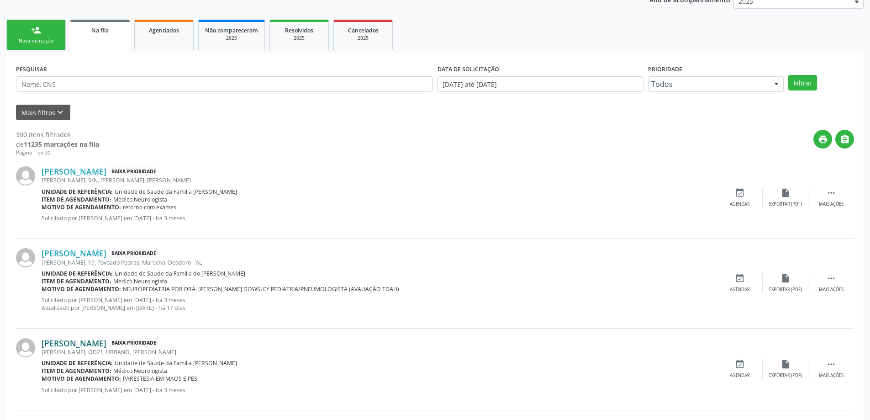
click at [88, 341] on link "Maria Rafaela Araujo Pereira" at bounding box center [74, 343] width 65 height 10
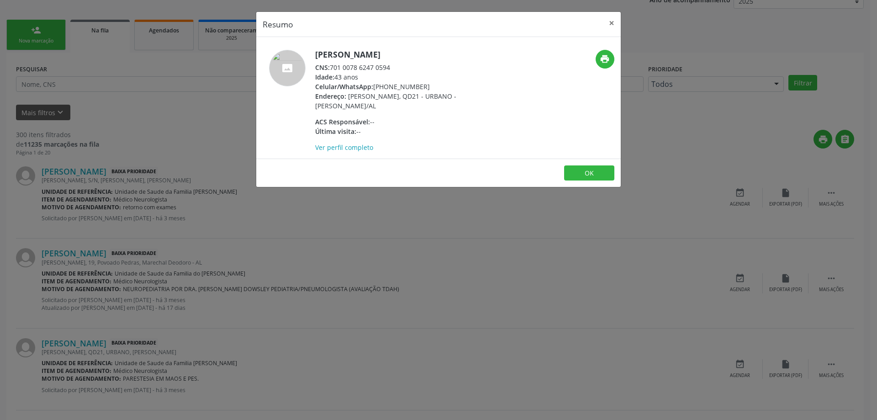
drag, startPoint x: 392, startPoint y: 67, endPoint x: 333, endPoint y: 69, distance: 58.9
click at [333, 69] on div "CNS: 701 0078 6247 0594" at bounding box center [404, 68] width 178 height 10
click at [612, 23] on button "×" at bounding box center [611, 23] width 18 height 22
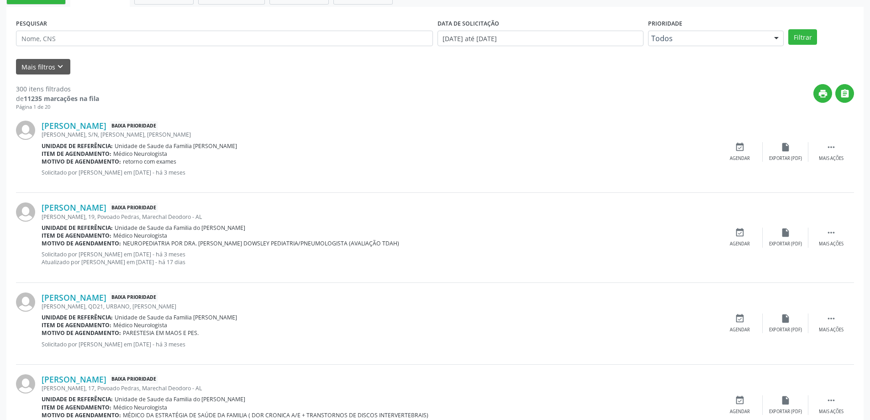
scroll to position [274, 0]
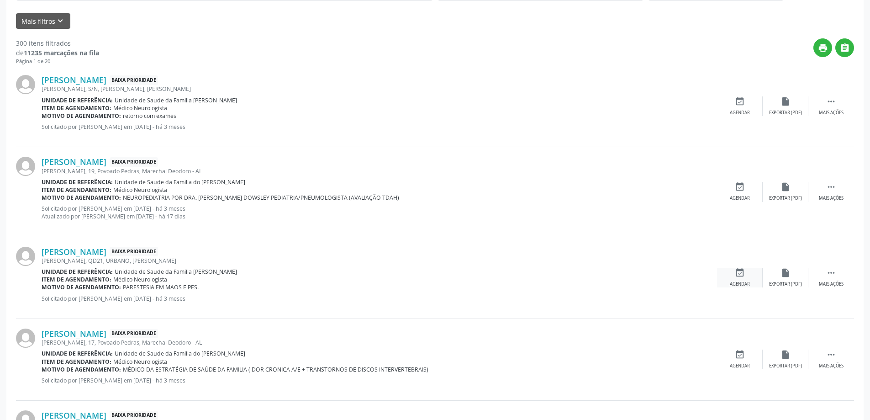
click at [742, 283] on div "Agendar" at bounding box center [740, 284] width 20 height 6
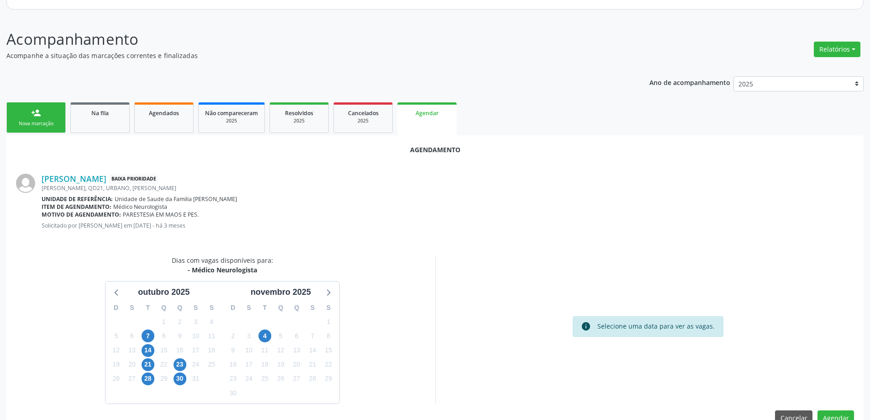
scroll to position [121, 0]
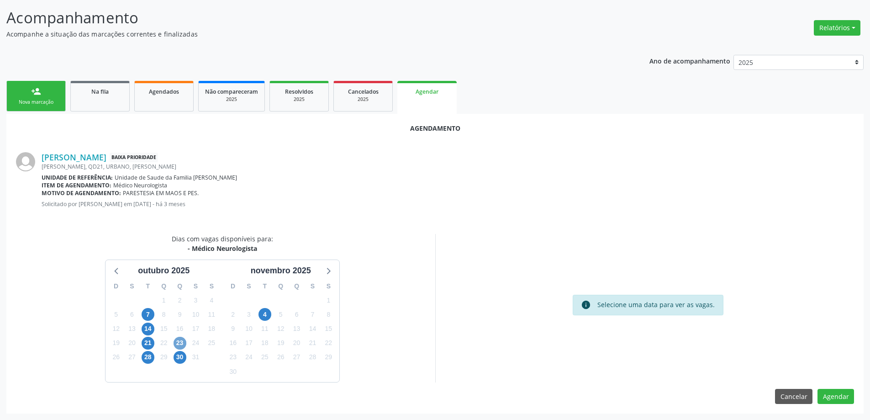
click at [183, 342] on span "23" at bounding box center [180, 343] width 13 height 13
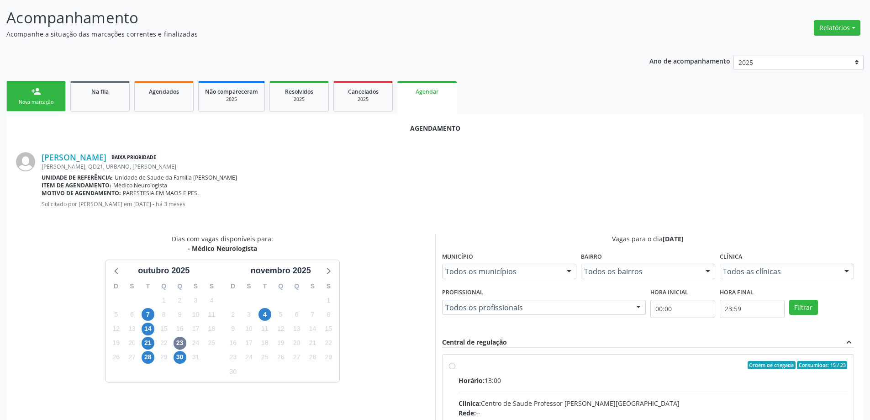
radio input "true"
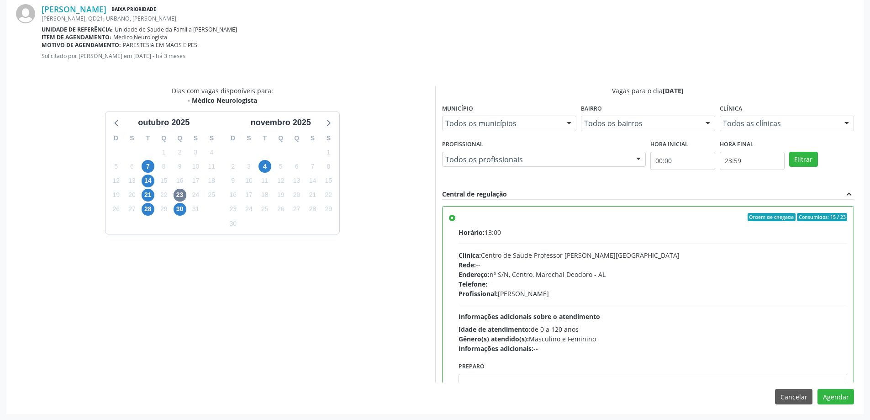
scroll to position [270, 0]
click at [828, 396] on button "Agendar" at bounding box center [835, 396] width 37 height 16
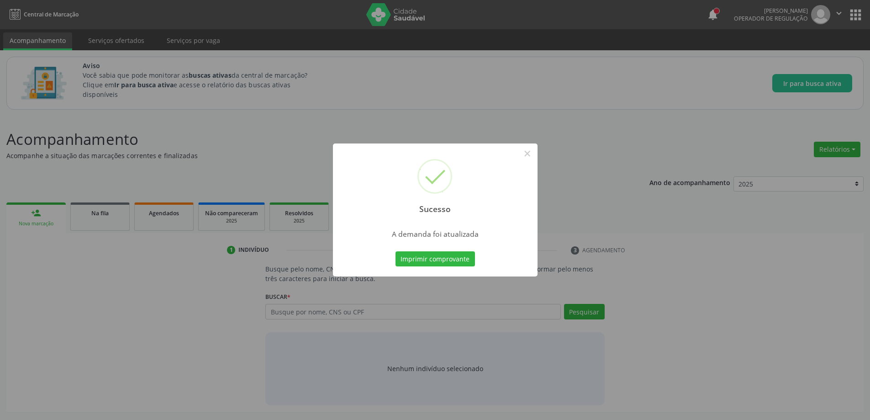
scroll to position [0, 0]
click at [532, 151] on button "×" at bounding box center [531, 154] width 16 height 16
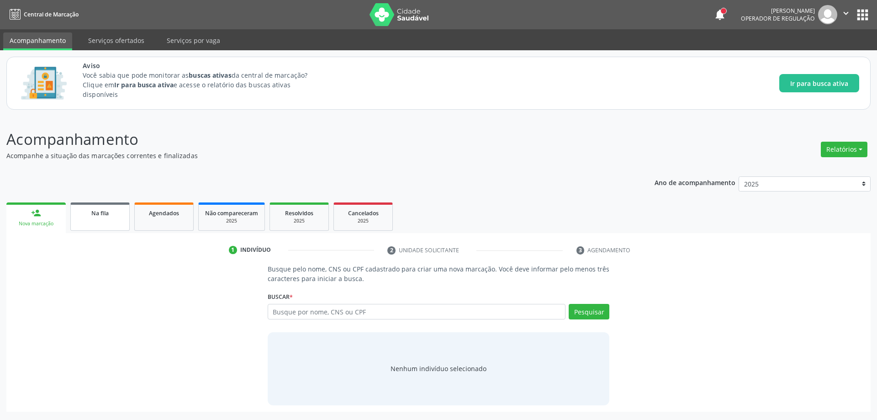
click at [88, 215] on div "Na fila" at bounding box center [100, 213] width 46 height 10
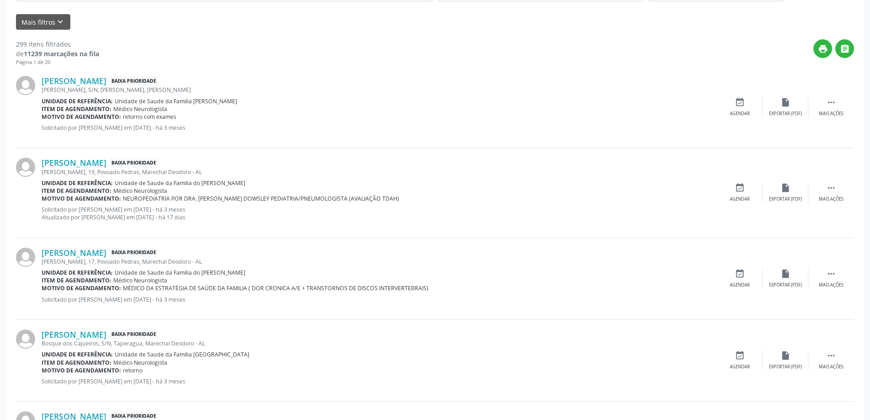
scroll to position [274, 0]
click at [106, 250] on link "Jose Roberto Ramos do Nascimento" at bounding box center [74, 252] width 65 height 10
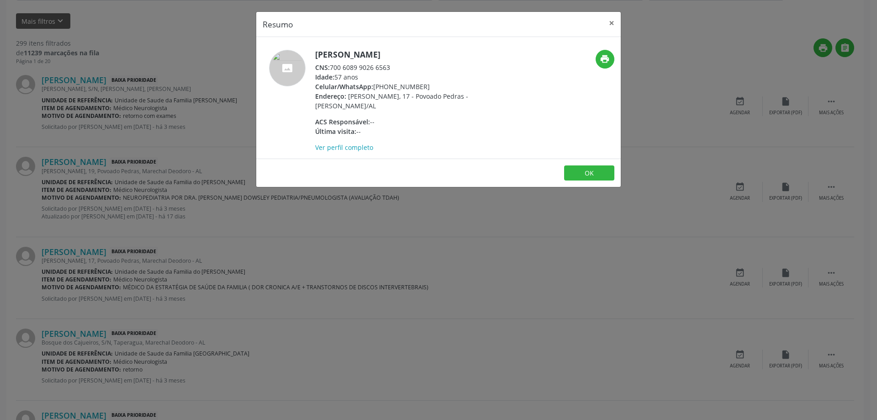
drag, startPoint x: 394, startPoint y: 68, endPoint x: 337, endPoint y: 73, distance: 58.2
click at [337, 73] on div "Jose Roberto Ramos do Nascimento CNS: 700 6089 9026 6563 Idade: 57 anos Celular…" at bounding box center [404, 101] width 178 height 102
click at [355, 65] on div "CNS: 700 6089 9026 6563" at bounding box center [404, 68] width 178 height 10
drag, startPoint x: 330, startPoint y: 66, endPoint x: 418, endPoint y: 68, distance: 87.7
click at [418, 68] on div "CNS: 700 6089 9026 6563" at bounding box center [404, 68] width 178 height 10
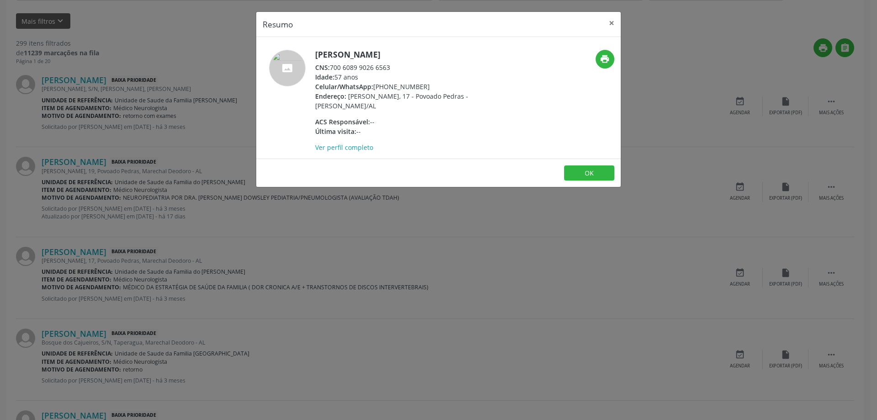
click at [334, 67] on div "CNS: 700 6089 9026 6563" at bounding box center [404, 68] width 178 height 10
drag, startPoint x: 331, startPoint y: 68, endPoint x: 396, endPoint y: 63, distance: 64.6
click at [396, 63] on div "CNS: 700 6089 9026 6563" at bounding box center [404, 68] width 178 height 10
click at [616, 23] on button "×" at bounding box center [611, 23] width 18 height 22
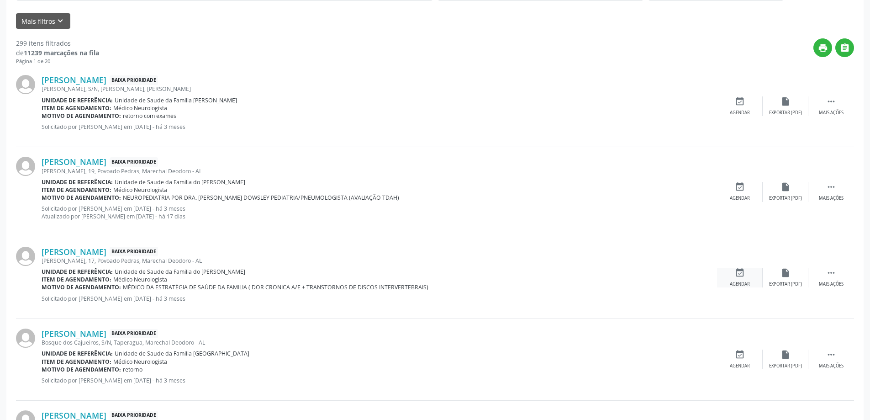
click at [746, 280] on div "event_available Agendar" at bounding box center [740, 278] width 46 height 20
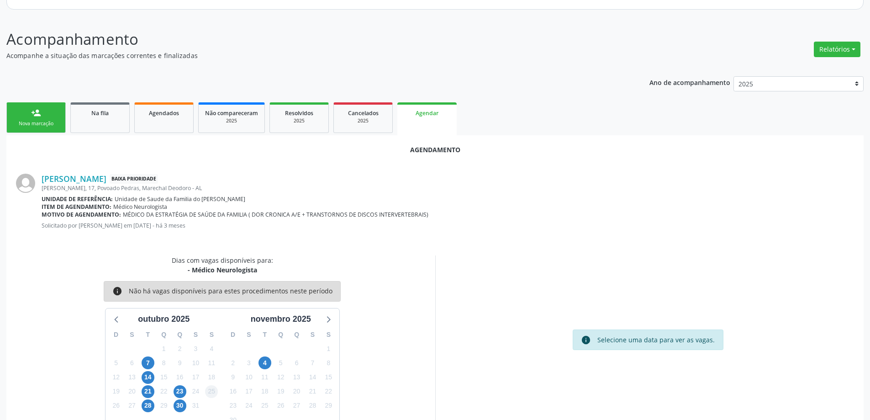
scroll to position [121, 0]
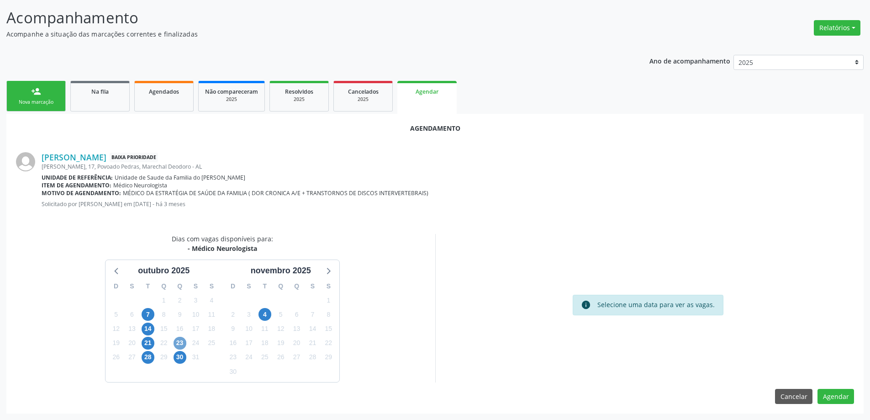
click at [181, 343] on span "23" at bounding box center [180, 343] width 13 height 13
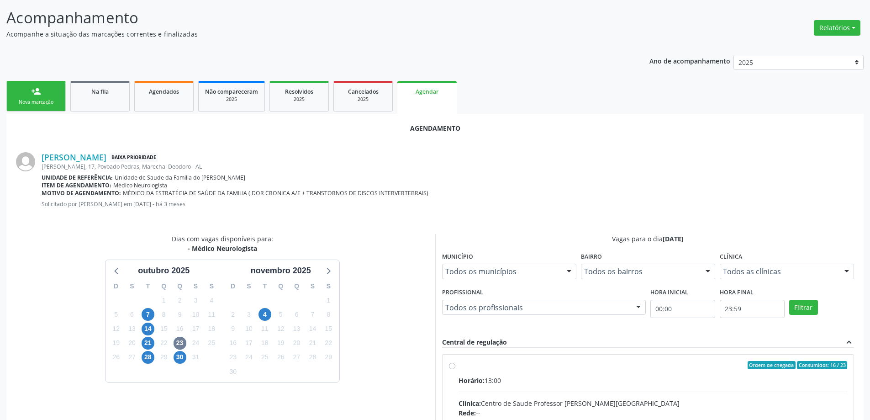
radio input "true"
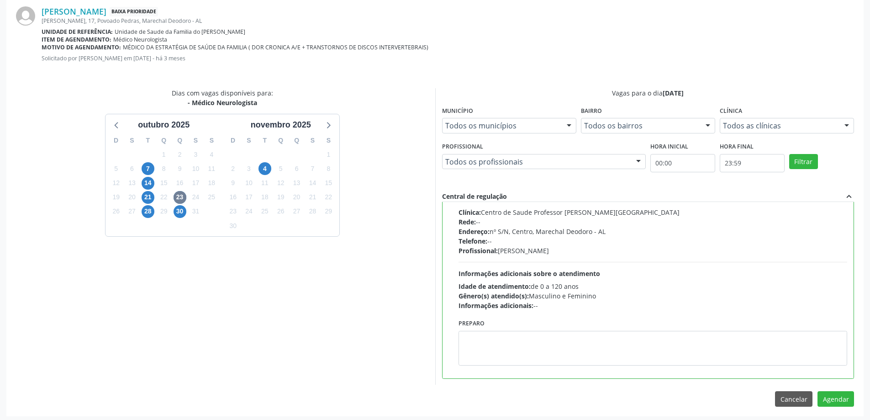
scroll to position [270, 0]
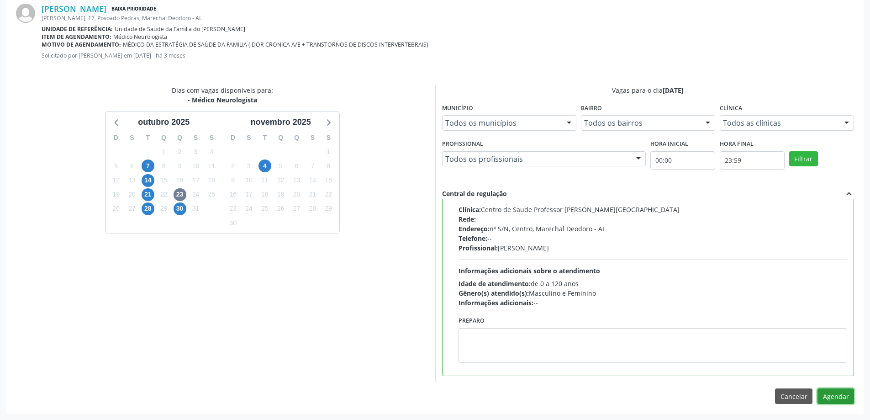
click at [831, 398] on button "Agendar" at bounding box center [835, 396] width 37 height 16
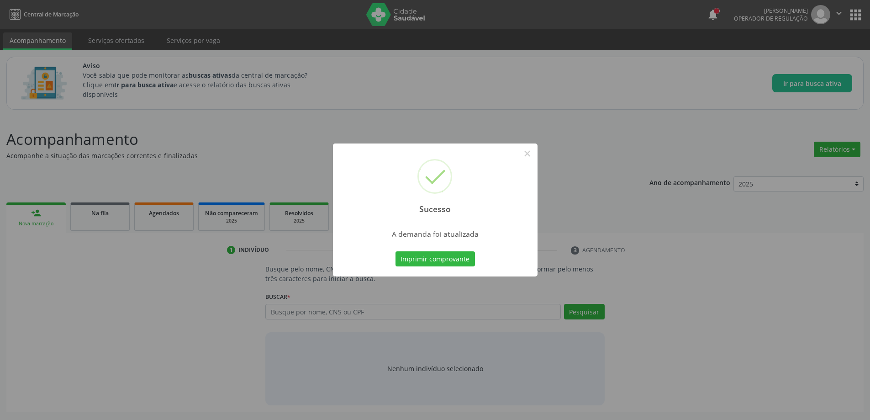
scroll to position [0, 0]
drag, startPoint x: 533, startPoint y: 161, endPoint x: 532, endPoint y: 156, distance: 5.2
click at [533, 161] on div "Sucesso ×" at bounding box center [438, 182] width 205 height 79
click at [532, 154] on button "×" at bounding box center [531, 154] width 16 height 16
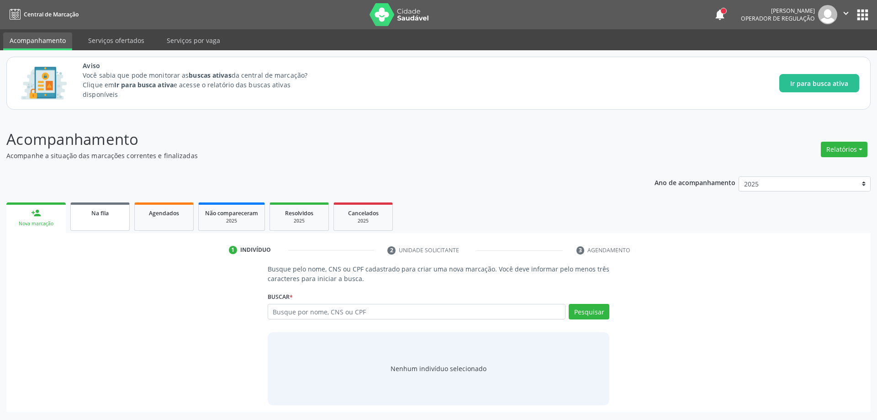
click at [117, 224] on link "Na fila" at bounding box center [99, 216] width 59 height 28
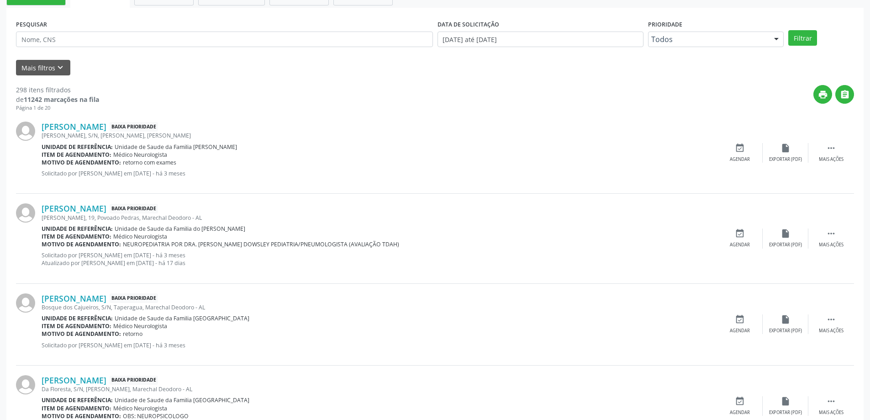
scroll to position [228, 0]
click at [61, 295] on link "[PERSON_NAME]" at bounding box center [74, 297] width 65 height 10
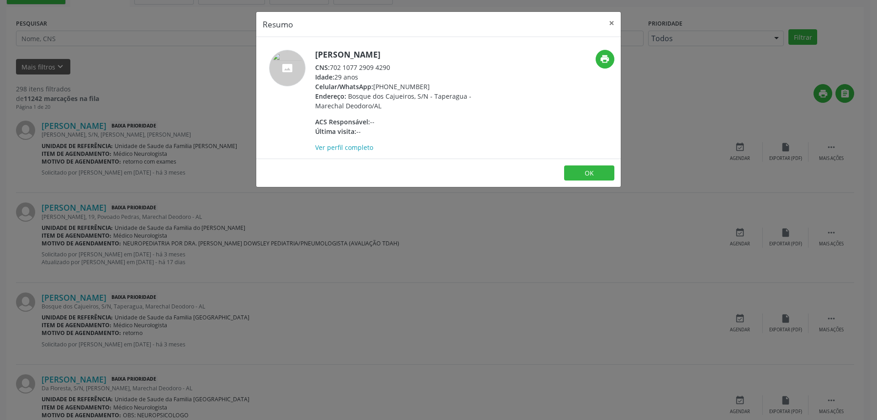
drag, startPoint x: 394, startPoint y: 66, endPoint x: 333, endPoint y: 71, distance: 61.4
click at [333, 71] on div "CNS: 702 1077 2909 4290" at bounding box center [404, 68] width 178 height 10
click at [612, 26] on button "×" at bounding box center [611, 23] width 18 height 22
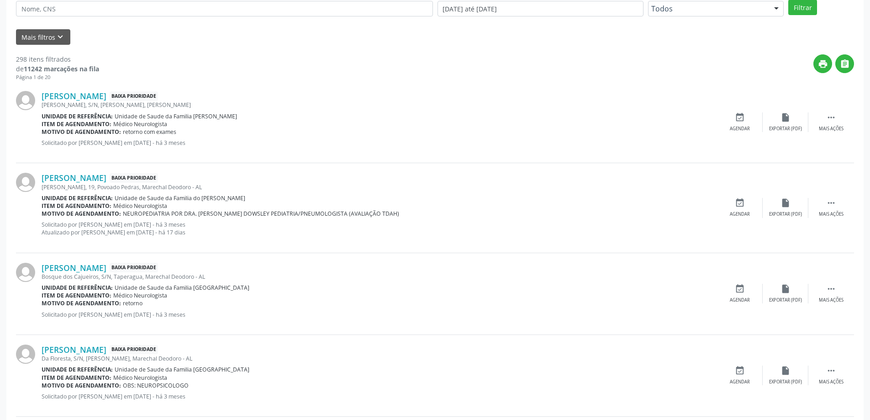
scroll to position [274, 0]
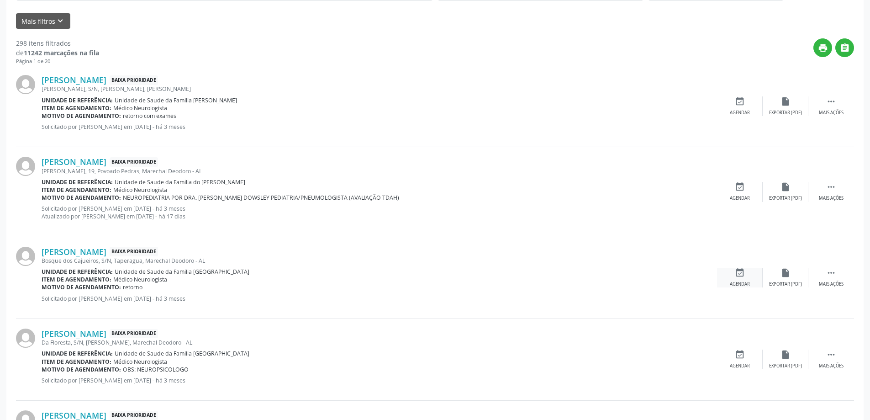
click at [741, 271] on icon "event_available" at bounding box center [740, 273] width 10 height 10
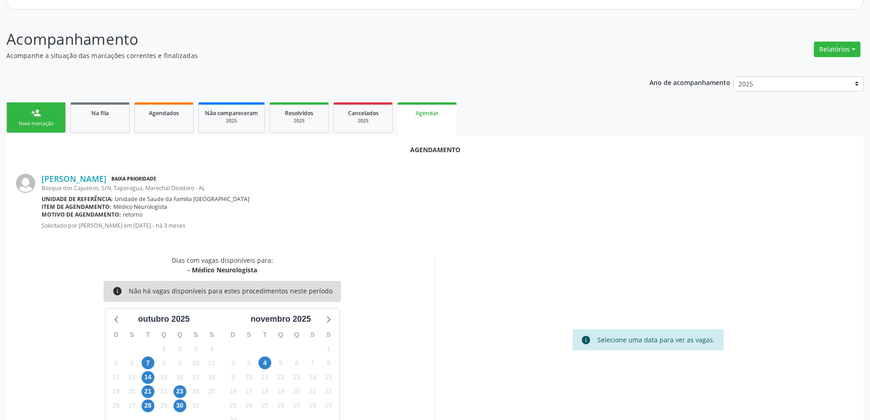
scroll to position [121, 0]
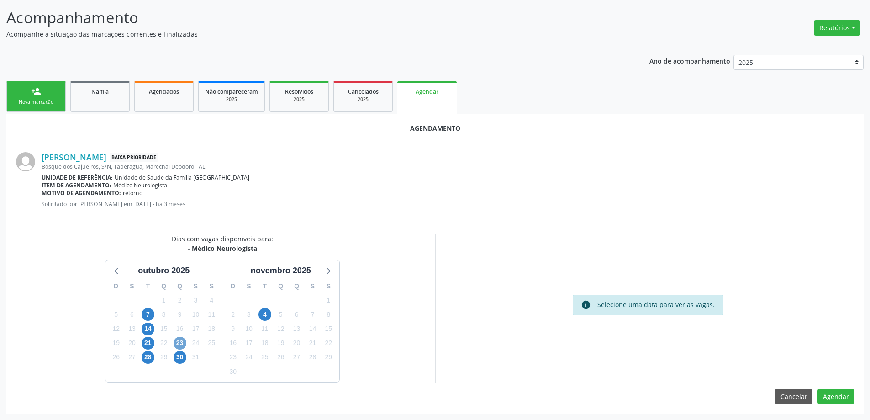
click at [178, 342] on span "23" at bounding box center [180, 343] width 13 height 13
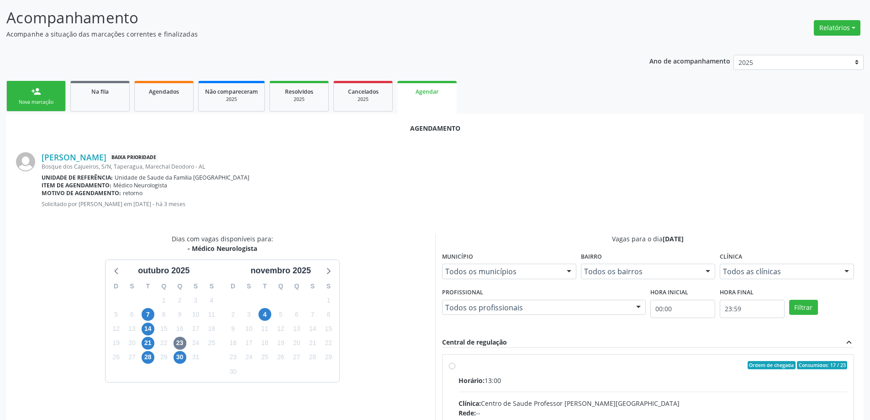
radio input "true"
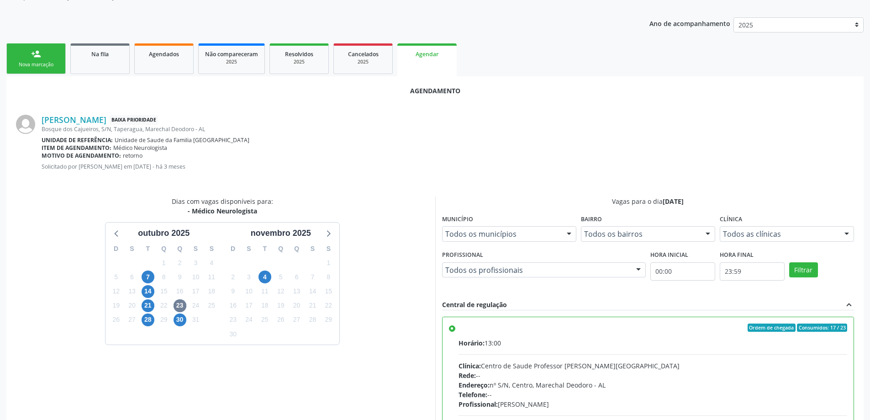
scroll to position [270, 0]
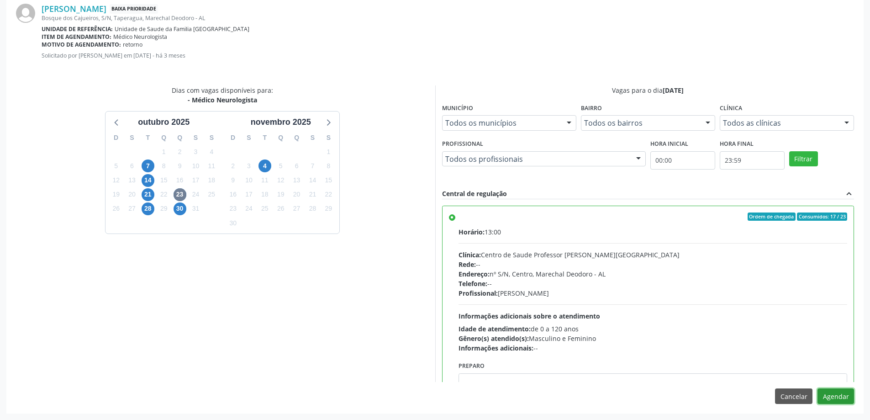
click at [843, 395] on button "Agendar" at bounding box center [835, 396] width 37 height 16
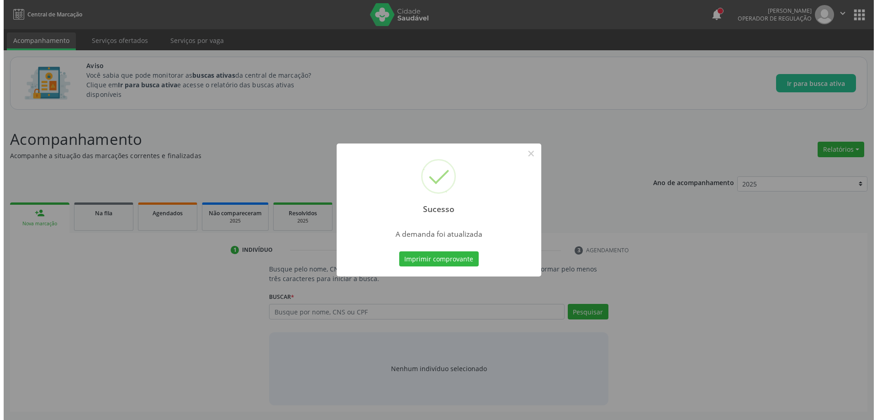
scroll to position [0, 0]
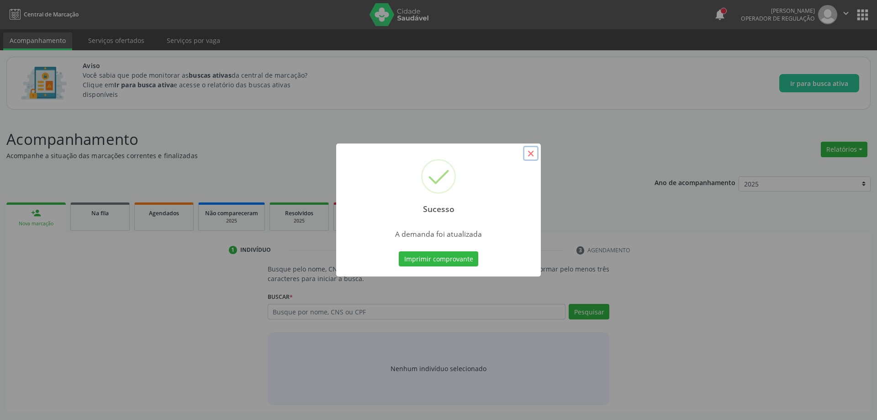
click at [527, 156] on button "×" at bounding box center [531, 154] width 16 height 16
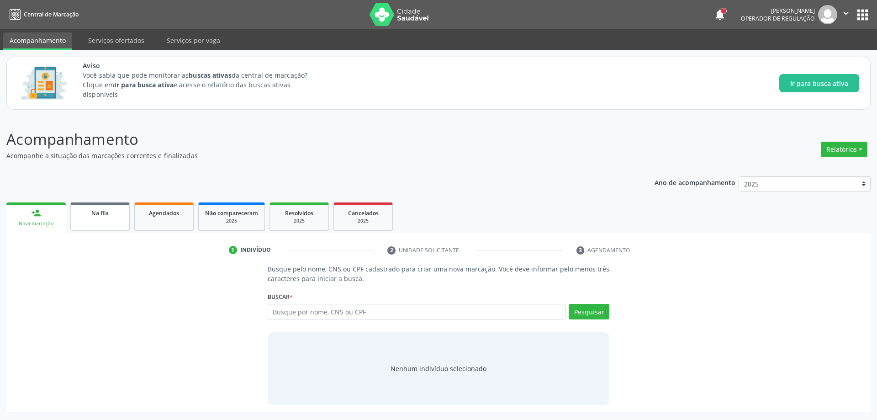
click at [82, 211] on div "Na fila" at bounding box center [100, 213] width 46 height 10
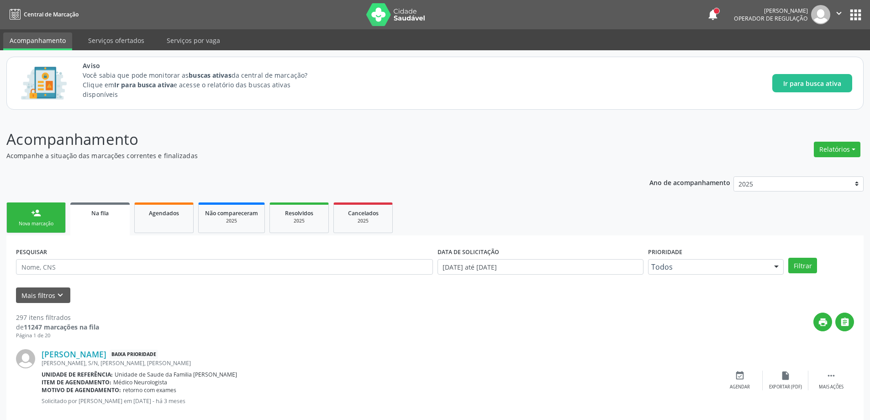
click at [100, 223] on link "Na fila" at bounding box center [99, 218] width 59 height 33
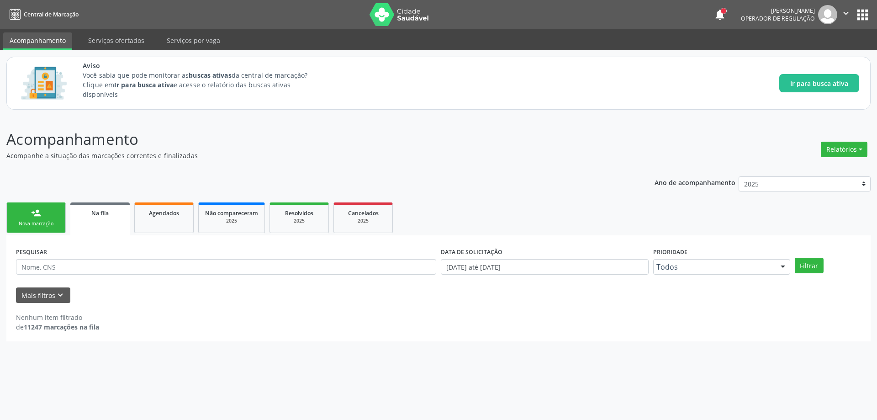
click at [121, 211] on div "Na fila" at bounding box center [100, 213] width 47 height 10
click at [97, 221] on link "Na fila" at bounding box center [99, 218] width 59 height 33
